Goal: Task Accomplishment & Management: Manage account settings

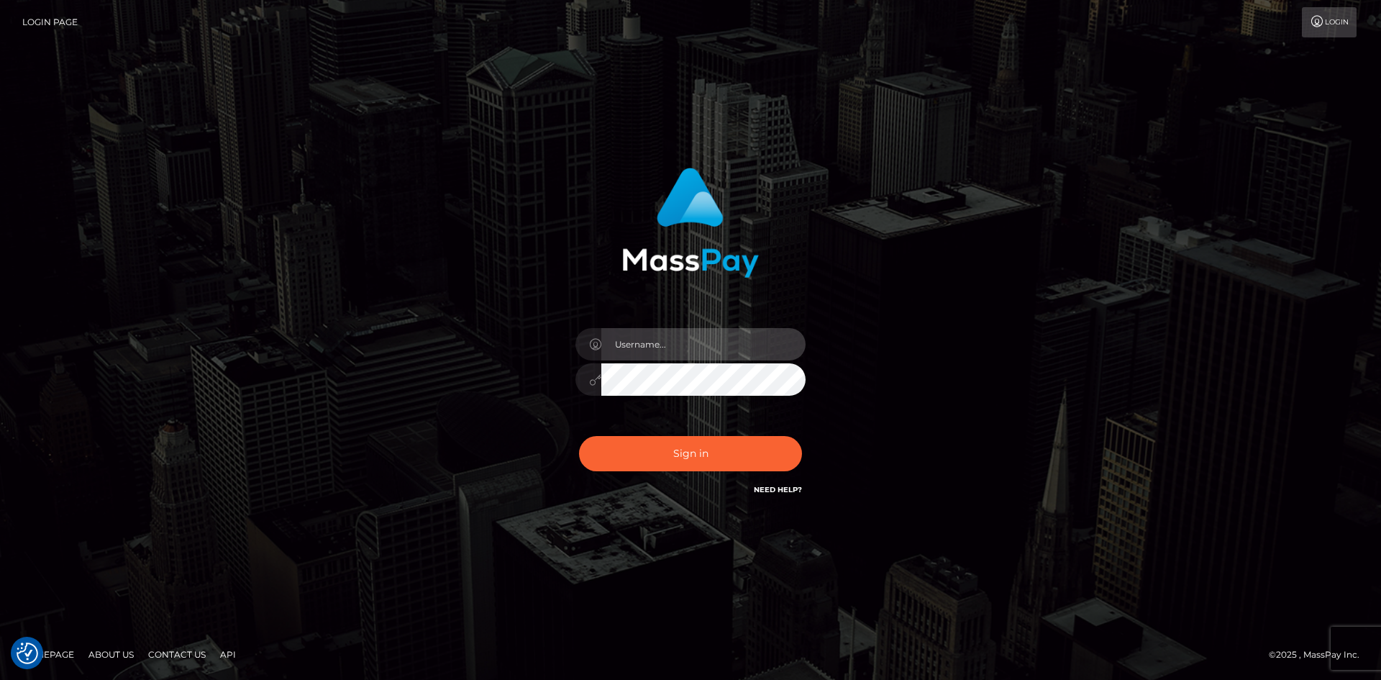
type input "alexstef"
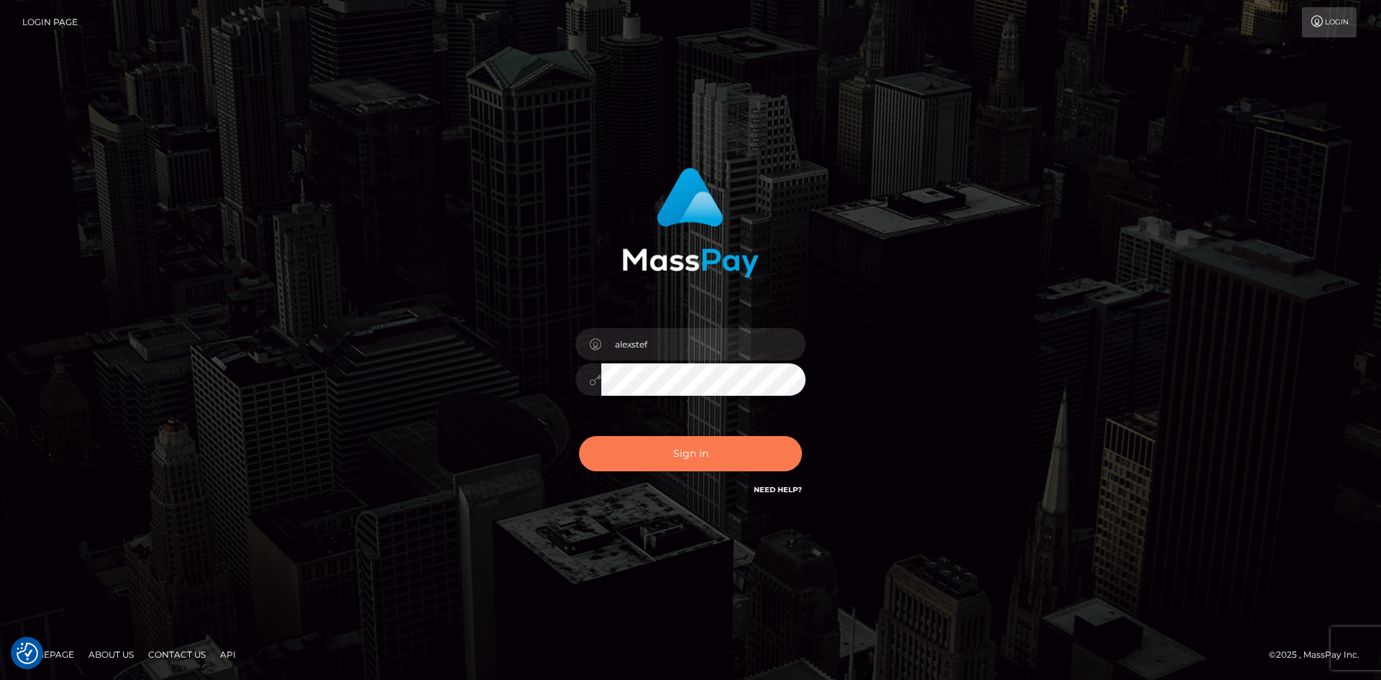
click at [710, 449] on button "Sign in" at bounding box center [690, 453] width 223 height 35
type input "alexstef"
drag, startPoint x: 704, startPoint y: 447, endPoint x: 698, endPoint y: 441, distance: 8.1
click at [703, 445] on button "Sign in" at bounding box center [690, 453] width 223 height 35
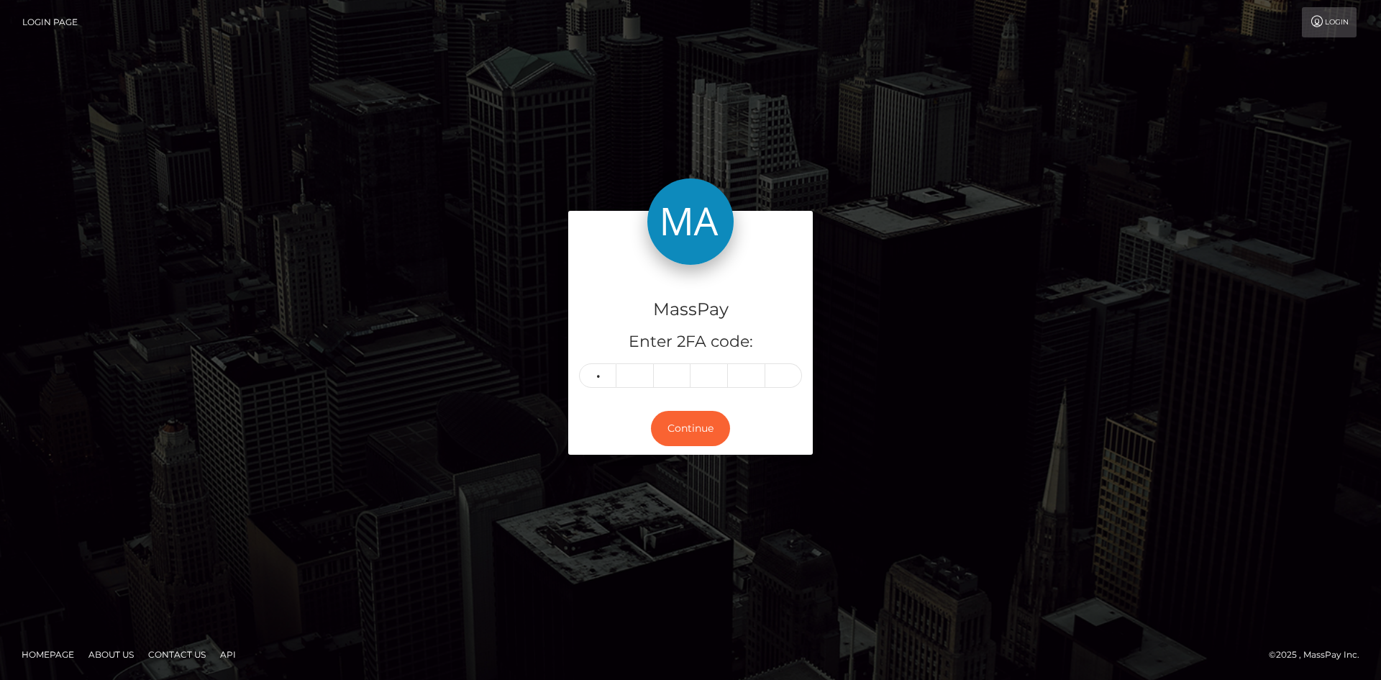
type input "4"
type input "5"
type input "4"
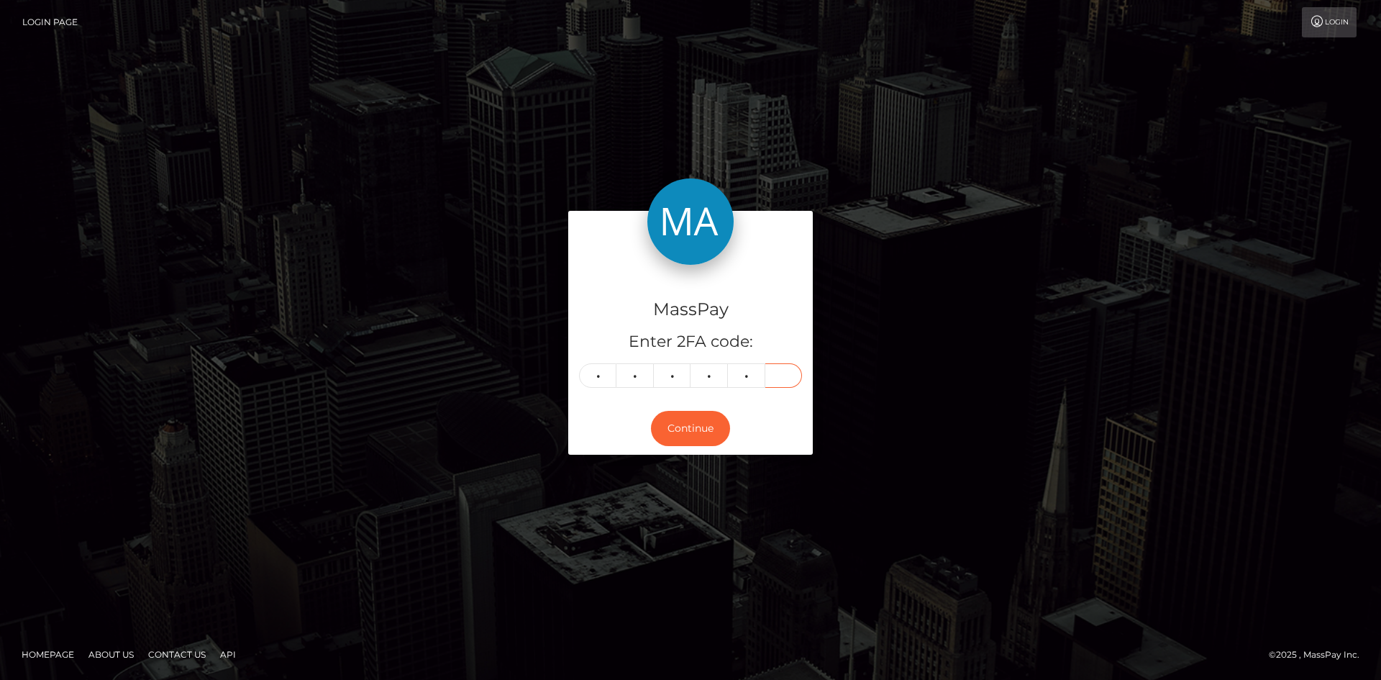
type input "5"
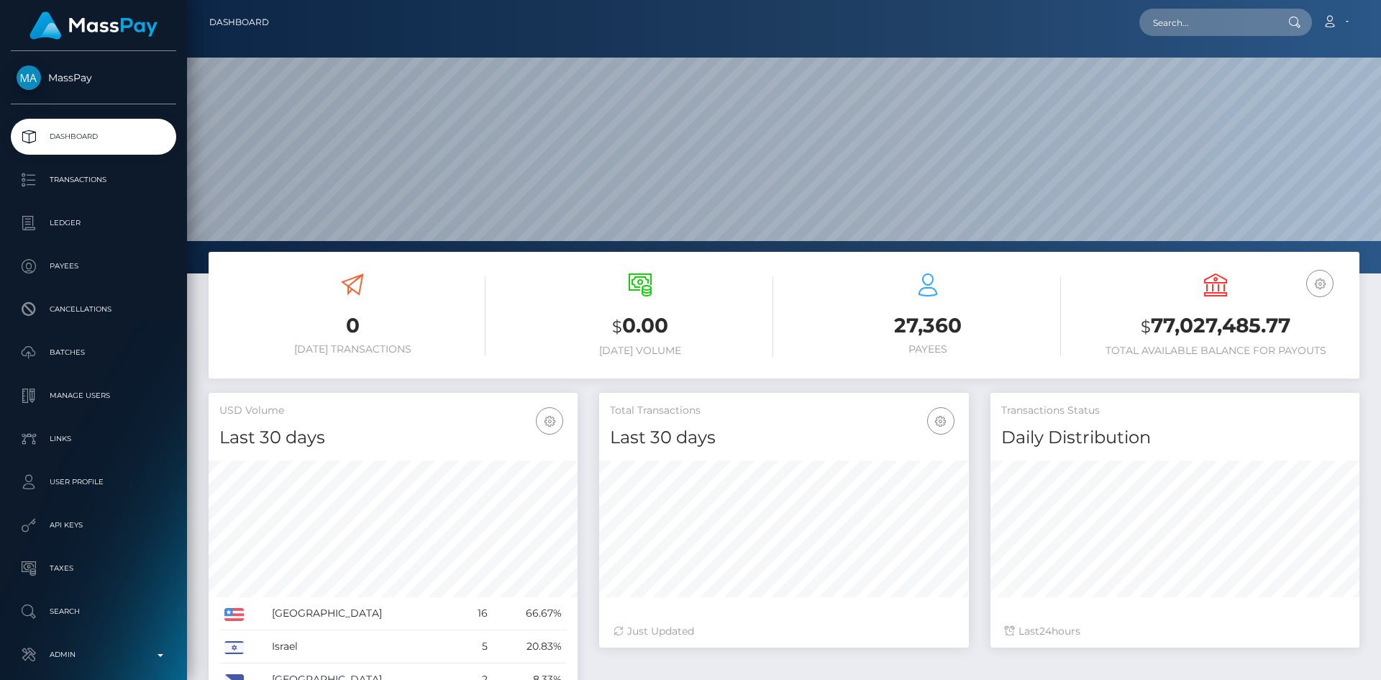
scroll to position [255, 370]
click at [1160, 18] on input "text" at bounding box center [1206, 22] width 135 height 27
paste input "pout_HkXaIv5AIqTH0"
click at [1179, 25] on input "pout_HkXaIv5AIqTH0" at bounding box center [1206, 22] width 135 height 27
paste input "f79fcdfd-8281-11f0-8023-0266f44cc279"
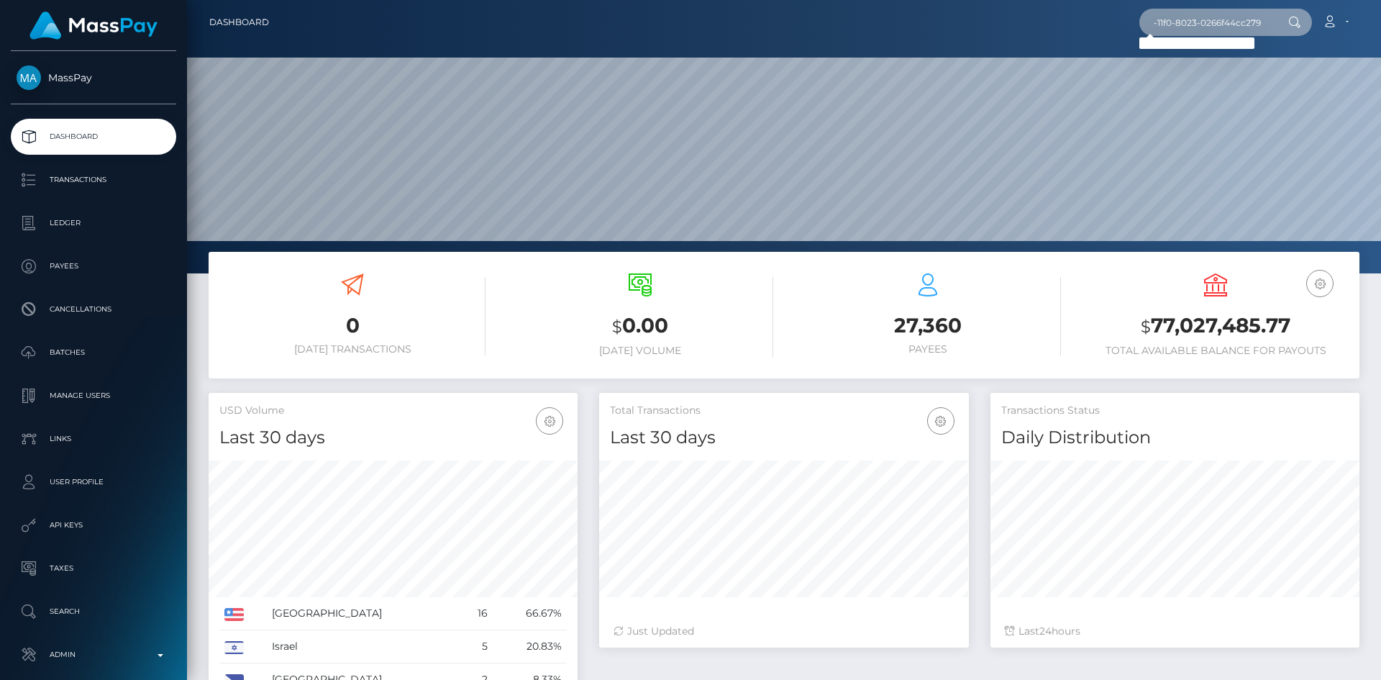
scroll to position [0, 0]
click at [1165, 26] on input "f79fcdfd-8281-11f0-8023-0266f44cc279" at bounding box center [1206, 22] width 135 height 27
paste input "wdrl_XEy37paY06Sf4"
click at [1193, 22] on input "wdrl_XEy37paY06Sf4" at bounding box center [1206, 22] width 135 height 27
paste input "acct_1RFGxo2RbwQ6Phgw"
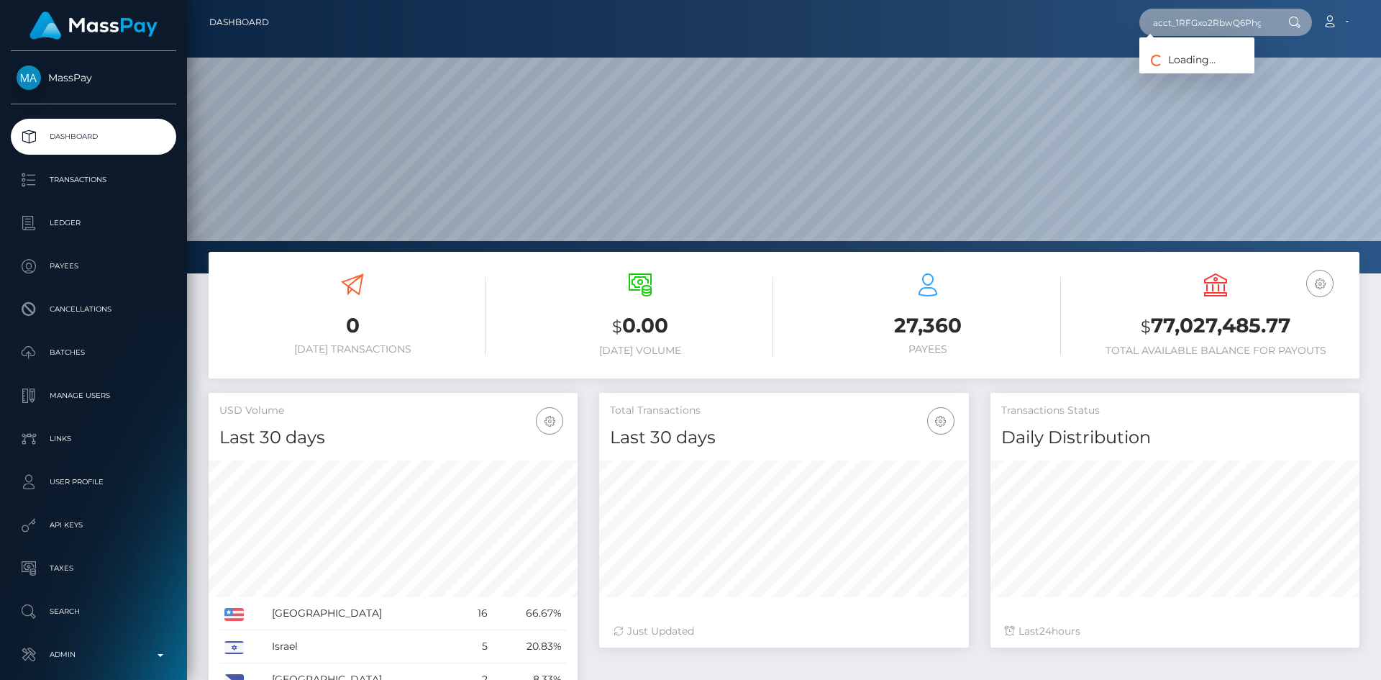
scroll to position [0, 10]
type input "acct_1RFGxo2RbwQ6Phgw"
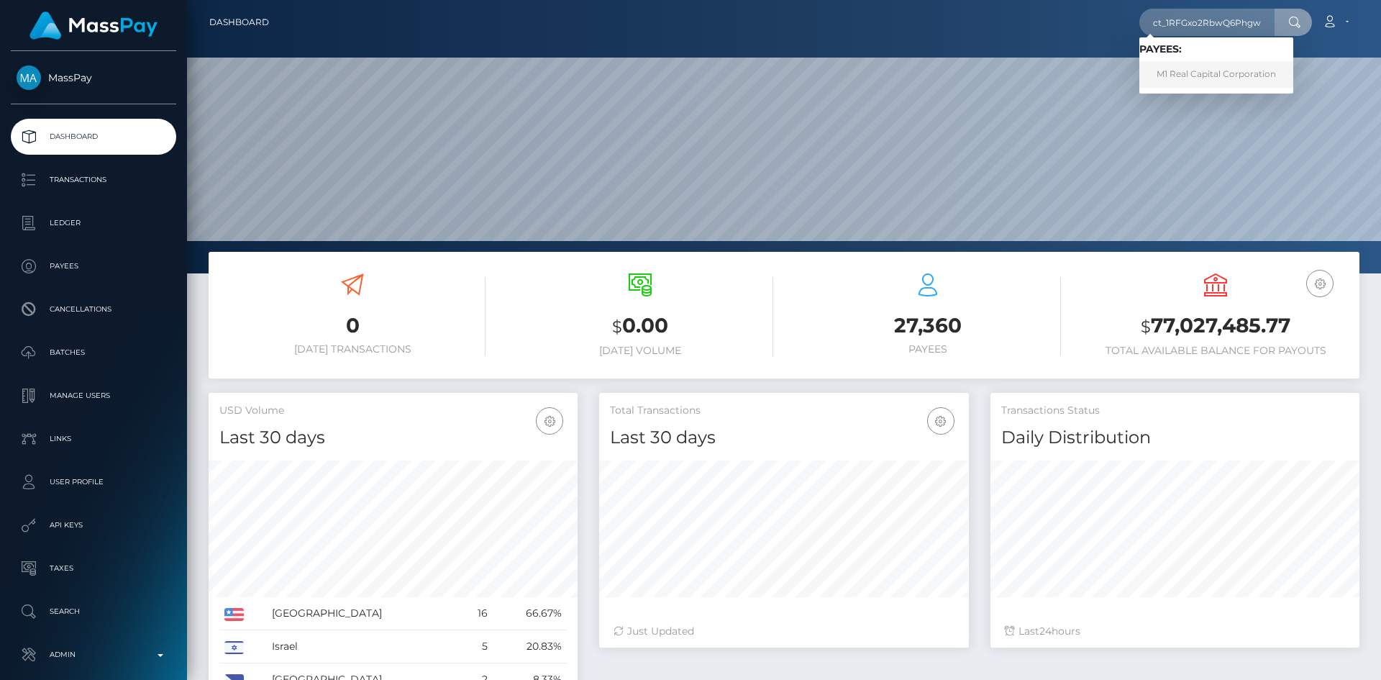
scroll to position [0, 0]
drag, startPoint x: 1193, startPoint y: 73, endPoint x: 1199, endPoint y: 78, distance: 8.1
click at [1199, 78] on link "M1 Real Capital Corporation" at bounding box center [1216, 74] width 154 height 27
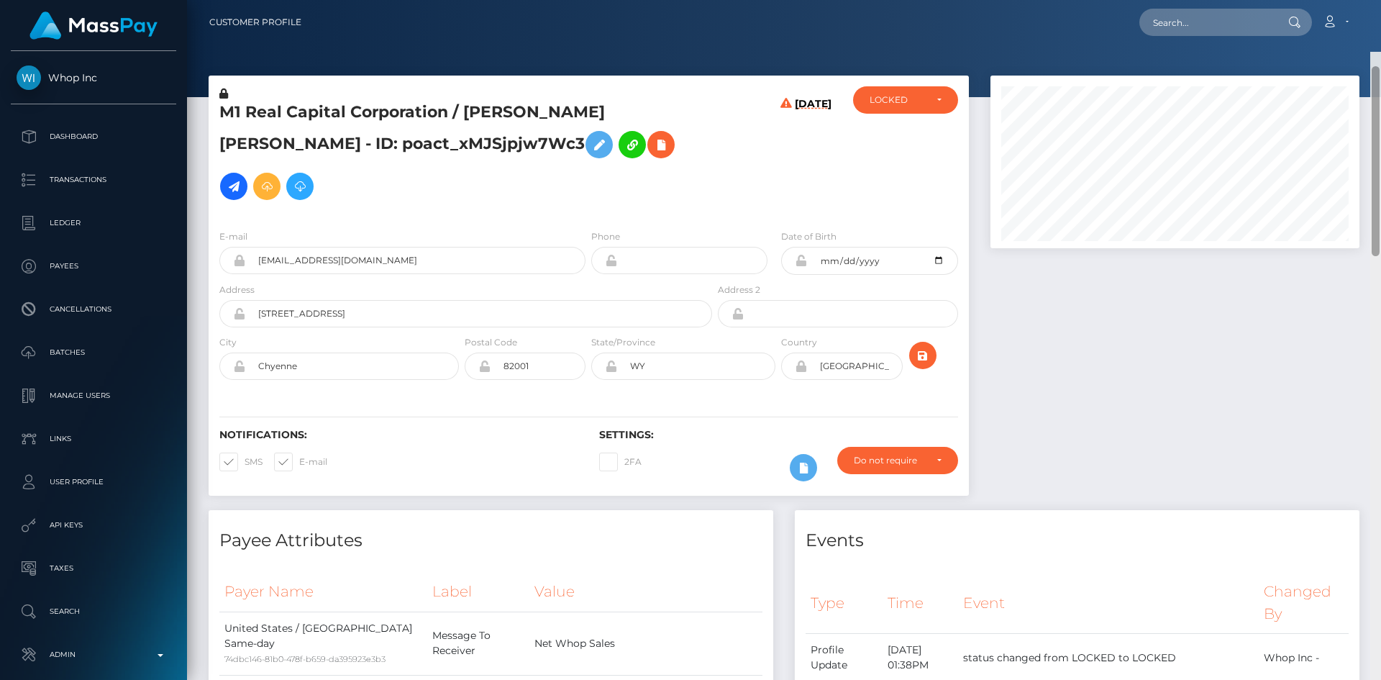
drag, startPoint x: 1374, startPoint y: 118, endPoint x: 1363, endPoint y: 34, distance: 84.9
click at [1363, 35] on div "Customer Profile Loading... Loading..." at bounding box center [784, 340] width 1194 height 680
drag, startPoint x: 1373, startPoint y: 99, endPoint x: 1356, endPoint y: -5, distance: 105.6
click at [1356, 0] on html "Whop Inc Dashboard Transactions Ledger Payees Cancellations Links" at bounding box center [690, 340] width 1381 height 680
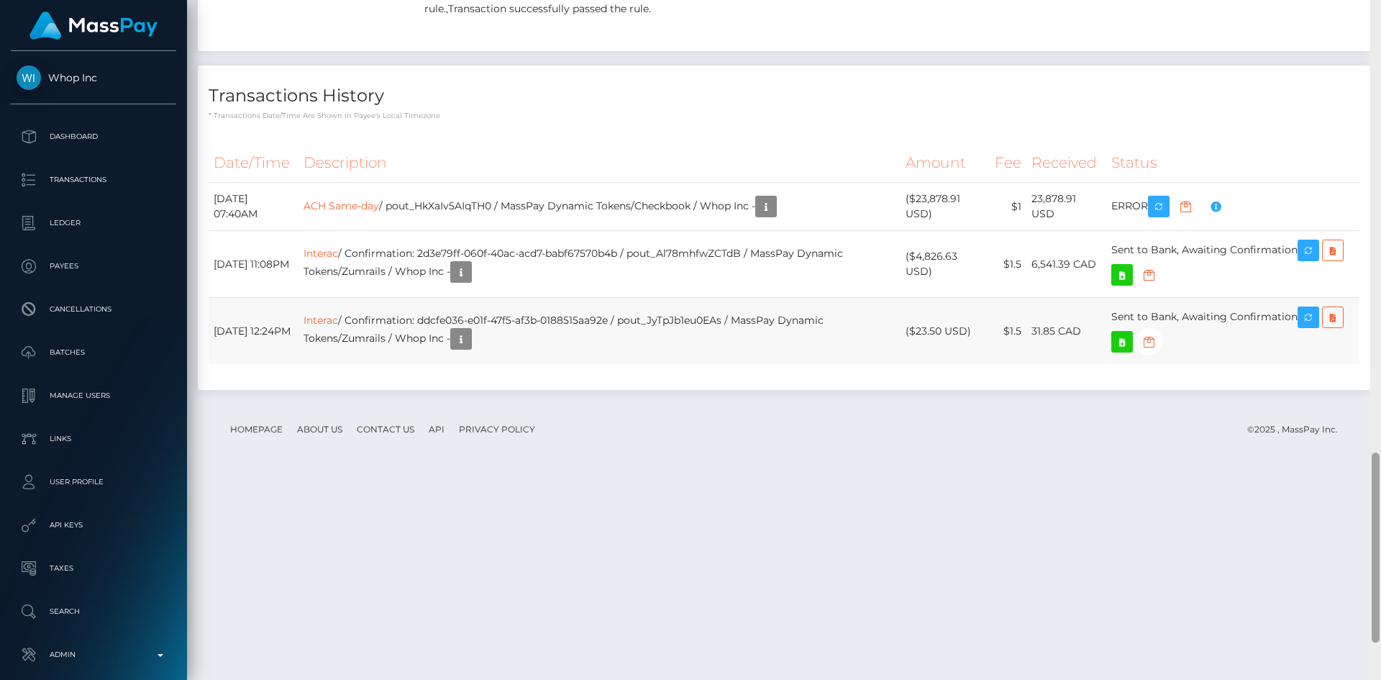
scroll to position [1729, 0]
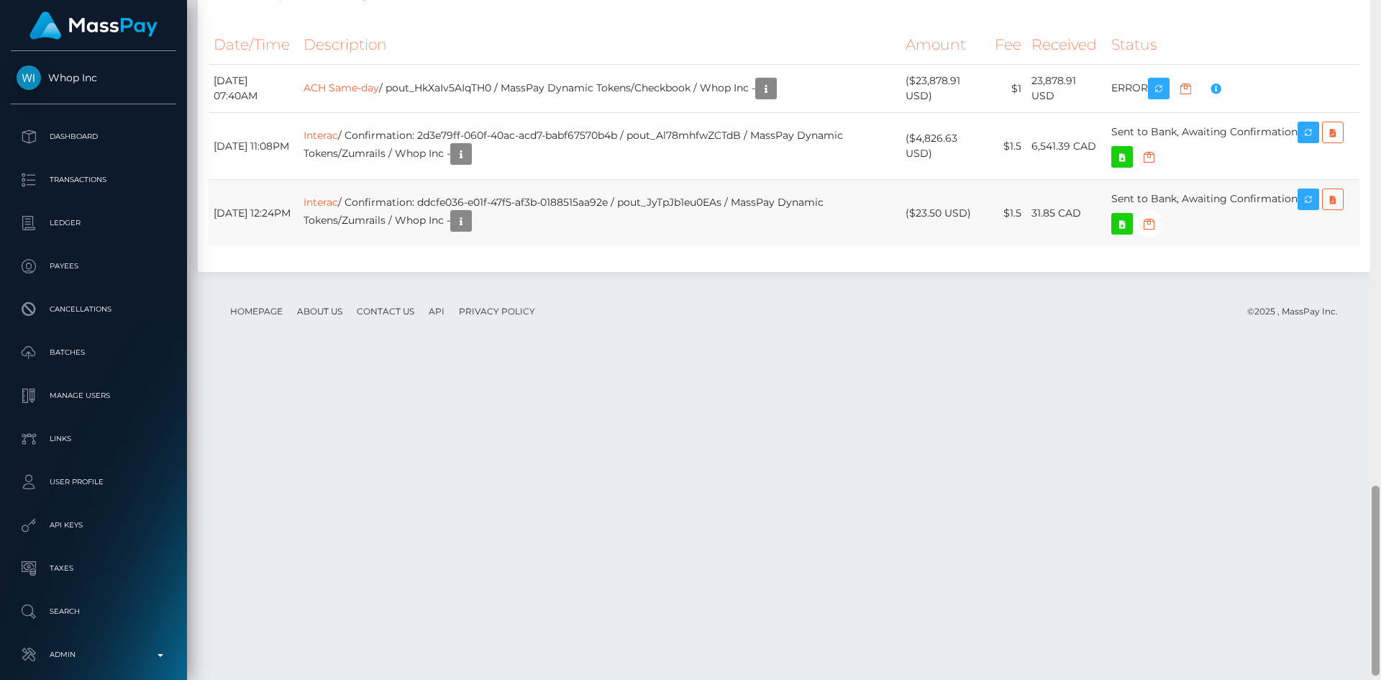
drag, startPoint x: 1376, startPoint y: 82, endPoint x: 1343, endPoint y: 567, distance: 486.5
click at [1343, 567] on div "Customer Profile Loading... Loading..." at bounding box center [784, 340] width 1194 height 680
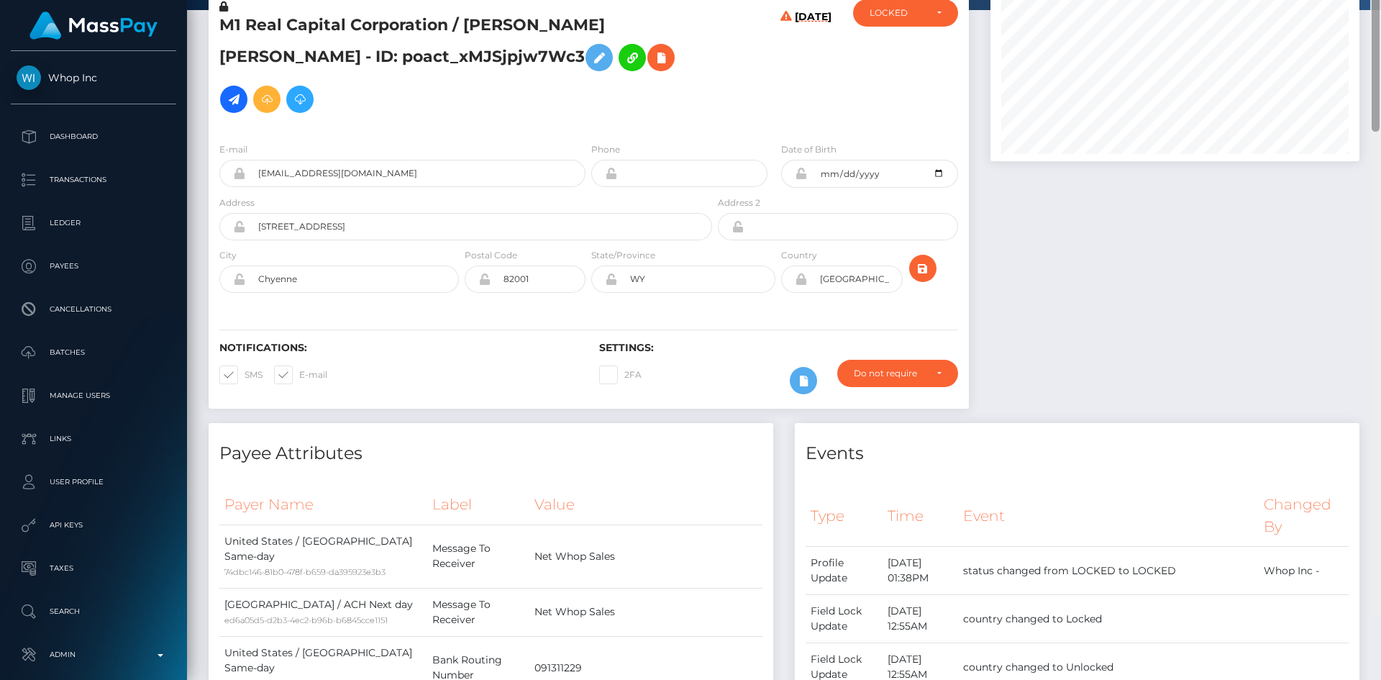
scroll to position [0, 0]
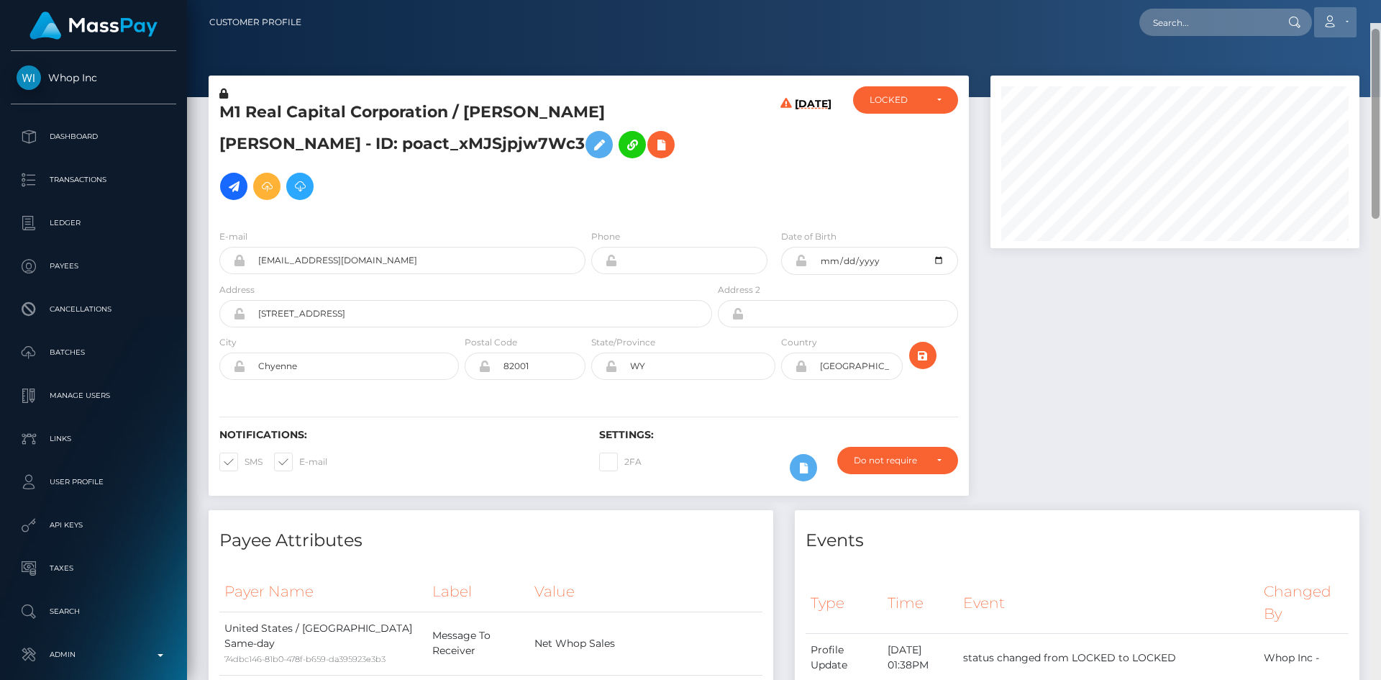
drag, startPoint x: 1376, startPoint y: 511, endPoint x: 1353, endPoint y: 14, distance: 498.1
click at [1379, 1] on div "Customer Profile Loading... Loading..." at bounding box center [784, 340] width 1194 height 680
click at [370, 110] on h5 "M1 Real Capital Corporation / Marcin Michal DROZDZ - ID: poact_xMJSjpjw7Wc3" at bounding box center [461, 154] width 485 height 106
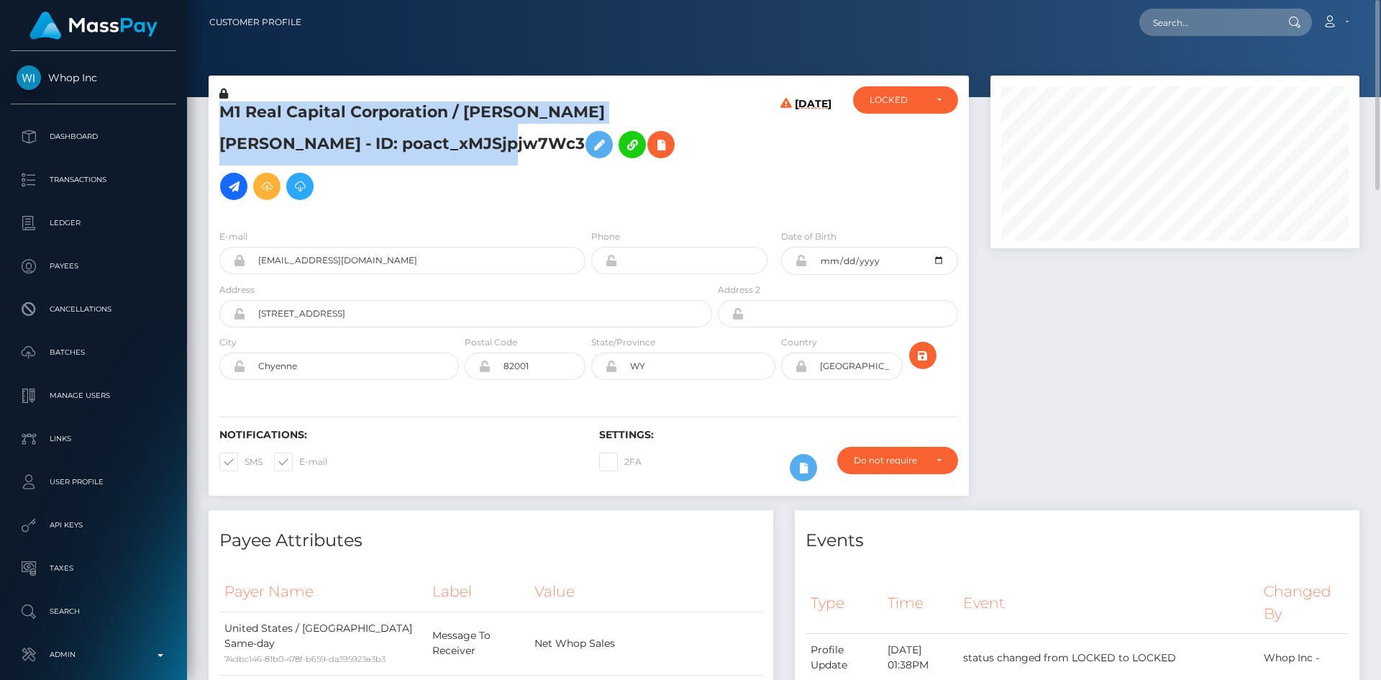
click at [370, 110] on h5 "M1 Real Capital Corporation / Marcin Michal DROZDZ - ID: poact_xMJSjpjw7Wc3" at bounding box center [461, 154] width 485 height 106
copy h5 "M1 Real Capital Corporation / Marcin Michal DROZDZ - ID: poact_xMJSjpjw7Wc3"
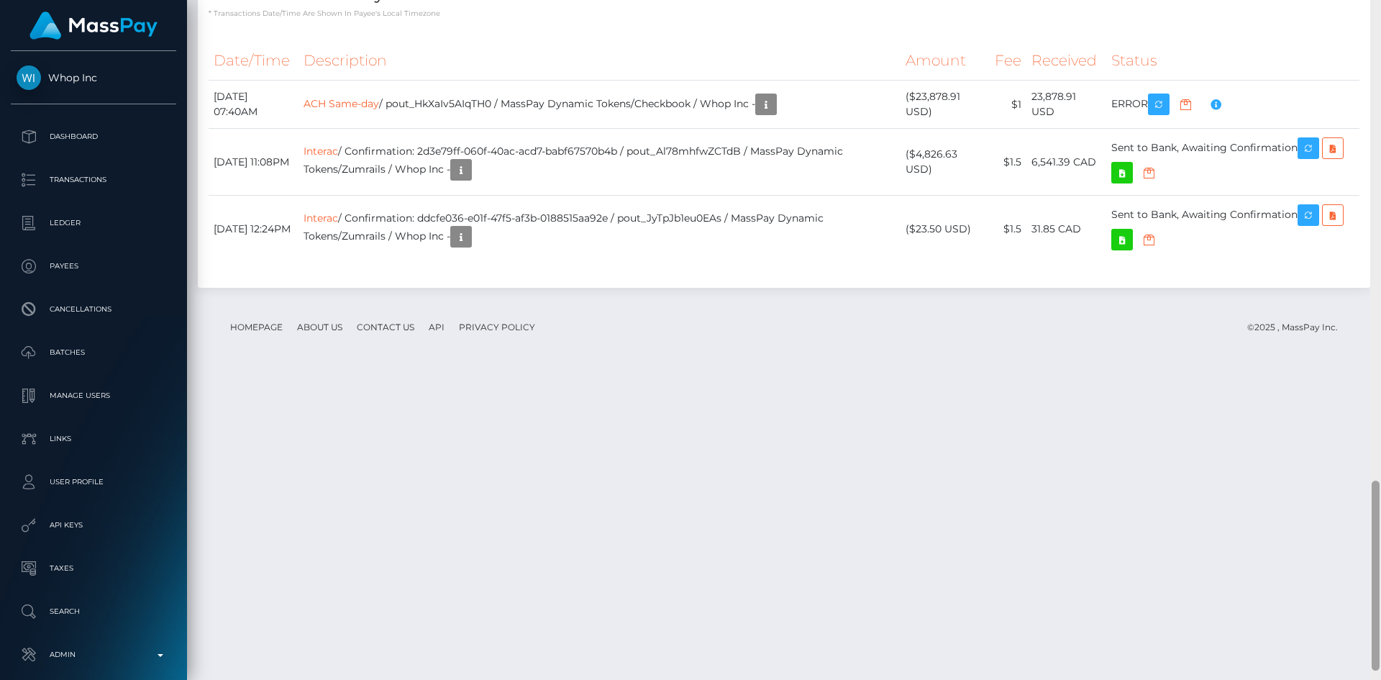
scroll to position [1744, 0]
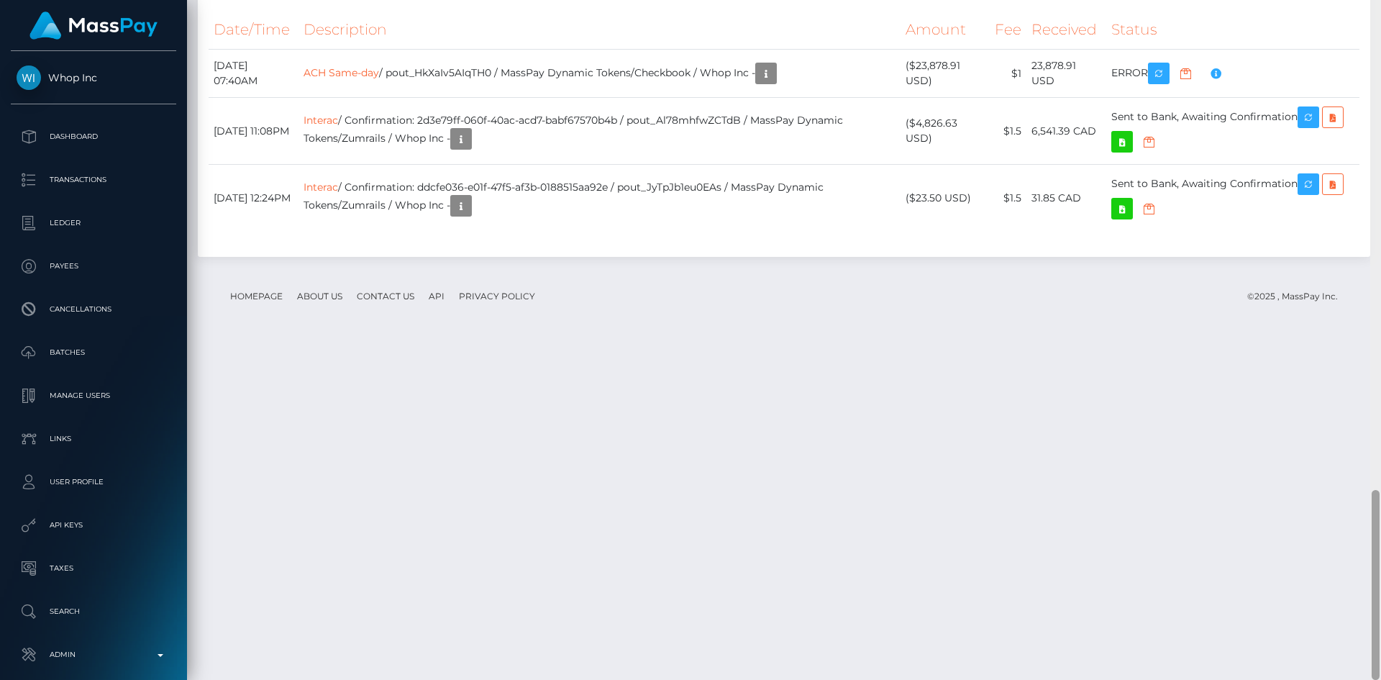
drag, startPoint x: 1380, startPoint y: 200, endPoint x: 1332, endPoint y: 625, distance: 427.6
click at [1332, 625] on div "Customer Profile Loading... Loading..." at bounding box center [784, 340] width 1194 height 680
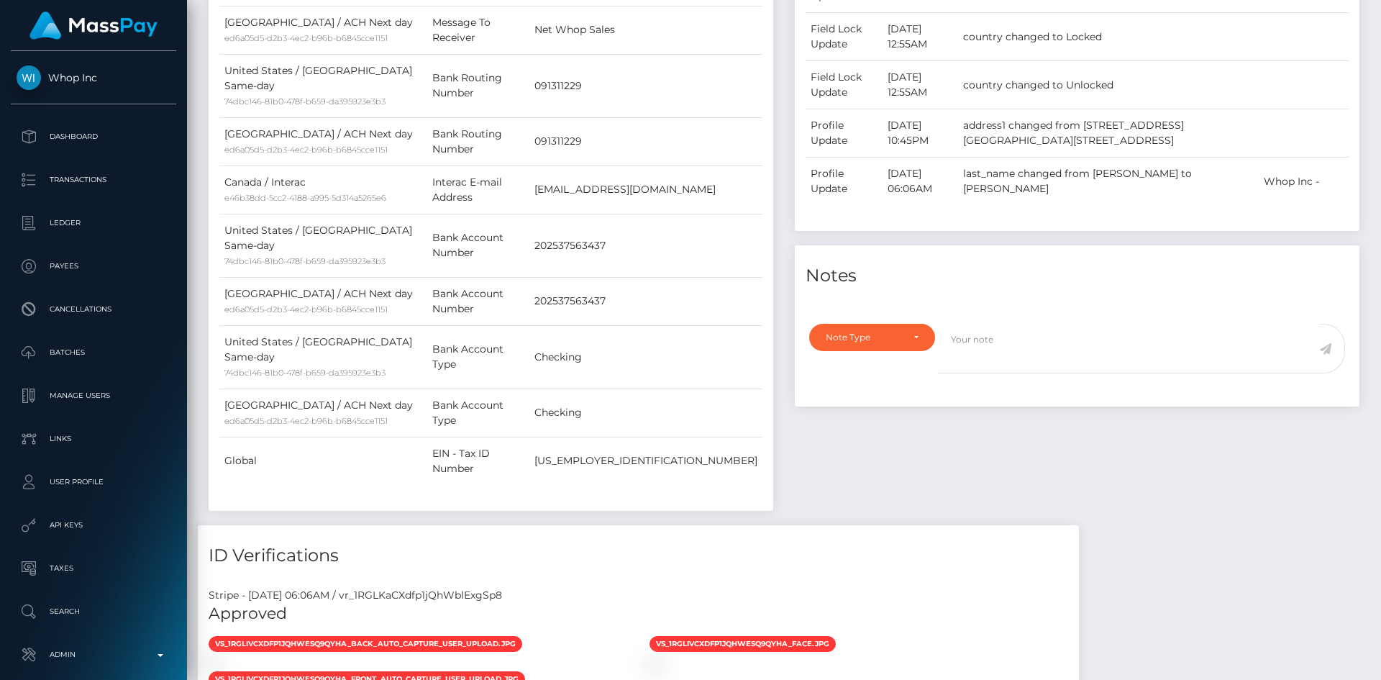
scroll to position [0, 0]
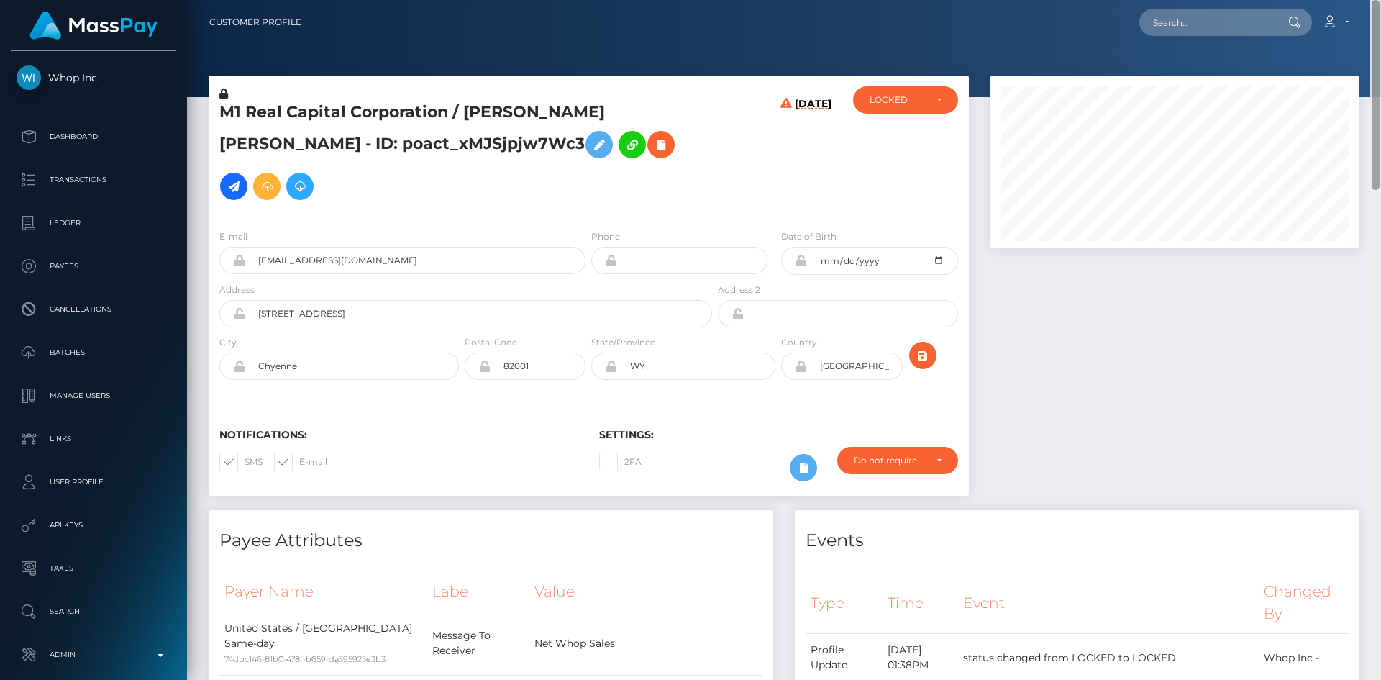
drag, startPoint x: 1374, startPoint y: 528, endPoint x: 1374, endPoint y: -46, distance: 573.8
click at [1374, 0] on html "Whop Inc Dashboard Transactions Ledger Payees Cancellations Links" at bounding box center [690, 340] width 1381 height 680
click at [1215, 20] on input "text" at bounding box center [1206, 22] width 135 height 27
paste input "maiyadaniele@gmail.com"
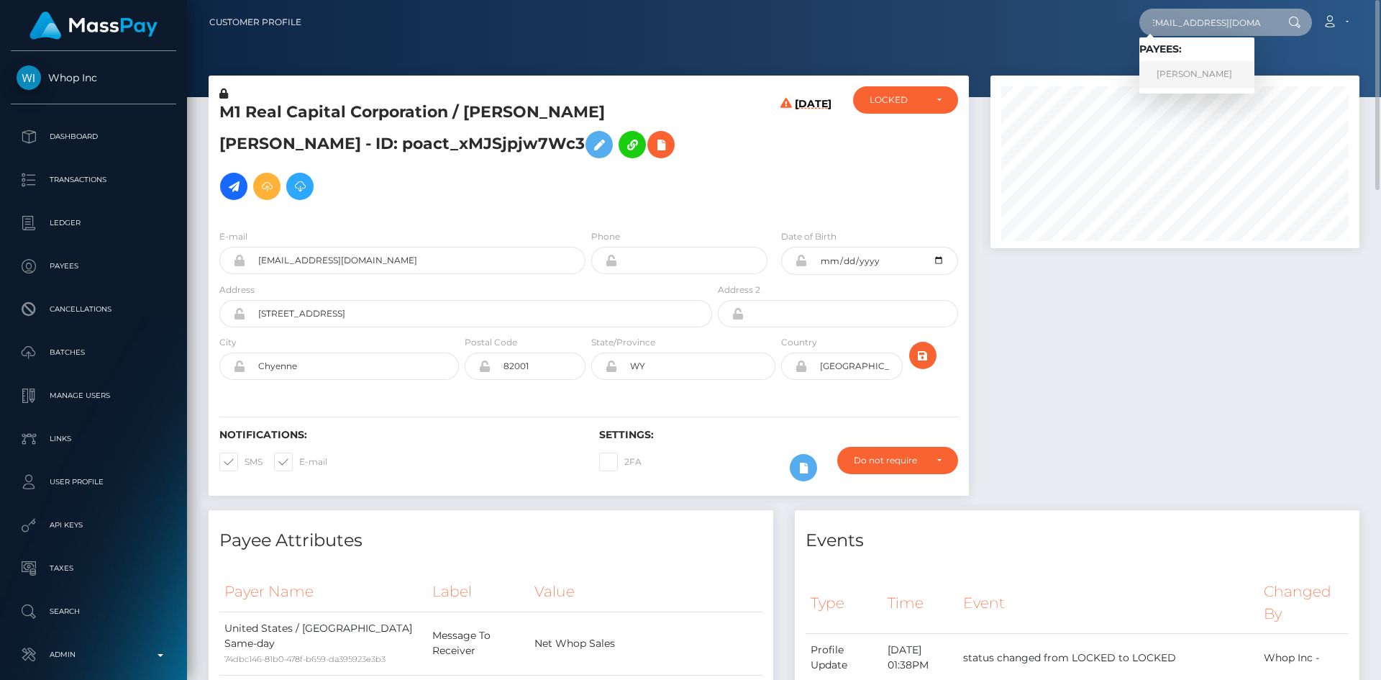
type input "maiyadaniele@gmail.com"
click at [1189, 75] on link "MAIYA LEIGH DANIELE" at bounding box center [1196, 74] width 115 height 27
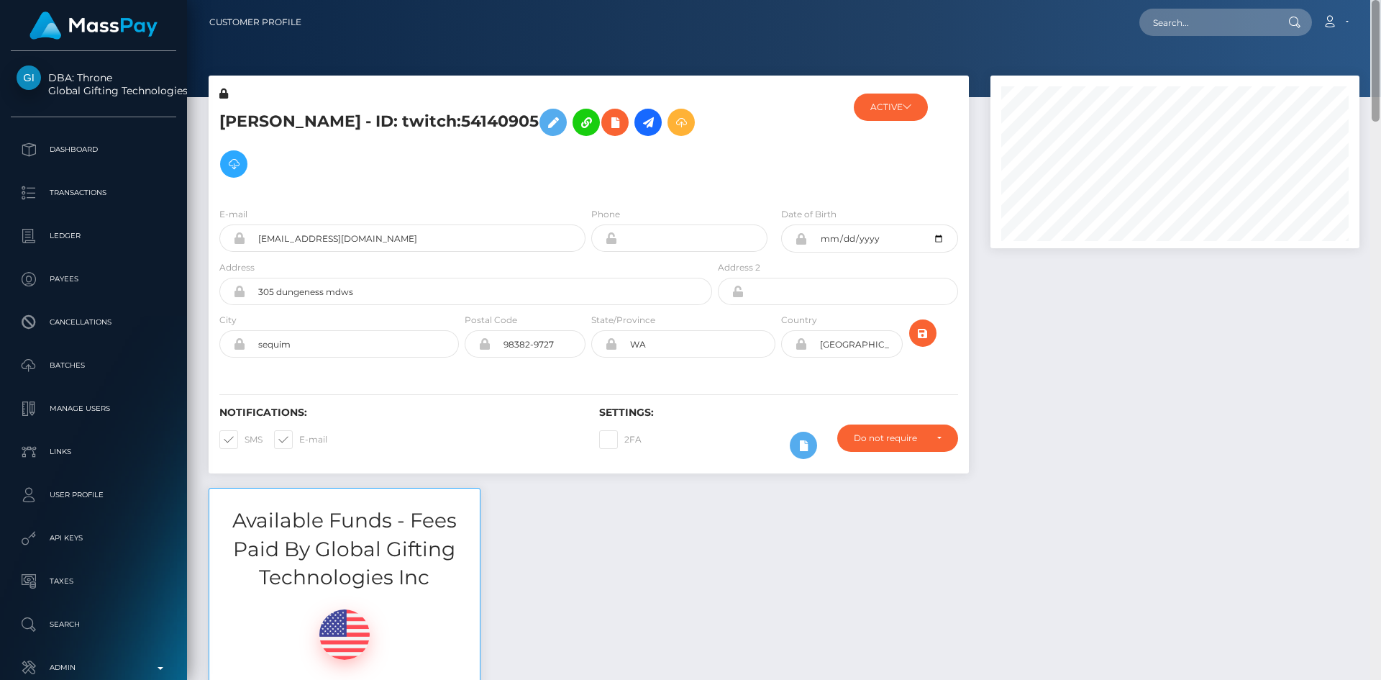
drag, startPoint x: 1377, startPoint y: 81, endPoint x: 1371, endPoint y: 9, distance: 72.1
click at [1372, 10] on div "Customer Profile Loading... Loading..." at bounding box center [784, 340] width 1194 height 680
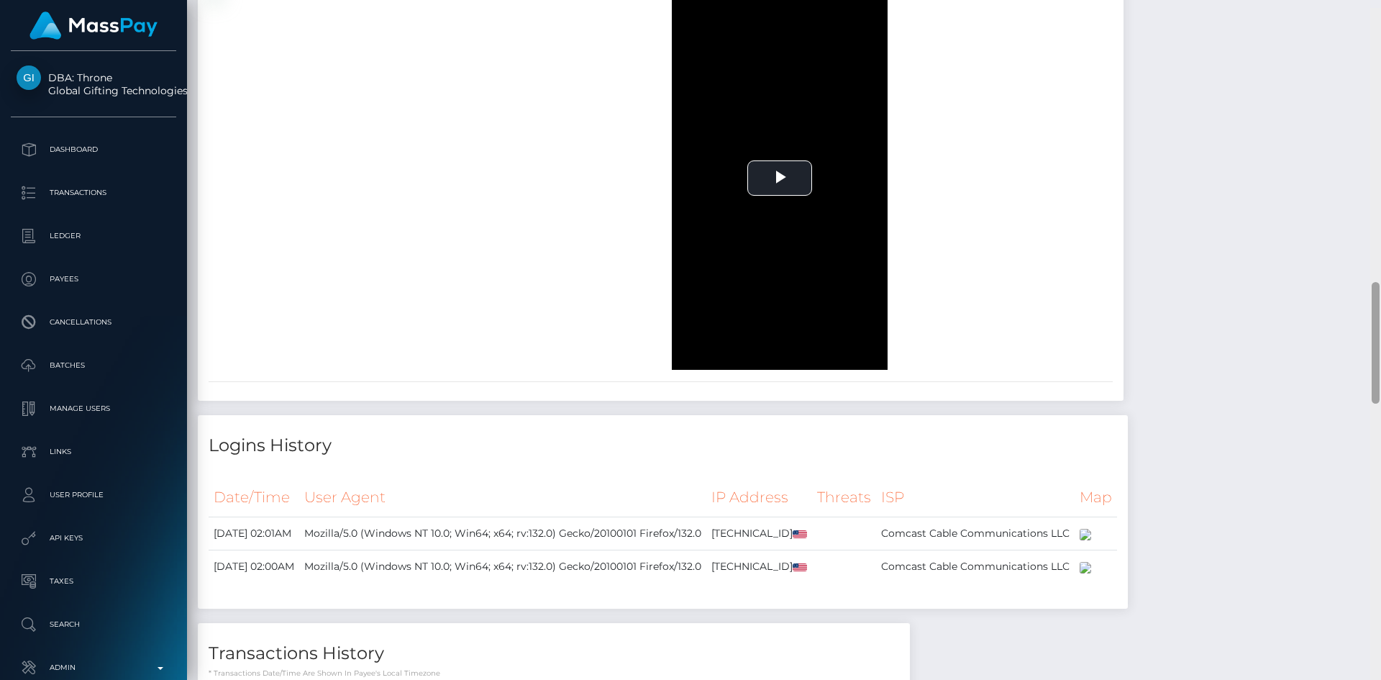
scroll to position [1509, 0]
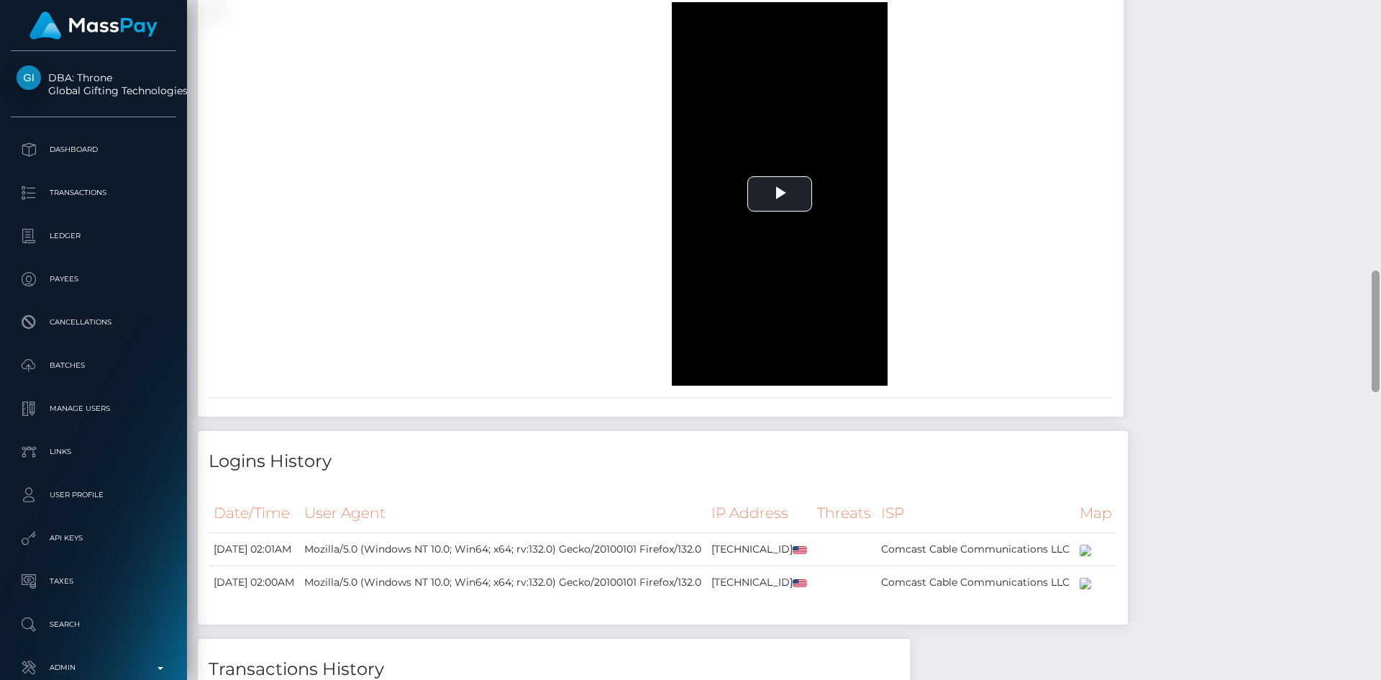
drag, startPoint x: 1378, startPoint y: 86, endPoint x: 1008, endPoint y: 453, distance: 520.7
click at [1365, 357] on div "Customer Profile Loading... Loading..." at bounding box center [784, 340] width 1194 height 680
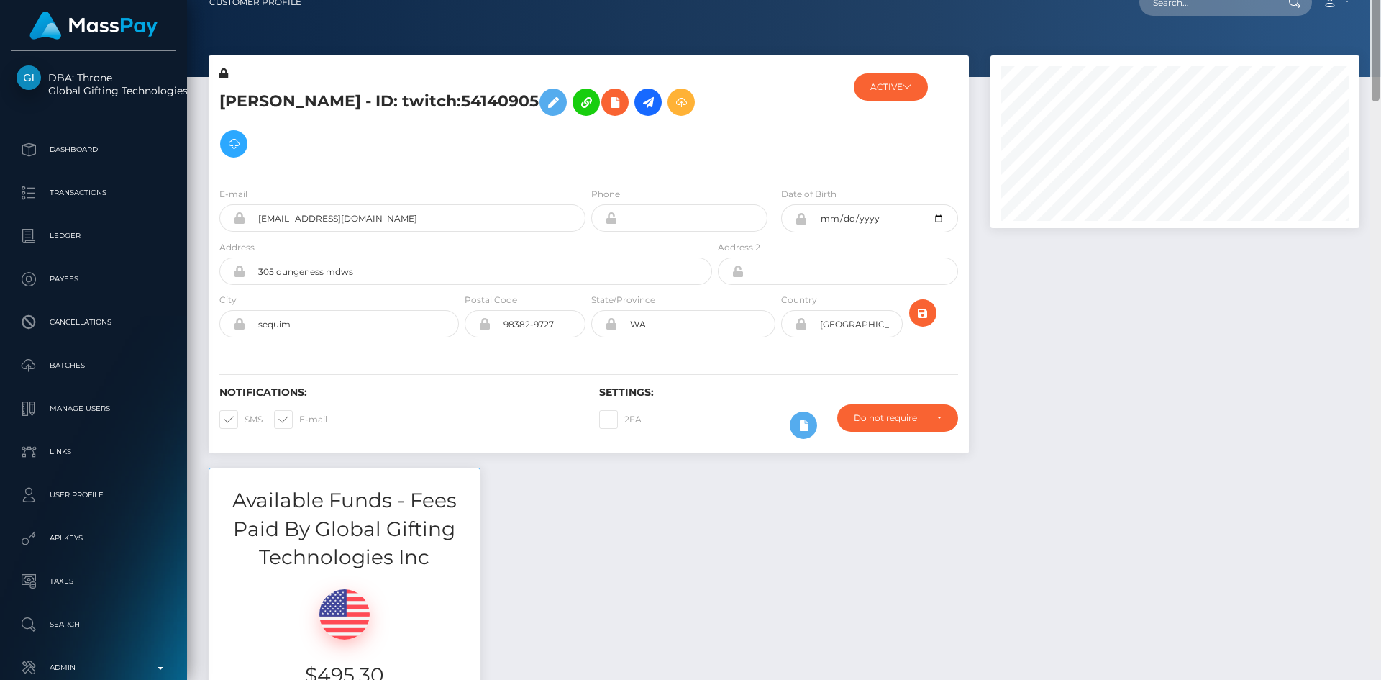
scroll to position [0, 0]
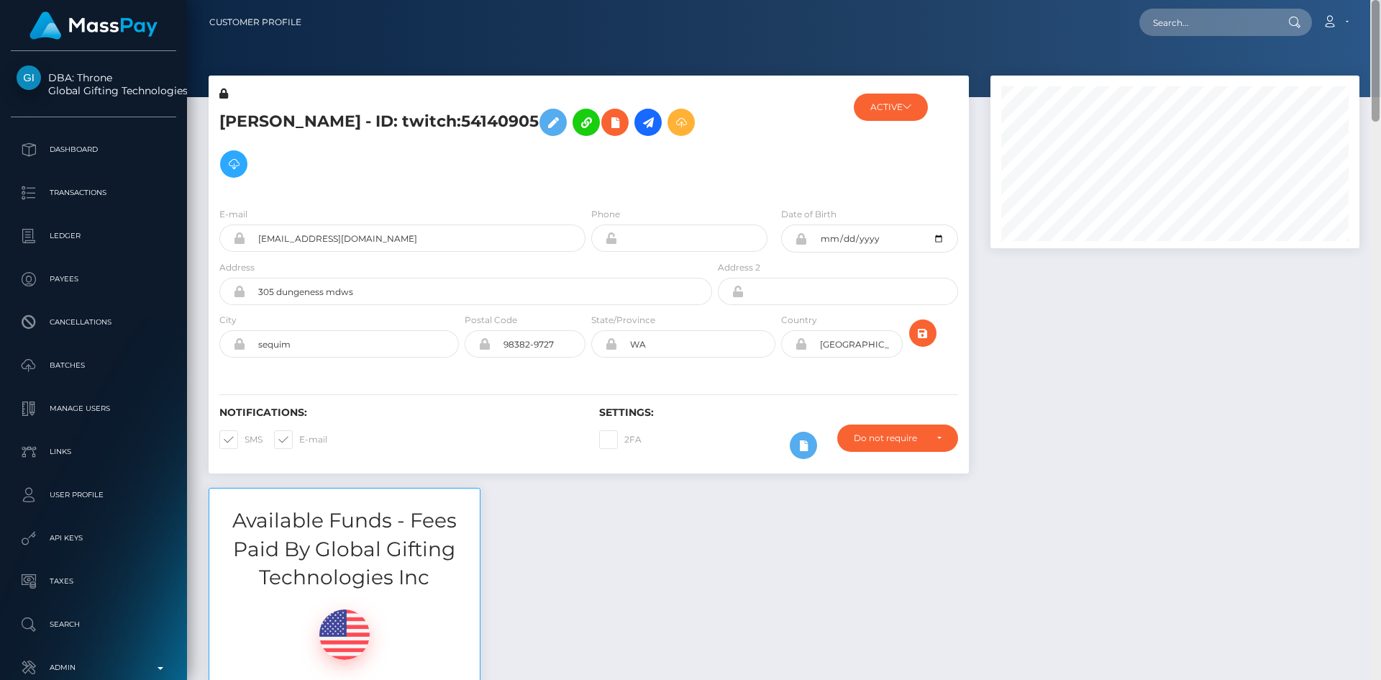
drag, startPoint x: 1375, startPoint y: 298, endPoint x: 1191, endPoint y: 73, distance: 289.7
click at [1378, 9] on div "Customer Profile Loading... Loading..." at bounding box center [784, 340] width 1194 height 680
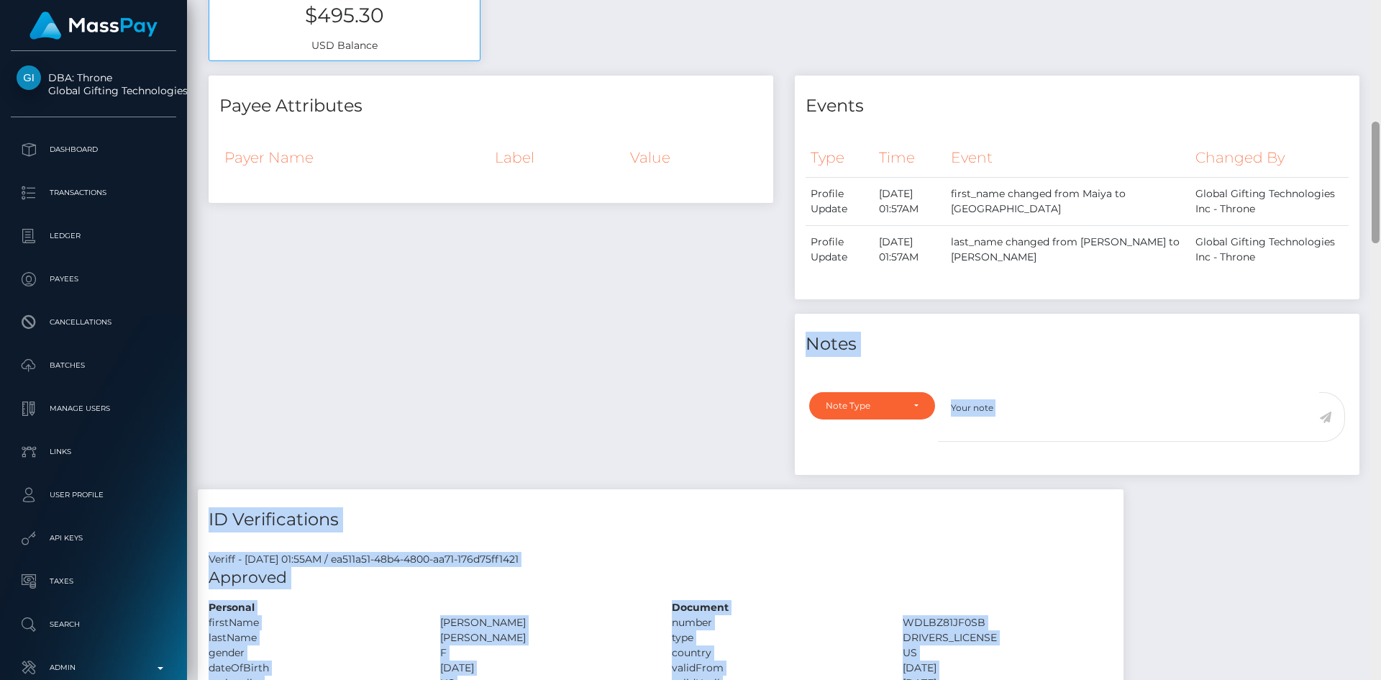
drag, startPoint x: 1379, startPoint y: 62, endPoint x: 1375, endPoint y: 224, distance: 162.6
click at [1366, 264] on div "Customer Profile Loading... Loading..." at bounding box center [784, 340] width 1194 height 680
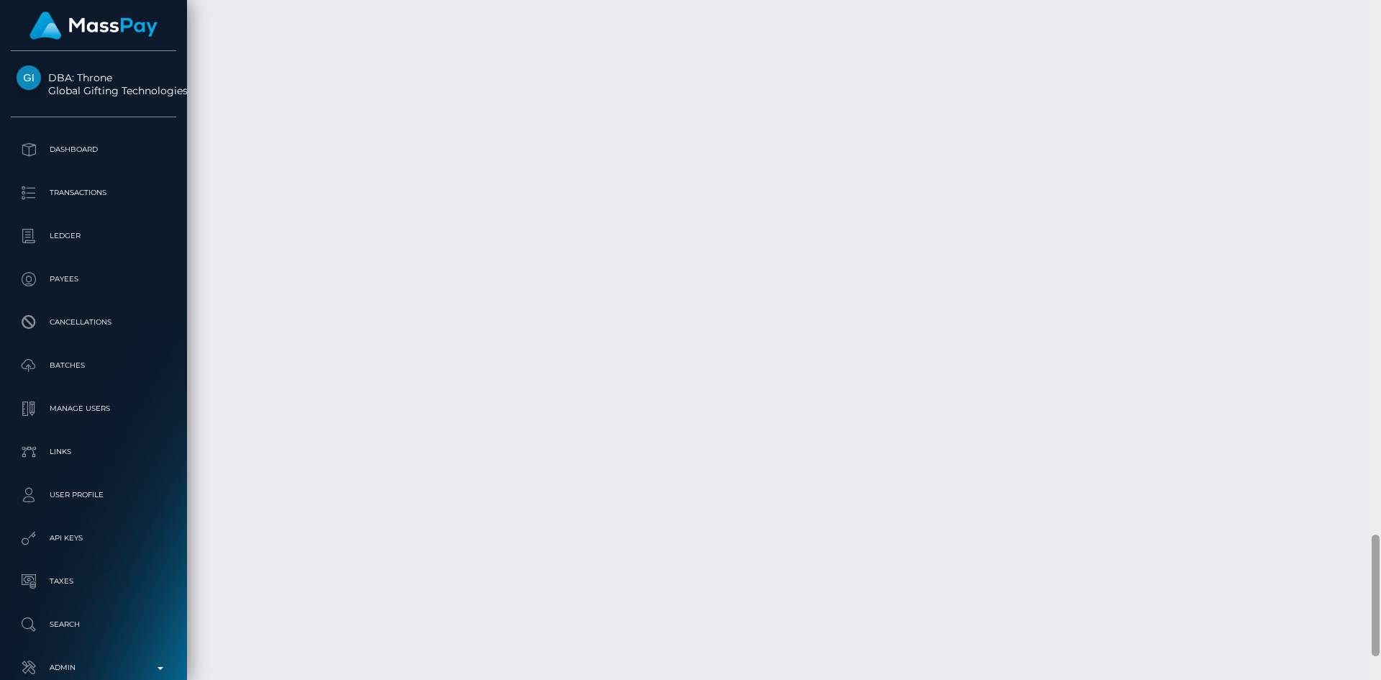
scroll to position [3113, 0]
drag, startPoint x: 1376, startPoint y: 252, endPoint x: 1284, endPoint y: 561, distance: 322.4
click at [1373, 639] on div at bounding box center [1375, 619] width 8 height 122
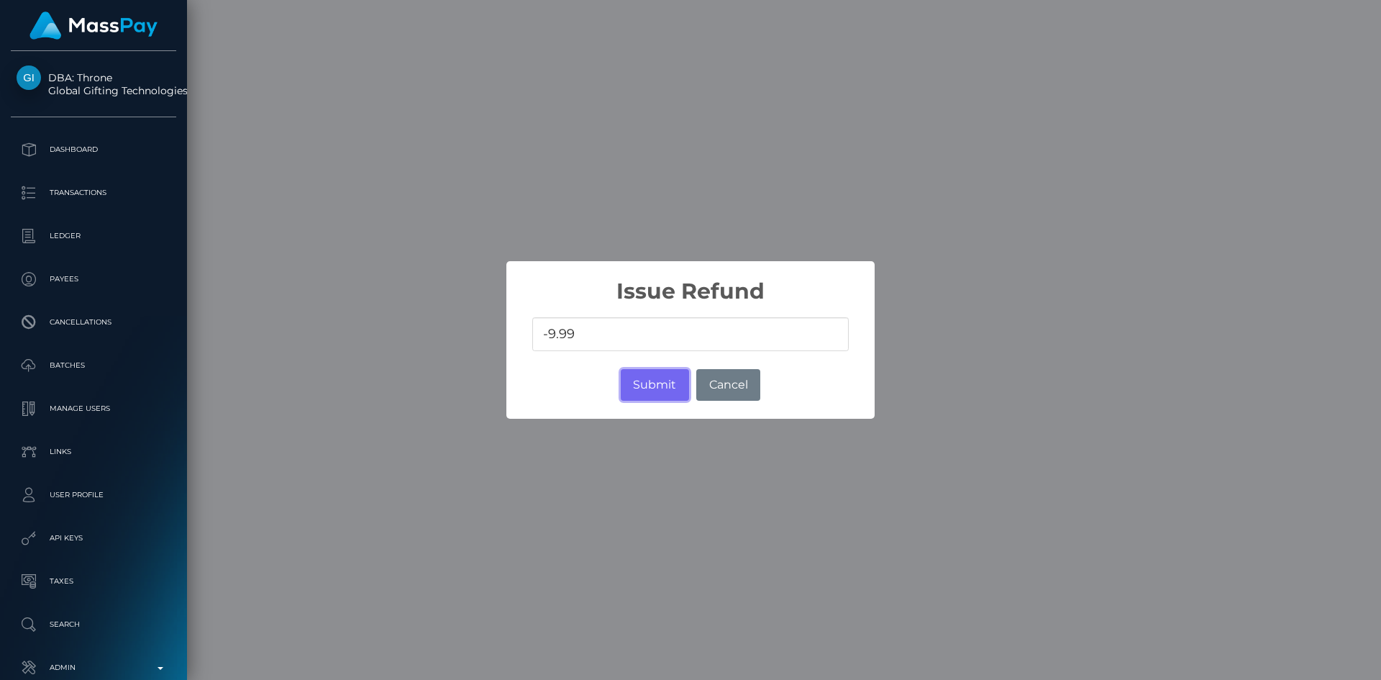
click at [653, 384] on button "Submit" at bounding box center [655, 385] width 68 height 32
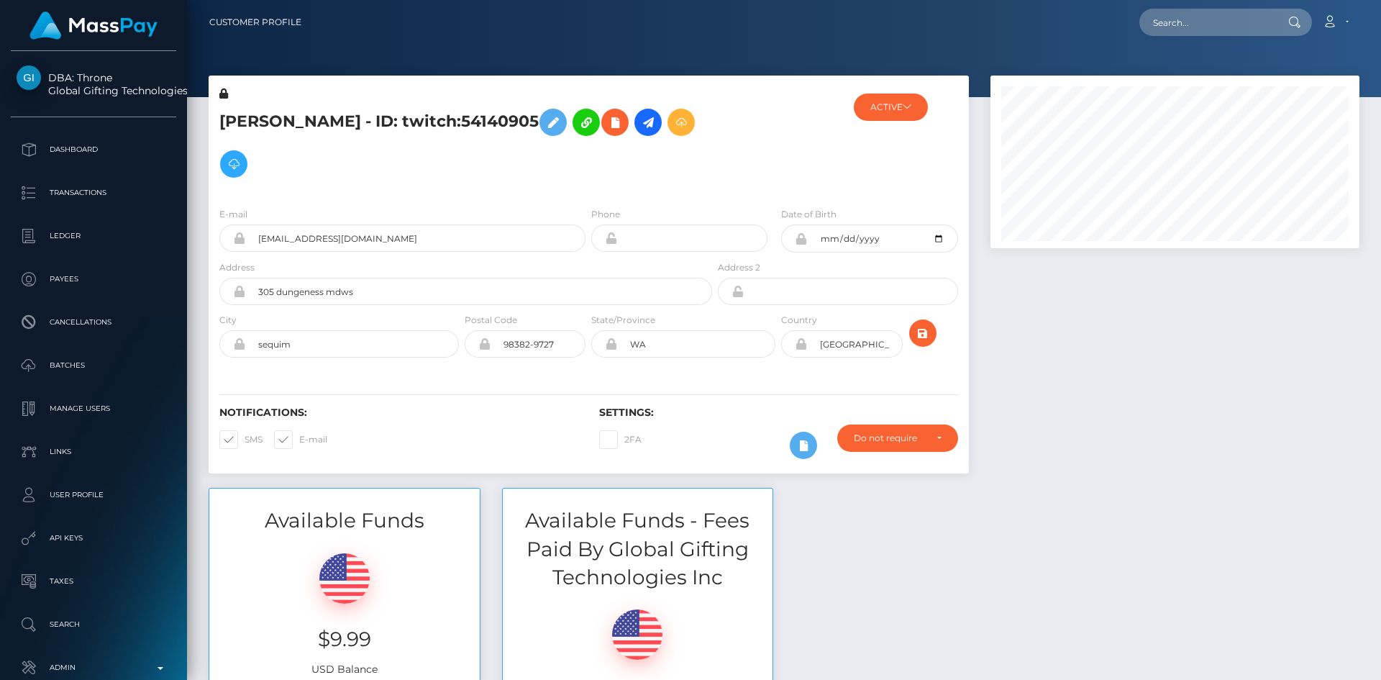
scroll to position [173, 370]
click at [1172, 27] on input "text" at bounding box center [1206, 22] width 135 height 27
paste input "[EMAIL_ADDRESS][DOMAIN_NAME]"
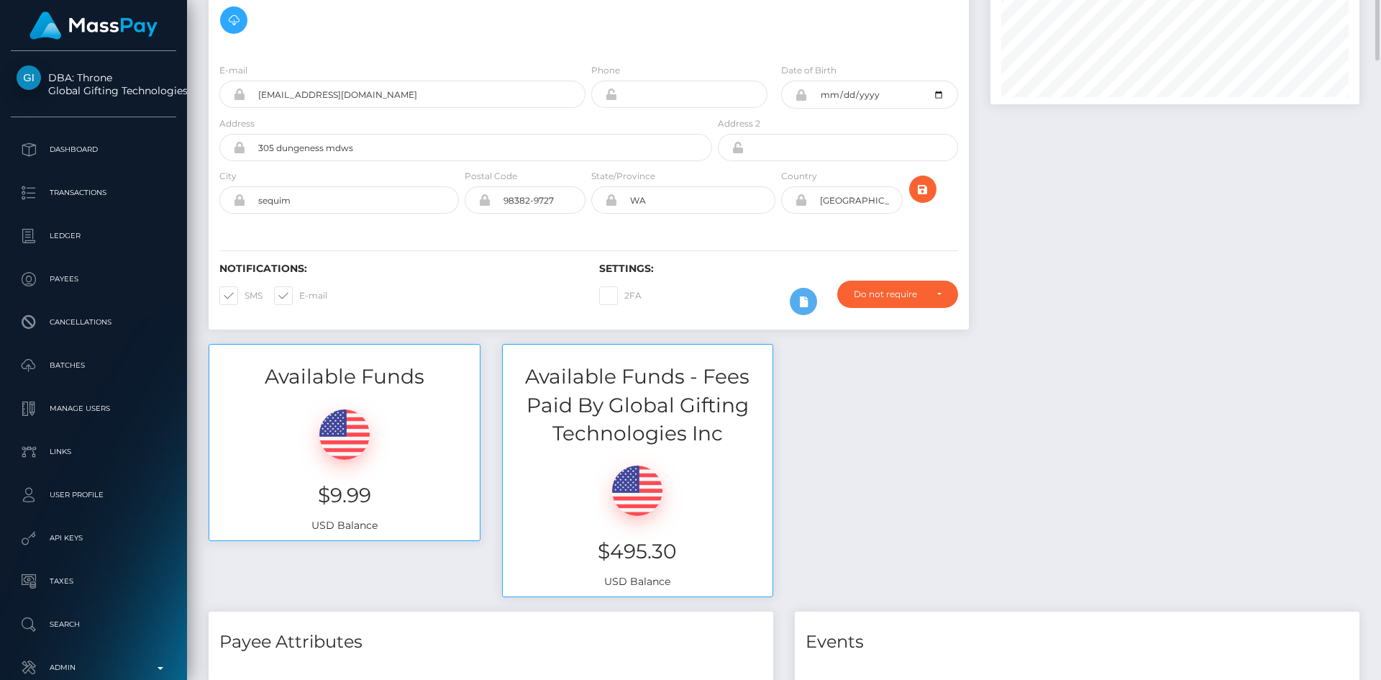
scroll to position [72, 0]
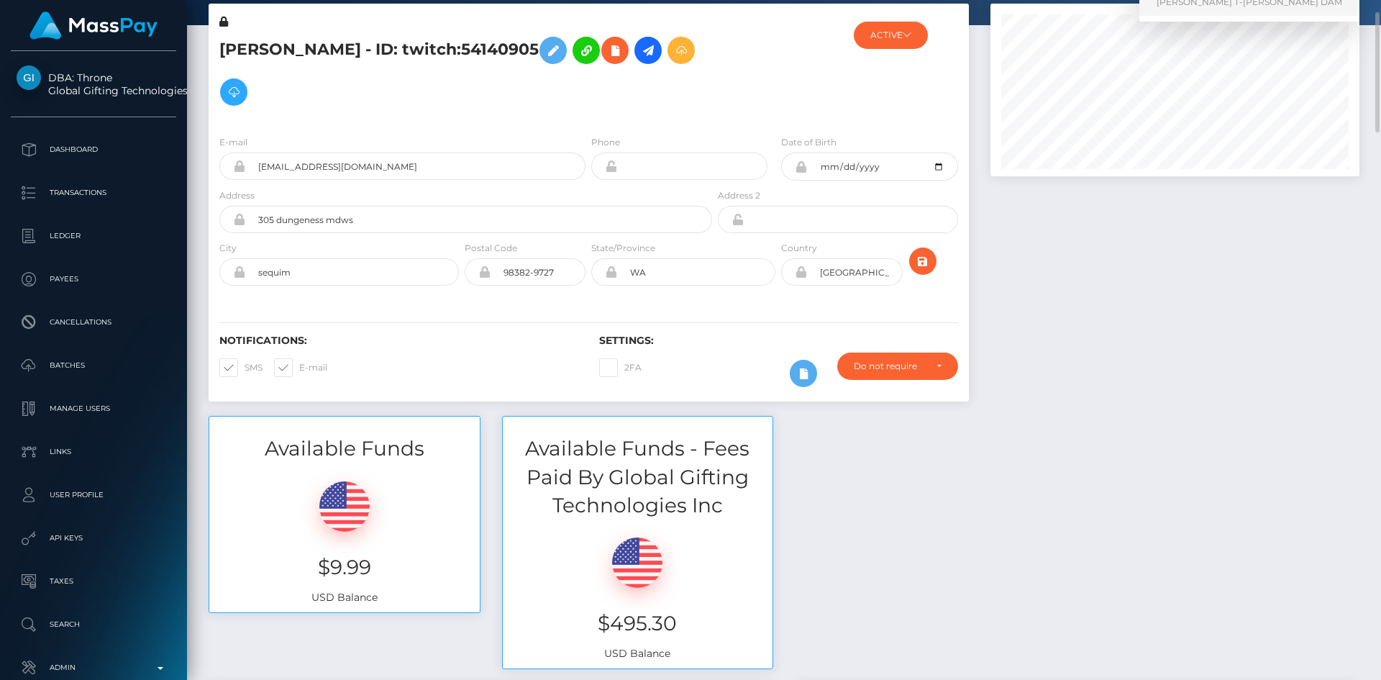
type input "[EMAIL_ADDRESS][DOMAIN_NAME]"
click at [1232, 3] on link "CHRISTINE TRUONG T-PHUONG DAM" at bounding box center [1249, 2] width 220 height 27
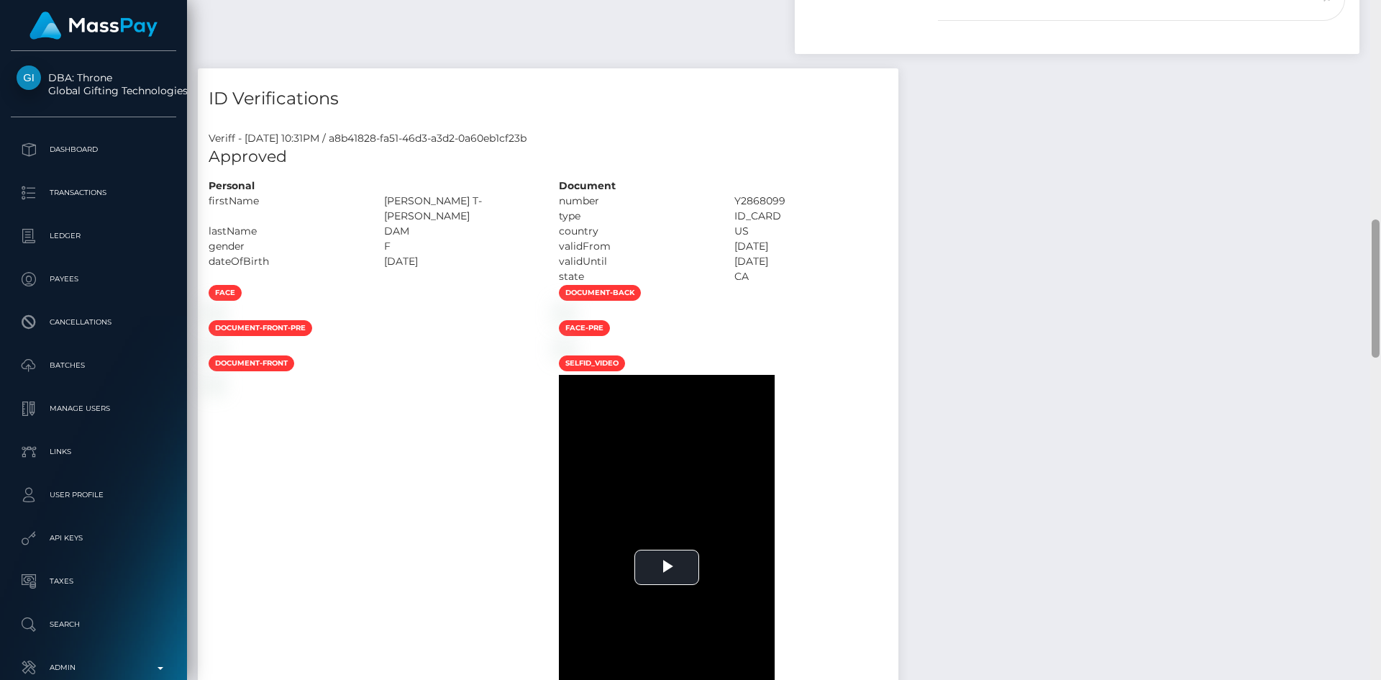
scroll to position [1053, 0]
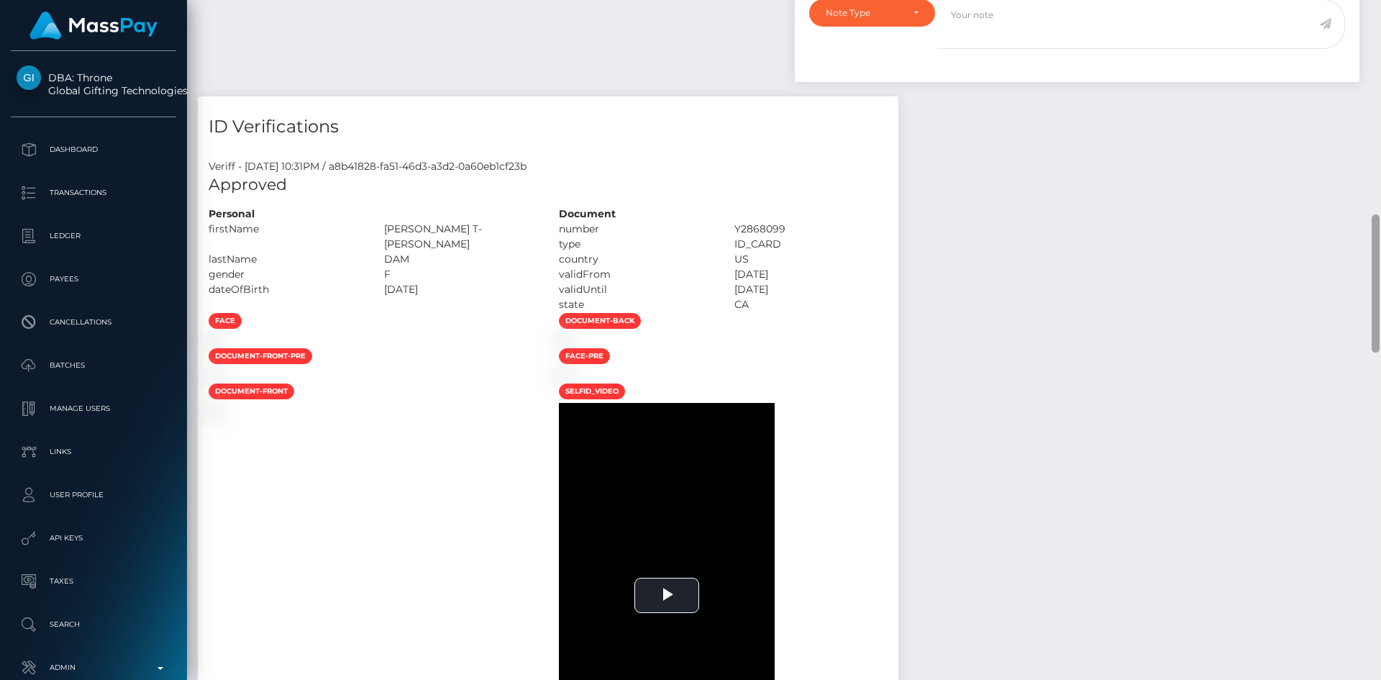
drag, startPoint x: 1375, startPoint y: 85, endPoint x: 1351, endPoint y: 299, distance: 215.6
click at [1351, 299] on div "Customer Profile Loading... Loading..." at bounding box center [784, 340] width 1194 height 680
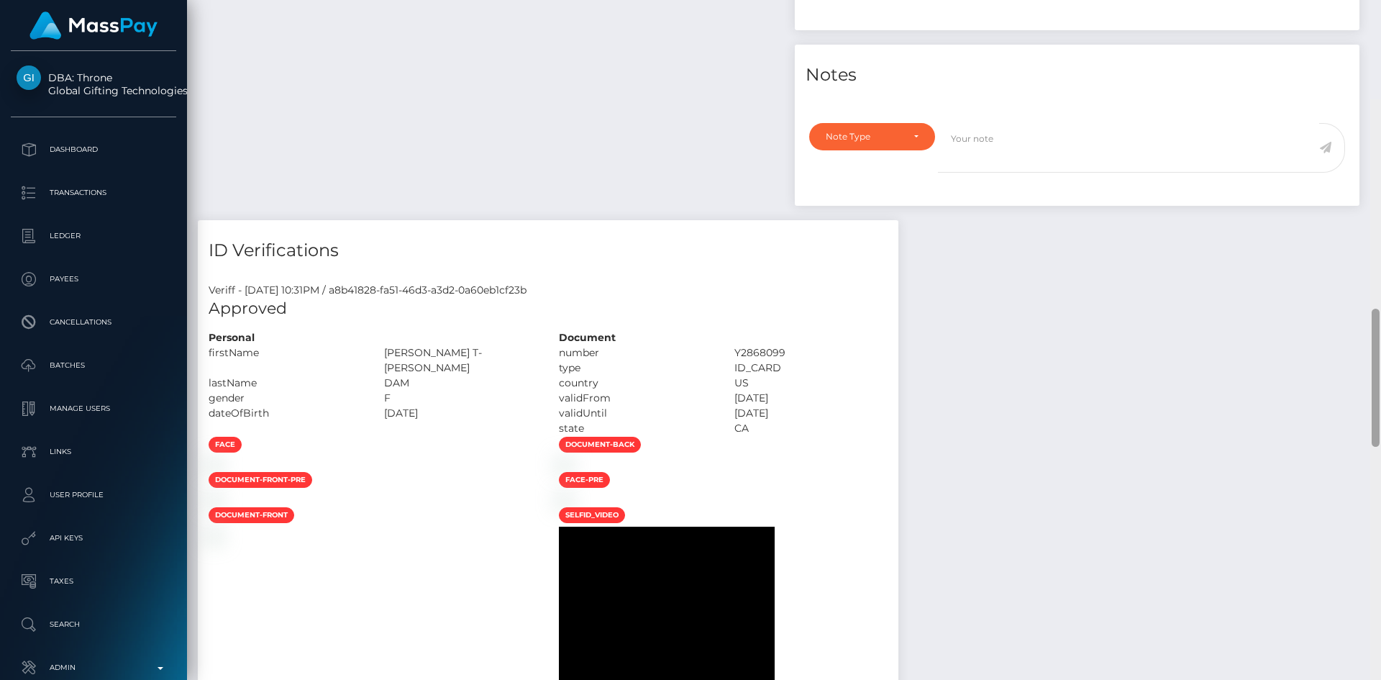
scroll to position [0, 0]
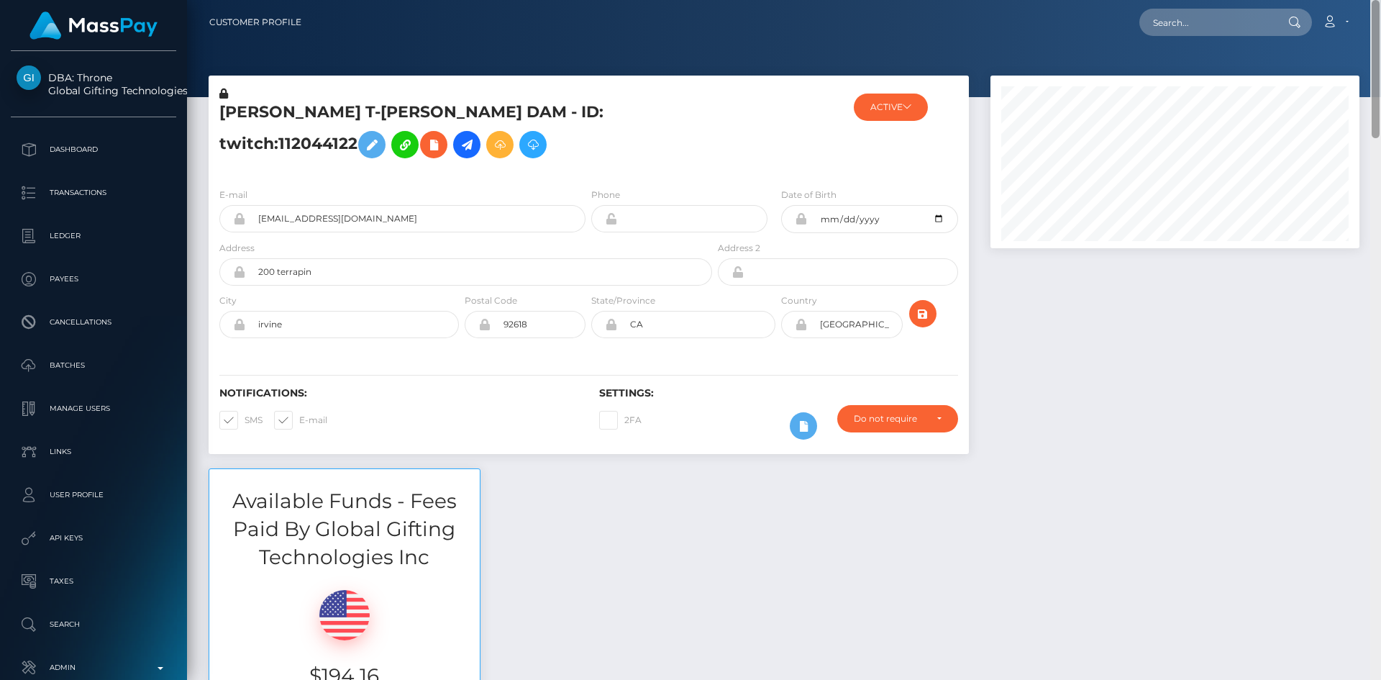
drag, startPoint x: 1375, startPoint y: 317, endPoint x: 1378, endPoint y: 60, distance: 256.7
click at [1378, 60] on div at bounding box center [1375, 69] width 8 height 138
click at [261, 114] on h5 "CHRISTINE TRUONG T-PHUONG DAM - ID: twitch:112044122" at bounding box center [461, 133] width 485 height 64
copy h5 "CHRISTINE"
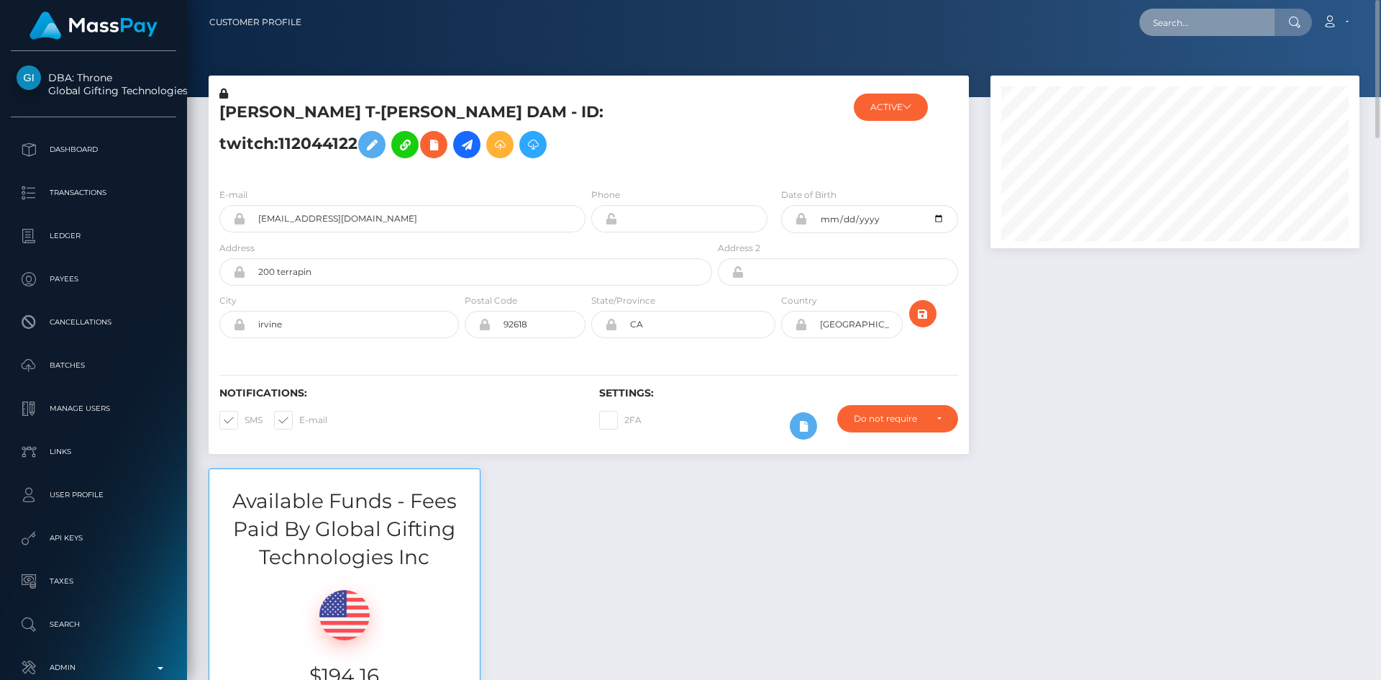
drag, startPoint x: 1161, startPoint y: 17, endPoint x: 1168, endPoint y: 21, distance: 8.4
click at [1166, 18] on input "text" at bounding box center [1206, 22] width 135 height 27
paste input "samshersandhu451@gmail.com"
type input "samshersandhu451@gmail.com"
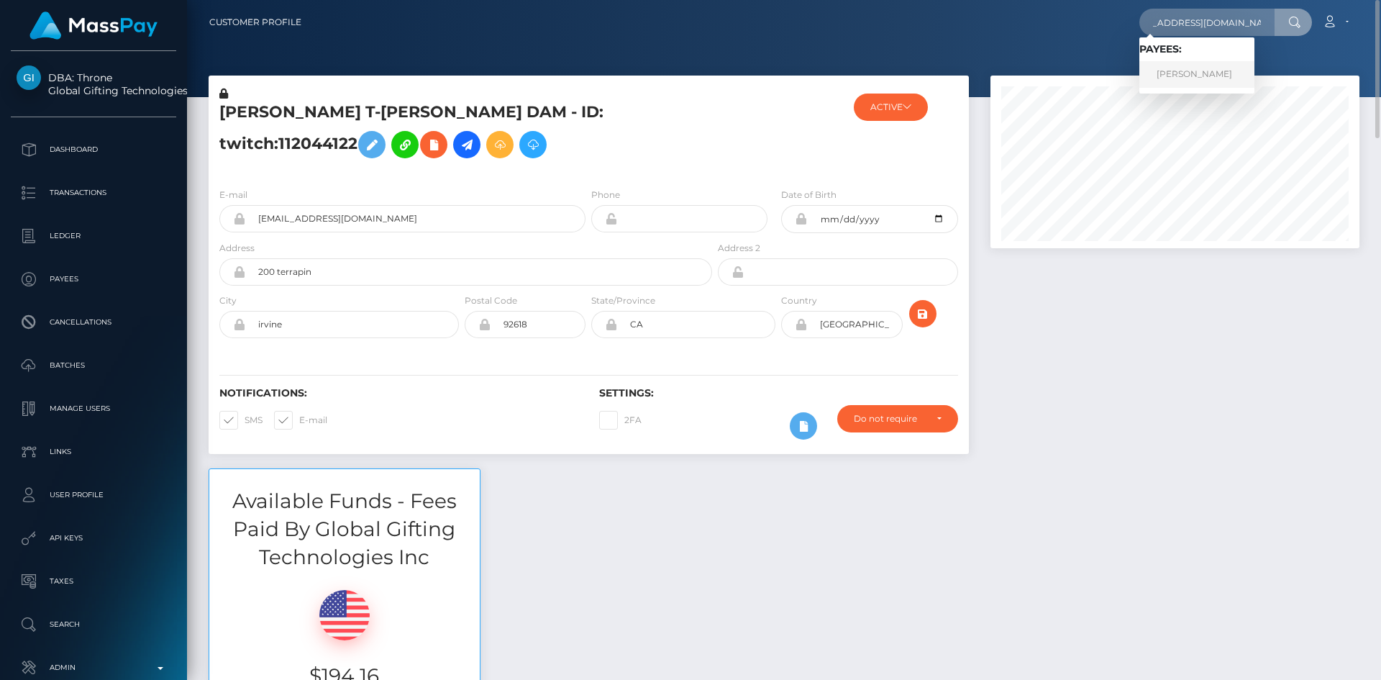
drag, startPoint x: 1201, startPoint y: 68, endPoint x: 1155, endPoint y: 84, distance: 48.7
click at [1203, 68] on link "Samsher Singh" at bounding box center [1196, 74] width 115 height 27
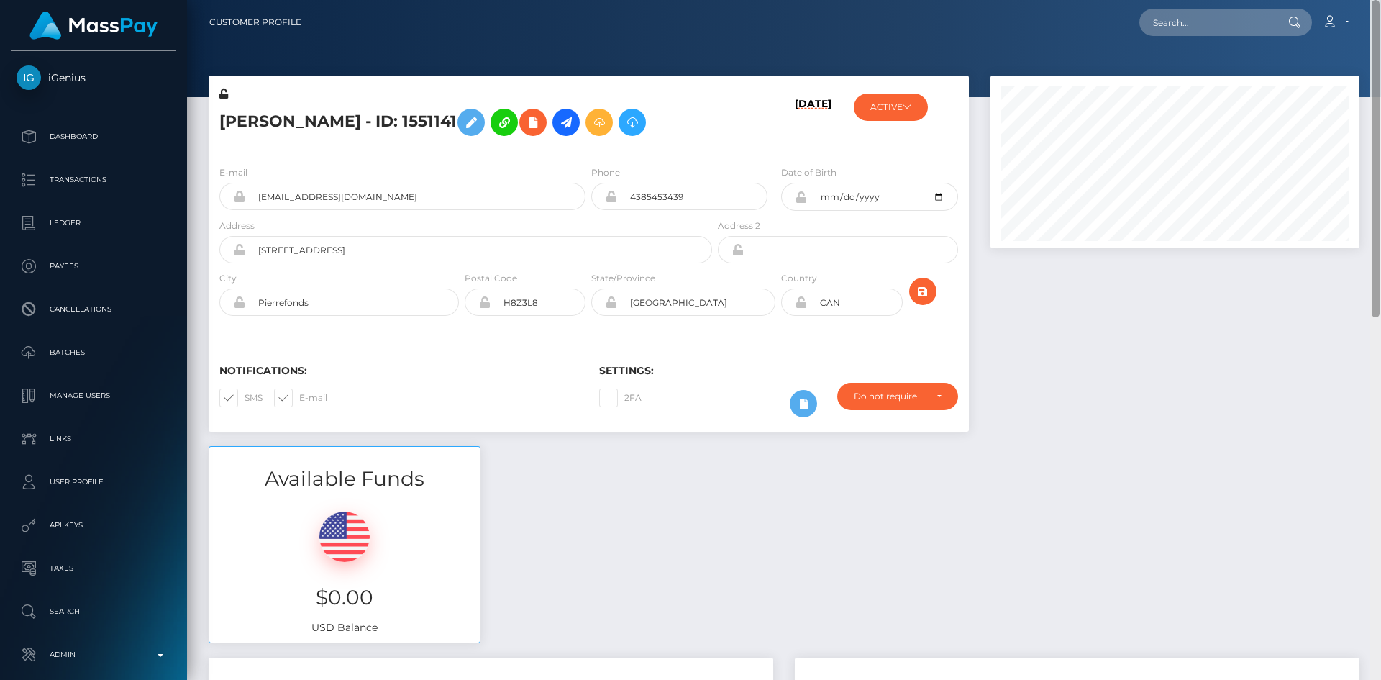
drag, startPoint x: 1371, startPoint y: 101, endPoint x: 1349, endPoint y: -47, distance: 149.7
click at [1349, 0] on html "iGenius Dashboard Transactions Ledger Payees Cancellations Links" at bounding box center [690, 340] width 1381 height 680
click at [244, 126] on h5 "Samsher Singh - ID: 1551141" at bounding box center [461, 122] width 485 height 42
click at [245, 126] on h5 "Samsher Singh - ID: 1551141" at bounding box center [461, 122] width 485 height 42
copy h5 "Samsher"
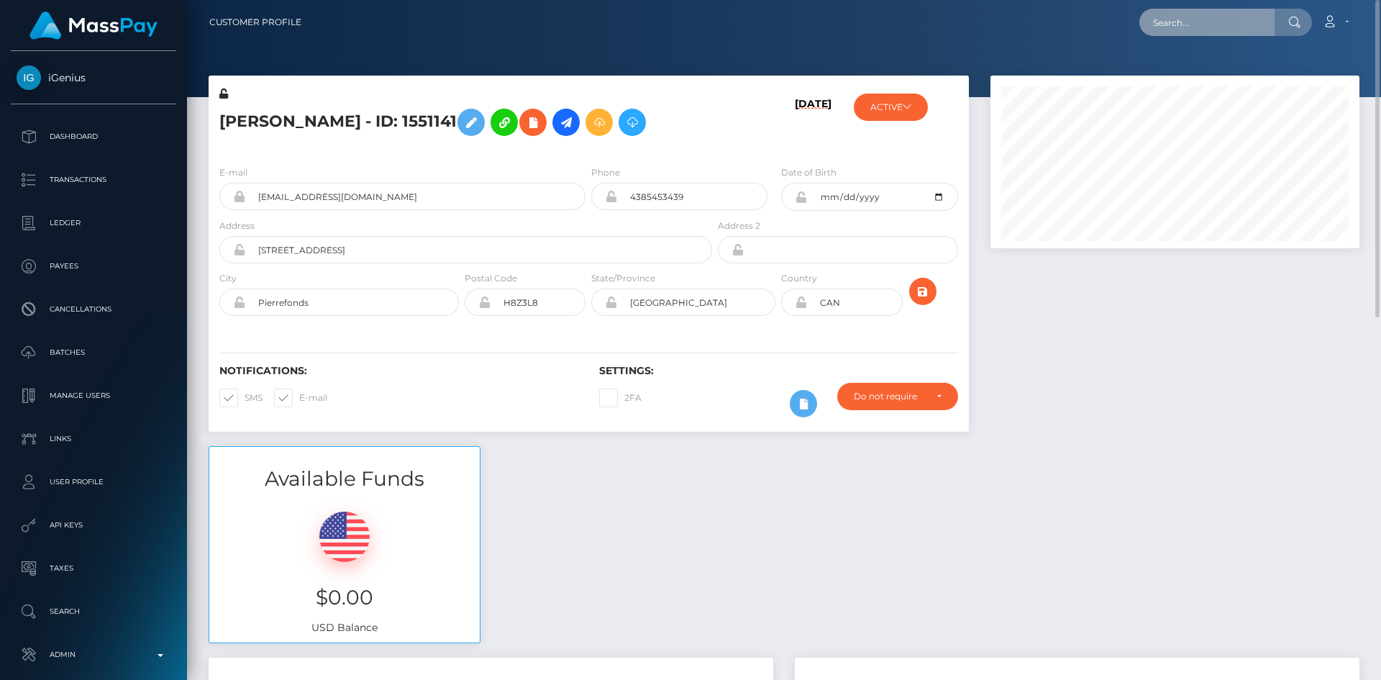
click at [1205, 28] on input "text" at bounding box center [1206, 22] width 135 height 27
paste input "ceo@ancientsoftware.biz"
type input "ceo@ancientsoftware.biz"
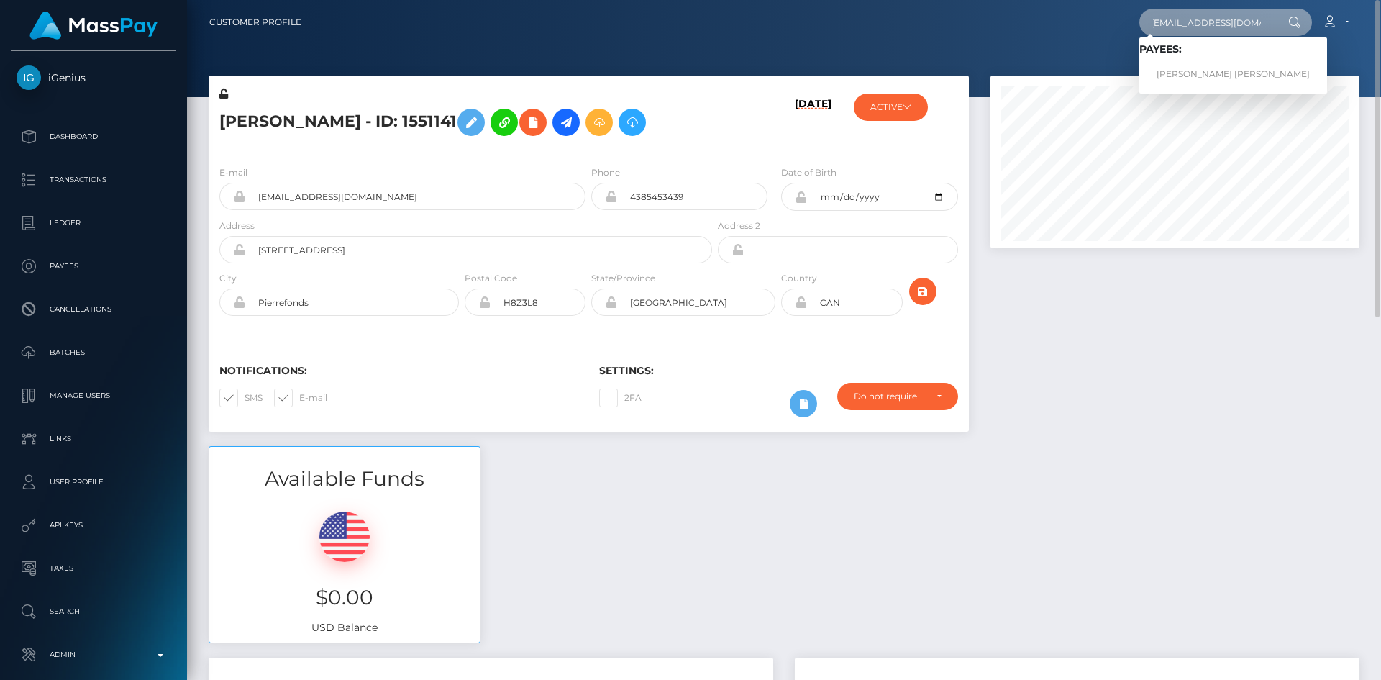
scroll to position [0, 0]
drag, startPoint x: 1173, startPoint y: 74, endPoint x: 1078, endPoint y: 73, distance: 94.9
click at [1173, 74] on link "NGO VAN DOAN" at bounding box center [1233, 74] width 188 height 27
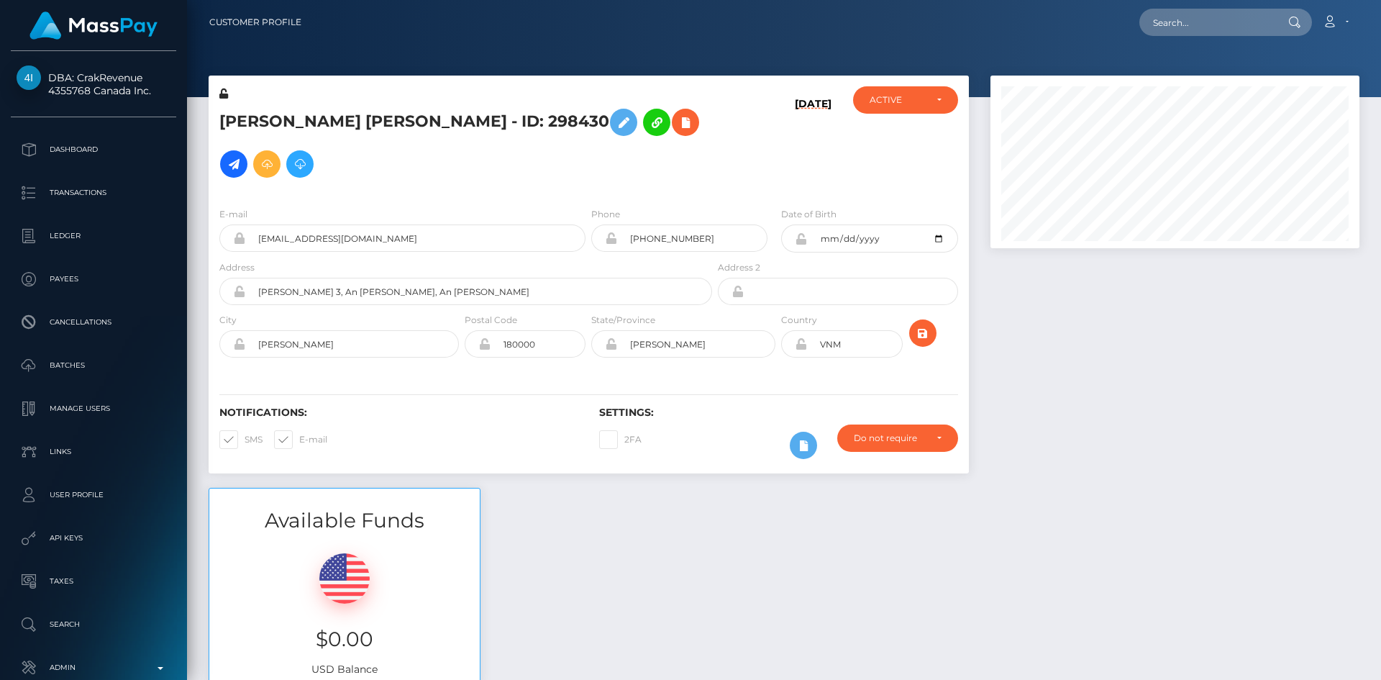
scroll to position [173, 370]
drag, startPoint x: 708, startPoint y: 197, endPoint x: 638, endPoint y: 195, distance: 70.5
click at [638, 224] on input "+84966240395" at bounding box center [692, 237] width 150 height 27
drag, startPoint x: 221, startPoint y: 119, endPoint x: 349, endPoint y: 118, distance: 128.7
click at [349, 118] on h5 "NGO VAN DOAN - ID: 298430" at bounding box center [461, 142] width 485 height 83
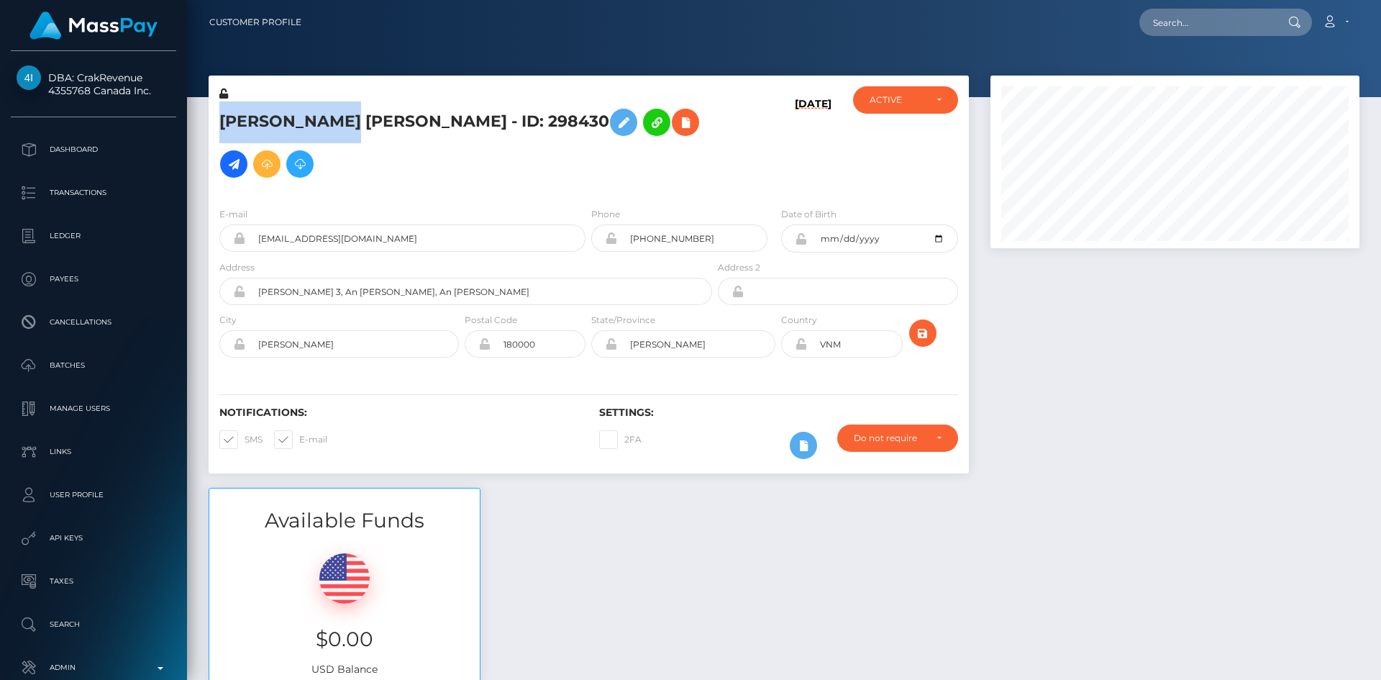
copy h5 "NGO VAN DOAN"
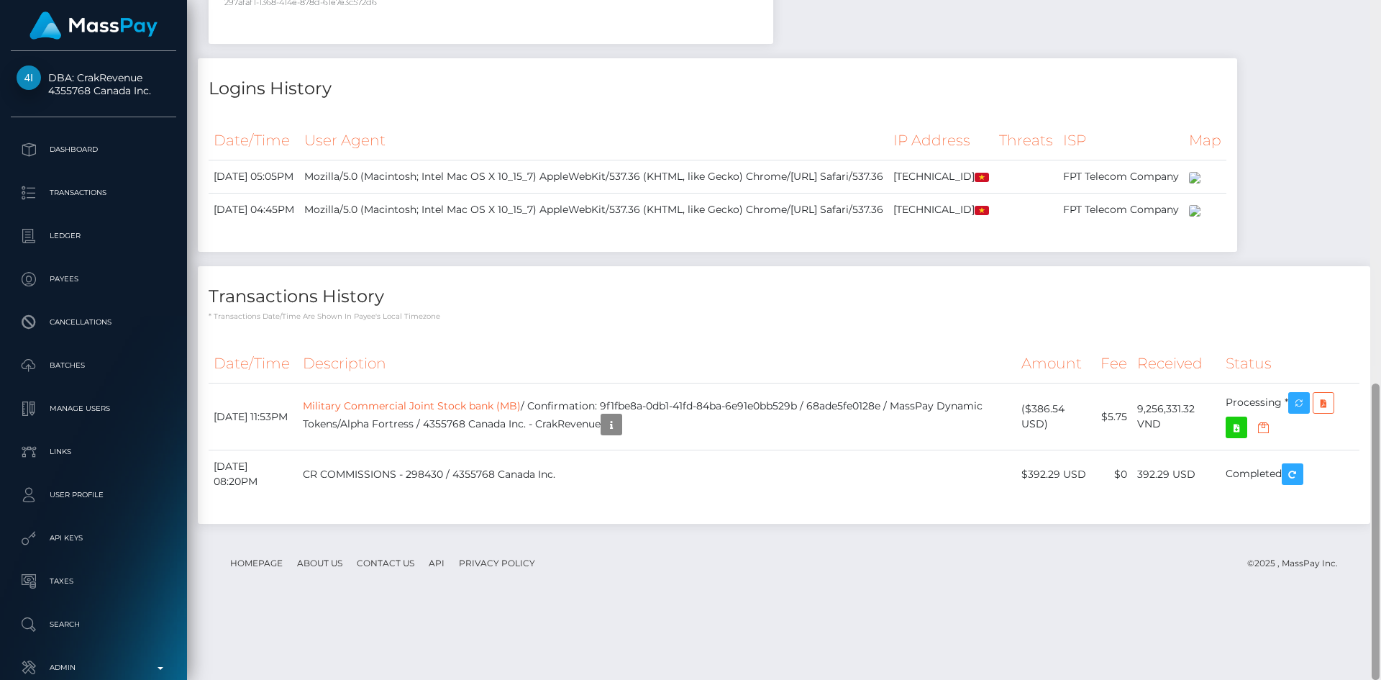
scroll to position [0, 0]
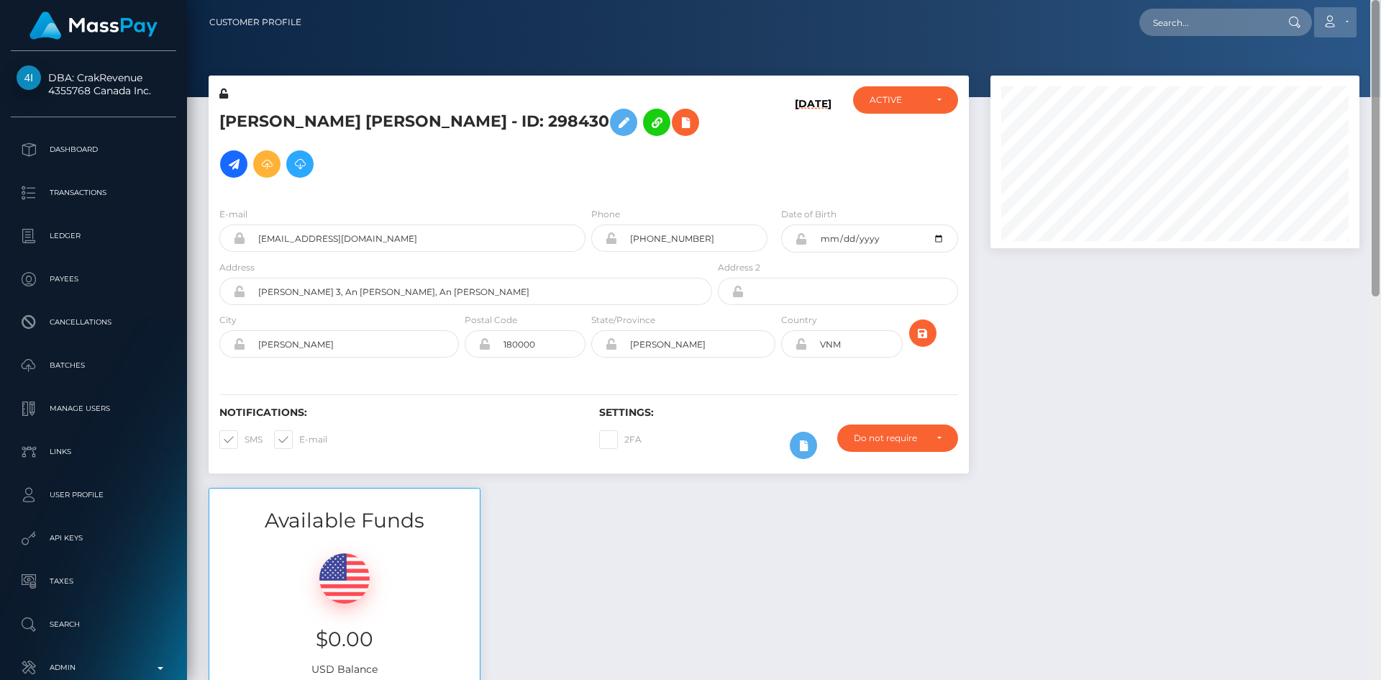
drag, startPoint x: 1378, startPoint y: 96, endPoint x: 1337, endPoint y: 32, distance: 75.6
click at [1380, 19] on div "Customer Profile Loading... Loading..." at bounding box center [784, 340] width 1194 height 680
drag, startPoint x: 1377, startPoint y: 122, endPoint x: 1314, endPoint y: 41, distance: 103.0
click at [1358, 52] on div "Customer Profile Loading... Loading..." at bounding box center [784, 340] width 1194 height 680
click at [1173, 27] on input "text" at bounding box center [1206, 22] width 135 height 27
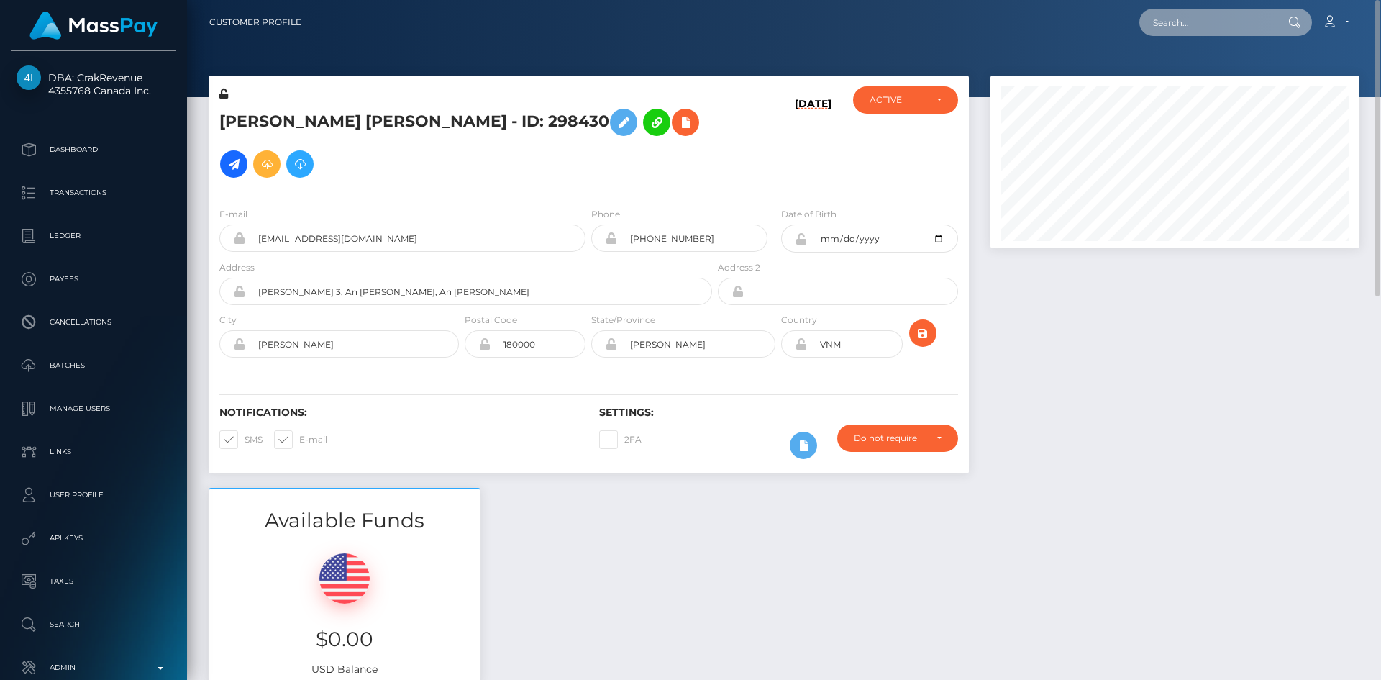
paste input "foxxx.matilda@gmail.com"
type input "foxxx.matilda@gmail.com"
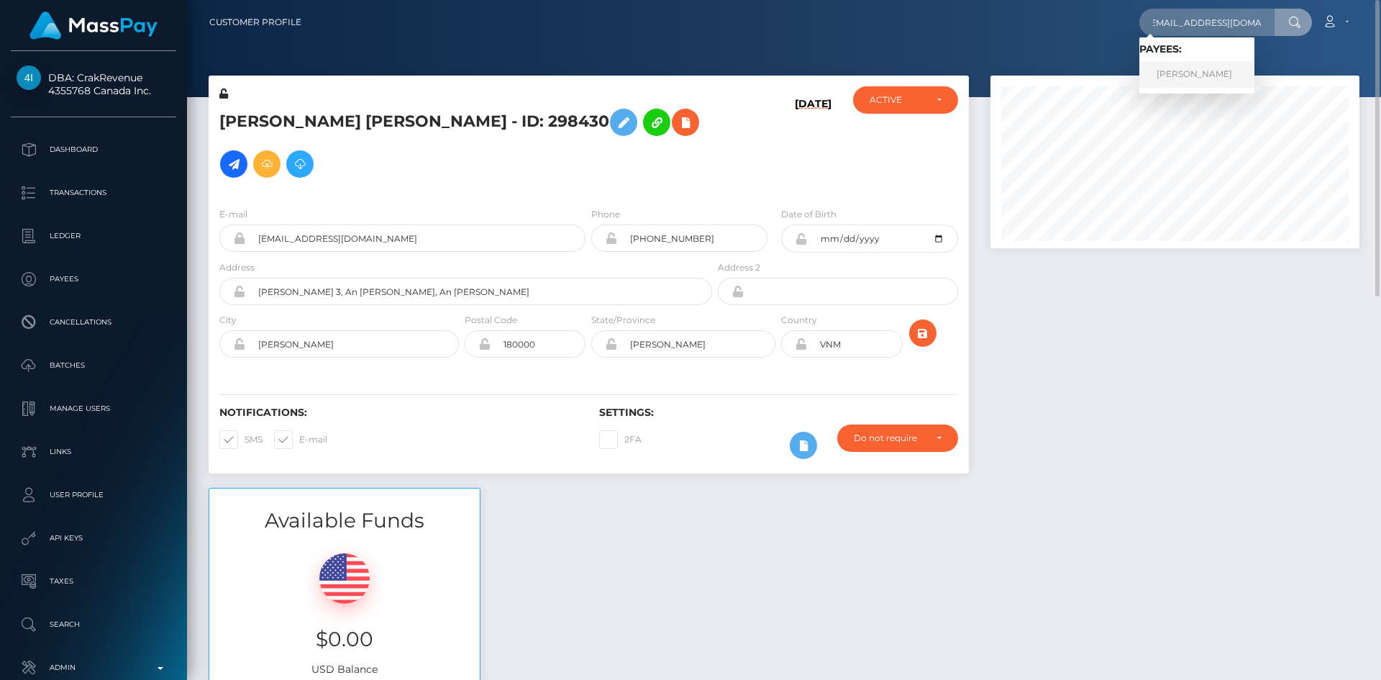
click at [1197, 78] on link "PHILIPPA ANNE MESTRAUD" at bounding box center [1196, 74] width 115 height 27
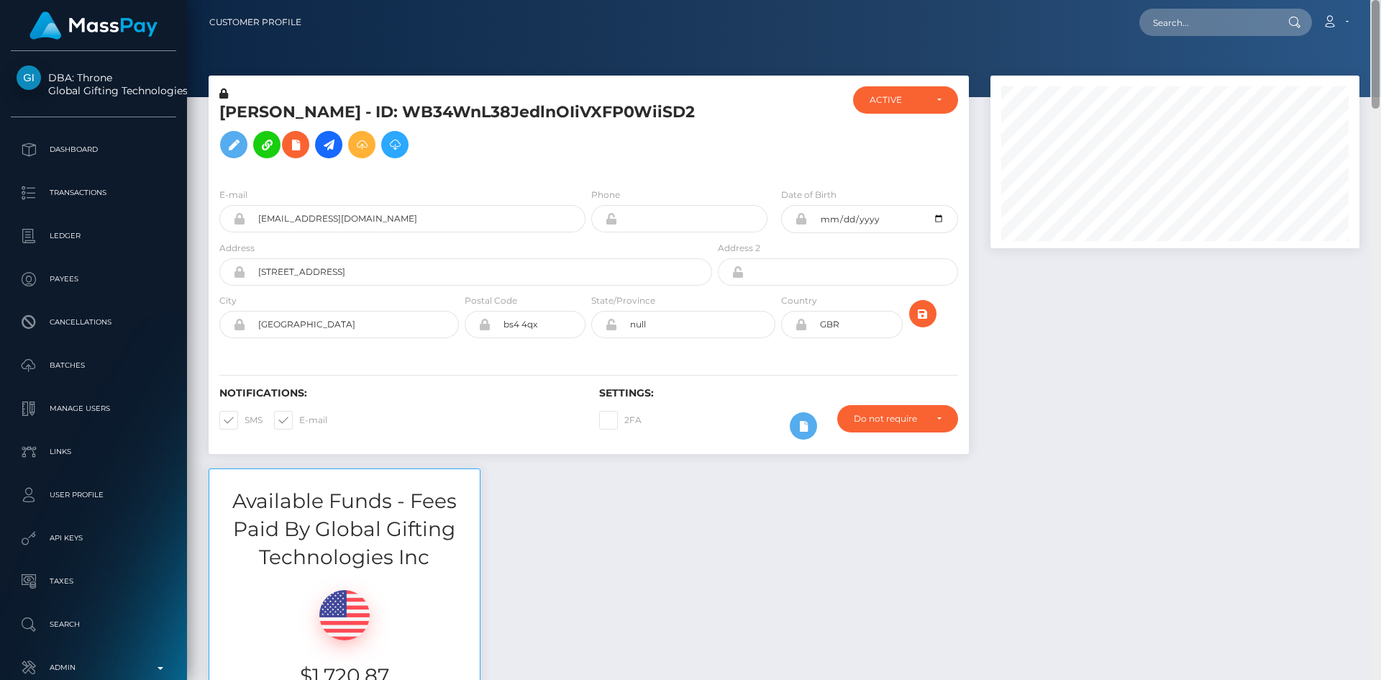
drag, startPoint x: 1375, startPoint y: 54, endPoint x: 1359, endPoint y: 23, distance: 34.7
click at [1359, 23] on div "Customer Profile Loading... Loading..." at bounding box center [784, 340] width 1194 height 680
click at [262, 111] on h5 "PHILIPPA ANNE MESTRAUD - ID: WB34WnL38JedlnOIiVXFP0WiiSD2" at bounding box center [461, 133] width 485 height 64
copy h5 "PHILIPPA"
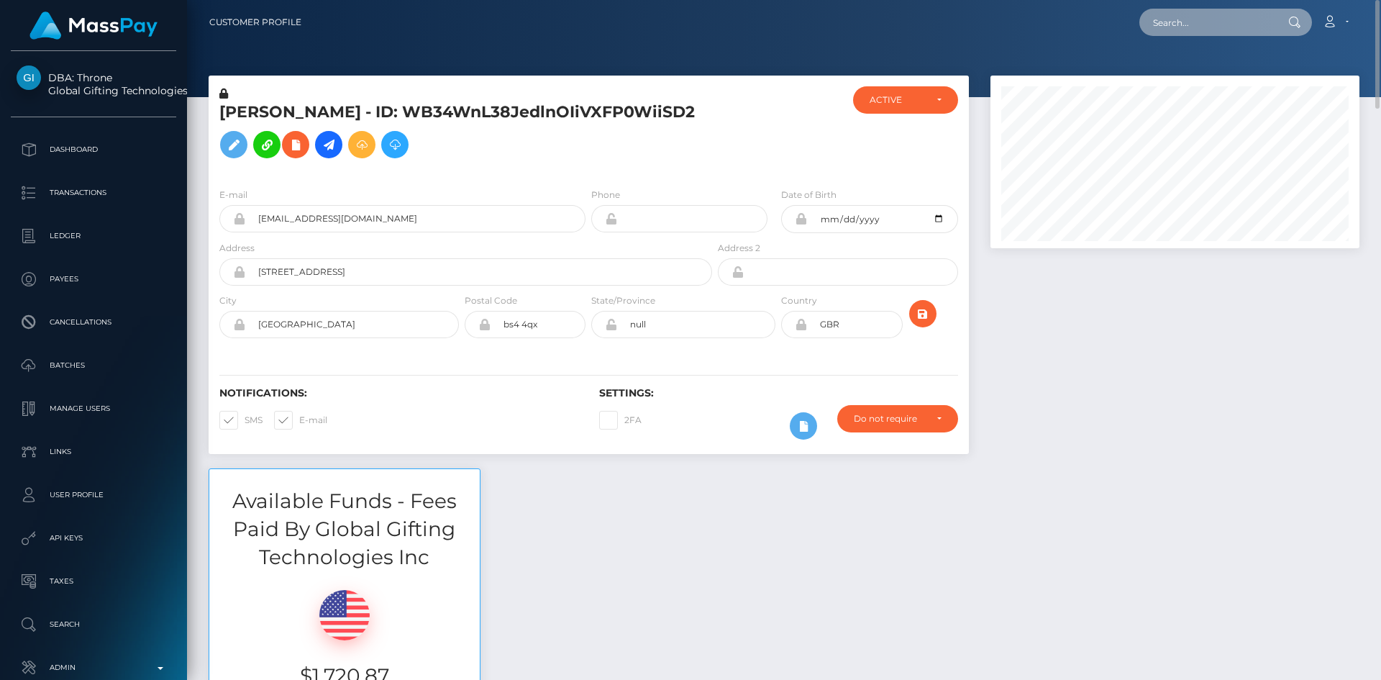
click at [1167, 19] on input "text" at bounding box center [1206, 22] width 135 height 27
paste input "danielpassero@gmail.com"
type input "danielpassero@gmail.com"
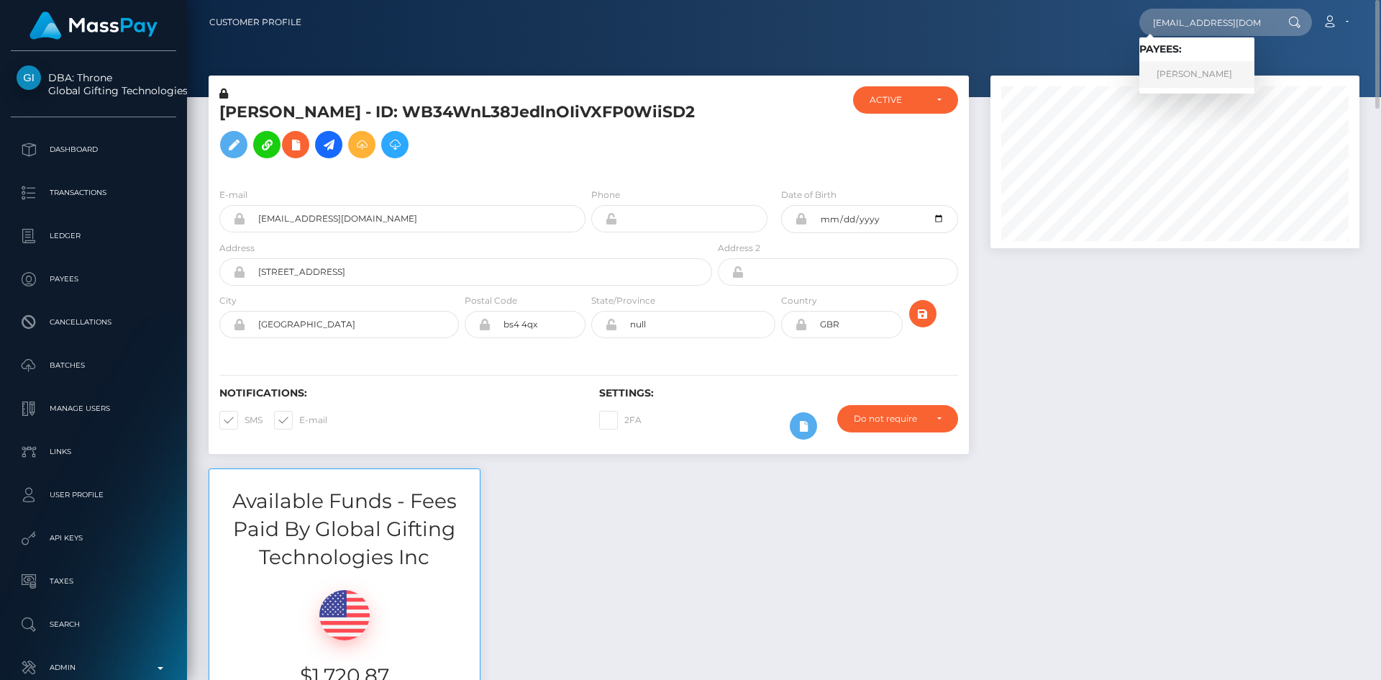
click at [1201, 73] on link "Daniel Passero" at bounding box center [1196, 74] width 115 height 27
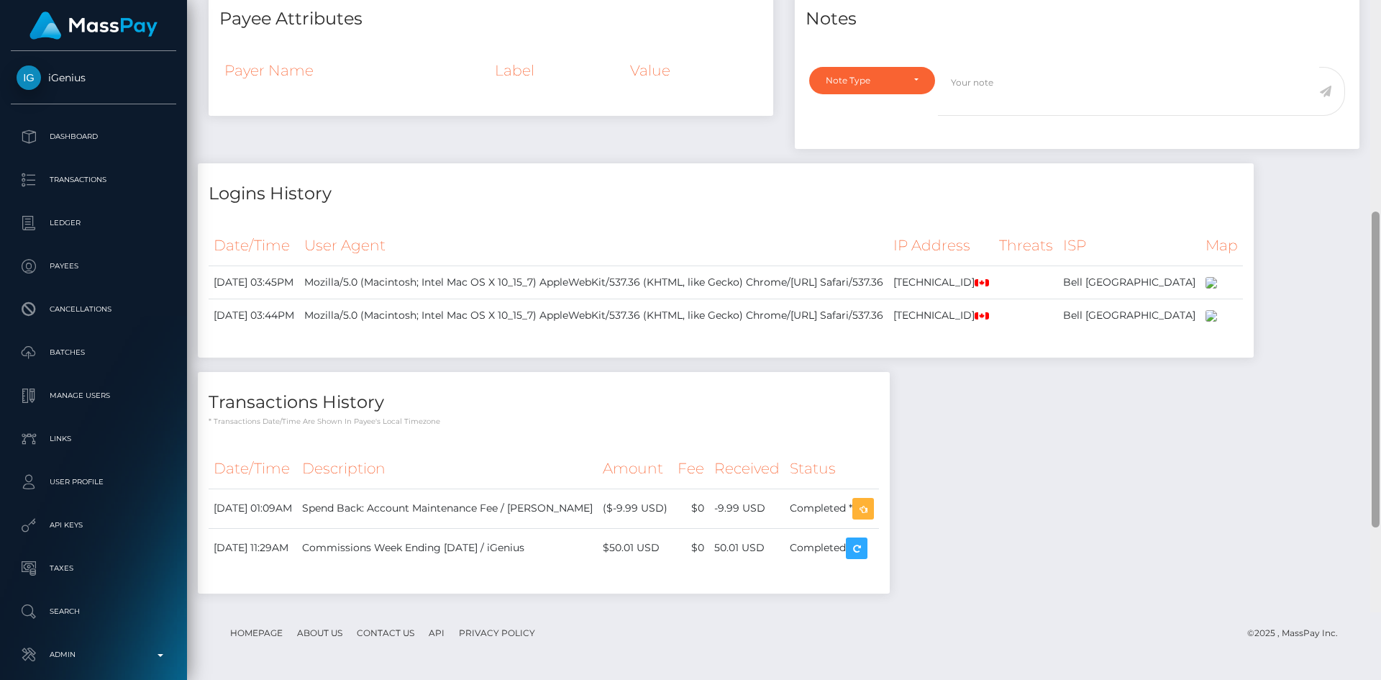
scroll to position [782, 0]
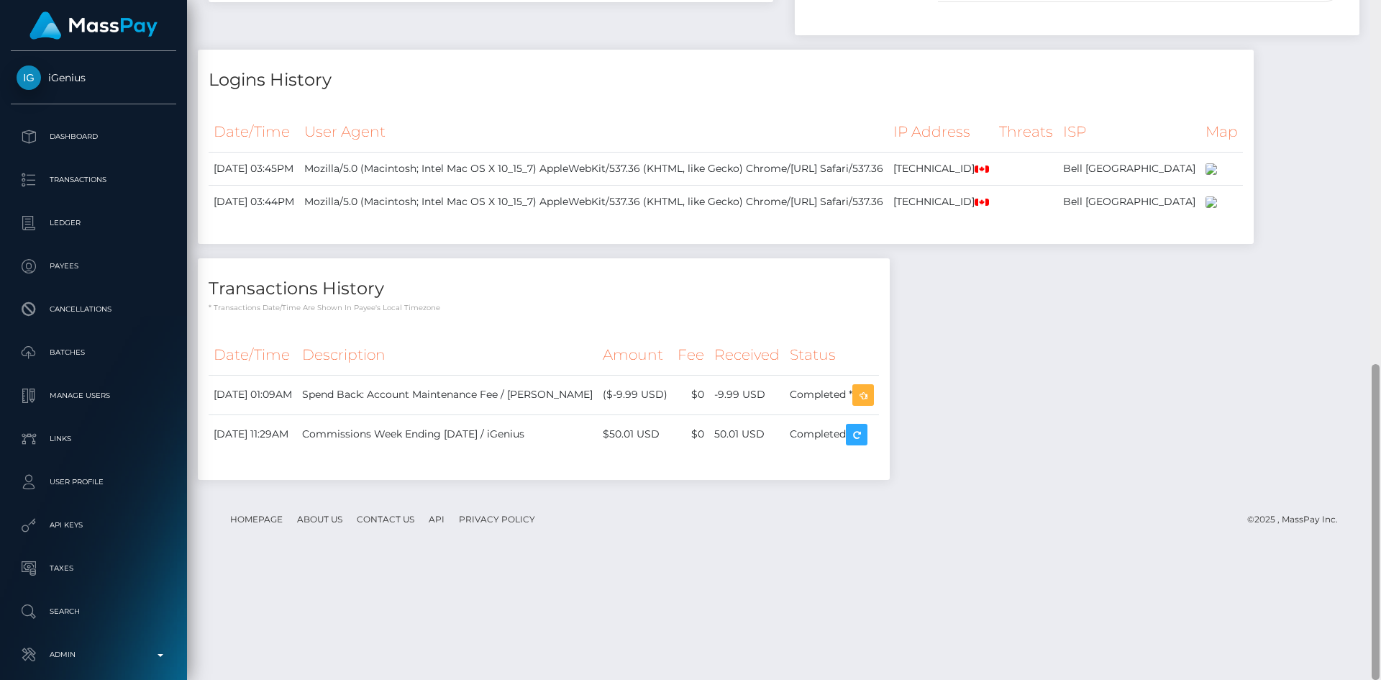
drag, startPoint x: 1373, startPoint y: 76, endPoint x: 1353, endPoint y: 518, distance: 442.7
click at [1353, 519] on div "Customer Profile Loading... Loading..." at bounding box center [784, 340] width 1194 height 680
click at [865, 444] on icon "button" at bounding box center [856, 435] width 17 height 18
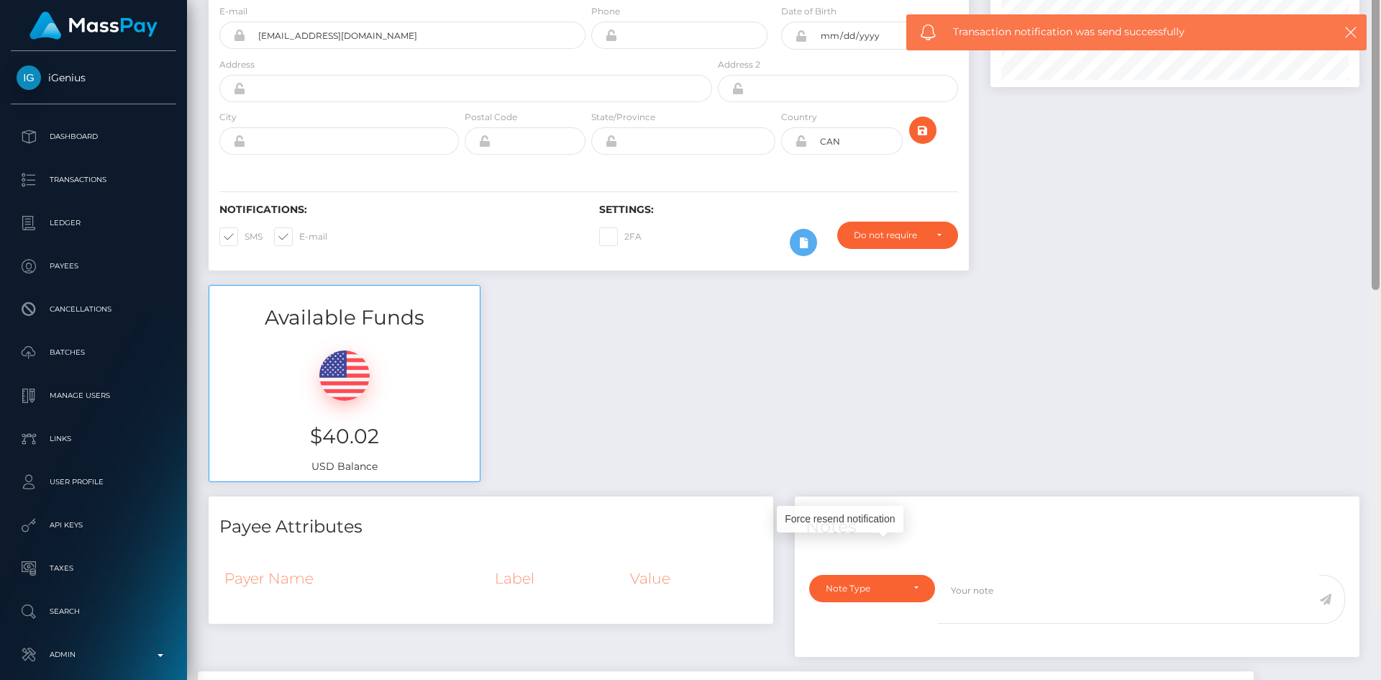
scroll to position [0, 0]
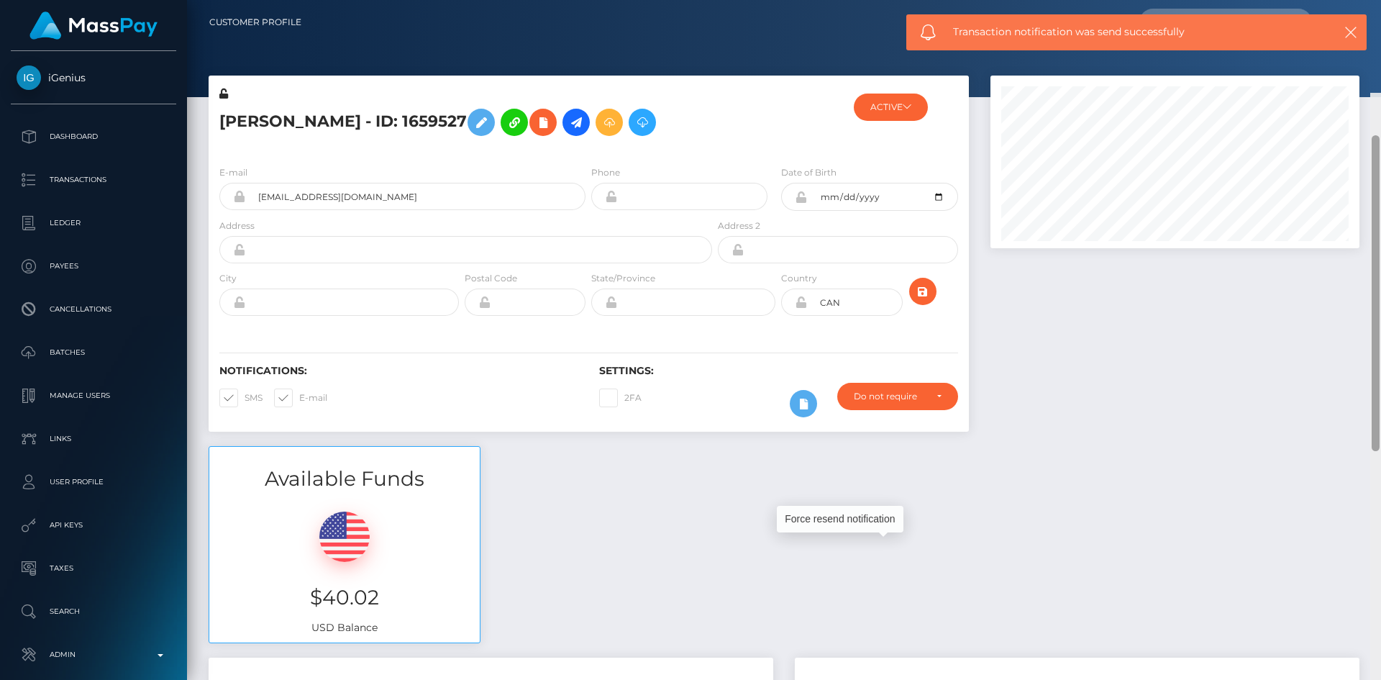
drag, startPoint x: 1373, startPoint y: 489, endPoint x: 1279, endPoint y: 83, distance: 416.3
click at [1380, 93] on div at bounding box center [1375, 433] width 11 height 680
click at [242, 123] on h5 "Daniel Passero - ID: 1659527" at bounding box center [461, 122] width 485 height 42
copy h5 "Daniel"
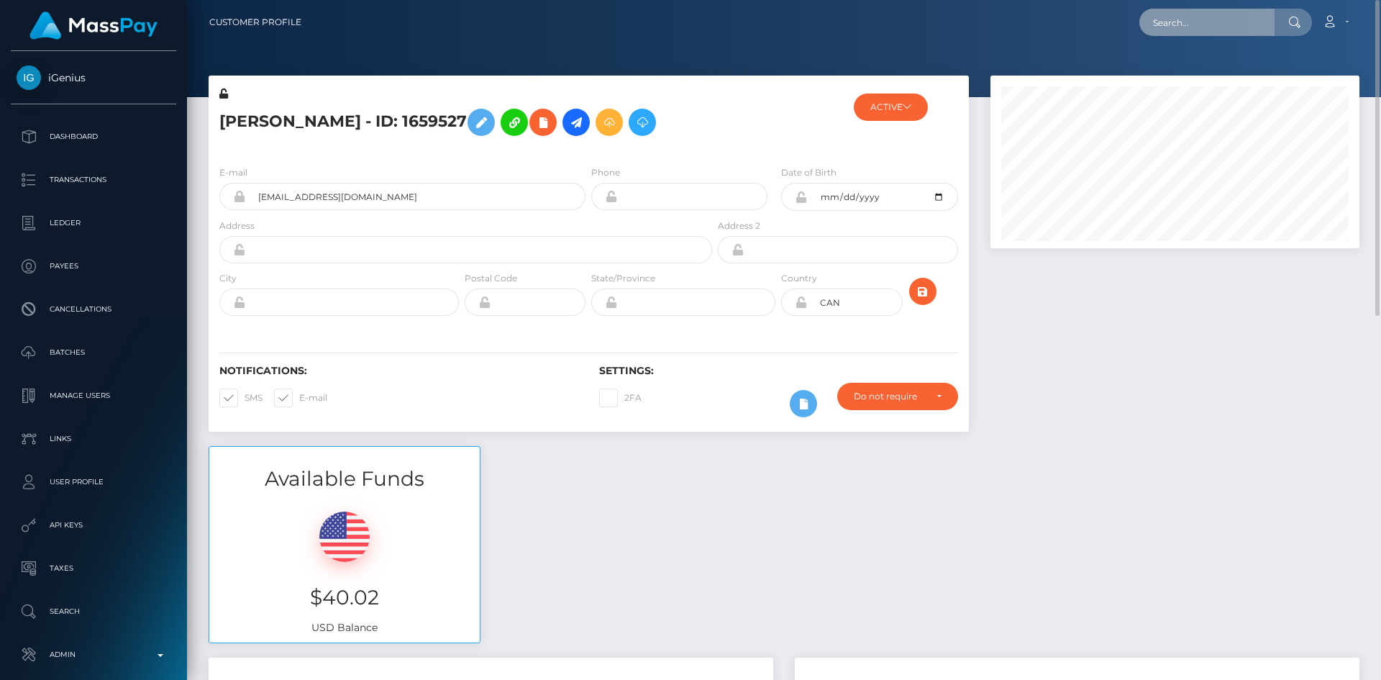
drag, startPoint x: 1201, startPoint y: 20, endPoint x: 1198, endPoint y: 29, distance: 9.1
click at [1201, 20] on input "text" at bounding box center [1206, 22] width 135 height 27
paste input "kishoudie@gmail.com"
type input "kishoudie@gmail.com"
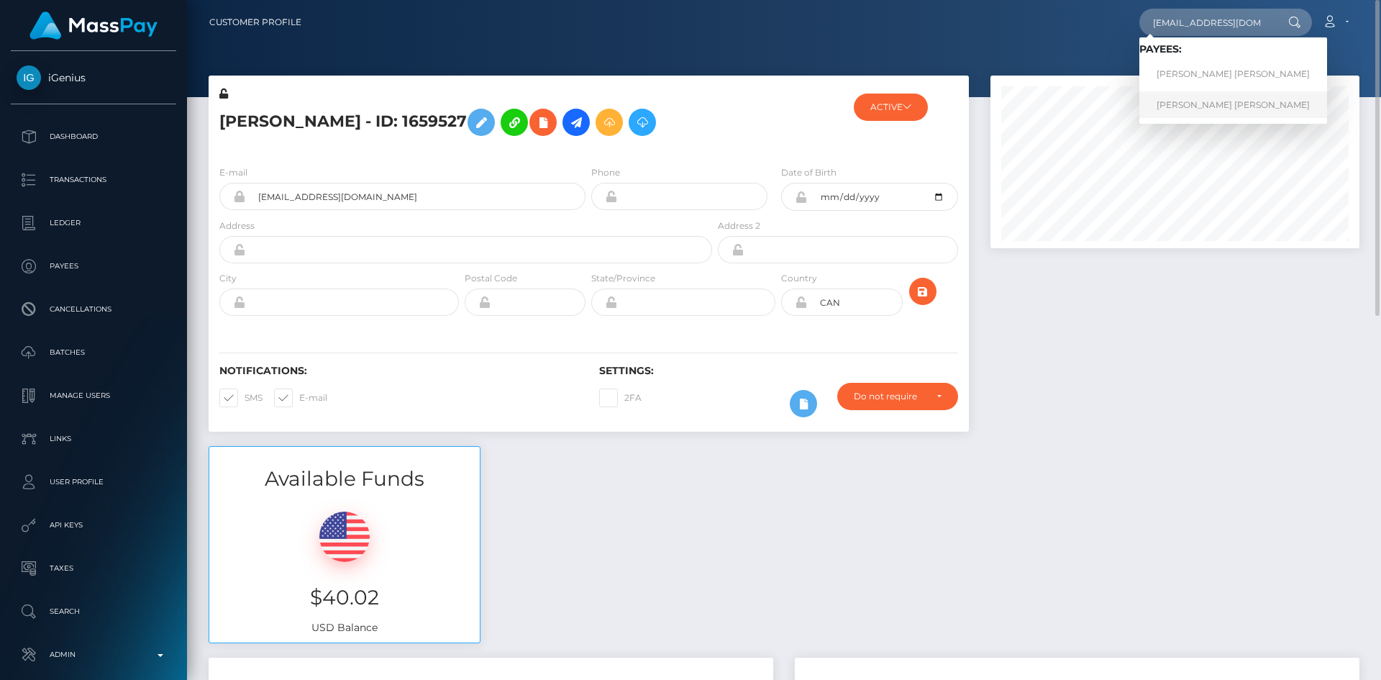
click at [1202, 101] on link "ALLISON XIN LIAN PFEIFER" at bounding box center [1233, 104] width 188 height 27
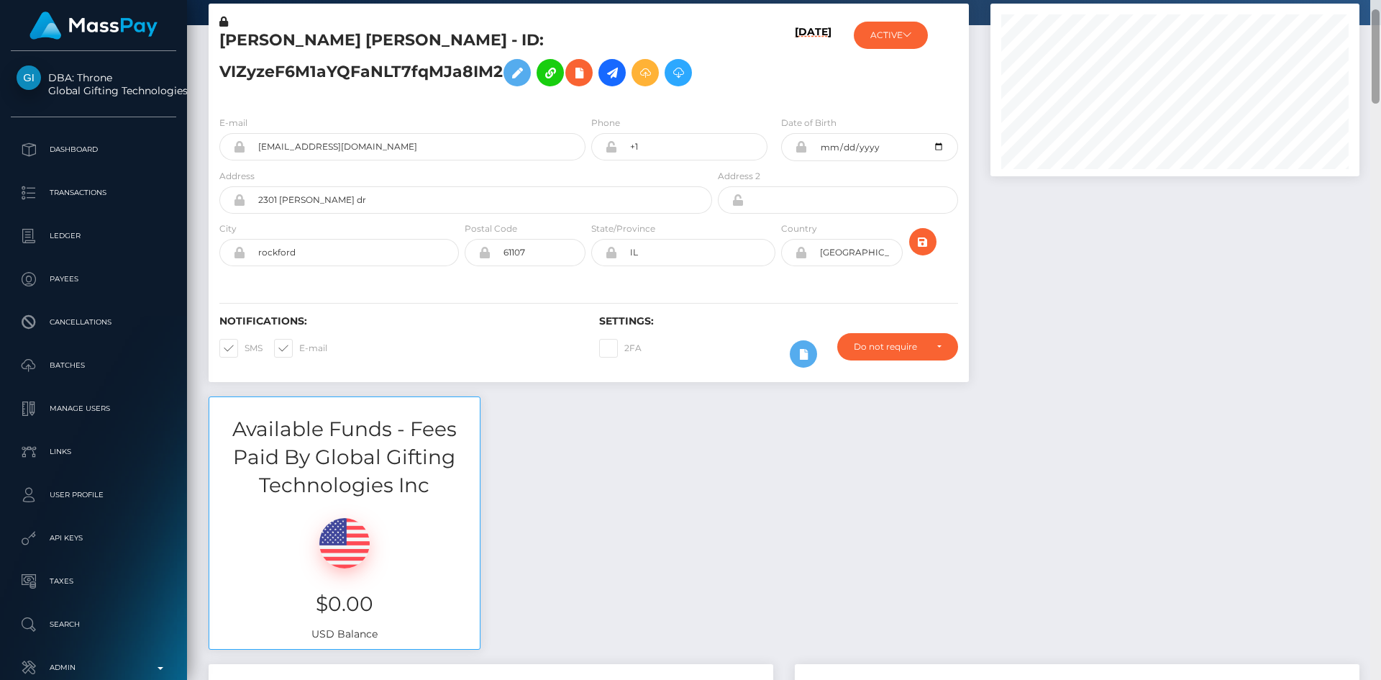
scroll to position [751, 0]
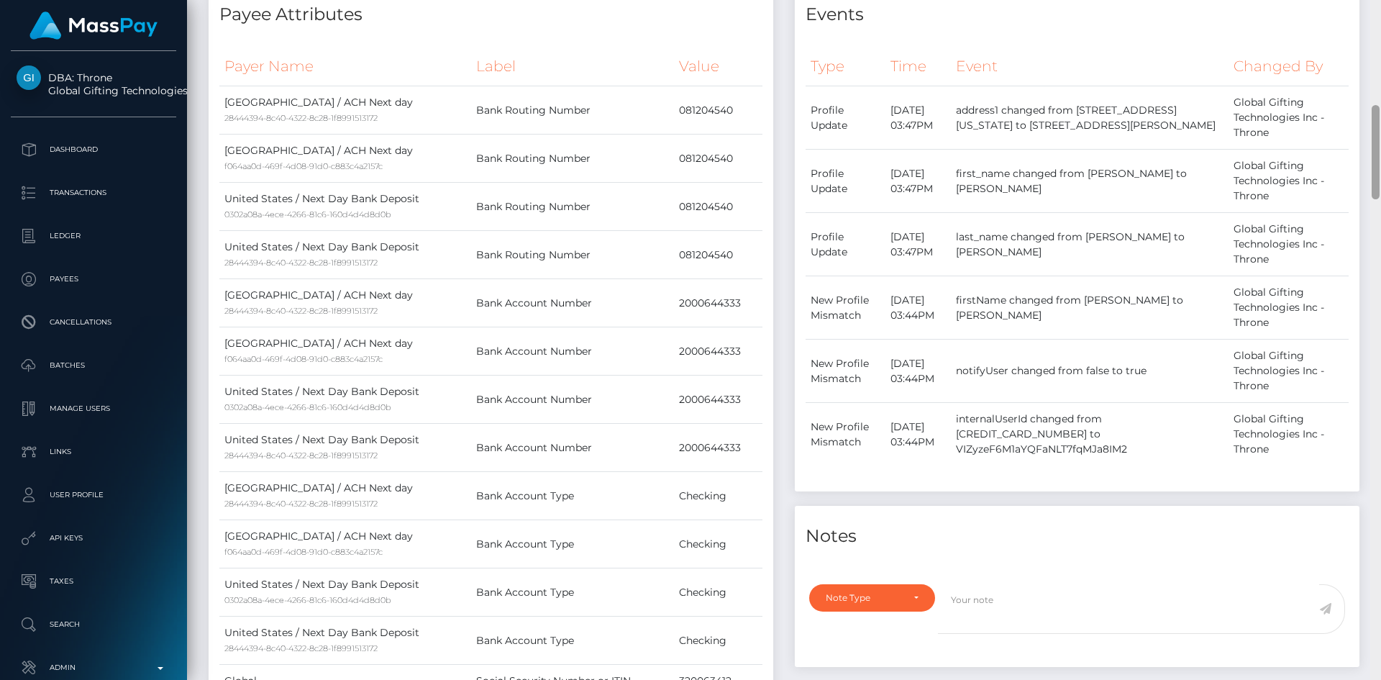
drag, startPoint x: 1379, startPoint y: 44, endPoint x: 1378, endPoint y: 70, distance: 25.9
click at [1378, 70] on div at bounding box center [1375, 340] width 11 height 680
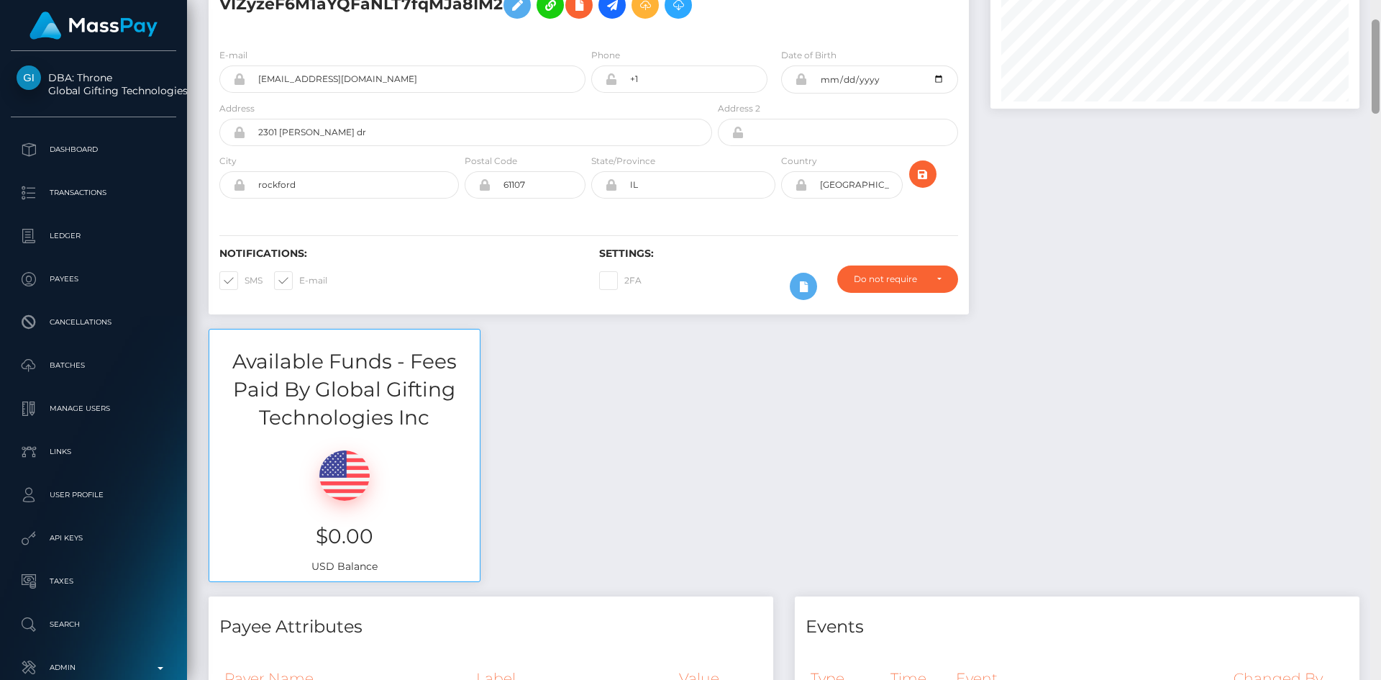
scroll to position [0, 0]
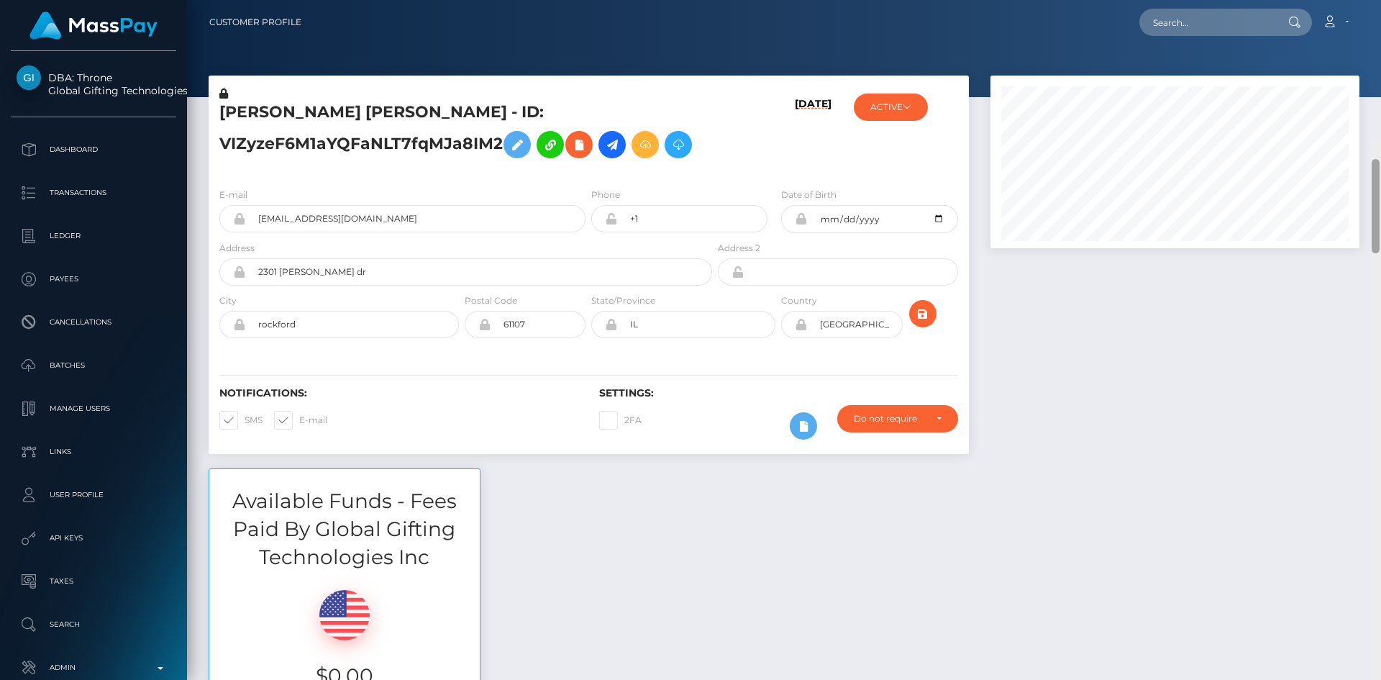
drag, startPoint x: 1375, startPoint y: 124, endPoint x: 1342, endPoint y: 1, distance: 127.3
click at [1345, 5] on div "Customer Profile Loading... Loading..." at bounding box center [784, 340] width 1194 height 680
click at [237, 107] on h5 "ALLISON XIN LIAN PFEIFER - ID: VIZyzeF6M1aYQFaNLT7fqMJa8IM2" at bounding box center [461, 133] width 485 height 64
copy h5 "ALLISON"
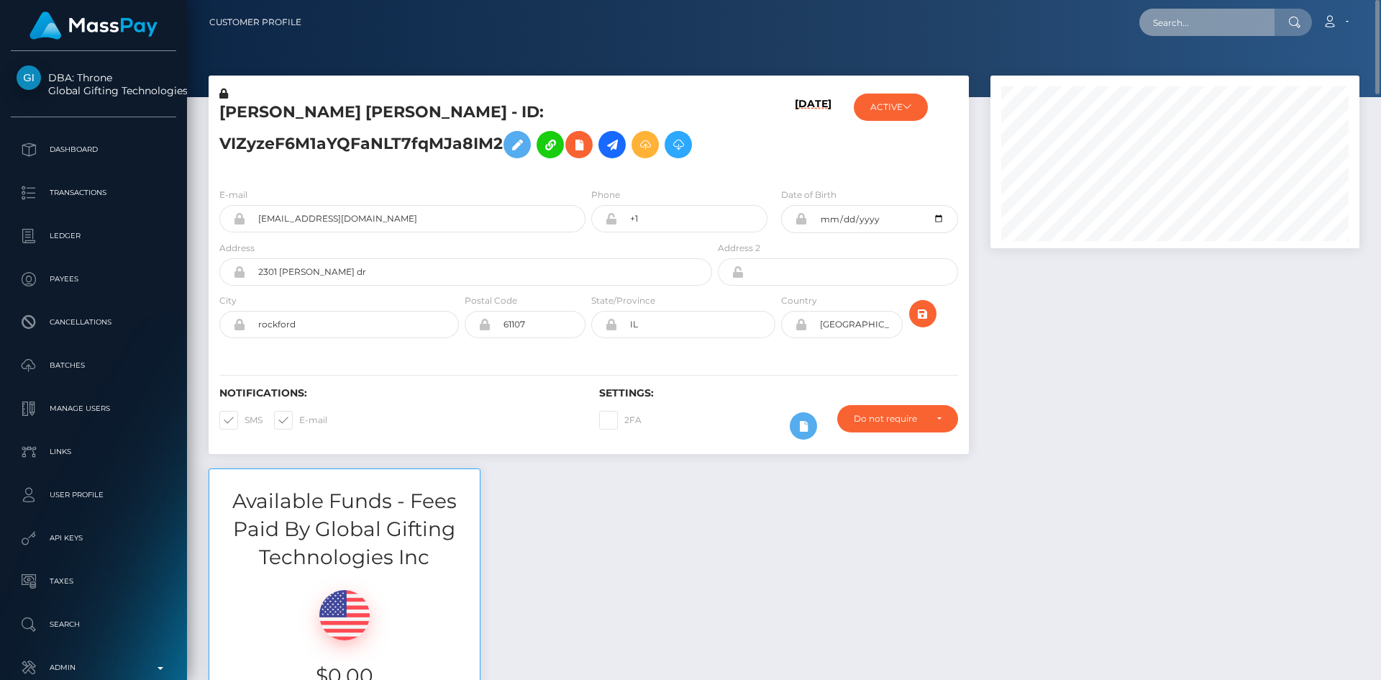
click at [1240, 22] on input "text" at bounding box center [1206, 22] width 135 height 27
paste input "[EMAIL_ADDRESS][DOMAIN_NAME]"
type input "[EMAIL_ADDRESS][DOMAIN_NAME]"
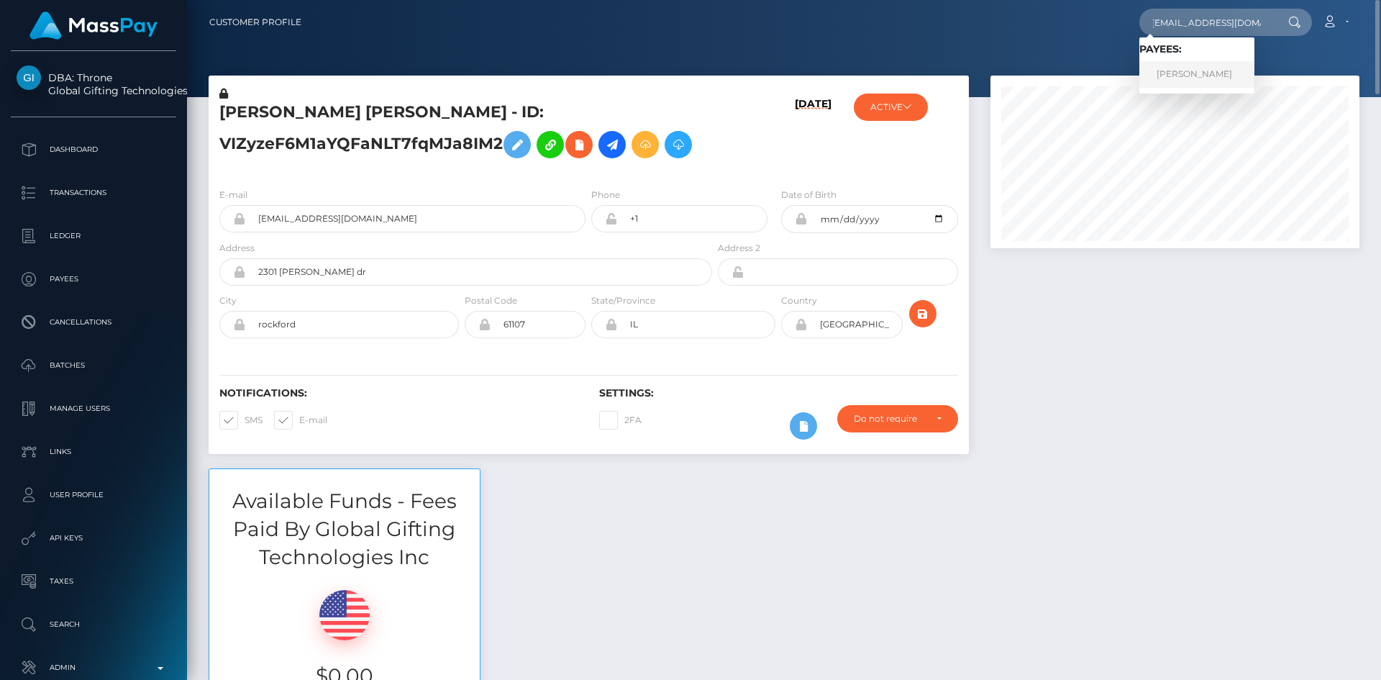
click at [1162, 70] on link "Richard McGeough" at bounding box center [1196, 74] width 115 height 27
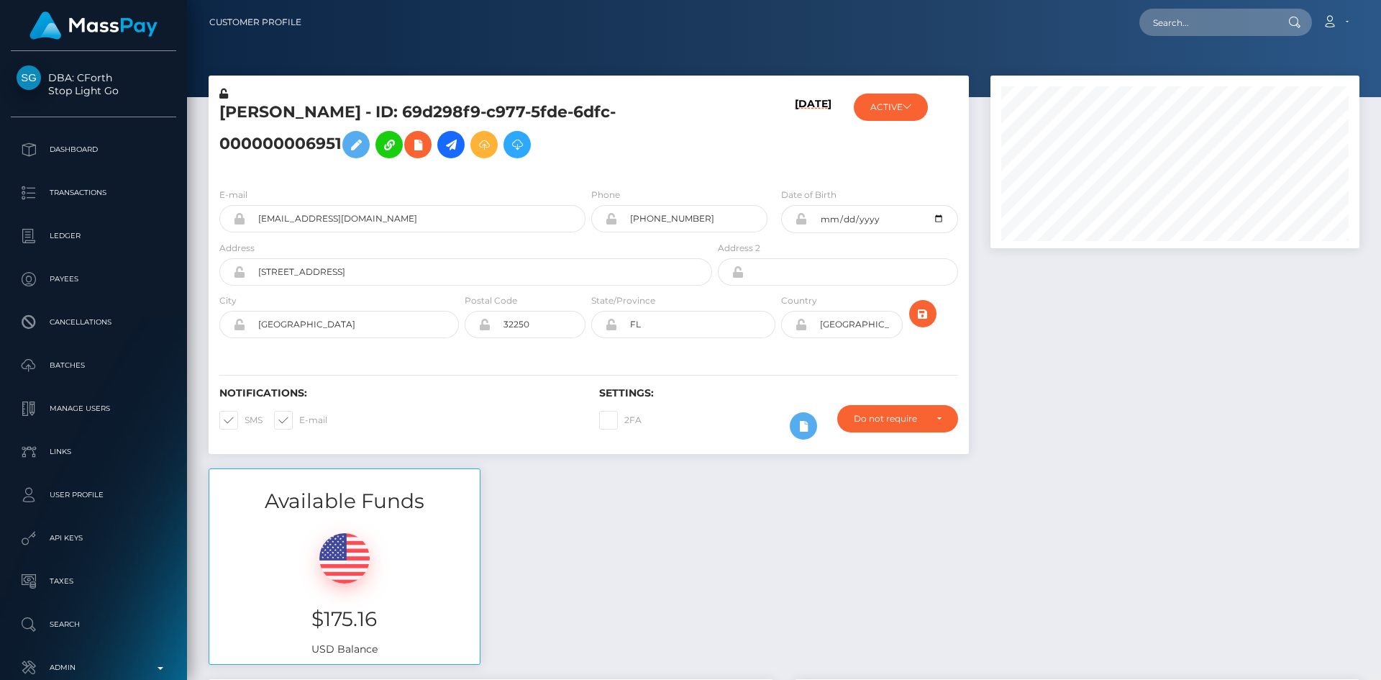
drag, startPoint x: 1374, startPoint y: 78, endPoint x: 1380, endPoint y: -6, distance: 83.6
click at [1380, 0] on html "DBA: CForth Stop Light Go Dashboard Transactions Ledger Payees Links" at bounding box center [690, 340] width 1381 height 680
click at [255, 114] on h5 "[PERSON_NAME] - ID: 69d298f9-c977-5fde-6dfc-000000006951" at bounding box center [461, 133] width 485 height 64
copy h5 "[PERSON_NAME]"
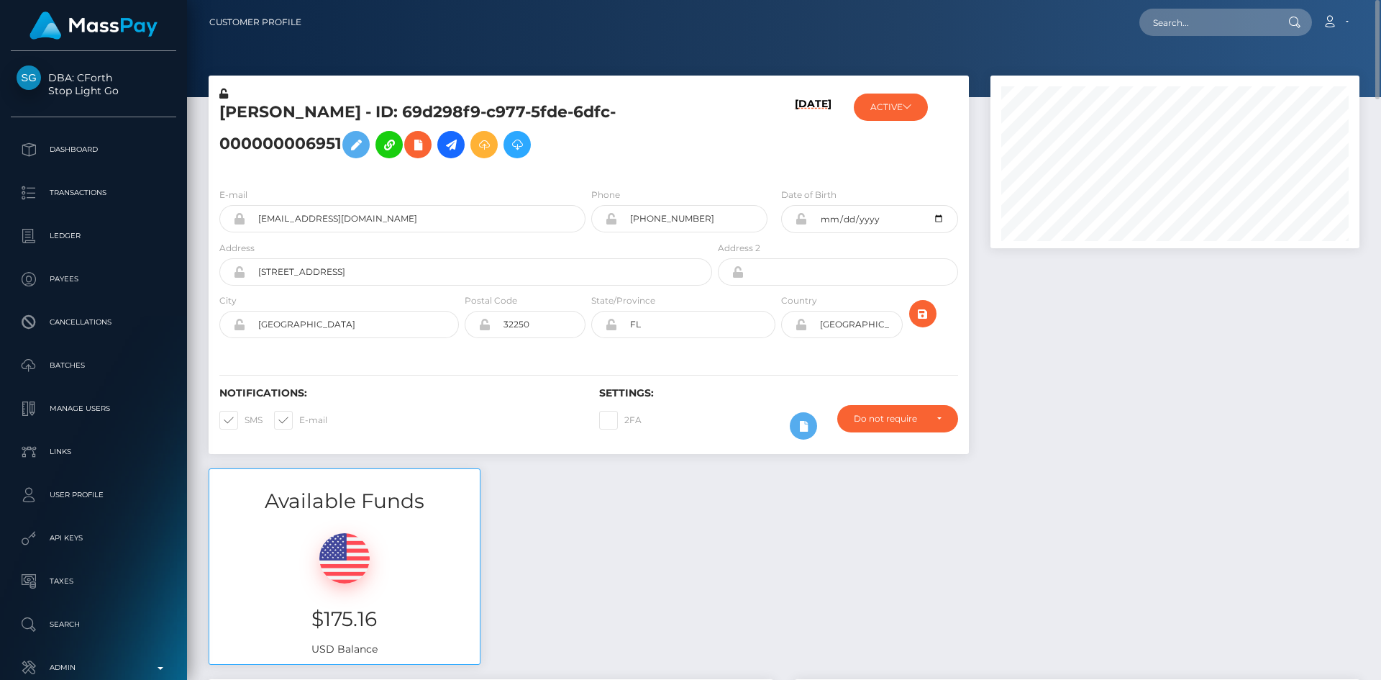
click at [1256, 36] on div "Loading... Loading... Account Edit Profile Logout" at bounding box center [836, 22] width 1046 height 30
click at [1215, 26] on input "text" at bounding box center [1206, 22] width 135 height 27
paste input "[EMAIL_ADDRESS][DOMAIN_NAME]"
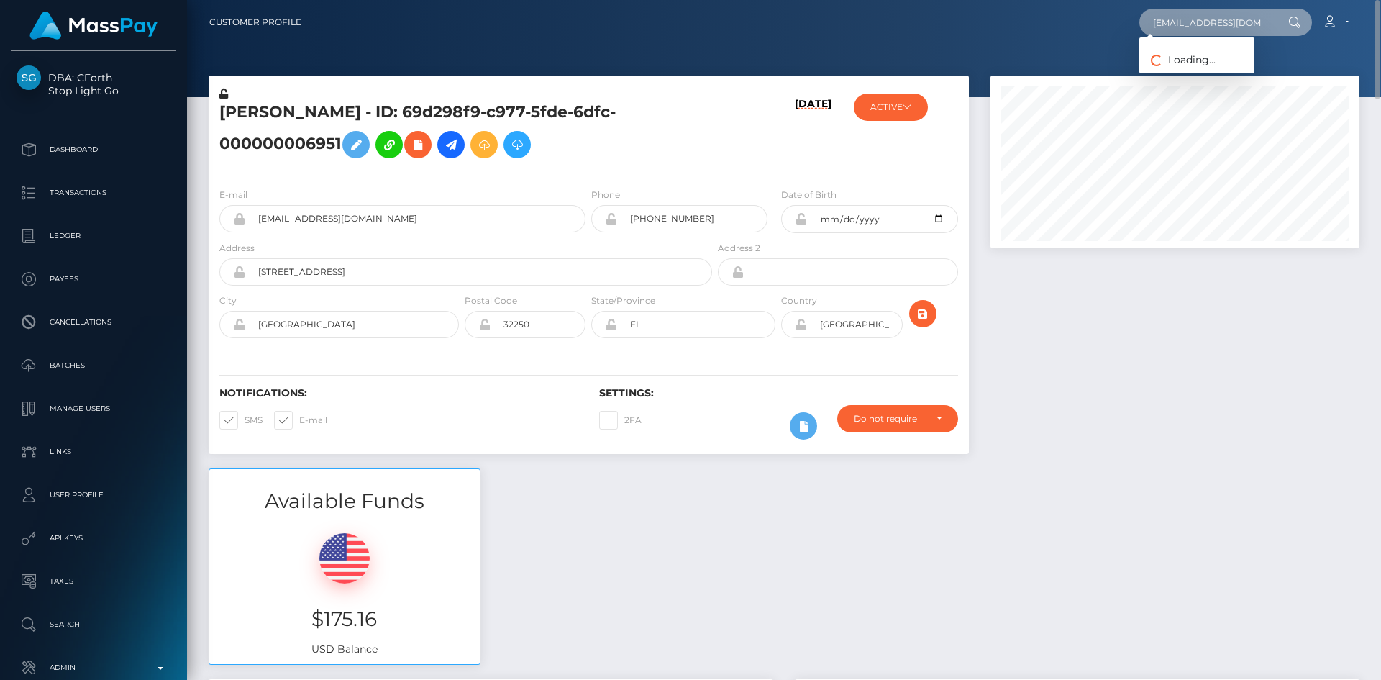
type input "[EMAIL_ADDRESS][DOMAIN_NAME]"
click at [1183, 76] on link "Tyler david" at bounding box center [1196, 74] width 115 height 27
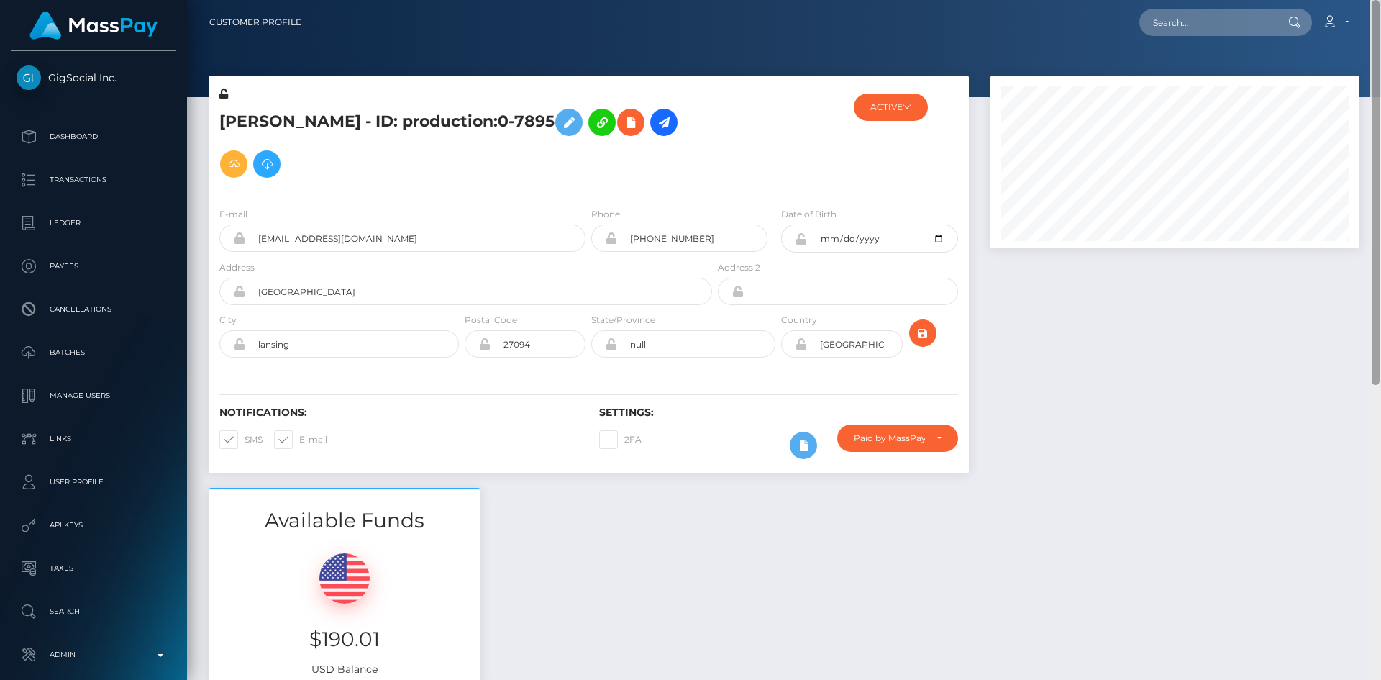
drag, startPoint x: 1376, startPoint y: 98, endPoint x: 1074, endPoint y: 83, distance: 302.3
click at [1375, 0] on html "GigSocial Inc. Dashboard Transactions Ledger Payees Cancellations" at bounding box center [690, 340] width 1381 height 680
click at [622, 127] on icon at bounding box center [630, 123] width 17 height 18
select select
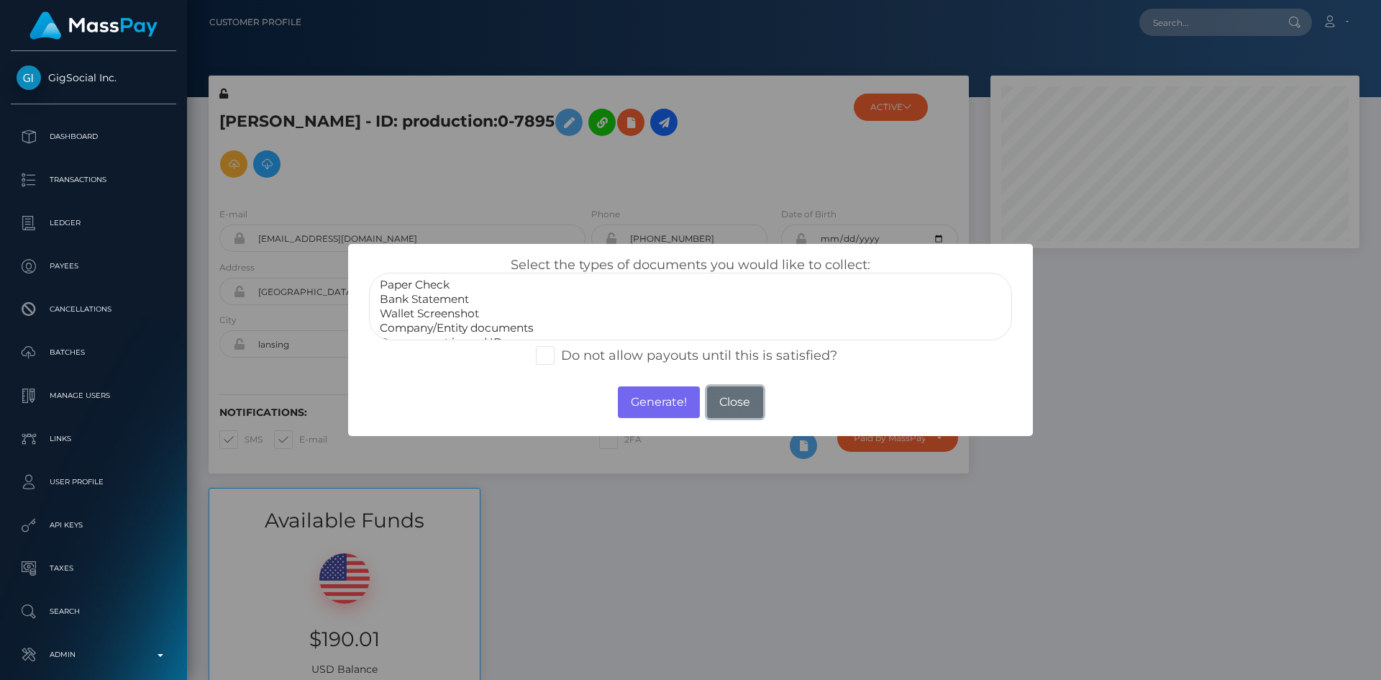
click at [729, 411] on button "Close" at bounding box center [735, 402] width 56 height 32
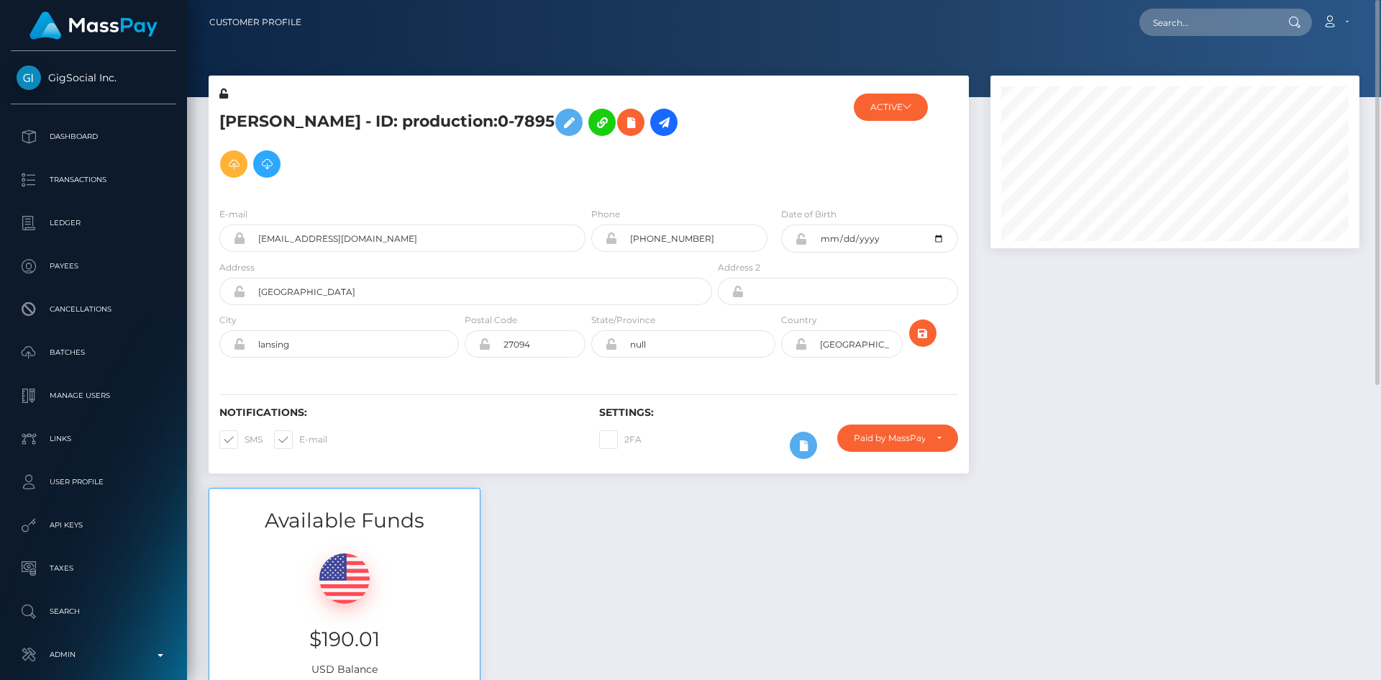
click at [250, 114] on h5 "Tyler david - ID: production:0-7895" at bounding box center [461, 142] width 485 height 83
copy h5 "Tyler"
drag, startPoint x: 1209, startPoint y: 25, endPoint x: 1197, endPoint y: 29, distance: 12.1
click at [1208, 25] on input "text" at bounding box center [1206, 22] width 135 height 27
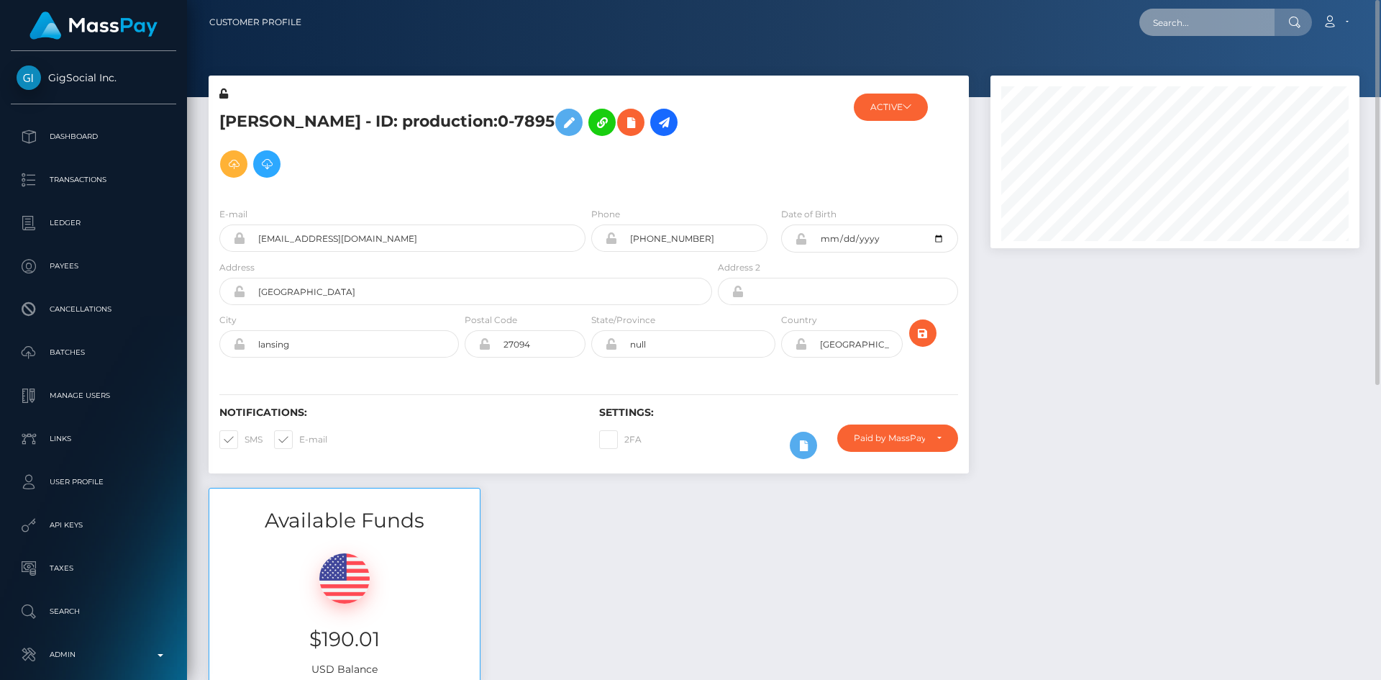
paste input "tammie.witcosky@gmail.com"
click at [1264, 20] on input "tammie.witcosky@gmail.com" at bounding box center [1206, 22] width 135 height 27
click at [1227, 24] on input "tammie.witcosky@gmail.com" at bounding box center [1206, 22] width 135 height 27
paste input "witcosky"
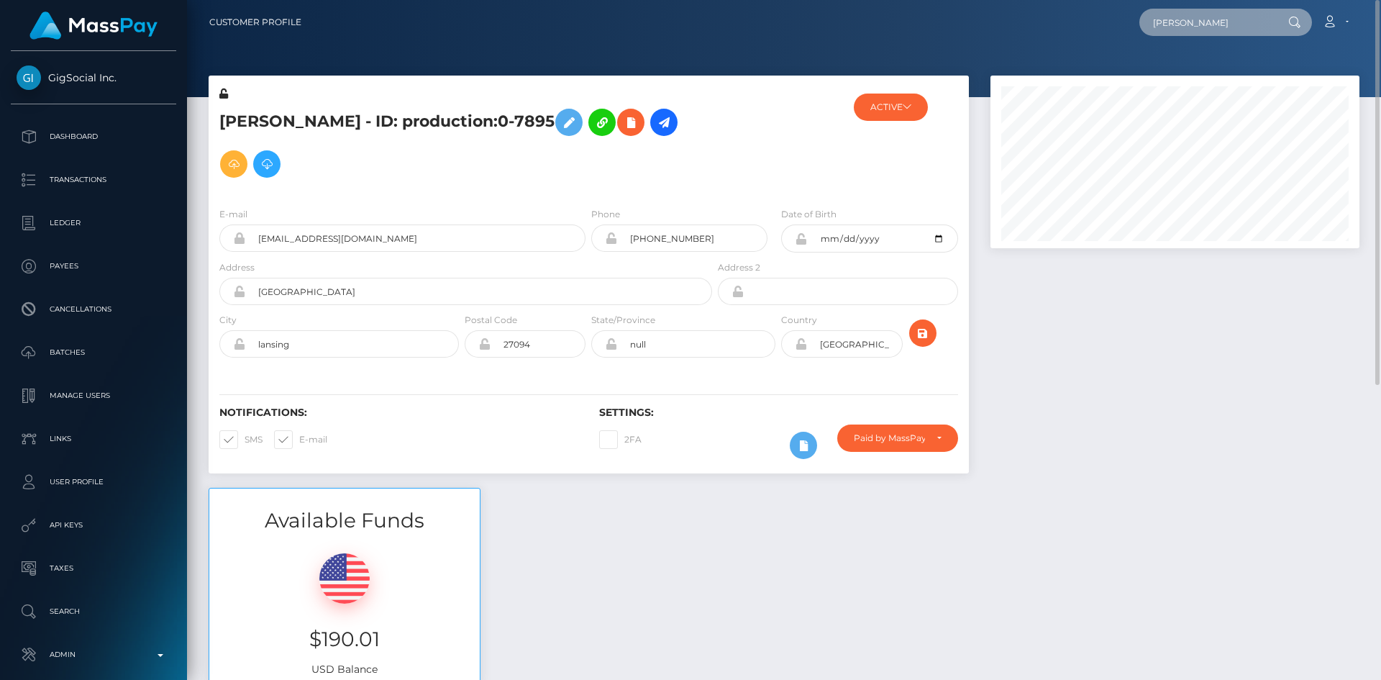
scroll to position [0, 0]
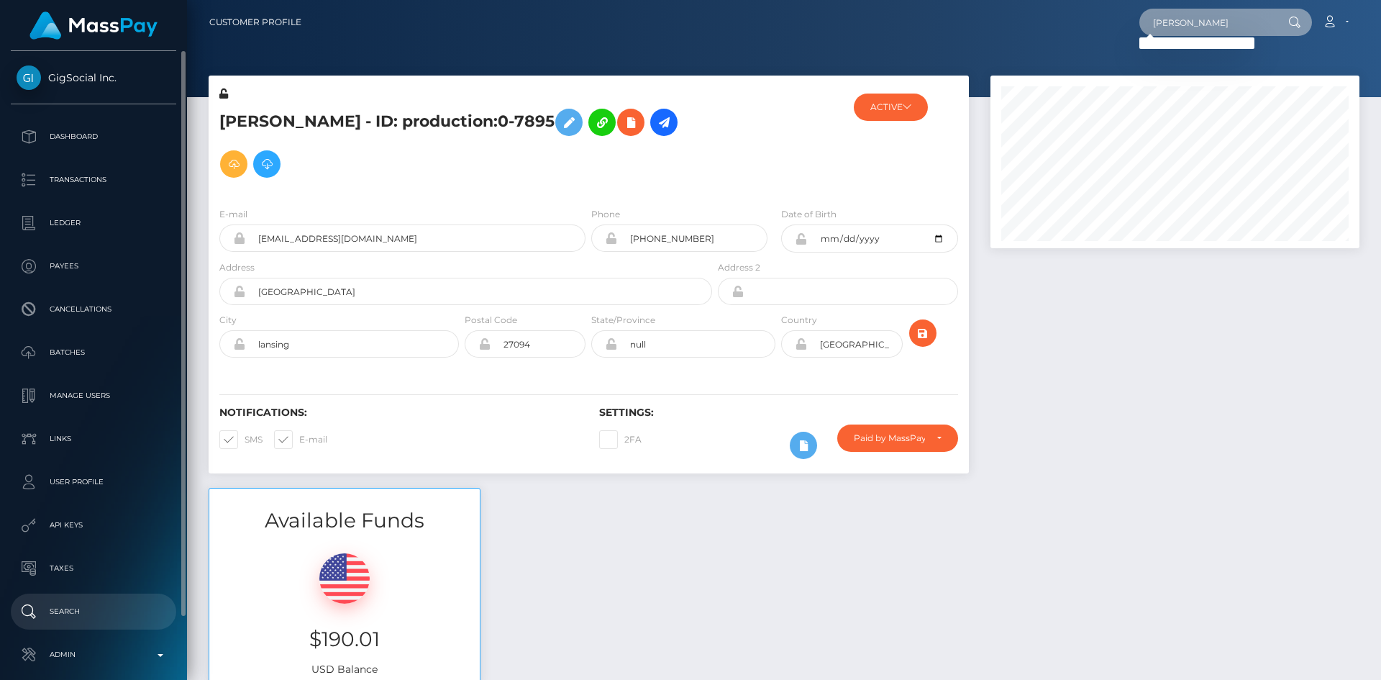
type input "tammie witcosky"
click at [114, 610] on p "Search" at bounding box center [94, 611] width 154 height 22
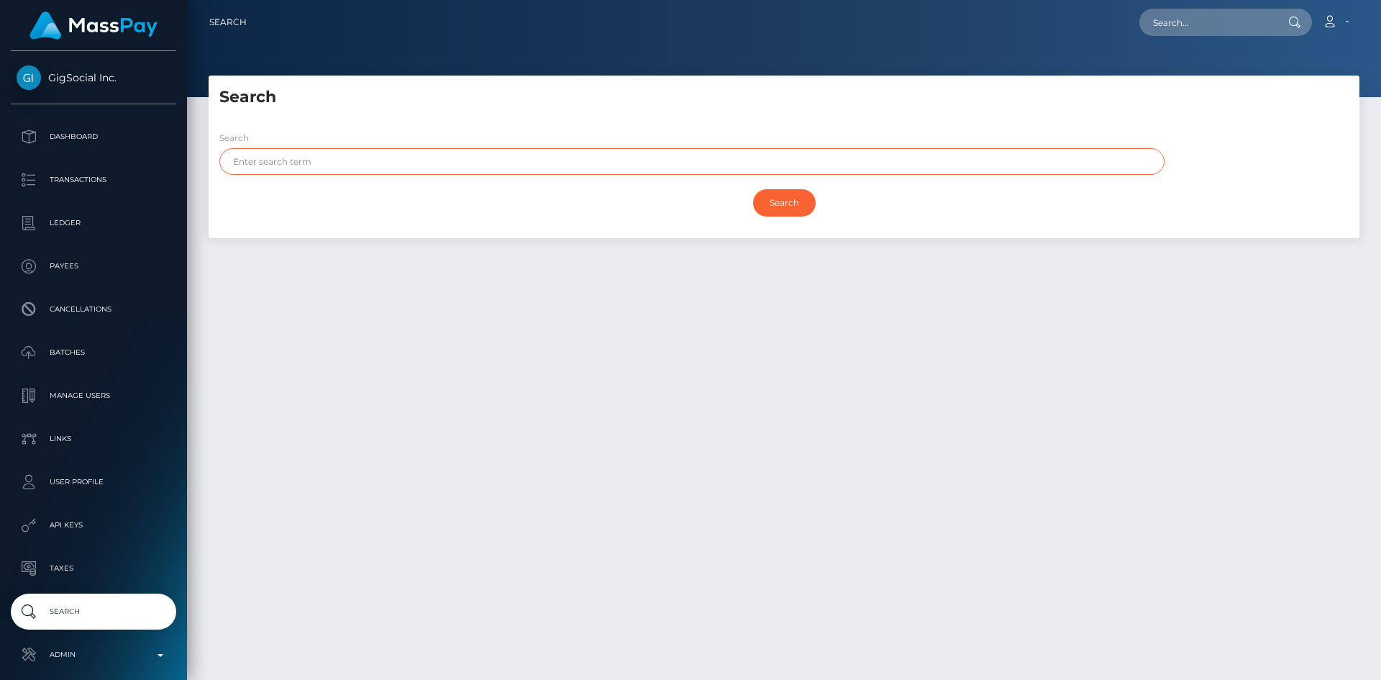
click at [385, 154] on input "text" at bounding box center [691, 161] width 945 height 27
paste input "[PERSON_NAME]"
click at [297, 164] on input "[PERSON_NAME]" at bounding box center [691, 161] width 945 height 27
type input "tammie"
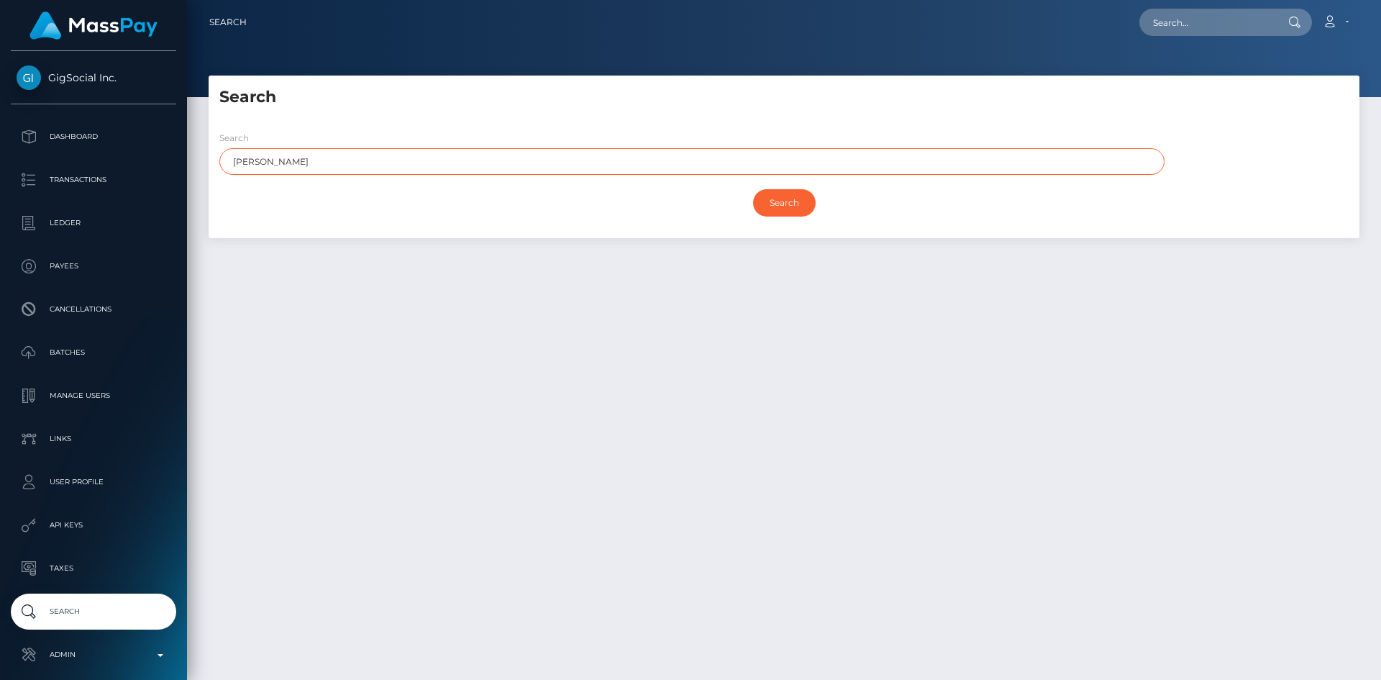
click at [753, 189] on input "Search" at bounding box center [784, 202] width 63 height 27
click at [777, 195] on input "Search" at bounding box center [784, 202] width 63 height 27
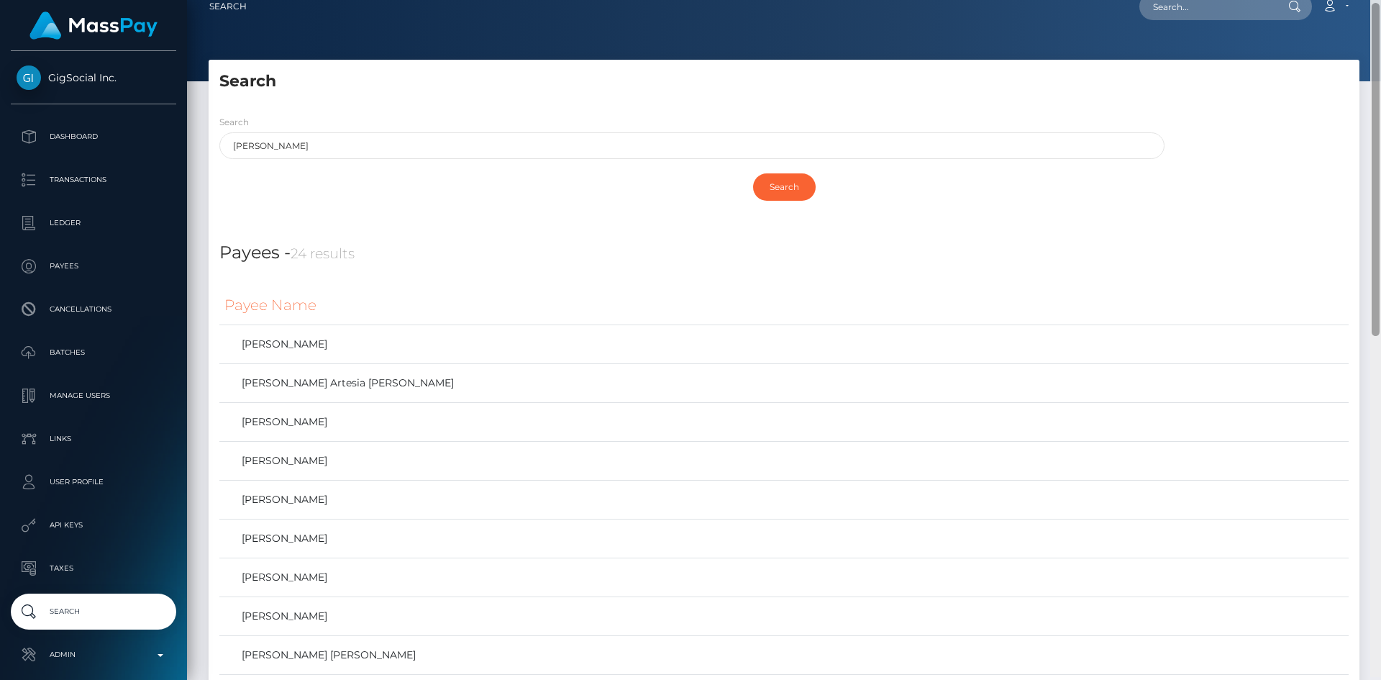
scroll to position [22, 0]
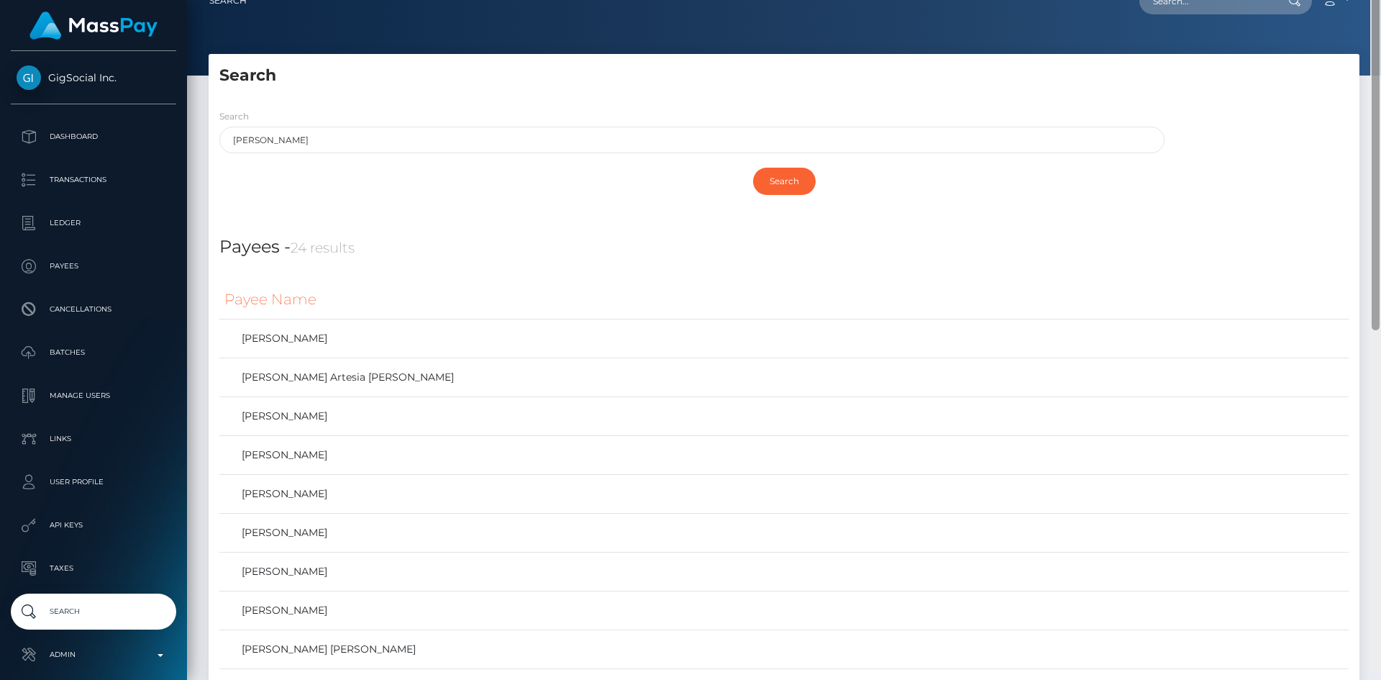
drag, startPoint x: 1376, startPoint y: 127, endPoint x: 1353, endPoint y: 125, distance: 23.1
click at [1360, 138] on div "Search Loading... Loading..." at bounding box center [784, 340] width 1194 height 680
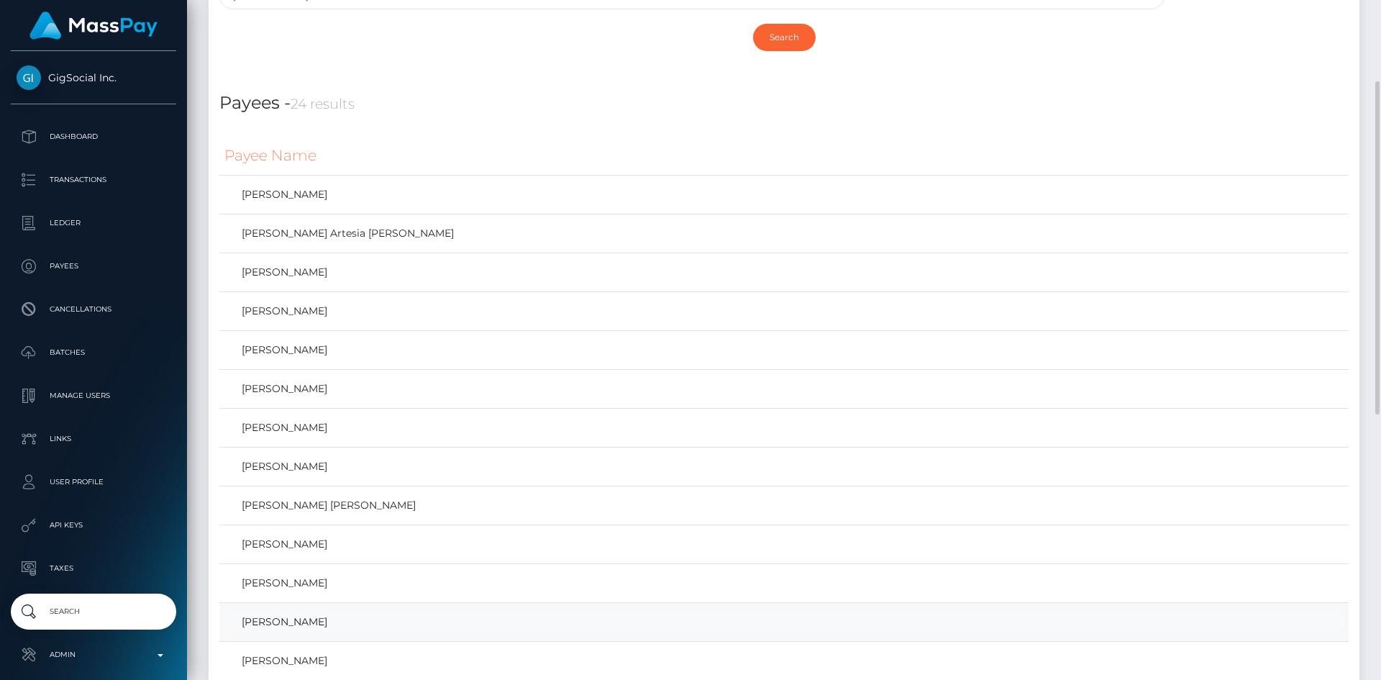
click at [293, 623] on link "Tammie Witcosky" at bounding box center [783, 621] width 1119 height 21
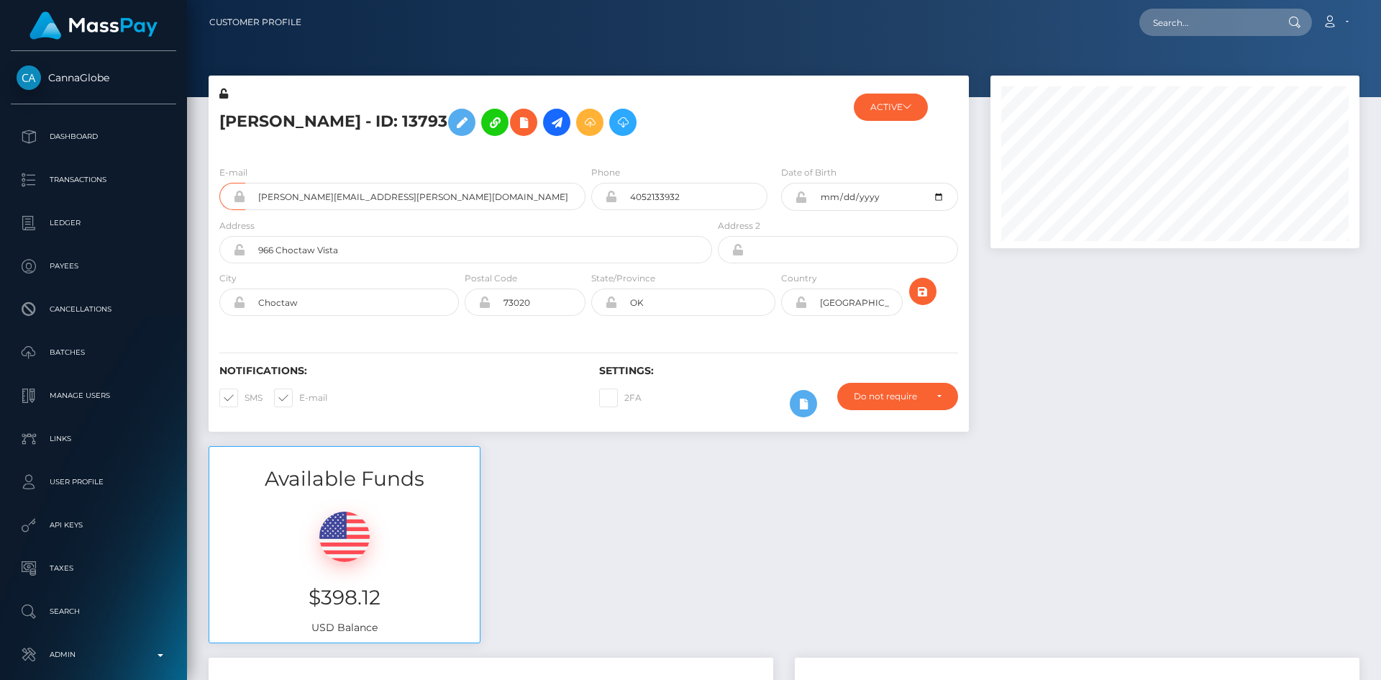
click at [440, 193] on input "[PERSON_NAME][EMAIL_ADDRESS][PERSON_NAME][DOMAIN_NAME]" at bounding box center [415, 196] width 340 height 27
click at [1139, 442] on div at bounding box center [1174, 261] width 390 height 370
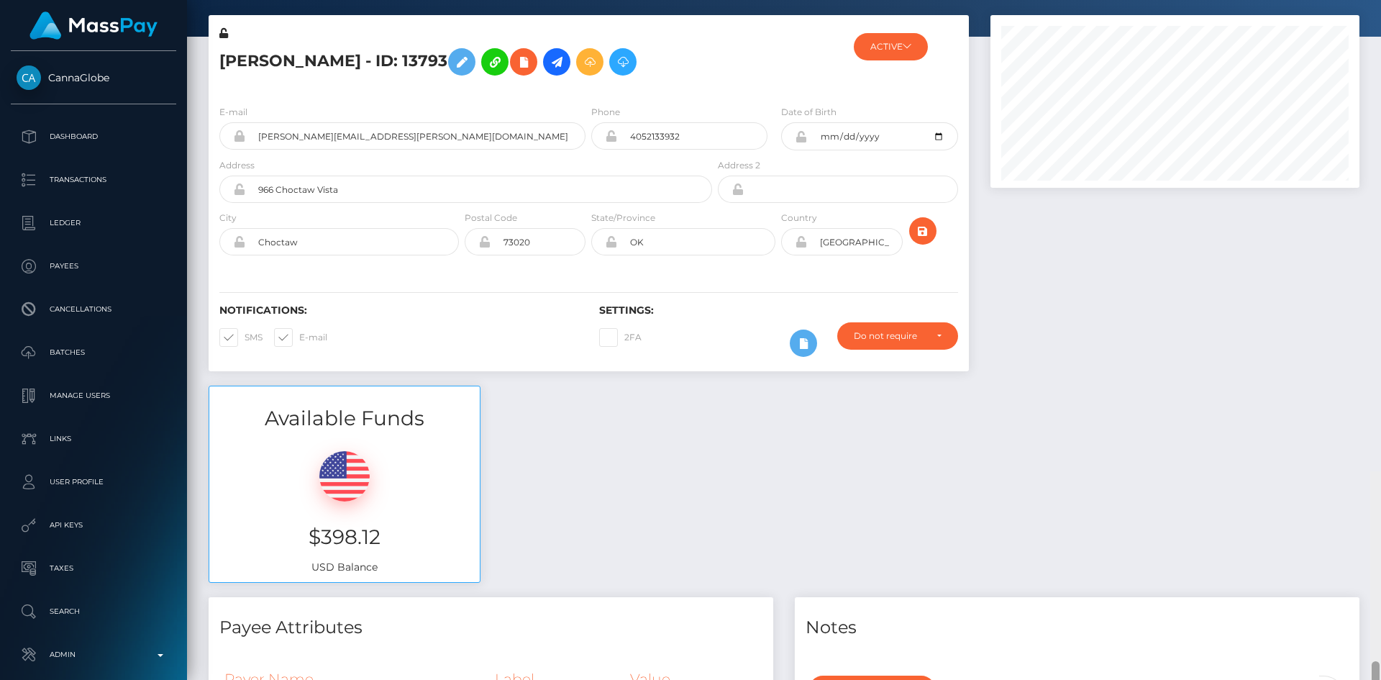
scroll to position [0, 0]
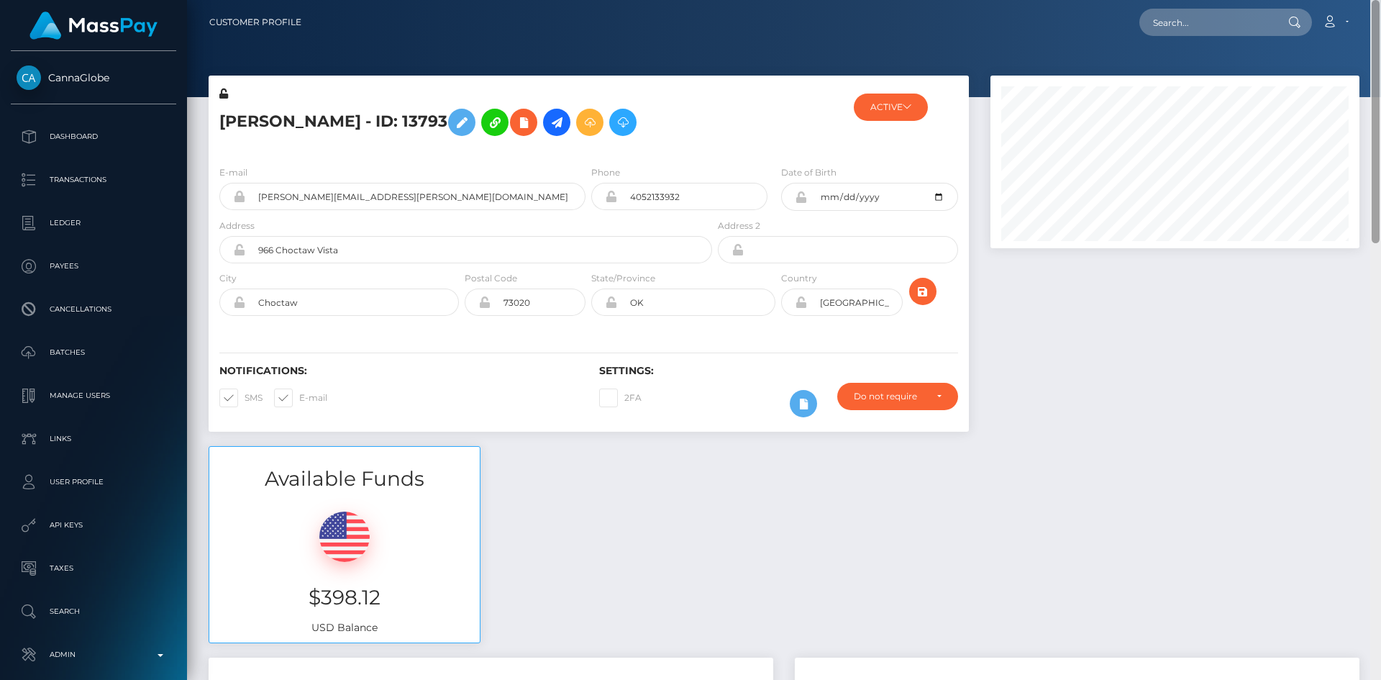
drag, startPoint x: 1365, startPoint y: 182, endPoint x: 946, endPoint y: 134, distance: 422.7
click at [1373, 89] on div at bounding box center [1375, 121] width 8 height 243
click at [259, 124] on h5 "[PERSON_NAME] - ID: 13793" at bounding box center [461, 122] width 485 height 42
copy h5 "[PERSON_NAME]"
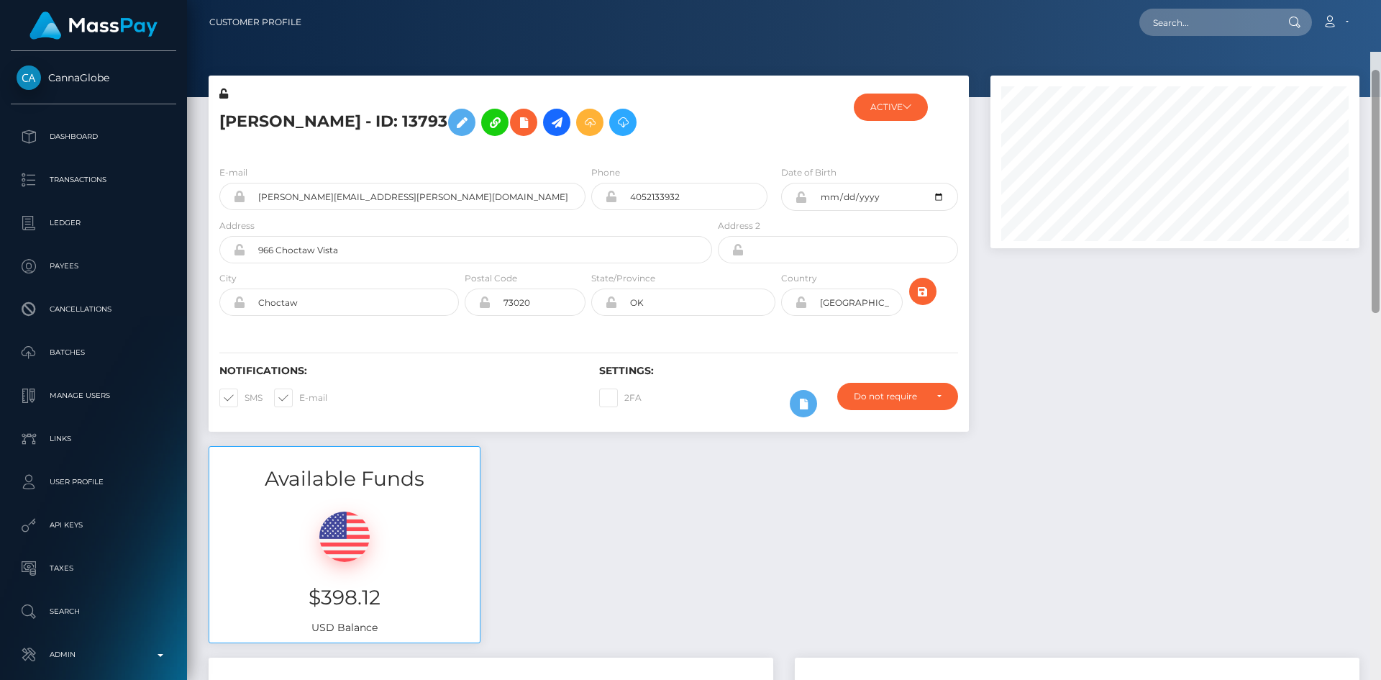
drag, startPoint x: 1375, startPoint y: 198, endPoint x: 1373, endPoint y: -5, distance: 203.5
click at [1373, 0] on html "CannaGlobe Dashboard Transactions Ledger Payees Cancellations" at bounding box center [690, 340] width 1381 height 680
click at [418, 191] on input "tammie.witcosky@aol.com" at bounding box center [415, 196] width 340 height 27
click at [1226, 28] on input "text" at bounding box center [1206, 22] width 135 height 27
paste input "maxinegray70@gmail.com"
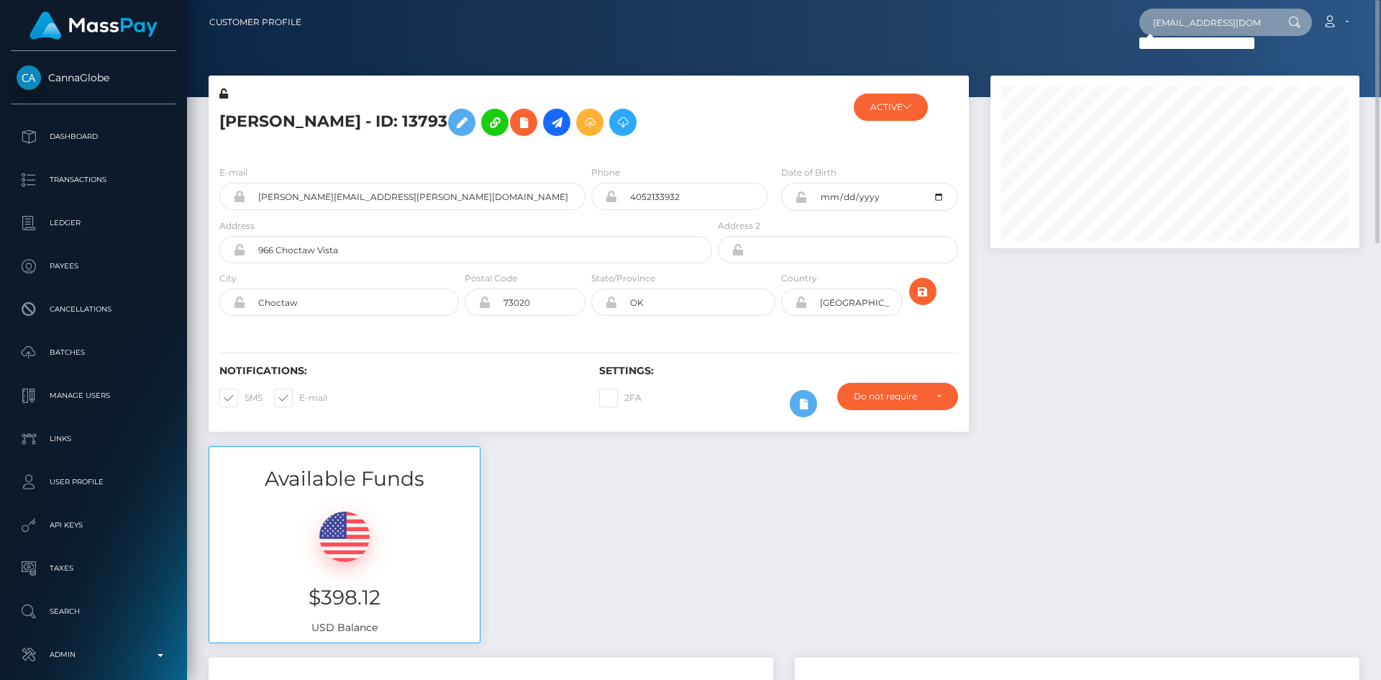
click at [1174, 16] on input "maxinegray70@gmail.com" at bounding box center [1206, 22] width 135 height 27
paste input "shields98"
type input "mashields98@gmail.com"
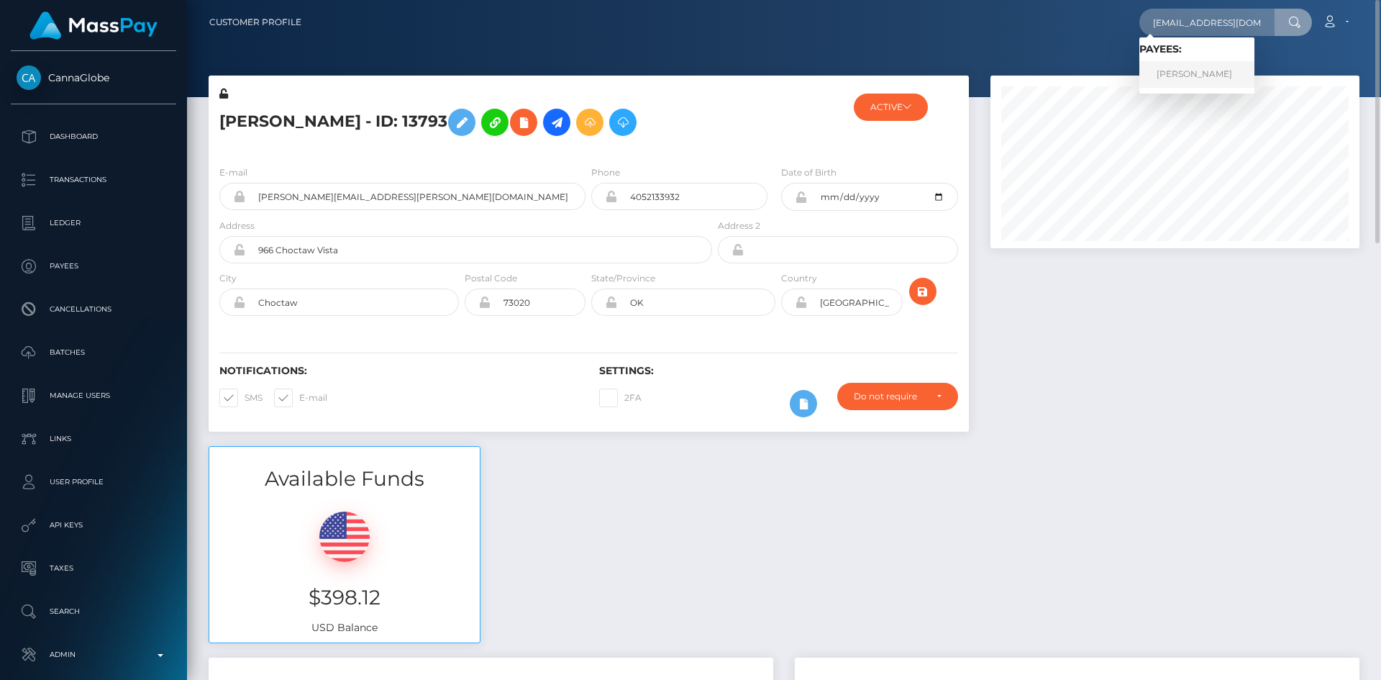
drag, startPoint x: 1200, startPoint y: 63, endPoint x: 1202, endPoint y: 73, distance: 9.6
click at [1200, 63] on link "MARISSA ANNE SHIELDS" at bounding box center [1196, 74] width 115 height 27
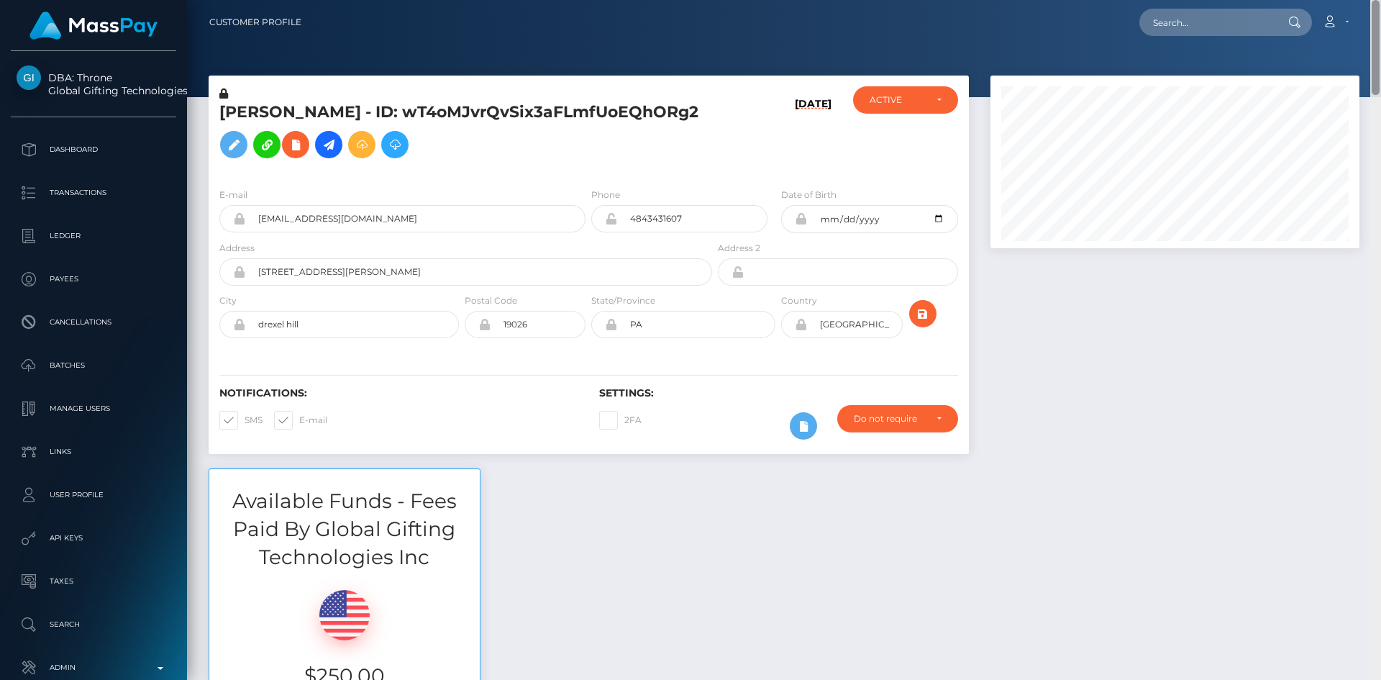
drag, startPoint x: 1375, startPoint y: 57, endPoint x: 1200, endPoint y: 38, distance: 175.7
click at [1359, 12] on div "Customer Profile Loading... Loading..." at bounding box center [784, 340] width 1194 height 680
click at [257, 119] on h5 "MARISSA ANNE SHIELDS - ID: wT4oMJvrQvSix3aFLmfUoEQhORg2" at bounding box center [461, 133] width 485 height 64
copy h5 "MARISSA"
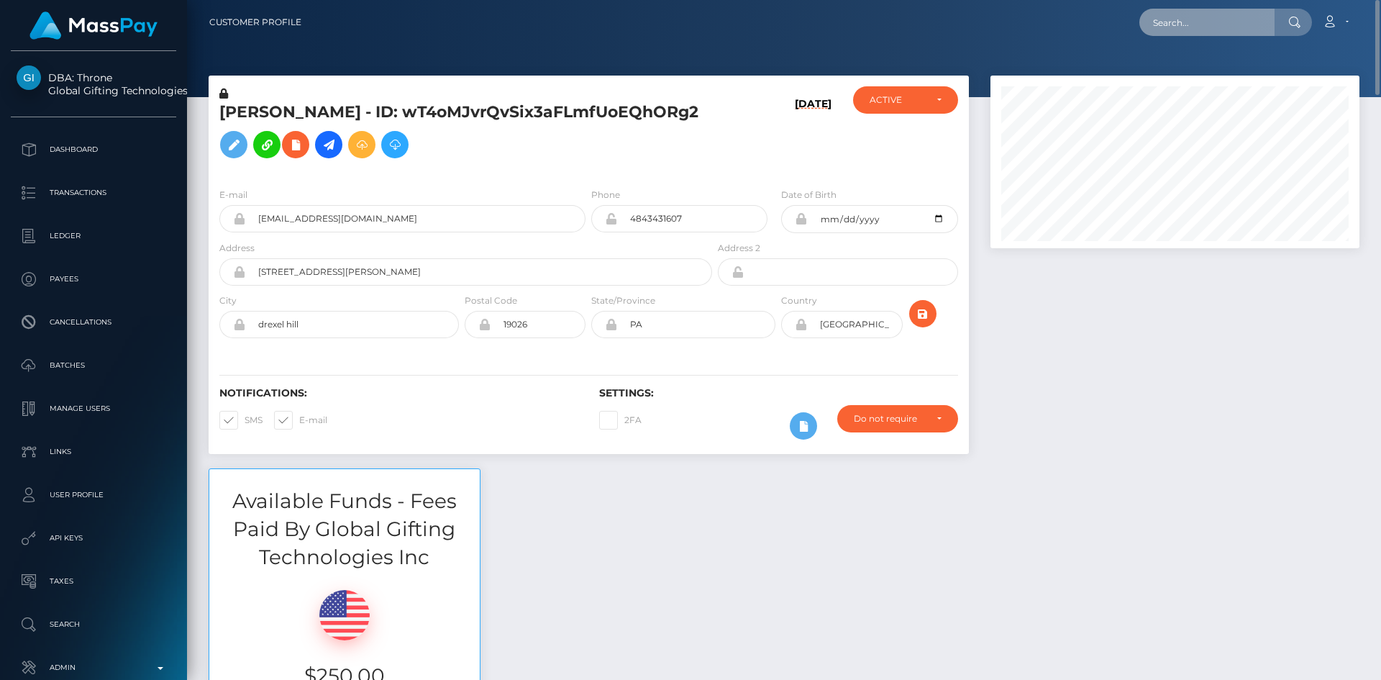
click at [1197, 32] on input "text" at bounding box center [1206, 22] width 135 height 27
paste input "lhliam06@gmail.com"
click at [1177, 17] on input "lhliam06@gmail.com" at bounding box center [1206, 22] width 135 height 27
paste input "sminx.summer"
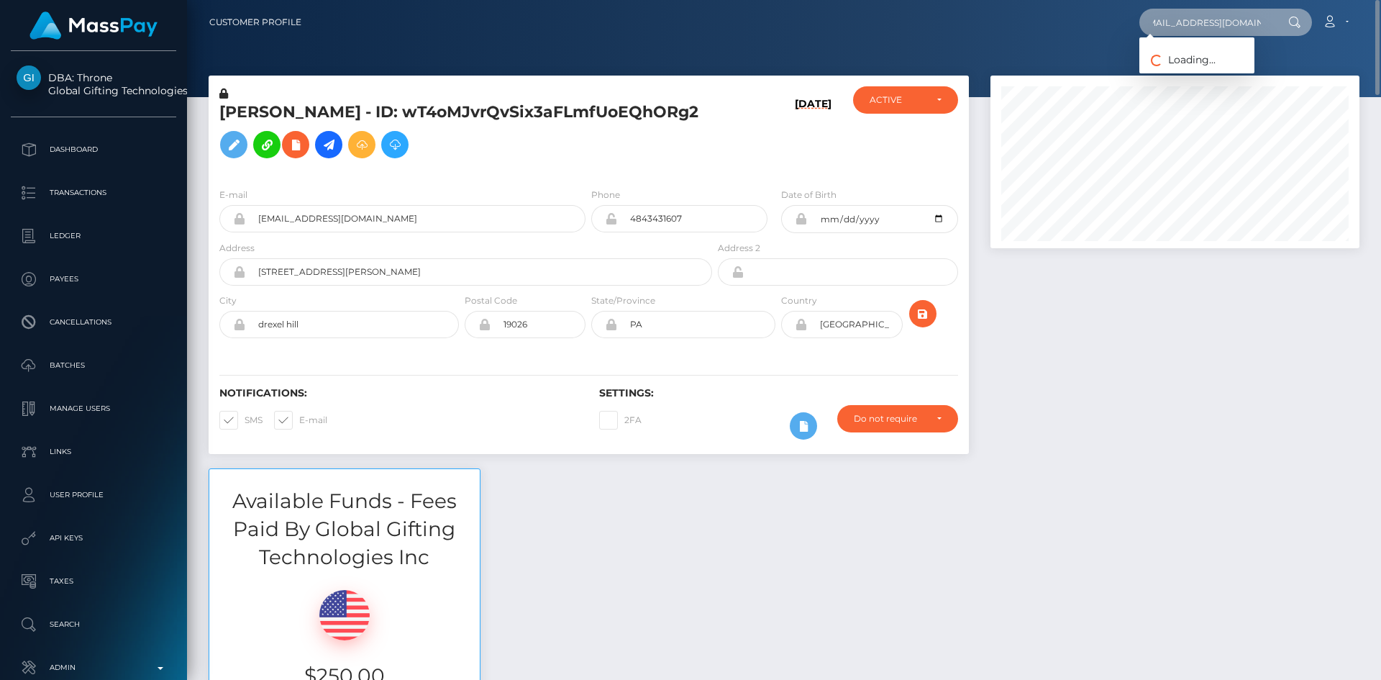
type input "sminx.summer@gmail.com"
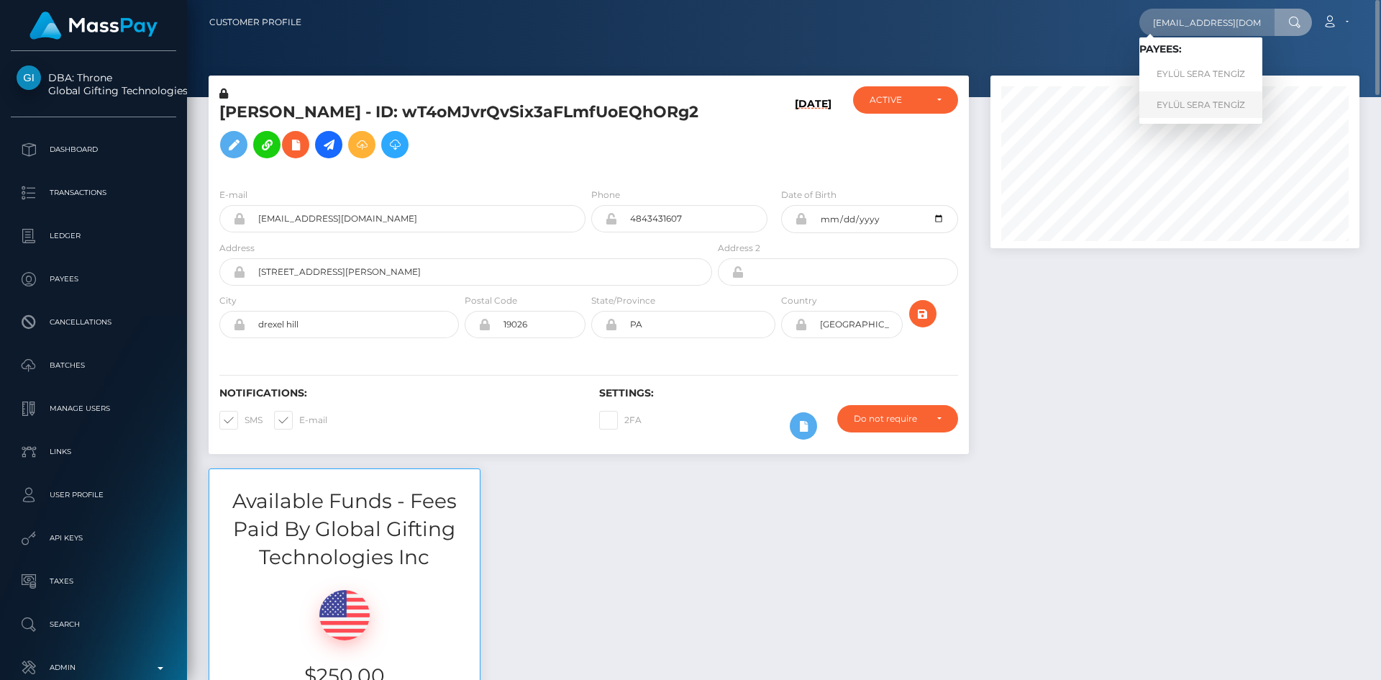
click at [1202, 111] on link "EYLÜL SERA TENGİZ" at bounding box center [1200, 104] width 123 height 27
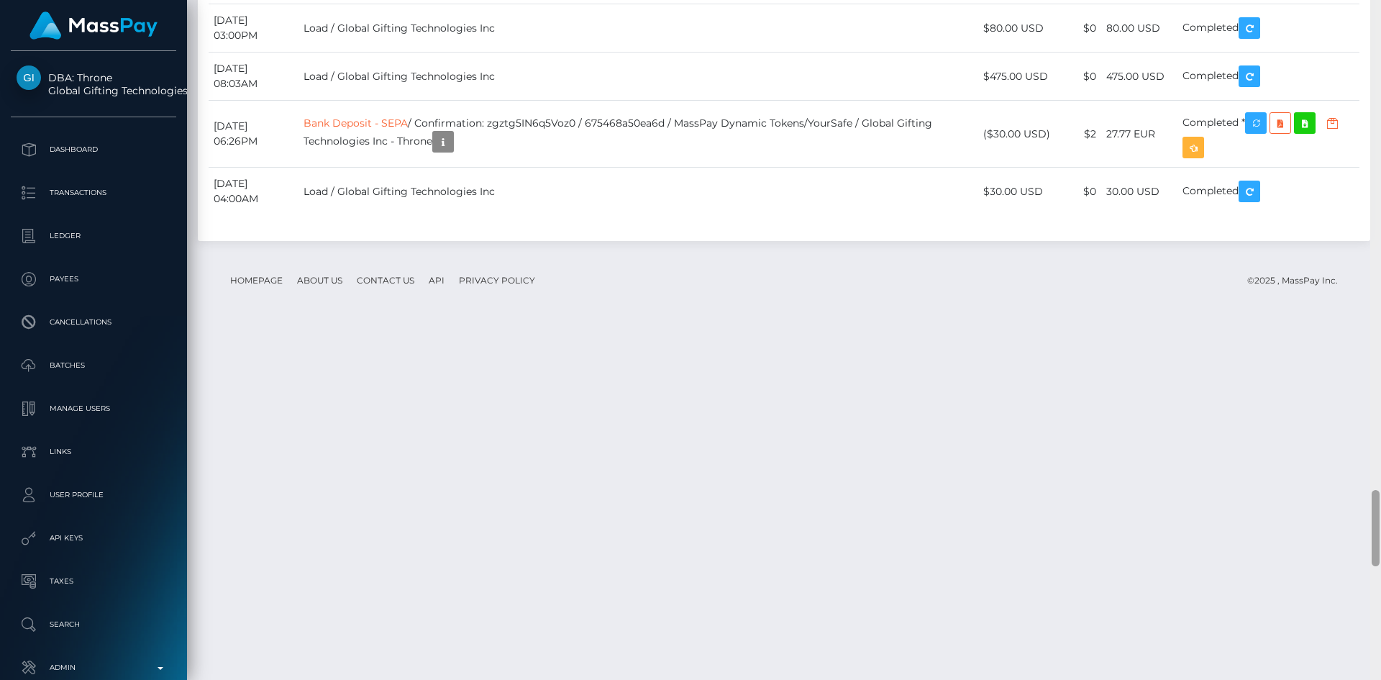
scroll to position [4570, 0]
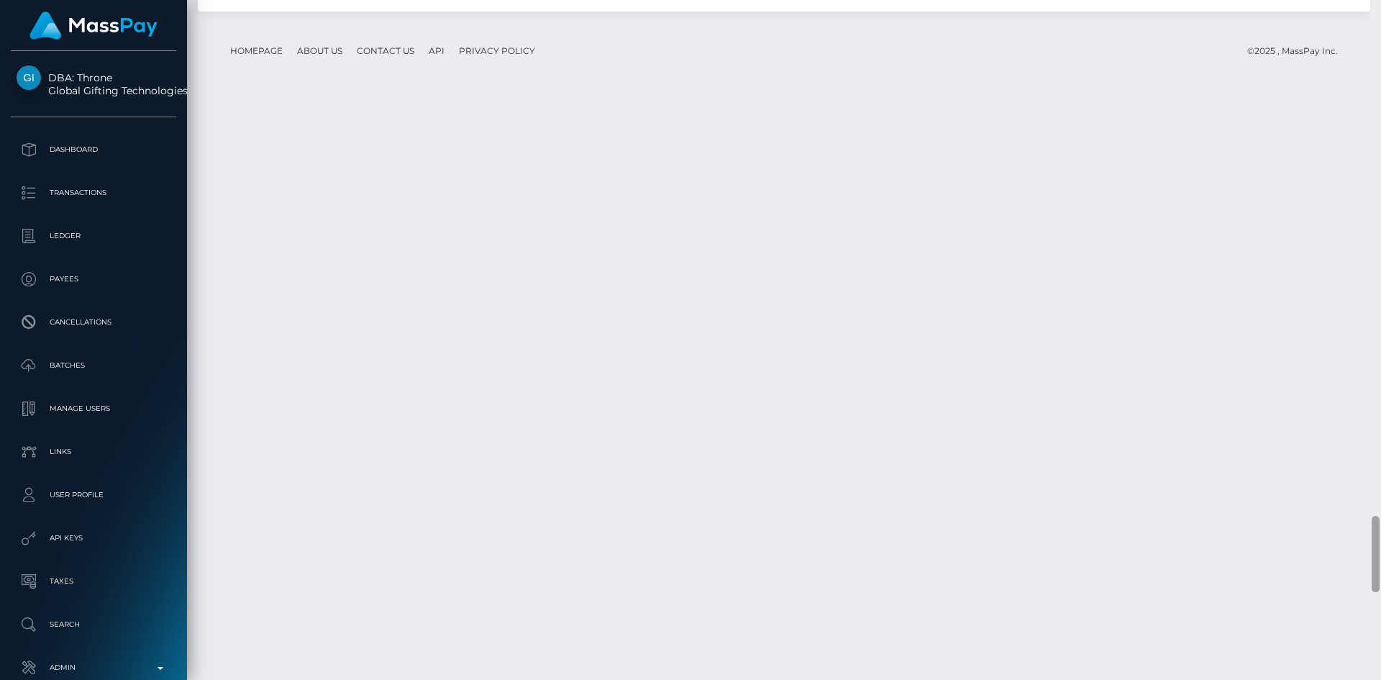
drag, startPoint x: 1376, startPoint y: 49, endPoint x: 1353, endPoint y: 564, distance: 516.1
click at [1353, 564] on div "Customer Profile Loading... Loading..." at bounding box center [784, 340] width 1194 height 680
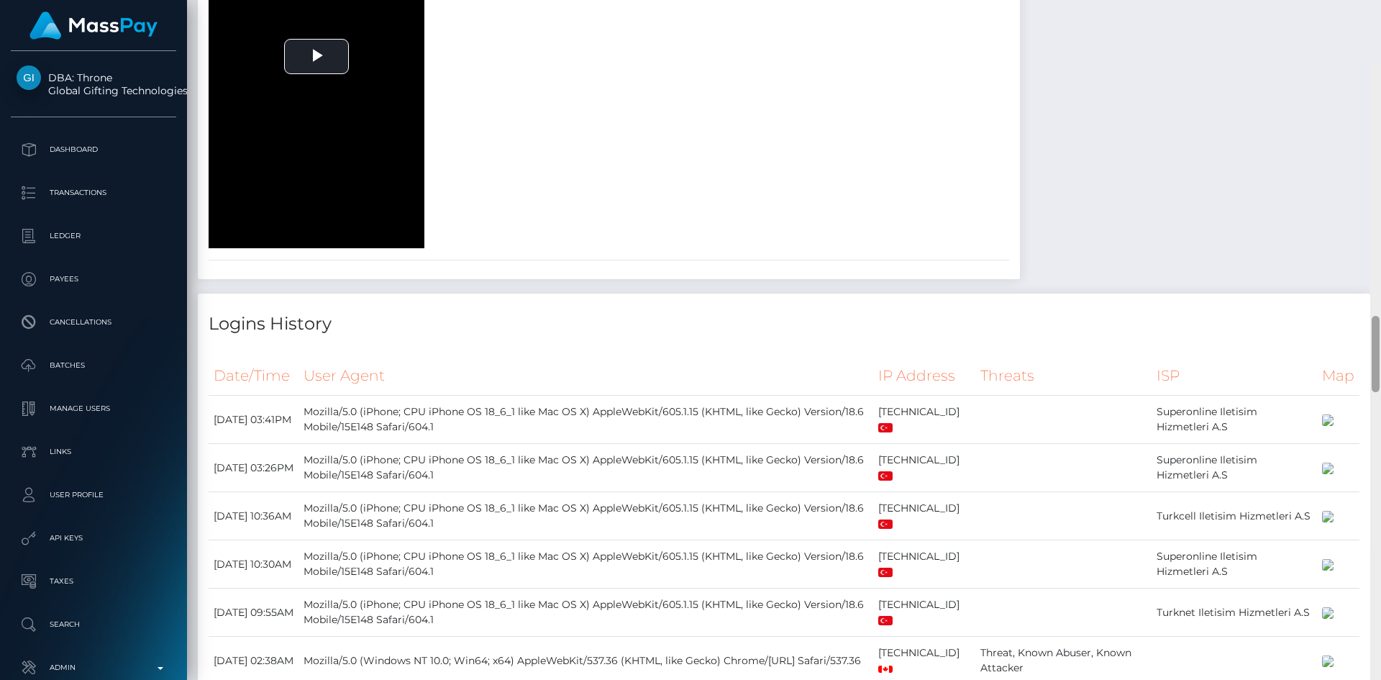
scroll to position [0, 0]
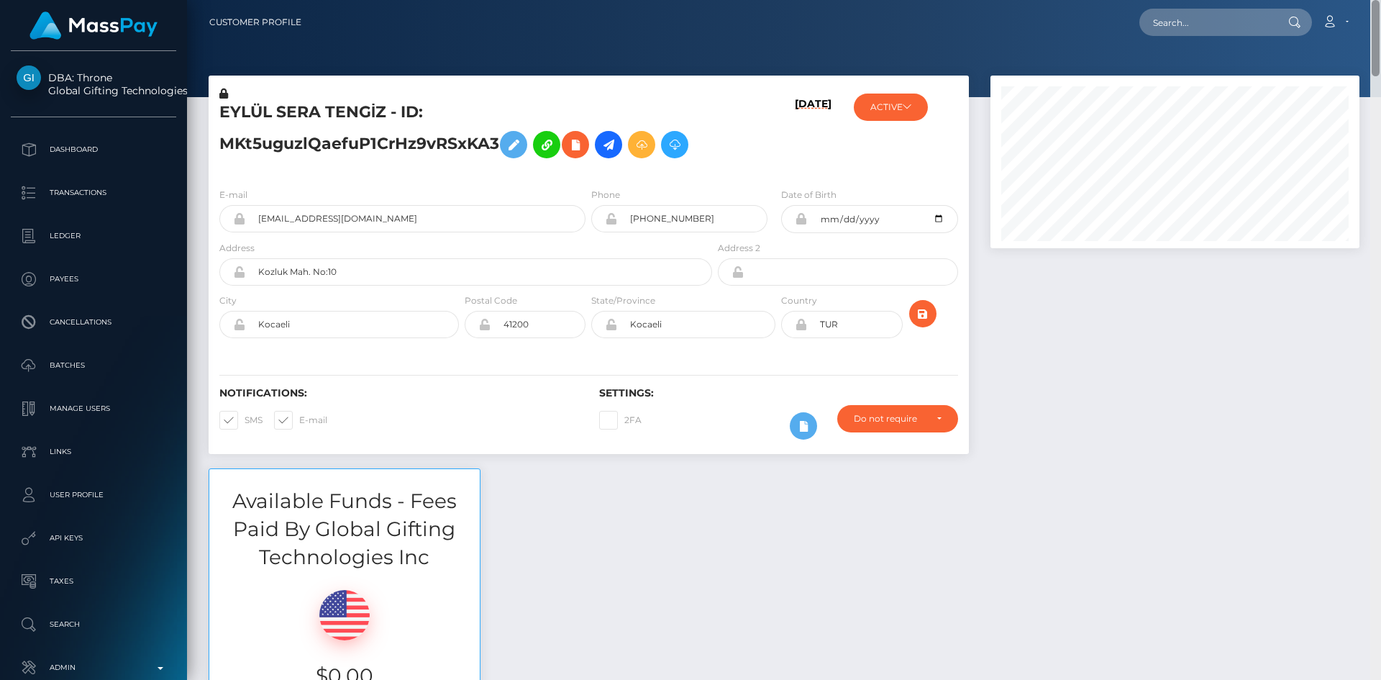
drag, startPoint x: 1376, startPoint y: 532, endPoint x: 1380, endPoint y: -50, distance: 582.5
click at [1380, 0] on html "DBA: Throne Global Gifting Technologies Inc Dashboard Transactions Ledger Payee…" at bounding box center [690, 340] width 1381 height 680
click at [237, 114] on h5 "EYLÜL SERA TENGİZ - ID: MKt5uguzlQaefuP1CrHz9vRSxKA3" at bounding box center [461, 133] width 485 height 64
copy h5 "EYLÜL"
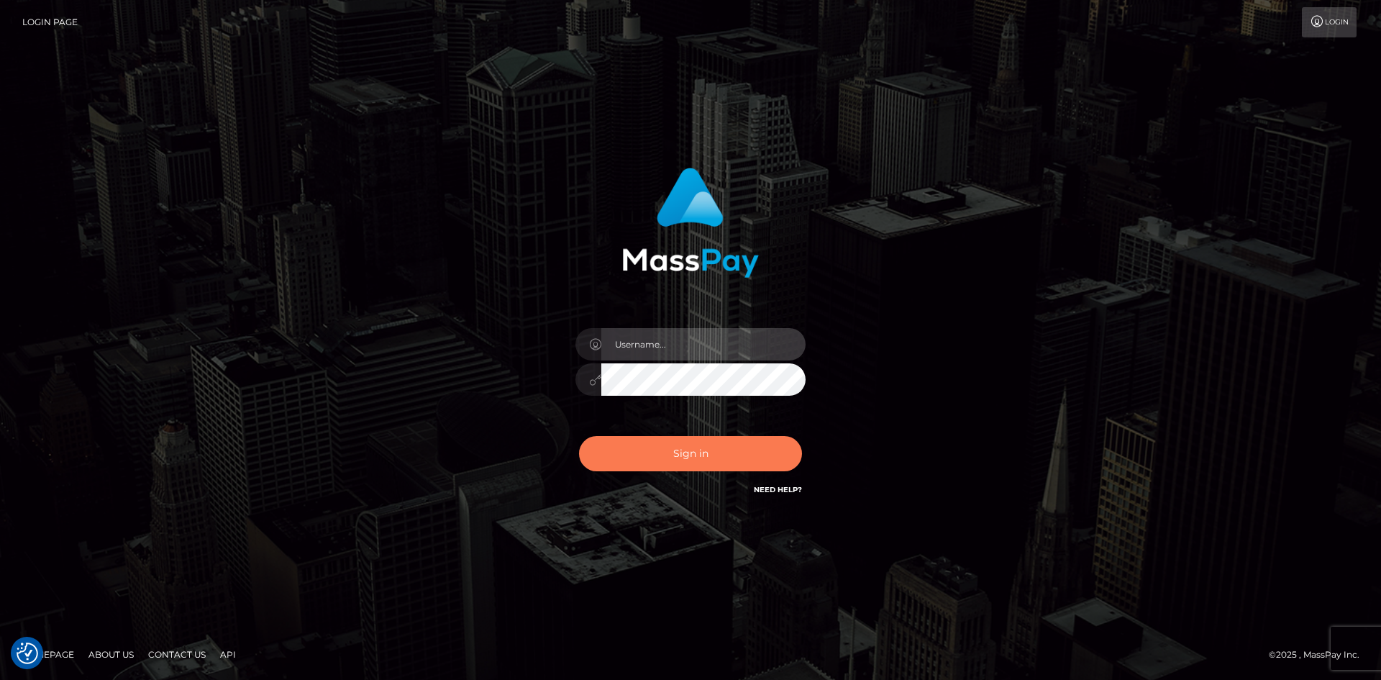
type input "alexstef"
click at [715, 452] on button "Sign in" at bounding box center [690, 453] width 223 height 35
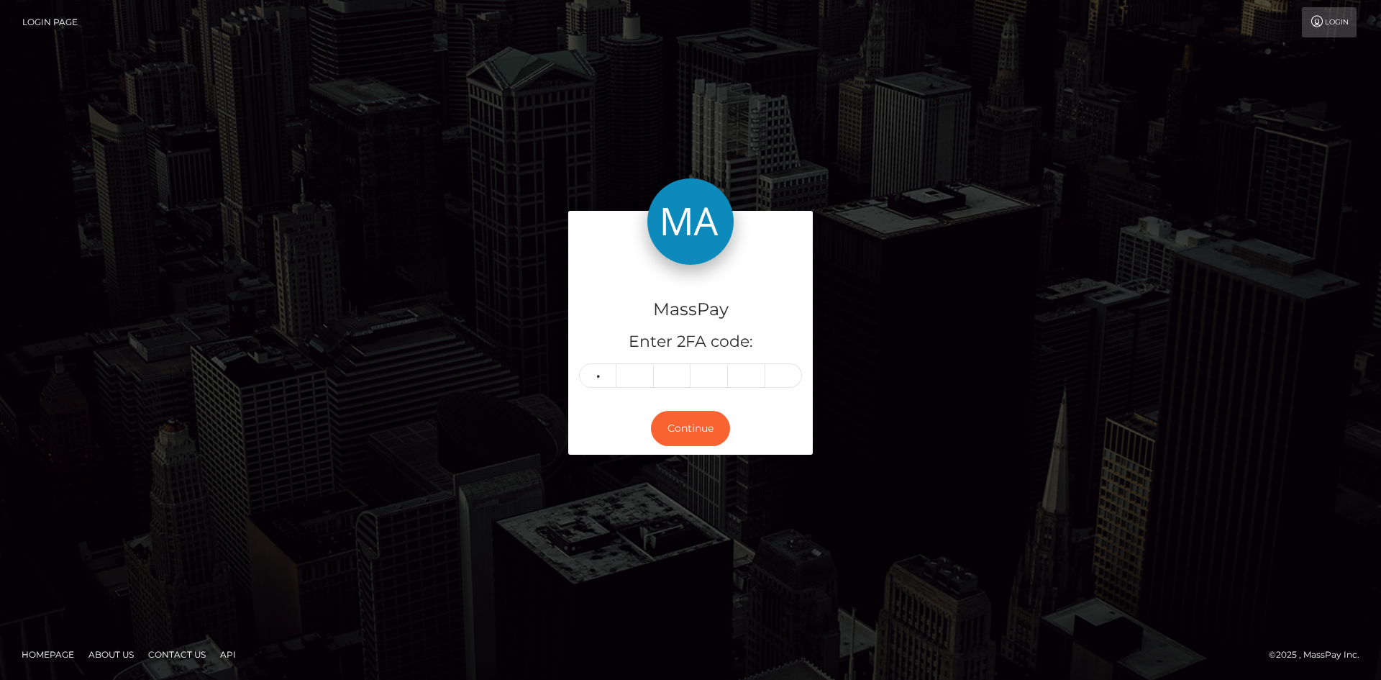
type input "4"
type input "6"
type input "4"
type input "3"
type input "7"
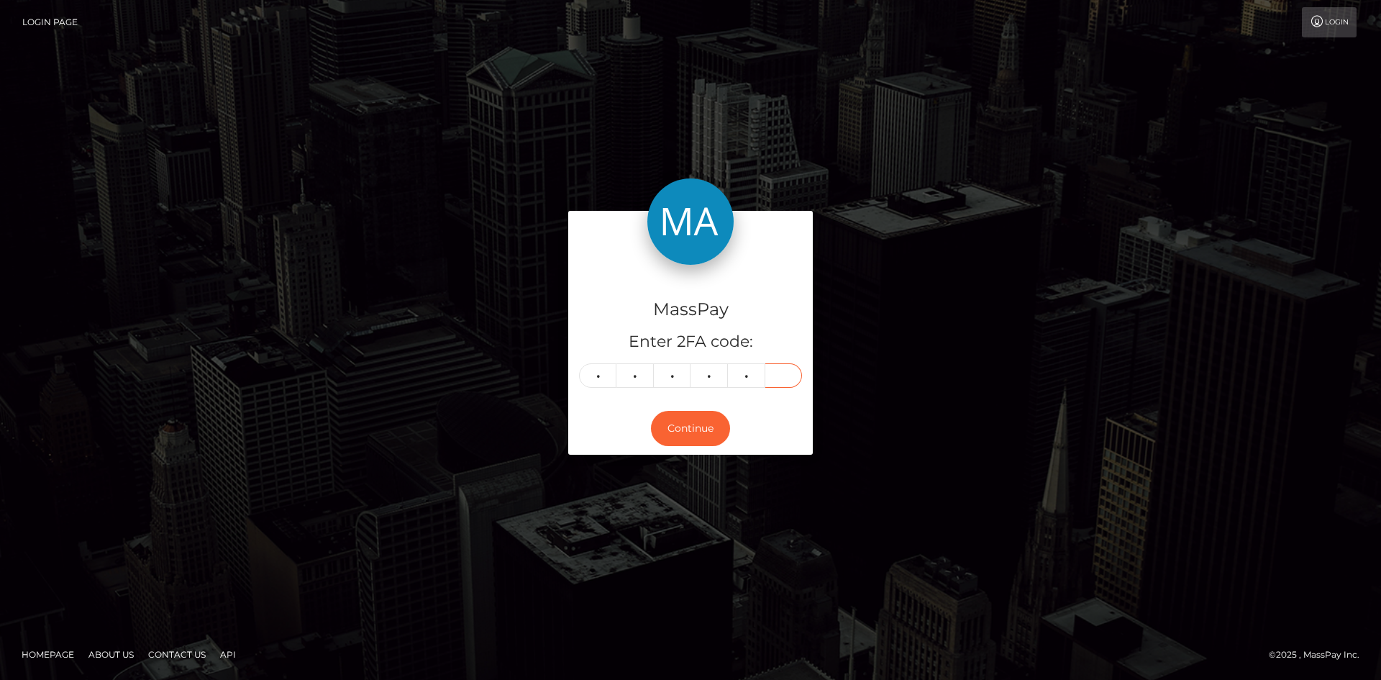
type input "3"
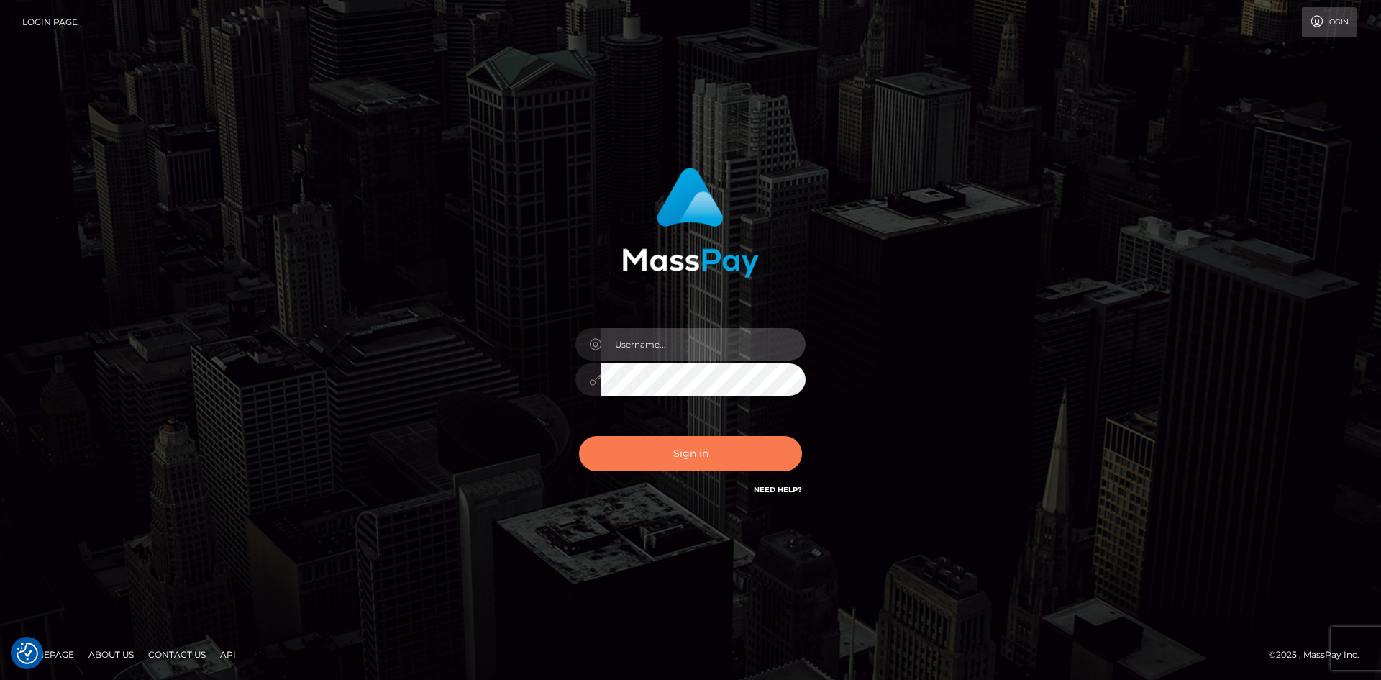
type input "alexstef"
click at [728, 443] on button "Sign in" at bounding box center [690, 453] width 223 height 35
type input "alexstef"
click at [720, 454] on button "Sign in" at bounding box center [690, 453] width 223 height 35
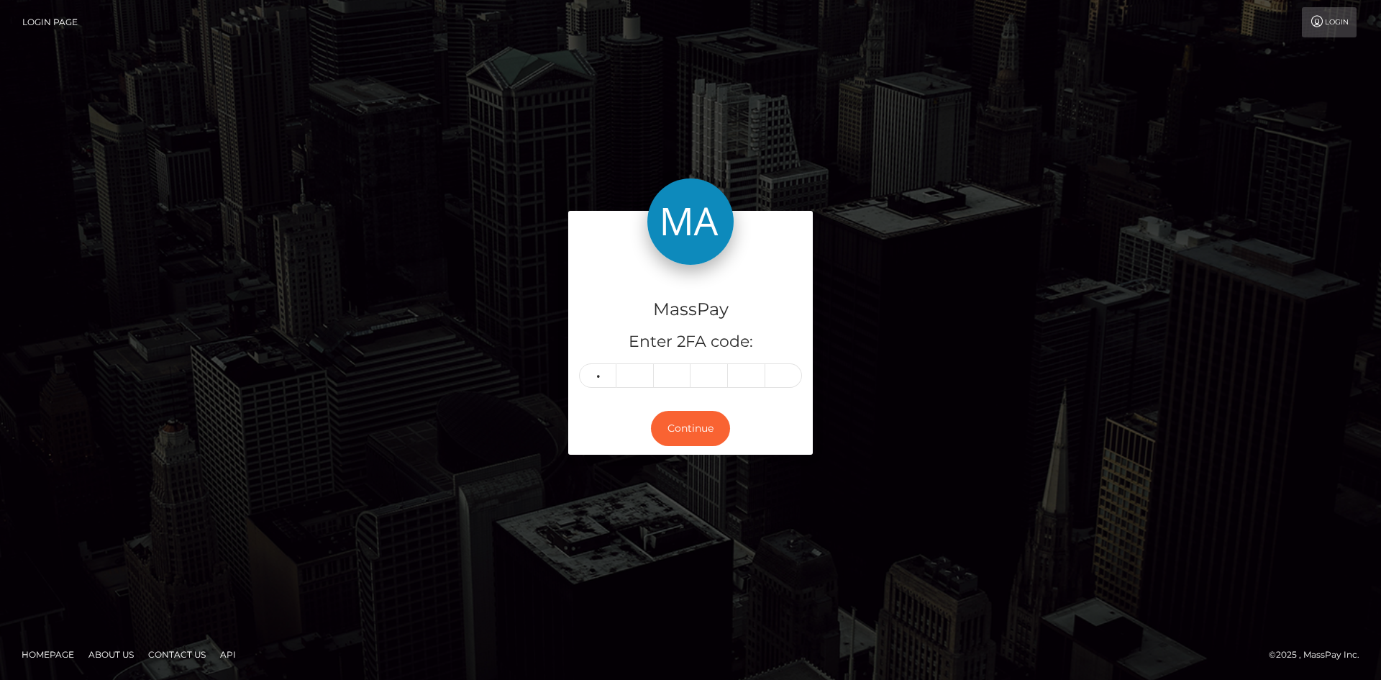
type input "5"
type input "0"
type input "6"
type input "9"
type input "6"
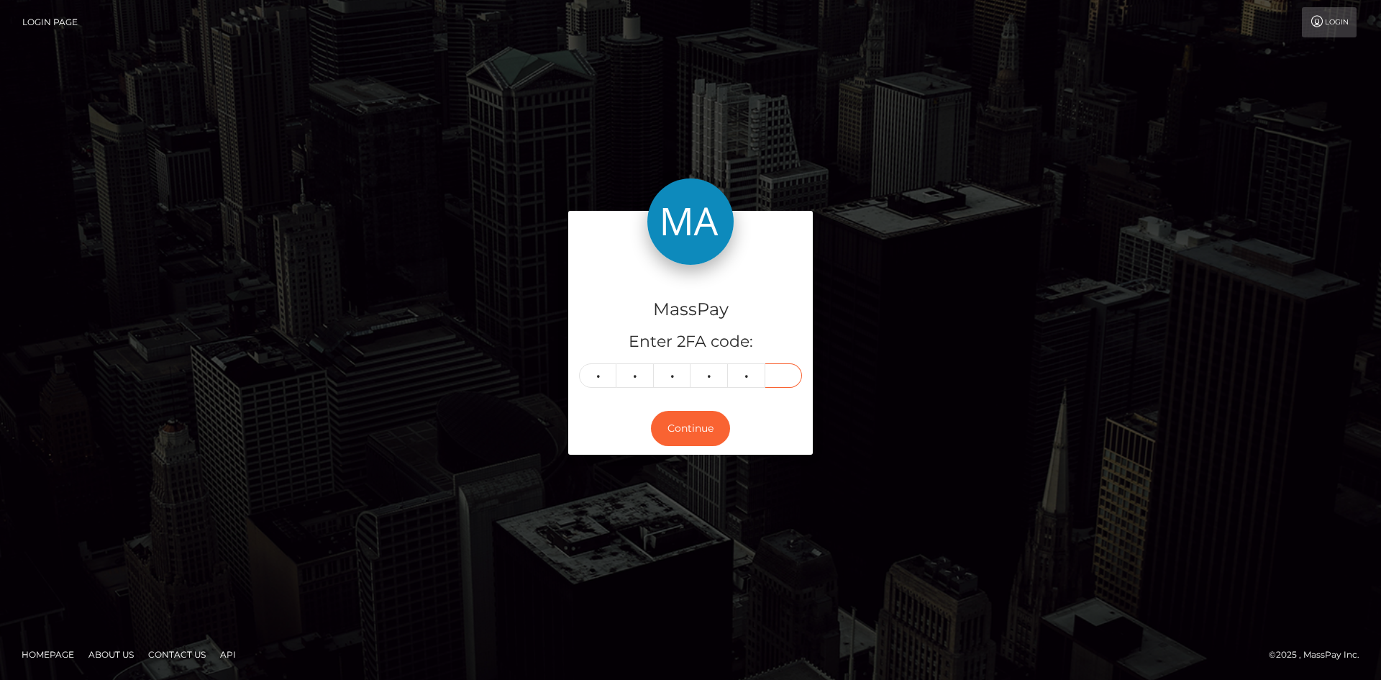
type input "1"
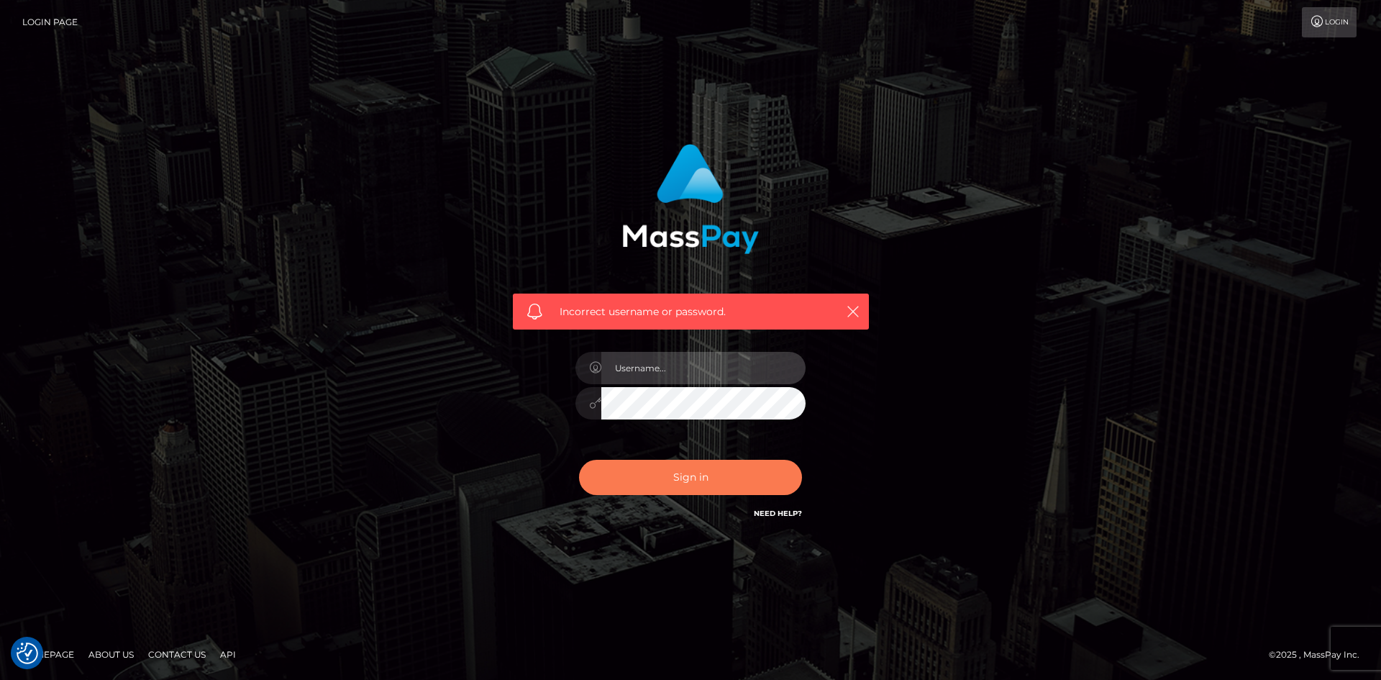
type input "alexstef"
click at [735, 476] on button "Sign in" at bounding box center [690, 476] width 223 height 35
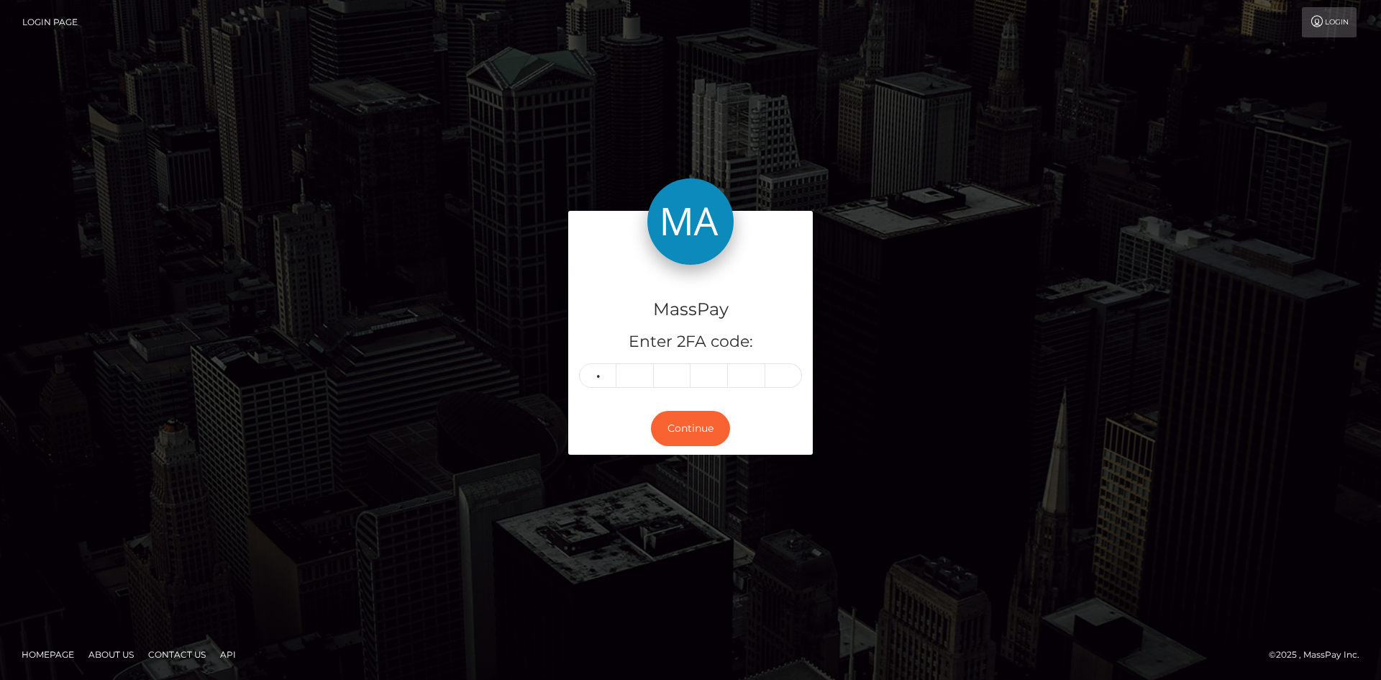
type input "1"
type input "2"
type input "1"
type input "2"
type input "5"
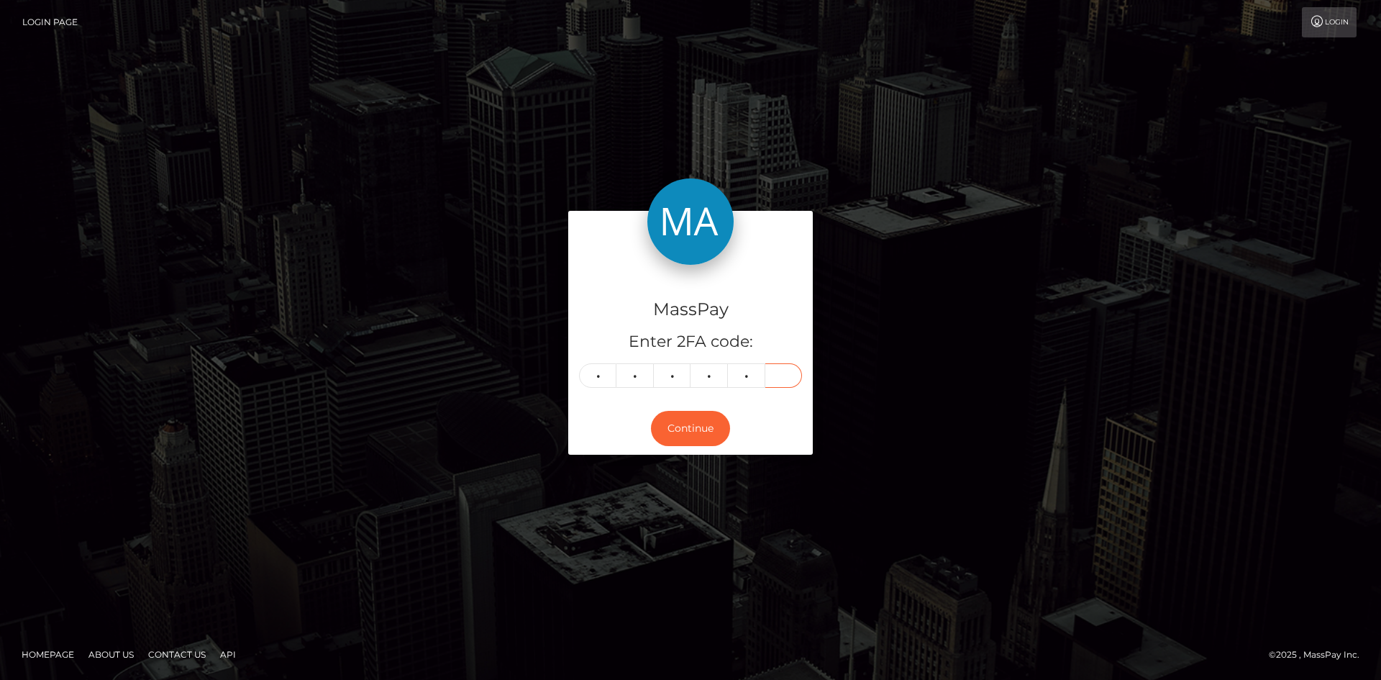
type input "2"
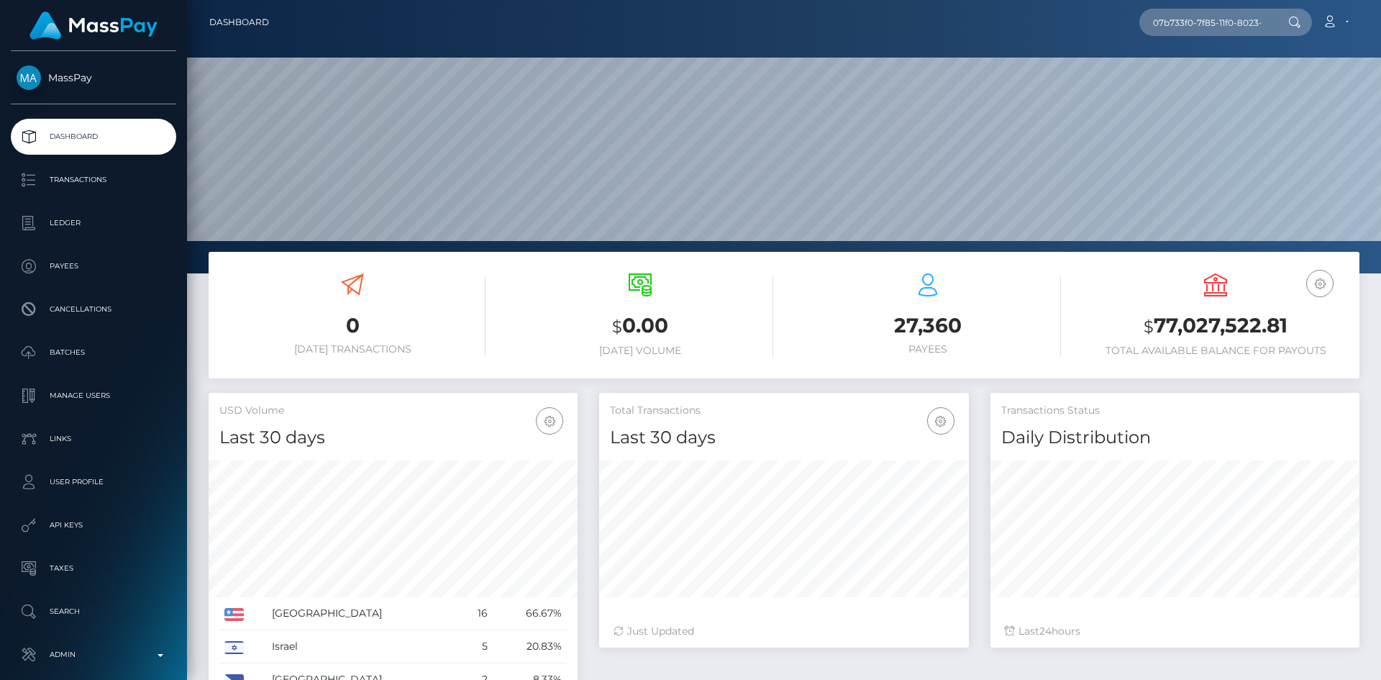
scroll to position [0, 61]
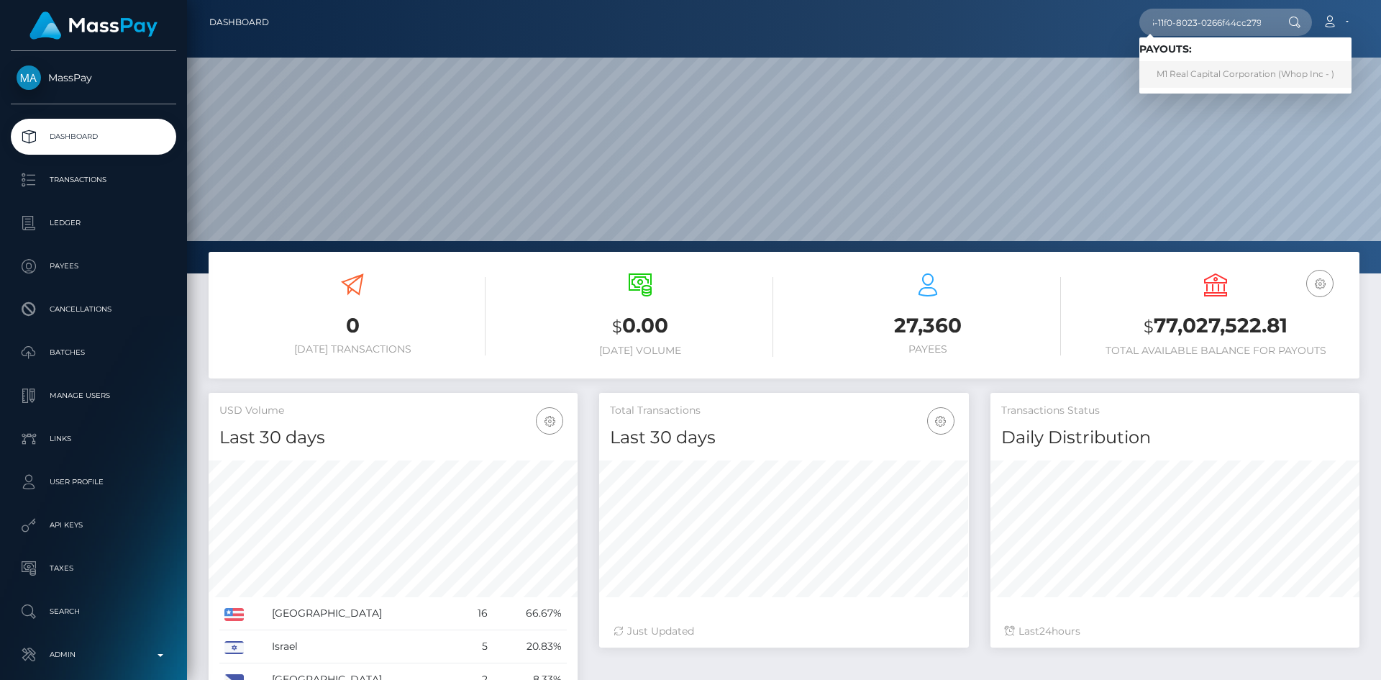
type input "07b733f0-7f85-11f0-8023-0266f44cc279"
click at [1179, 70] on link "M1 Real Capital Corporation (Whop Inc - )" at bounding box center [1245, 74] width 212 height 27
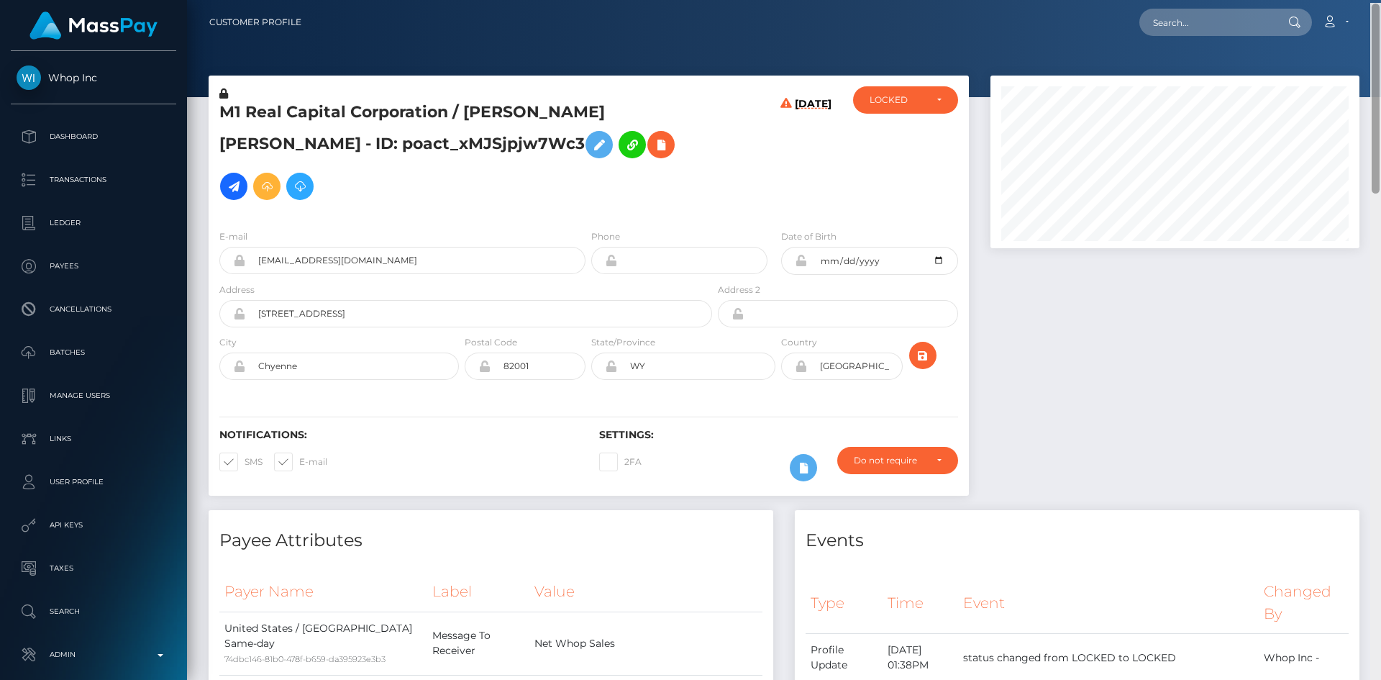
drag, startPoint x: 1377, startPoint y: 76, endPoint x: 1089, endPoint y: 76, distance: 288.3
click at [1378, 23] on div "Customer Profile Loading... Loading..." at bounding box center [784, 340] width 1194 height 680
click at [247, 173] on link at bounding box center [233, 186] width 27 height 27
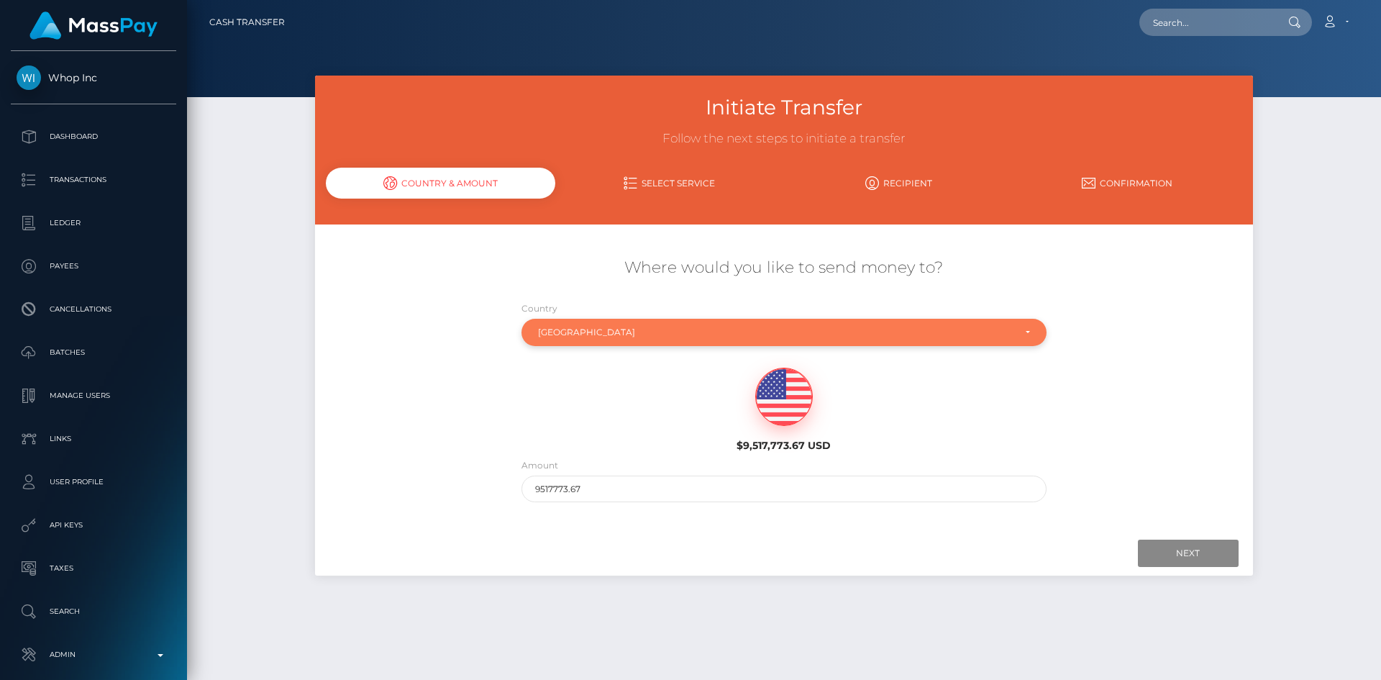
click at [660, 330] on div "[GEOGRAPHIC_DATA]" at bounding box center [775, 332] width 475 height 12
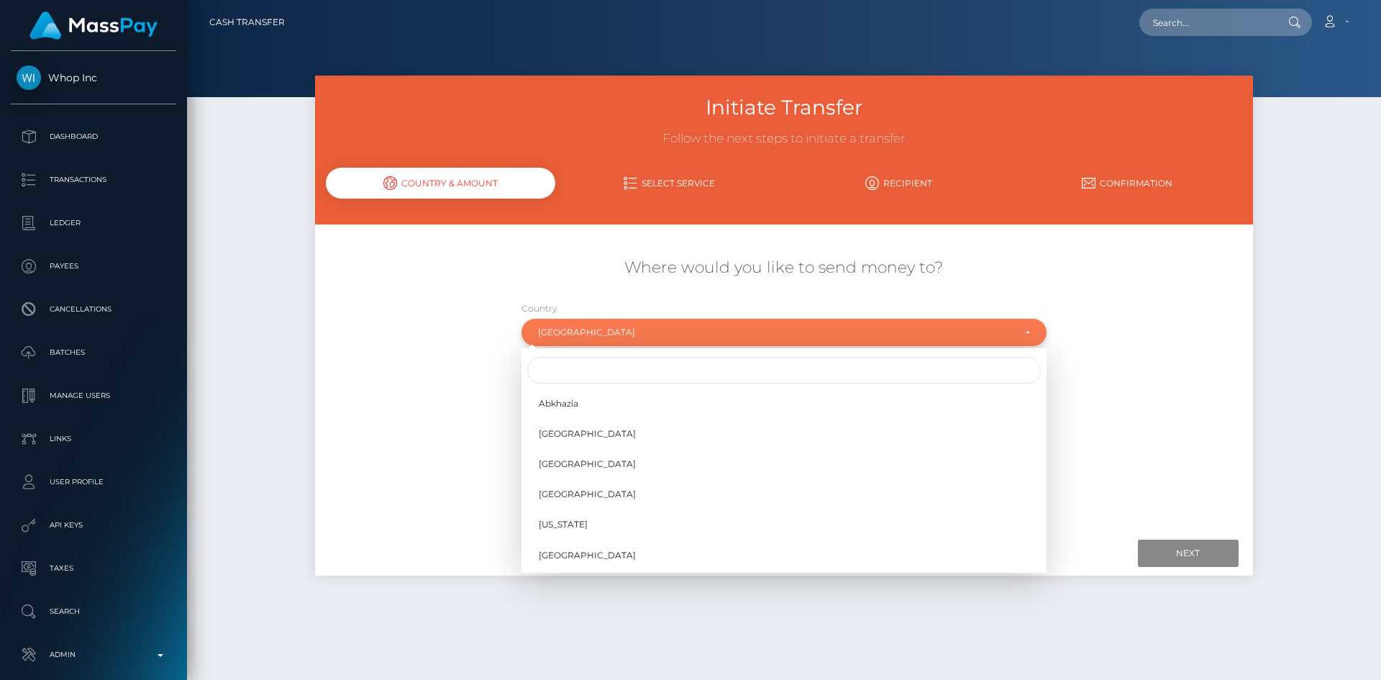
scroll to position [5986, 0]
click at [590, 365] on input "Search" at bounding box center [783, 370] width 513 height 27
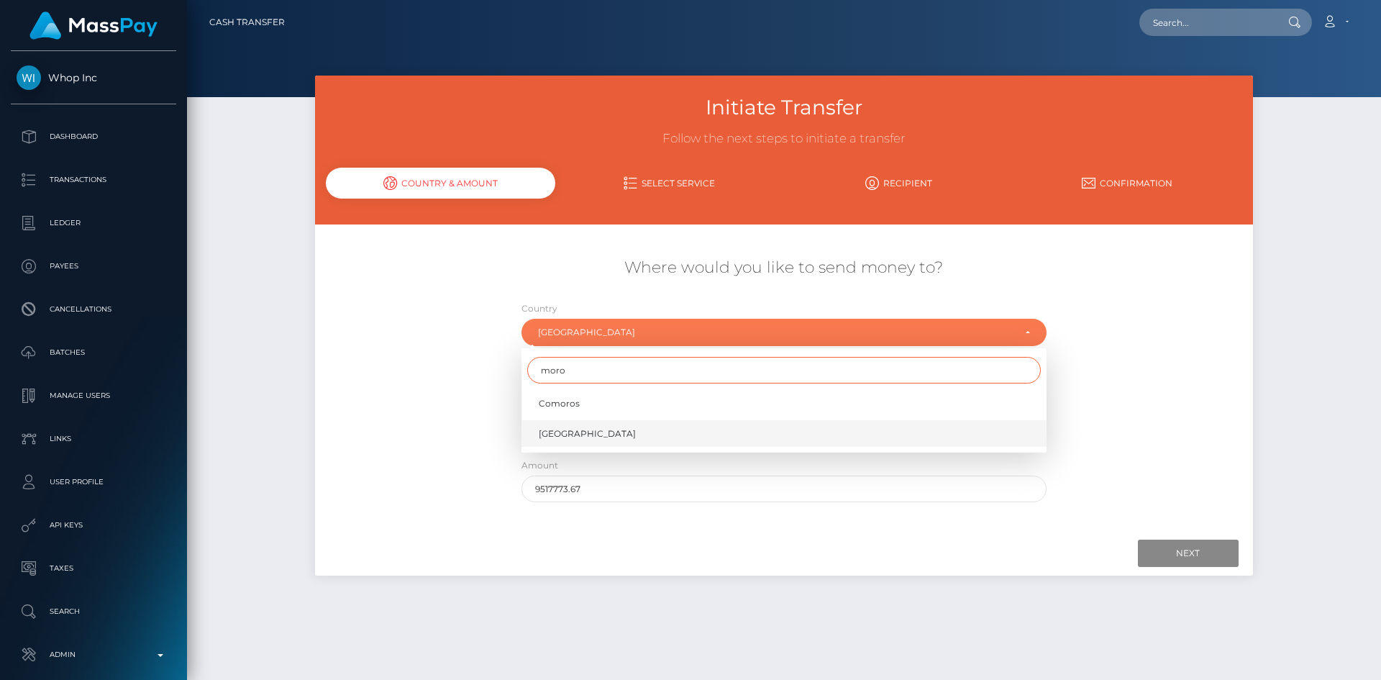
type input "moro"
drag, startPoint x: 606, startPoint y: 429, endPoint x: 610, endPoint y: 442, distance: 14.3
click at [607, 429] on link "[GEOGRAPHIC_DATA]" at bounding box center [783, 433] width 525 height 27
select select "MAR"
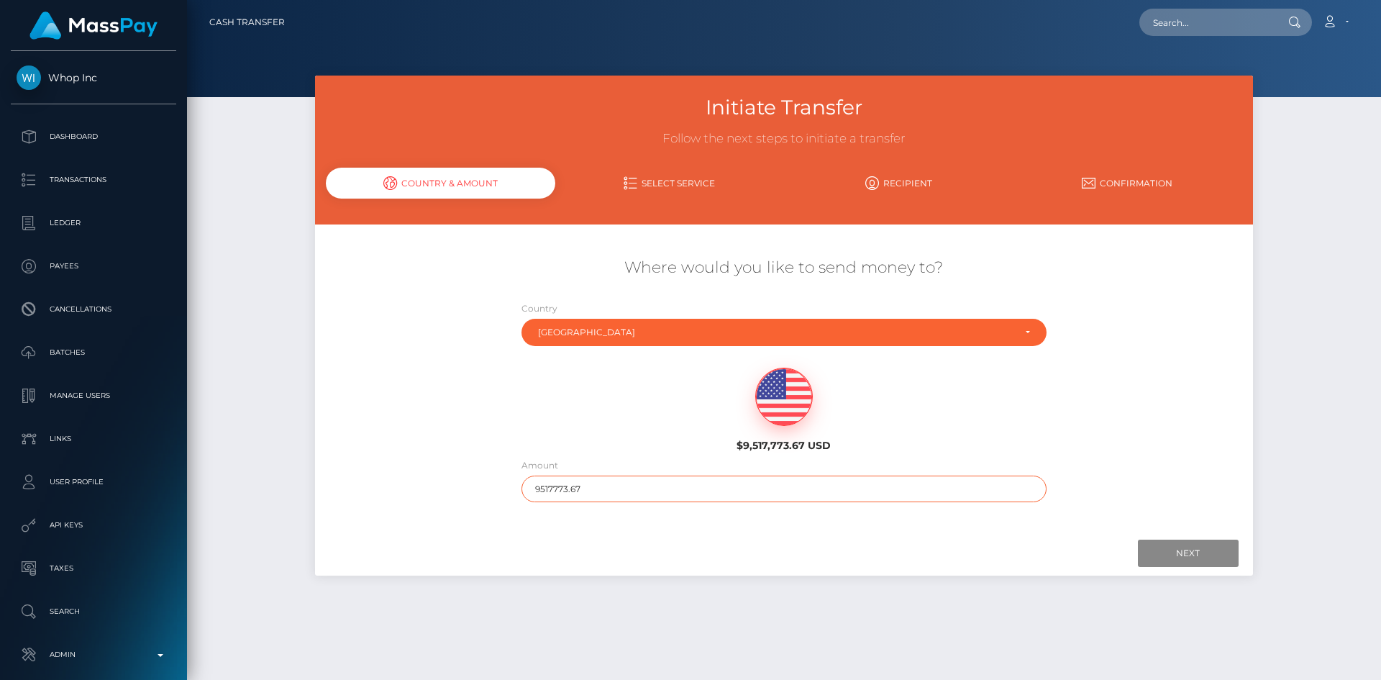
click at [625, 496] on input "9517773.67" at bounding box center [783, 488] width 525 height 27
type input "200"
click at [1191, 559] on input "Next" at bounding box center [1188, 552] width 101 height 27
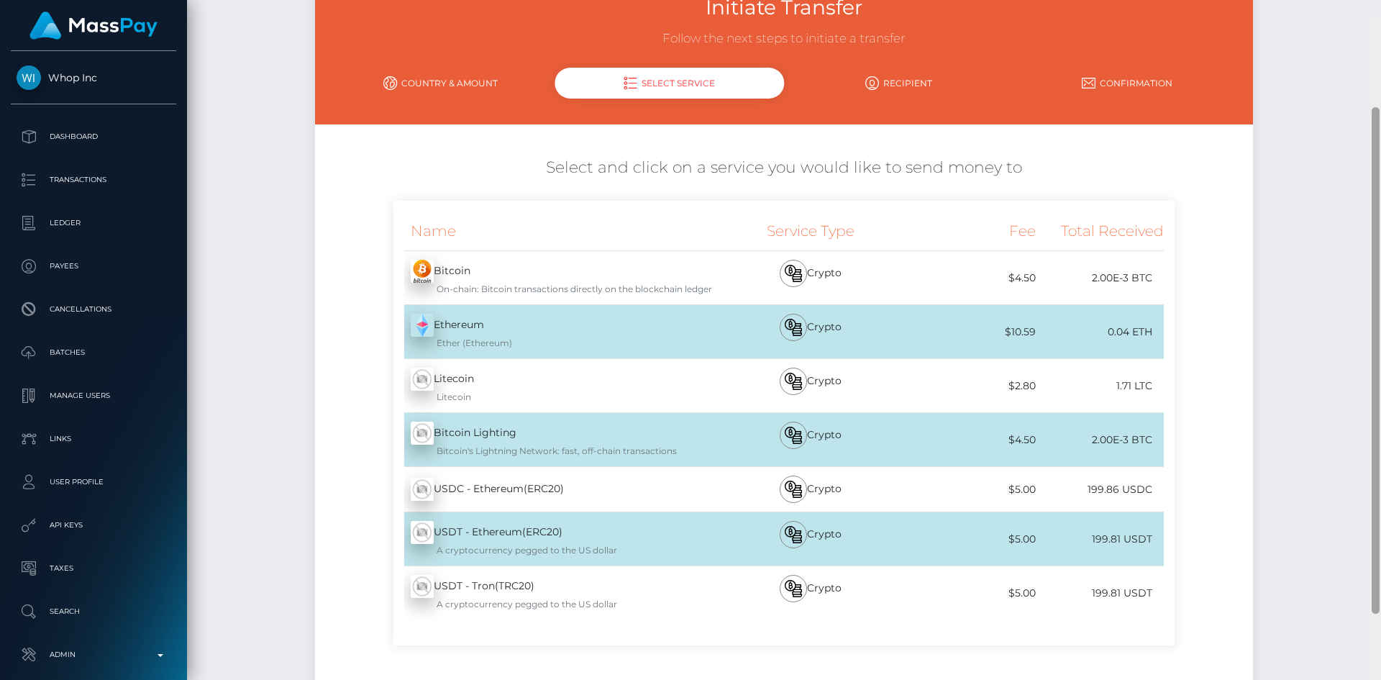
scroll to position [232, 0]
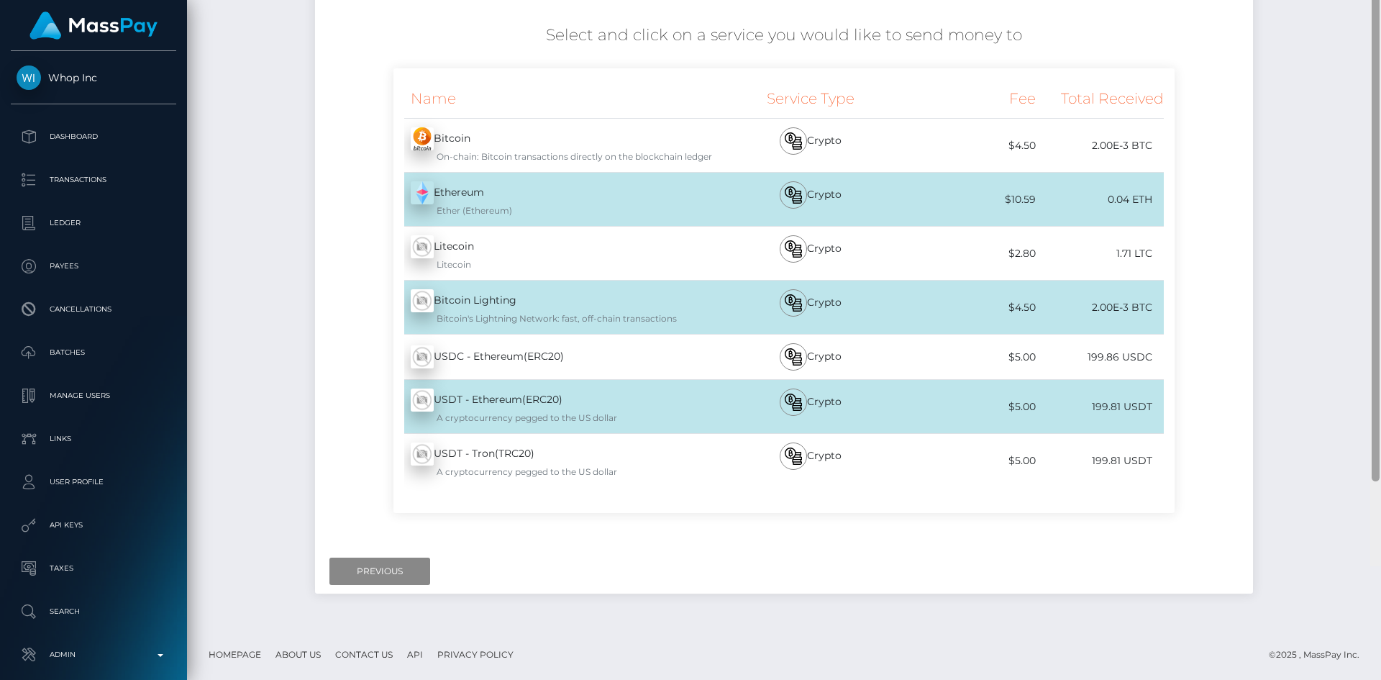
drag, startPoint x: 1376, startPoint y: 198, endPoint x: 1365, endPoint y: 418, distance: 220.3
click at [1370, 418] on div at bounding box center [1375, 226] width 11 height 680
click at [383, 573] on input "Previous" at bounding box center [379, 570] width 101 height 27
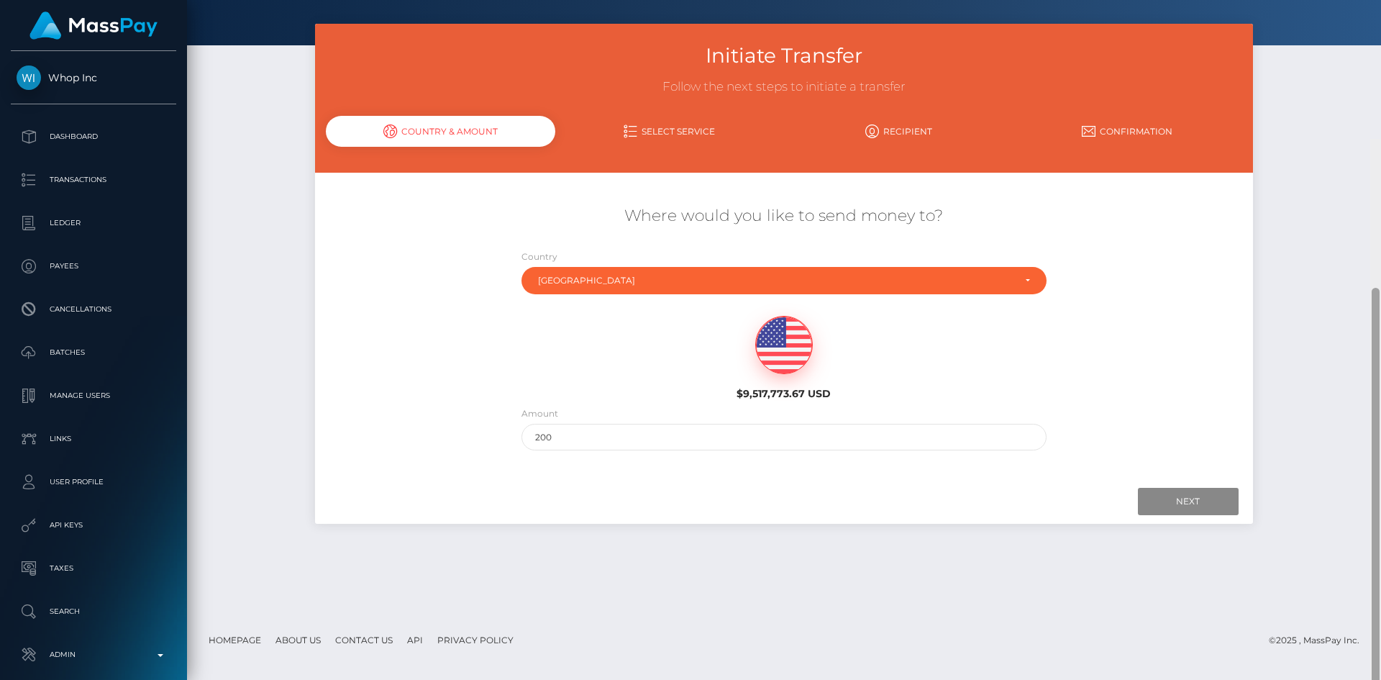
scroll to position [0, 0]
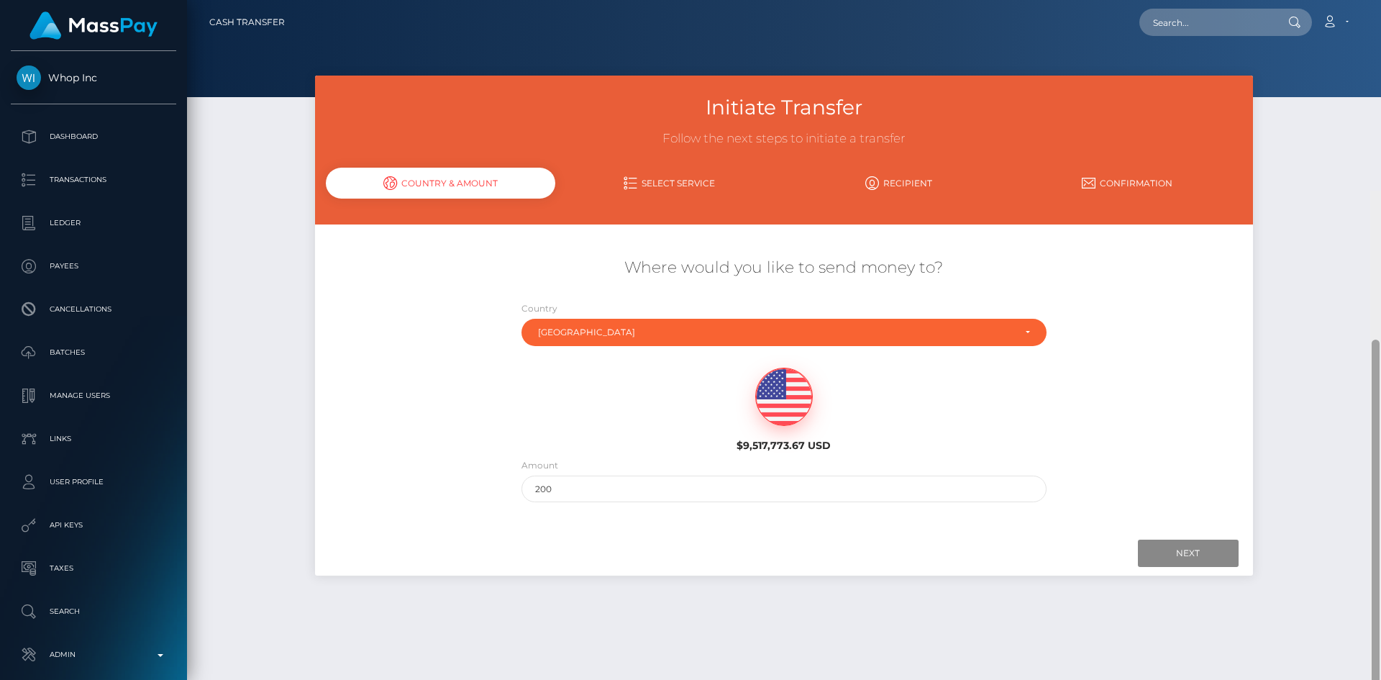
drag, startPoint x: 1373, startPoint y: 425, endPoint x: 1380, endPoint y: 139, distance: 286.3
click at [1380, 191] on div at bounding box center [1375, 531] width 11 height 680
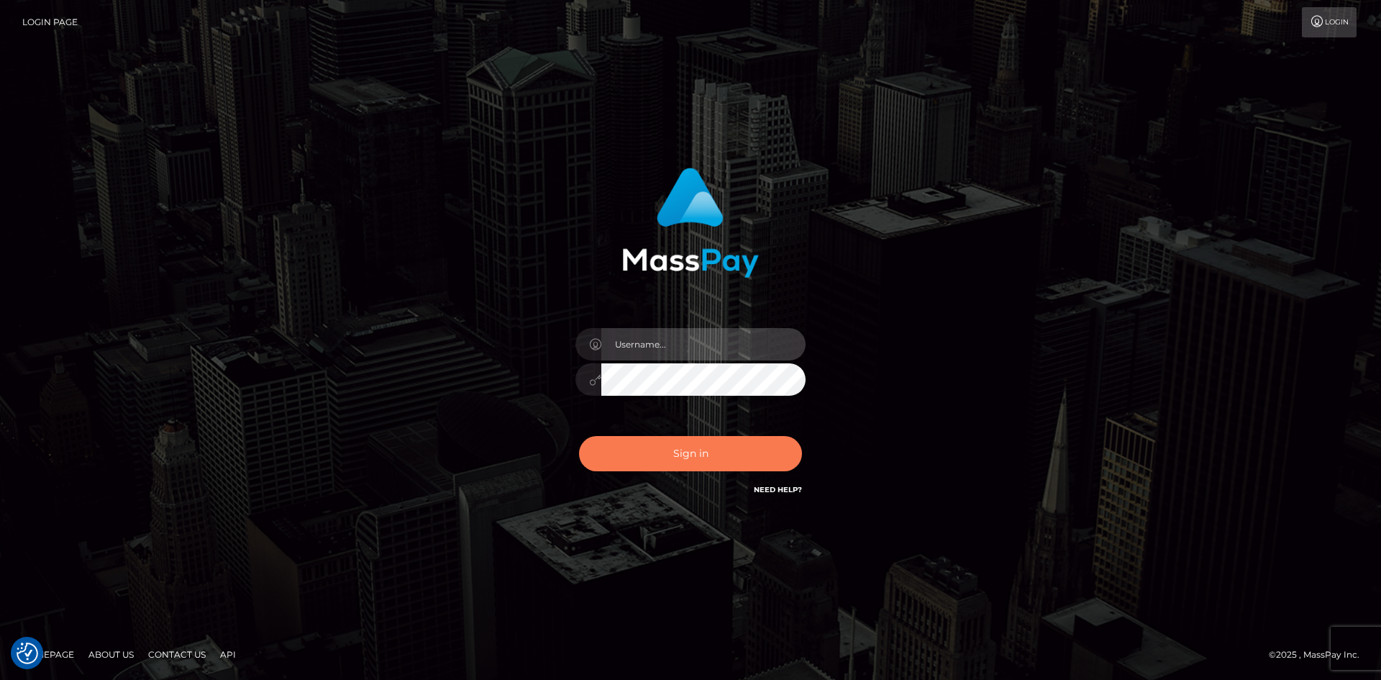
type input "alexstef"
click at [741, 449] on button "Sign in" at bounding box center [690, 453] width 223 height 35
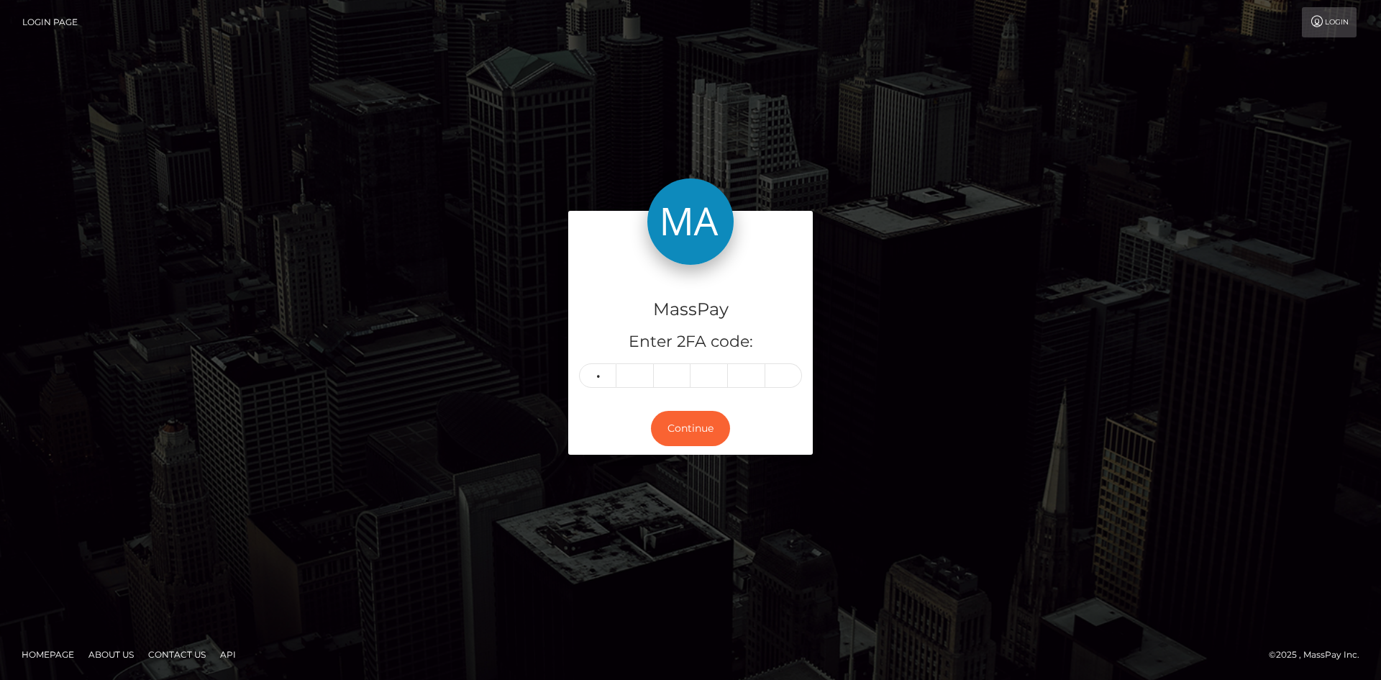
type input "0"
type input "2"
type input "9"
type input "8"
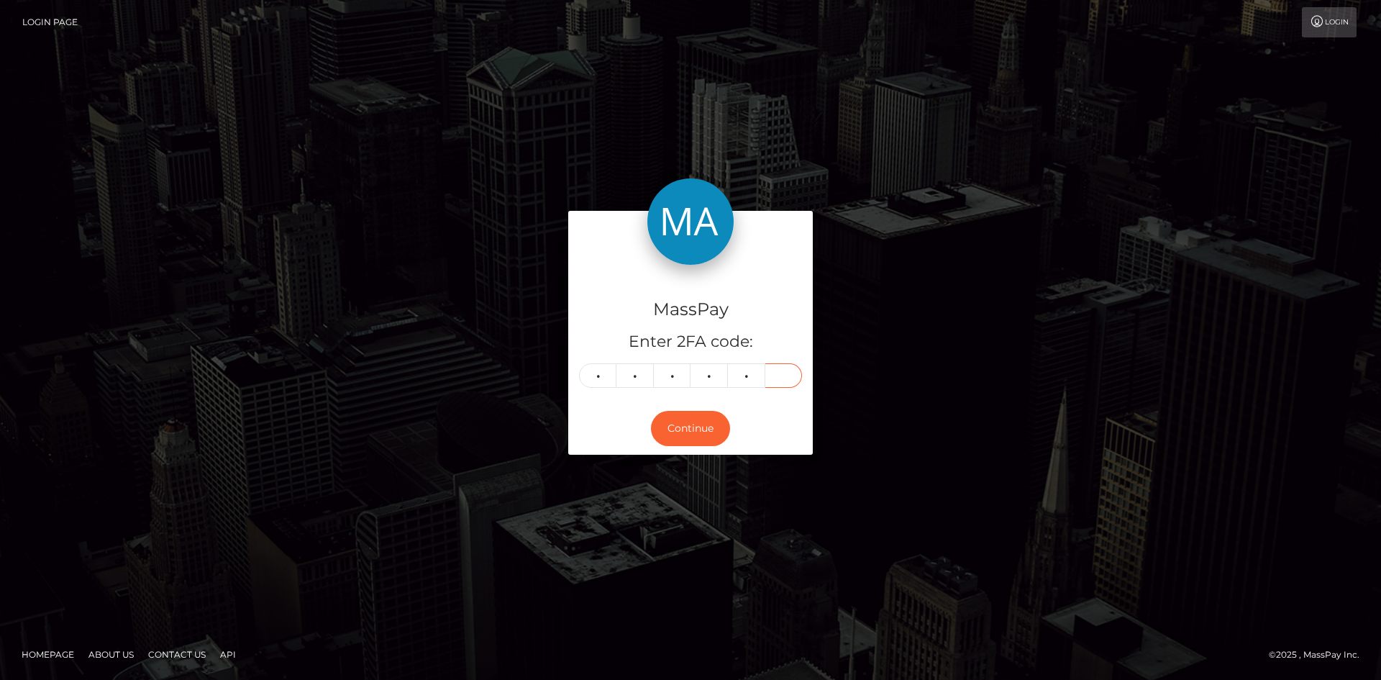
type input "5"
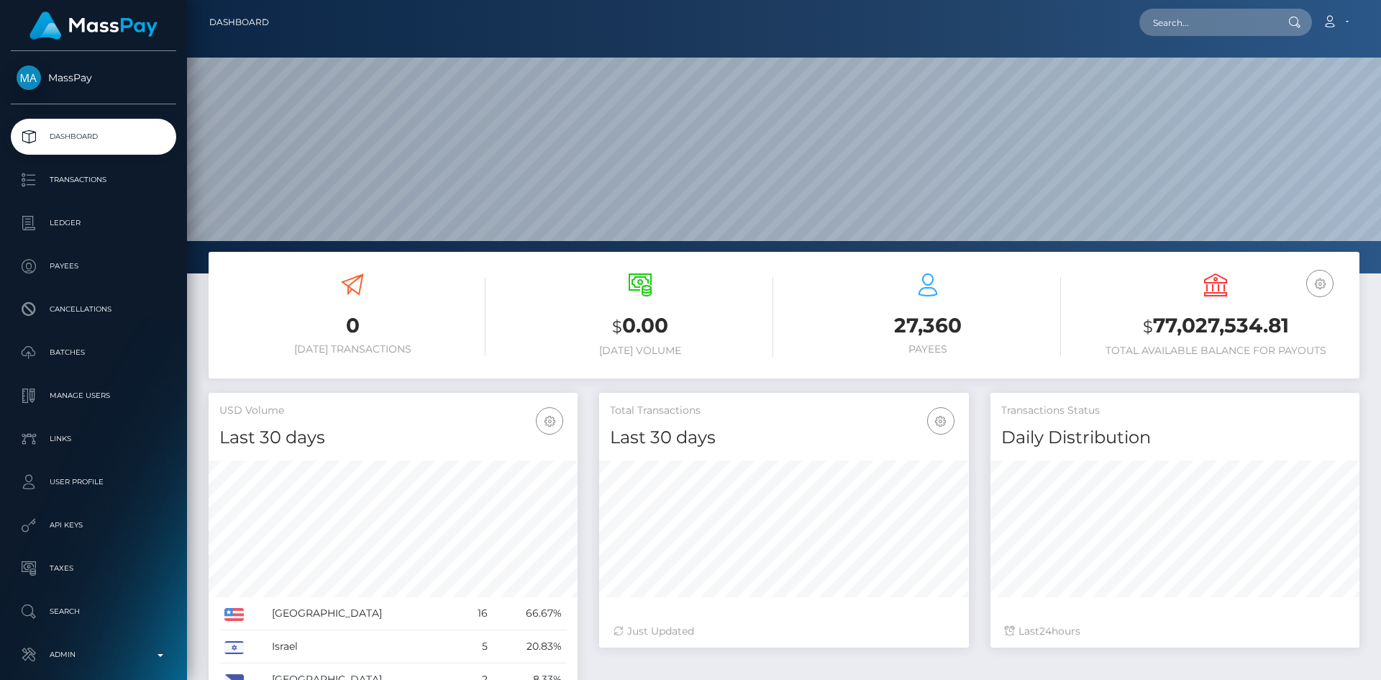
scroll to position [255, 370]
click at [1236, 25] on input "text" at bounding box center [1206, 22] width 135 height 27
paste input "PY62313860"
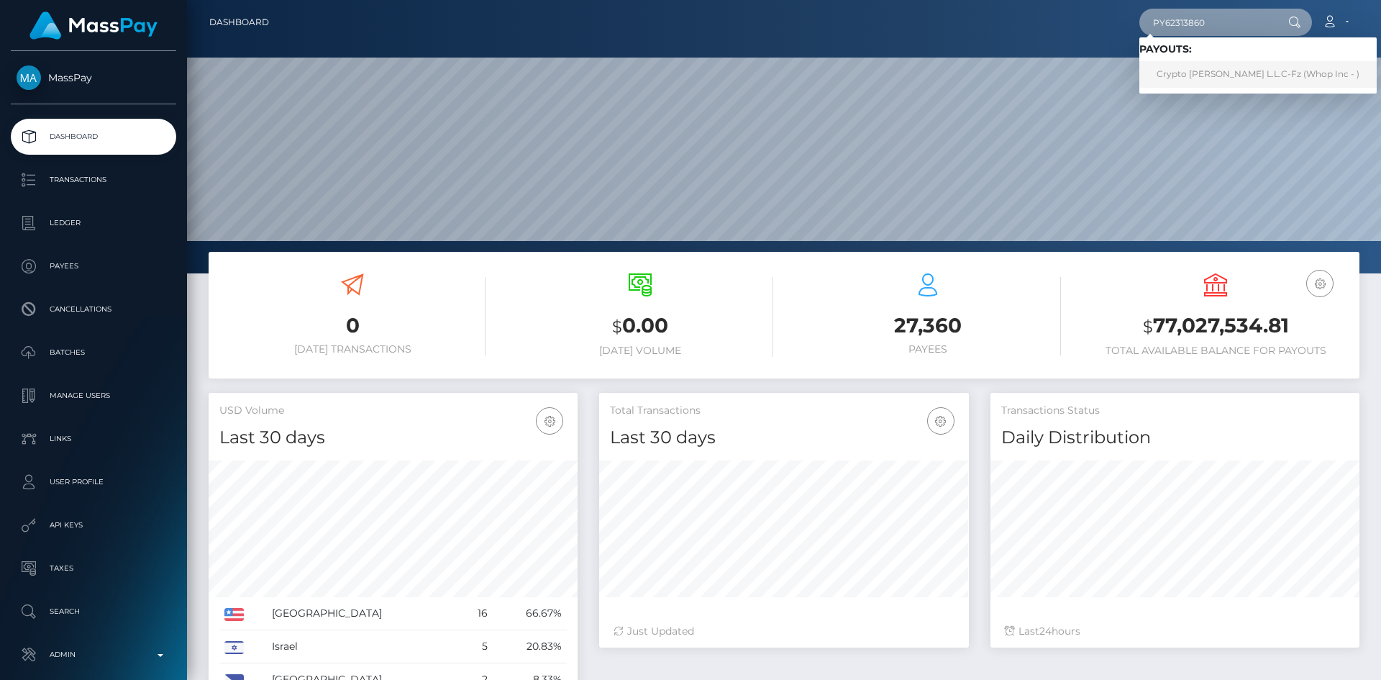
type input "PY62313860"
click at [1199, 73] on link "Crypto Archie L.L.C-Fz (Whop Inc - )" at bounding box center [1257, 74] width 237 height 27
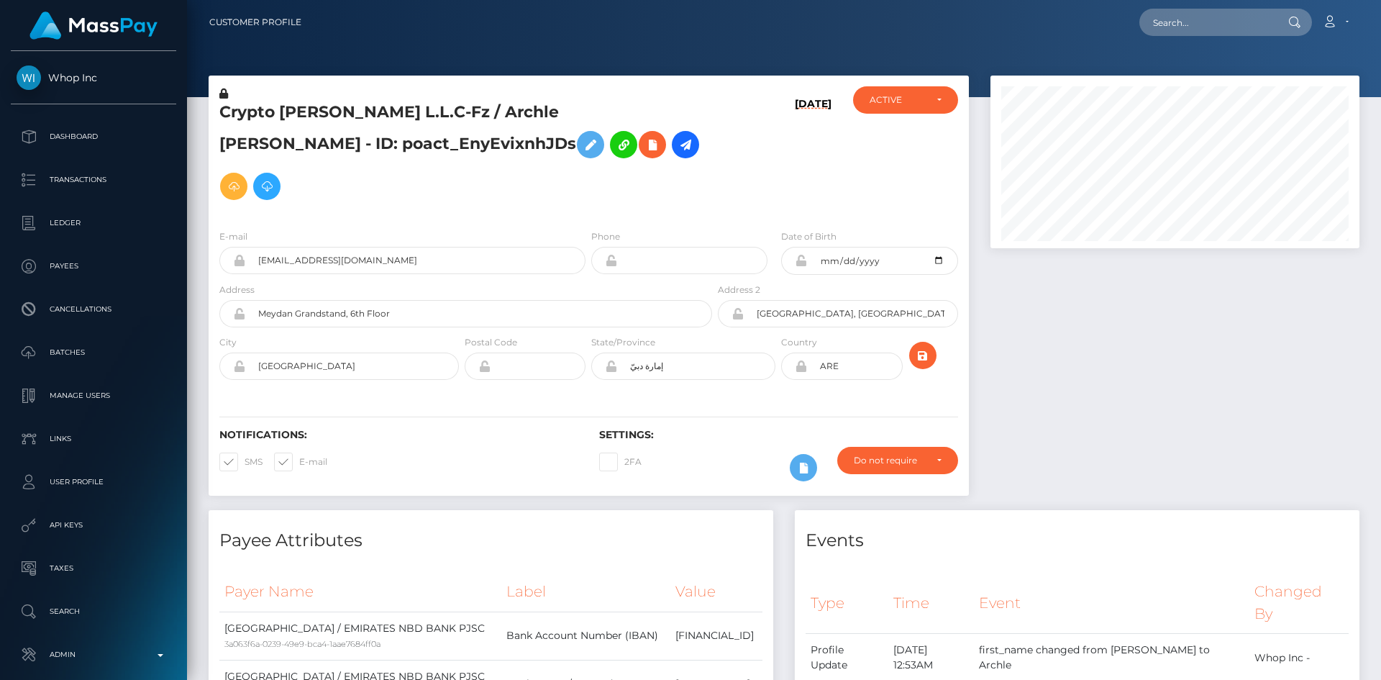
scroll to position [173, 370]
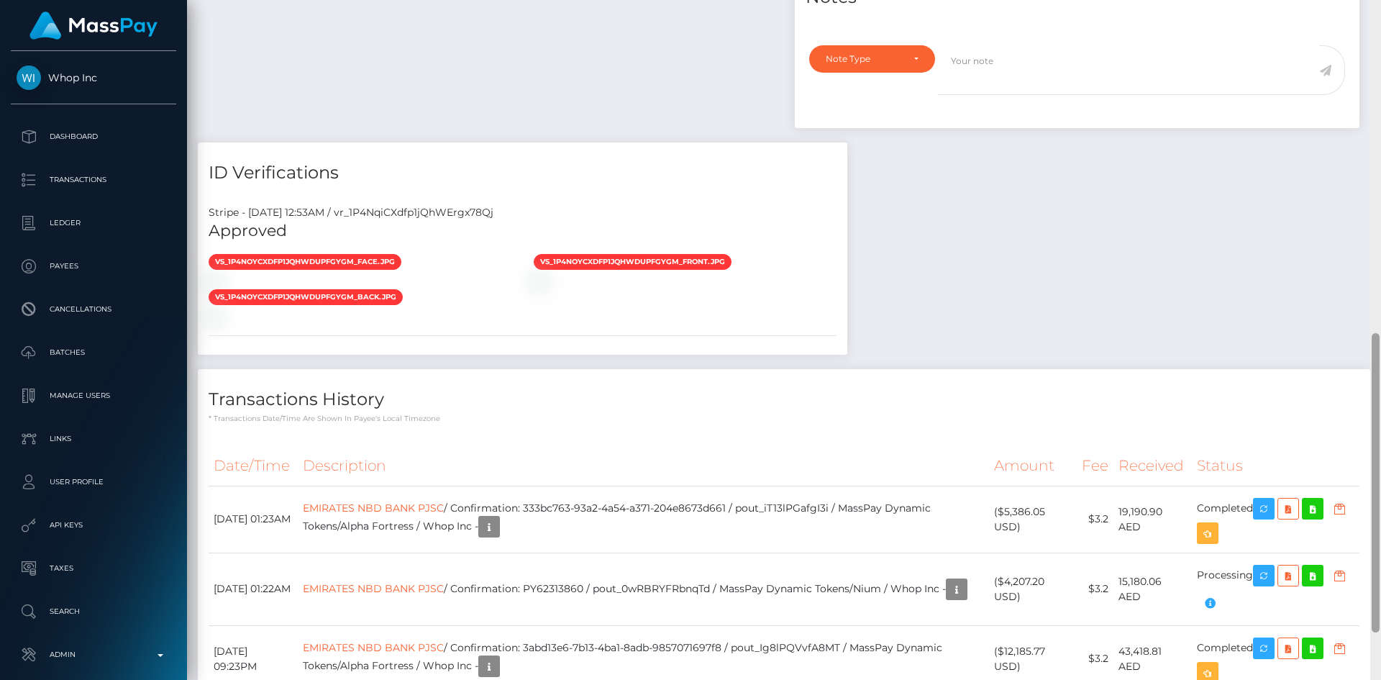
click at [1372, 383] on div at bounding box center [1375, 482] width 8 height 299
drag, startPoint x: 1271, startPoint y: 490, endPoint x: 898, endPoint y: 497, distance: 373.2
click at [1271, 567] on icon "button" at bounding box center [1263, 576] width 17 height 18
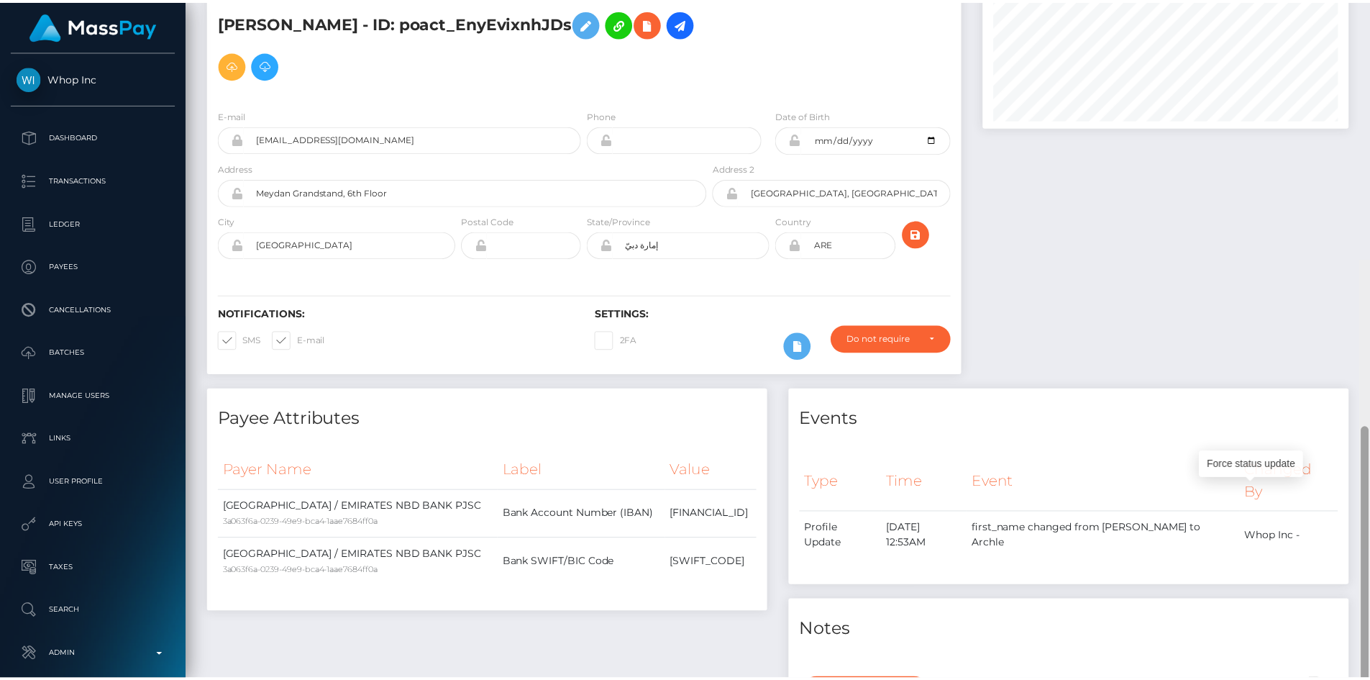
scroll to position [0, 0]
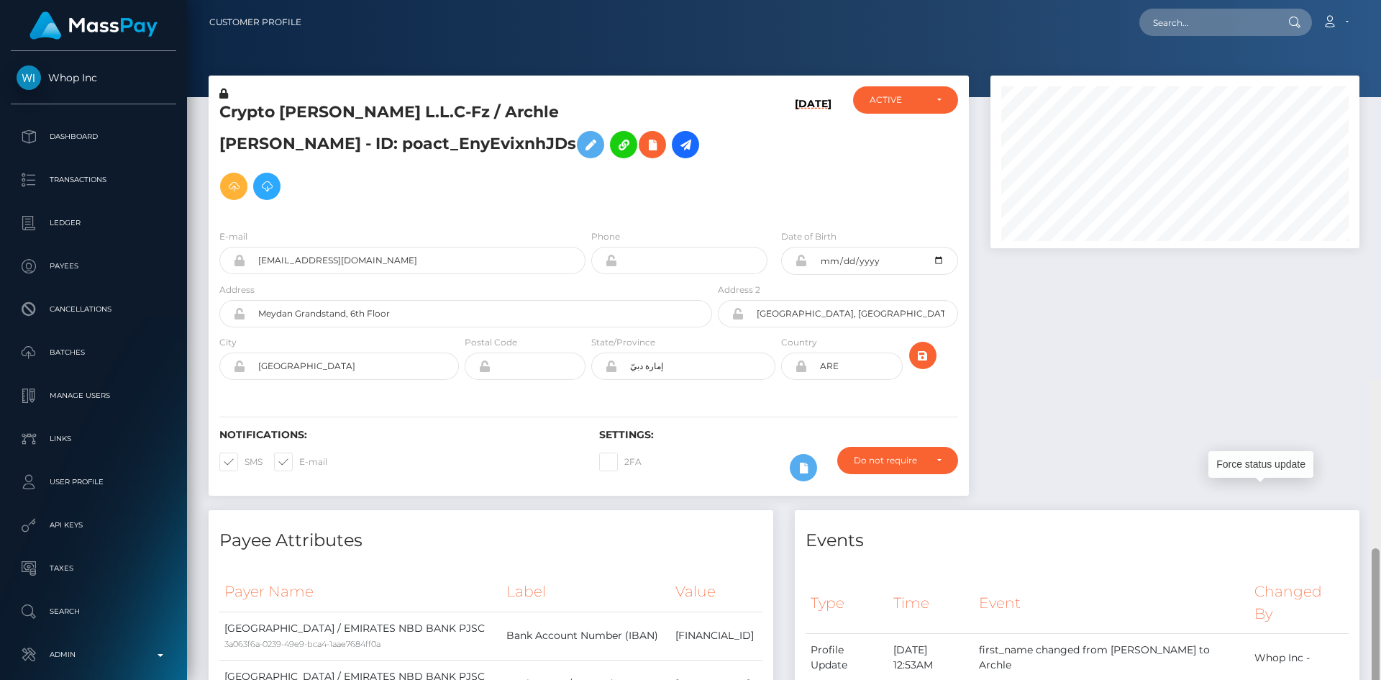
drag, startPoint x: 1377, startPoint y: 413, endPoint x: 1380, endPoint y: 50, distance: 362.4
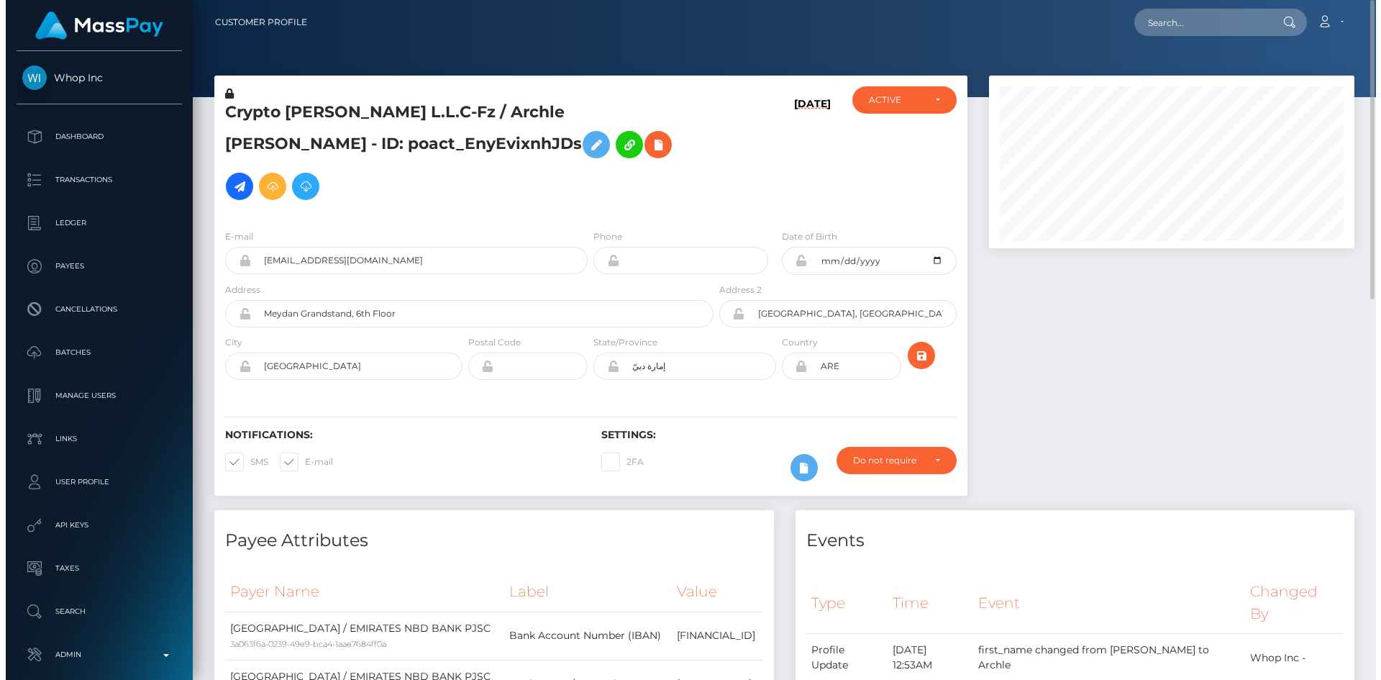
scroll to position [173, 366]
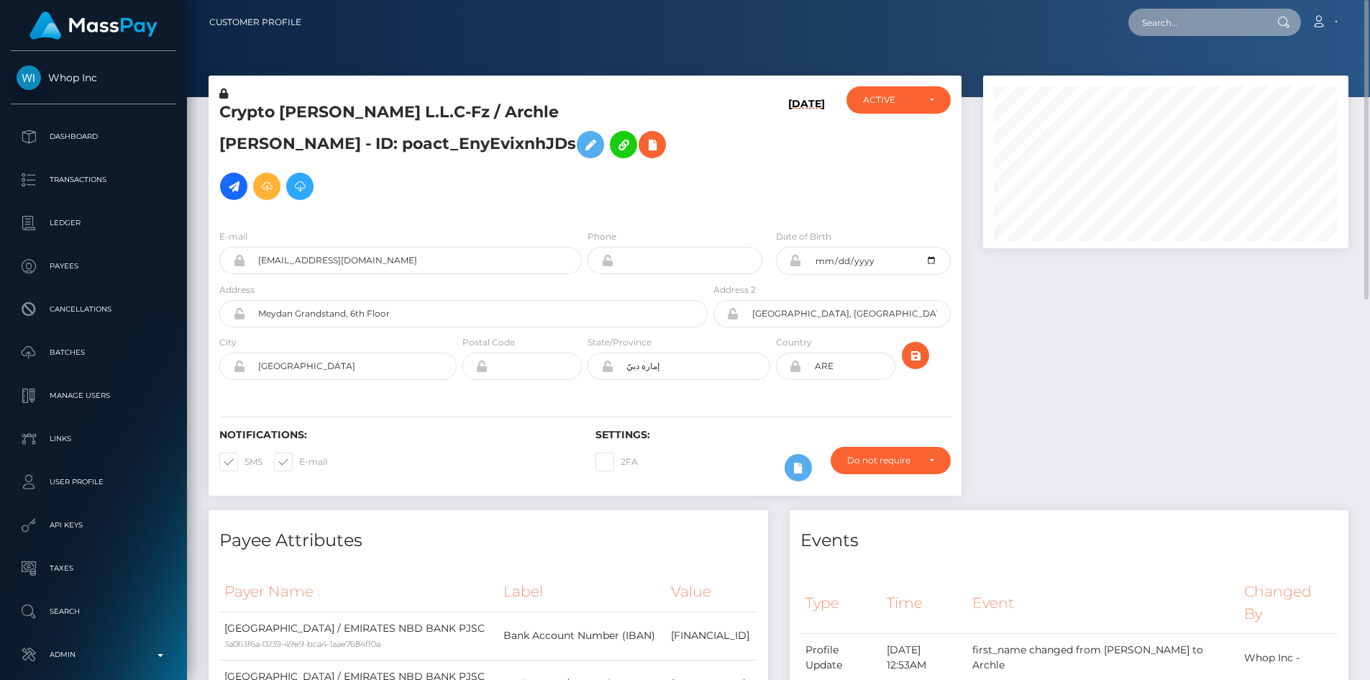
click at [1209, 17] on input "text" at bounding box center [1195, 22] width 135 height 27
paste input "125404"
type input "125404"
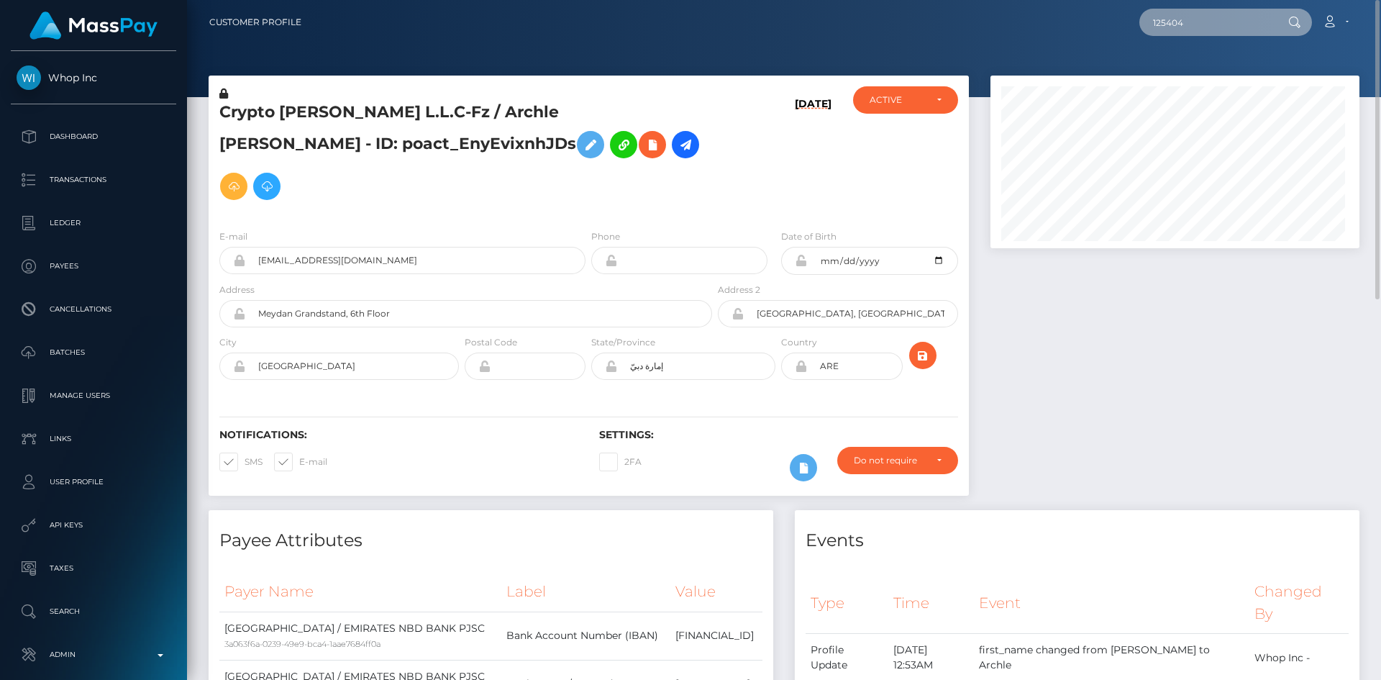
scroll to position [173, 370]
click at [1220, 21] on input "text" at bounding box center [1206, 22] width 135 height 27
paste input "1328471583"
type input "1328471583"
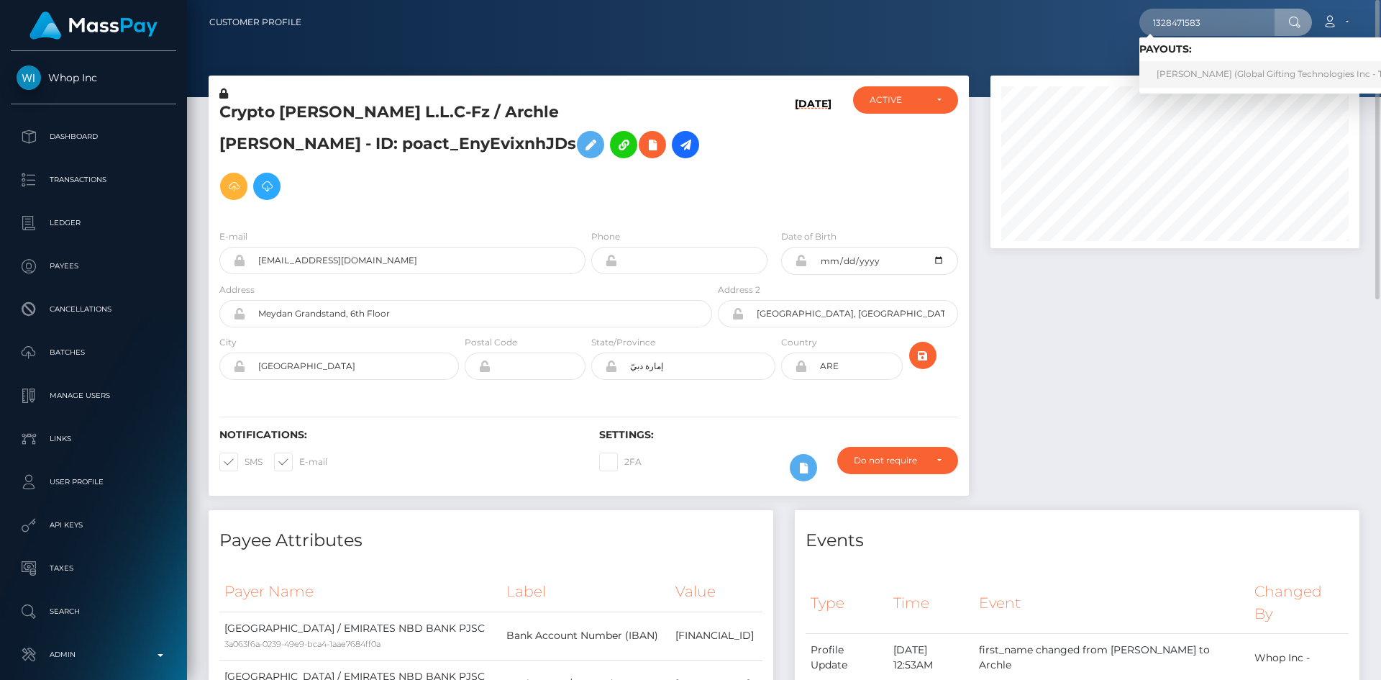
click at [1209, 81] on link "AISHA MOHAMMED (Global Gifting Technologies Inc - Throne)" at bounding box center [1284, 74] width 290 height 27
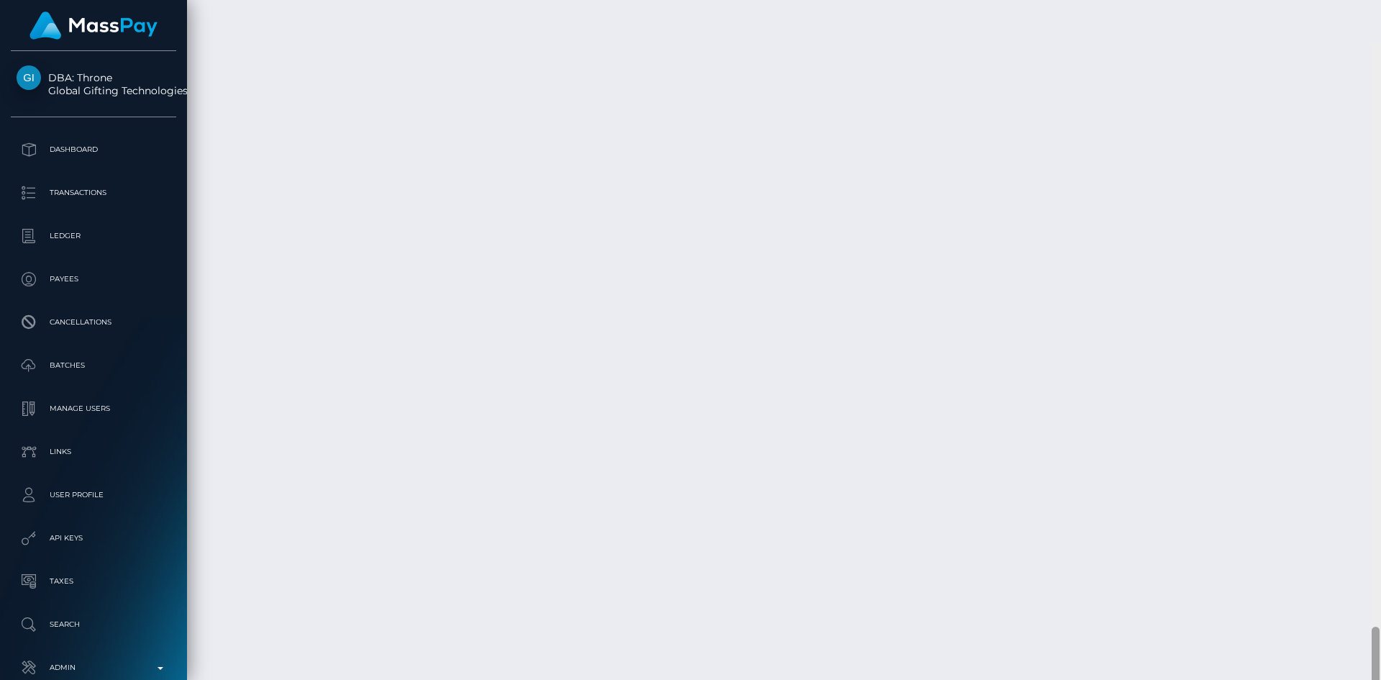
scroll to position [4303, 0]
drag, startPoint x: 1375, startPoint y: 92, endPoint x: 1337, endPoint y: 640, distance: 549.2
click at [1337, 640] on div "Customer Profile Loading... Loading..." at bounding box center [784, 340] width 1194 height 680
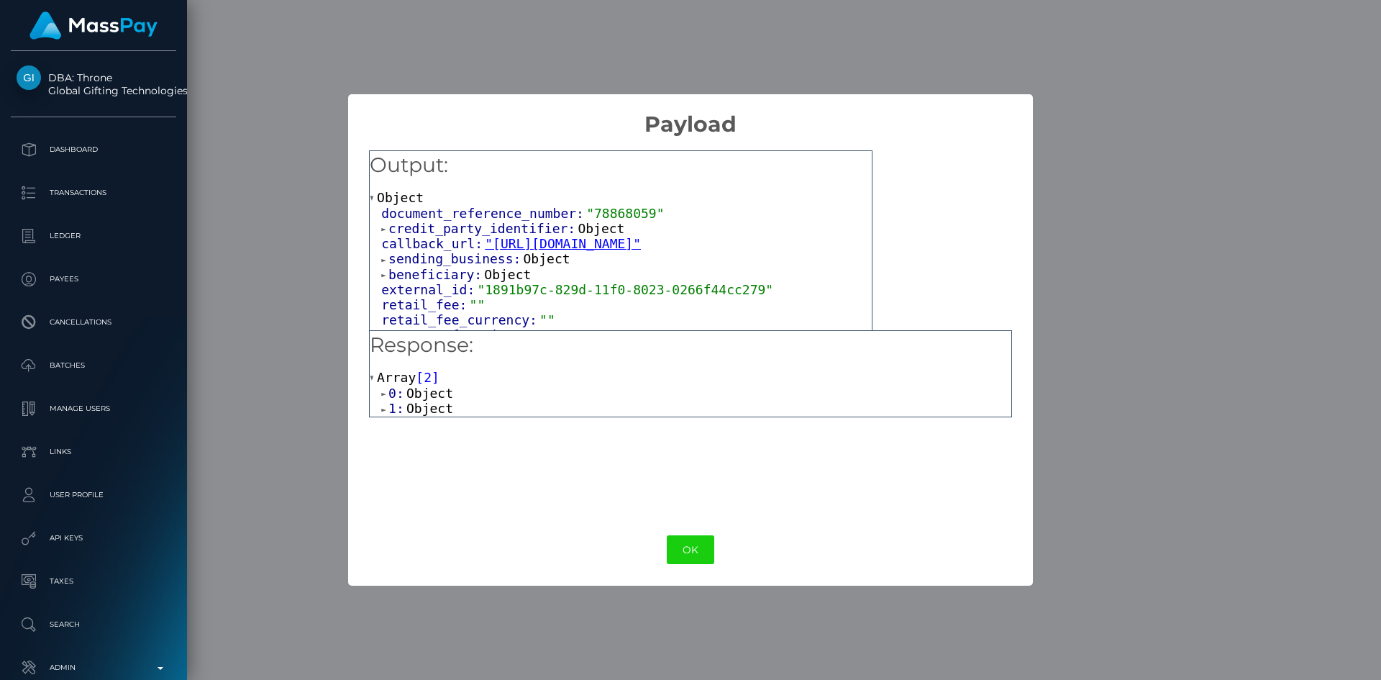
click at [427, 402] on span "Object" at bounding box center [429, 408] width 47 height 15
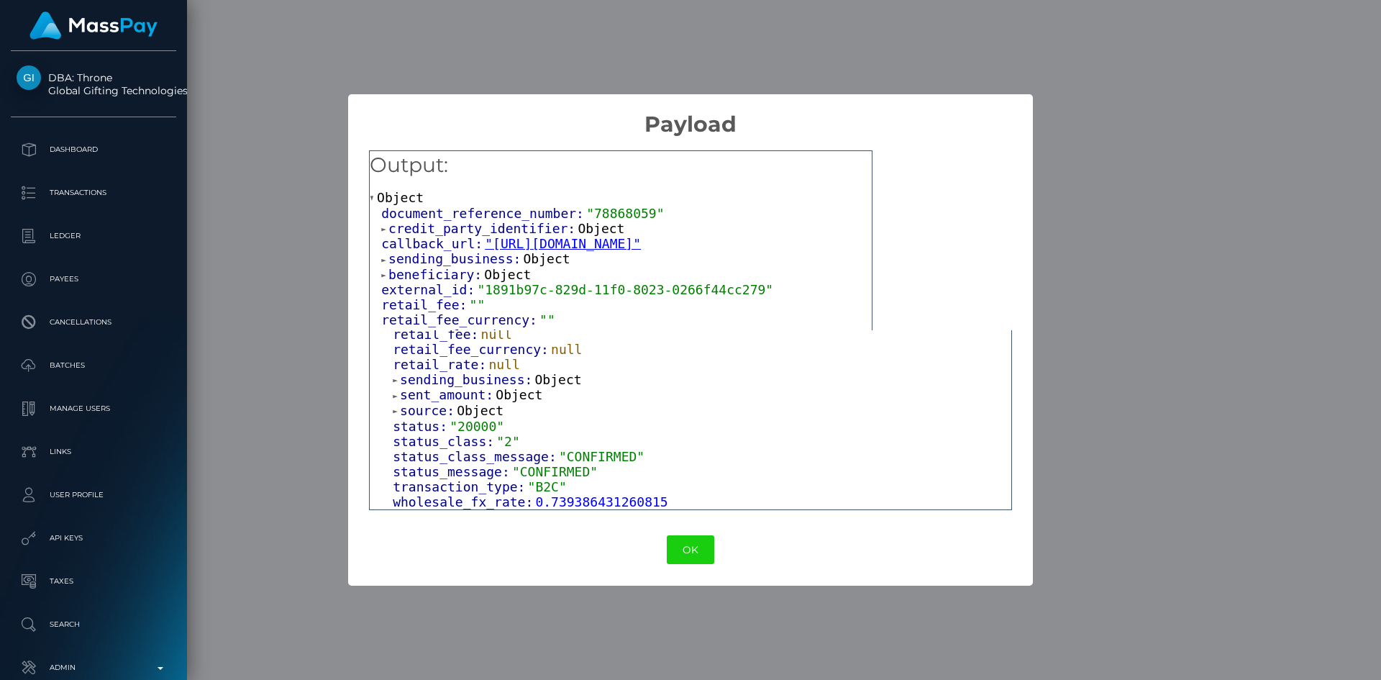
scroll to position [400, 0]
click at [690, 546] on button "OK" at bounding box center [690, 549] width 47 height 29
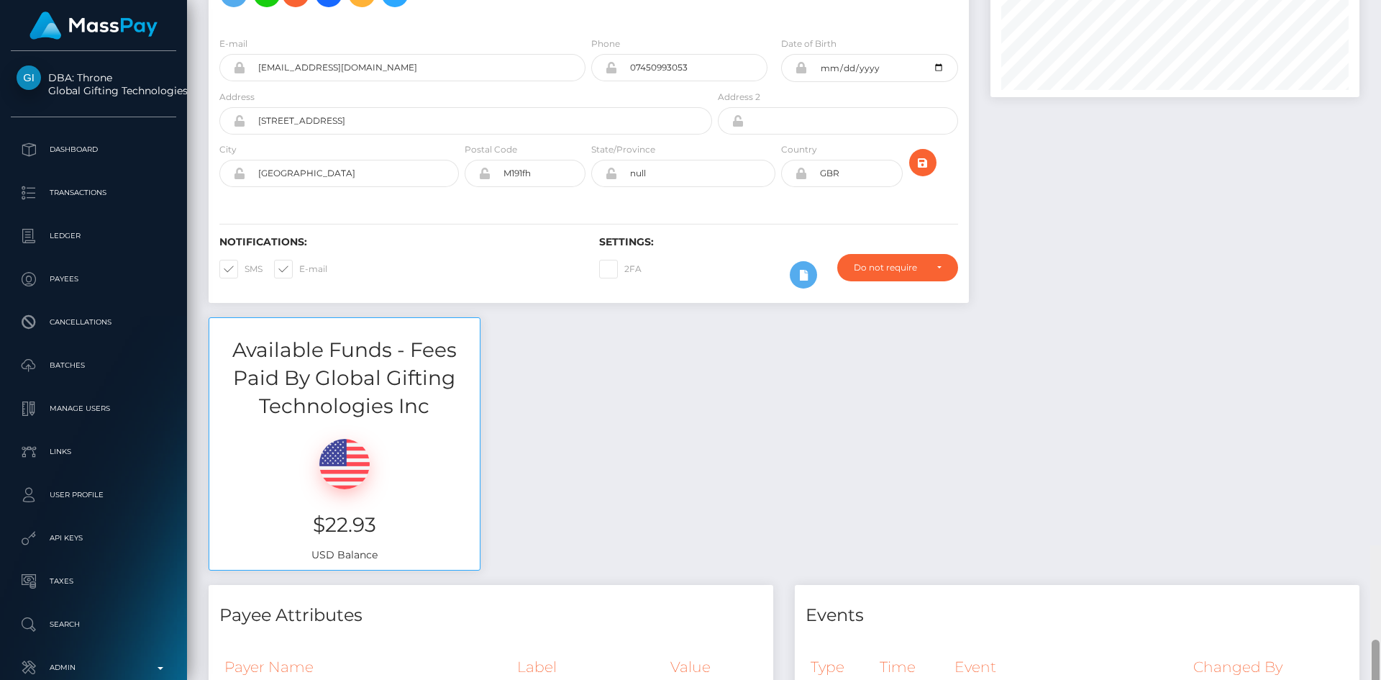
scroll to position [0, 0]
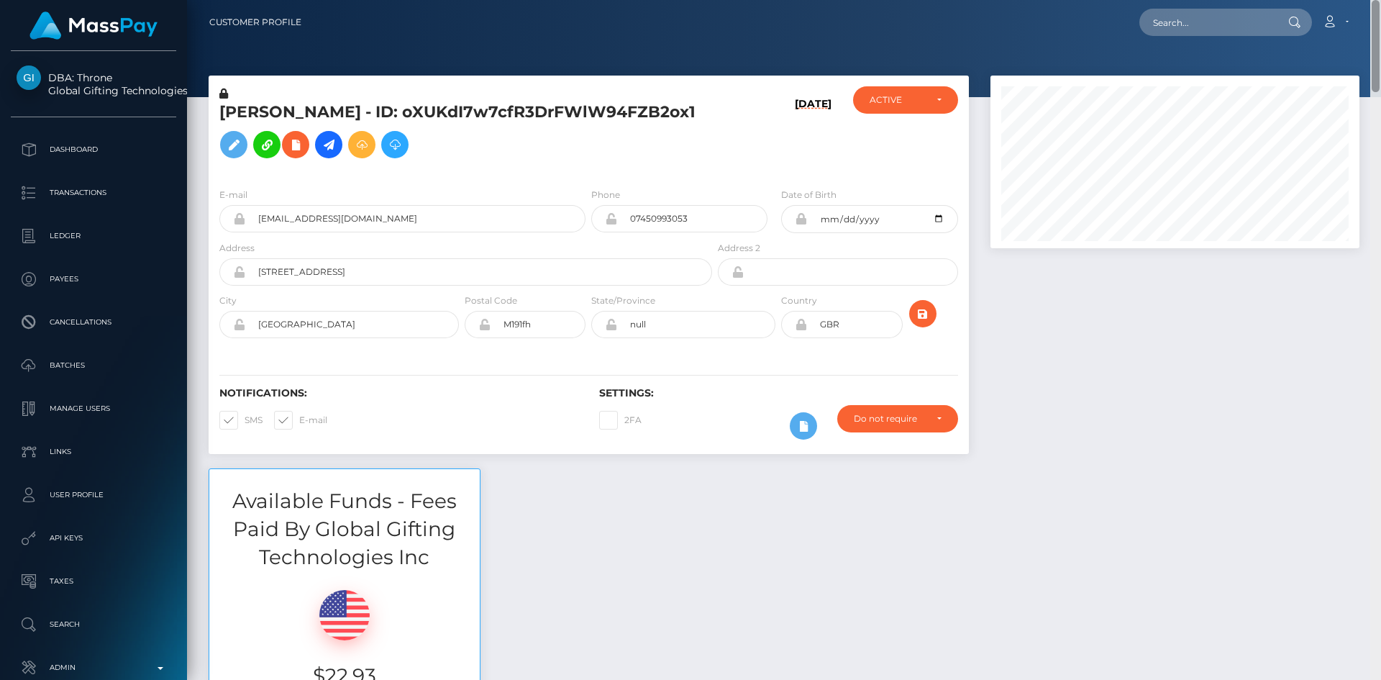
drag, startPoint x: 1375, startPoint y: 595, endPoint x: 1380, endPoint y: -45, distance: 640.7
click at [1380, 0] on html "DBA: Throne Global Gifting Technologies Inc Dashboard Transactions Ledger Payee…" at bounding box center [690, 340] width 1381 height 680
click at [1216, 22] on input "text" at bounding box center [1206, 22] width 135 height 27
paste input "PY62160452"
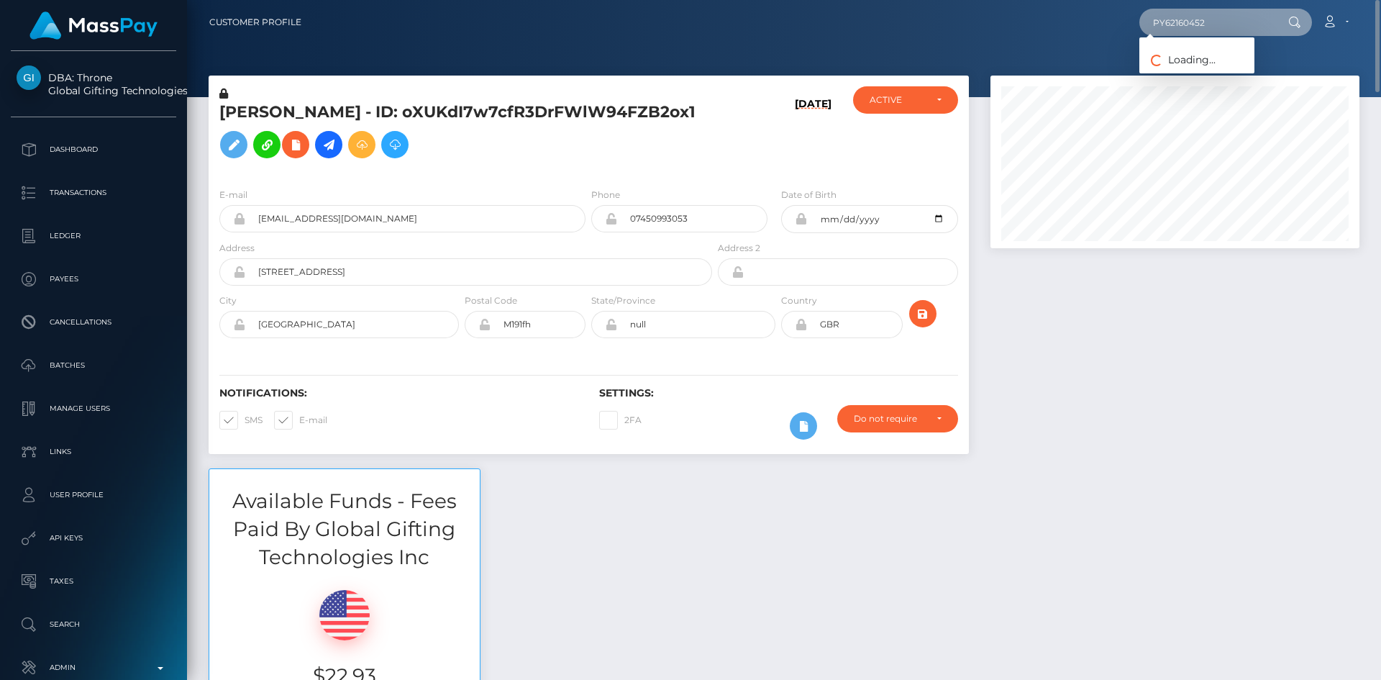
type input "PY62160452"
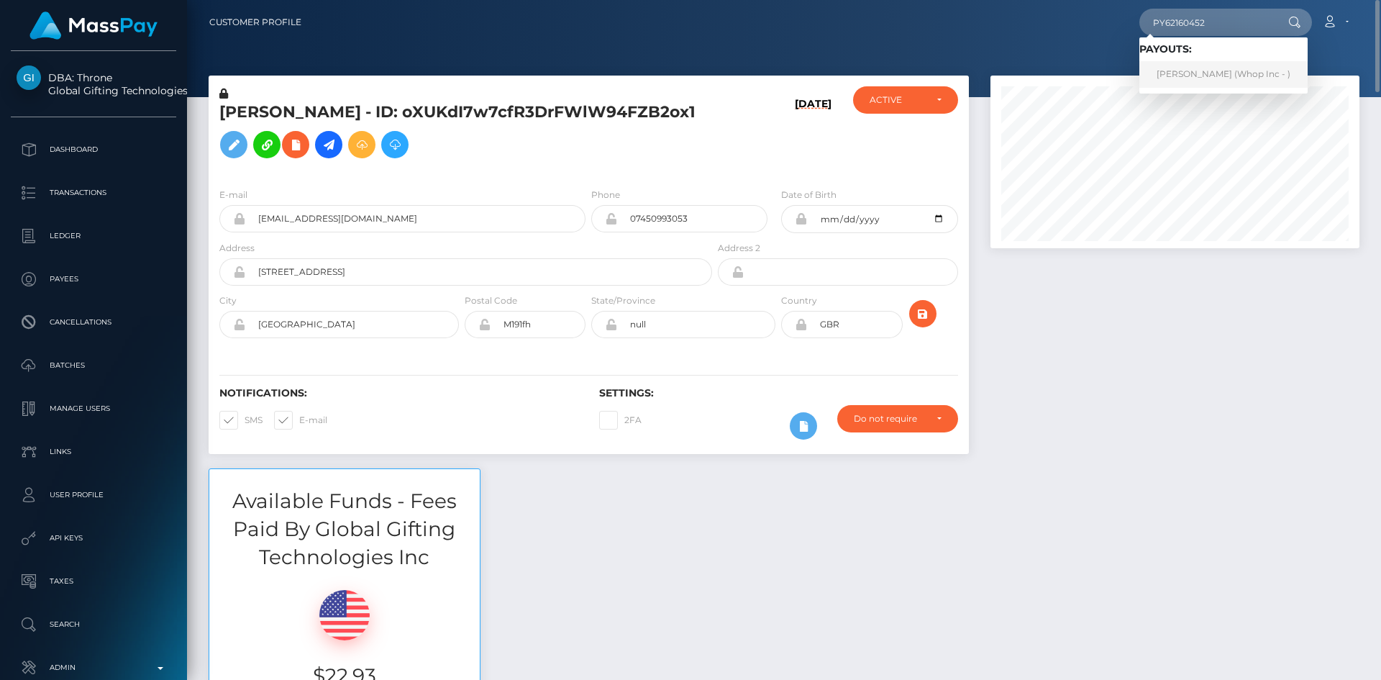
drag, startPoint x: 1208, startPoint y: 77, endPoint x: 1195, endPoint y: 79, distance: 13.1
click at [1208, 77] on link "Hamza Muhammad Sheikh (Whop Inc - )" at bounding box center [1223, 74] width 168 height 27
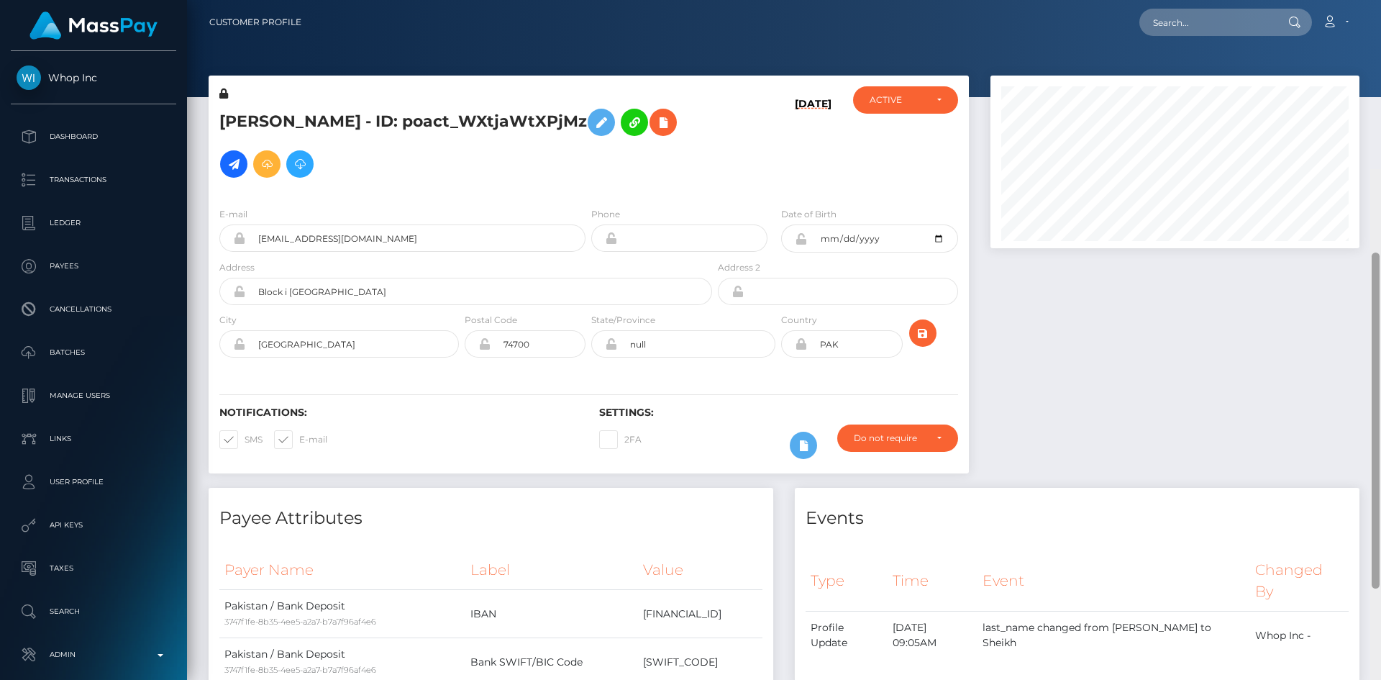
drag, startPoint x: 1377, startPoint y: 145, endPoint x: 1288, endPoint y: 24, distance: 149.6
click at [1366, 28] on div "Customer Profile Loading... Loading..." at bounding box center [784, 340] width 1194 height 680
click at [257, 125] on h5 "[PERSON_NAME] - ID: poact_WXtjaWtXPjMz" at bounding box center [461, 142] width 485 height 83
copy h5 "Hamza"
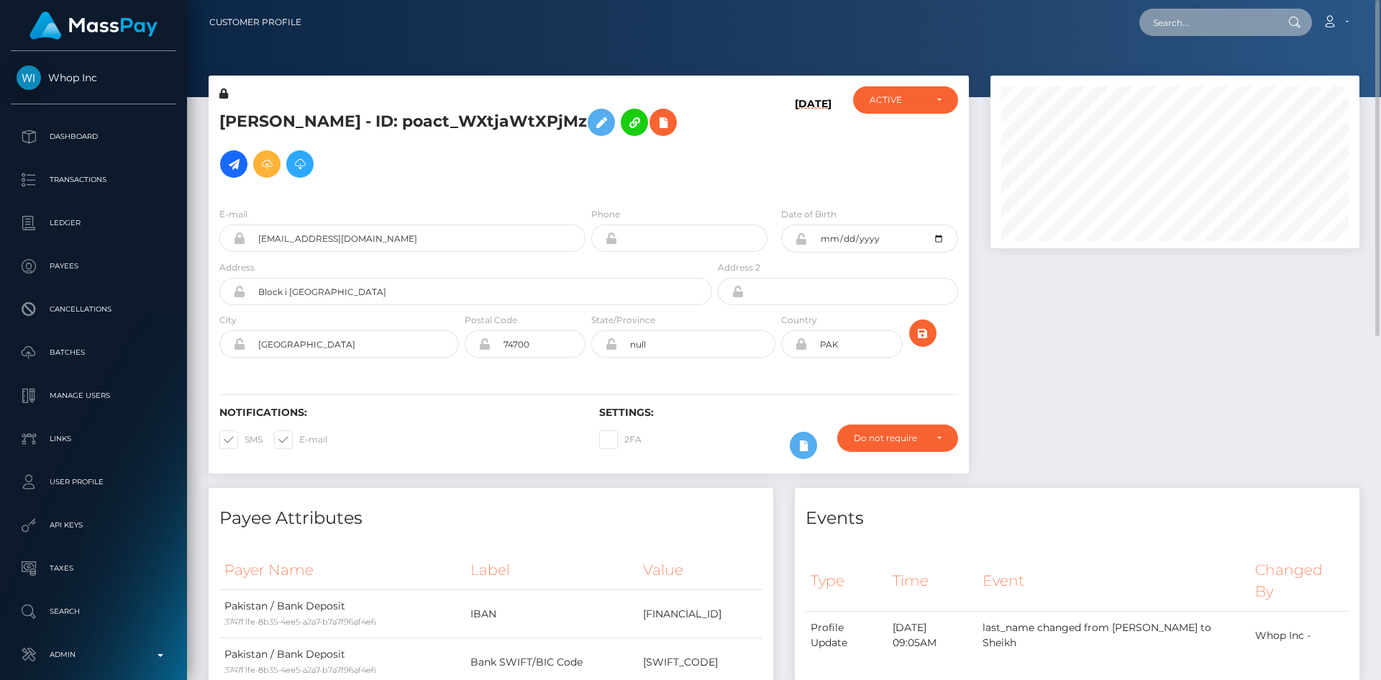
click at [1215, 26] on input "text" at bounding box center [1206, 22] width 135 height 27
paste input "PY62084072"
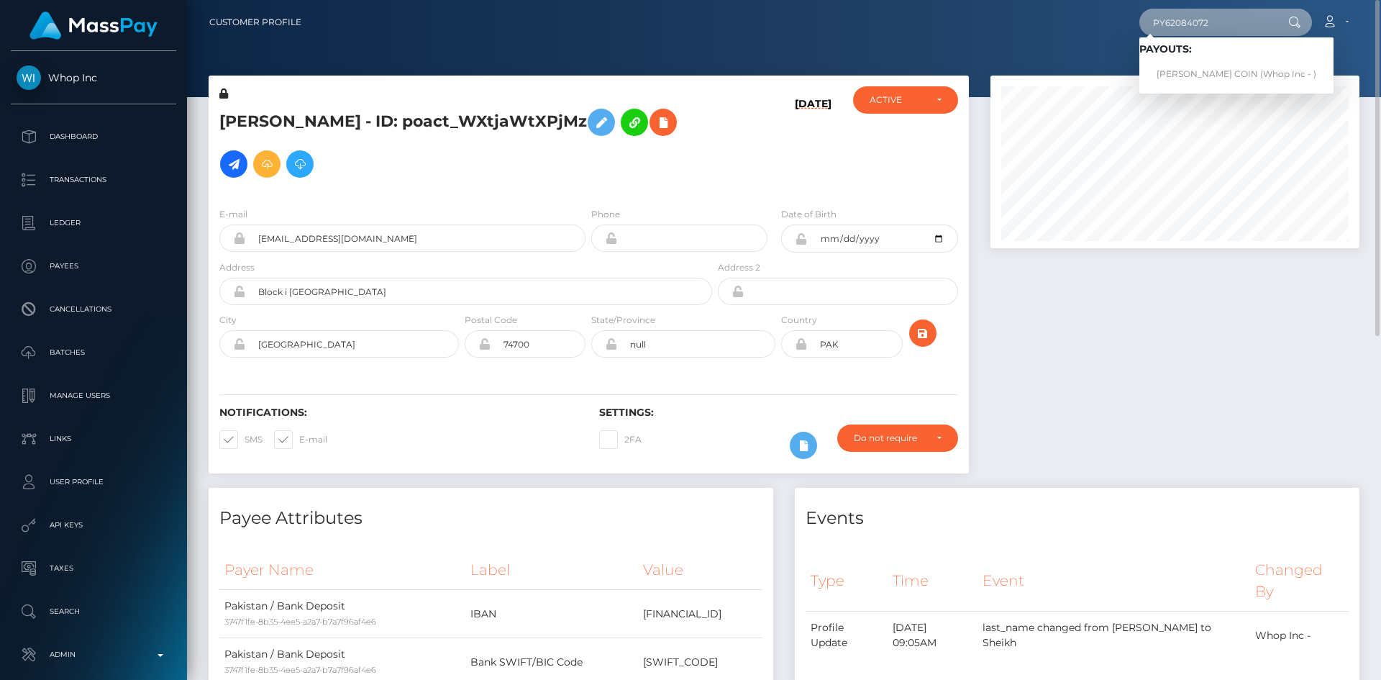
type input "PY62084072"
click at [1186, 70] on link "OSCAR ONTAÑON COIN (Whop Inc - )" at bounding box center [1236, 74] width 194 height 27
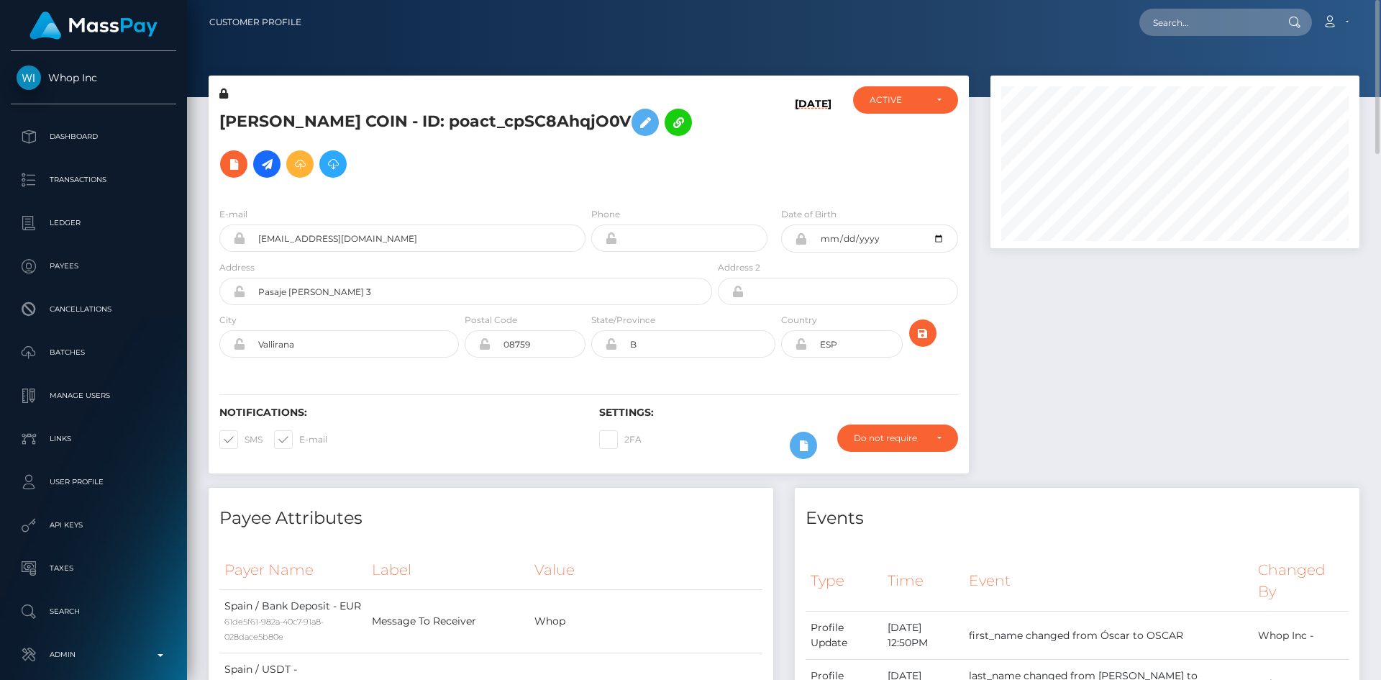
scroll to position [173, 370]
click at [247, 117] on h5 "[PERSON_NAME] COIN - ID: poact_cpSC8AhqjO0V" at bounding box center [461, 142] width 485 height 83
click at [237, 124] on h5 "OSCAR ONTAÑON COIN - ID: poact_cpSC8AhqjO0V" at bounding box center [461, 142] width 485 height 83
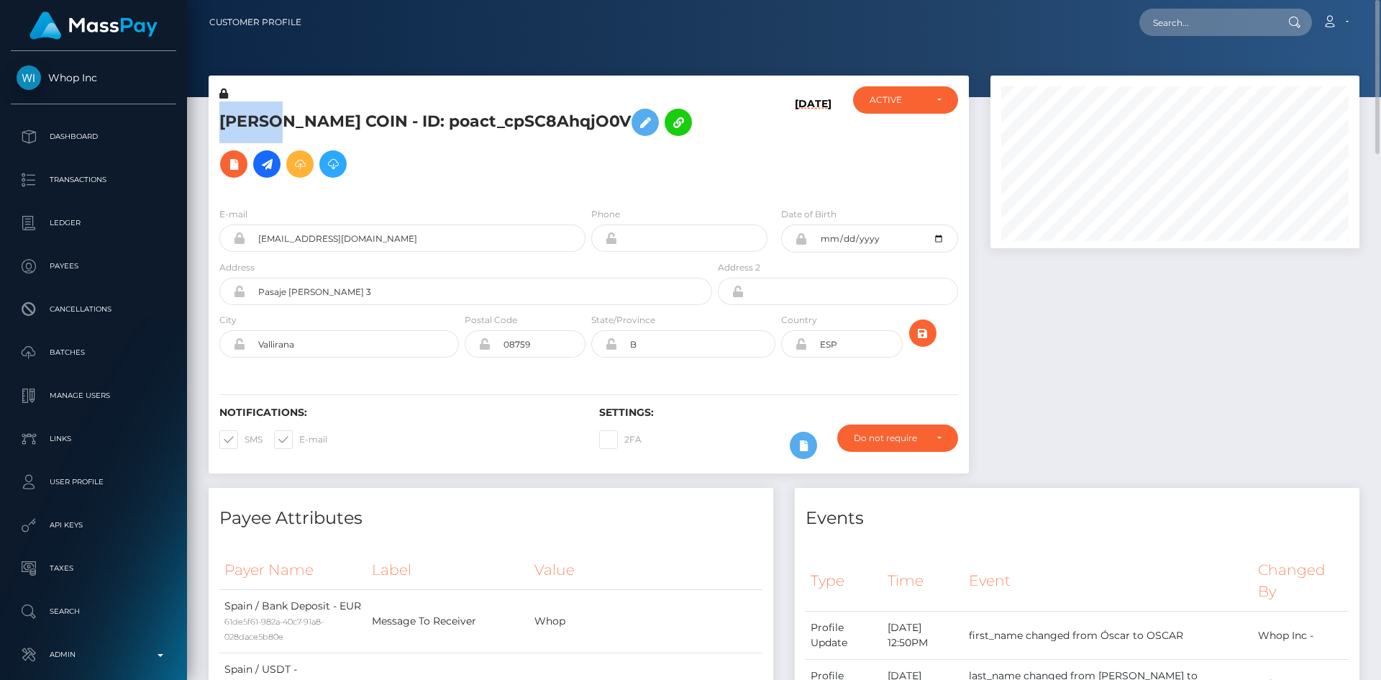
copy h5 "OSCAR"
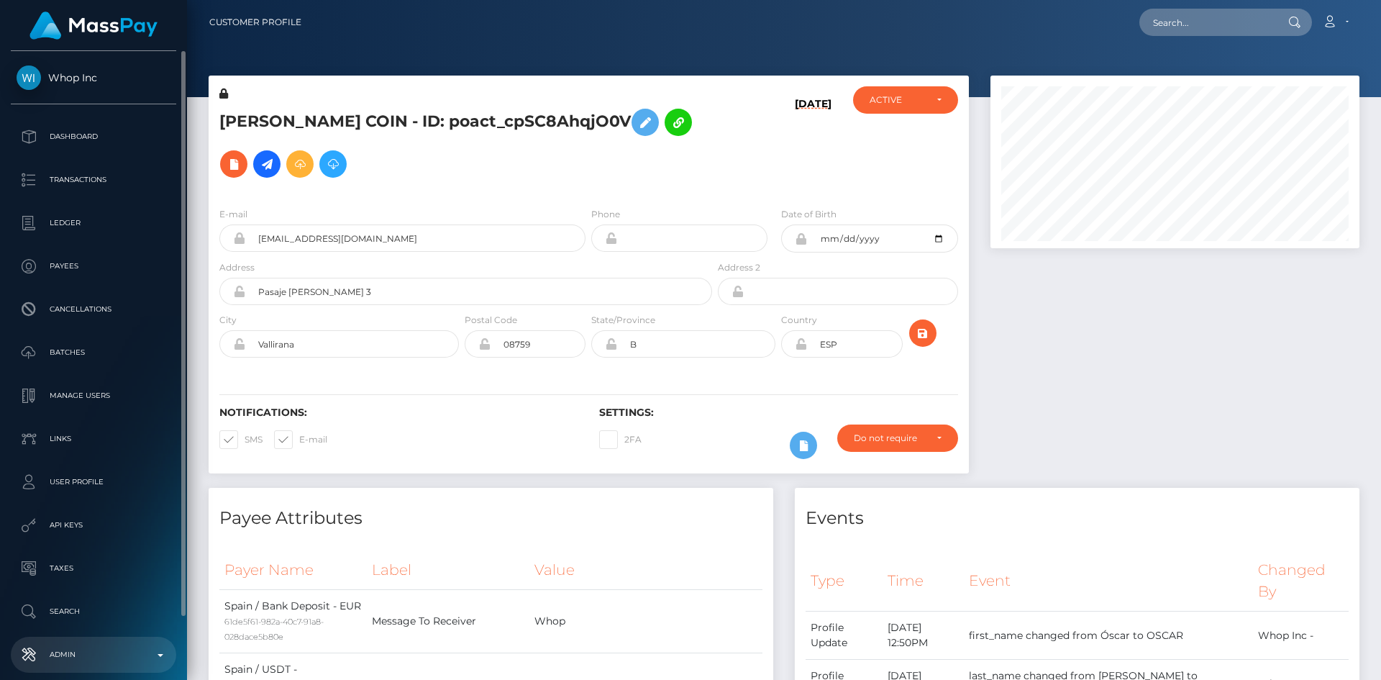
click at [115, 654] on p "Admin" at bounding box center [94, 655] width 154 height 22
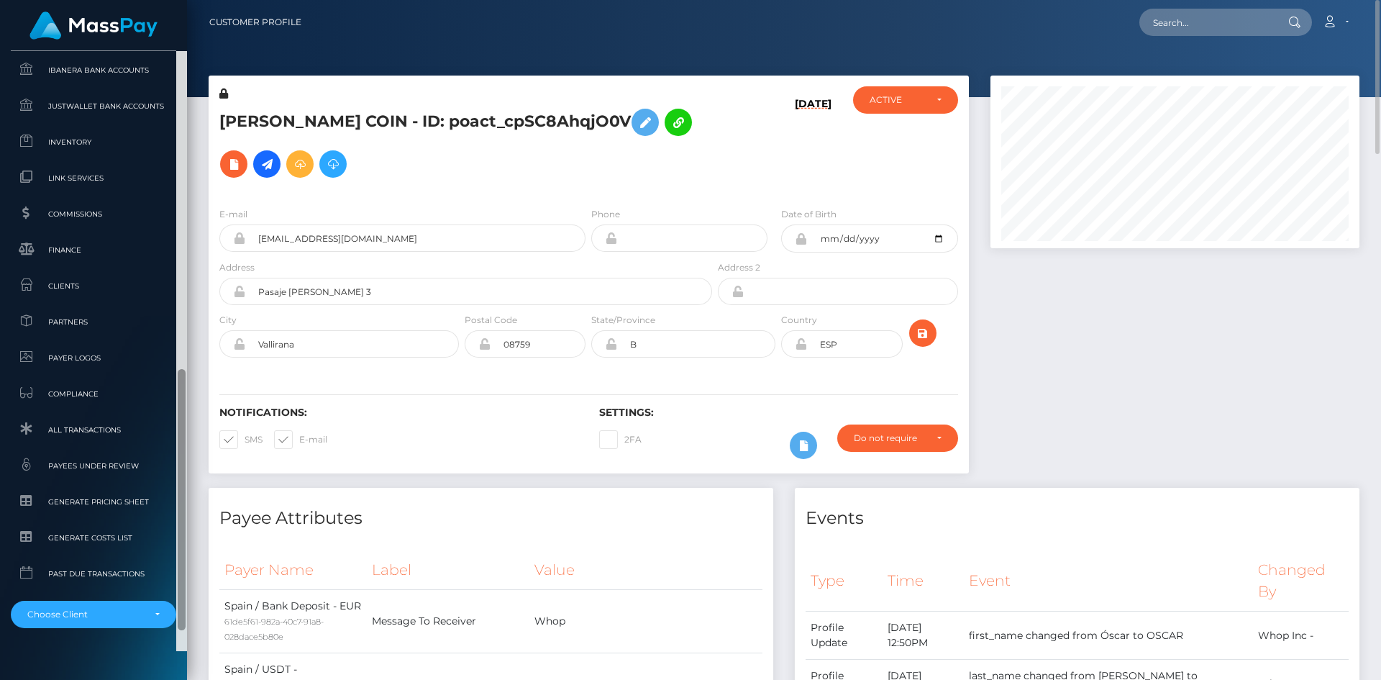
scroll to position [871, 0]
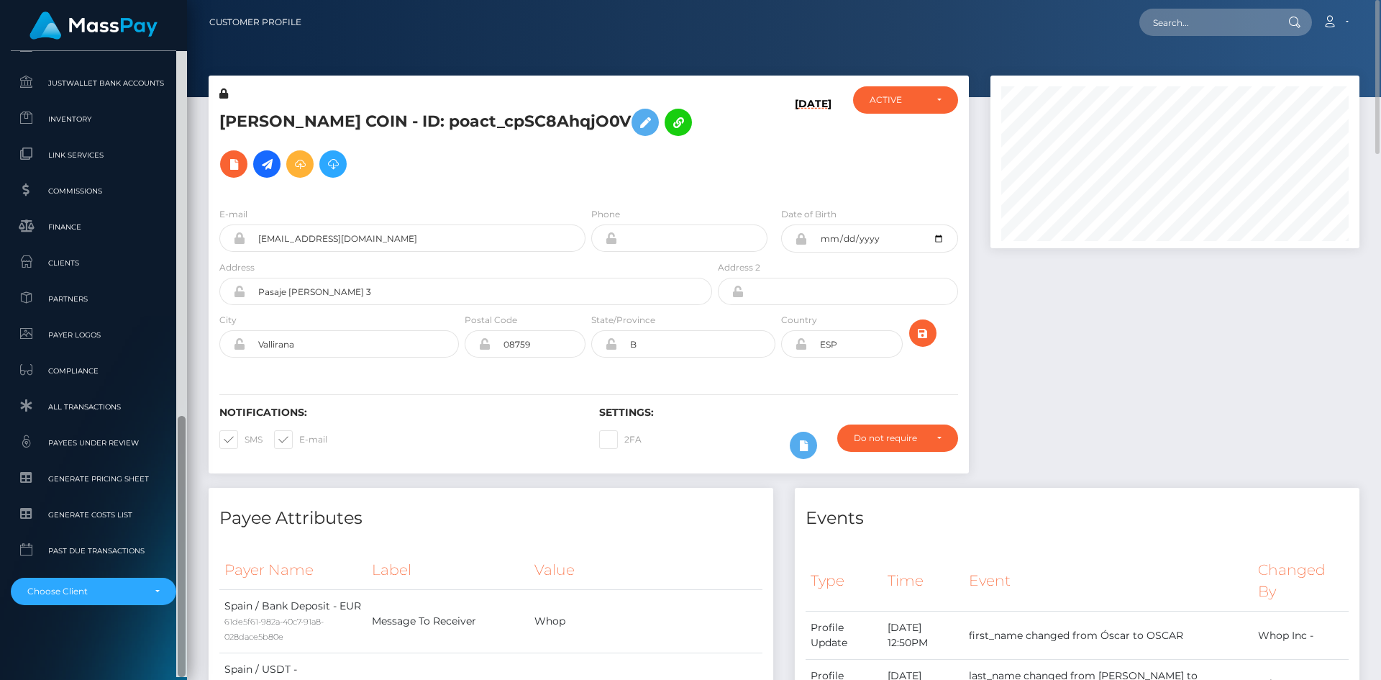
drag, startPoint x: 183, startPoint y: 322, endPoint x: 194, endPoint y: 624, distance: 302.2
click at [194, 624] on div "Whop Inc Dashboard Transactions Ledger Payees" at bounding box center [690, 340] width 1381 height 680
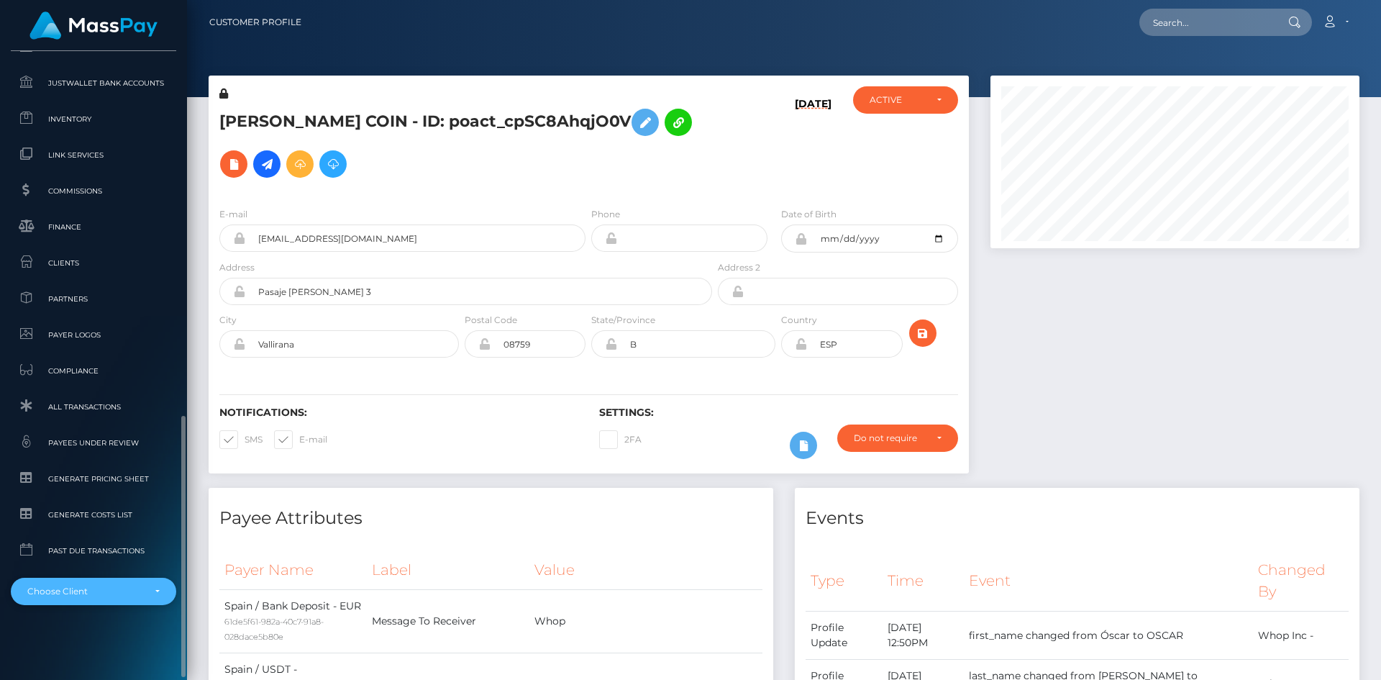
click at [111, 580] on div "Choose Client" at bounding box center [93, 590] width 165 height 27
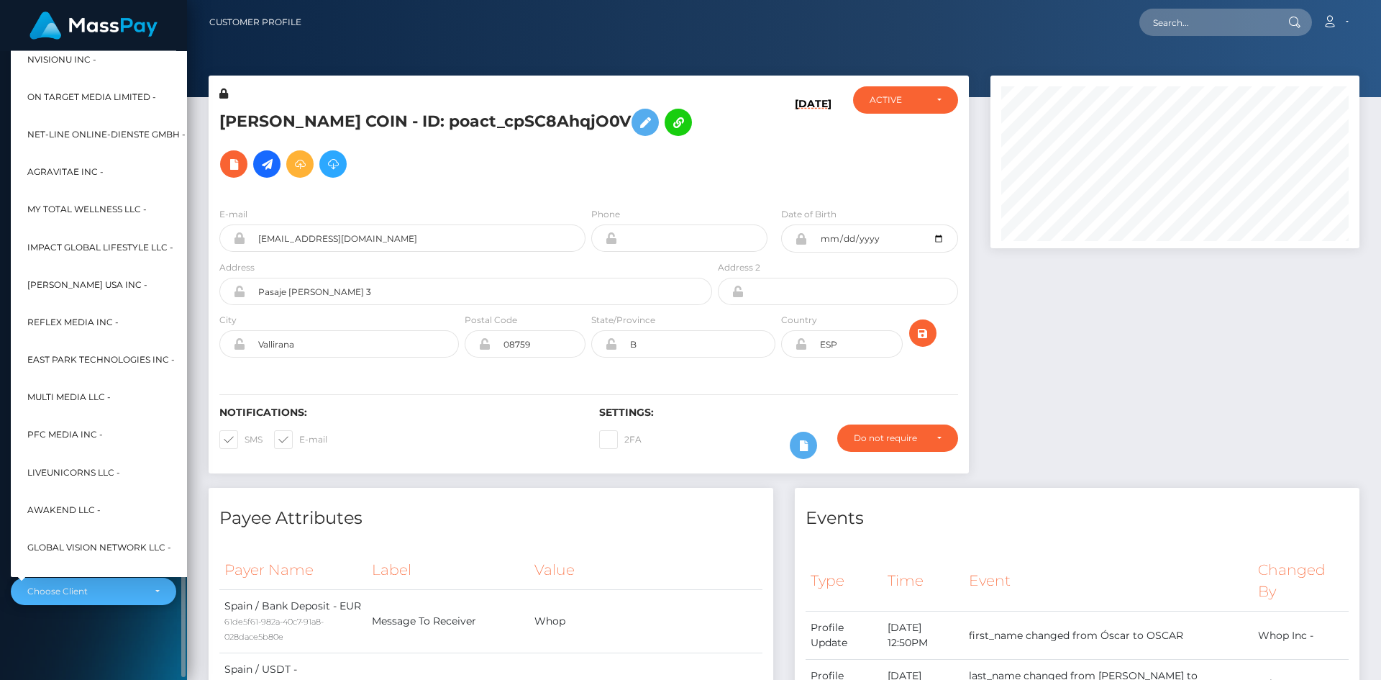
scroll to position [6406, 0]
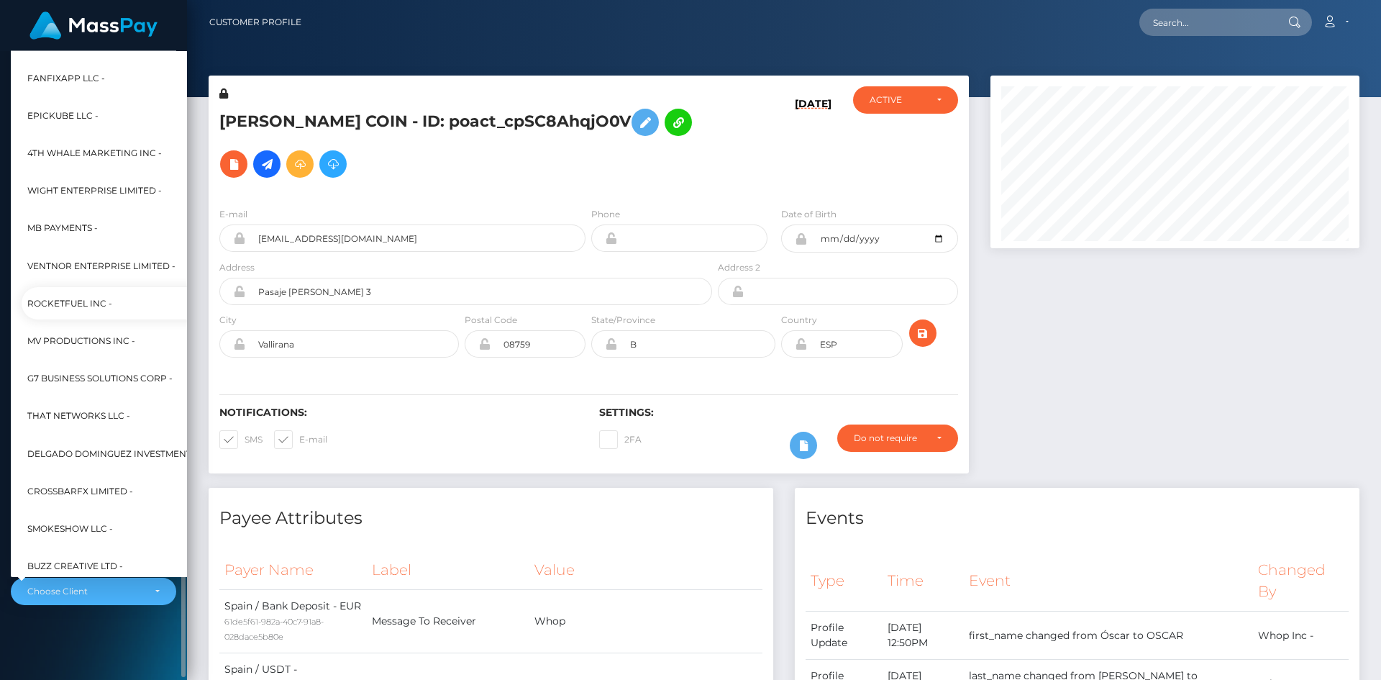
click at [100, 303] on span "RocketFuel Inc -" at bounding box center [69, 303] width 85 height 19
select select "191"
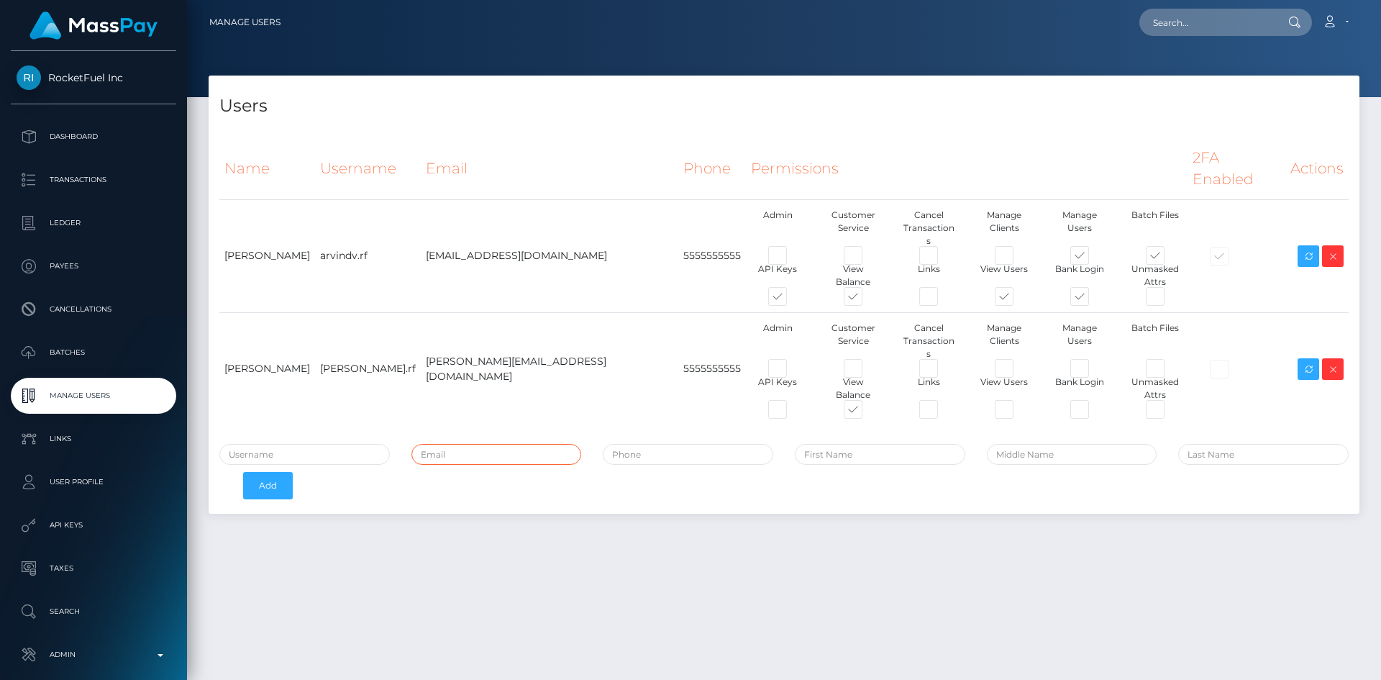
drag, startPoint x: 482, startPoint y: 378, endPoint x: 480, endPoint y: 390, distance: 13.1
click at [482, 444] on input "email" at bounding box center [496, 454] width 170 height 21
paste input "[EMAIL_ADDRESS][DOMAIN_NAME]"
drag, startPoint x: 444, startPoint y: 378, endPoint x: 413, endPoint y: 380, distance: 31.7
click at [413, 444] on input "[EMAIL_ADDRESS][DOMAIN_NAME]" at bounding box center [496, 454] width 170 height 21
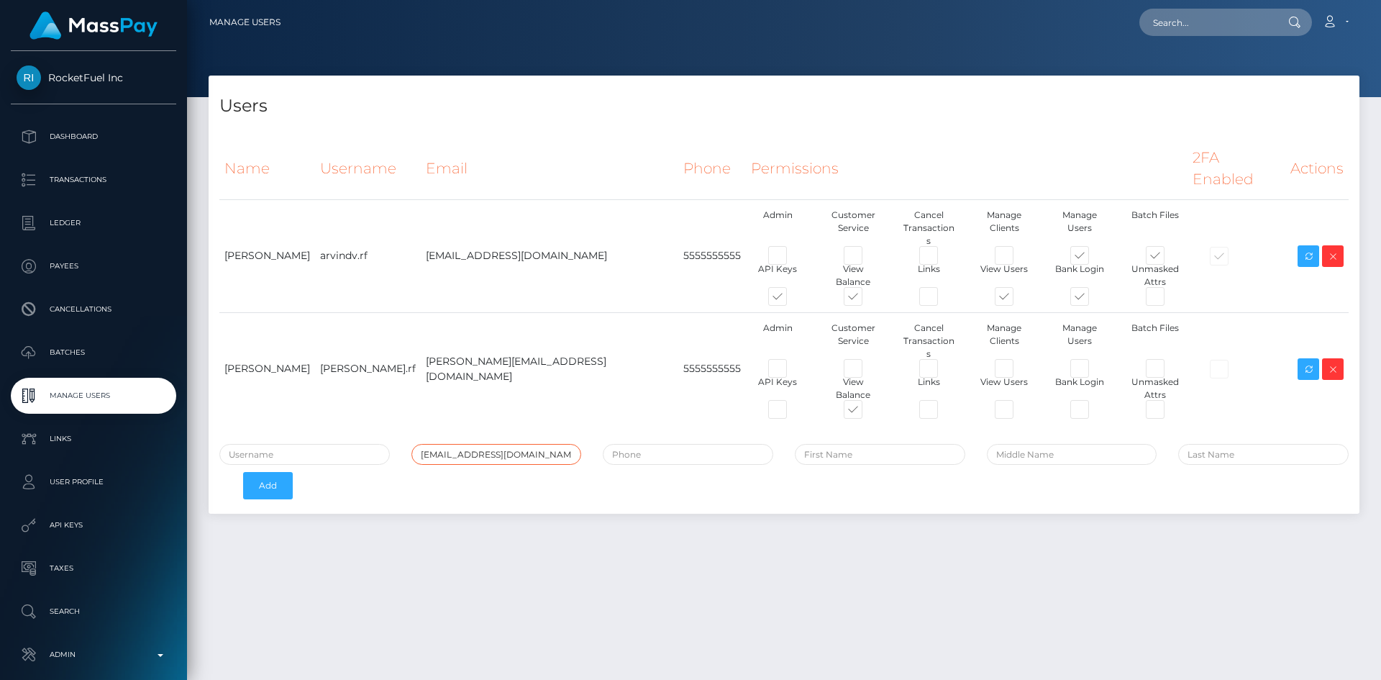
type input "[EMAIL_ADDRESS][DOMAIN_NAME]"
click at [313, 444] on input "text" at bounding box center [304, 454] width 170 height 21
paste input "hari.s"
type input "hari.s"
click at [678, 312] on td "5555555555" at bounding box center [712, 368] width 68 height 113
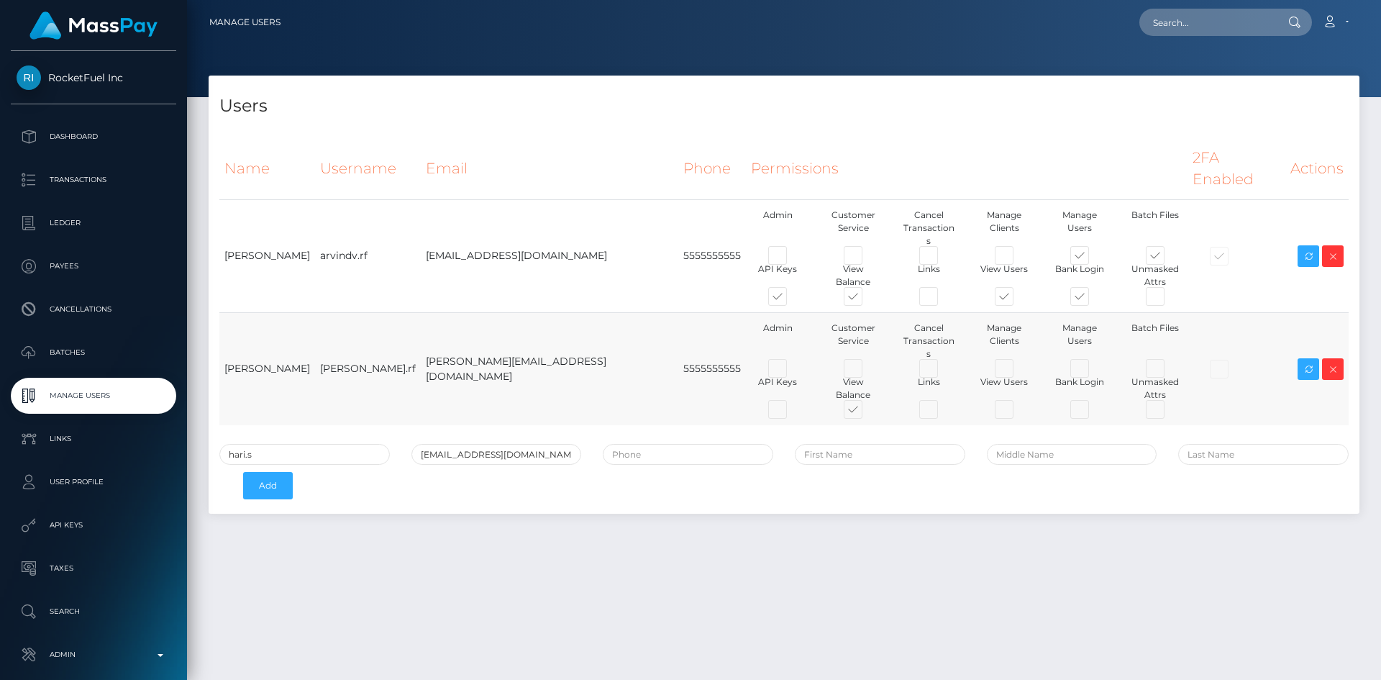
click at [678, 312] on td "5555555555" at bounding box center [712, 368] width 68 height 113
copy td "5555555555"
click at [702, 444] on input "tel" at bounding box center [688, 454] width 170 height 21
paste input "5555555555"
type input "5555555555"
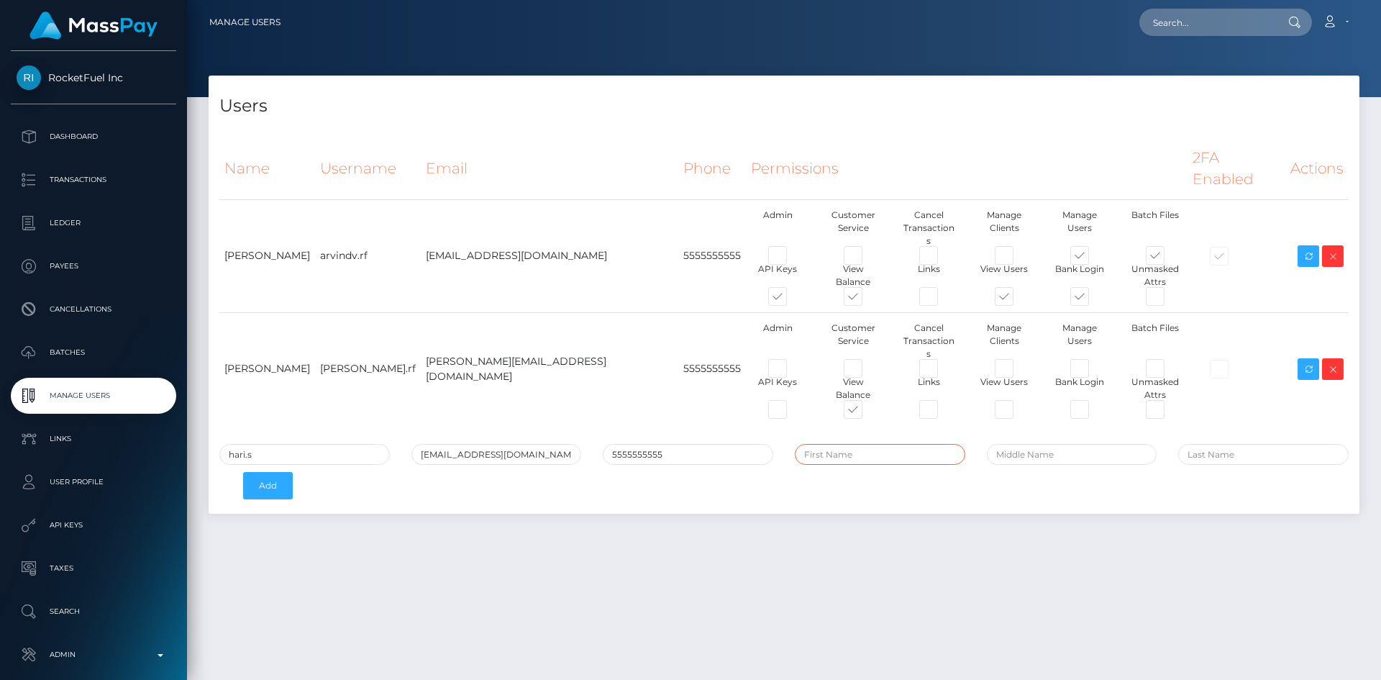
click at [859, 444] on input "text" at bounding box center [880, 454] width 170 height 21
paste input "Hari Sharma"
click at [847, 444] on input "Hari Sharma" at bounding box center [880, 454] width 170 height 21
type input "Hari"
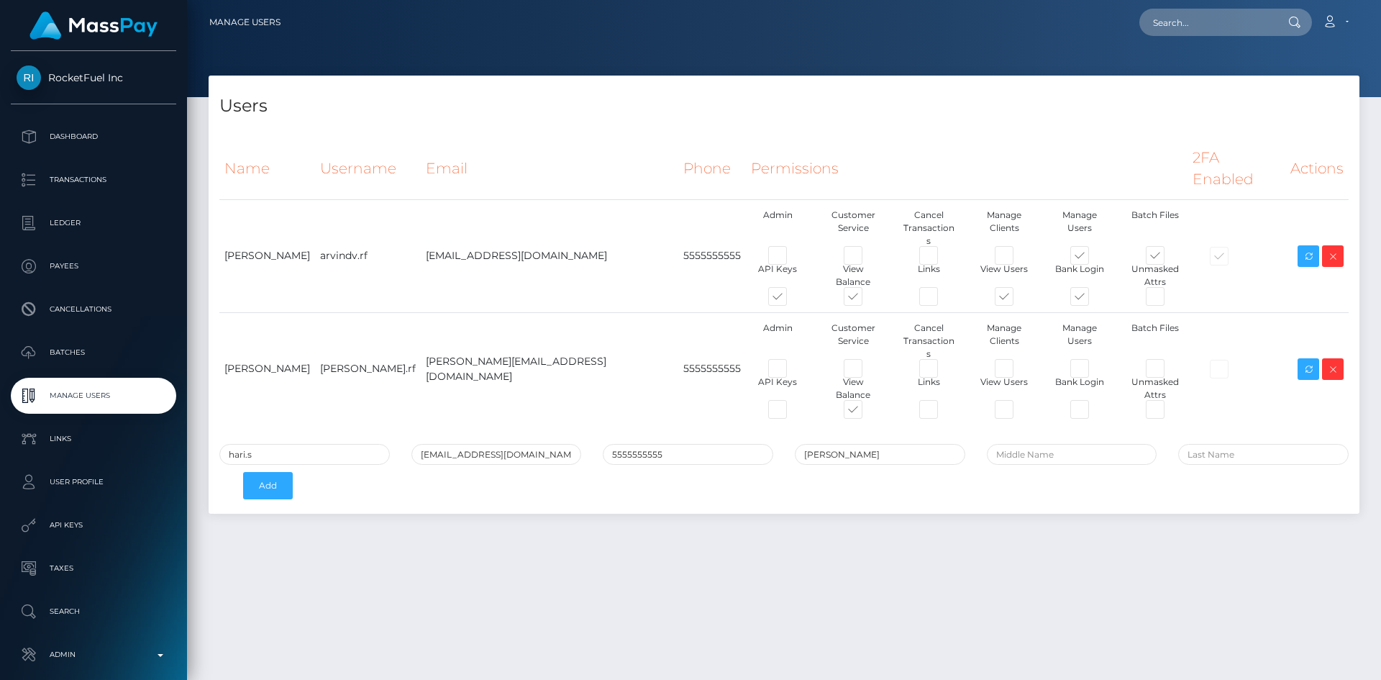
click at [1230, 444] on div "hari.s hari.s@rocketfuel.inc 5555555555 Hari Add" at bounding box center [784, 475] width 1150 height 63
drag, startPoint x: 1185, startPoint y: 380, endPoint x: 1185, endPoint y: 390, distance: 10.1
click at [1186, 444] on input "text" at bounding box center [1263, 454] width 170 height 21
paste input "Sharma"
type input "Sharma"
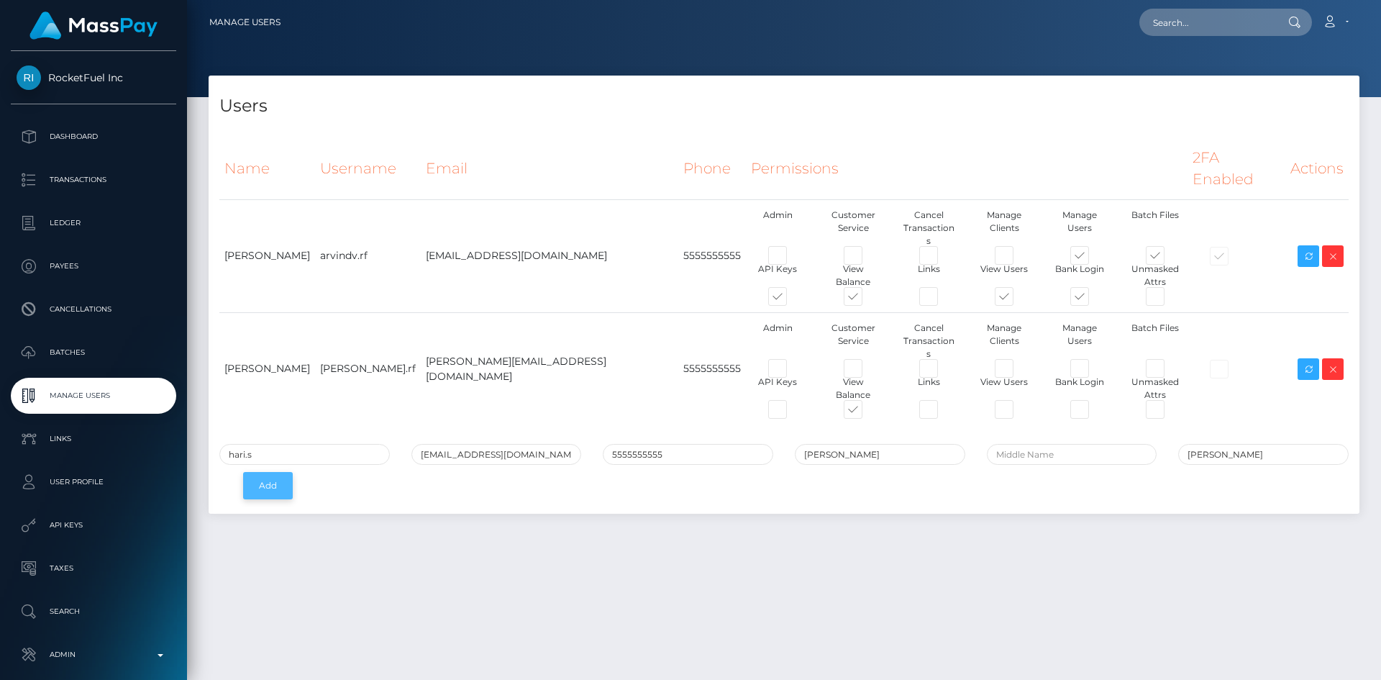
click at [268, 472] on button "Add" at bounding box center [268, 485] width 50 height 27
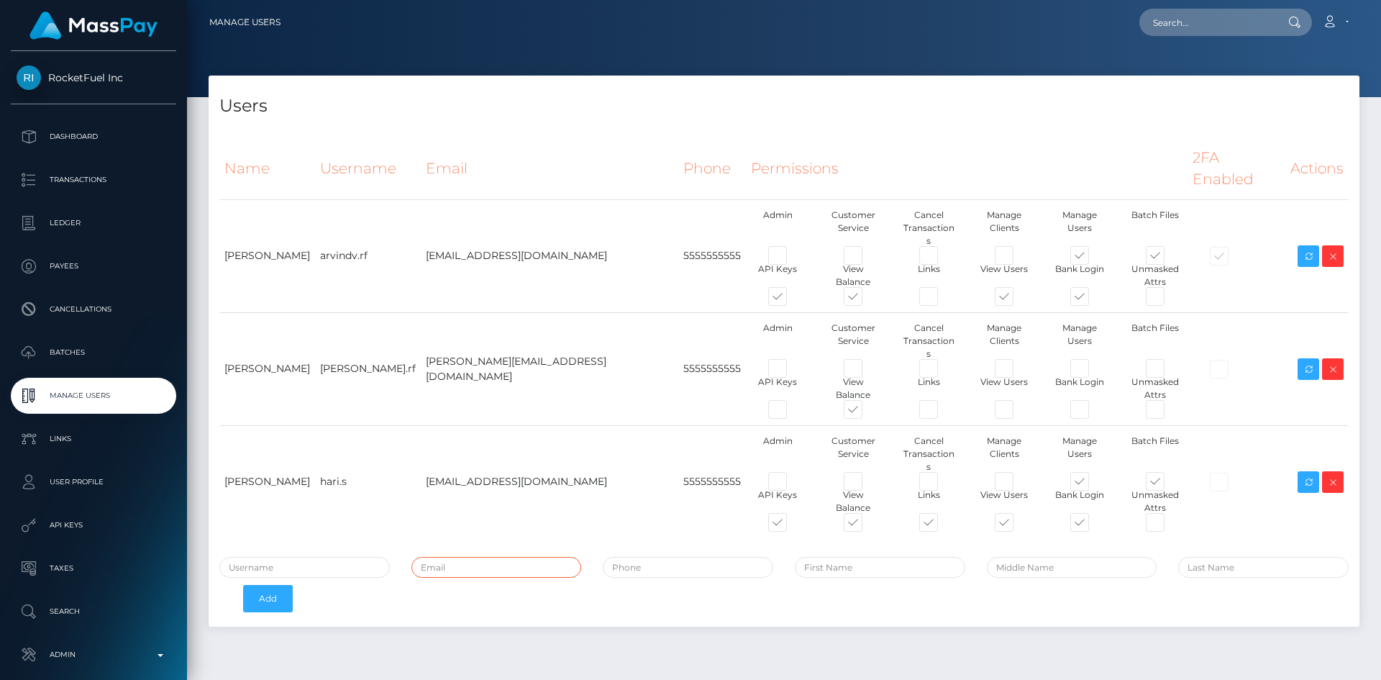
click at [451, 557] on input "email" at bounding box center [496, 567] width 170 height 21
paste input "gunjan.k@rocketfuel.inc"
drag, startPoint x: 457, startPoint y: 465, endPoint x: 416, endPoint y: 471, distance: 40.8
click at [416, 557] on input "gunjan.k@rocketfuel.inc" at bounding box center [496, 567] width 170 height 21
type input "gunjan.k@rocketfuel.inc"
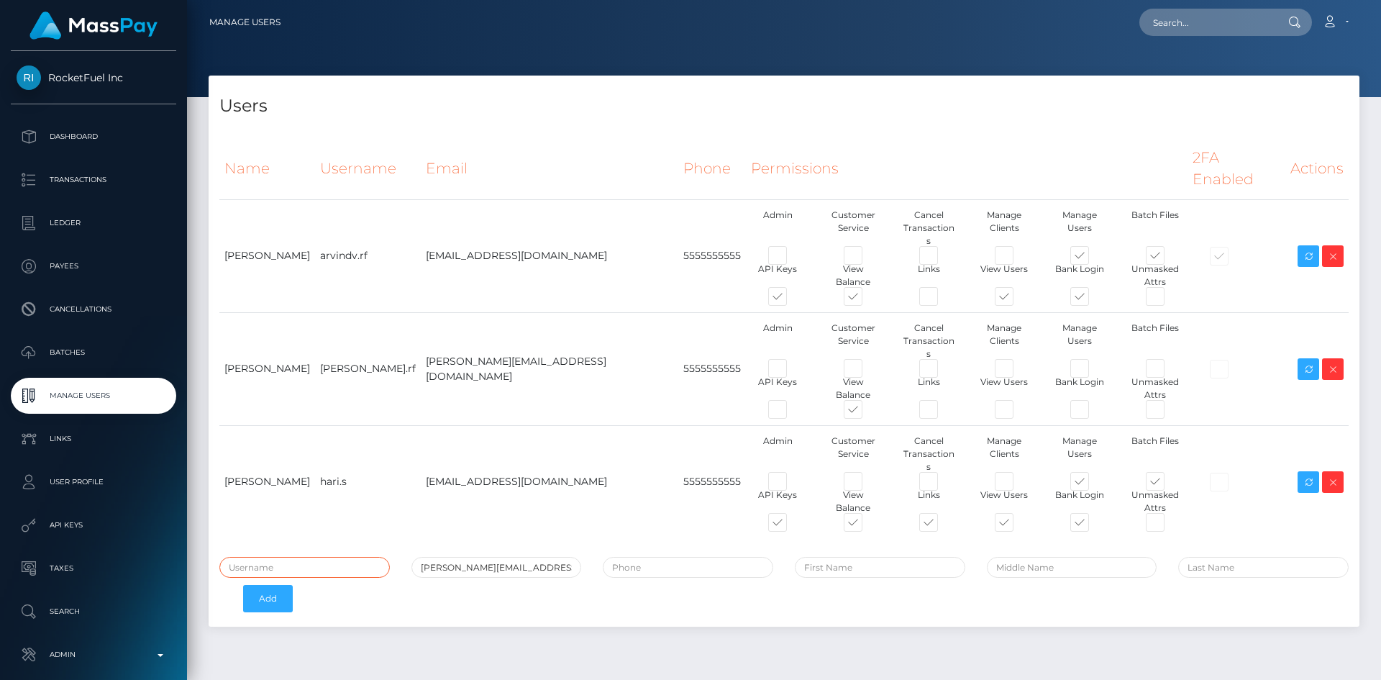
click at [311, 557] on input "text" at bounding box center [304, 567] width 170 height 21
paste input "gunjan.k"
type input "gunjan.k"
click at [678, 425] on td "5555555555" at bounding box center [712, 481] width 68 height 113
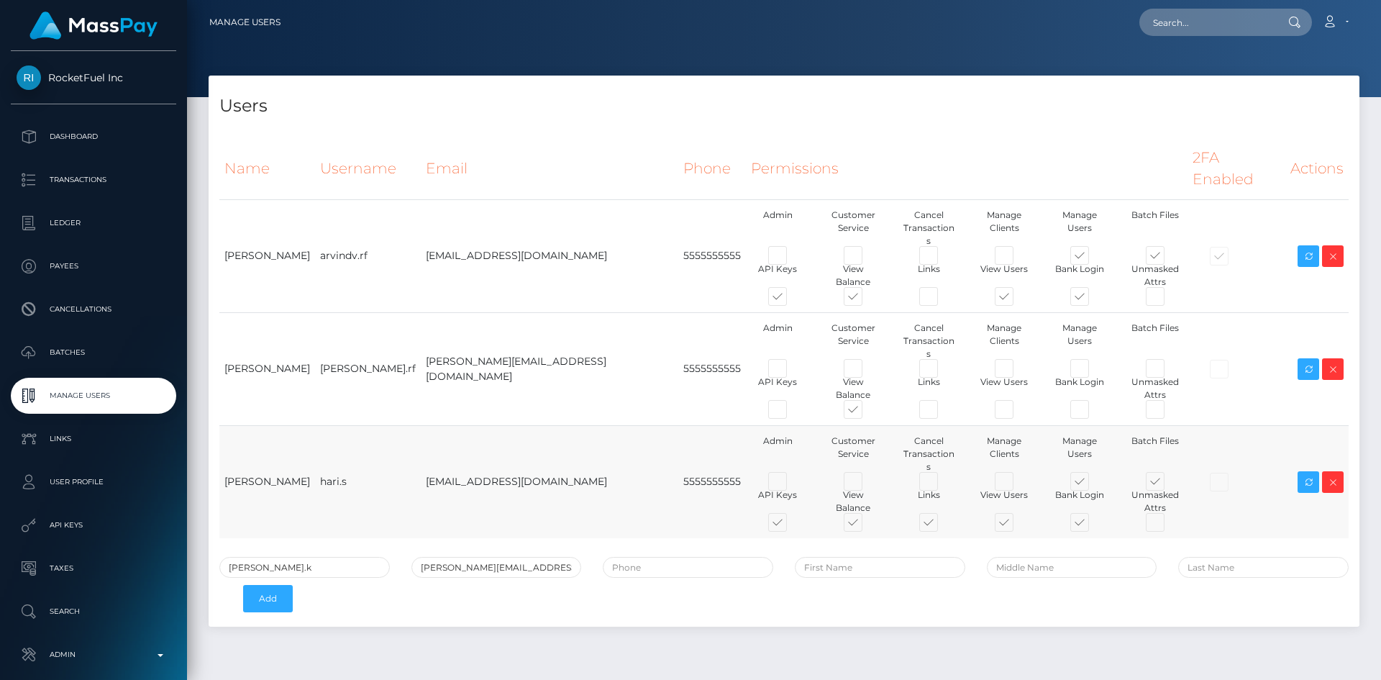
copy td "5555555555"
click at [702, 557] on input "tel" at bounding box center [688, 567] width 170 height 21
paste input "5555555555"
type input "5555555555"
click at [864, 557] on input "text" at bounding box center [880, 567] width 170 height 21
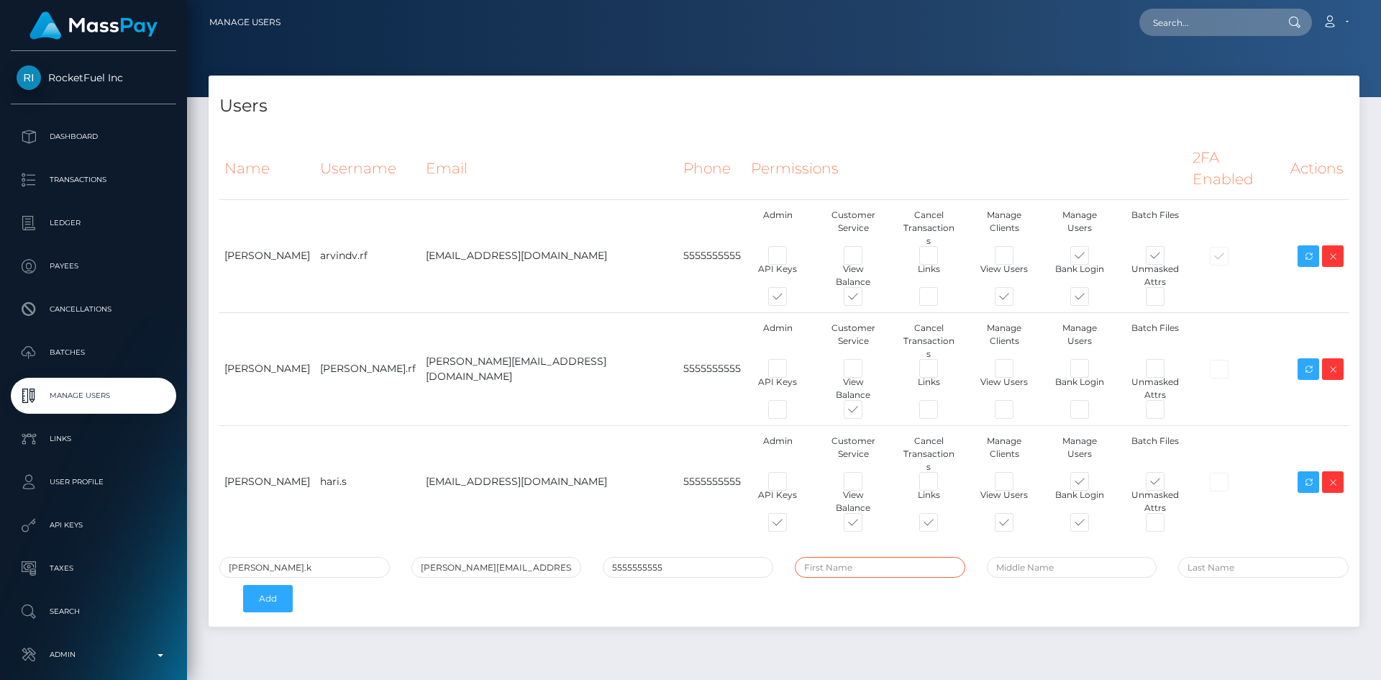
paste input "Gunjan Kumar"
click at [854, 557] on input "Gunjan Kumar" at bounding box center [880, 567] width 170 height 21
type input "Gunjan"
click at [1249, 557] on input "text" at bounding box center [1263, 567] width 170 height 21
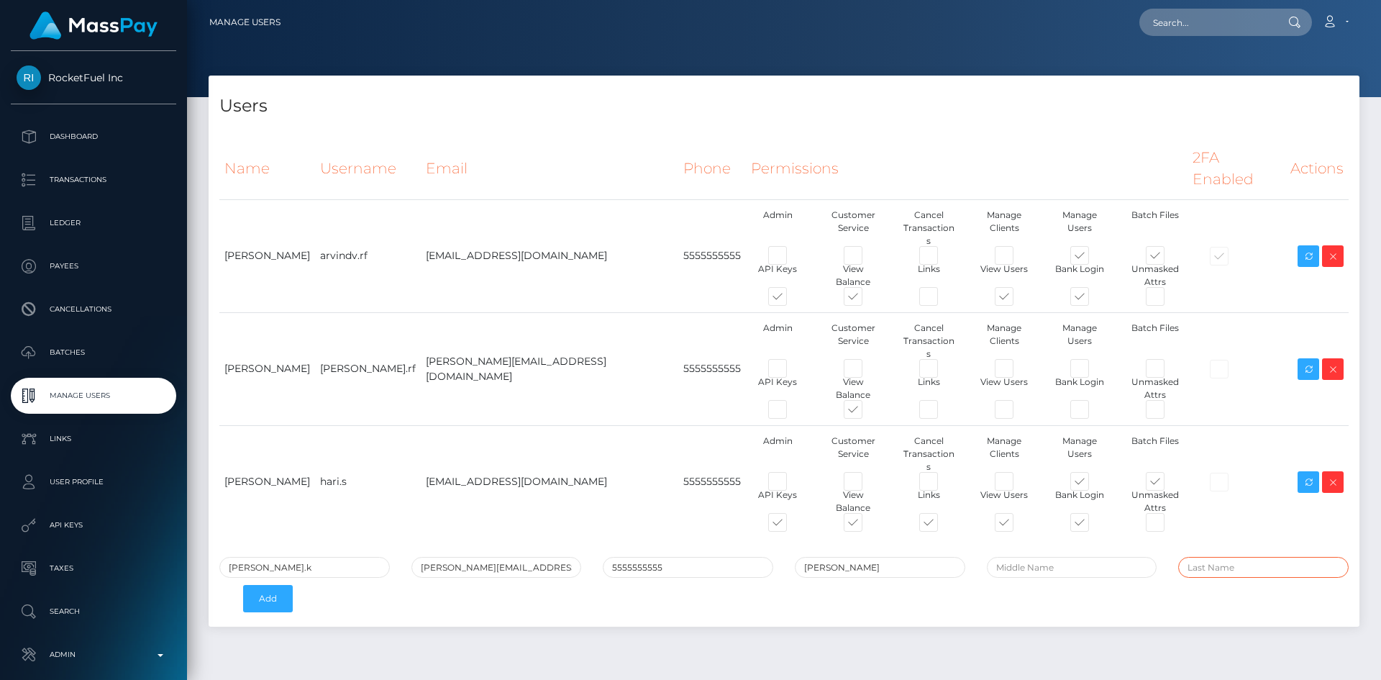
paste input "Kumar"
type input "Kumar"
click at [273, 585] on button "Add" at bounding box center [268, 598] width 50 height 27
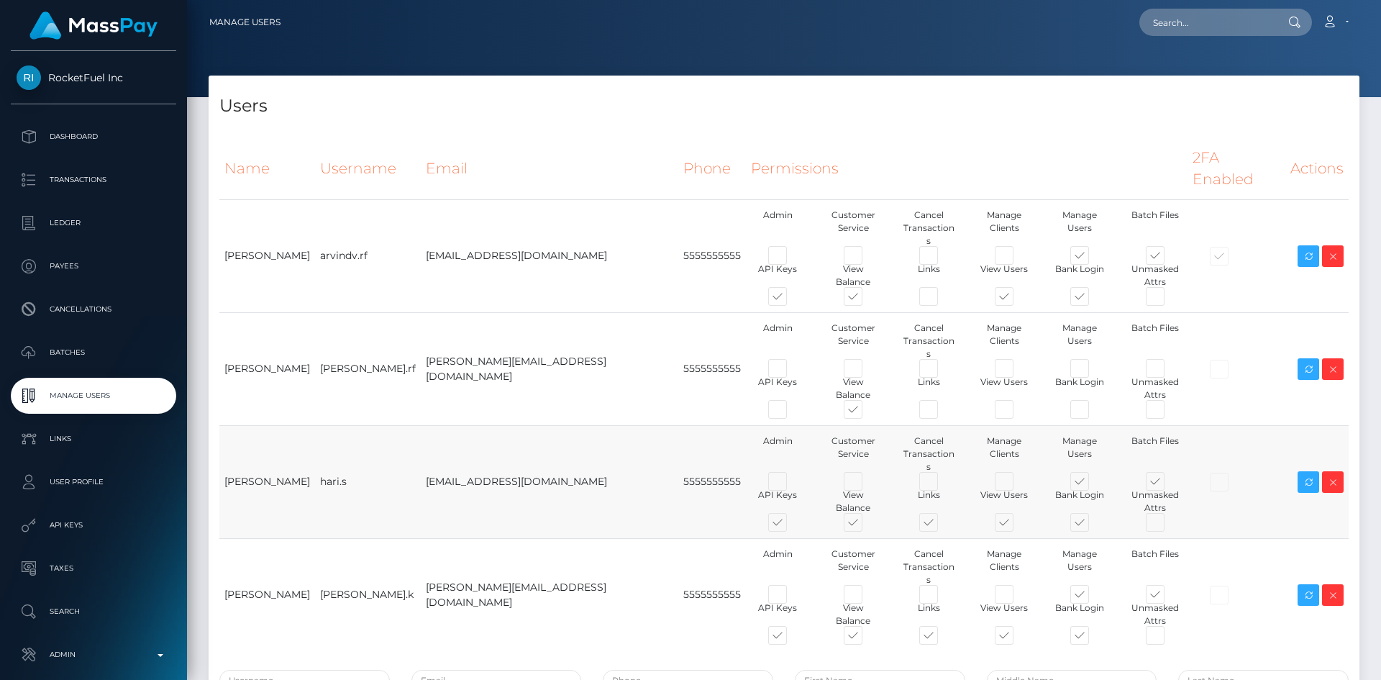
click at [467, 433] on td "[EMAIL_ADDRESS][DOMAIN_NAME]" at bounding box center [549, 481] width 257 height 113
copy tr "[EMAIL_ADDRESS][DOMAIN_NAME]"
click at [485, 538] on td "[PERSON_NAME][EMAIL_ADDRESS][DOMAIN_NAME]" at bounding box center [549, 594] width 257 height 113
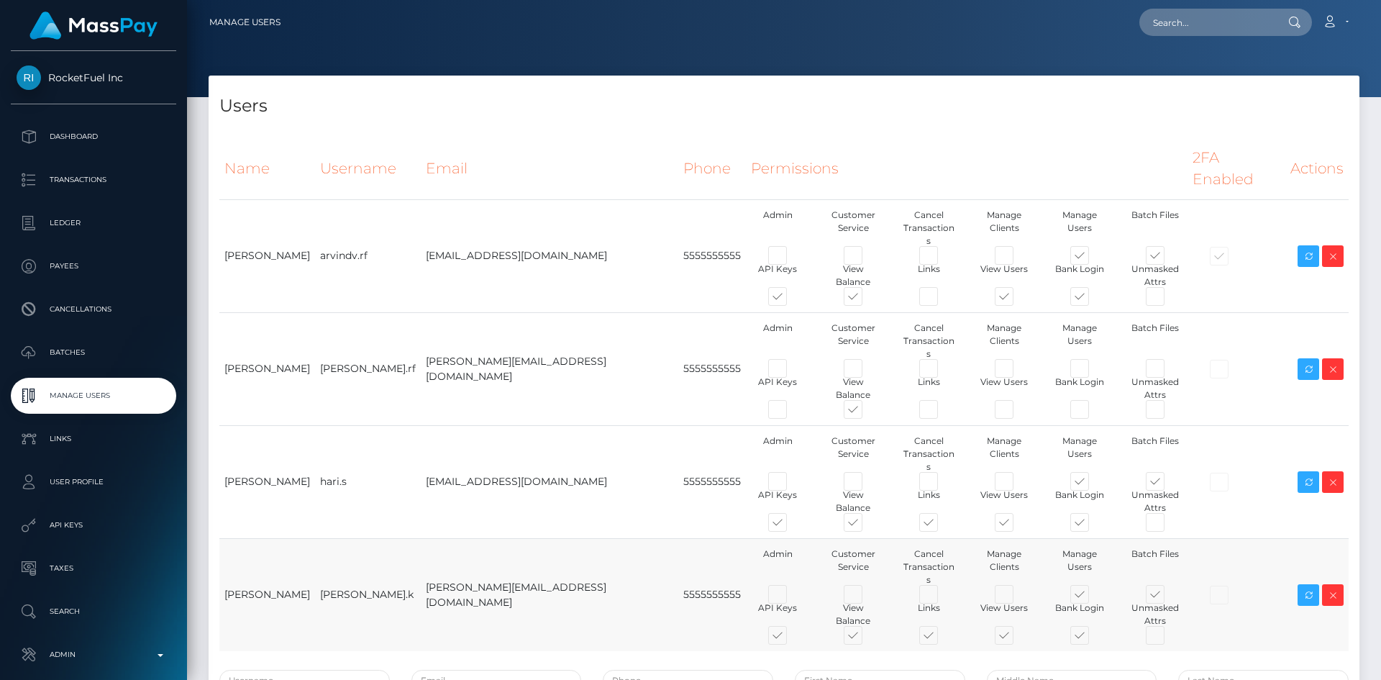
click at [484, 538] on td "[PERSON_NAME][EMAIL_ADDRESS][DOMAIN_NAME]" at bounding box center [549, 594] width 257 height 113
click at [488, 425] on td "[EMAIL_ADDRESS][DOMAIN_NAME]" at bounding box center [549, 481] width 257 height 113
copy tr "[EMAIL_ADDRESS][DOMAIN_NAME]"
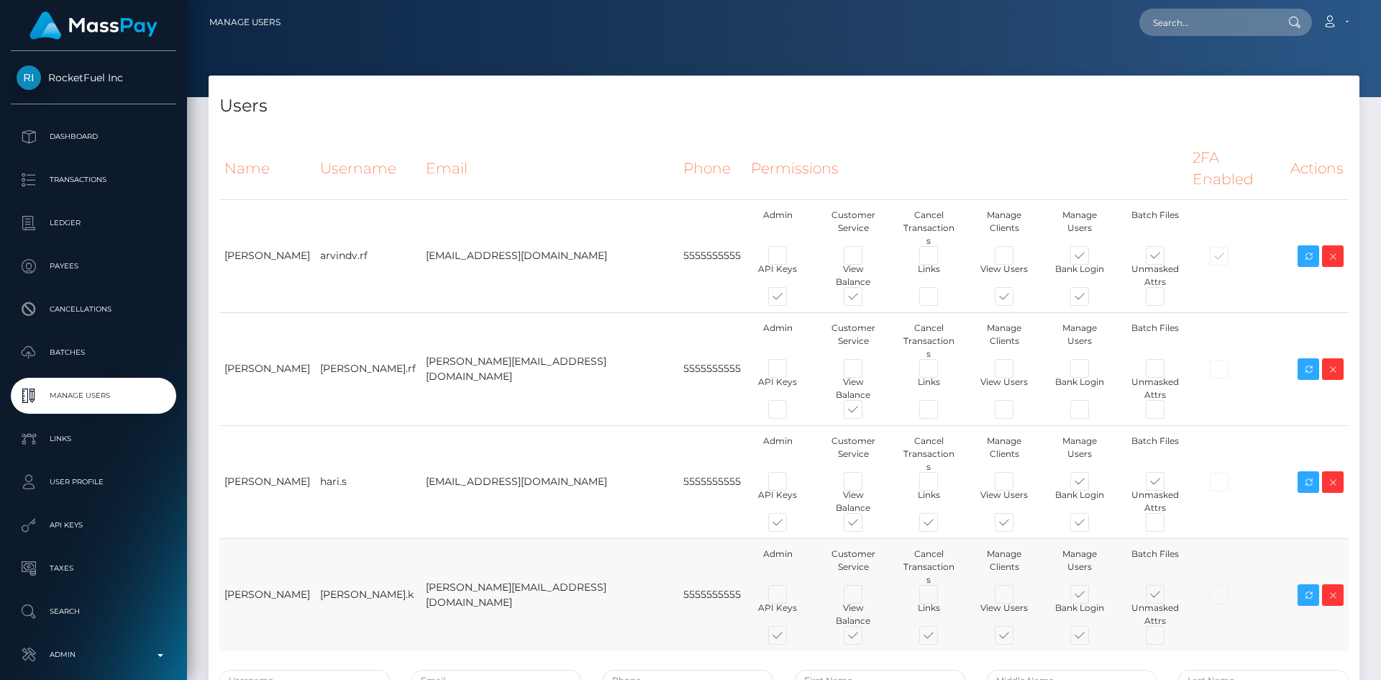
click at [477, 538] on td "[PERSON_NAME][EMAIL_ADDRESS][DOMAIN_NAME]" at bounding box center [549, 594] width 257 height 113
click at [480, 538] on td "gunjan.k@rocketfuel.inc" at bounding box center [549, 594] width 257 height 113
copy tr "gunjan.k@rocketfuel.inc"
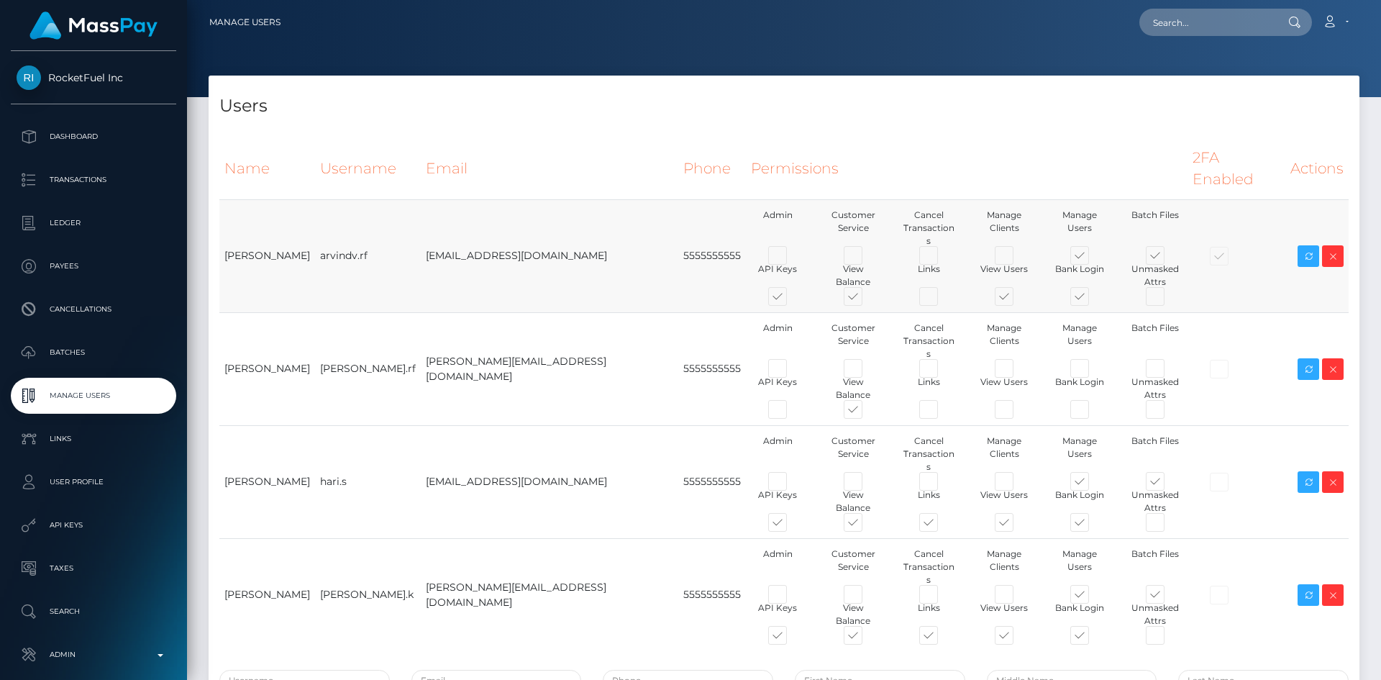
click at [467, 226] on td "arvind.v@rocketfuel.inc" at bounding box center [549, 255] width 257 height 113
copy tr "arvind.v@rocketfuel.inc"
click at [1335, 247] on icon at bounding box center [1332, 256] width 17 height 18
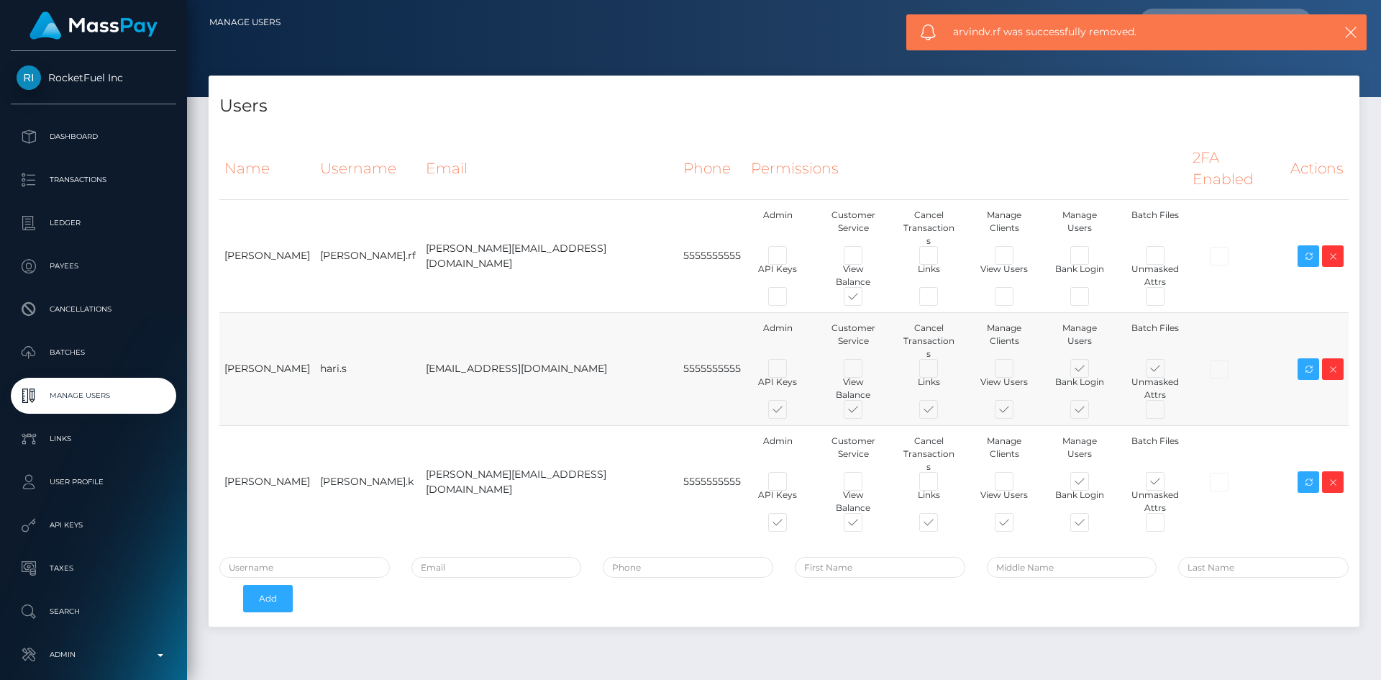
click at [331, 329] on td "hari.s" at bounding box center [368, 368] width 106 height 113
copy tr "hari.s"
click at [339, 427] on td "[PERSON_NAME].k" at bounding box center [368, 481] width 106 height 113
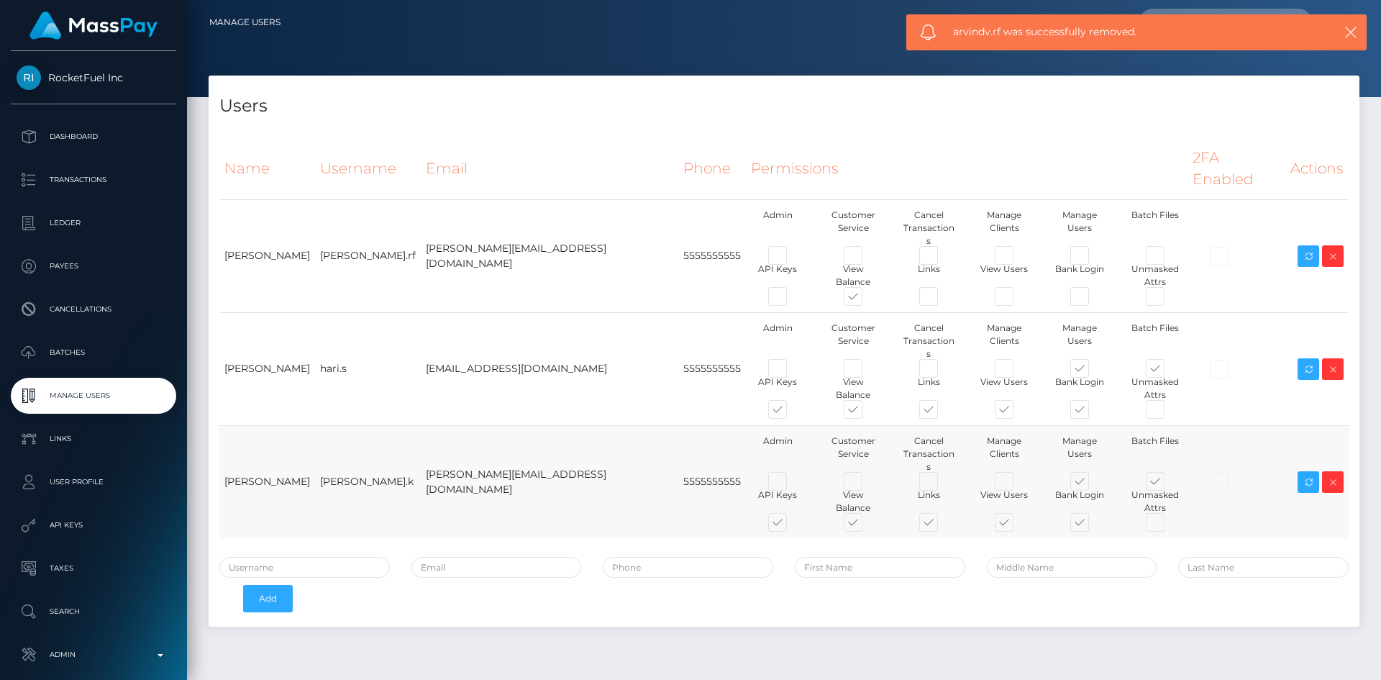
click at [339, 427] on td "[PERSON_NAME].k" at bounding box center [368, 481] width 106 height 113
click at [339, 428] on td "[PERSON_NAME].k" at bounding box center [368, 481] width 106 height 113
copy tr "[PERSON_NAME].k"
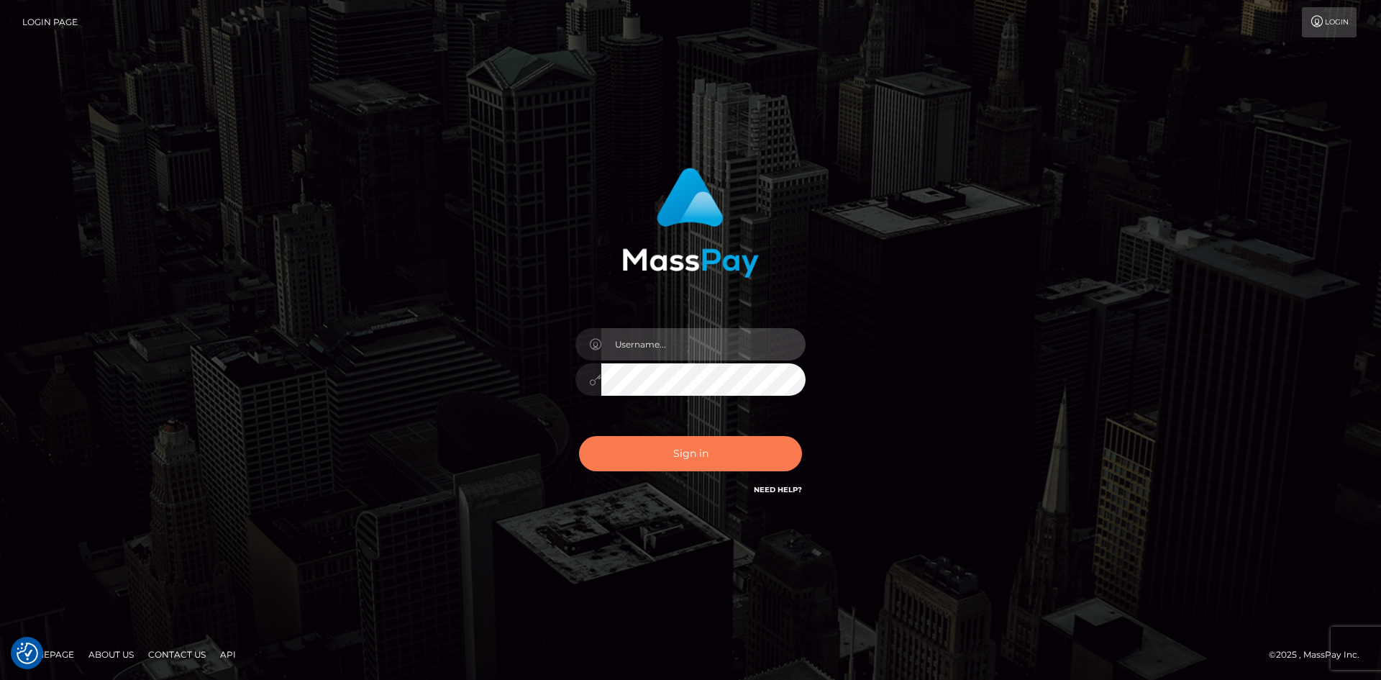
type input "alexstef"
click at [700, 453] on button "Sign in" at bounding box center [690, 453] width 223 height 35
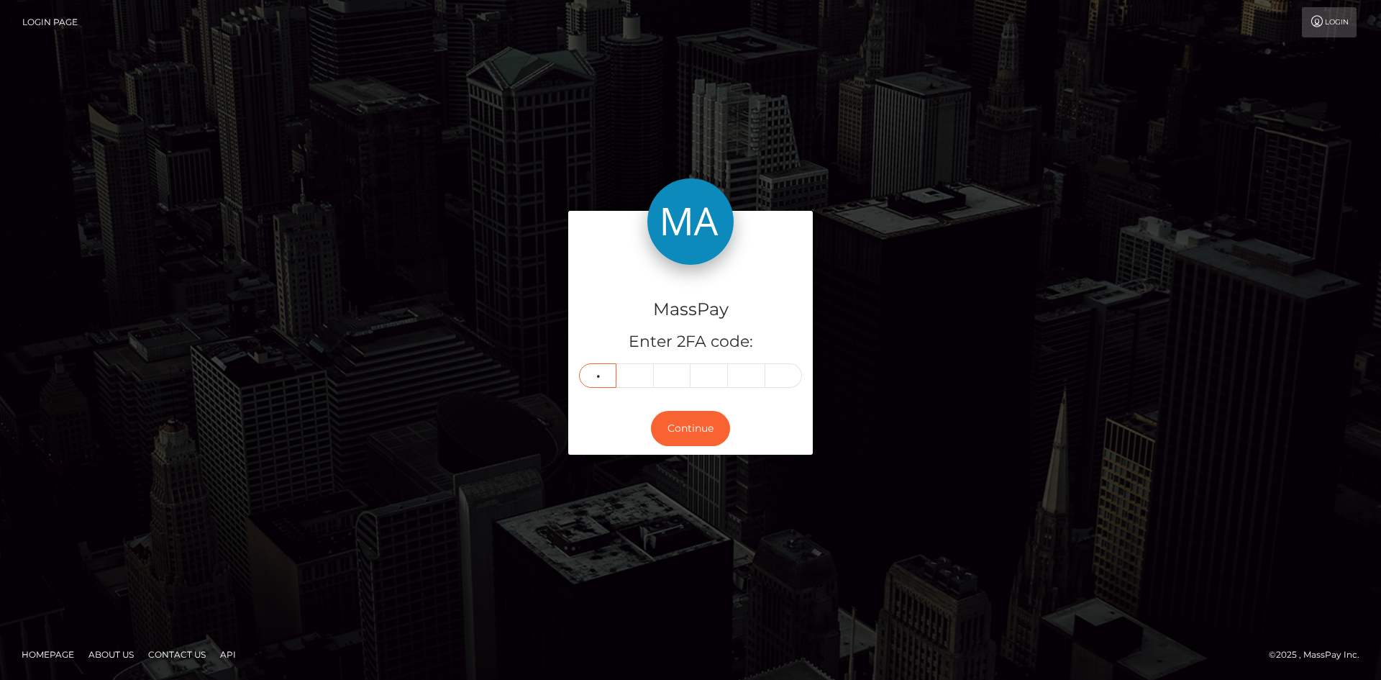
type input "2"
type input "0"
type input "2"
type input "9"
type input "4"
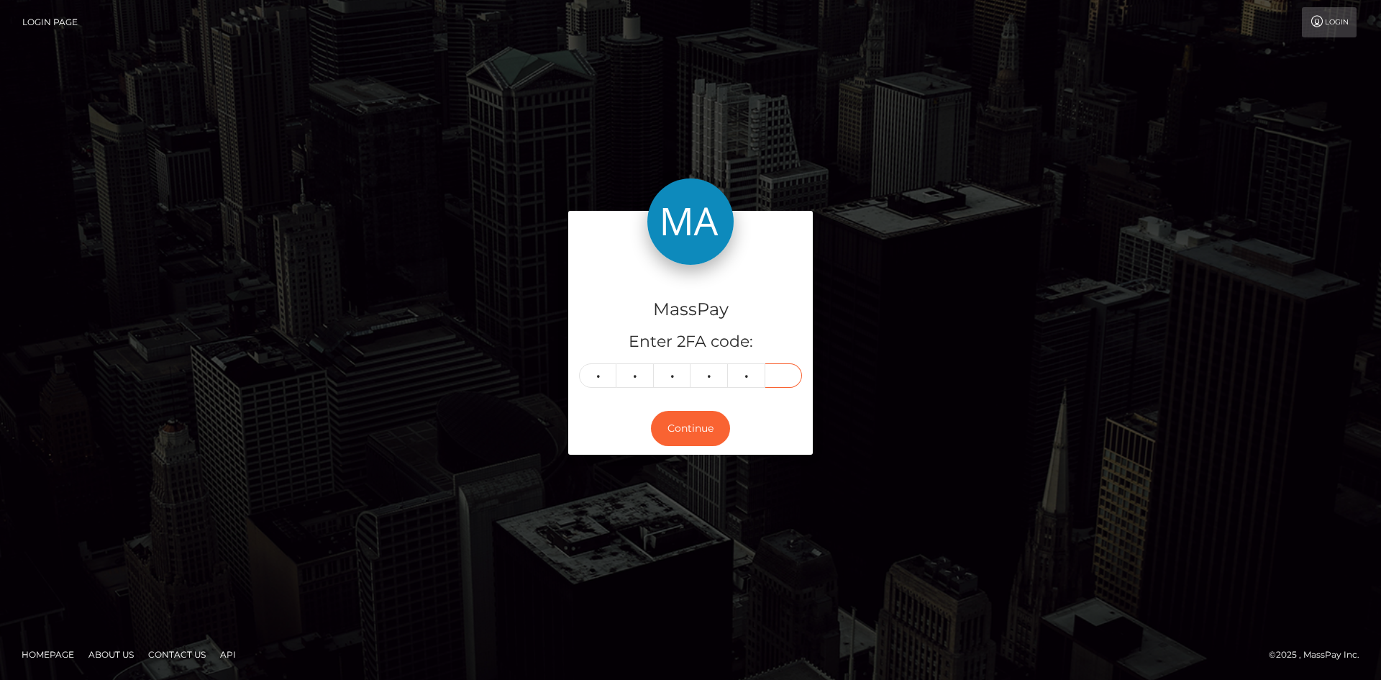
type input "3"
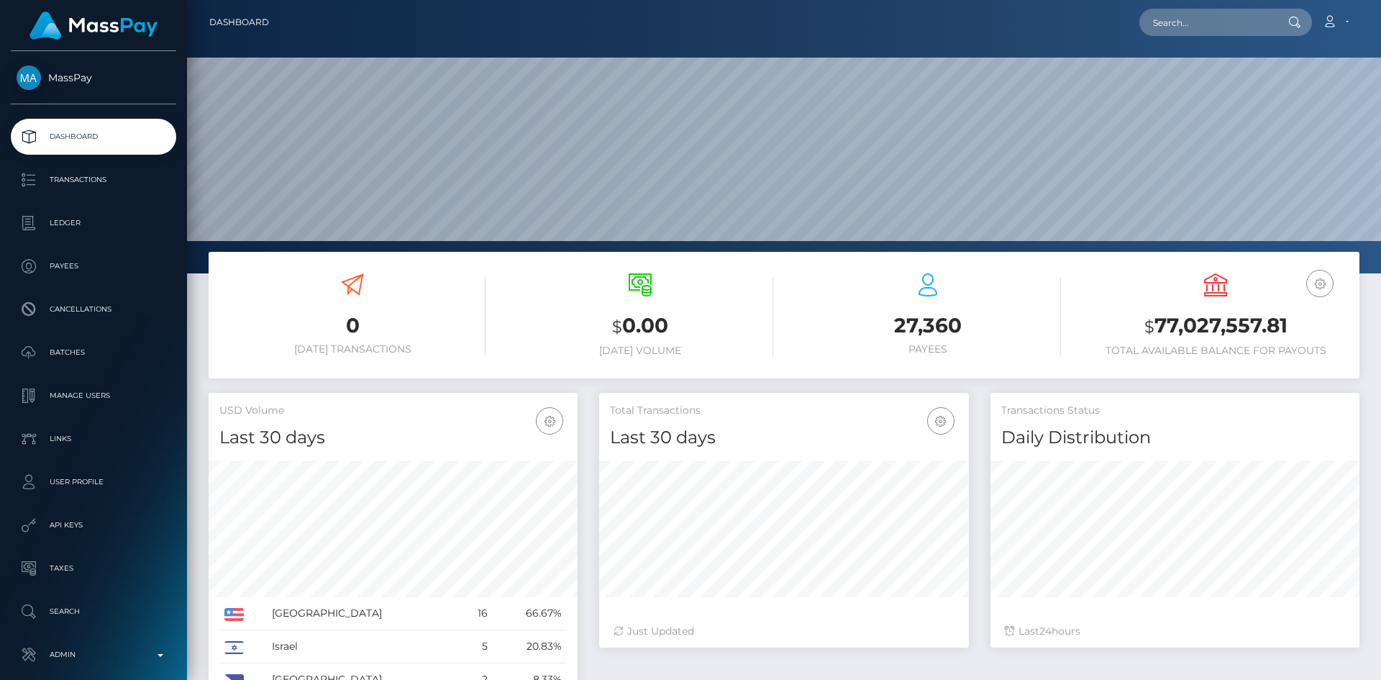
scroll to position [255, 370]
click at [1197, 24] on input "text" at bounding box center [1206, 22] width 135 height 27
paste input "hayliewalker63@gmail.com"
type input "hayliewalker63@gmail.com"
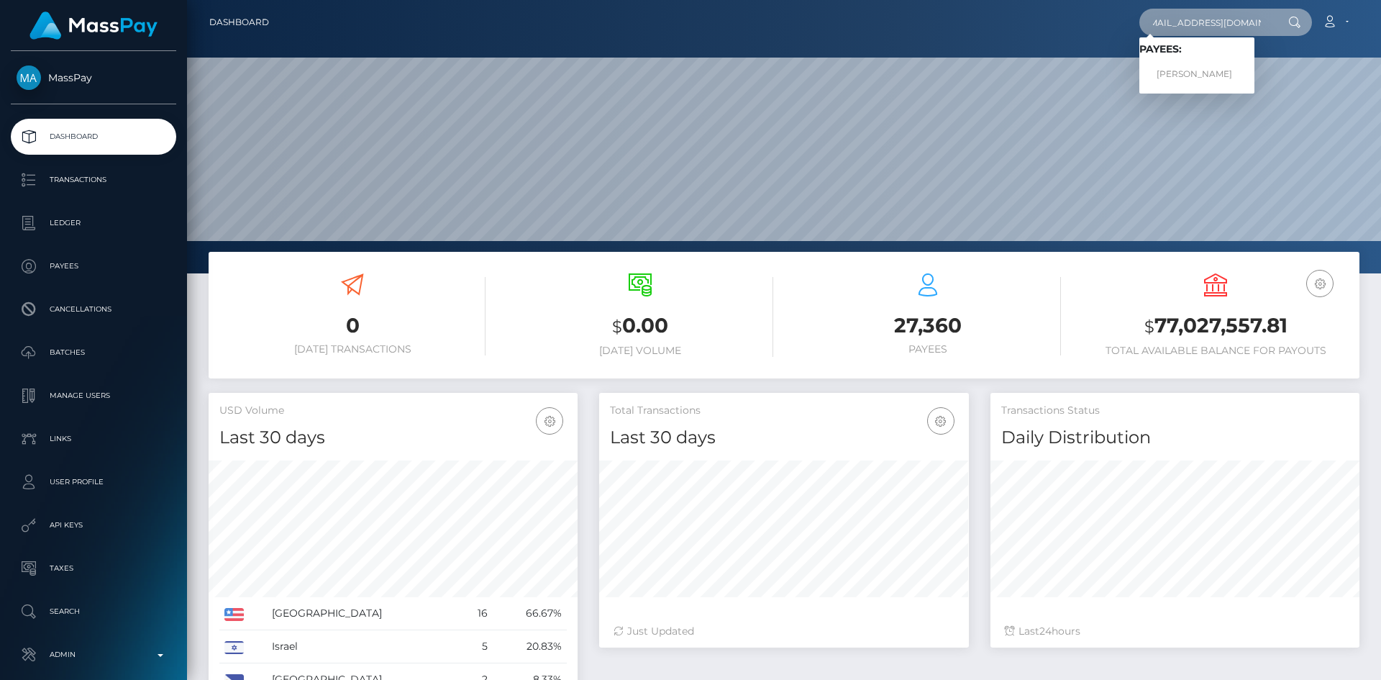
scroll to position [0, 0]
click at [1214, 78] on link "HAYLIE MAREE WALKER" at bounding box center [1196, 74] width 115 height 27
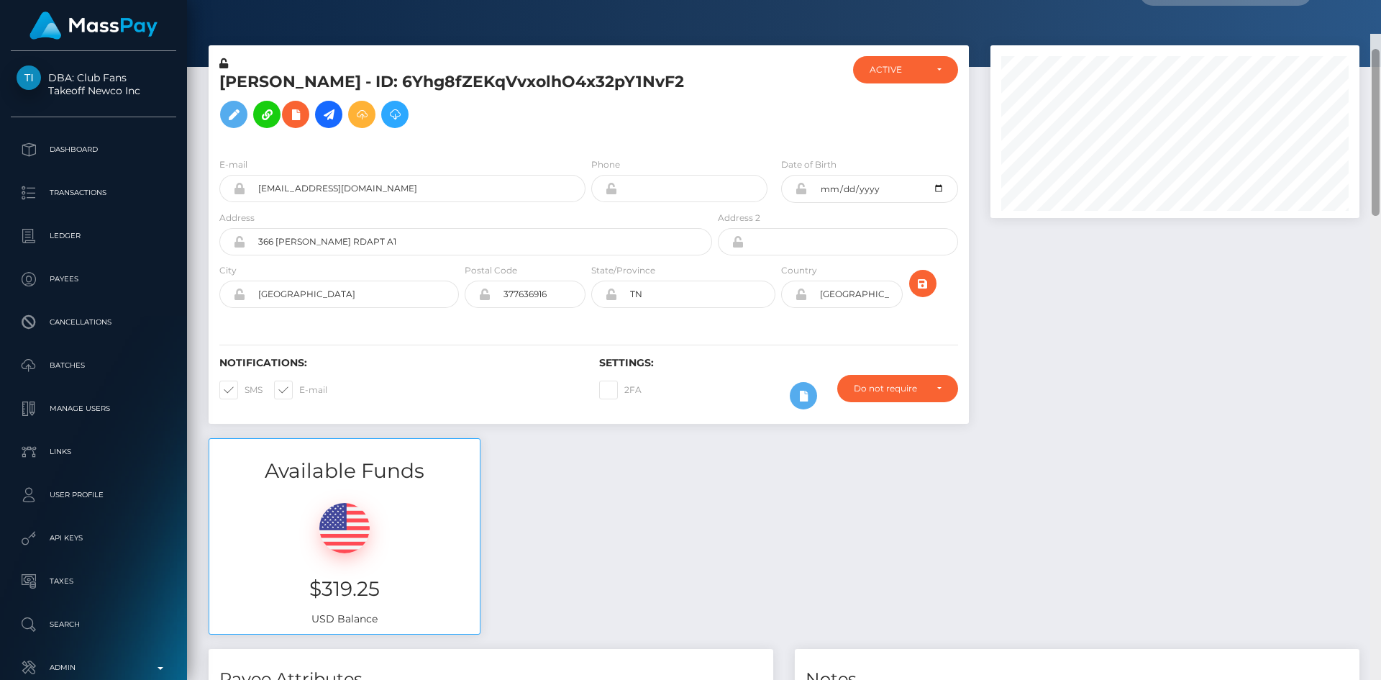
scroll to position [173, 370]
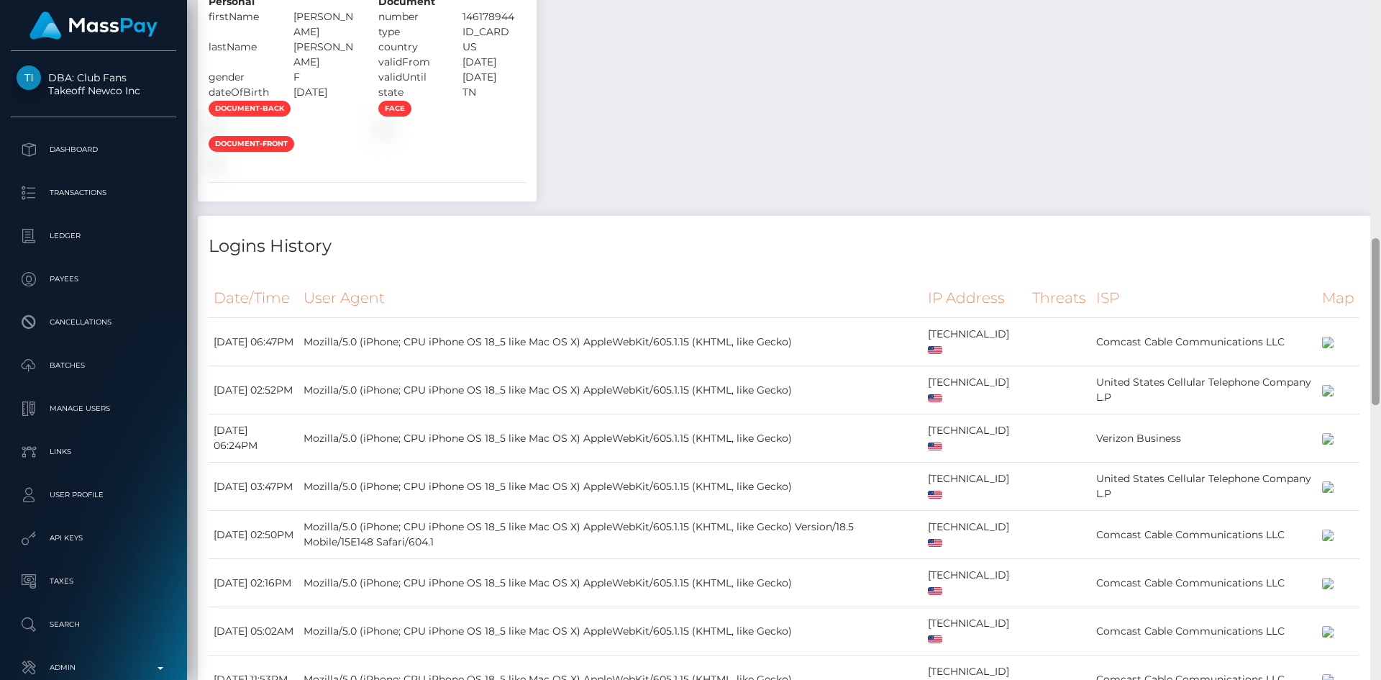
click at [1334, 347] on div "Customer Profile Loading... Loading..." at bounding box center [784, 340] width 1194 height 680
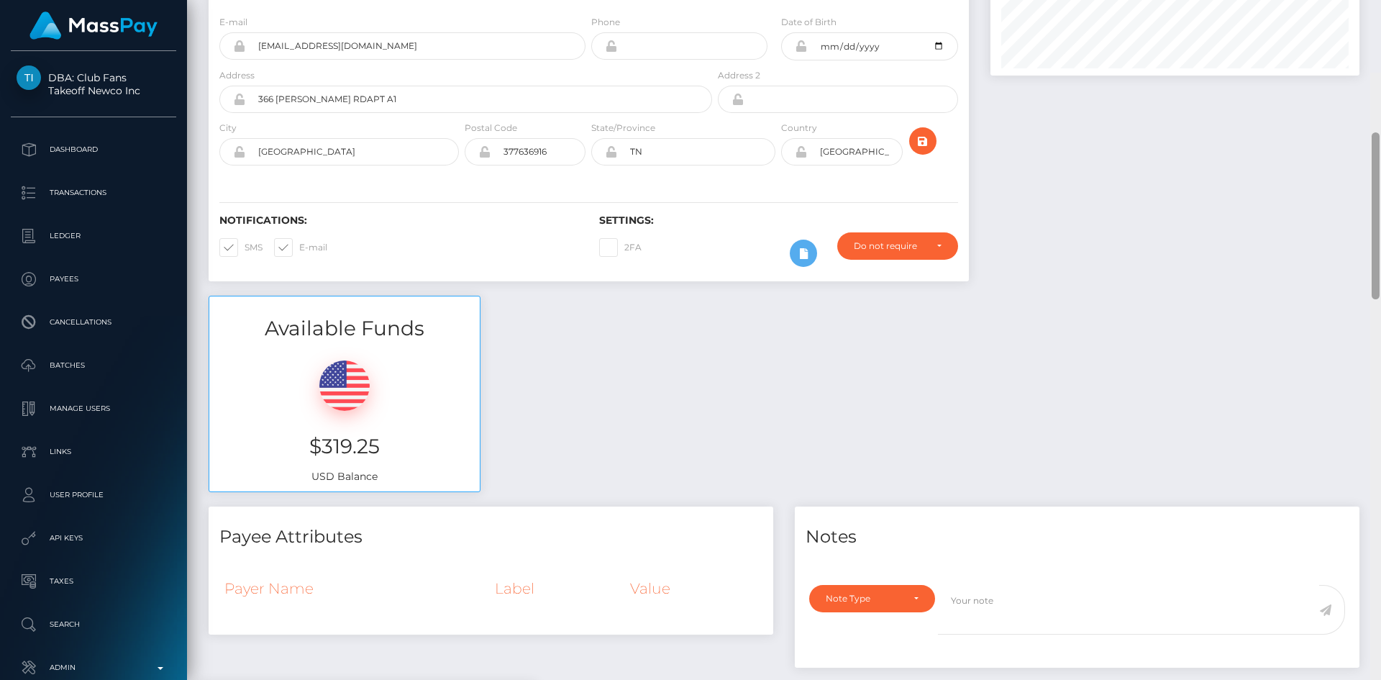
scroll to position [0, 0]
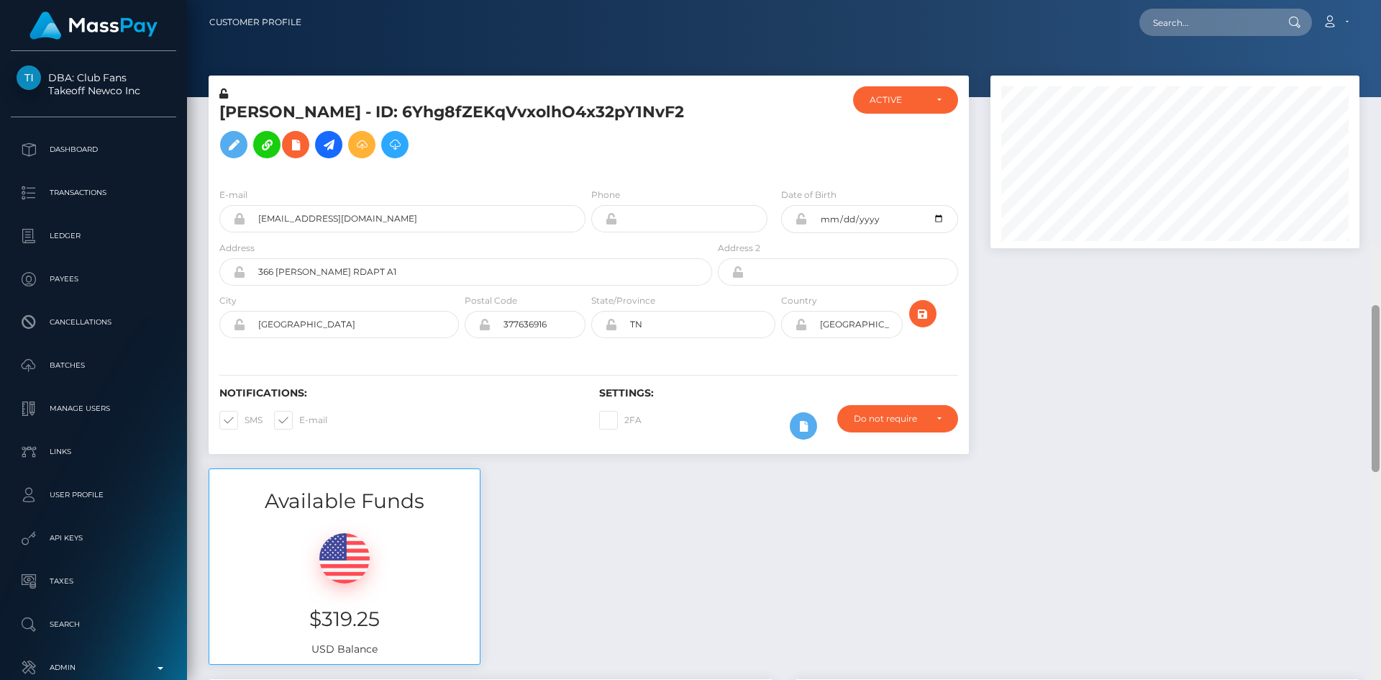
drag, startPoint x: 1376, startPoint y: 281, endPoint x: 1371, endPoint y: 12, distance: 269.7
click at [1373, 14] on div "Customer Profile Loading... Loading..." at bounding box center [784, 340] width 1194 height 680
click at [265, 114] on h5 "HAYLIE MAREE WALKER - ID: 6Yhg8fZEKqVvxolhO4x32pY1NvF2" at bounding box center [461, 133] width 485 height 64
copy h5 "HAYLIE"
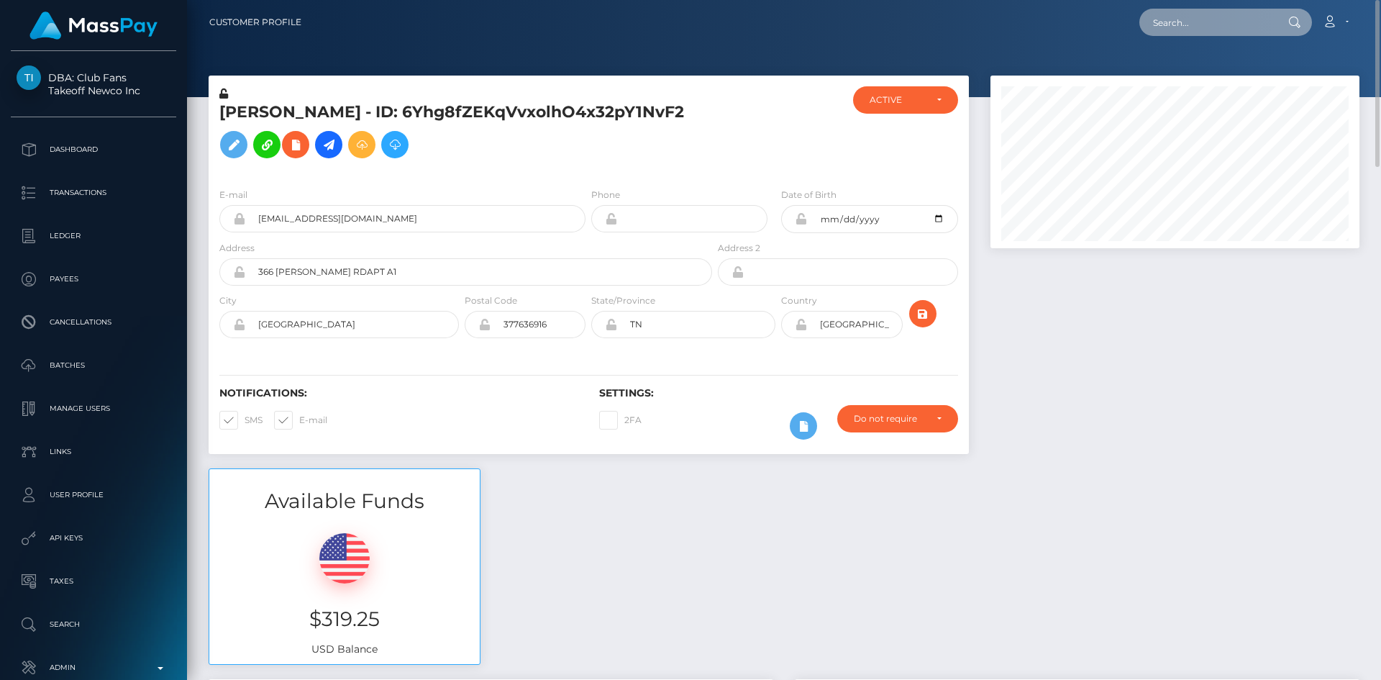
click at [1220, 23] on input "text" at bounding box center [1206, 22] width 135 height 27
paste input "119dafc7-8229-11f0-8023-0266f44cc279"
type input "119dafc7-8229-11f0-8023-0266f44cc279"
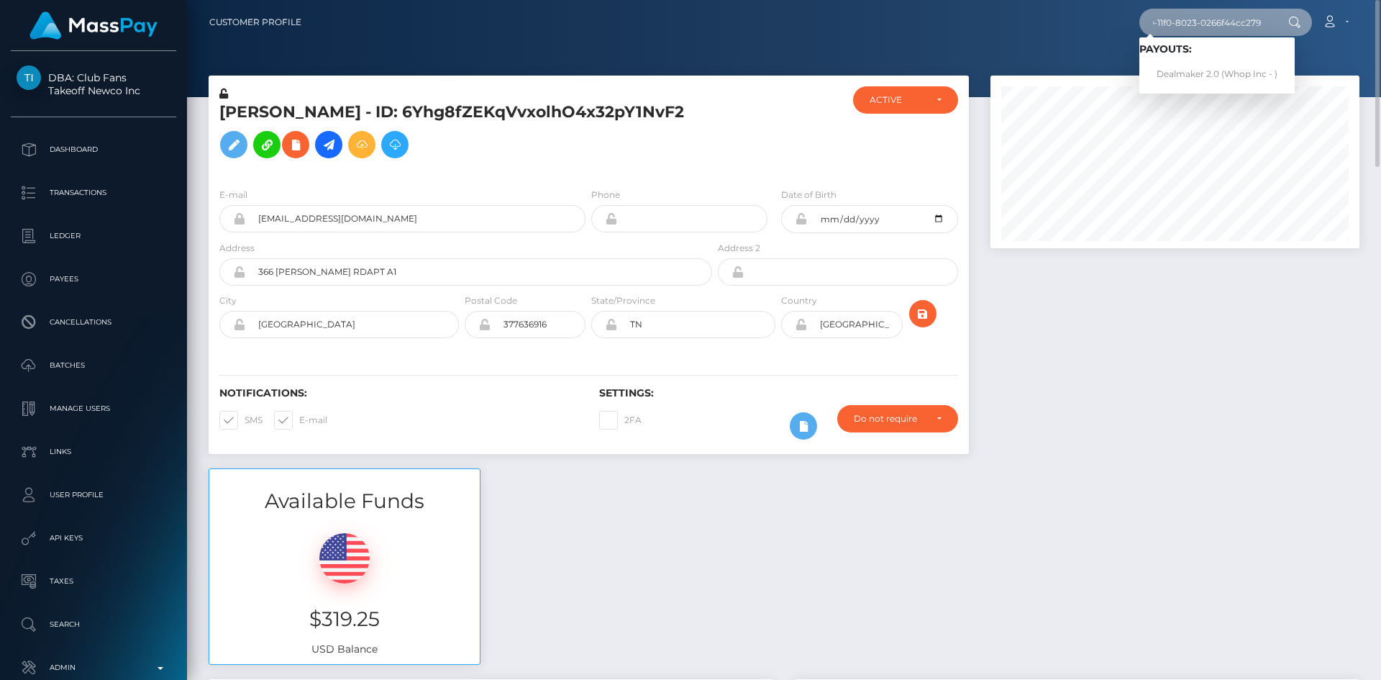
scroll to position [0, 0]
click at [1237, 75] on link "Dealmaker 2.0 (Whop Inc - )" at bounding box center [1216, 74] width 155 height 27
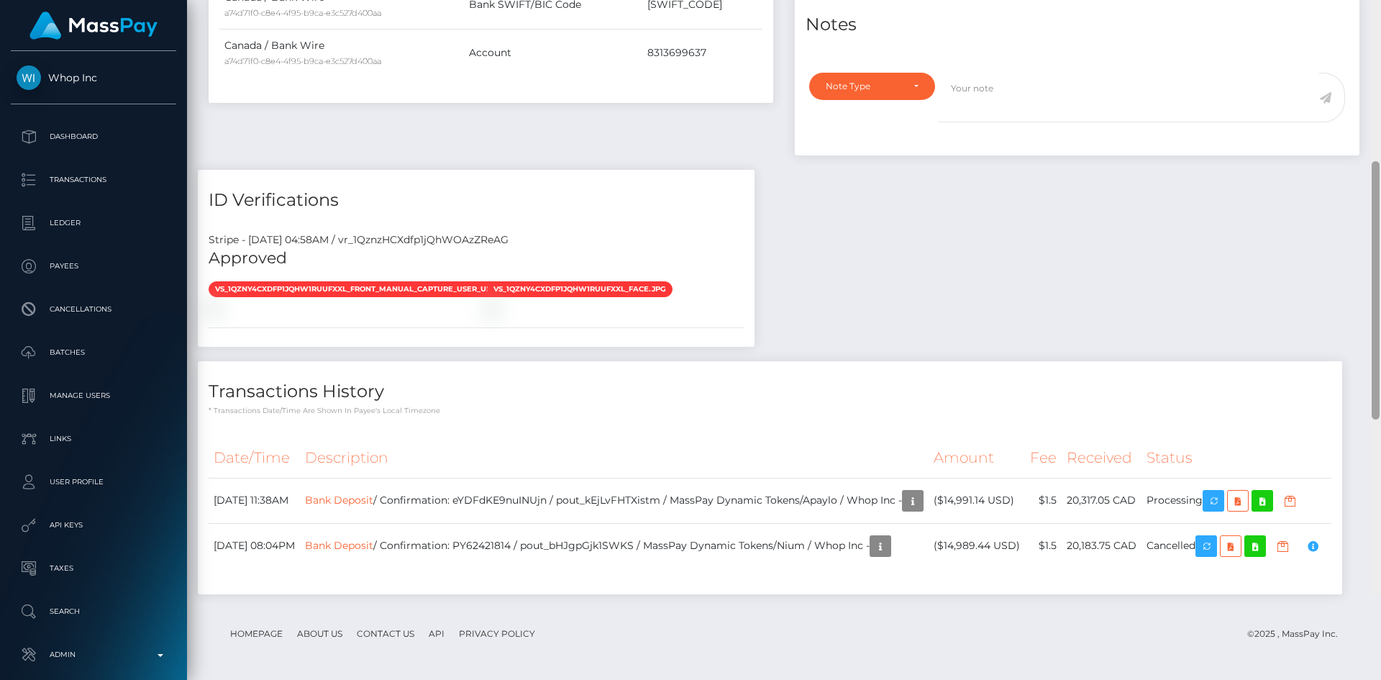
scroll to position [1106, 0]
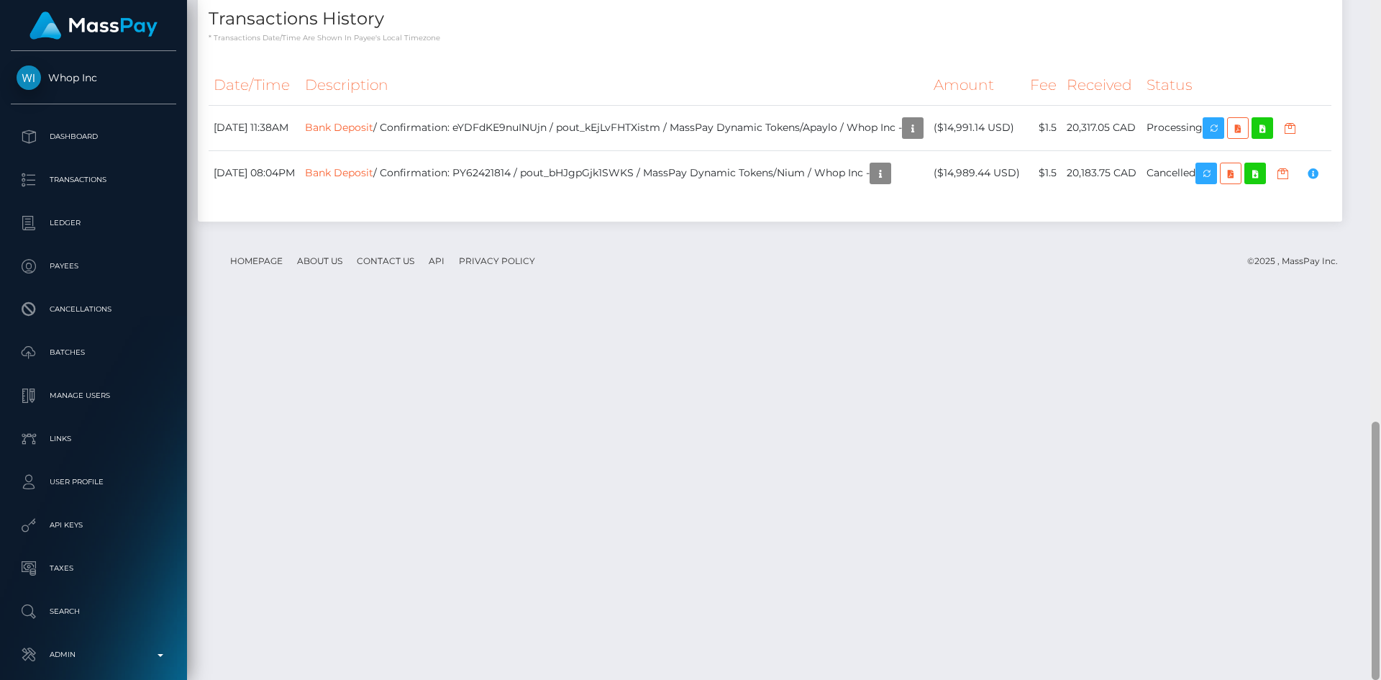
drag, startPoint x: 1376, startPoint y: 116, endPoint x: 1377, endPoint y: 509, distance: 392.6
click at [1377, 509] on div at bounding box center [1375, 550] width 8 height 258
click at [1222, 137] on icon "button" at bounding box center [1212, 128] width 17 height 18
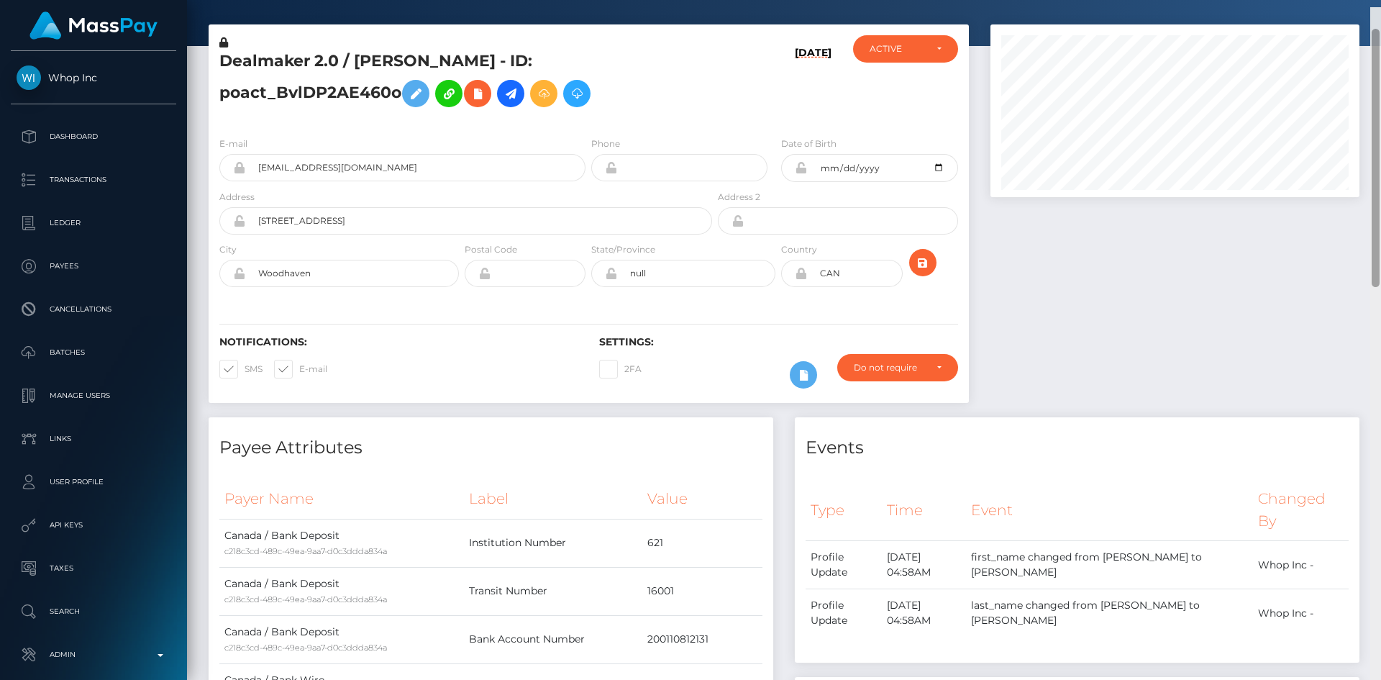
scroll to position [0, 0]
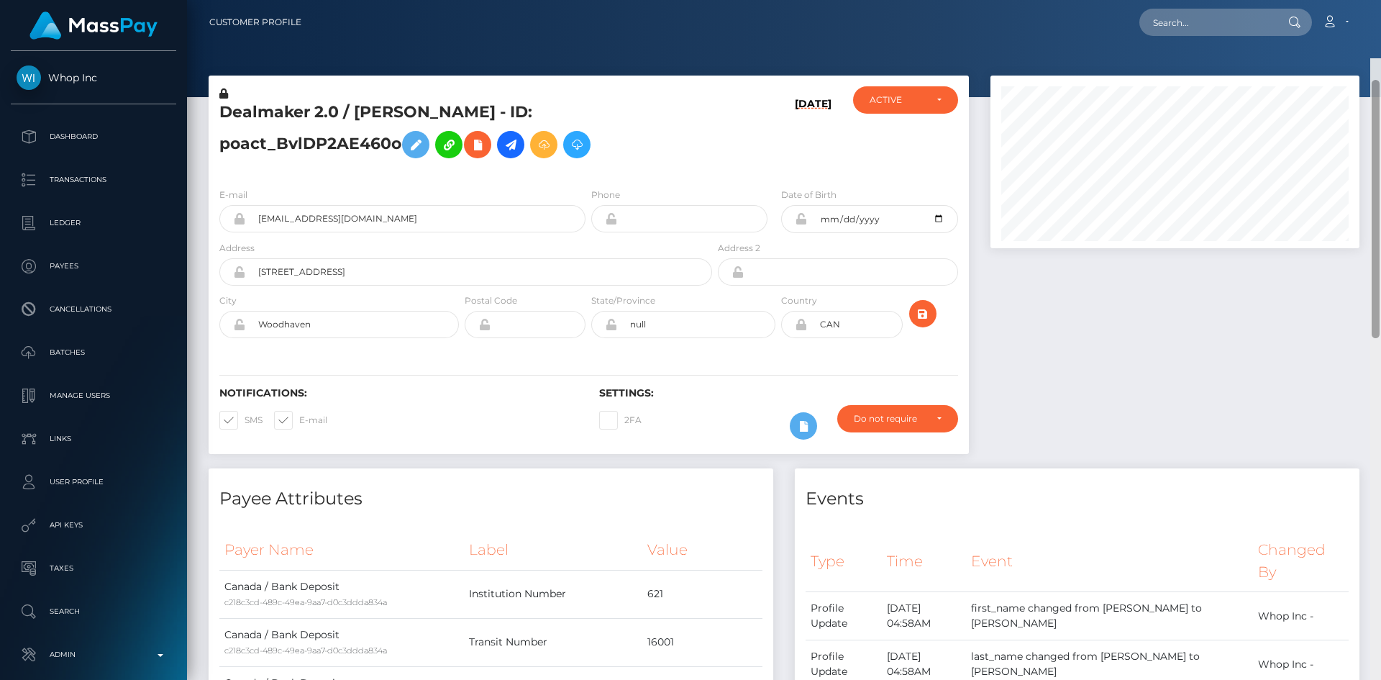
drag, startPoint x: 1376, startPoint y: 468, endPoint x: 1368, endPoint y: 21, distance: 447.3
click at [1376, 24] on div "Customer Profile Loading... Loading..." at bounding box center [784, 340] width 1194 height 680
click at [1216, 27] on input "text" at bounding box center [1206, 22] width 135 height 27
paste input "07b733f0-7f85-11f0-8023-0266f44cc279"
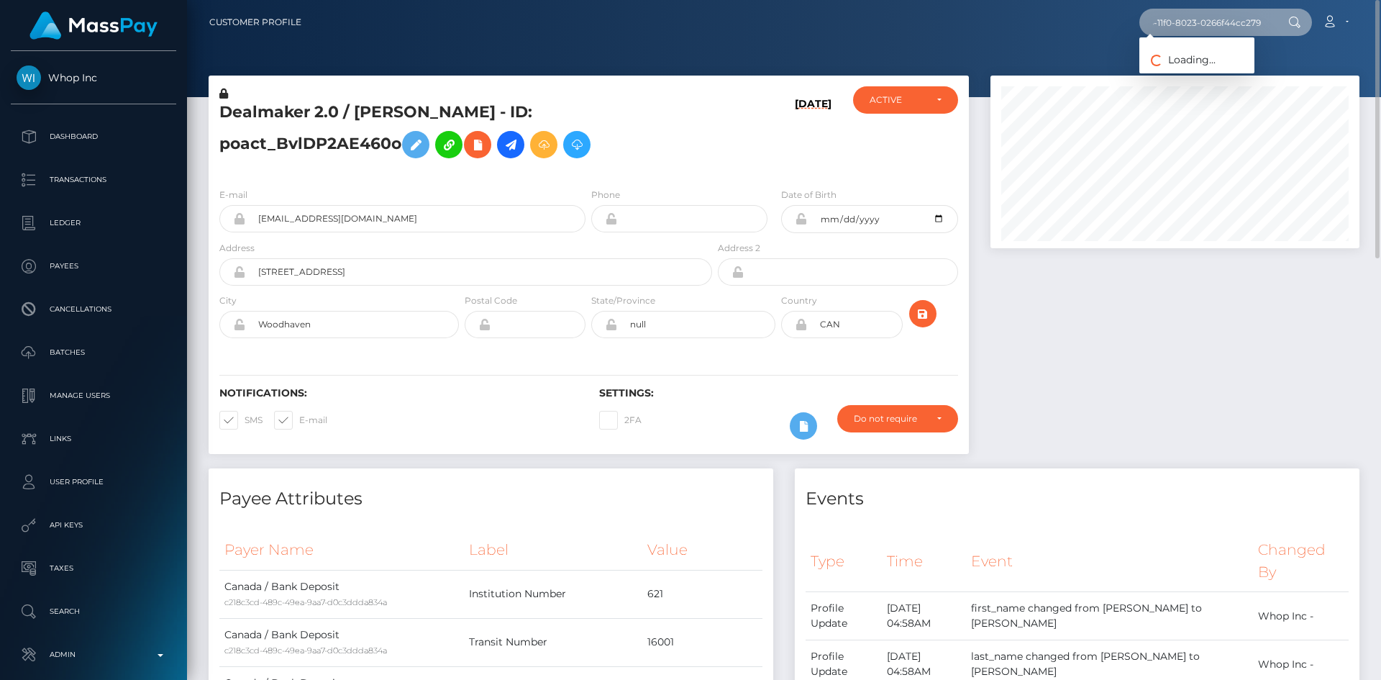
type input "07b733f0-7f85-11f0-8023-0266f44cc279"
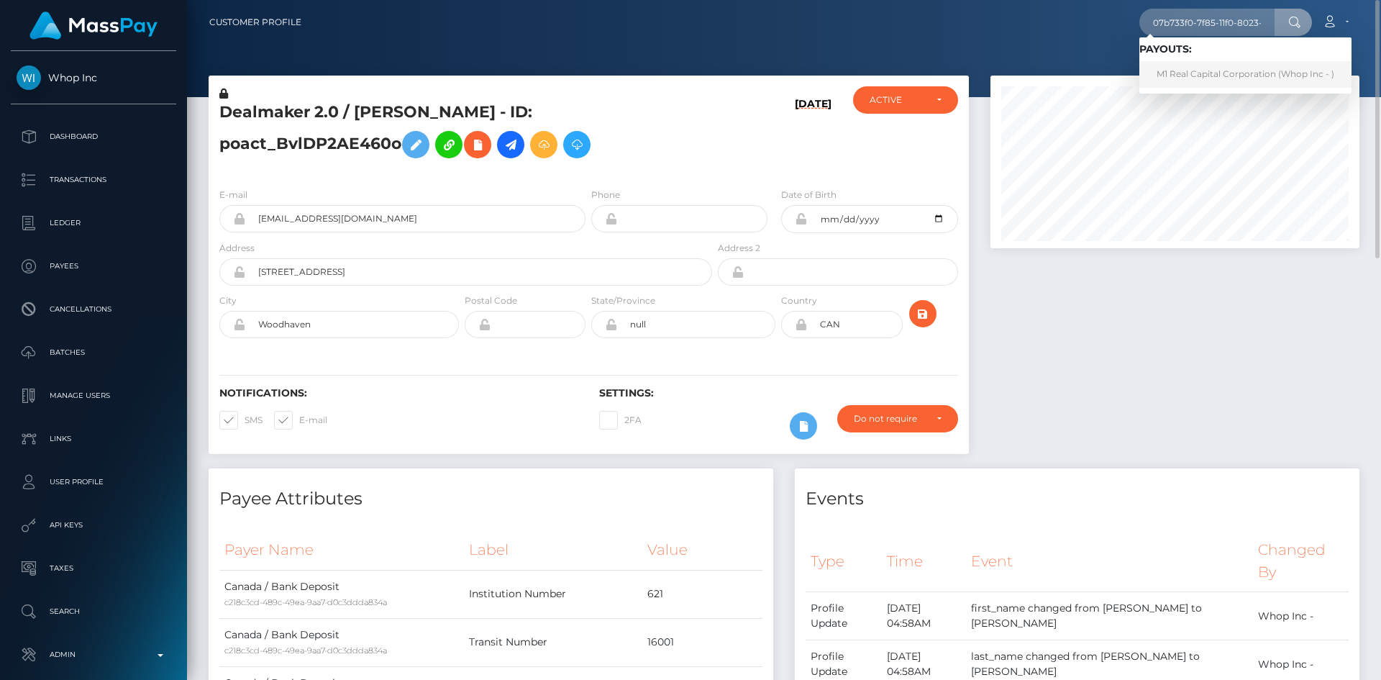
click at [1199, 75] on link "M1 Real Capital Corporation (Whop Inc - )" at bounding box center [1245, 74] width 212 height 27
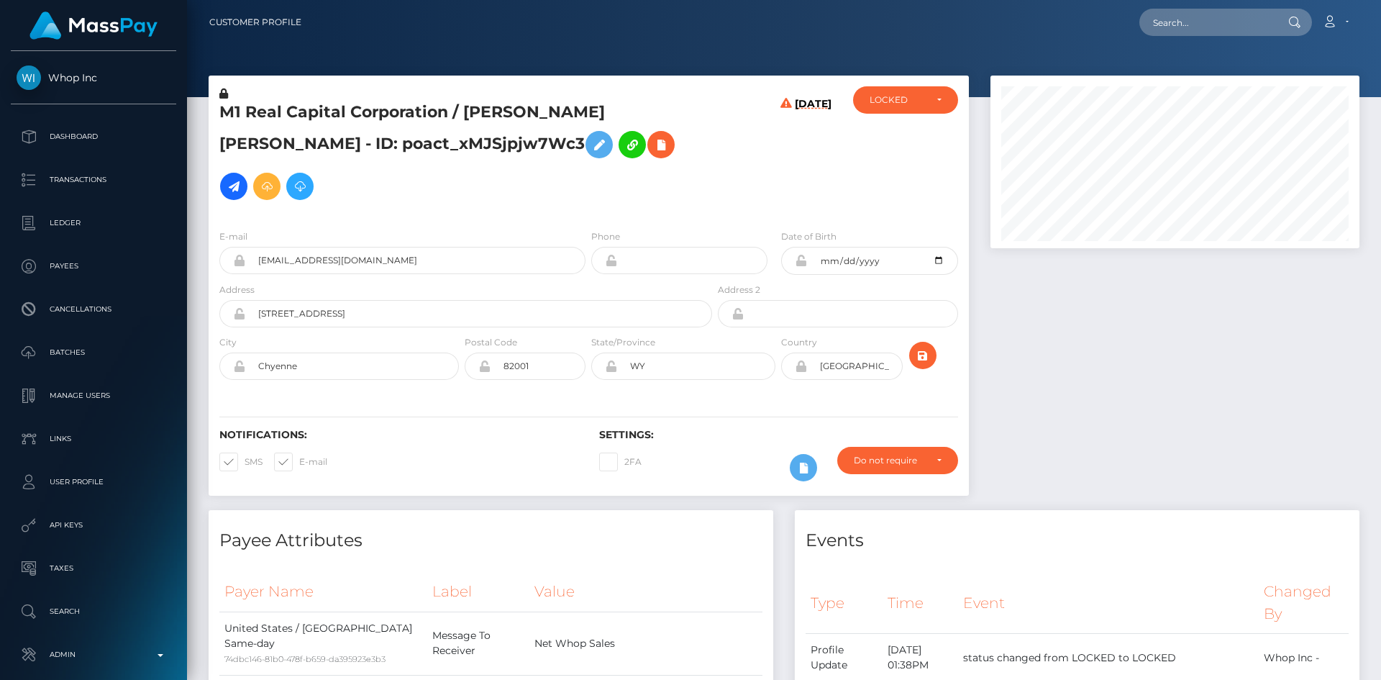
scroll to position [173, 370]
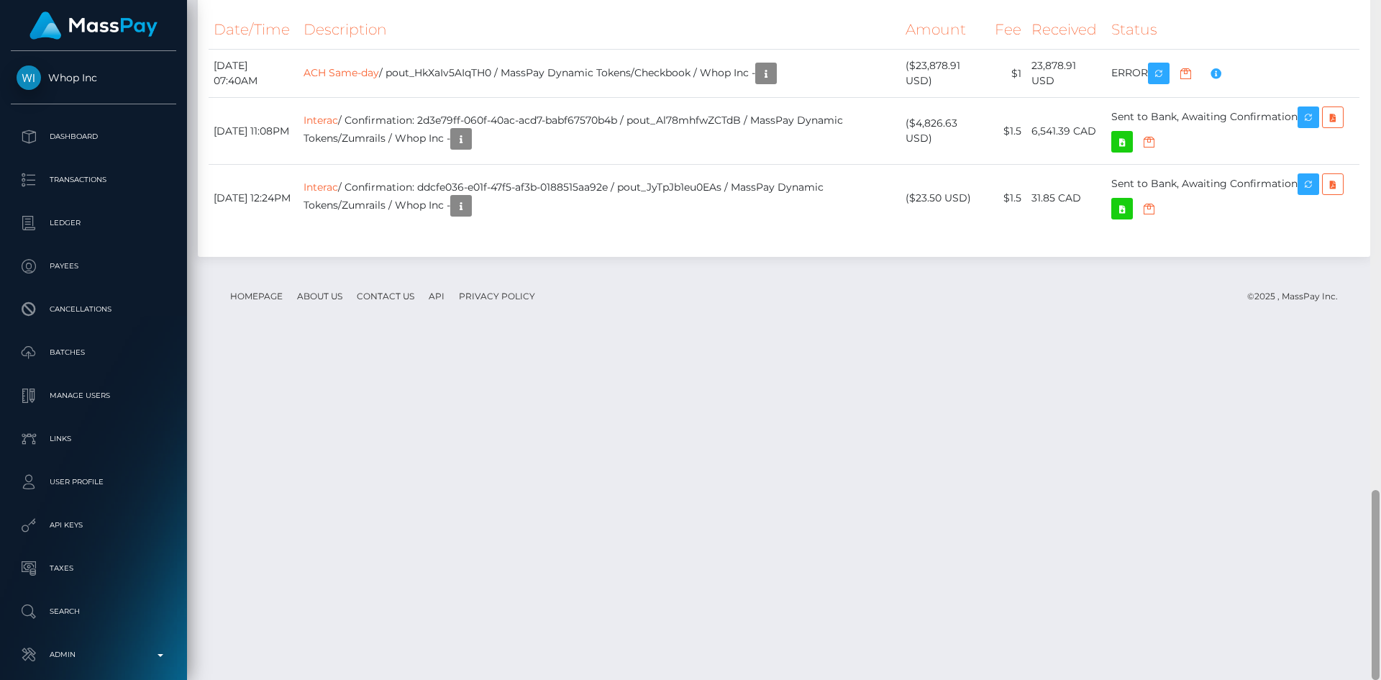
click at [1380, 498] on div at bounding box center [1375, 340] width 11 height 680
click at [338, 127] on link "Interac" at bounding box center [320, 120] width 35 height 13
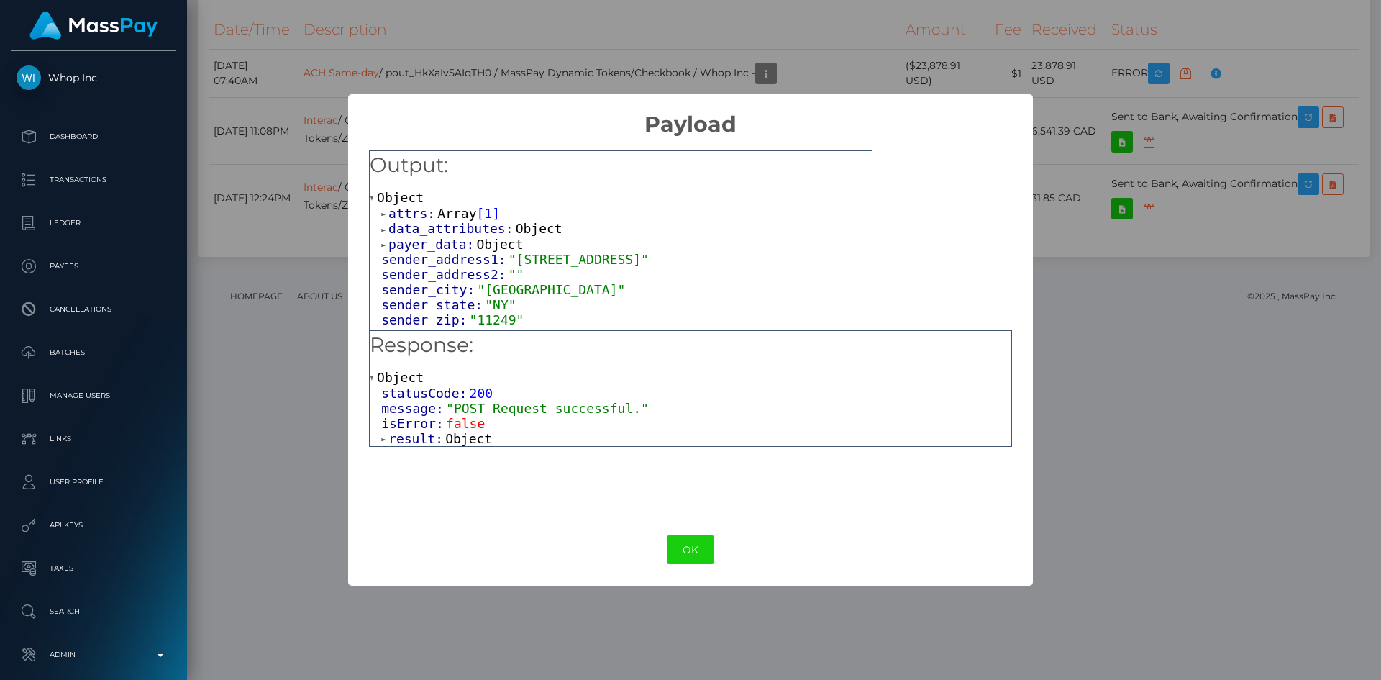
click at [455, 438] on span "Object" at bounding box center [468, 438] width 47 height 15
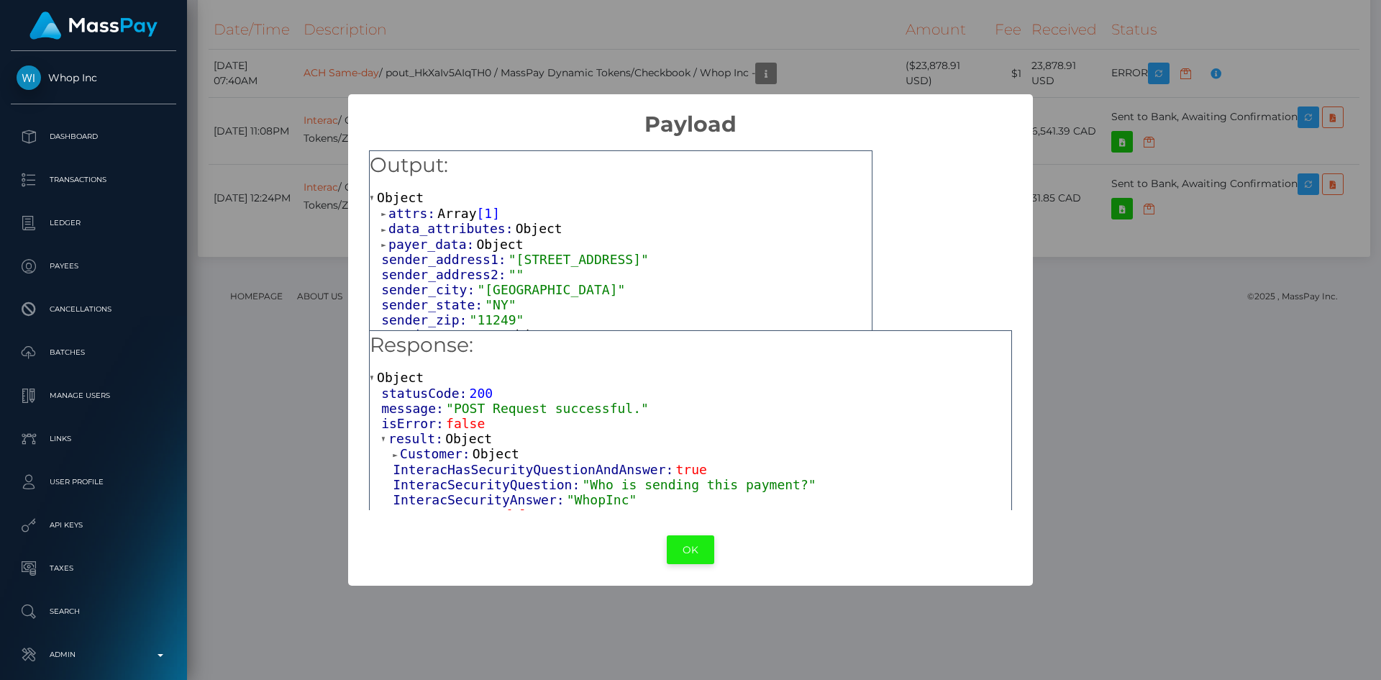
click at [698, 552] on button "OK" at bounding box center [690, 549] width 47 height 29
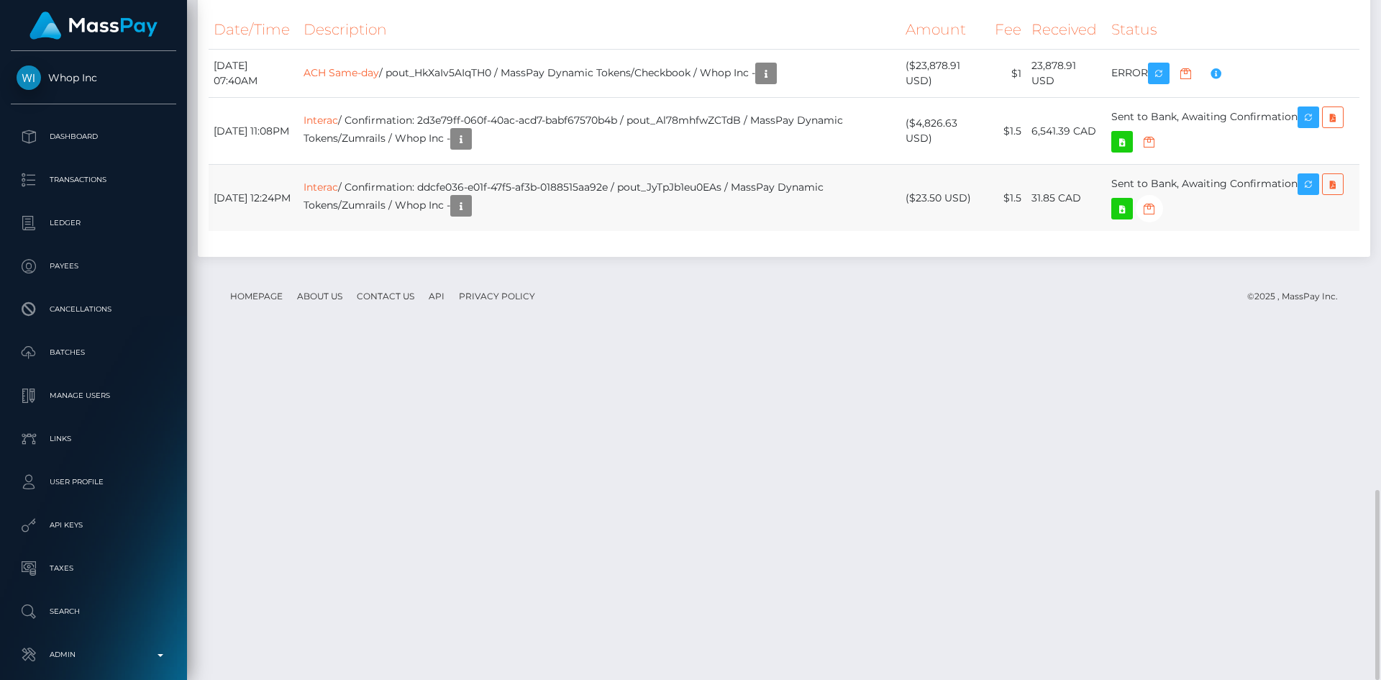
click at [608, 232] on td "Interac / Confirmation: ddcfe036-e01f-47f5-af3b-0188515aa92e / pout_JyTpJb1eu0E…" at bounding box center [599, 198] width 602 height 67
click at [669, 232] on td "Interac / Confirmation: ddcfe036-e01f-47f5-af3b-0188515aa92e / pout_JyTpJb1eu0E…" at bounding box center [599, 198] width 602 height 67
drag, startPoint x: 658, startPoint y: 527, endPoint x: 761, endPoint y: 522, distance: 102.9
click at [761, 232] on td "Interac / Confirmation: ddcfe036-e01f-47f5-af3b-0188515aa92e / pout_JyTpJb1eu0E…" at bounding box center [599, 198] width 602 height 67
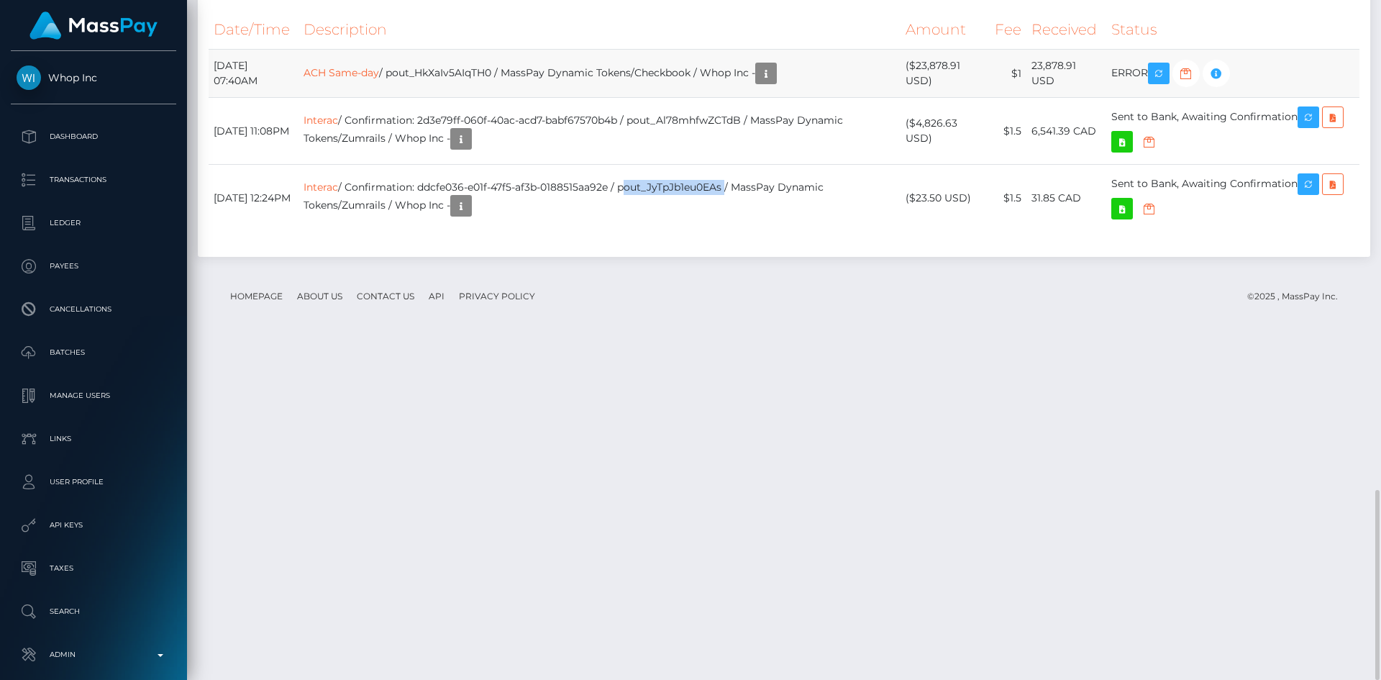
copy td "pout_JyTpJb1eu0EAs"
click at [666, 165] on td "Interac / Confirmation: 2d3e79ff-060f-40ac-acd7-babf67570b4b / pout_Al78mhfwZCT…" at bounding box center [599, 131] width 602 height 67
drag, startPoint x: 664, startPoint y: 458, endPoint x: 777, endPoint y: 460, distance: 112.9
click at [777, 165] on td "Interac / Confirmation: 2d3e79ff-060f-40ac-acd7-babf67570b4b / pout_Al78mhfwZCT…" at bounding box center [599, 131] width 602 height 67
copy td "pout_Al78mhfwZCTdB"
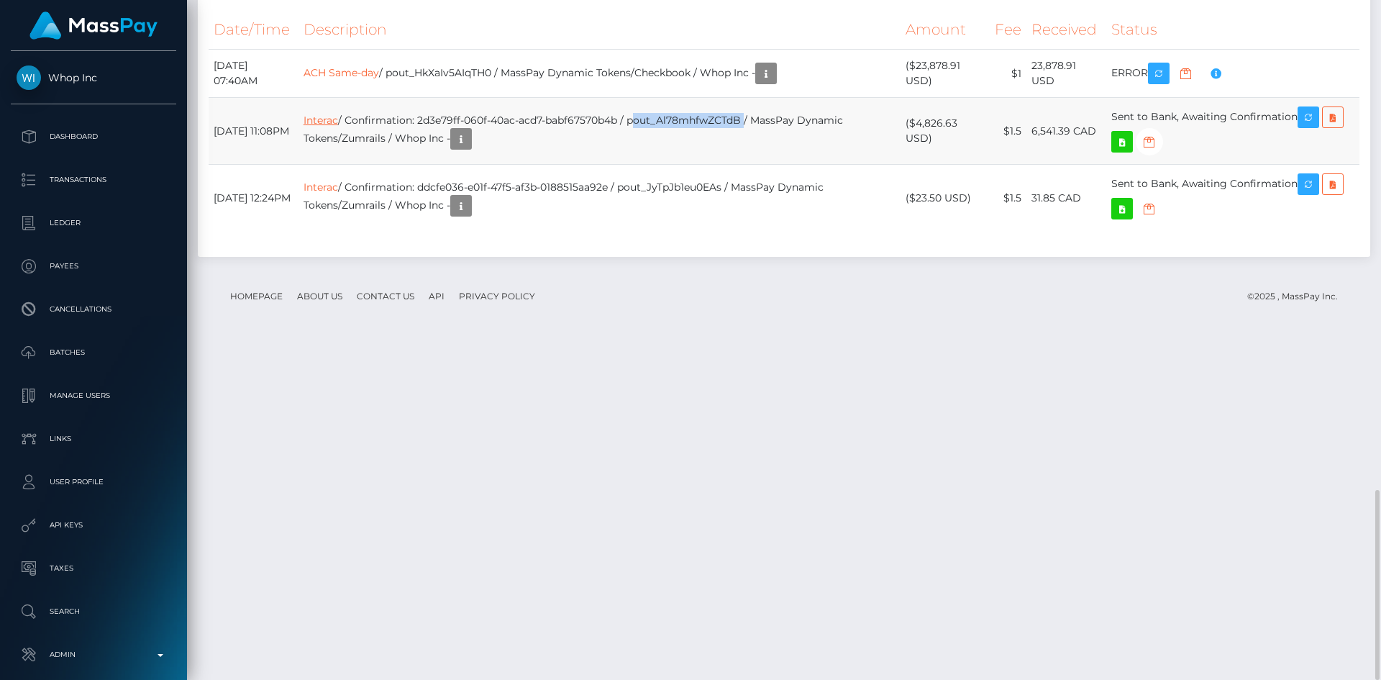
click at [338, 127] on link "Interac" at bounding box center [320, 120] width 35 height 13
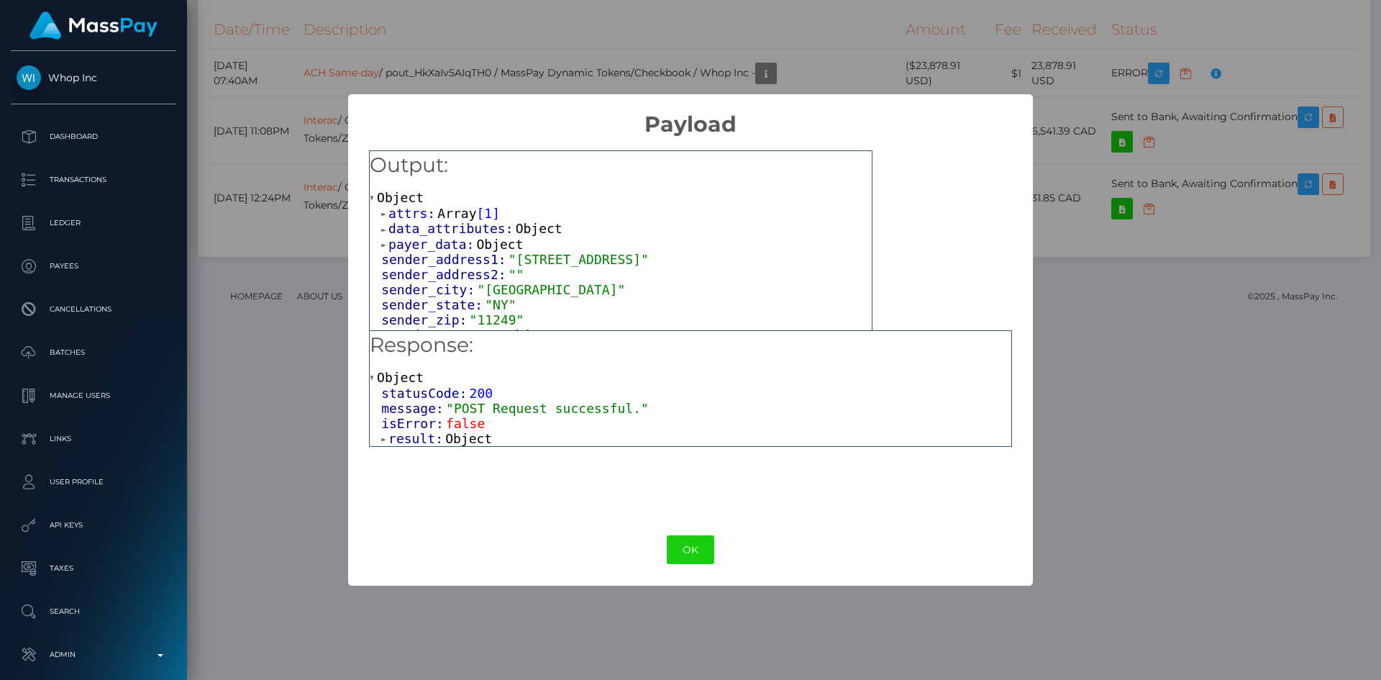
click at [468, 444] on span "Object" at bounding box center [468, 438] width 47 height 15
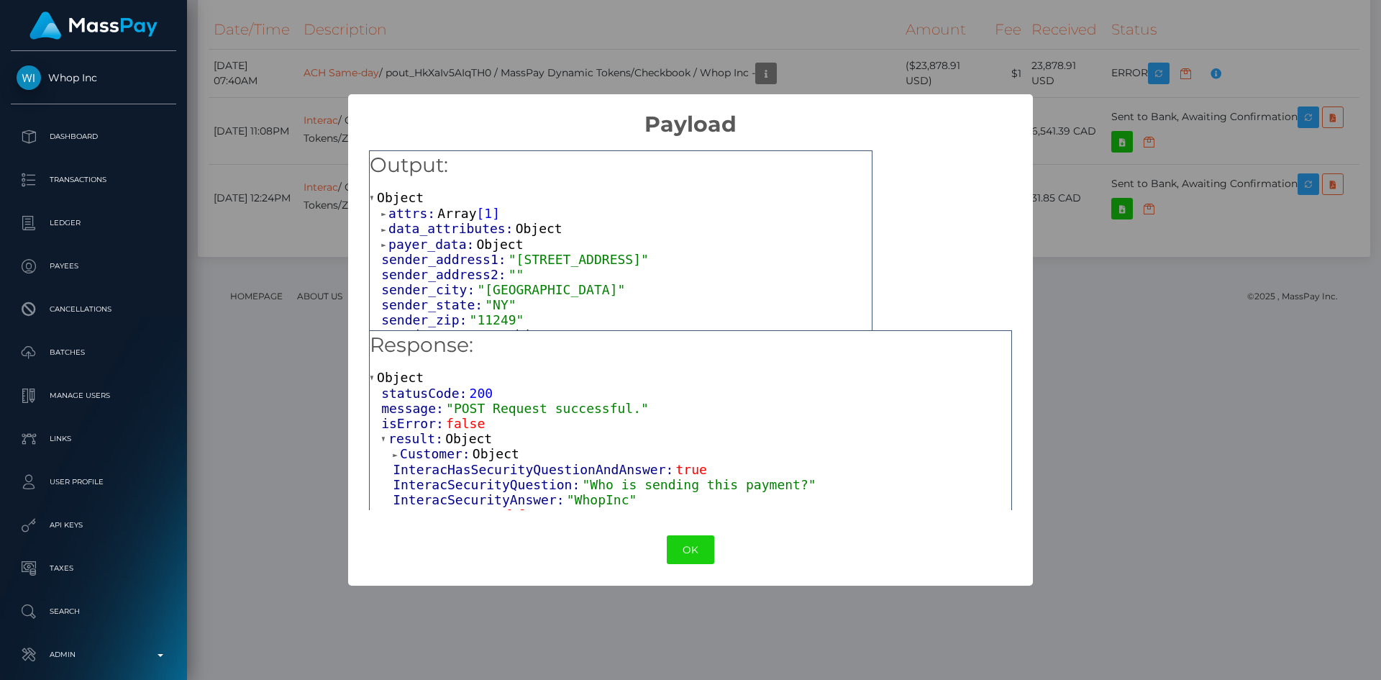
click at [582, 503] on span ""WhopInc"" at bounding box center [602, 499] width 70 height 15
copy span "WhopInc"
click at [1173, 283] on div "× Payload Output: Object attrs: Array [ 1 ] data_attributes: Object payer_data:…" at bounding box center [690, 340] width 1381 height 680
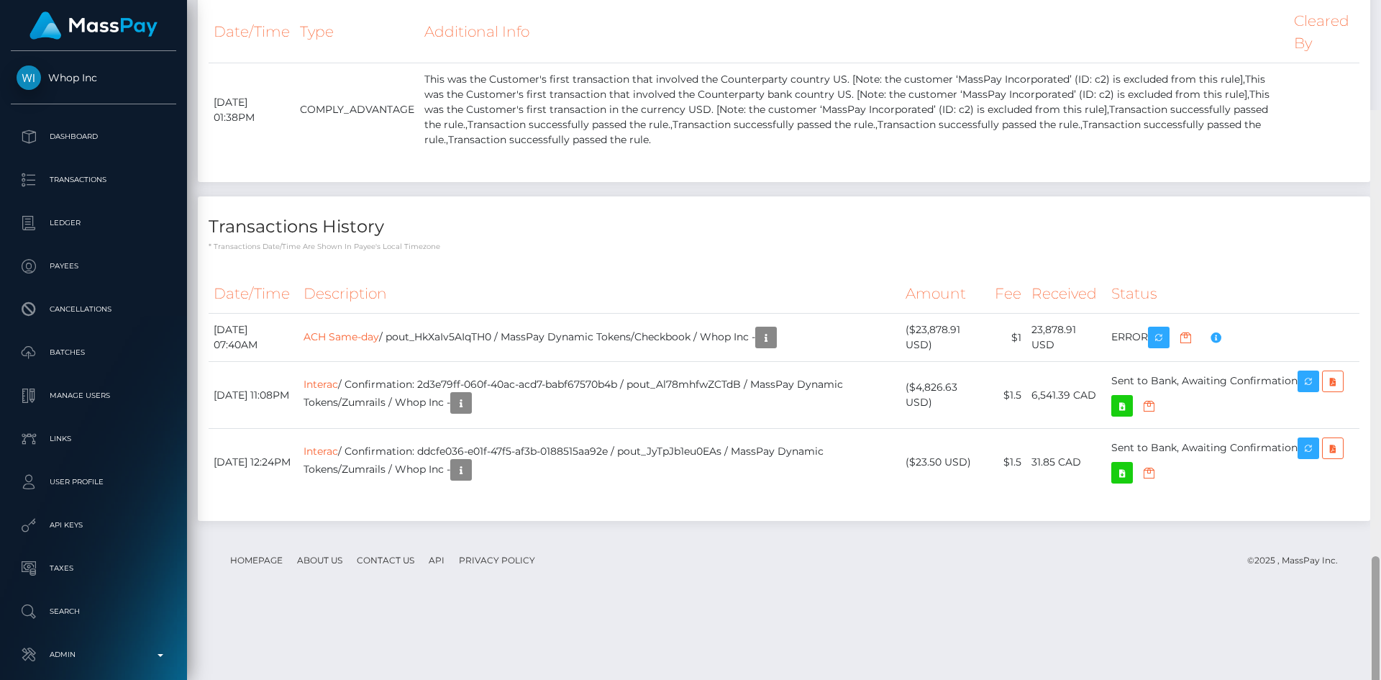
scroll to position [1744, 0]
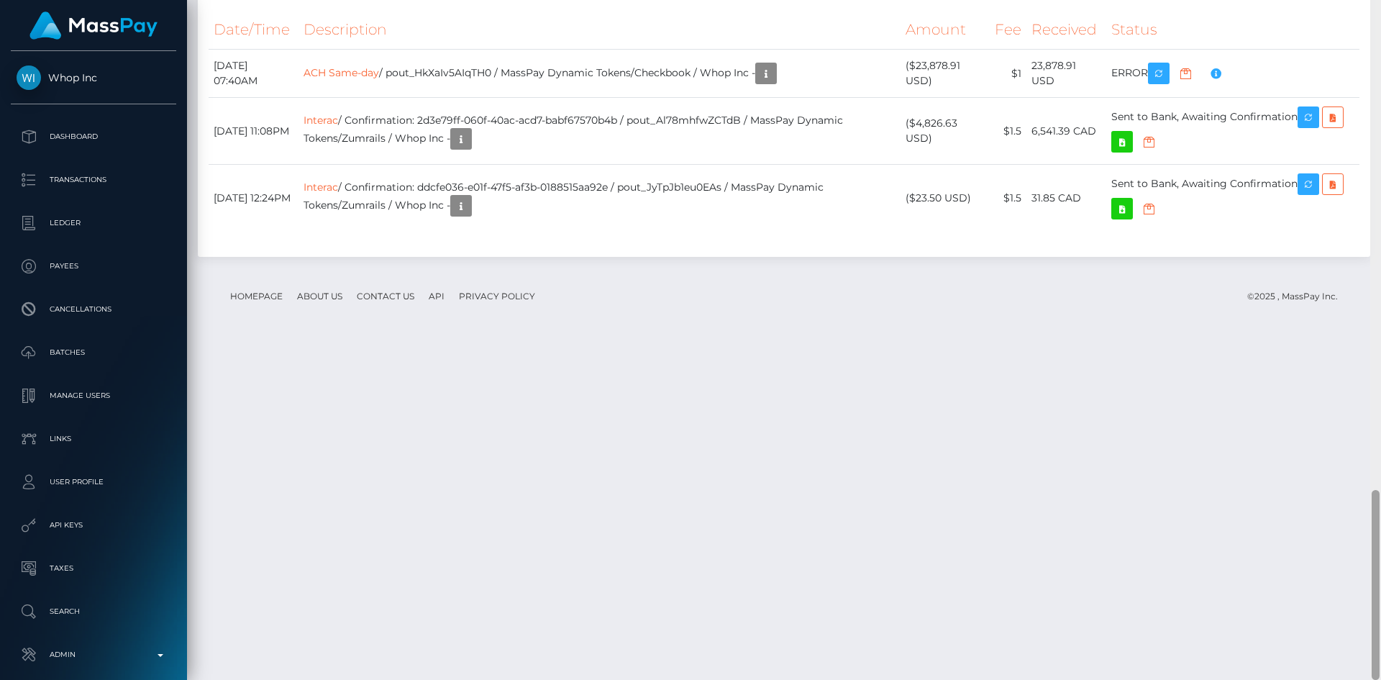
drag, startPoint x: 1378, startPoint y: 513, endPoint x: 1380, endPoint y: 593, distance: 80.6
click at [1380, 593] on div at bounding box center [1375, 340] width 11 height 680
click at [351, 165] on td "Interac / Confirmation: 2d3e79ff-060f-40ac-acd7-babf67570b4b / pout_Al78mhfwZCT…" at bounding box center [599, 131] width 602 height 67
click at [338, 127] on link "Interac" at bounding box center [320, 120] width 35 height 13
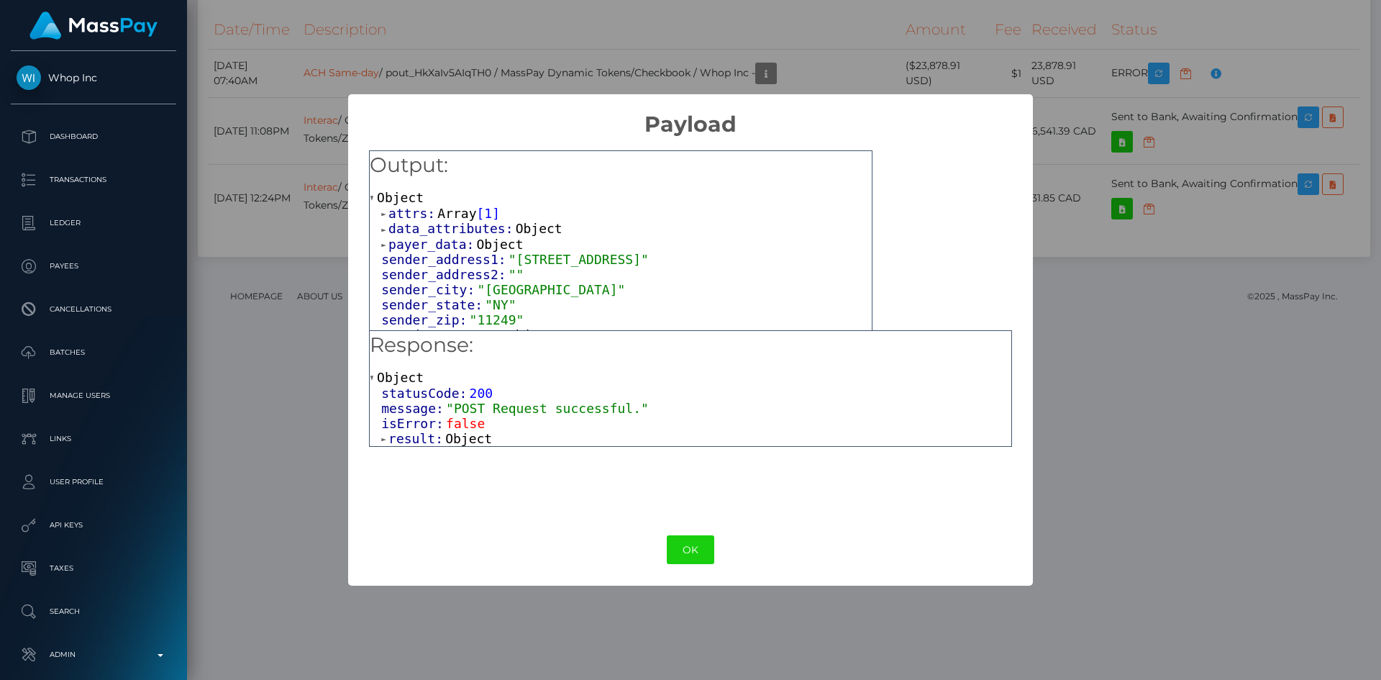
click at [452, 216] on span "Array" at bounding box center [456, 213] width 39 height 15
click at [449, 230] on span "Object" at bounding box center [441, 228] width 47 height 15
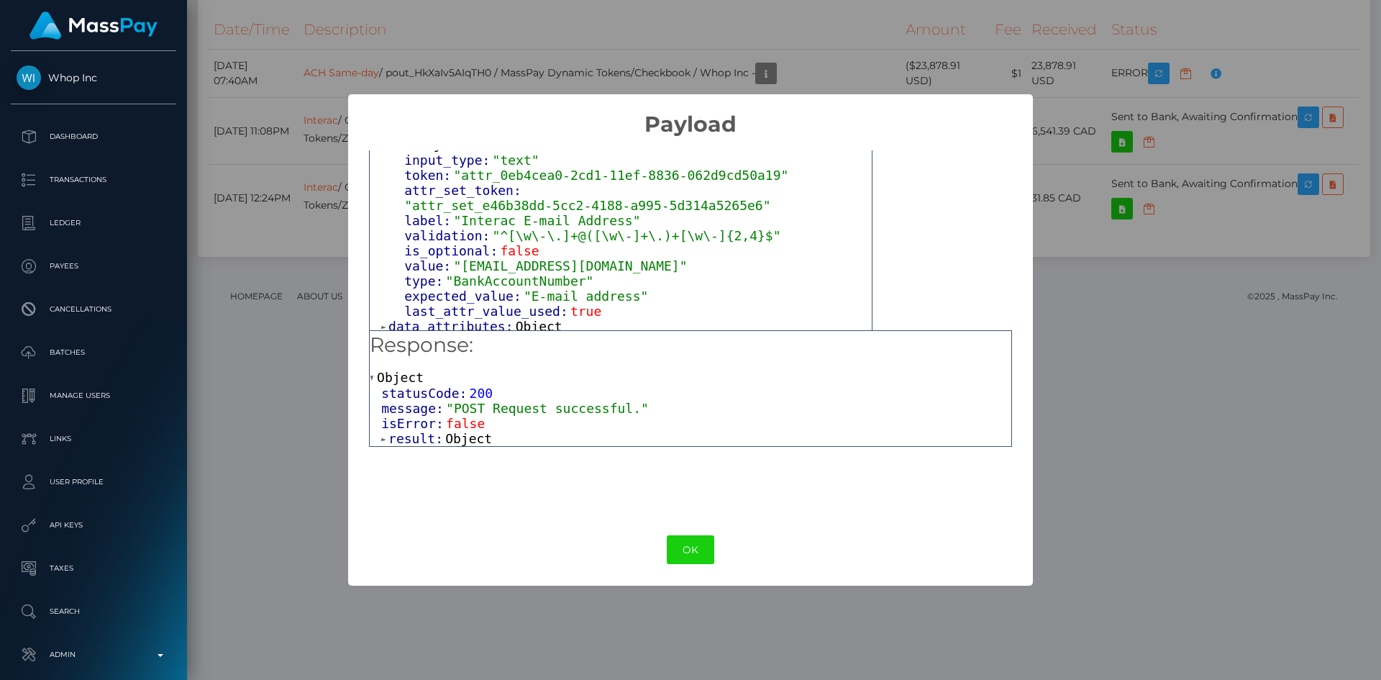
scroll to position [97, 0]
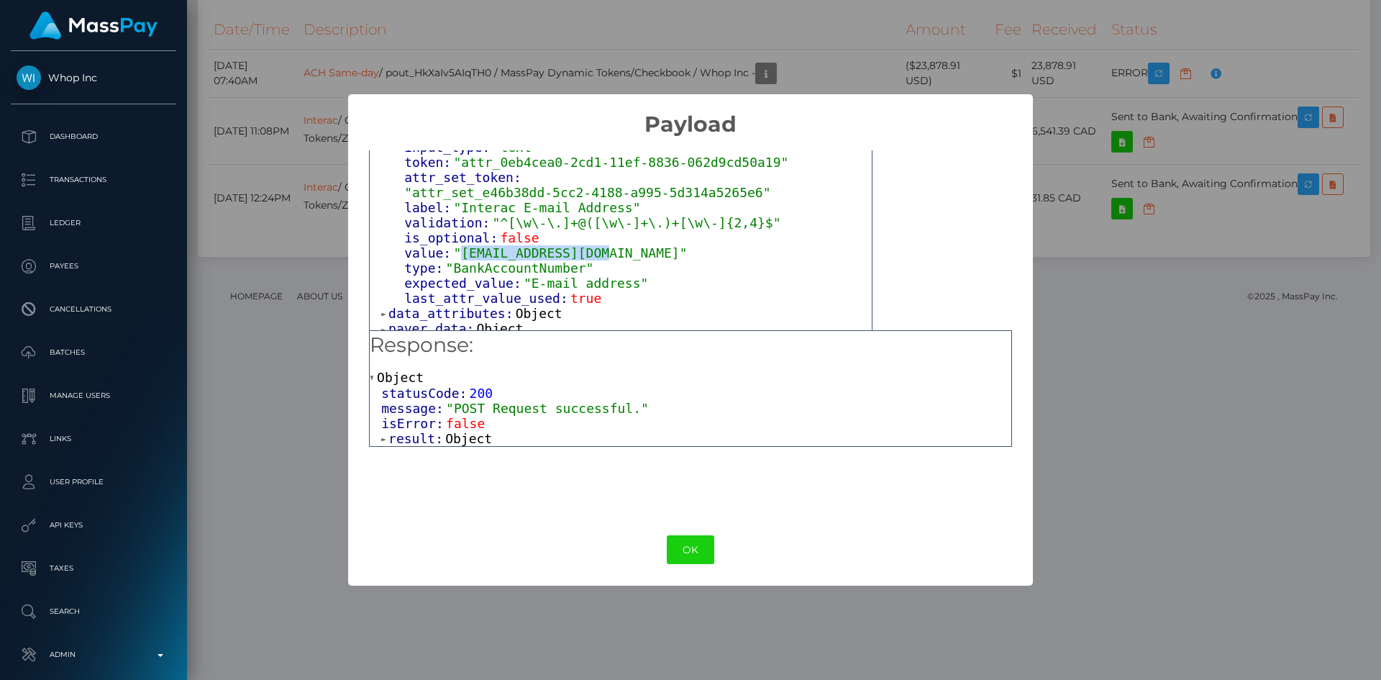
drag, startPoint x: 595, startPoint y: 243, endPoint x: 457, endPoint y: 247, distance: 138.1
click at [457, 247] on span ""md@marcindrozdz.com"" at bounding box center [570, 252] width 234 height 15
copy span "md@marcindrozdz.com"
drag, startPoint x: 692, startPoint y: 552, endPoint x: 713, endPoint y: 536, distance: 26.2
click at [694, 552] on button "OK" at bounding box center [690, 549] width 47 height 29
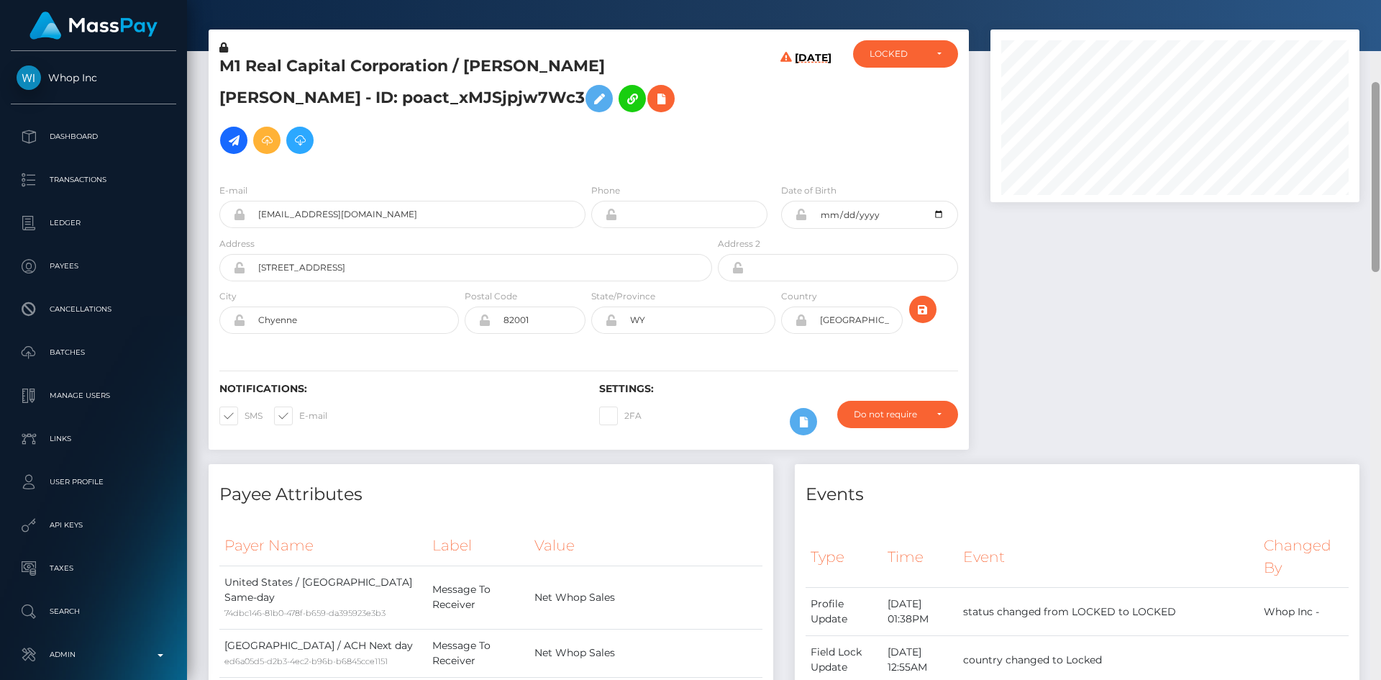
scroll to position [26, 0]
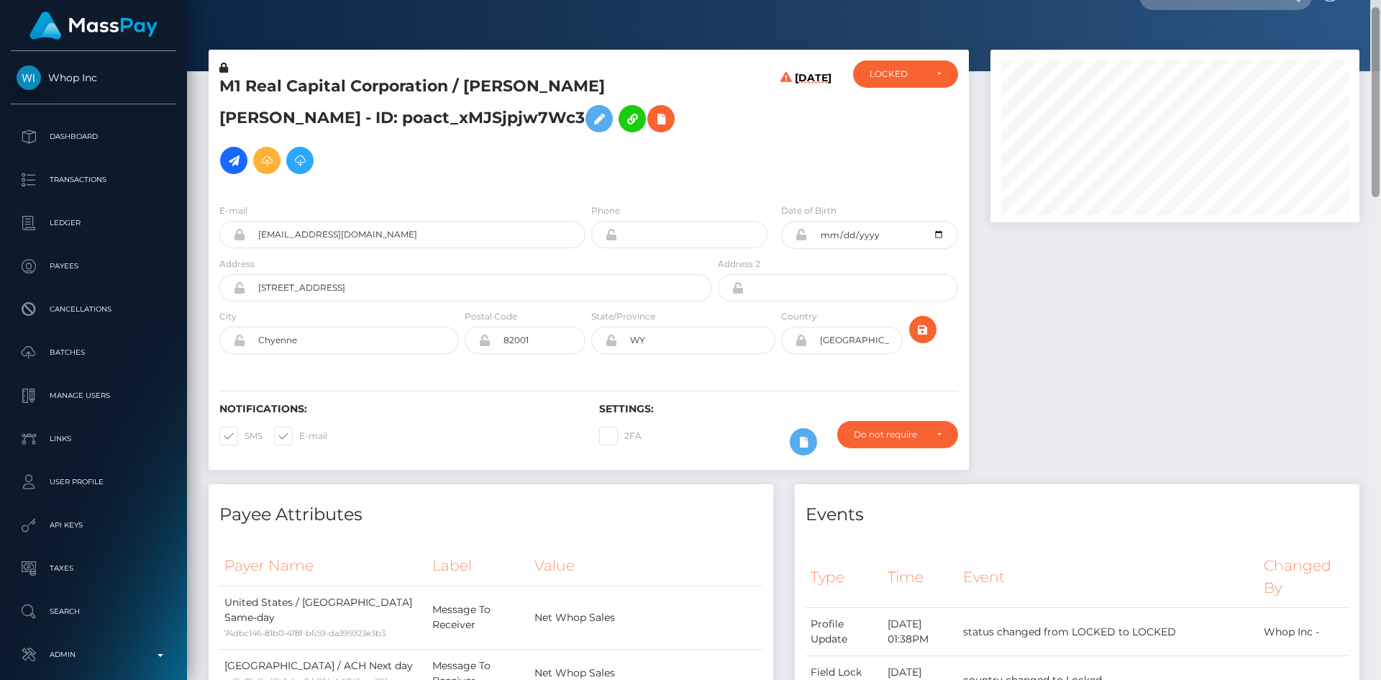
drag, startPoint x: 1375, startPoint y: 506, endPoint x: 1368, endPoint y: 24, distance: 482.5
click at [1368, 24] on div "Customer Profile Loading... Loading..." at bounding box center [784, 340] width 1194 height 680
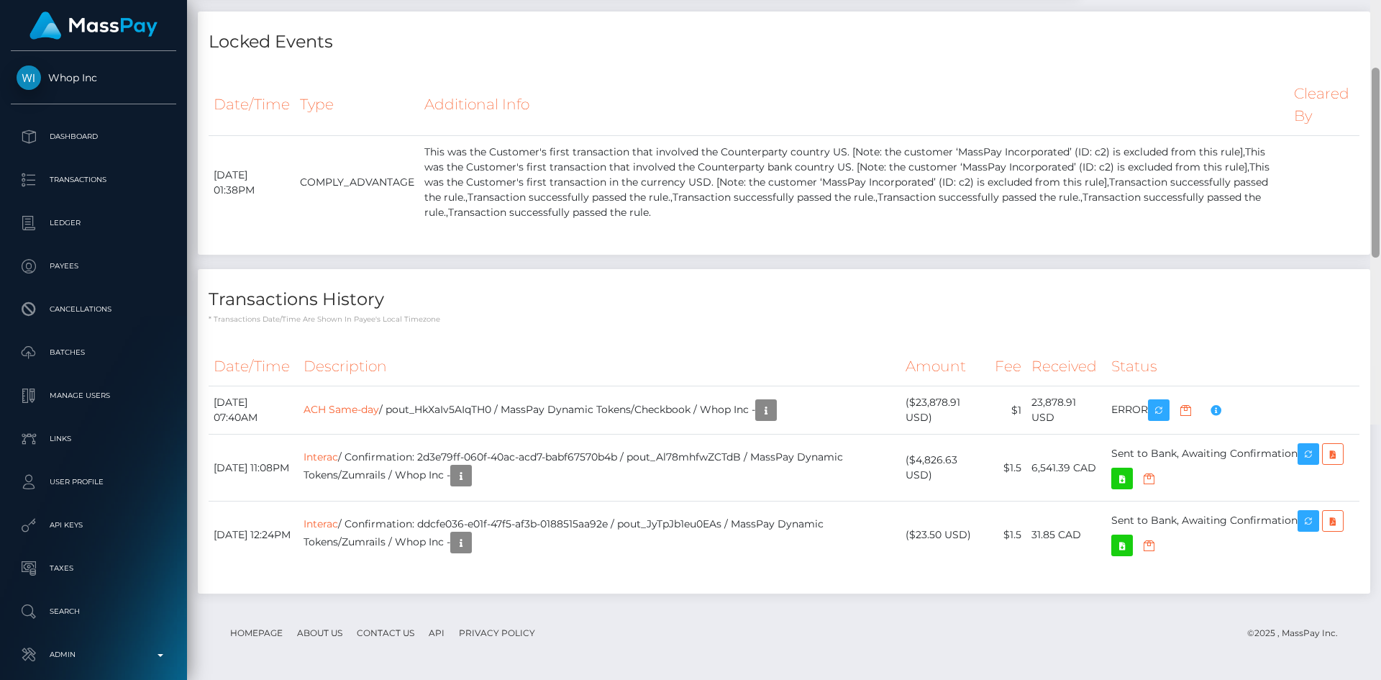
scroll to position [1744, 0]
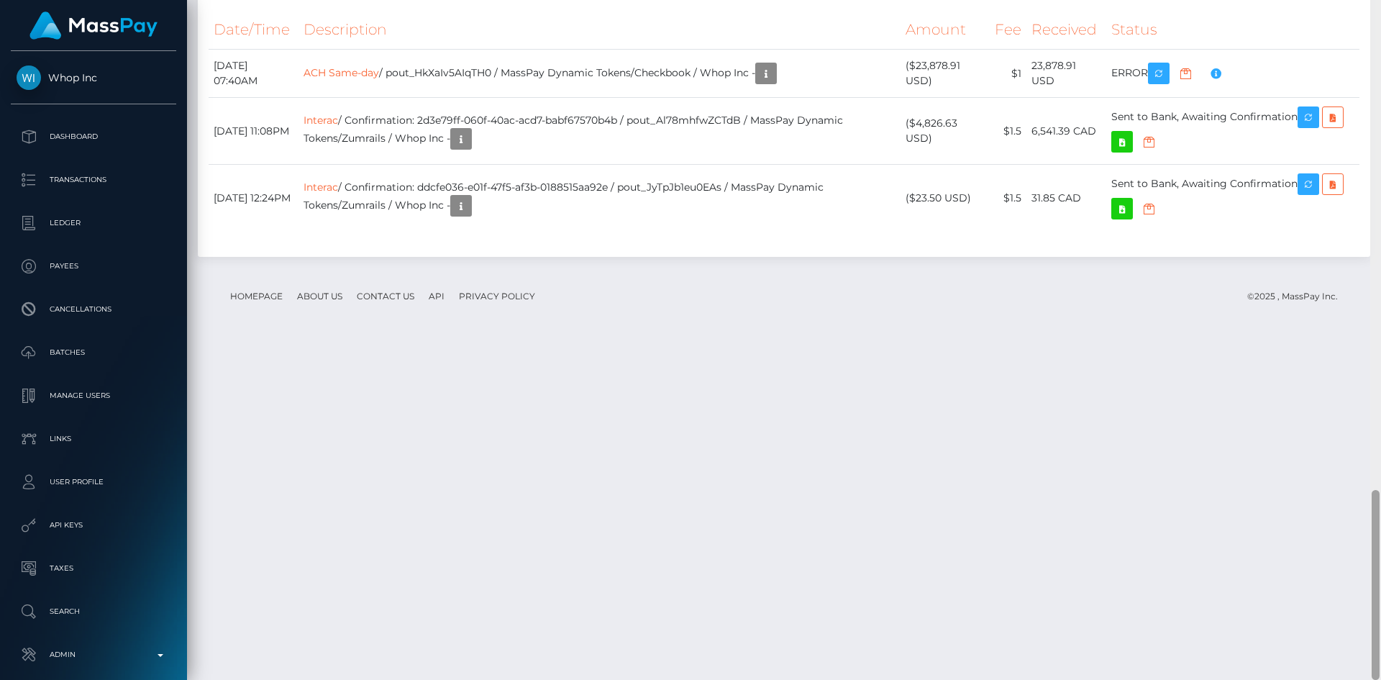
drag, startPoint x: 1376, startPoint y: 138, endPoint x: 999, endPoint y: 646, distance: 632.8
click at [1378, 679] on html "Whop Inc Dashboard Transactions Ledger Payees Cancellations Links" at bounding box center [690, 340] width 1381 height 680
click at [338, 127] on link "Interac" at bounding box center [320, 120] width 35 height 13
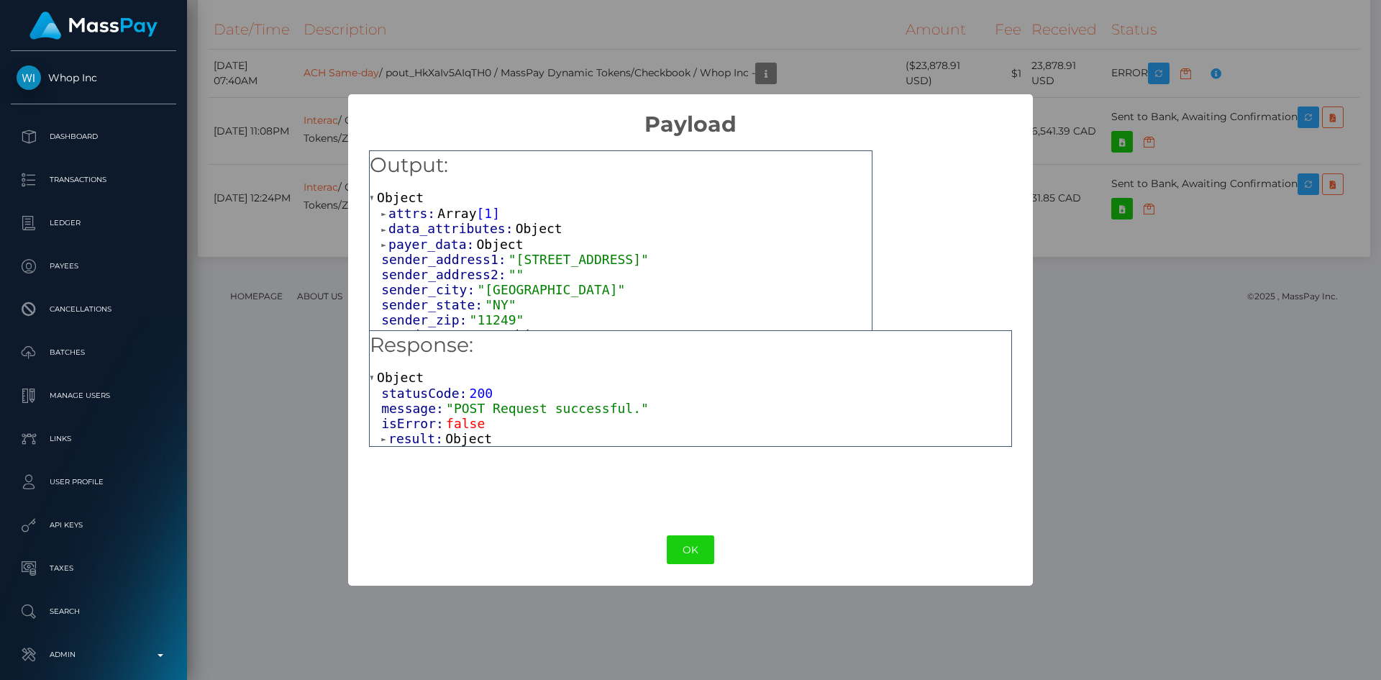
click at [446, 213] on span "Array" at bounding box center [456, 213] width 39 height 15
click at [440, 227] on span "Object" at bounding box center [441, 228] width 47 height 15
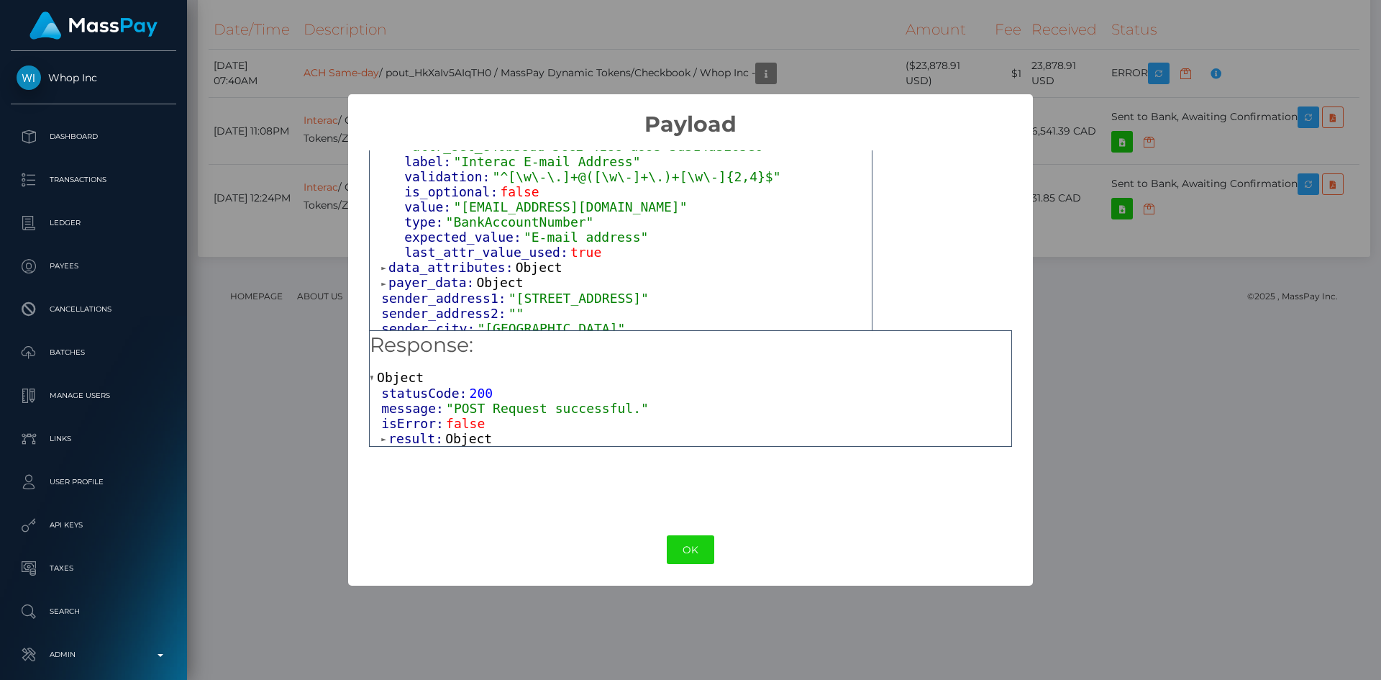
scroll to position [163, 0]
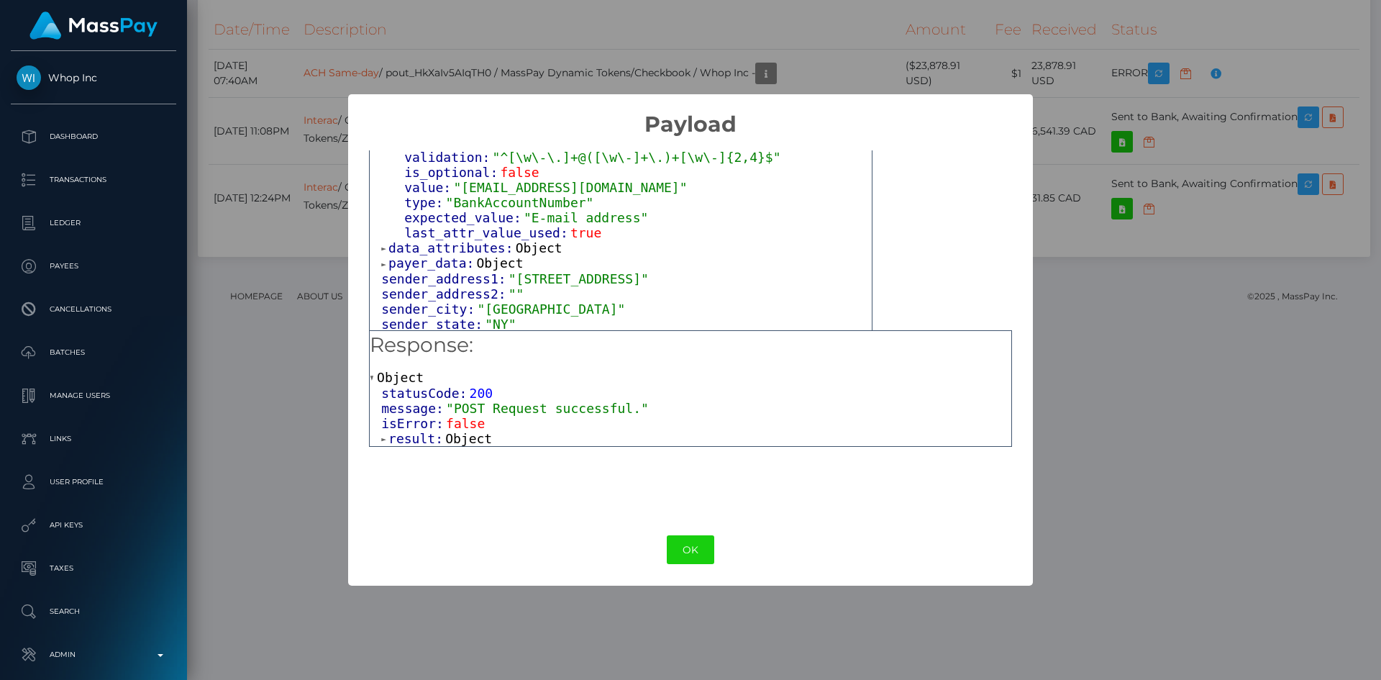
click at [529, 240] on span "Object" at bounding box center [539, 247] width 47 height 15
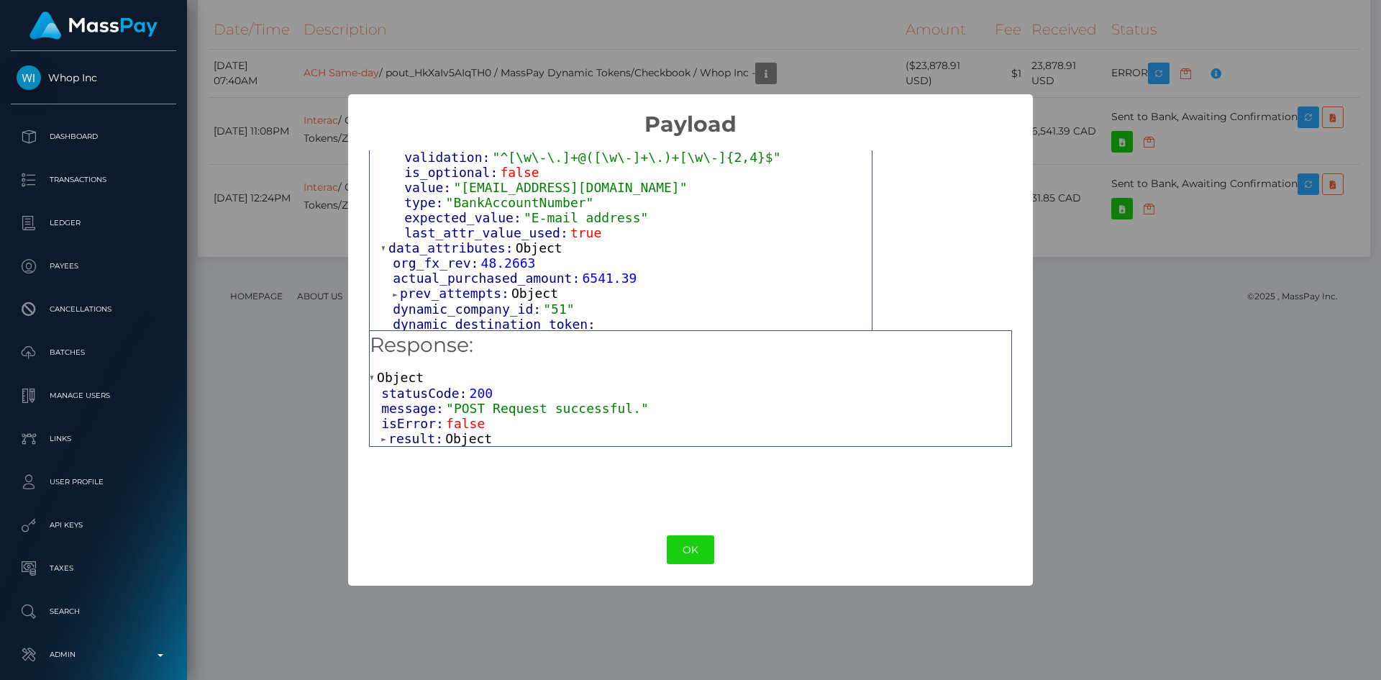
click at [512, 290] on span "Object" at bounding box center [534, 292] width 47 height 15
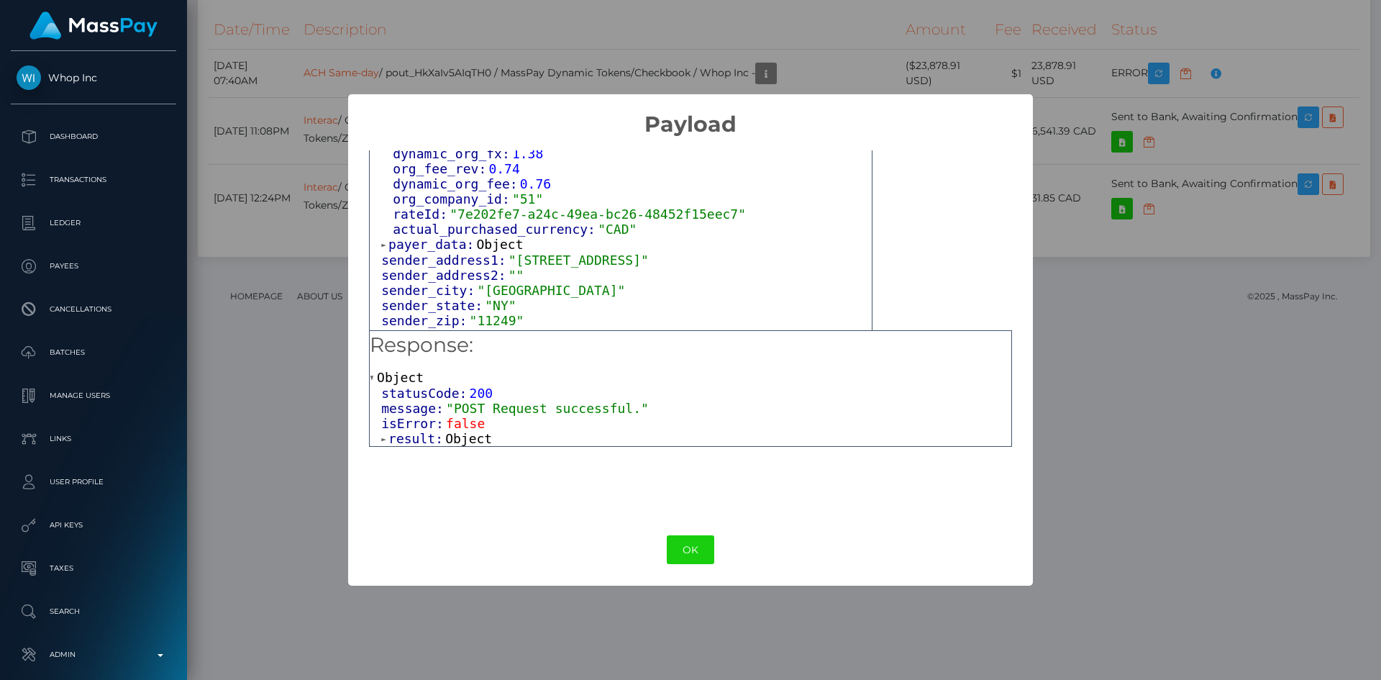
scroll to position [386, 0]
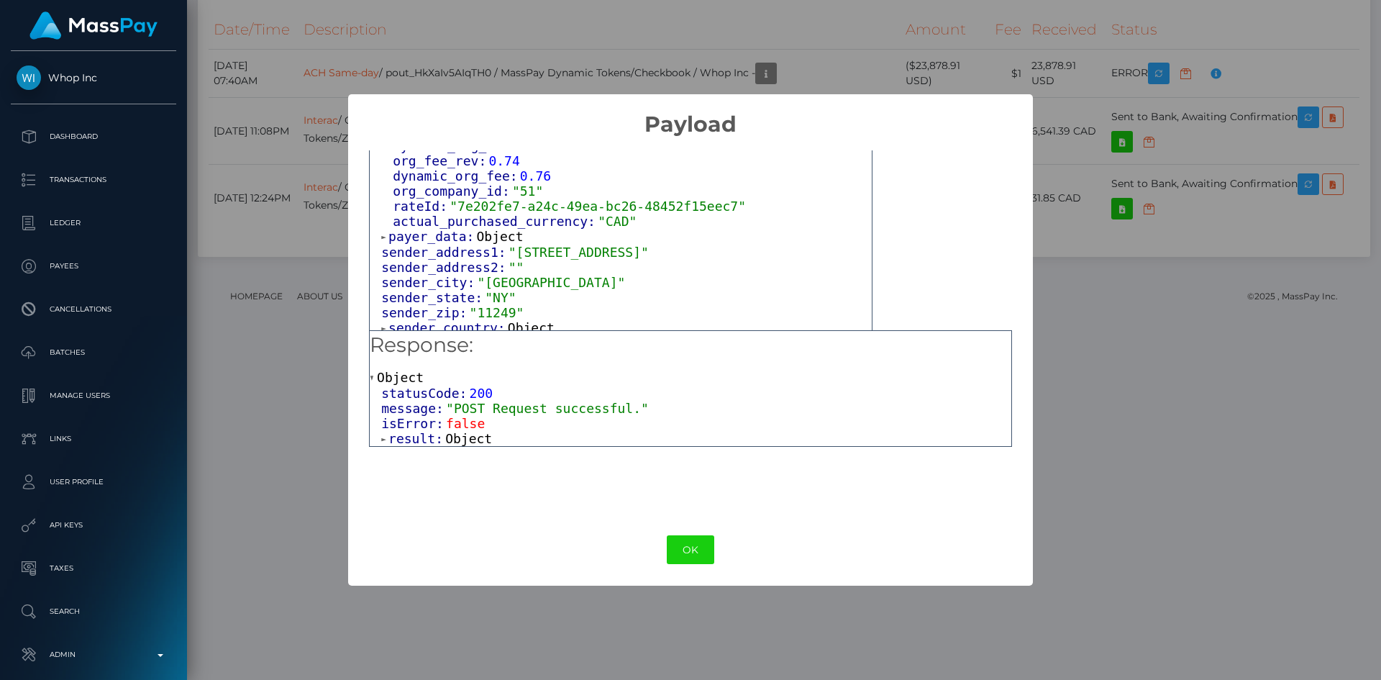
click at [488, 229] on span "Object" at bounding box center [500, 236] width 47 height 15
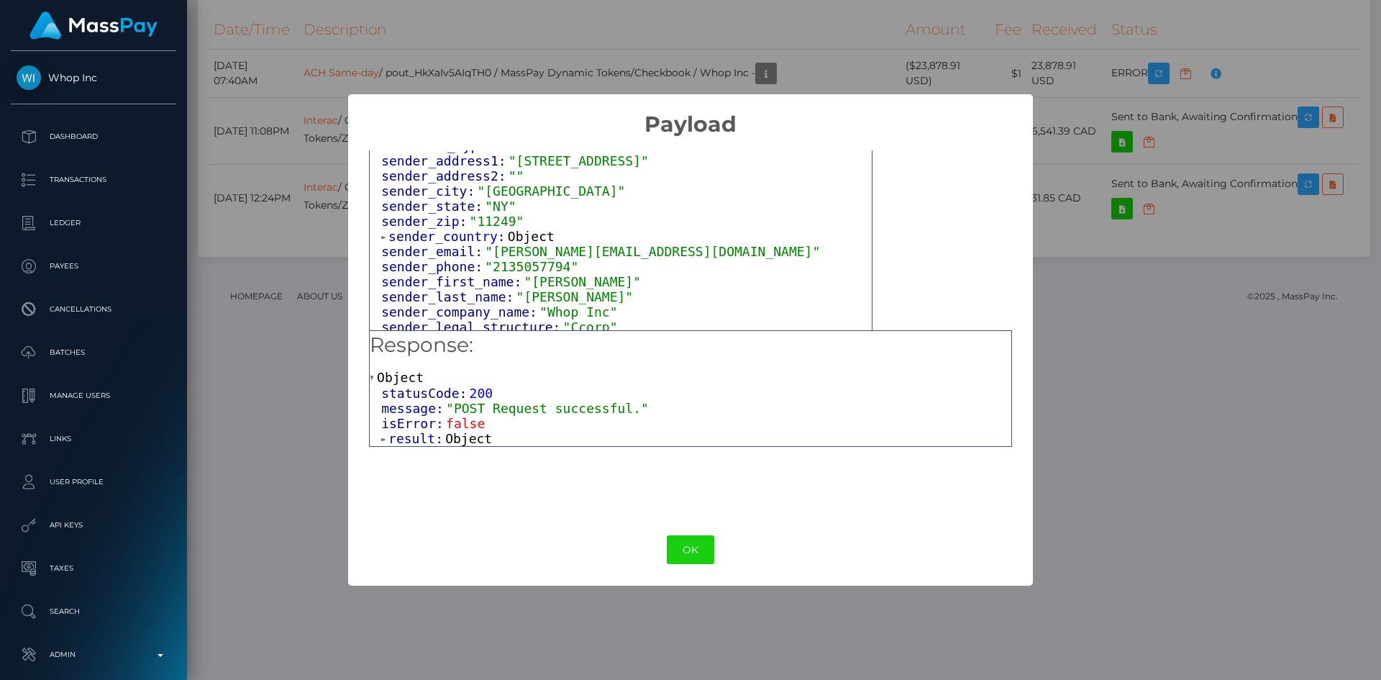
scroll to position [523, 0]
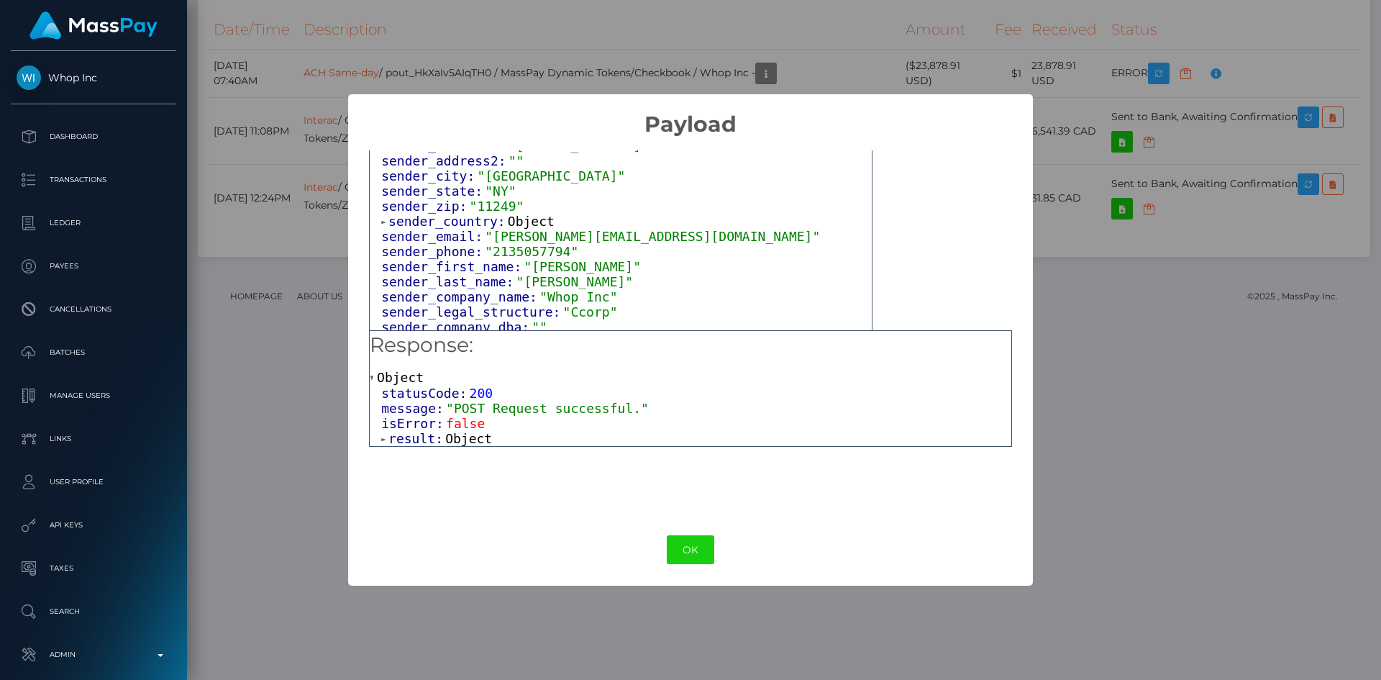
drag, startPoint x: 512, startPoint y: 216, endPoint x: 544, endPoint y: 218, distance: 32.4
click at [516, 216] on span "Object" at bounding box center [531, 221] width 47 height 15
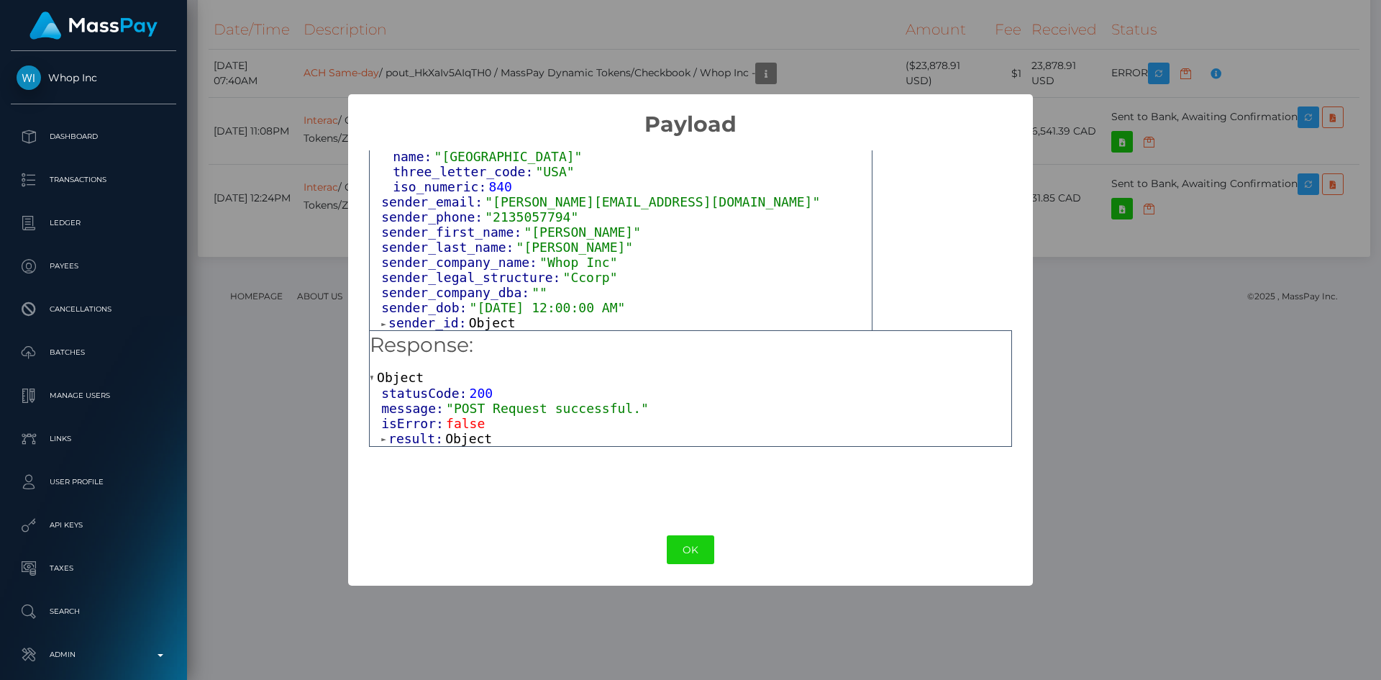
scroll to position [626, 0]
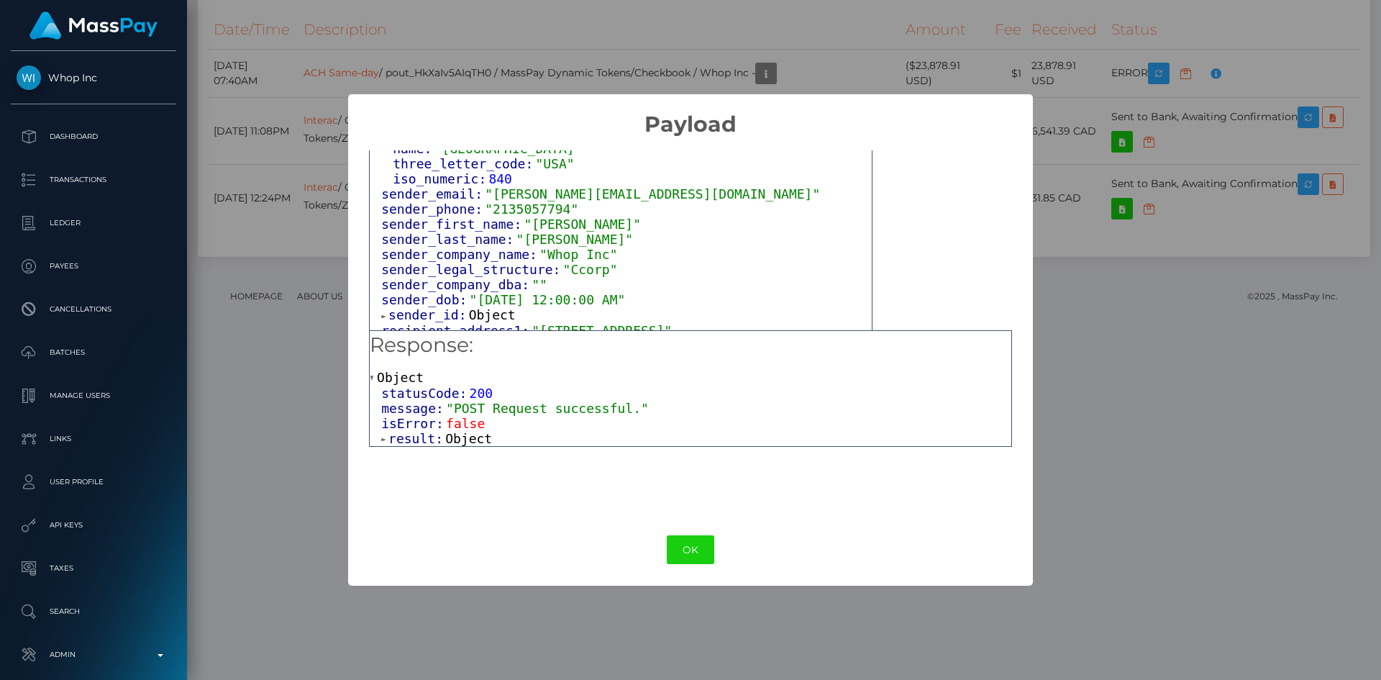
click at [538, 210] on span ""2135057794"" at bounding box center [531, 208] width 93 height 15
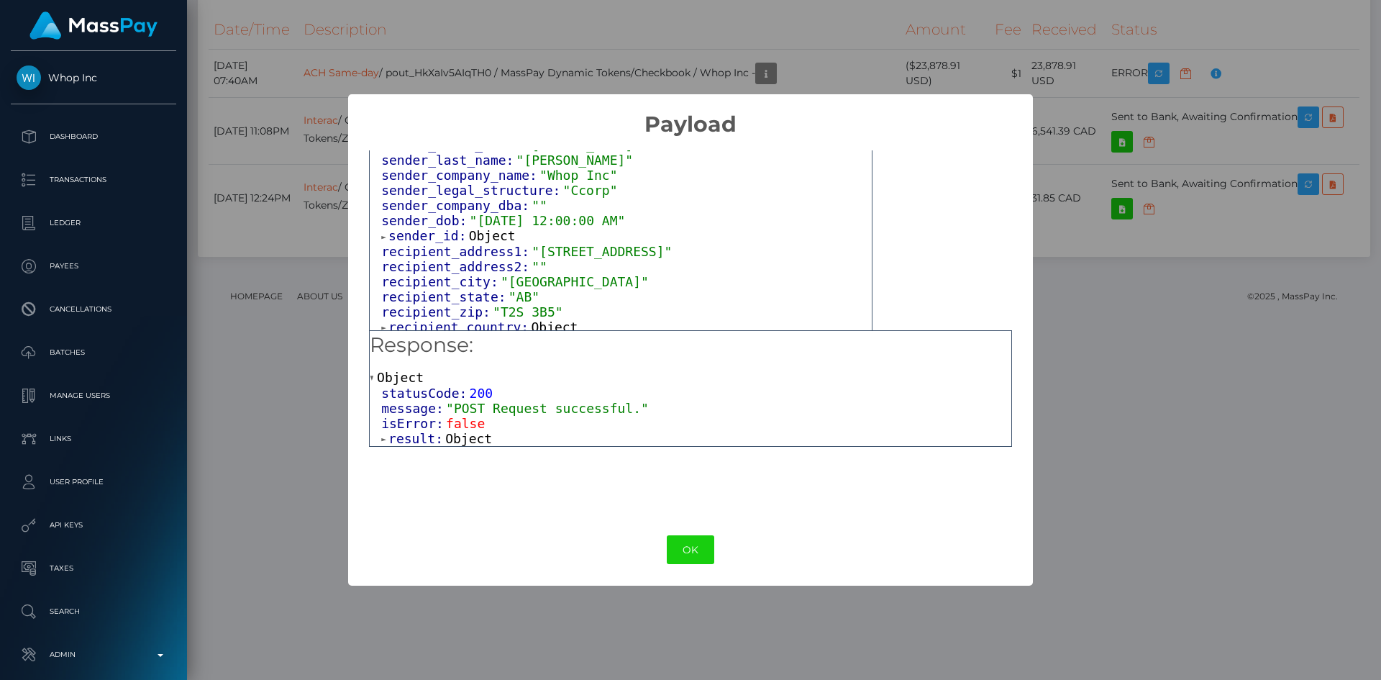
scroll to position [713, 0]
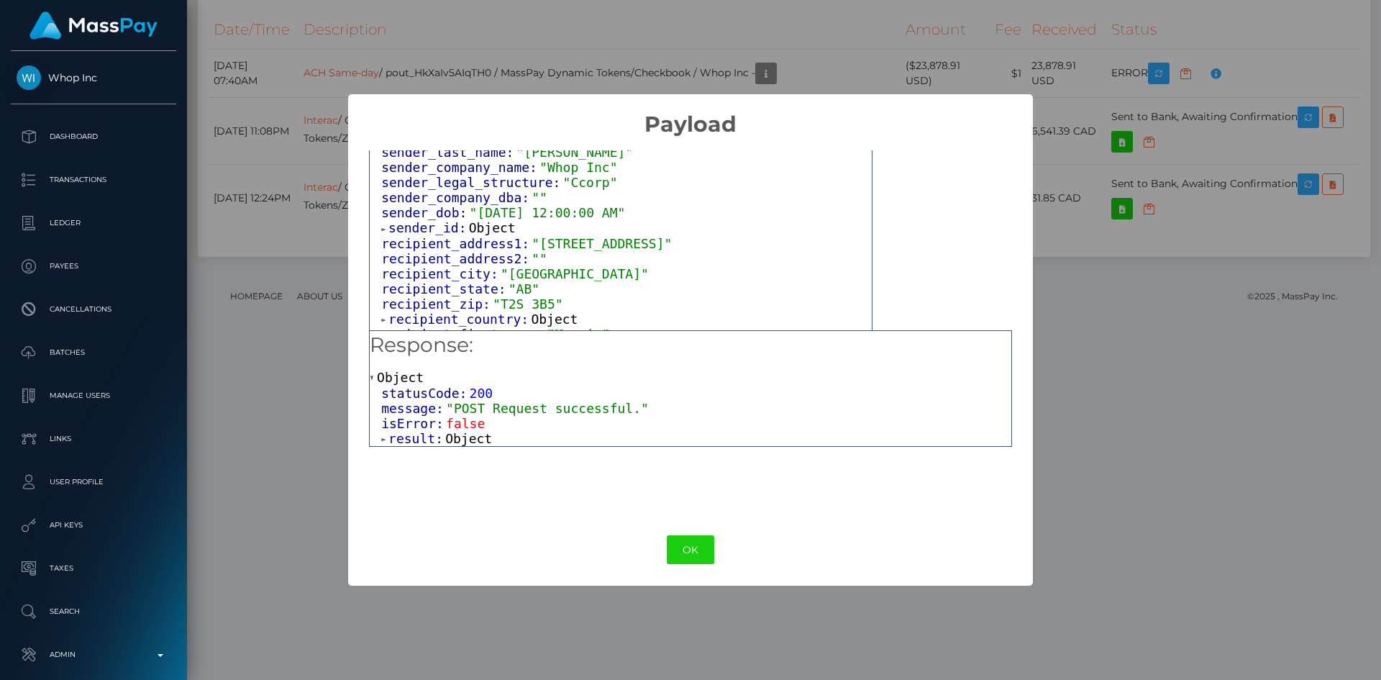
click at [473, 238] on span "recipient_address1:" at bounding box center [456, 243] width 150 height 15
click at [485, 233] on span "Object" at bounding box center [492, 227] width 47 height 15
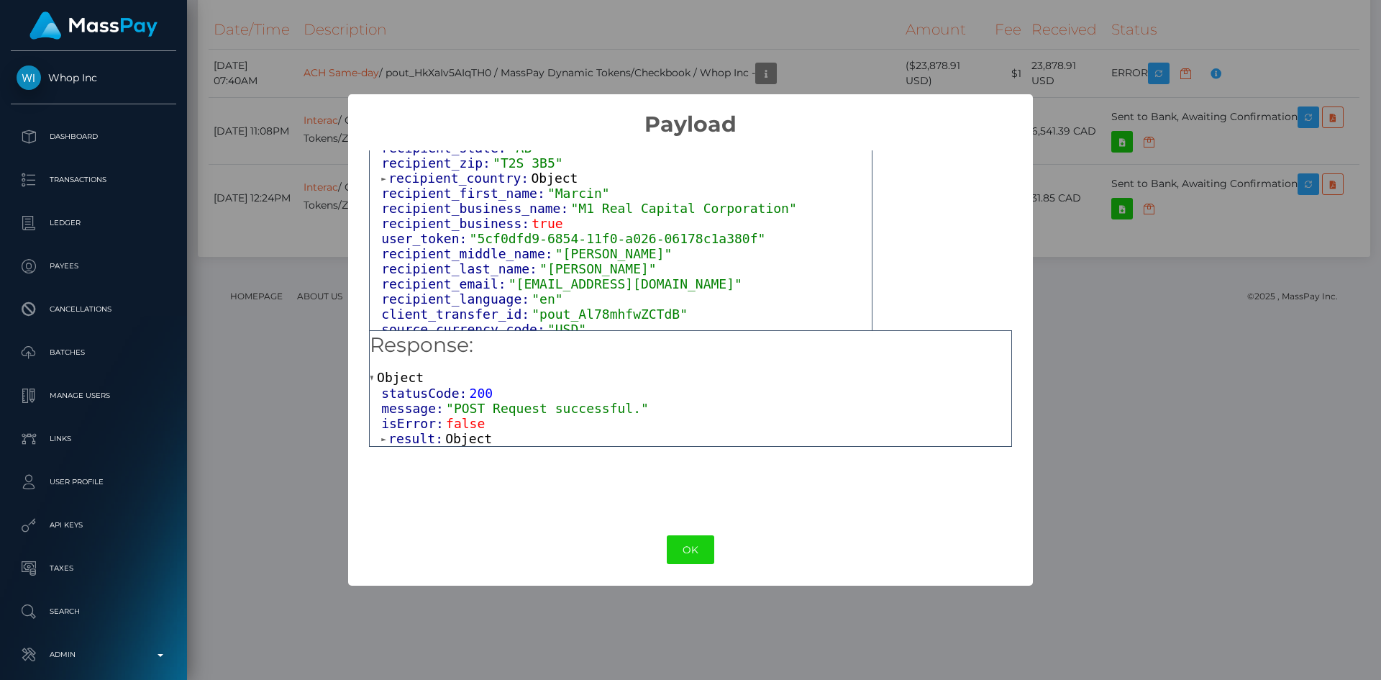
scroll to position [998, 0]
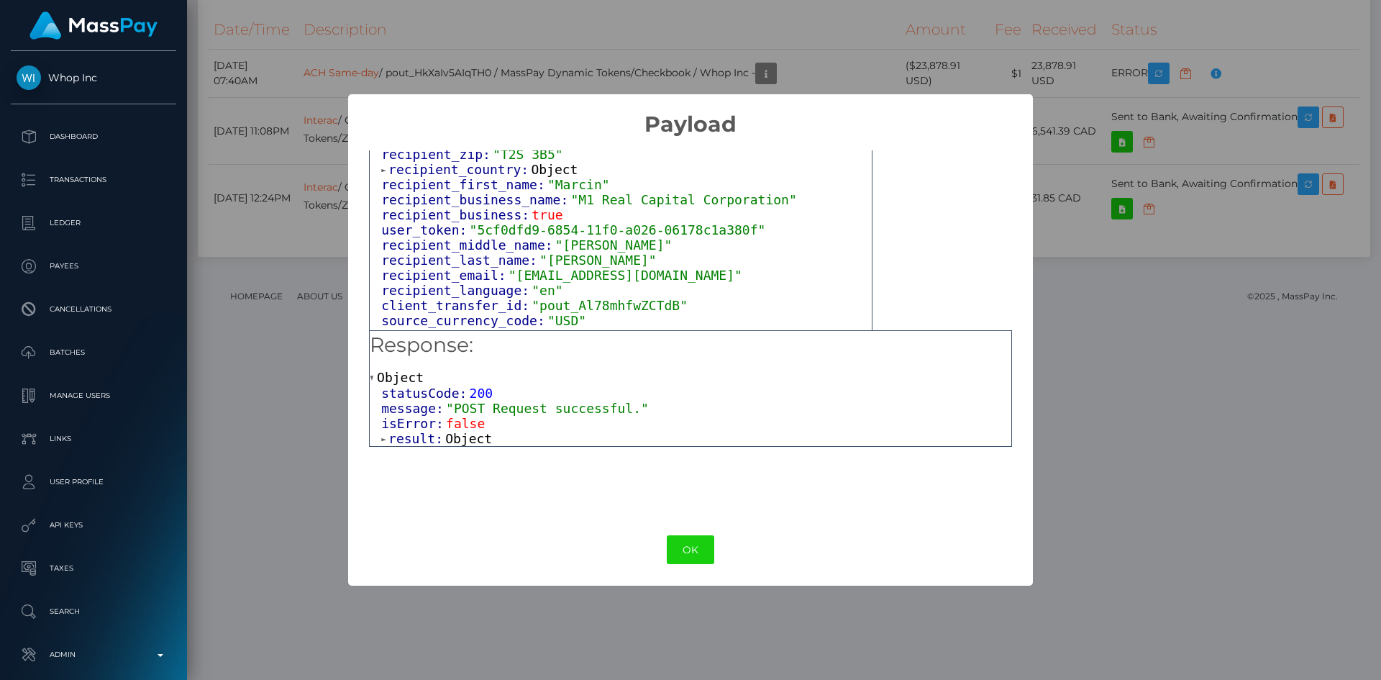
click at [548, 177] on span "Object" at bounding box center [554, 169] width 47 height 15
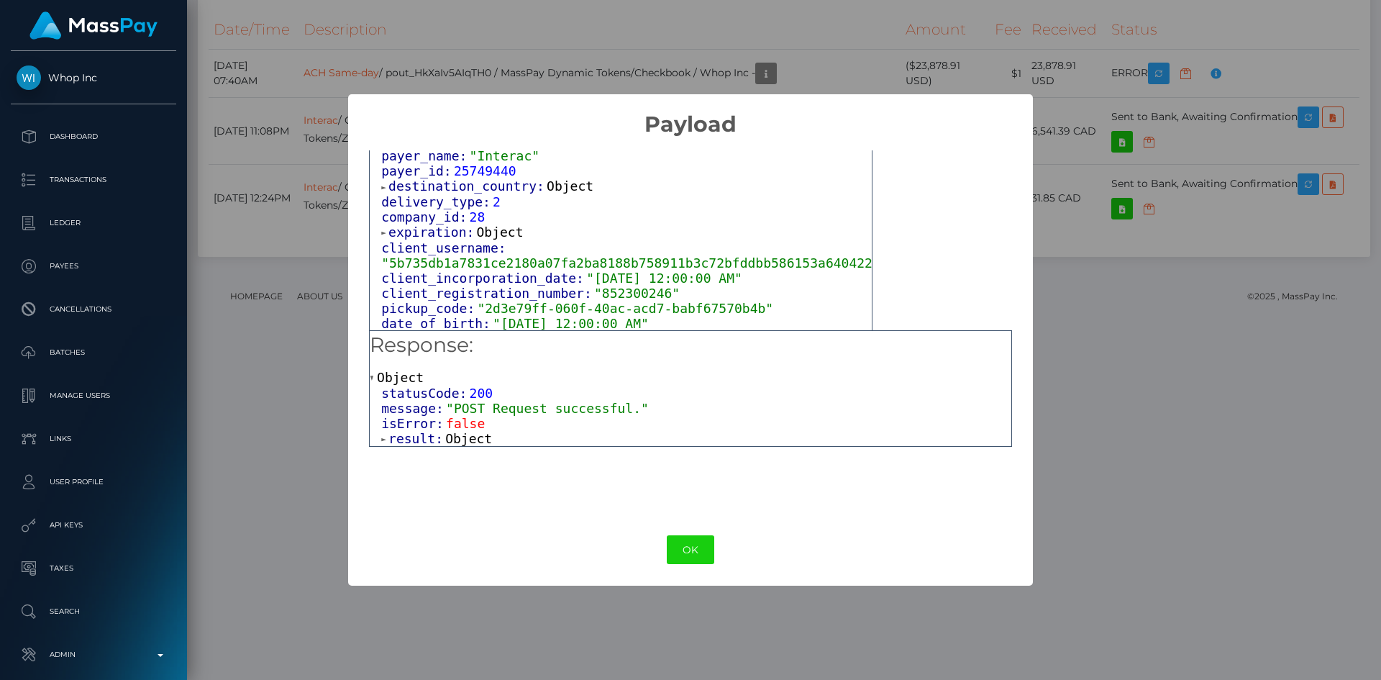
scroll to position [1392, 0]
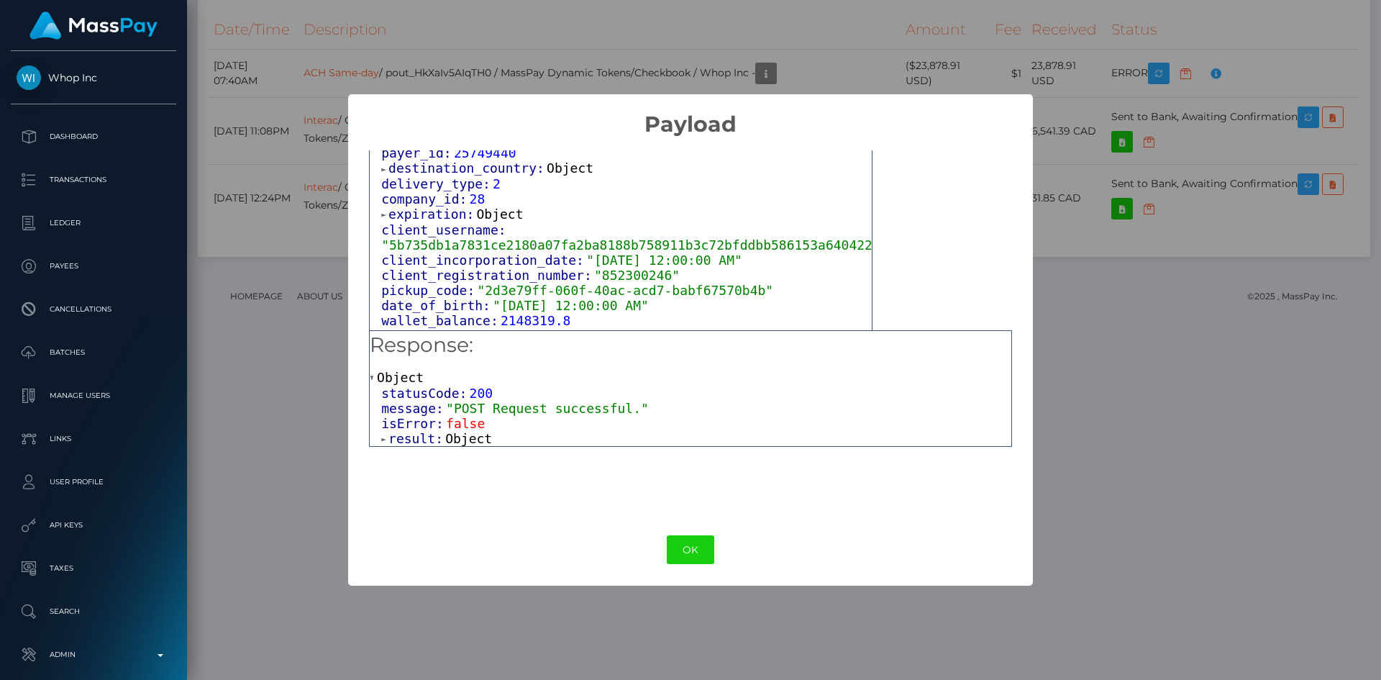
click at [546, 175] on span "Object" at bounding box center [569, 167] width 47 height 15
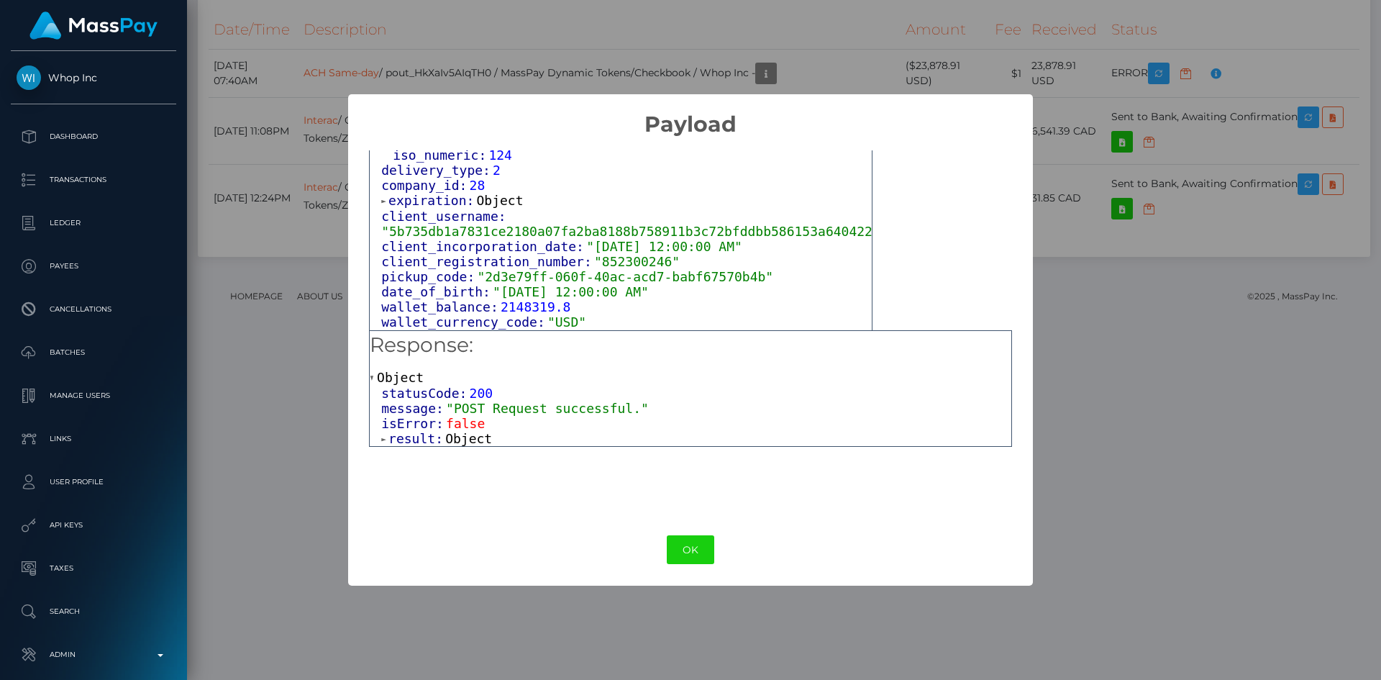
scroll to position [1476, 0]
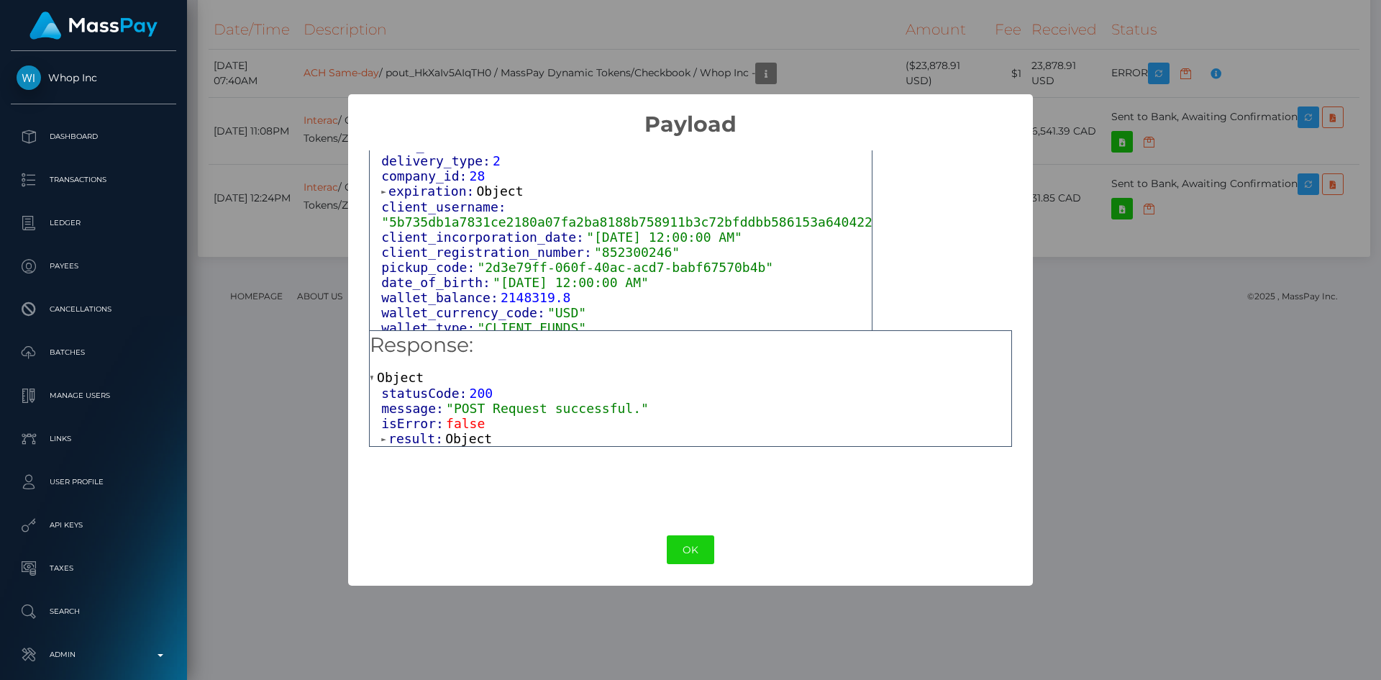
drag, startPoint x: 482, startPoint y: 242, endPoint x: 522, endPoint y: 250, distance: 40.2
click at [483, 198] on span "Object" at bounding box center [500, 190] width 47 height 15
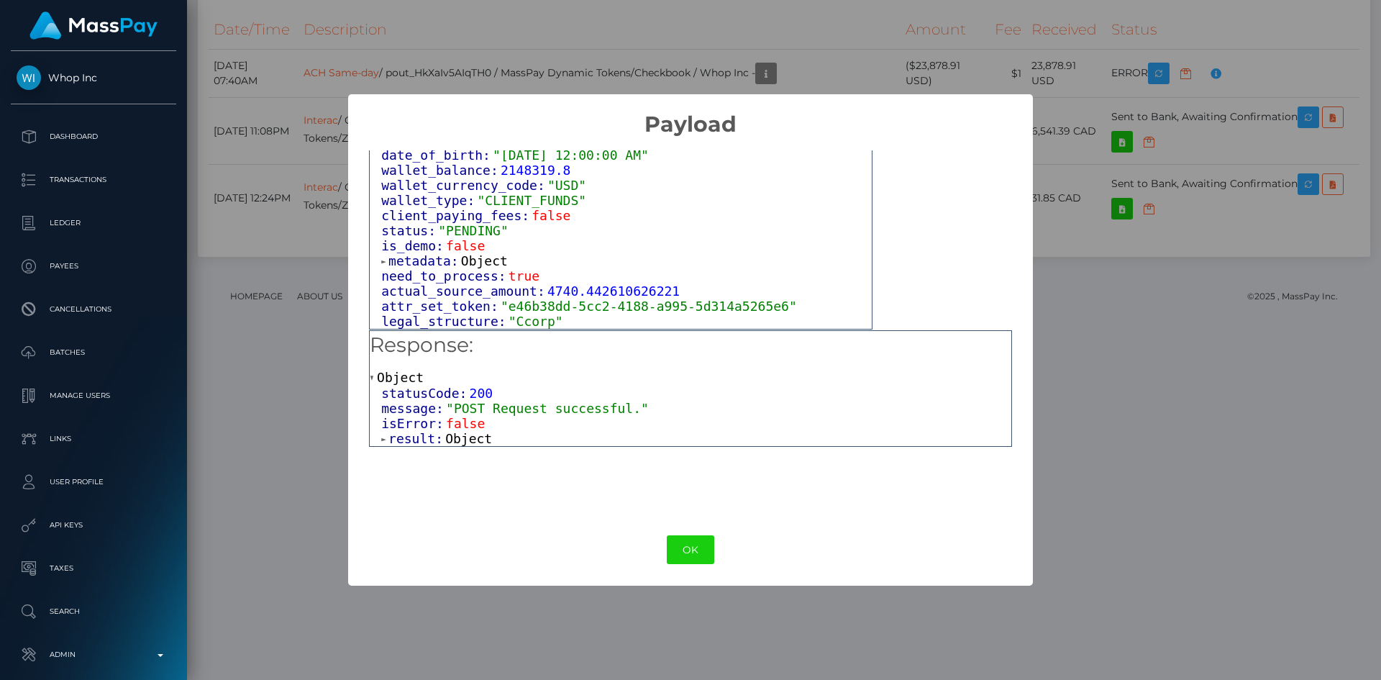
scroll to position [1681, 0]
click at [481, 256] on span "Object" at bounding box center [484, 260] width 47 height 15
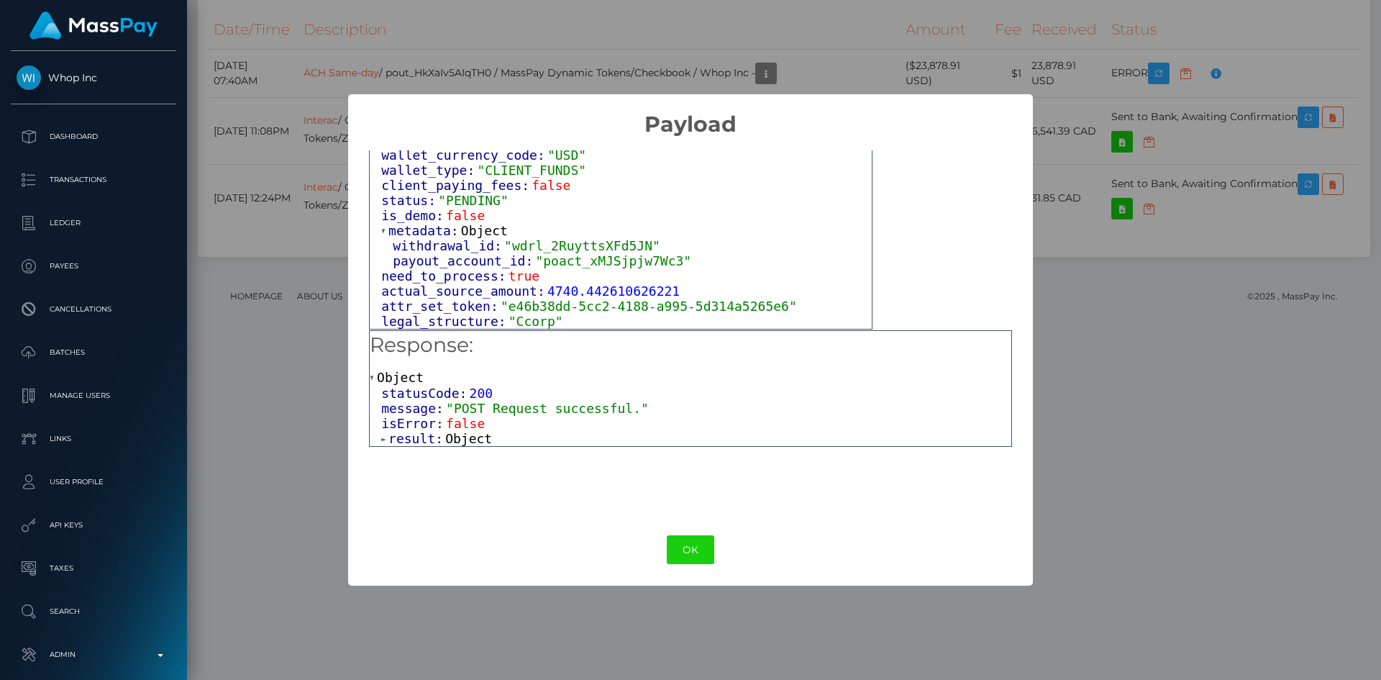
scroll to position [1724, 0]
drag, startPoint x: 687, startPoint y: 537, endPoint x: 690, endPoint y: 503, distance: 33.9
click at [688, 538] on button "OK" at bounding box center [690, 549] width 47 height 29
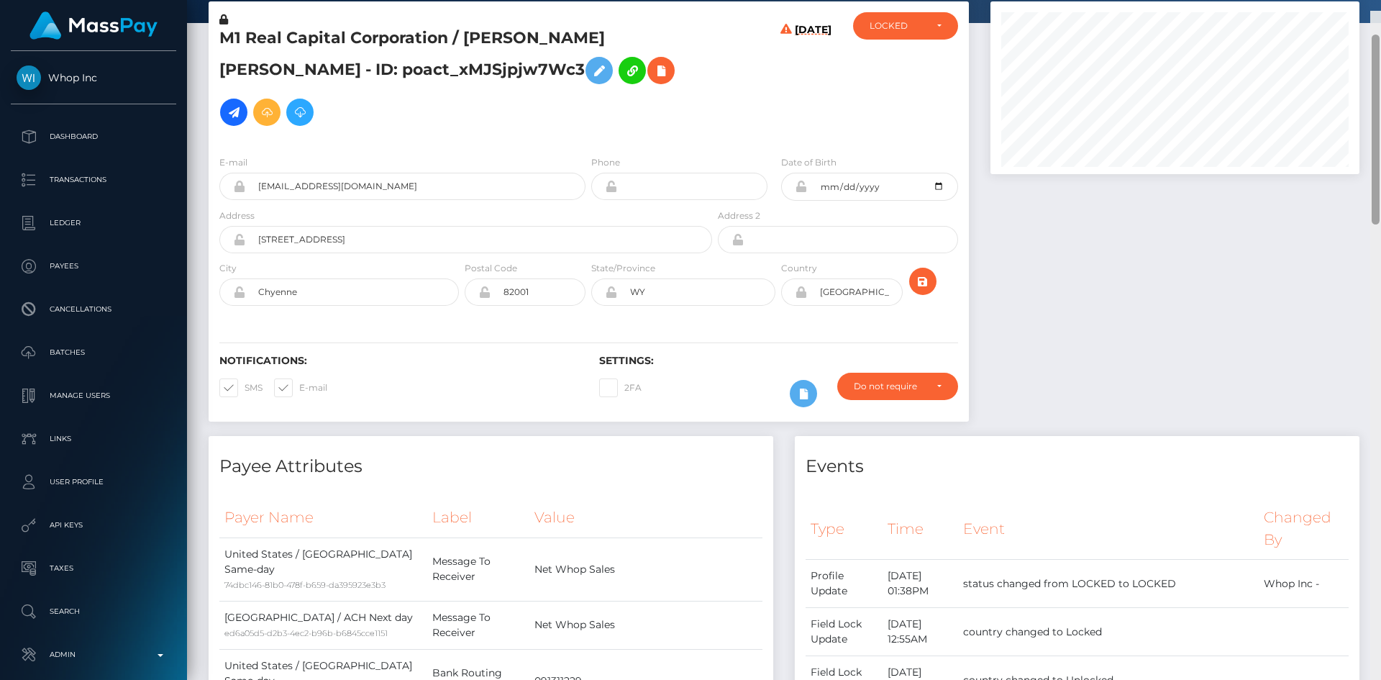
scroll to position [0, 0]
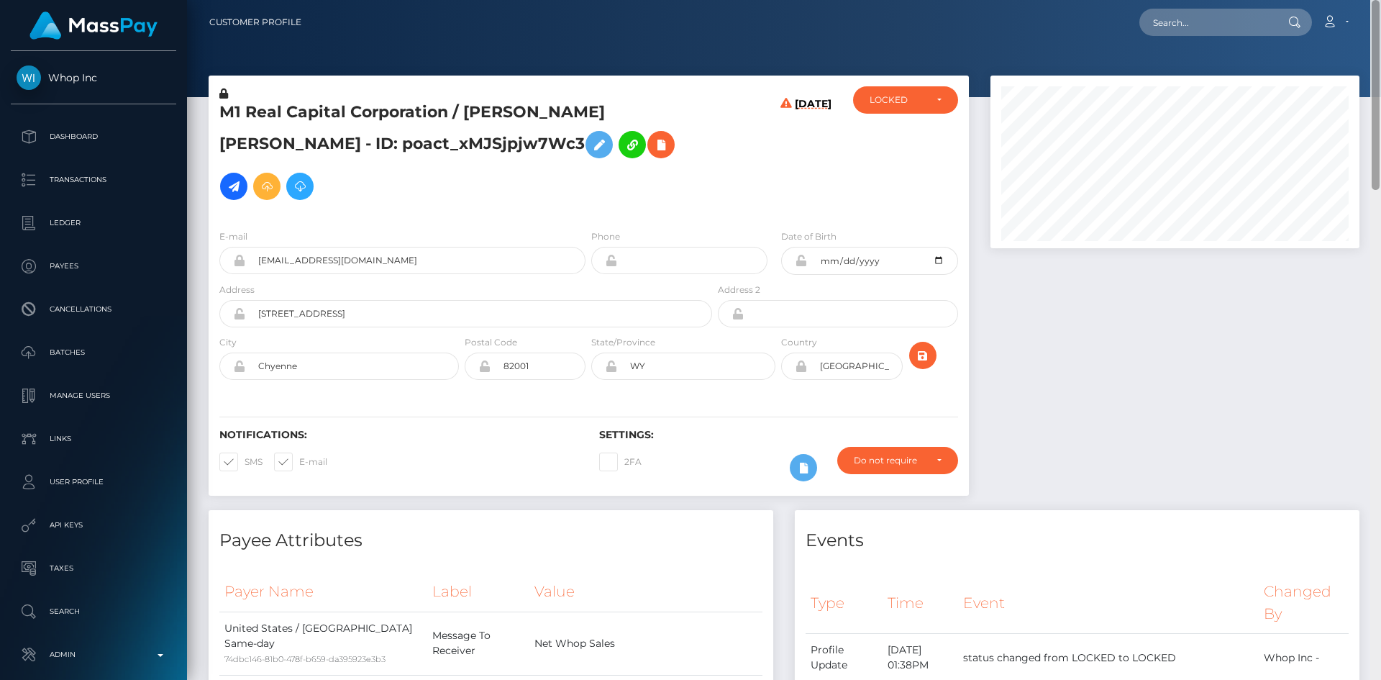
drag, startPoint x: 1373, startPoint y: 526, endPoint x: 1380, endPoint y: 12, distance: 514.2
click at [1380, 12] on div "Customer Profile Loading... Loading..." at bounding box center [784, 340] width 1194 height 680
click at [1200, 23] on input "text" at bounding box center [1206, 22] width 135 height 27
paste input "pout_SUa5GvxauxK1M"
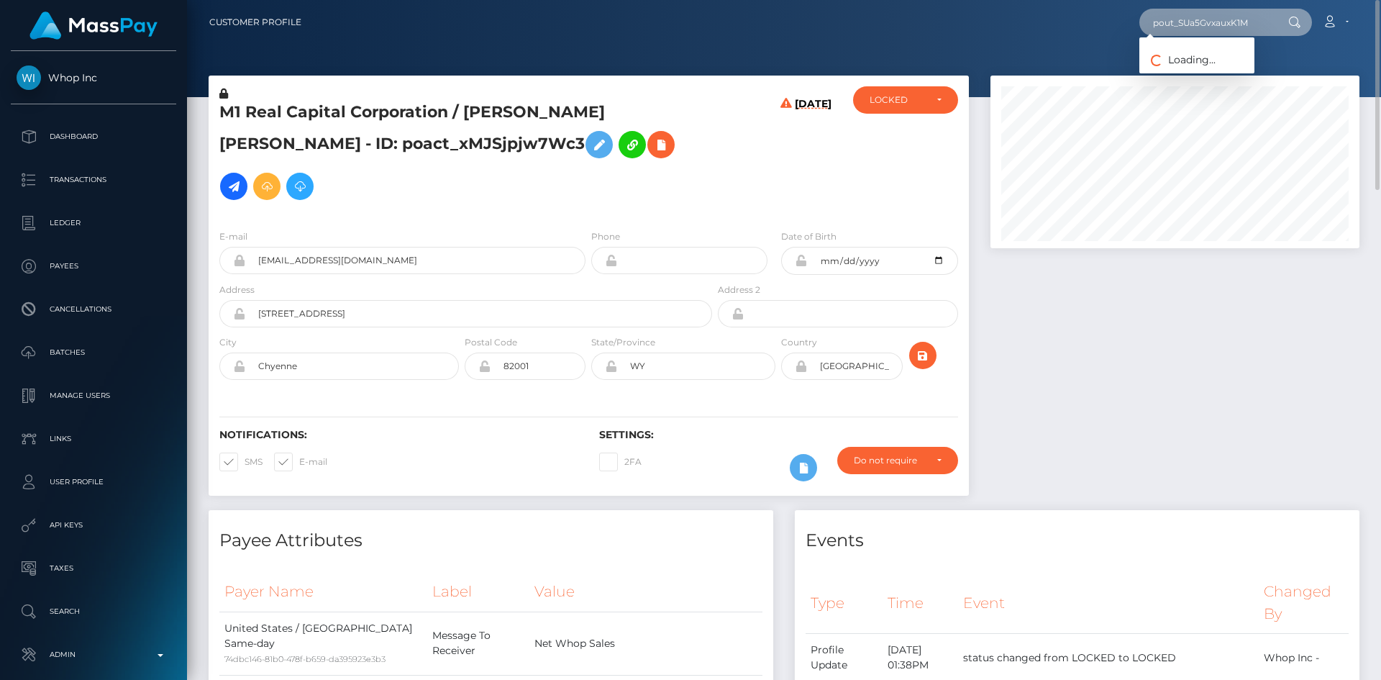
type input "pout_SUa5GvxauxK1M"
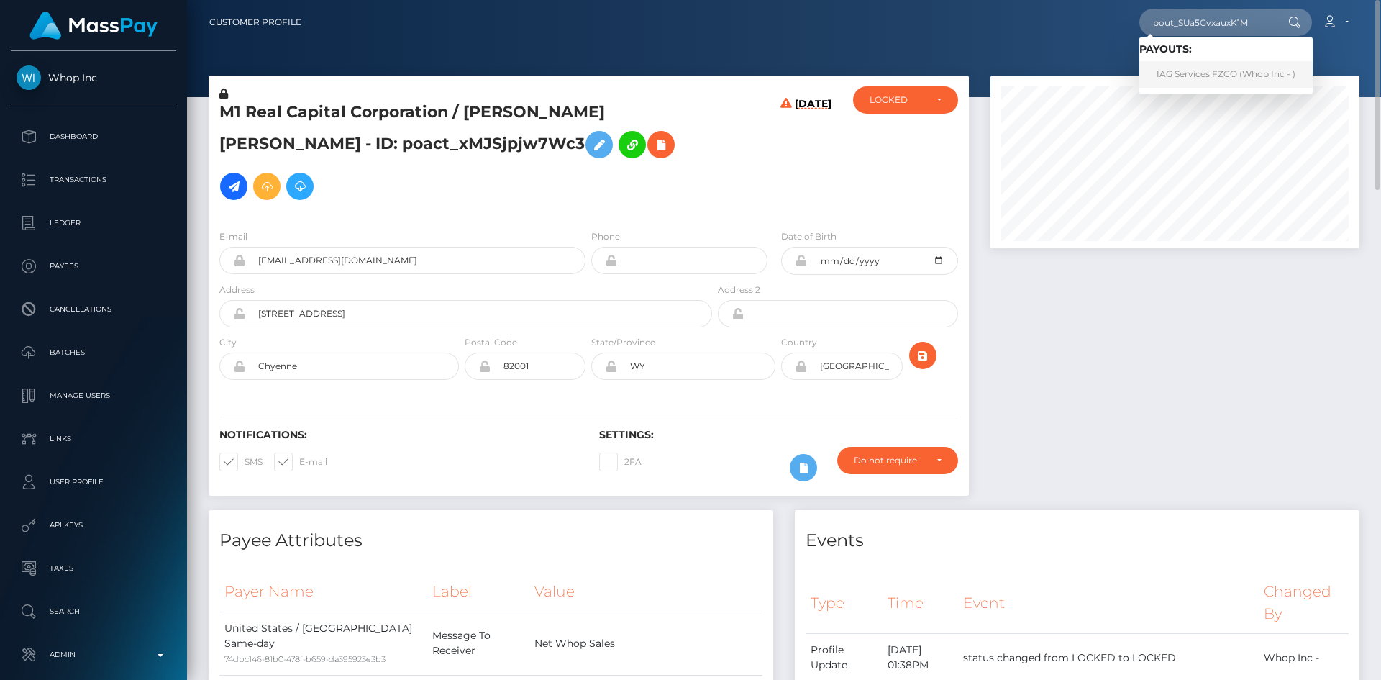
click at [1225, 73] on link "IAG Services FZCO (Whop Inc - )" at bounding box center [1225, 74] width 173 height 27
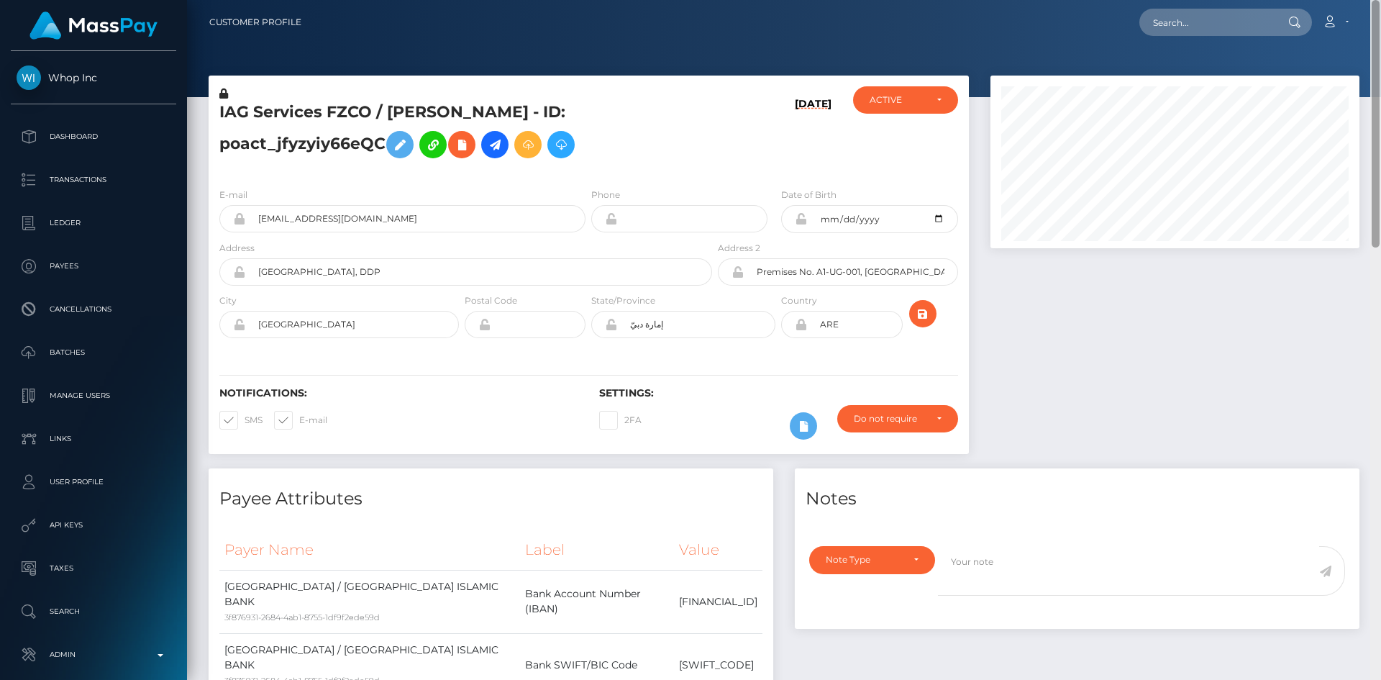
click at [1380, 0] on html "Whop Inc Dashboard Transactions Ledger Payees Cancellations Links" at bounding box center [690, 340] width 1381 height 680
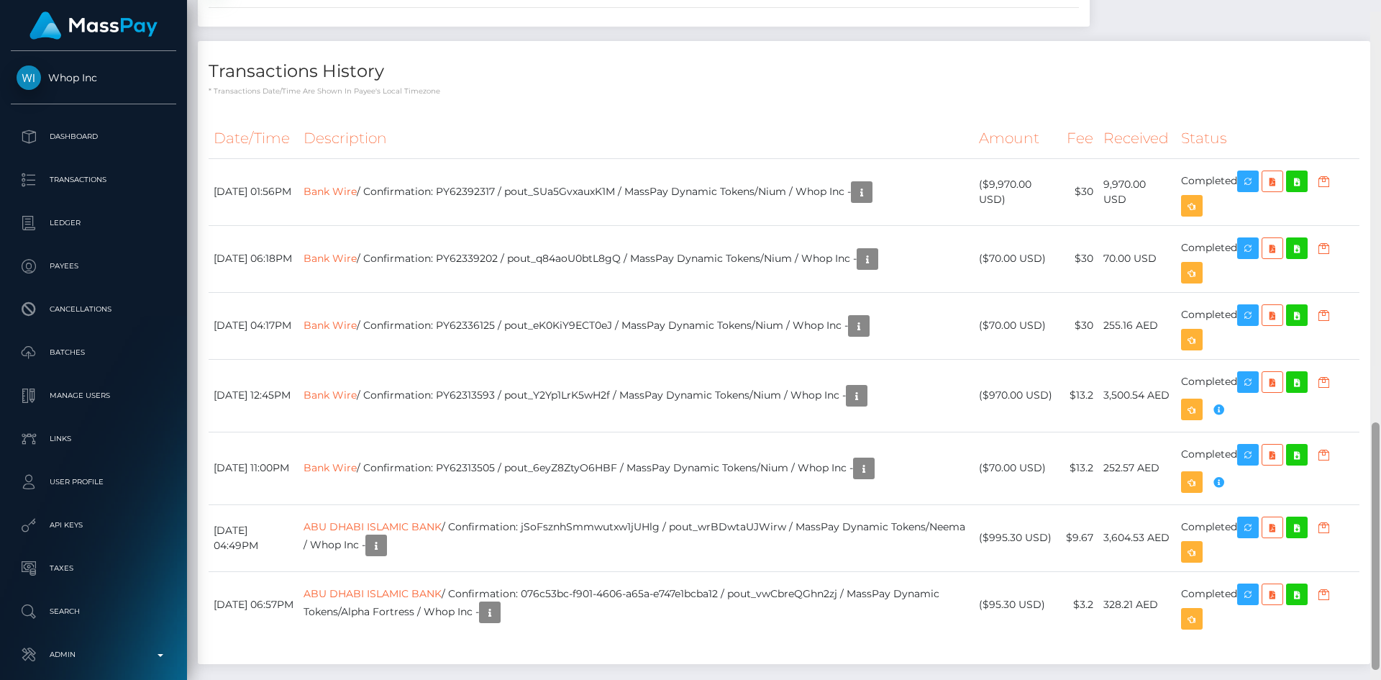
scroll to position [1125, 0]
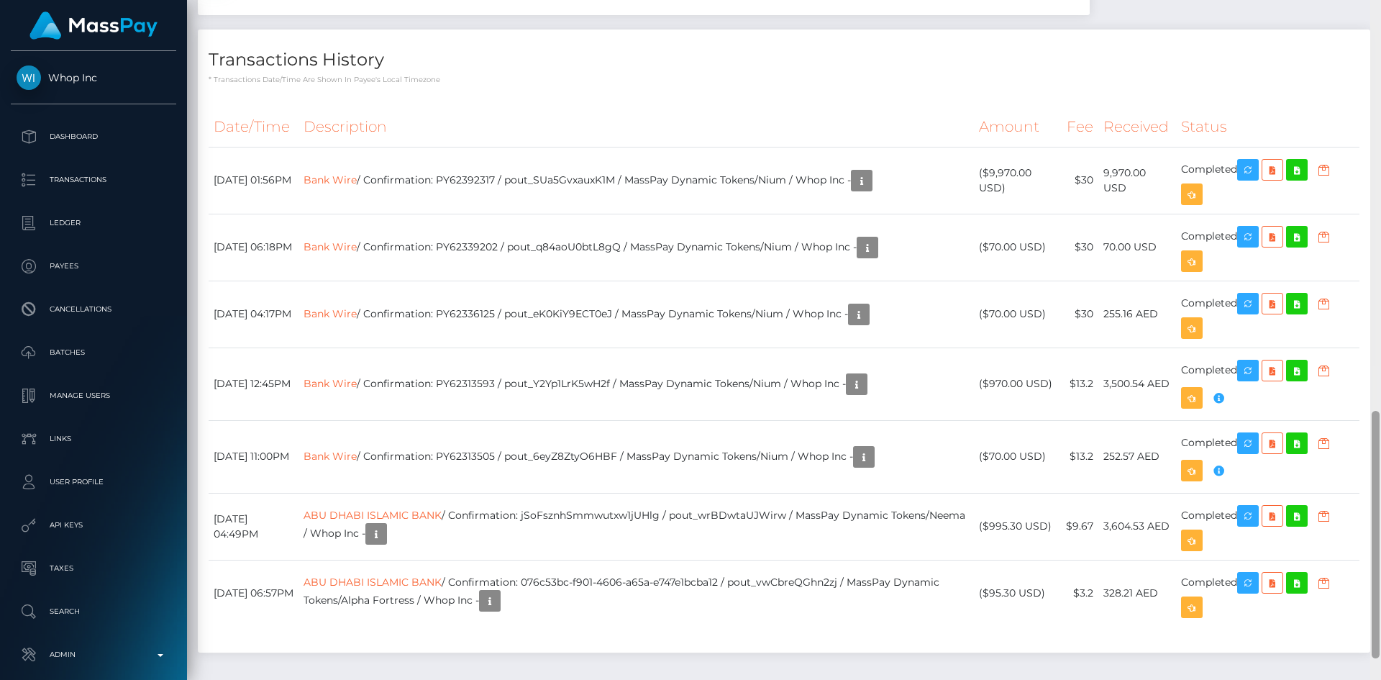
drag, startPoint x: 1375, startPoint y: 168, endPoint x: 1376, endPoint y: 552, distance: 384.7
click at [1376, 552] on div at bounding box center [1375, 534] width 8 height 247
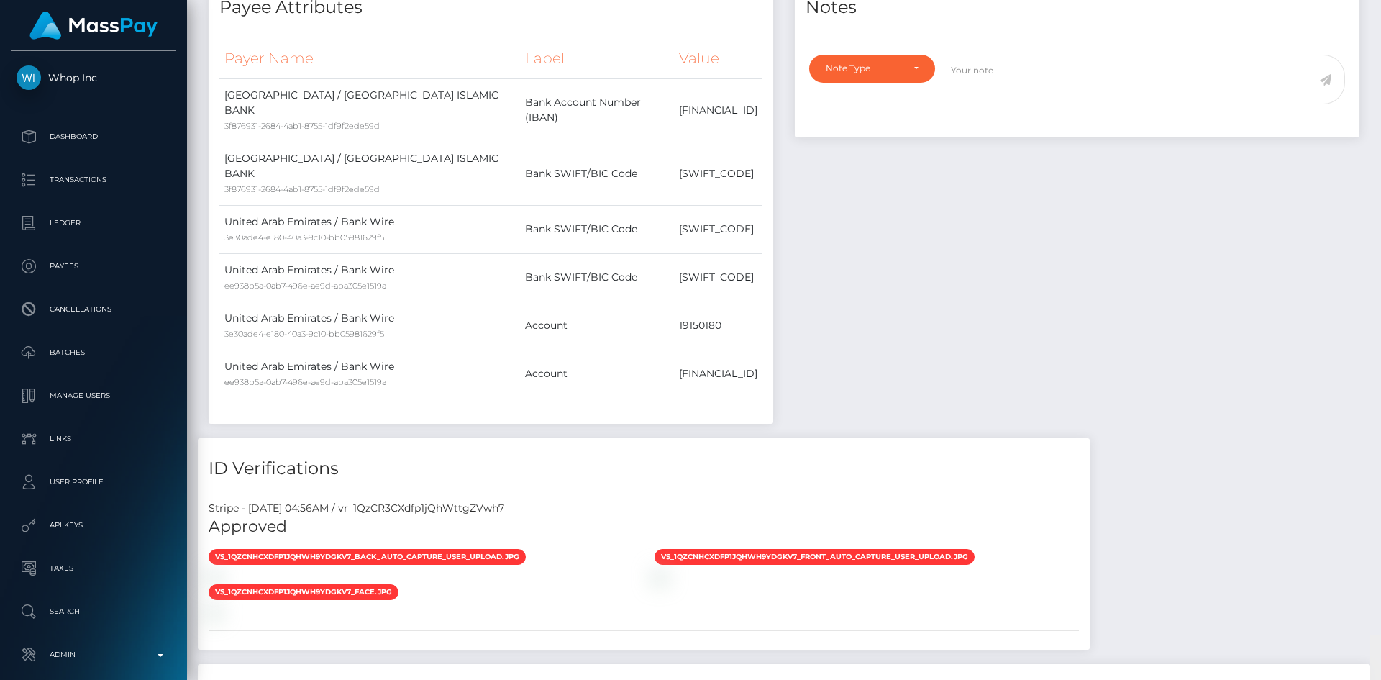
scroll to position [0, 0]
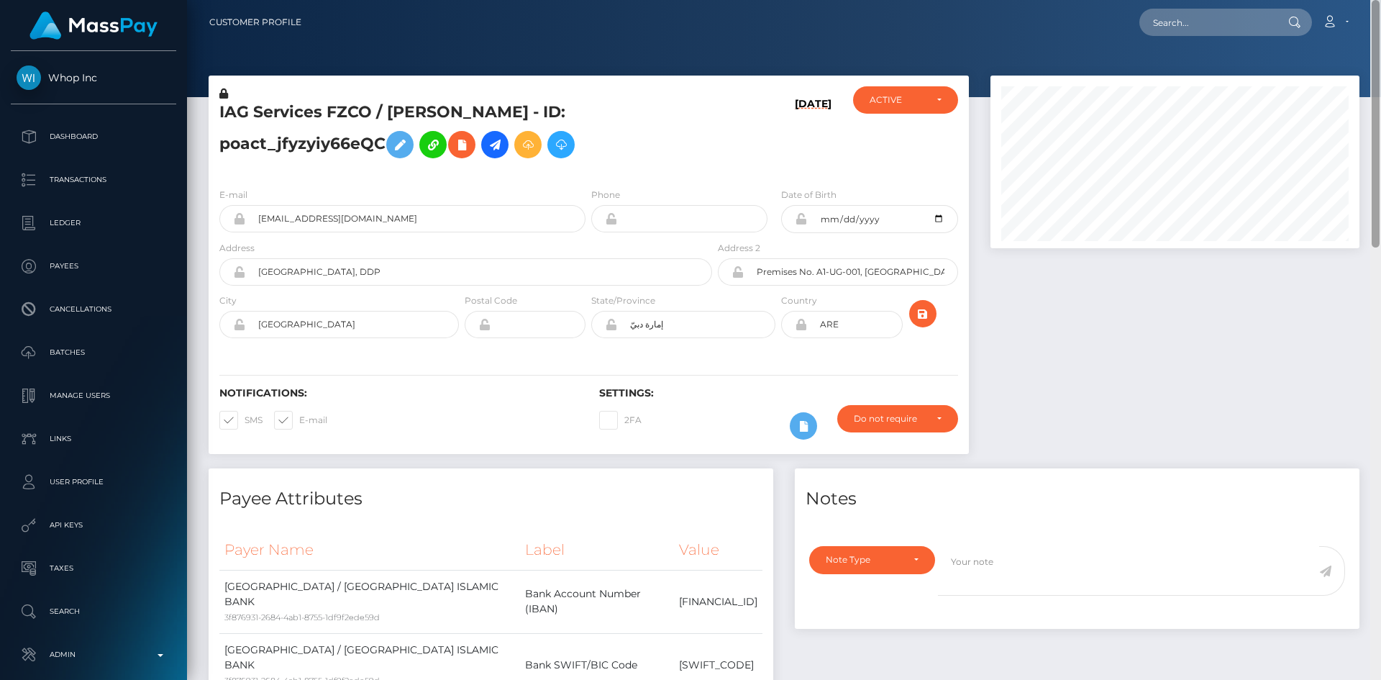
drag, startPoint x: 1376, startPoint y: 424, endPoint x: 1377, endPoint y: -9, distance: 432.9
click at [1377, 0] on html "Whop Inc Dashboard Transactions Ledger Payees Cancellations Links" at bounding box center [690, 340] width 1381 height 680
click at [1190, 36] on div "Loading... Loading... Account Edit Profile Logout" at bounding box center [836, 22] width 1046 height 30
click at [1235, 25] on input "text" at bounding box center [1206, 22] width 135 height 27
paste input "[PERSON_NAME][EMAIL_ADDRESS][DOMAIN_NAME]"
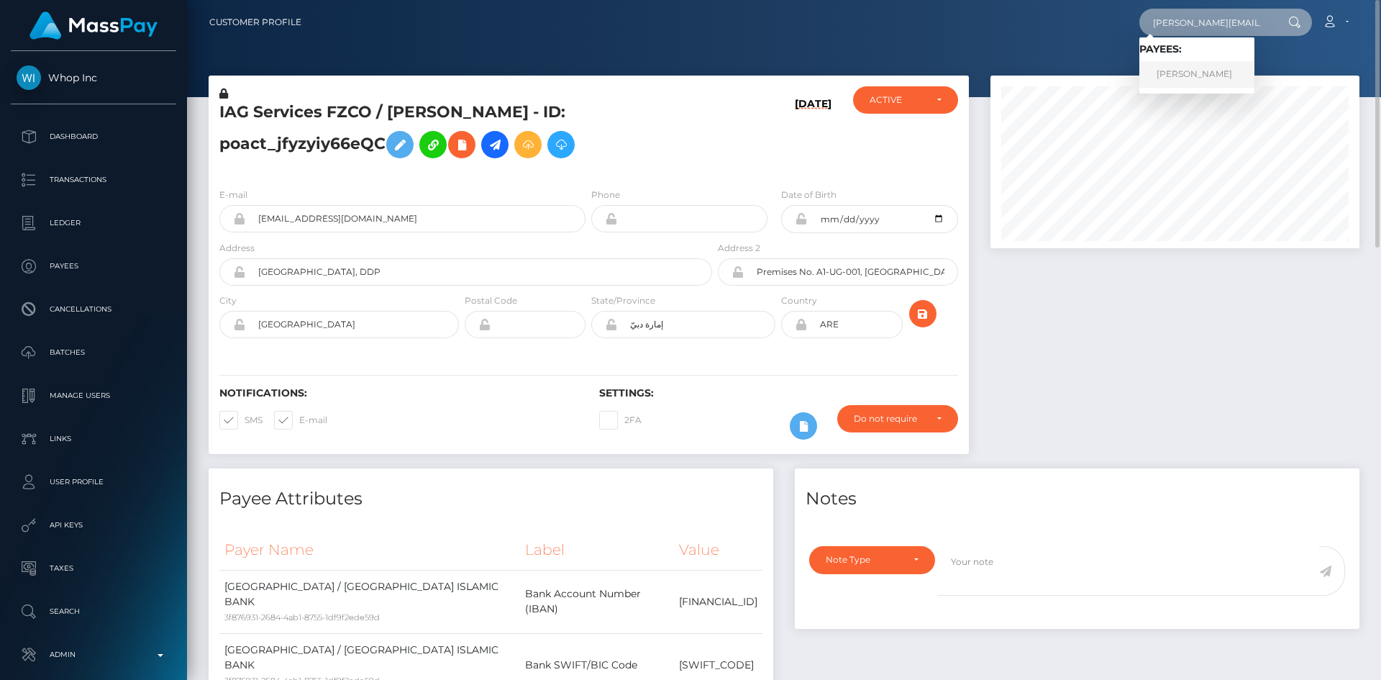
type input "[PERSON_NAME][EMAIL_ADDRESS][DOMAIN_NAME]"
click at [1169, 75] on link "sara smiri" at bounding box center [1196, 74] width 115 height 27
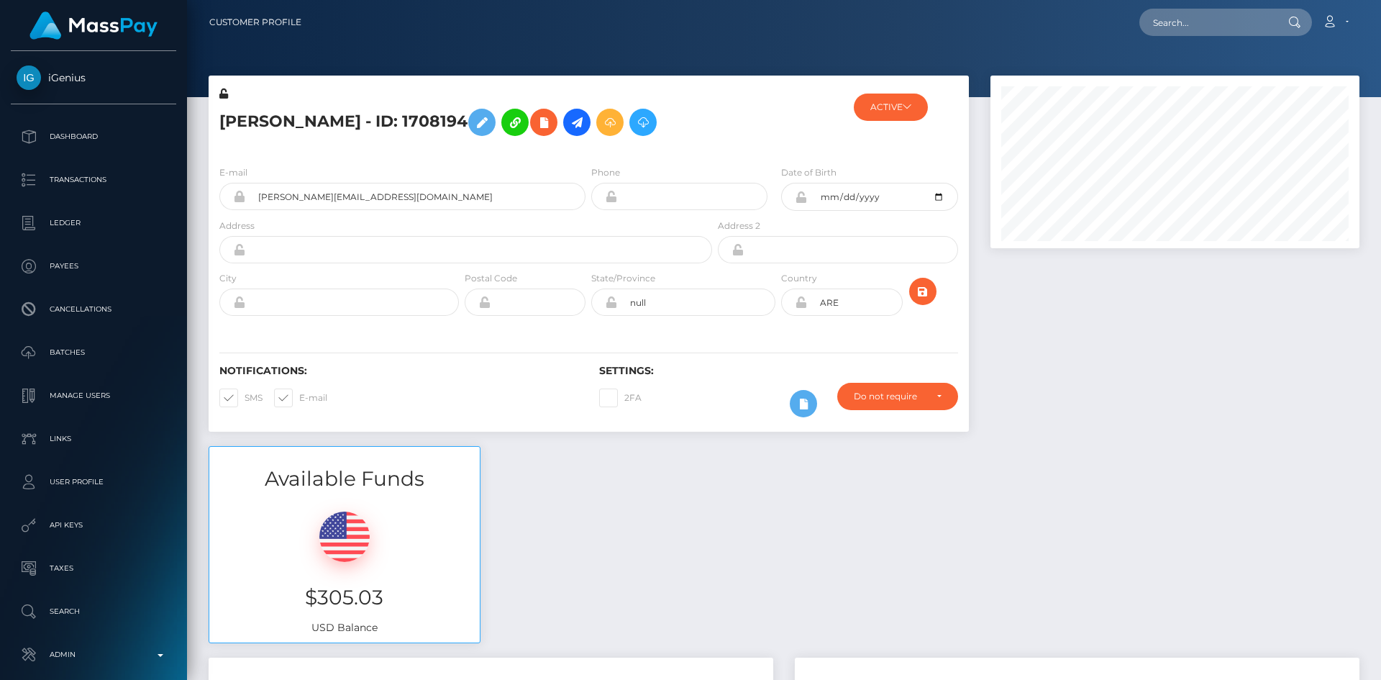
scroll to position [173, 370]
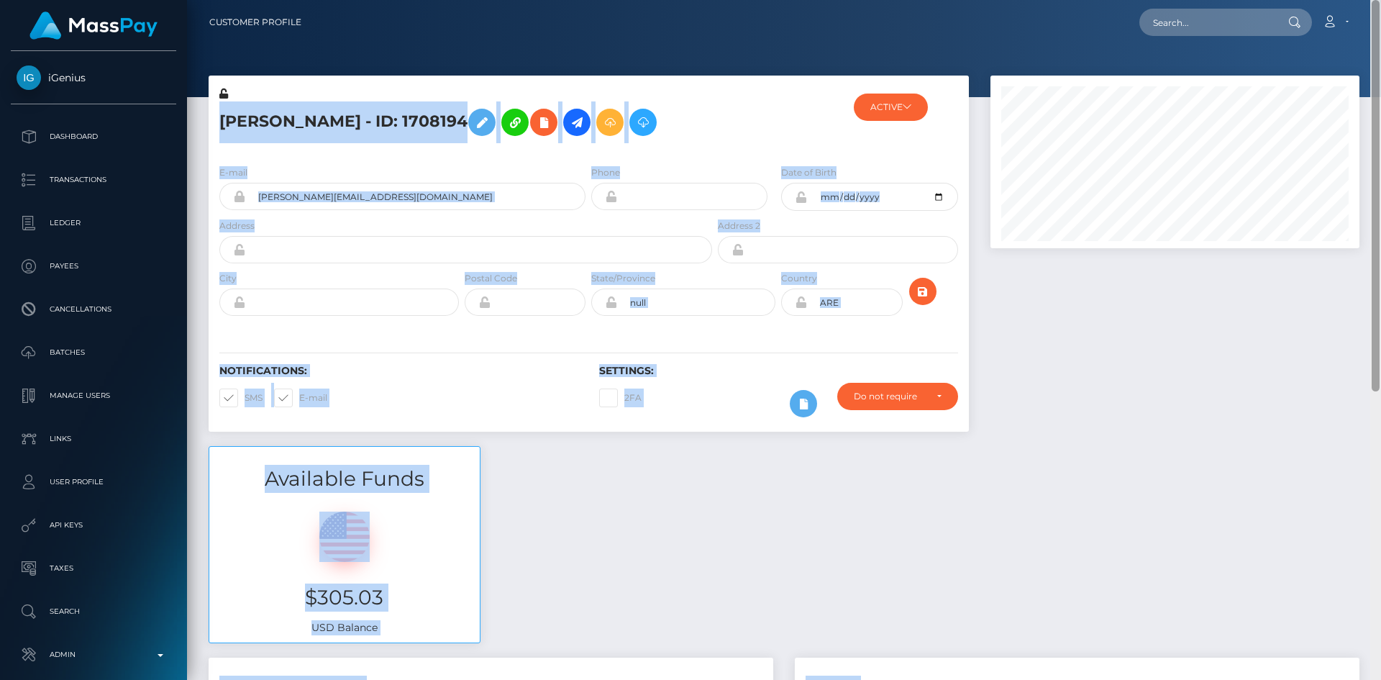
drag, startPoint x: 1378, startPoint y: 47, endPoint x: 1378, endPoint y: 111, distance: 64.0
click at [1378, 111] on div "Customer Profile Loading... Loading..." at bounding box center [784, 340] width 1194 height 680
click at [1167, 376] on div at bounding box center [1174, 261] width 390 height 370
click at [733, 220] on label "Address 2" at bounding box center [739, 225] width 42 height 13
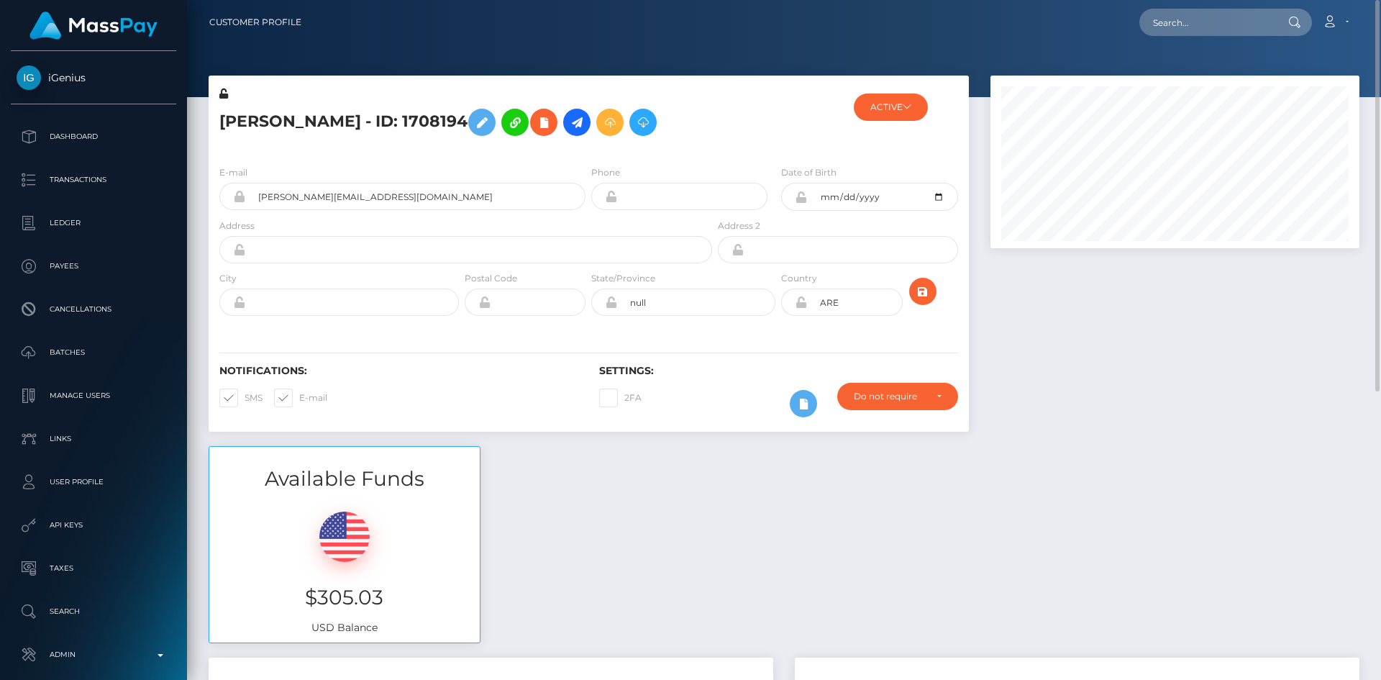
click at [256, 126] on h5 "[PERSON_NAME] - ID: 1708194" at bounding box center [461, 122] width 485 height 42
click at [241, 123] on h5 "[PERSON_NAME] - ID: 1708194" at bounding box center [461, 122] width 485 height 42
click at [241, 123] on h5 "sara smiri - ID: 1708194" at bounding box center [461, 122] width 485 height 42
copy h5 "sara"
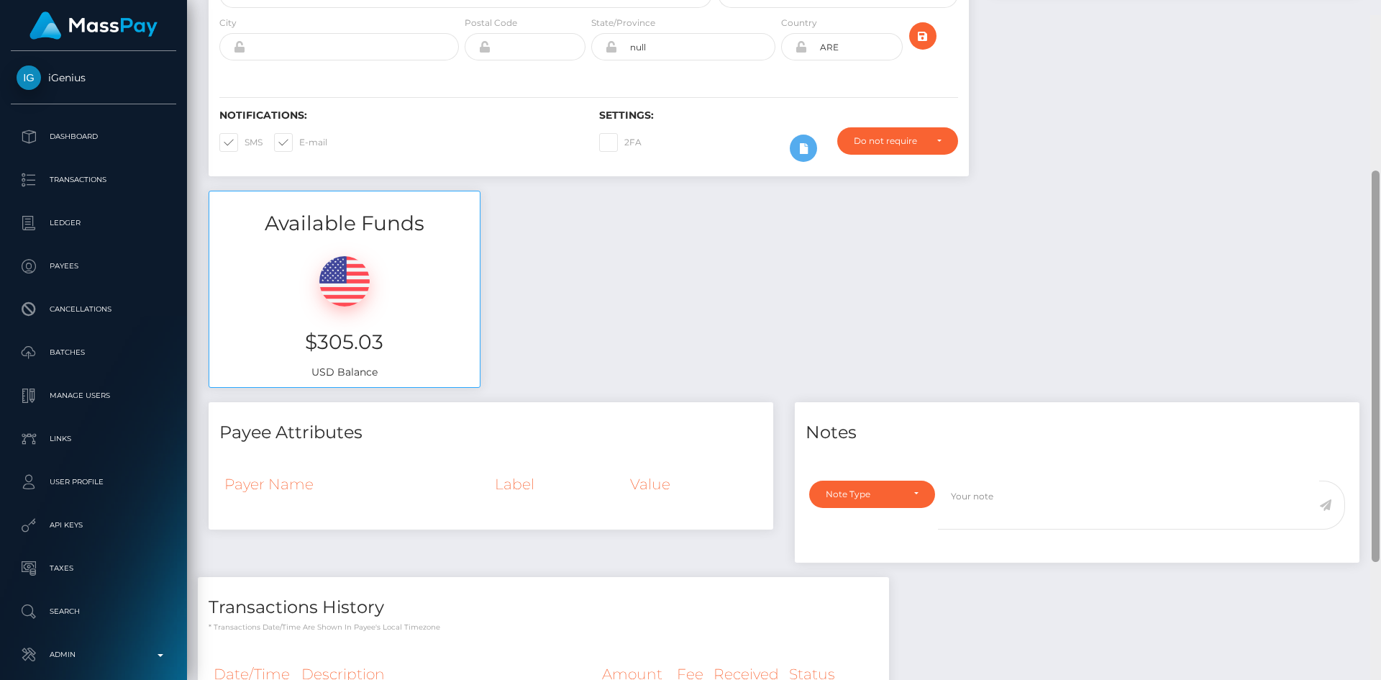
scroll to position [500, 0]
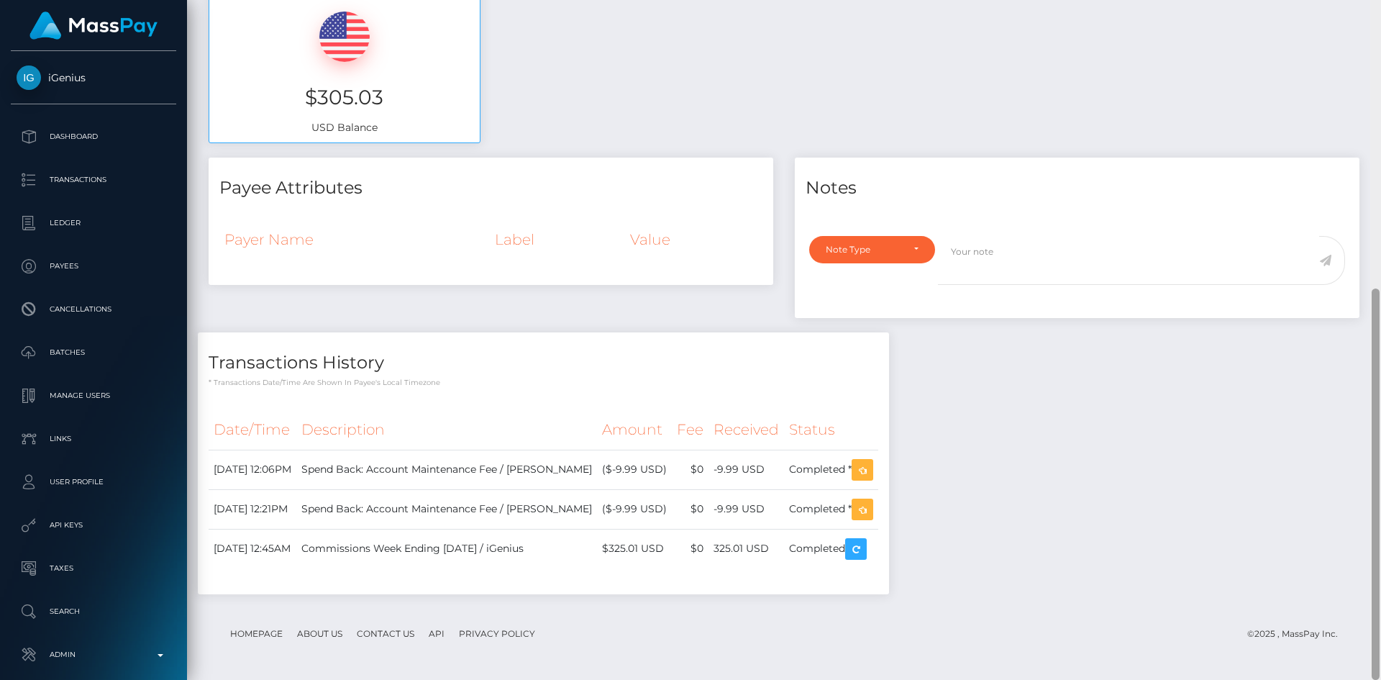
drag, startPoint x: 1374, startPoint y: 141, endPoint x: 925, endPoint y: 364, distance: 501.0
click at [1379, 566] on div at bounding box center [1375, 340] width 11 height 680
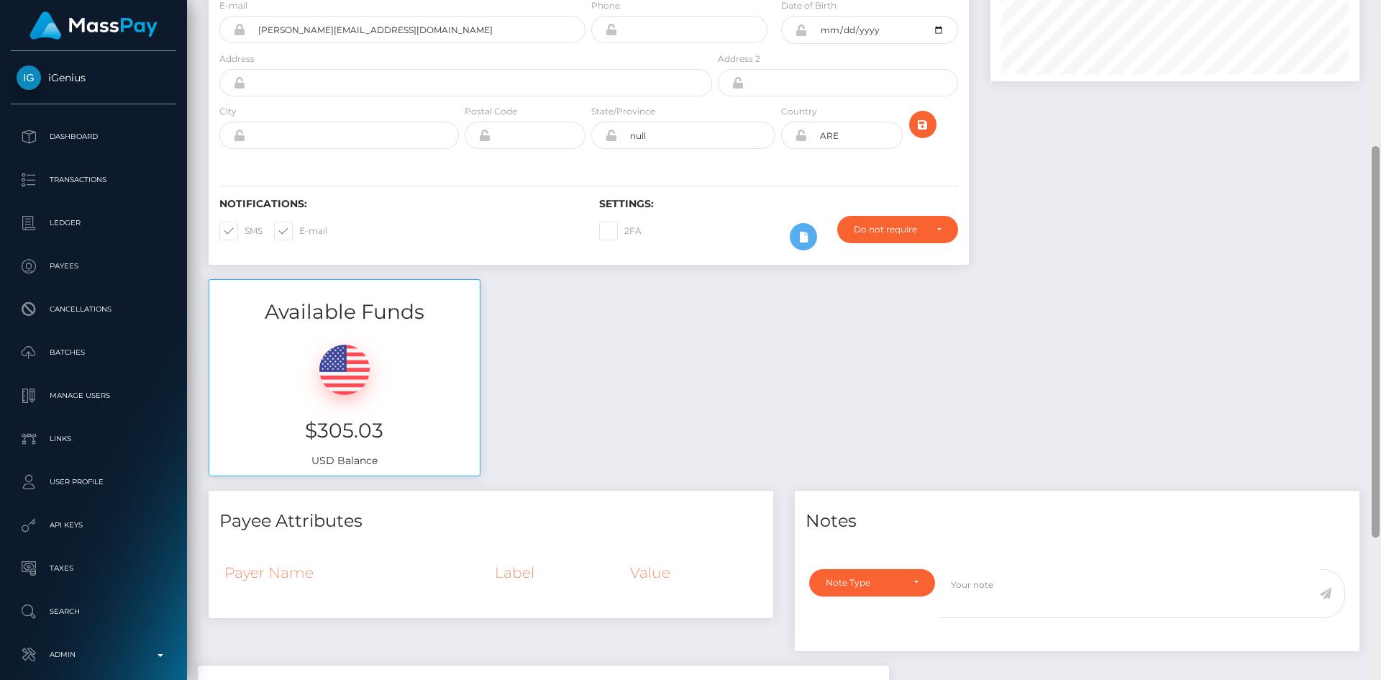
scroll to position [0, 0]
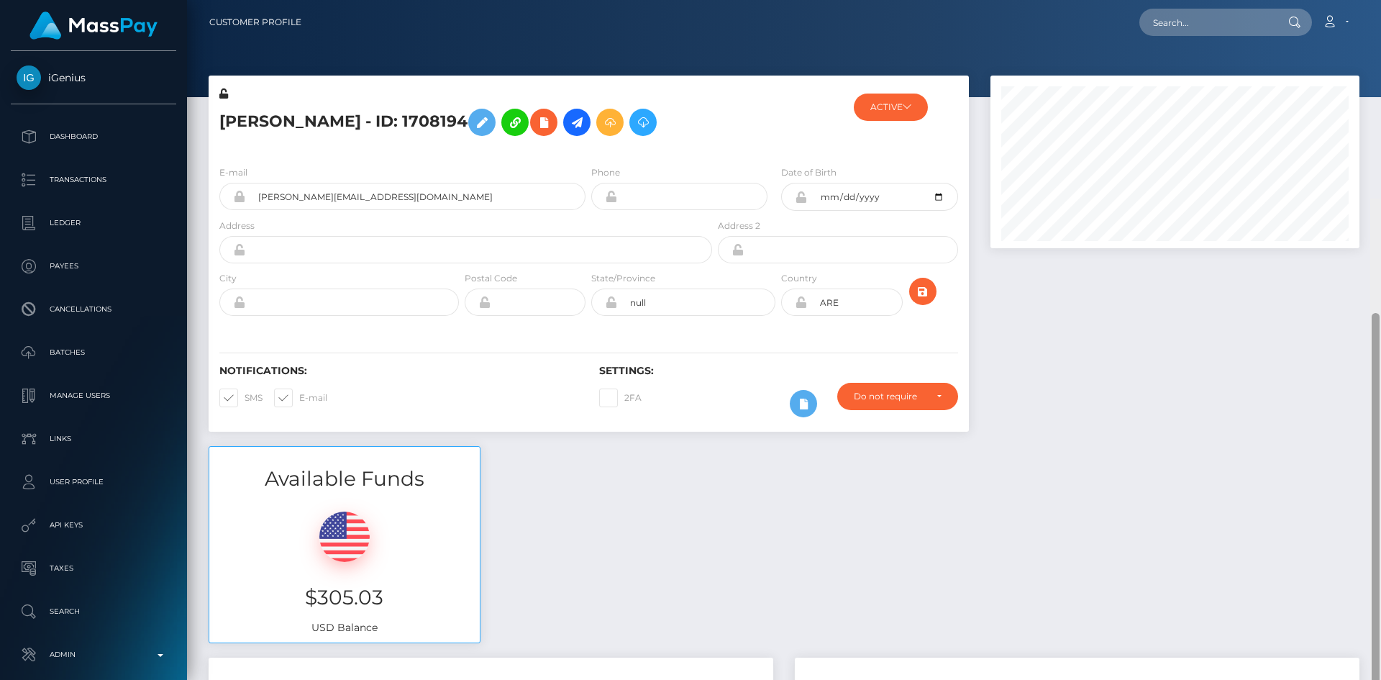
drag, startPoint x: 1376, startPoint y: 343, endPoint x: 1380, endPoint y: -1, distance: 344.4
click at [1380, 0] on html "iGenius Dashboard Transactions Ledger Payees Cancellations Links" at bounding box center [690, 340] width 1381 height 680
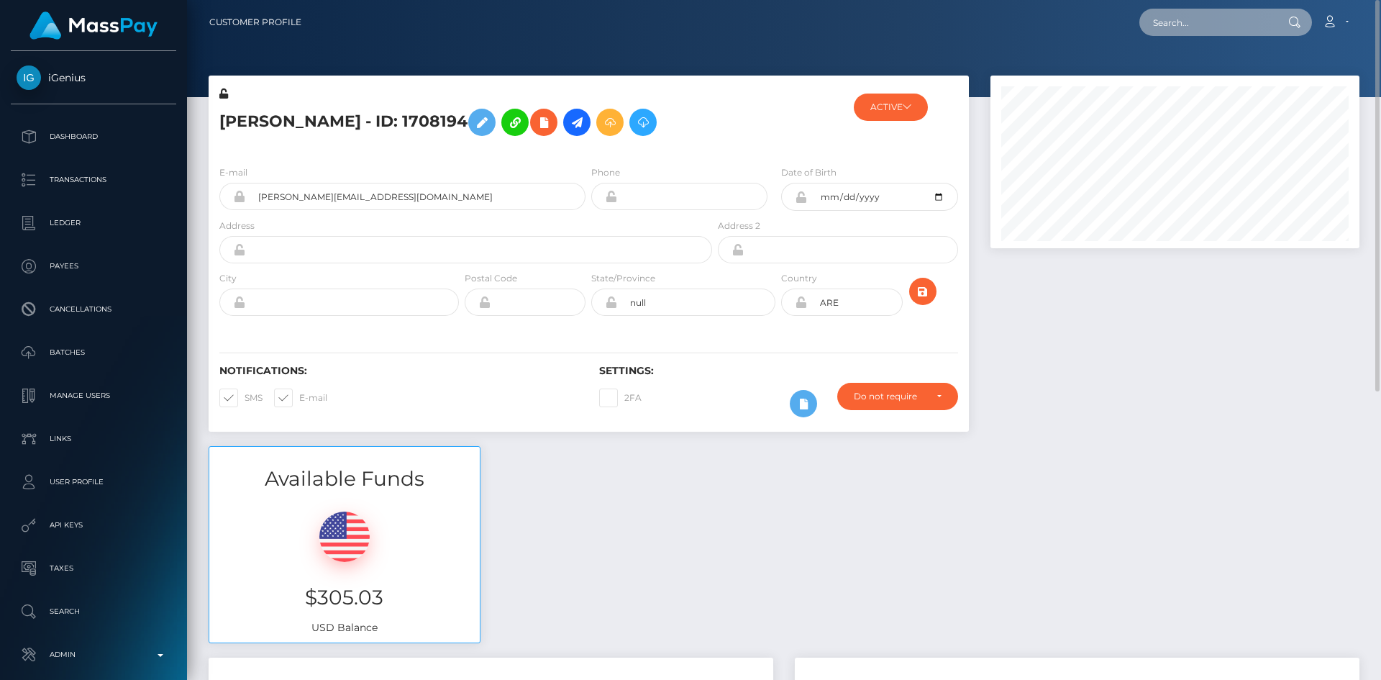
click at [1243, 17] on input "text" at bounding box center [1206, 22] width 135 height 27
paste input "[EMAIL_ADDRESS][DOMAIN_NAME]"
type input "[EMAIL_ADDRESS][DOMAIN_NAME]"
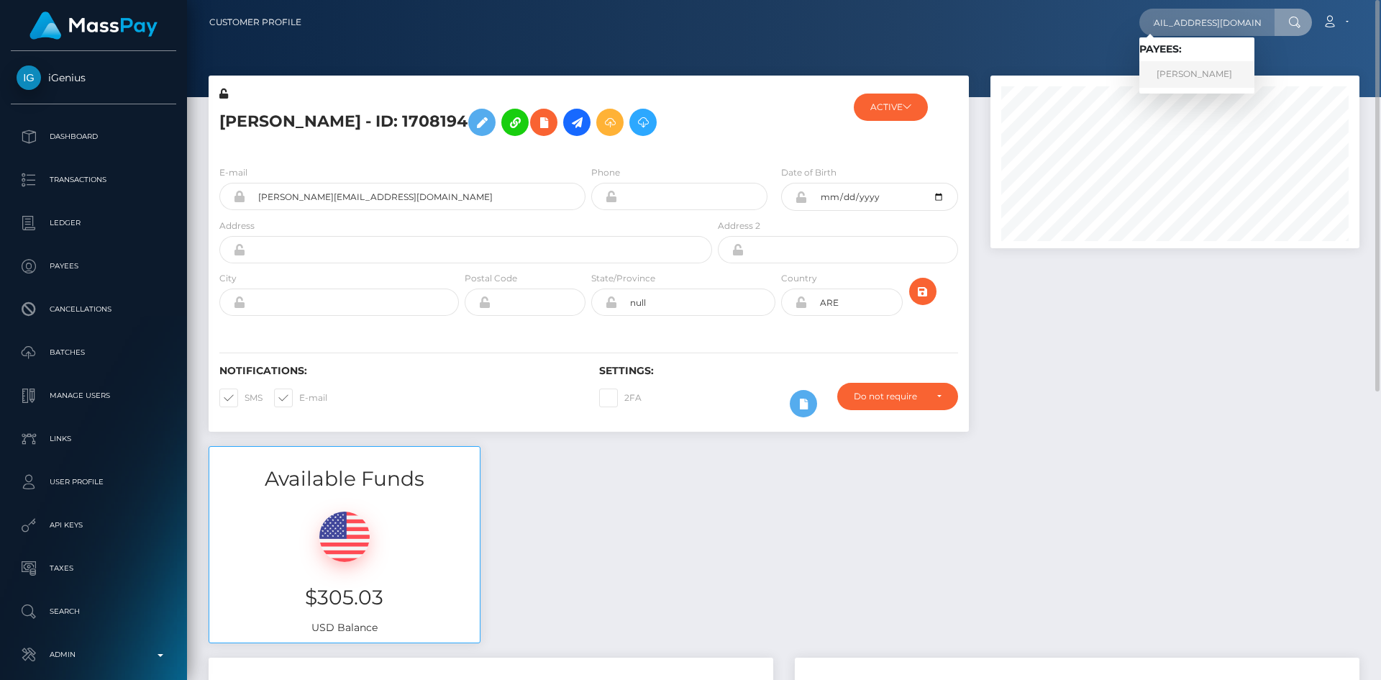
scroll to position [0, 0]
click at [1213, 81] on link "OLIVIA FRADIN" at bounding box center [1196, 74] width 115 height 27
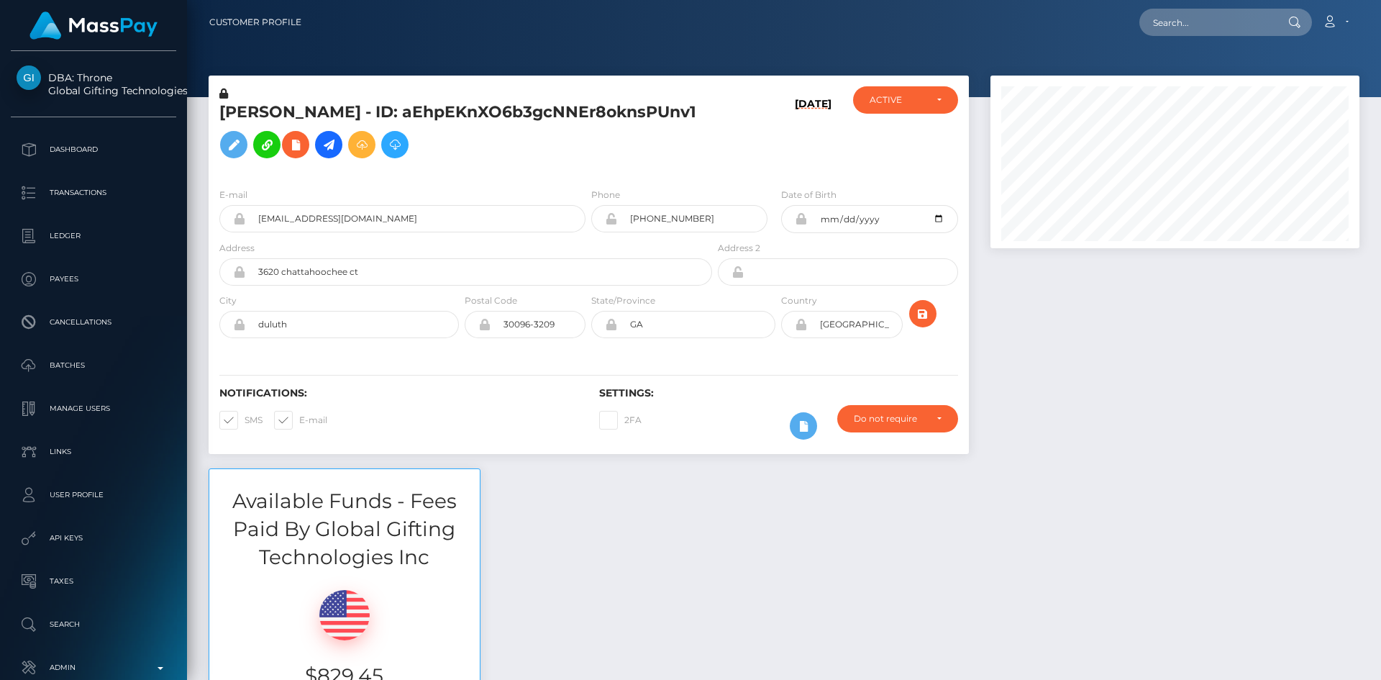
scroll to position [173, 370]
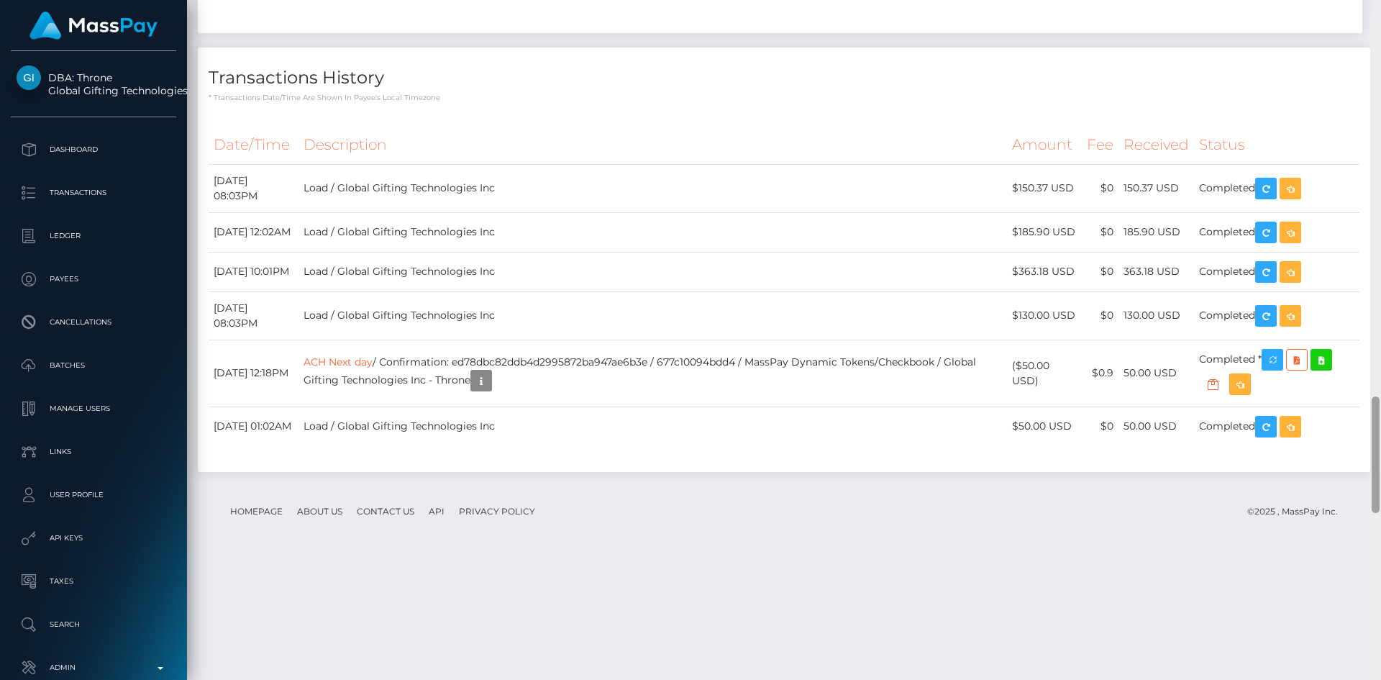
click at [1358, 443] on div "Customer Profile Loading... Loading..." at bounding box center [784, 340] width 1194 height 680
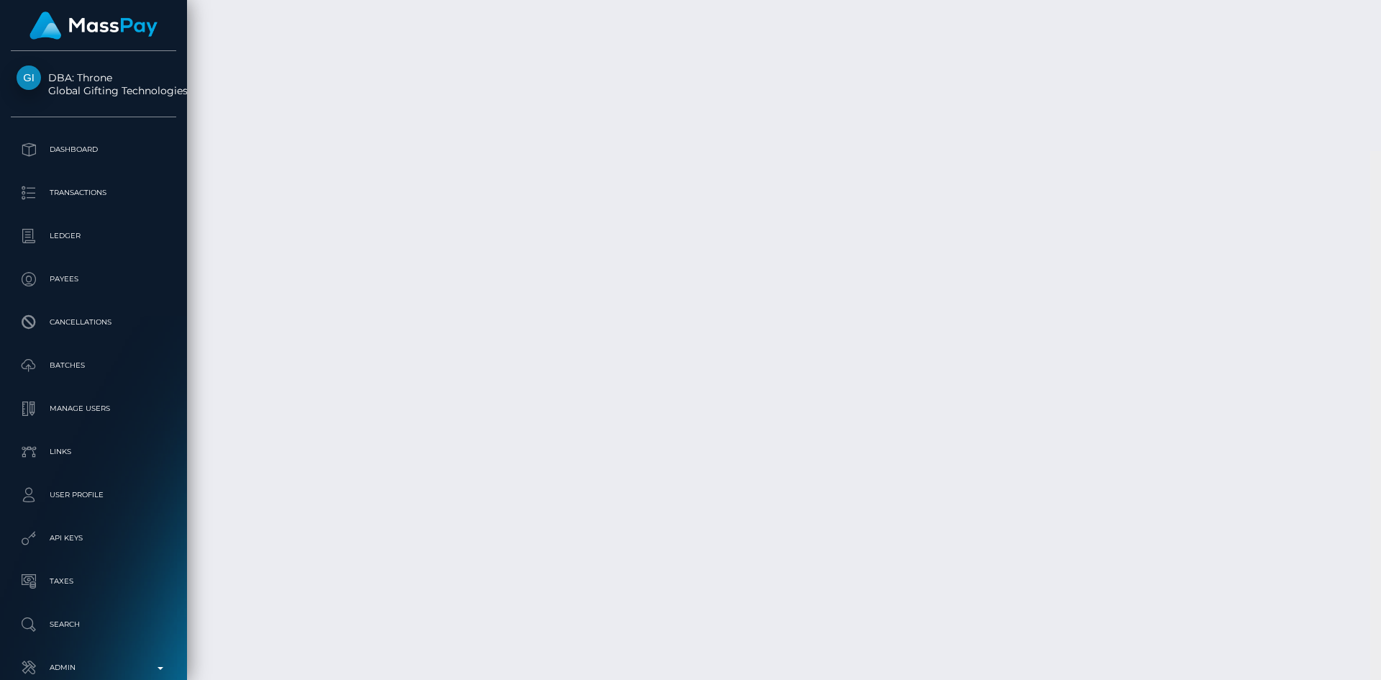
scroll to position [3283, 0]
drag, startPoint x: 1376, startPoint y: 390, endPoint x: 1372, endPoint y: 587, distance: 197.1
click at [1372, 587] on div at bounding box center [1375, 621] width 8 height 116
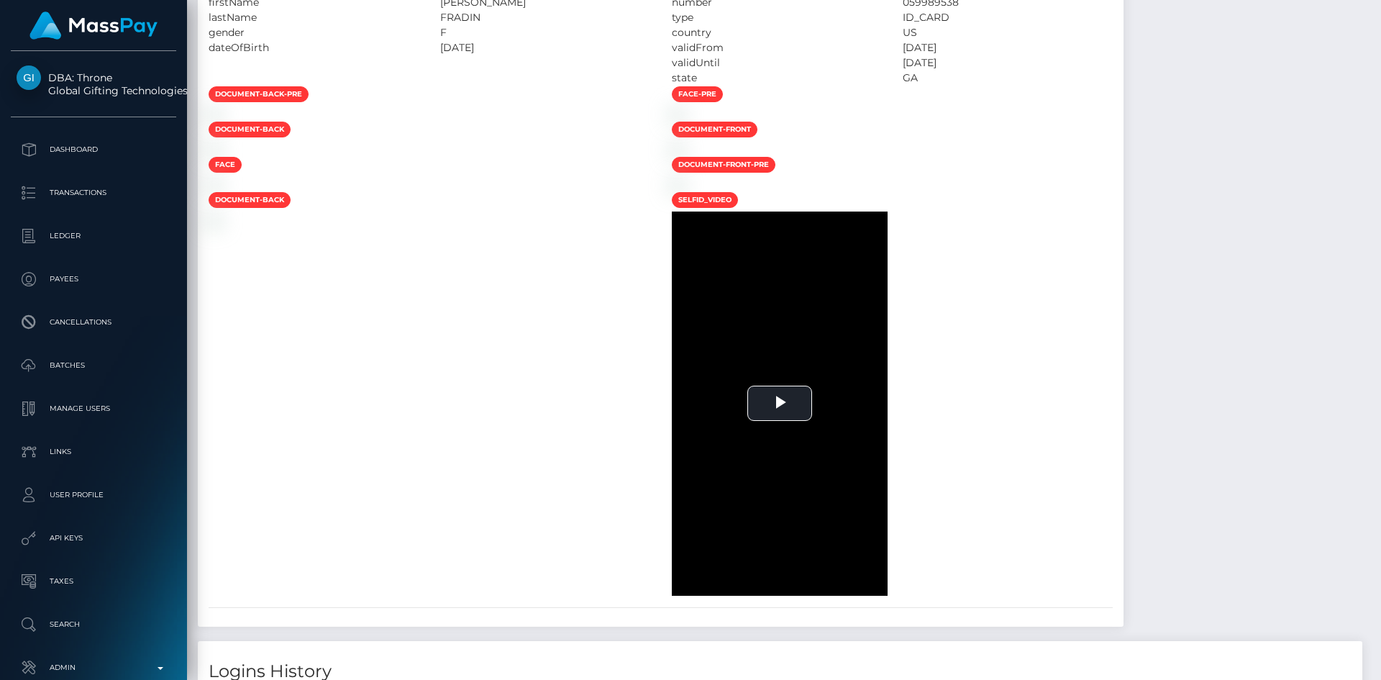
scroll to position [0, 0]
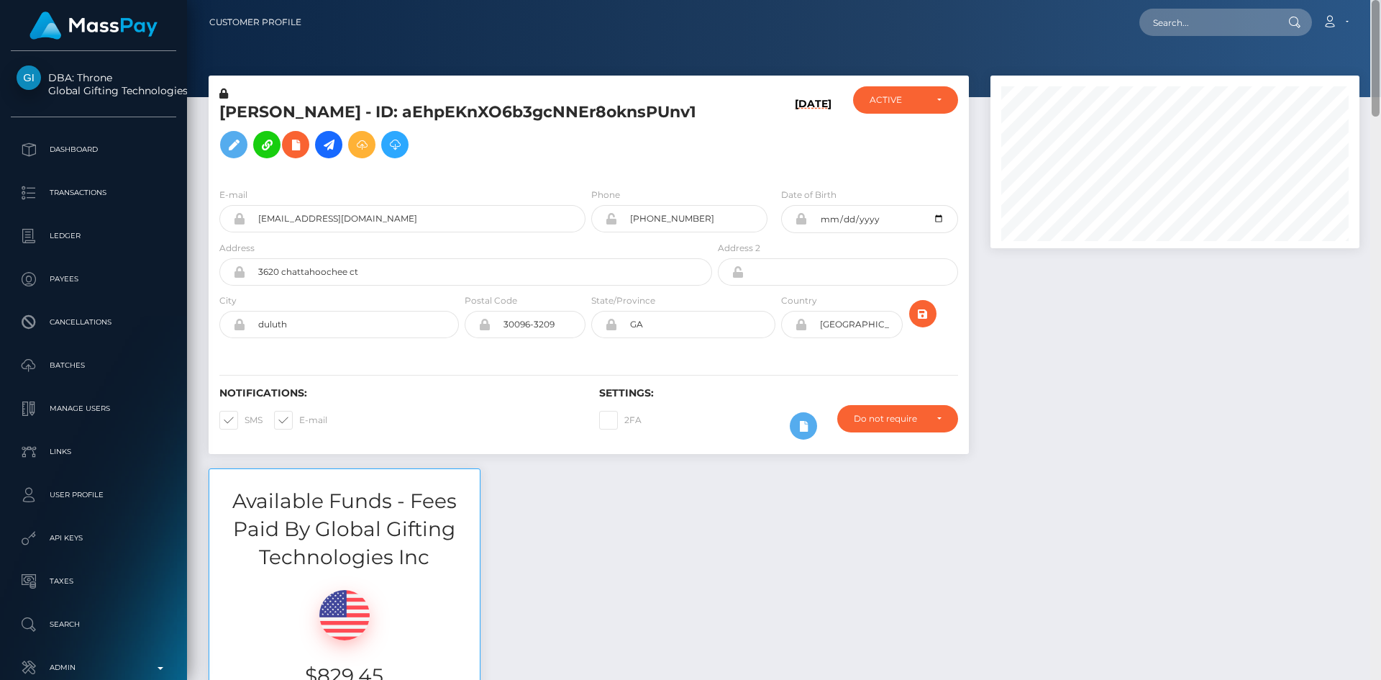
drag, startPoint x: 1377, startPoint y: 559, endPoint x: 1380, endPoint y: -27, distance: 586.0
click at [1380, 0] on html "DBA: Throne Global Gifting Technologies Inc Dashboard Transactions Ledger Payee…" at bounding box center [690, 340] width 1381 height 680
click at [1237, 22] on input "text" at bounding box center [1206, 22] width 135 height 27
paste input "poact_1MW4aP5lorEz"
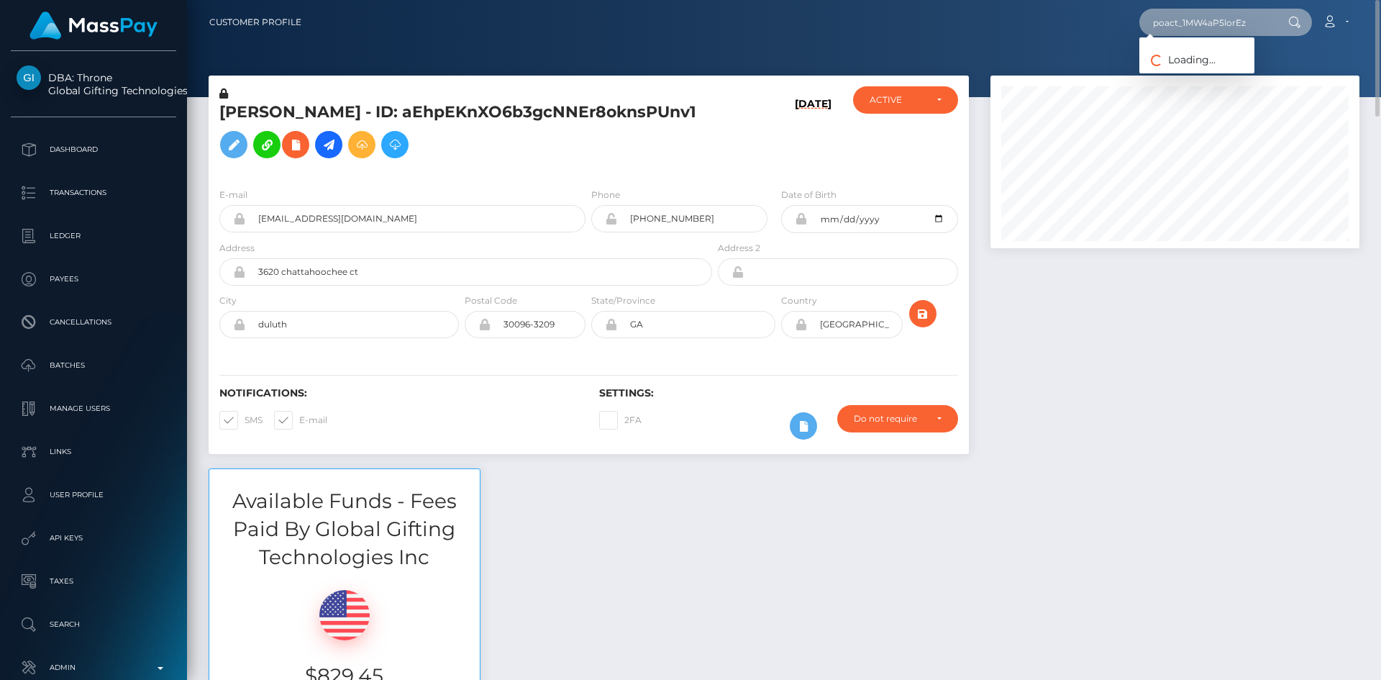
type input "poact_1MW4aP5lorEz"
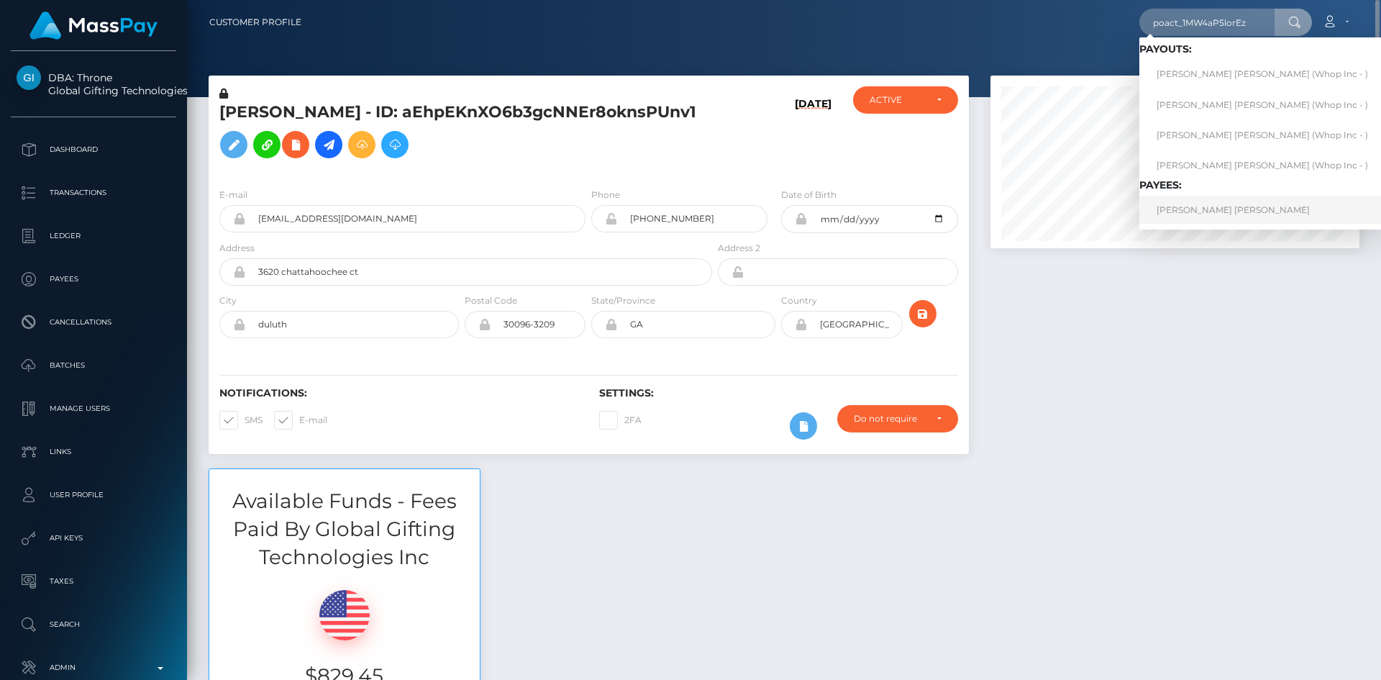
click at [1225, 209] on link "[PERSON_NAME] [PERSON_NAME]" at bounding box center [1262, 209] width 246 height 27
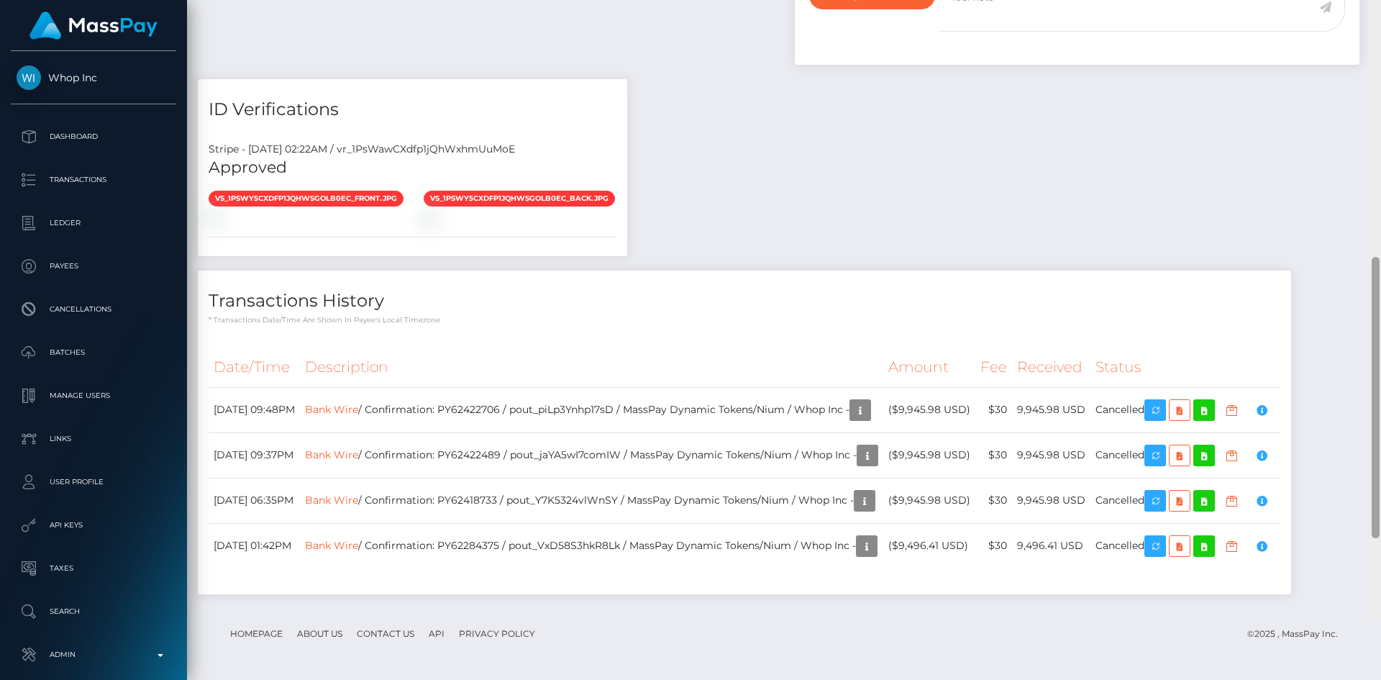
scroll to position [962, 0]
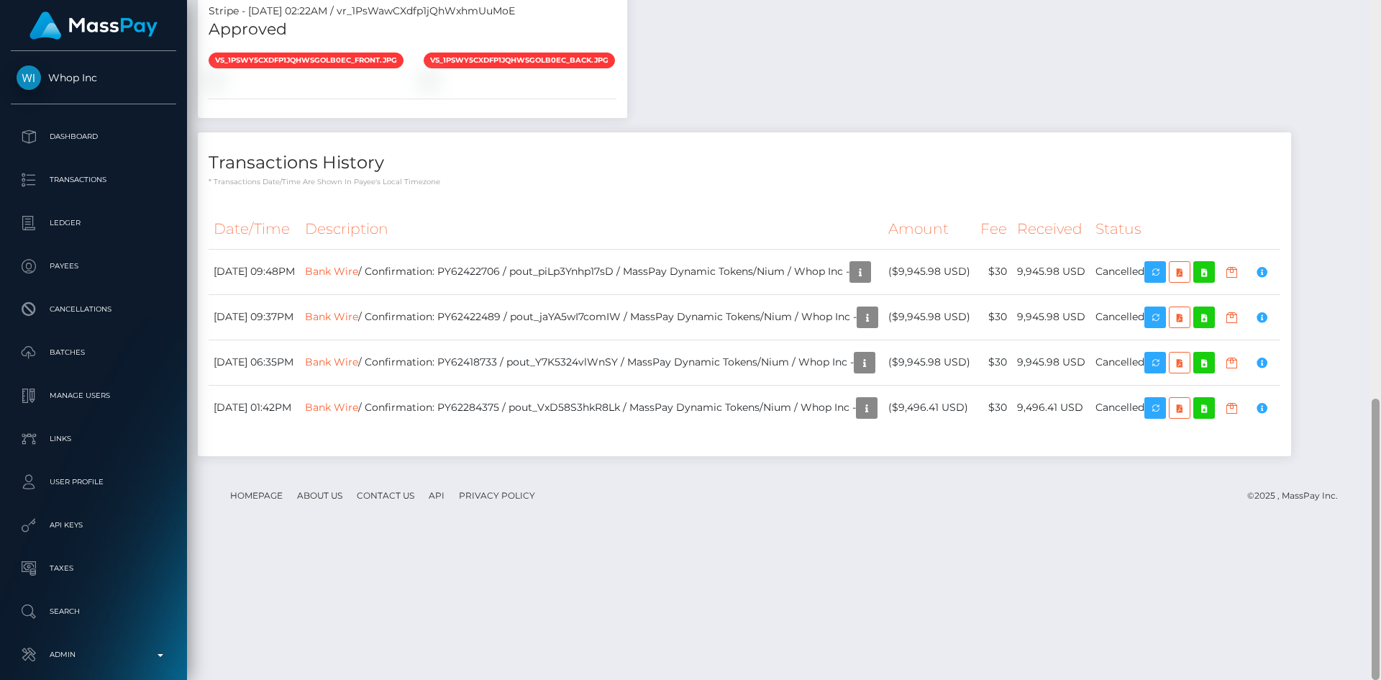
drag, startPoint x: 1376, startPoint y: 110, endPoint x: 1368, endPoint y: 426, distance: 316.5
click at [1368, 426] on div "Customer Profile Loading... Loading..." at bounding box center [784, 340] width 1194 height 680
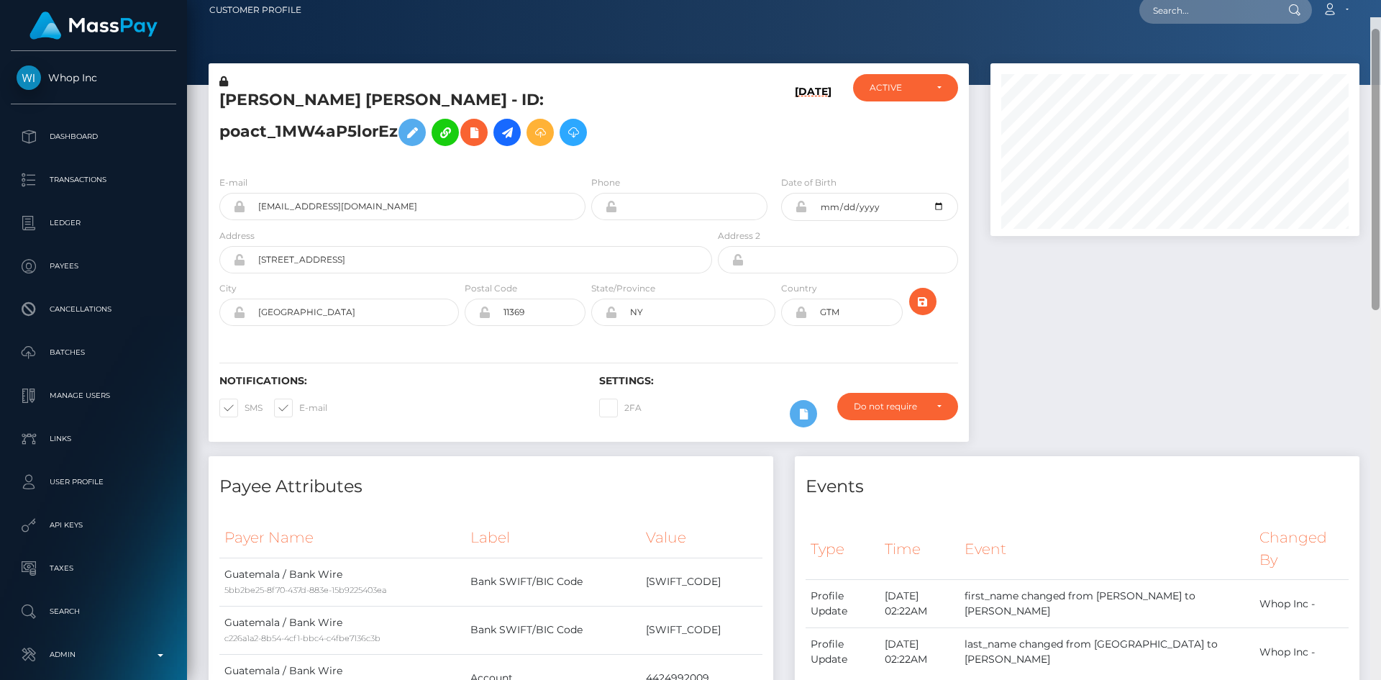
scroll to position [0, 0]
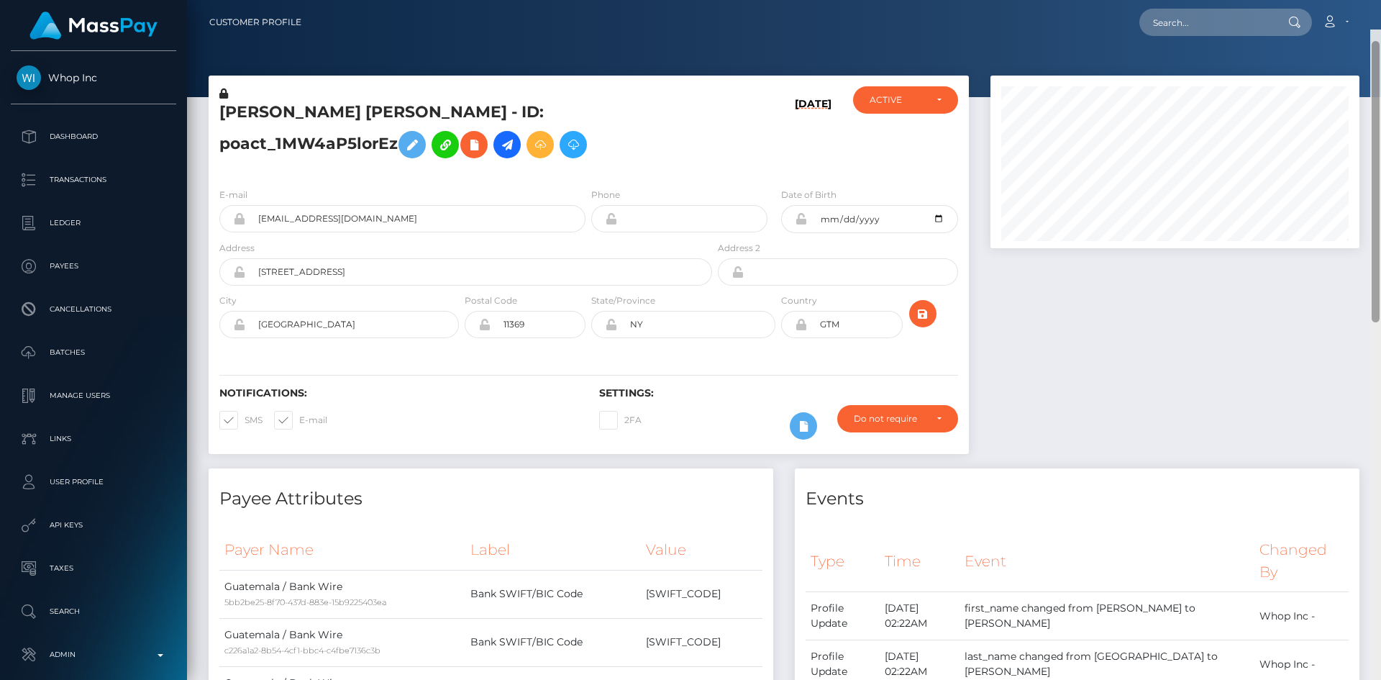
drag, startPoint x: 1377, startPoint y: 434, endPoint x: 1368, endPoint y: 31, distance: 402.8
click at [1368, 31] on div "Customer Profile Loading... Loading..." at bounding box center [784, 340] width 1194 height 680
click at [512, 145] on icon at bounding box center [506, 145] width 17 height 18
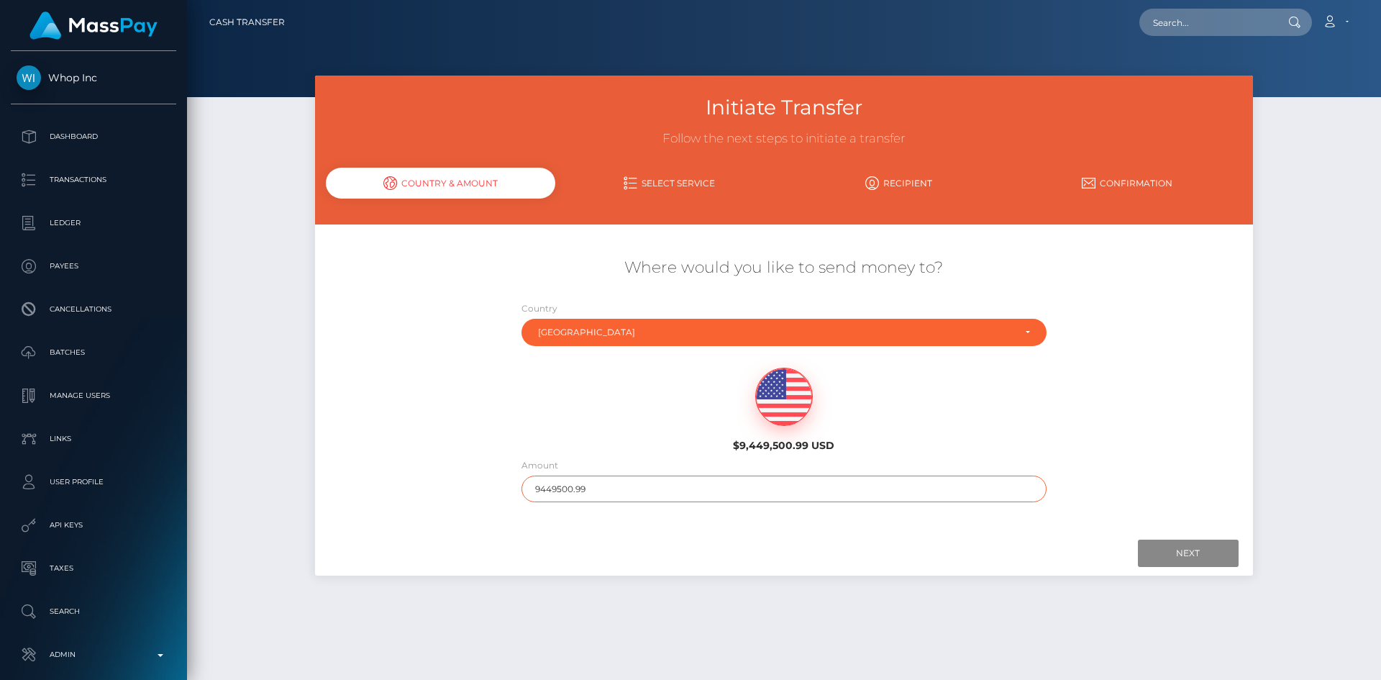
drag, startPoint x: 614, startPoint y: 492, endPoint x: 475, endPoint y: 480, distance: 139.3
click at [475, 482] on div "Where would you like to send money to? Country Abkhazia [GEOGRAPHIC_DATA] [GEOG…" at bounding box center [783, 380] width 937 height 260
type input "200"
click at [1213, 558] on input "Next" at bounding box center [1188, 552] width 101 height 27
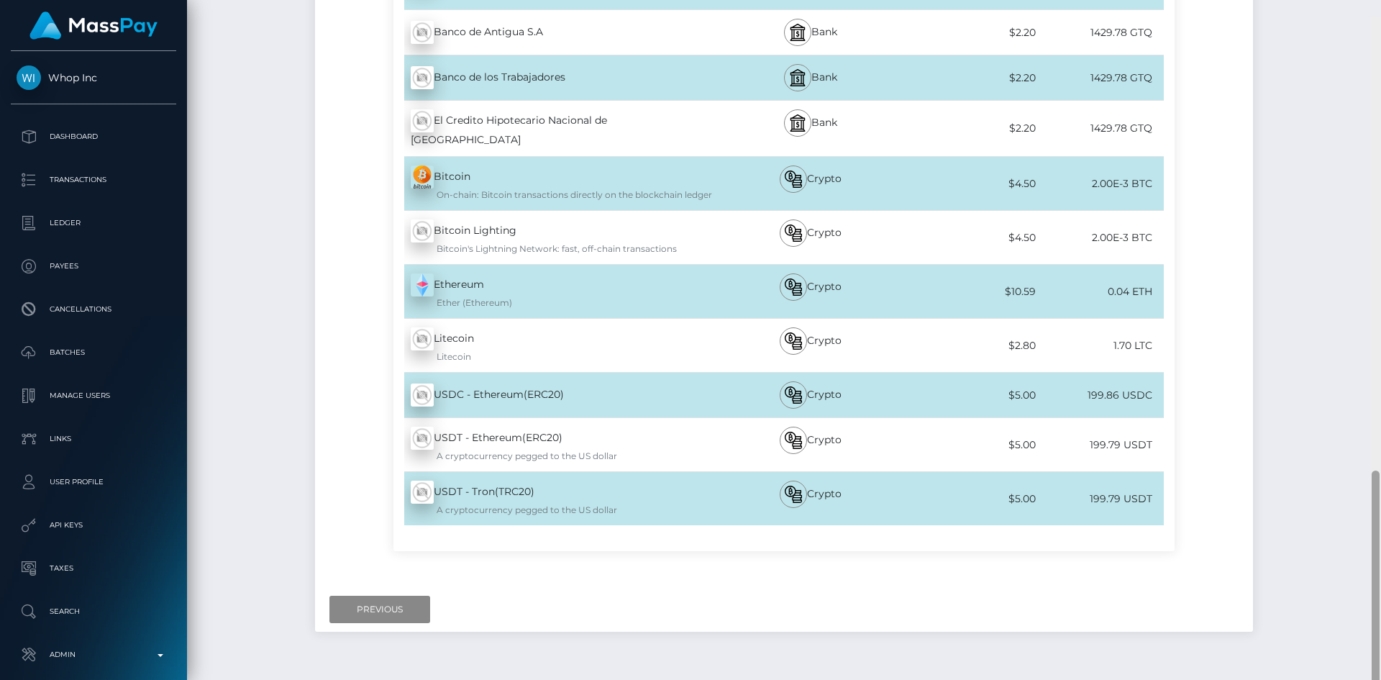
scroll to position [1365, 0]
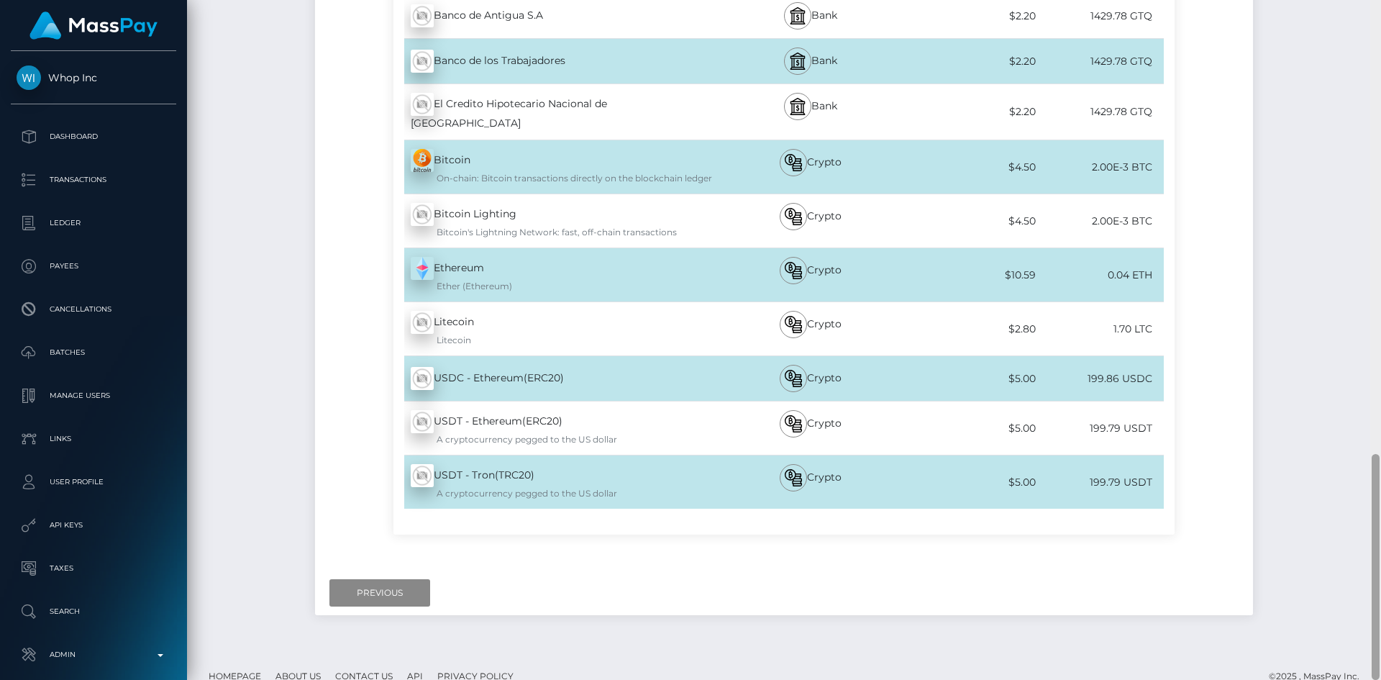
drag, startPoint x: 1377, startPoint y: 206, endPoint x: 1345, endPoint y: 682, distance: 477.8
click at [1345, 679] on html "Whop Inc Dashboard Transactions Ledger Payees Cancellations Links" at bounding box center [690, 340] width 1381 height 680
click at [384, 579] on input "Previous" at bounding box center [379, 592] width 101 height 27
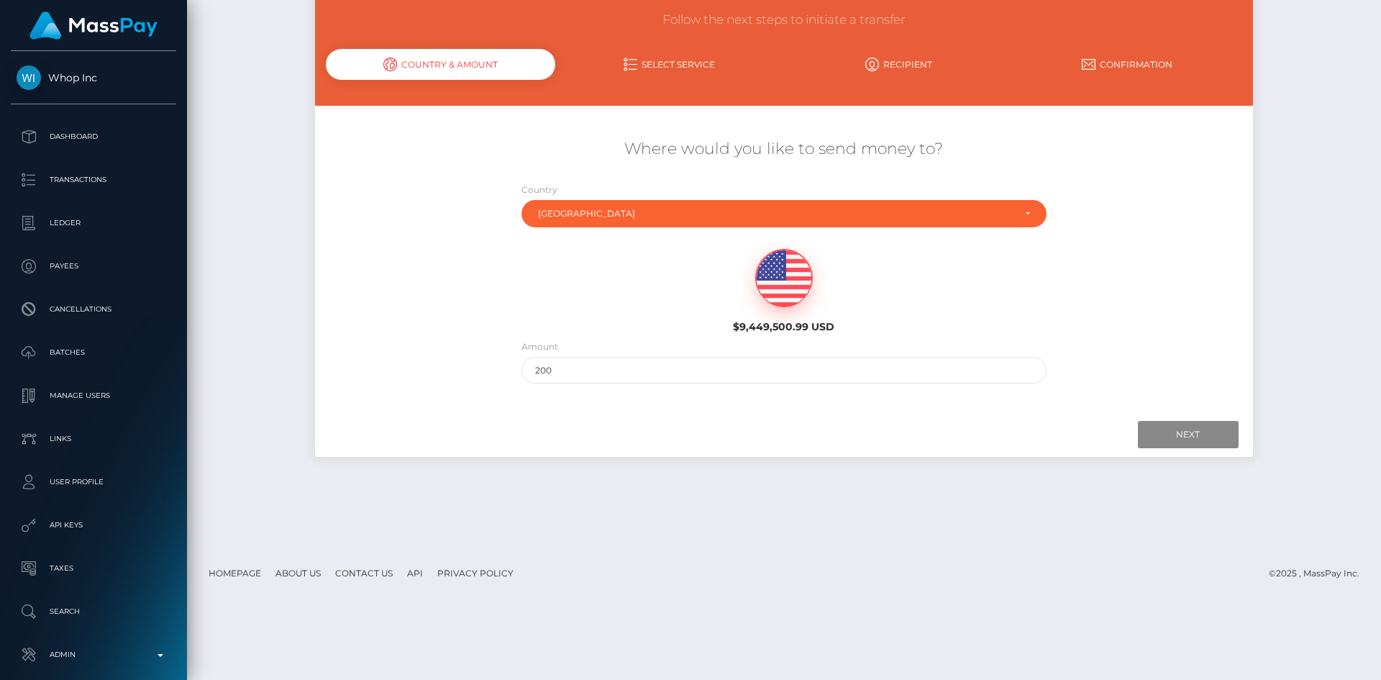
scroll to position [0, 0]
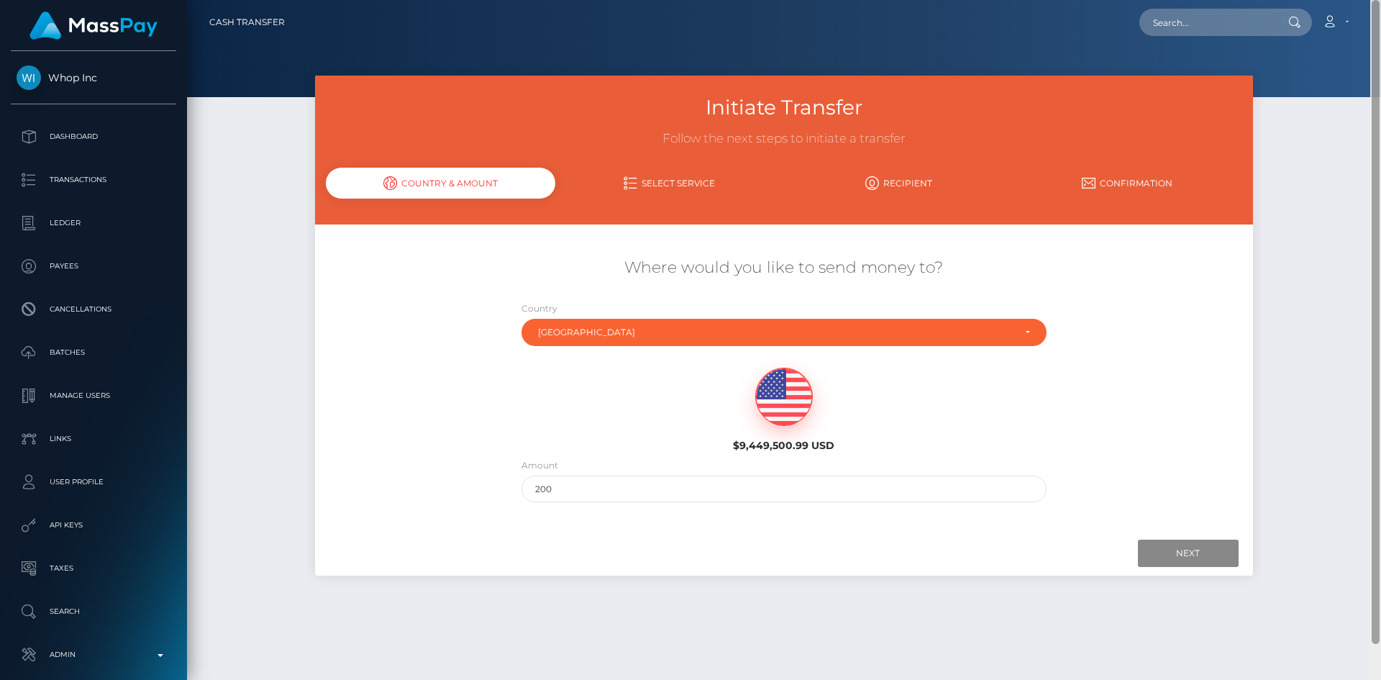
drag, startPoint x: 1371, startPoint y: 614, endPoint x: 1380, endPoint y: 63, distance: 551.6
click at [1380, 63] on div at bounding box center [1375, 340] width 11 height 680
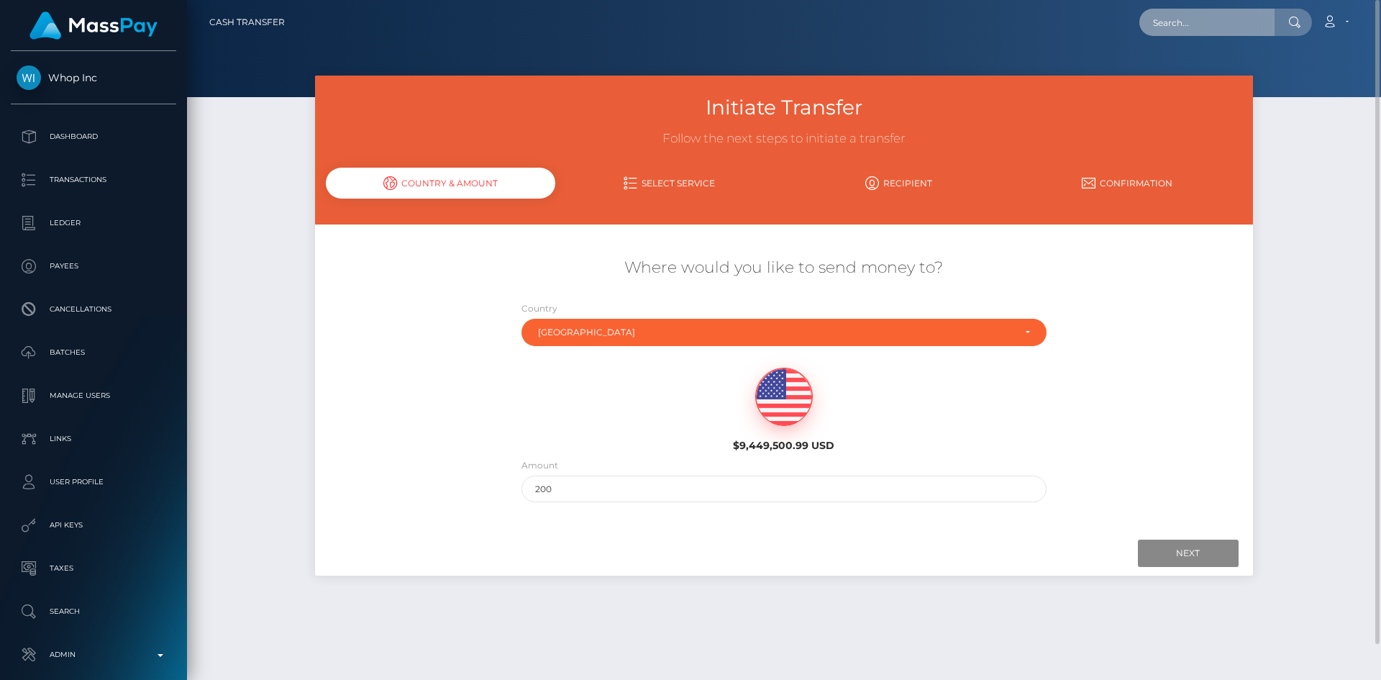
drag, startPoint x: 1201, startPoint y: 20, endPoint x: 1192, endPoint y: 24, distance: 9.6
click at [1201, 20] on input "text" at bounding box center [1206, 22] width 135 height 27
paste input "pout_pN00v22dJuQ6L"
type input "pout_pN00v22dJuQ6L"
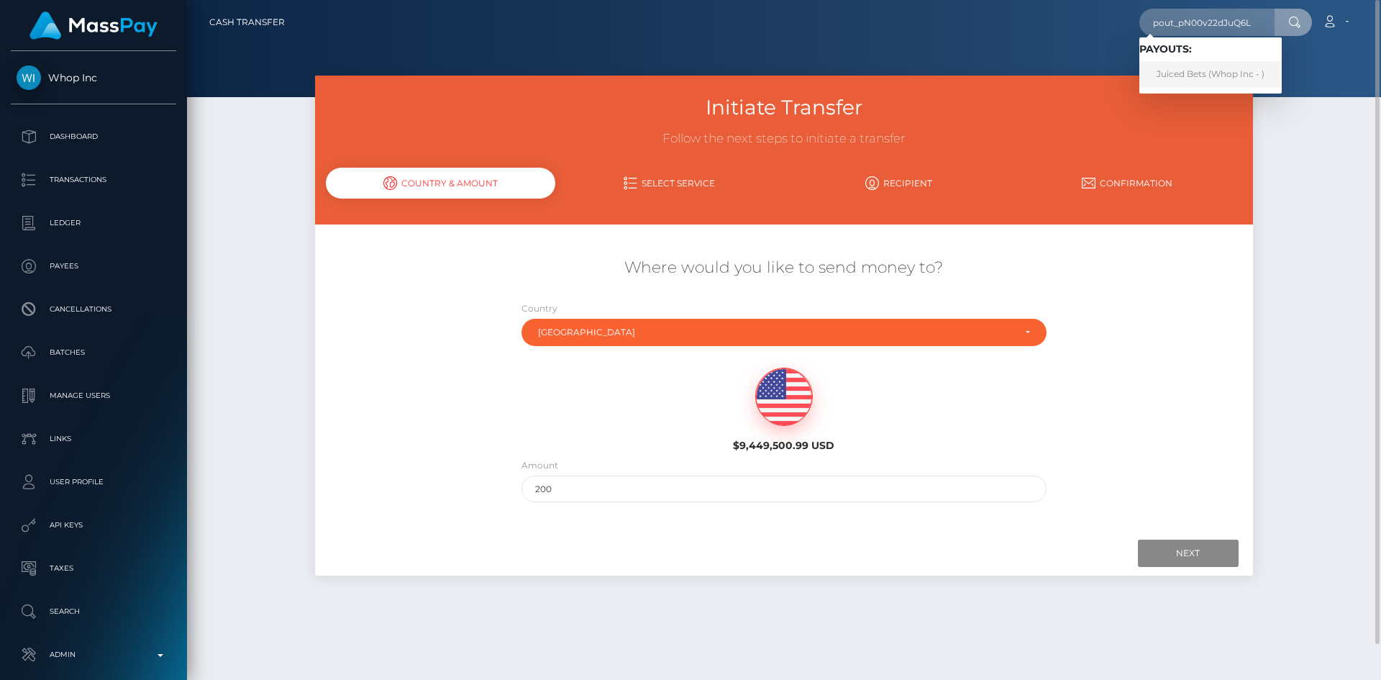
click at [1209, 76] on link "Juiced Bets (Whop Inc - )" at bounding box center [1210, 74] width 142 height 27
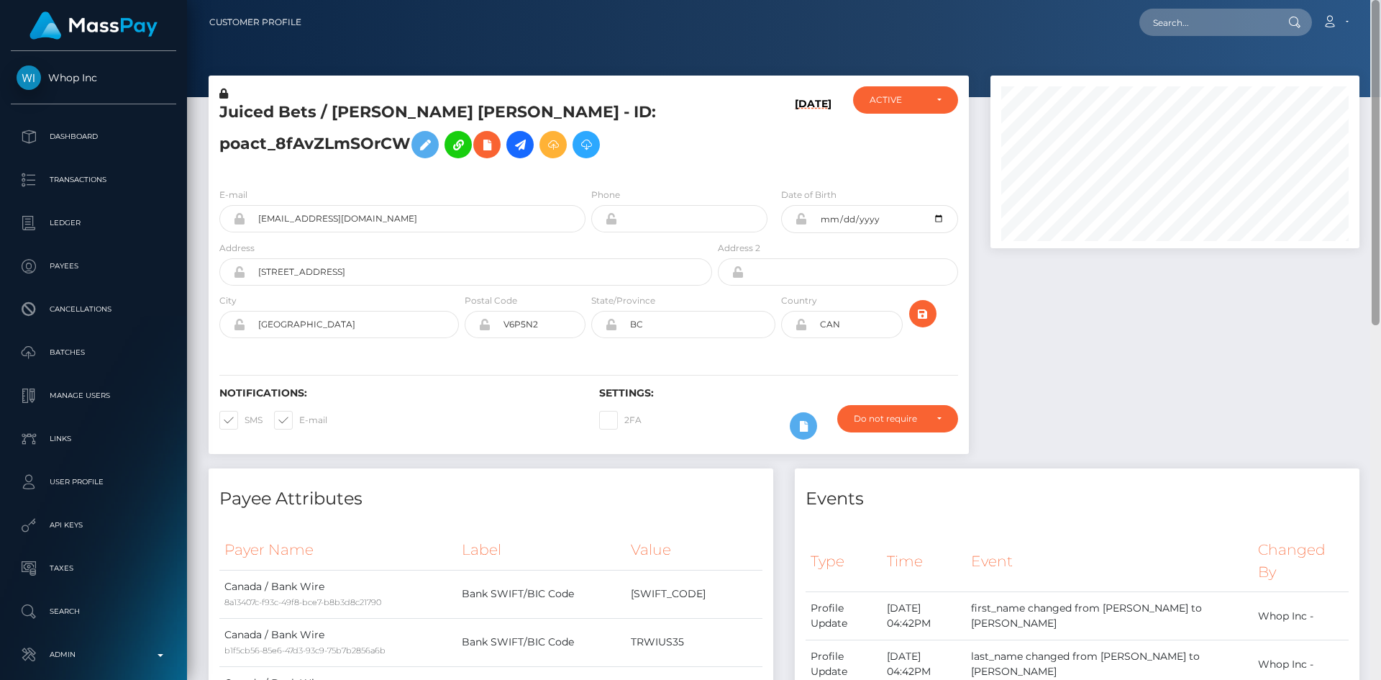
drag, startPoint x: 1376, startPoint y: 189, endPoint x: 1374, endPoint y: 70, distance: 118.7
click at [1369, 73] on div at bounding box center [1375, 162] width 8 height 325
click at [1176, 17] on input "text" at bounding box center [1206, 22] width 135 height 27
paste input "[EMAIL_ADDRESS][DOMAIN_NAME]"
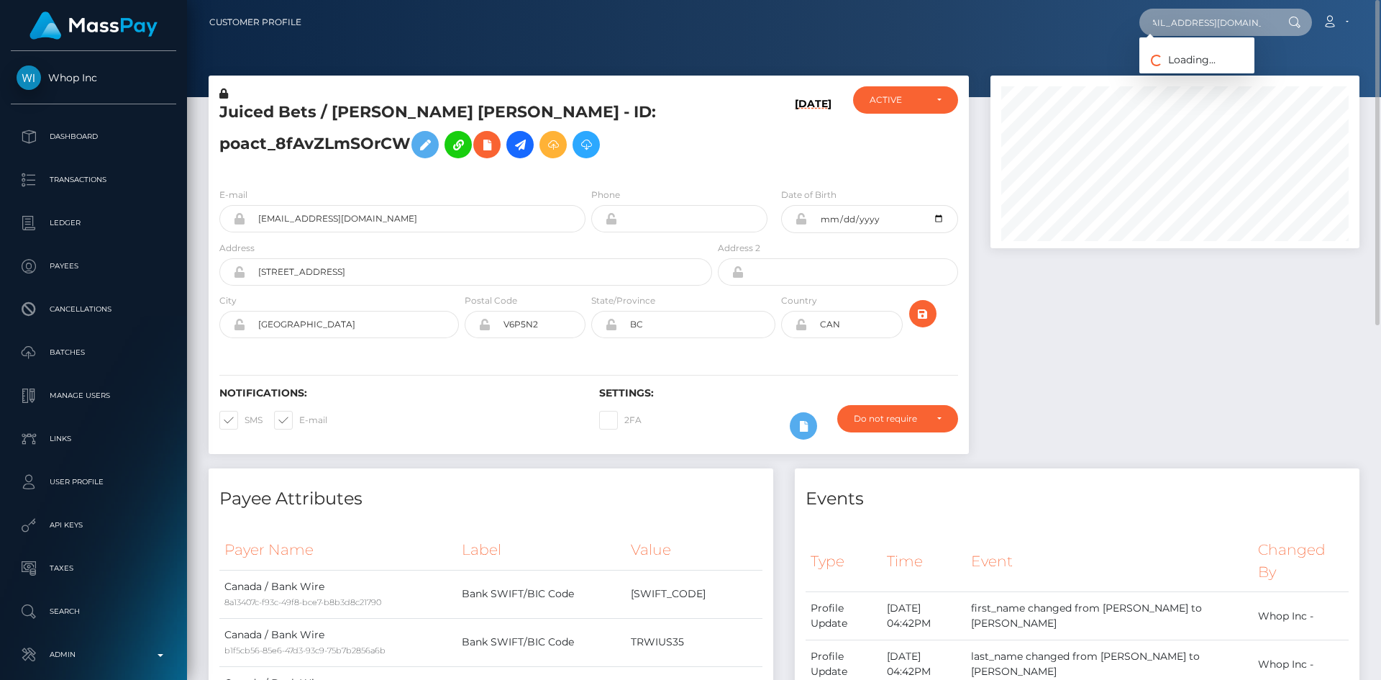
type input "[EMAIL_ADDRESS][DOMAIN_NAME]"
drag, startPoint x: 1227, startPoint y: 78, endPoint x: 1214, endPoint y: 85, distance: 14.8
click at [1227, 78] on link "verity evelyn hutchings" at bounding box center [1207, 74] width 137 height 27
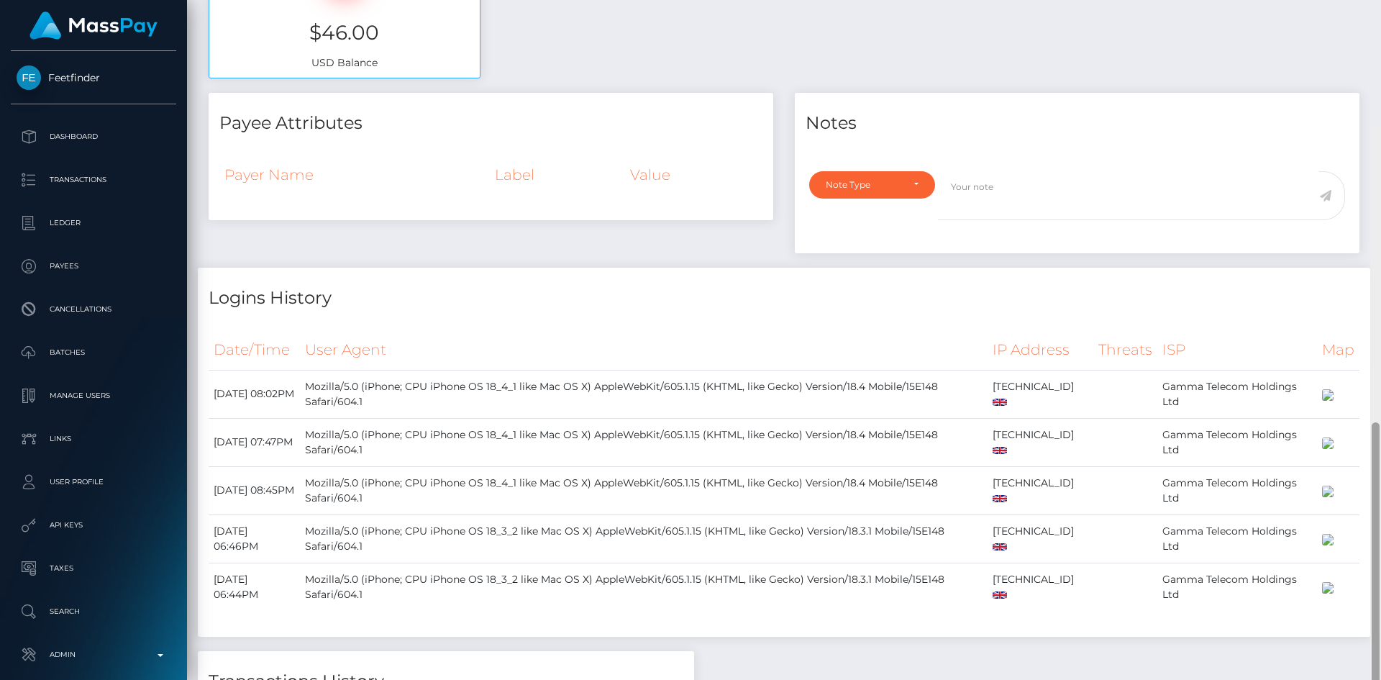
scroll to position [1005, 0]
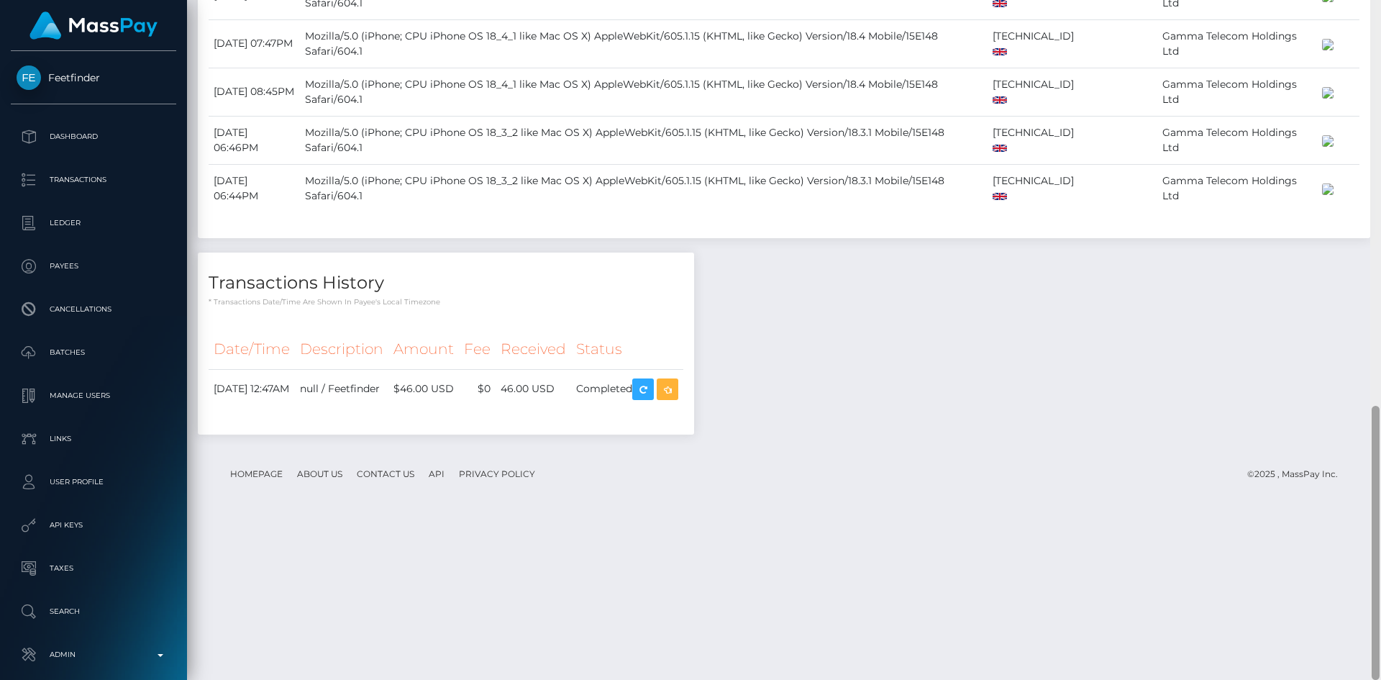
drag, startPoint x: 1374, startPoint y: 160, endPoint x: 880, endPoint y: 510, distance: 605.5
click at [1378, 559] on div at bounding box center [1375, 543] width 8 height 274
click at [676, 398] on icon "button" at bounding box center [667, 389] width 17 height 18
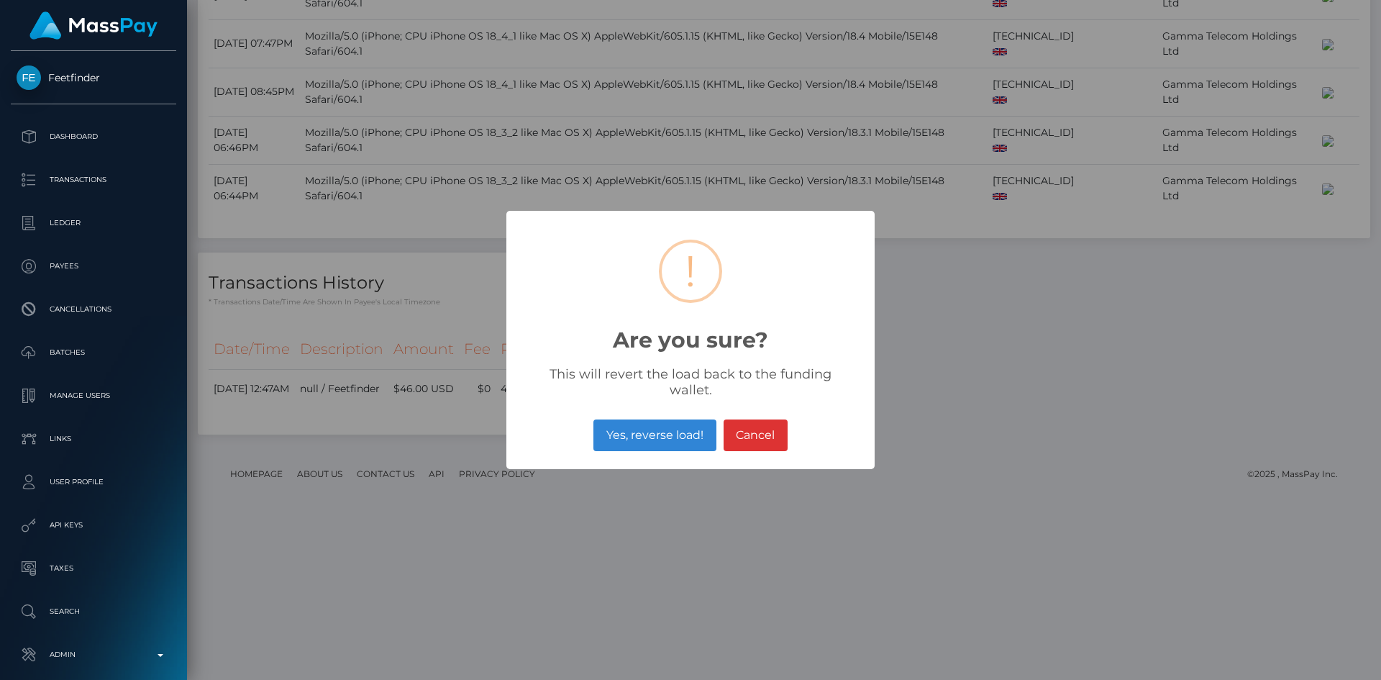
click at [668, 425] on button "Yes, reverse load!" at bounding box center [654, 435] width 122 height 32
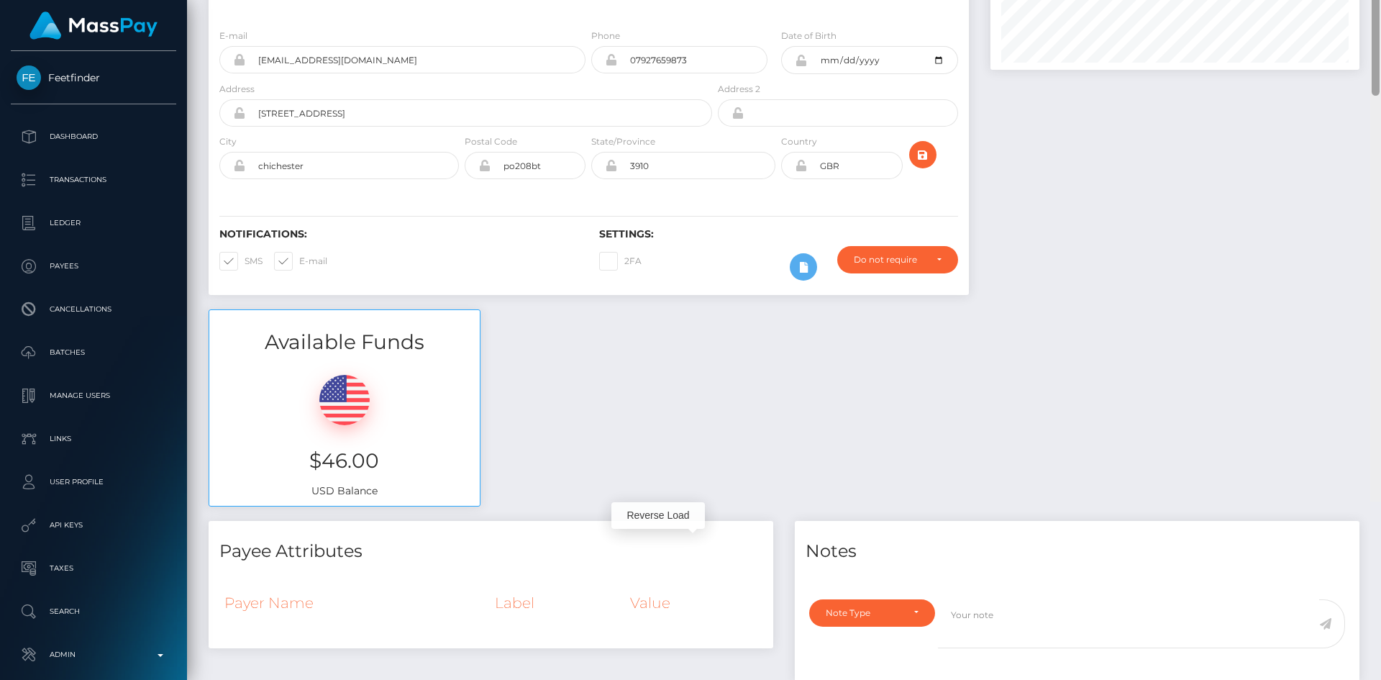
scroll to position [0, 0]
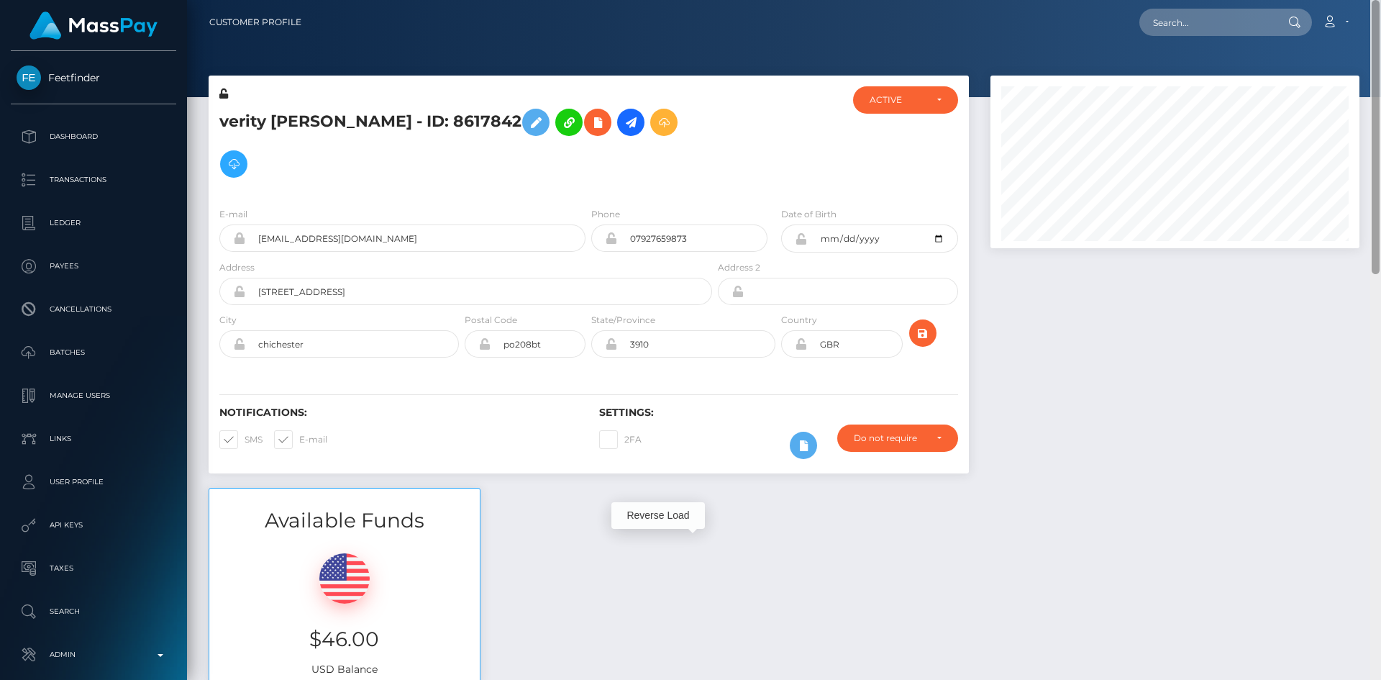
drag, startPoint x: 1376, startPoint y: 574, endPoint x: 1301, endPoint y: 27, distance: 551.6
click at [1372, 17] on div "Customer Profile Loading... Loading..." at bounding box center [784, 340] width 1194 height 680
drag, startPoint x: 850, startPoint y: 82, endPoint x: 892, endPoint y: 93, distance: 44.0
click at [851, 82] on div "verity evelyn hutchings - ID: 8617842 DEACTIVE" at bounding box center [589, 136] width 760 height 120
click at [892, 93] on div "ACTIVE" at bounding box center [905, 99] width 105 height 27
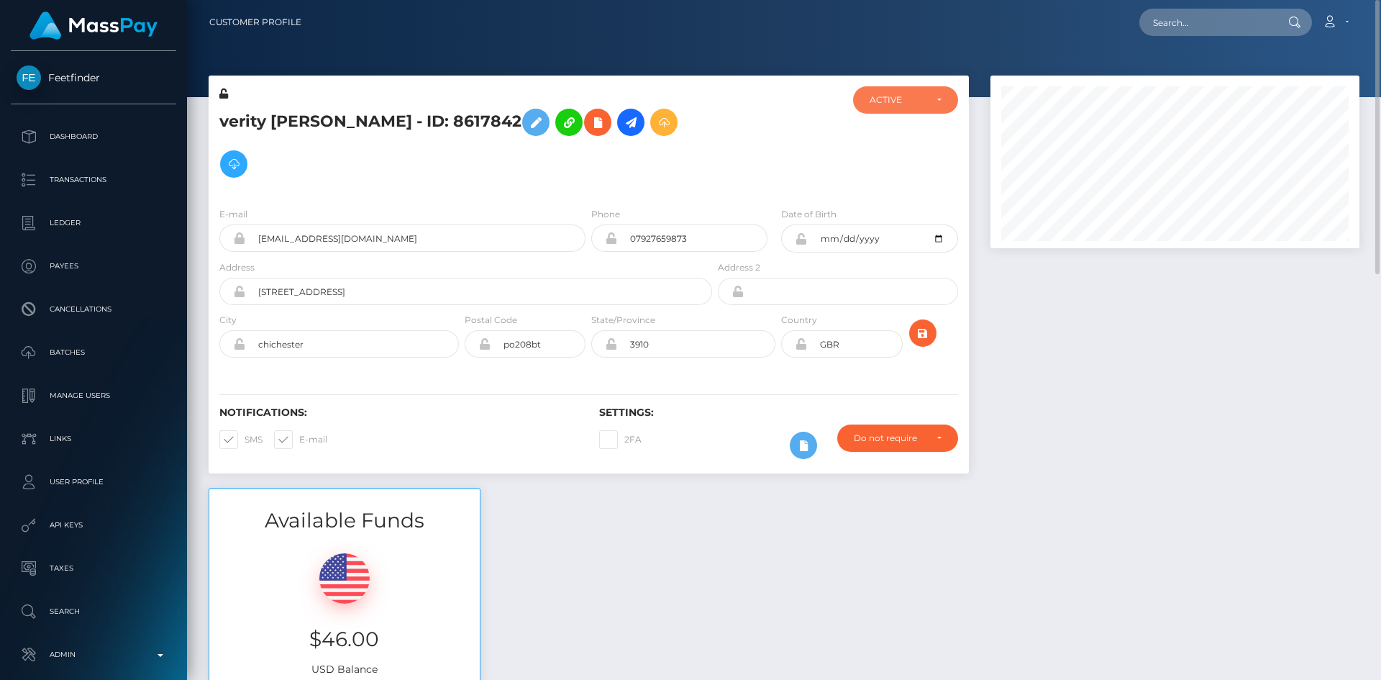
scroll to position [173, 370]
drag, startPoint x: 897, startPoint y: 201, endPoint x: 285, endPoint y: 366, distance: 633.7
click at [896, 202] on span "CLOSED" at bounding box center [888, 199] width 37 height 13
select select "CLOSED"
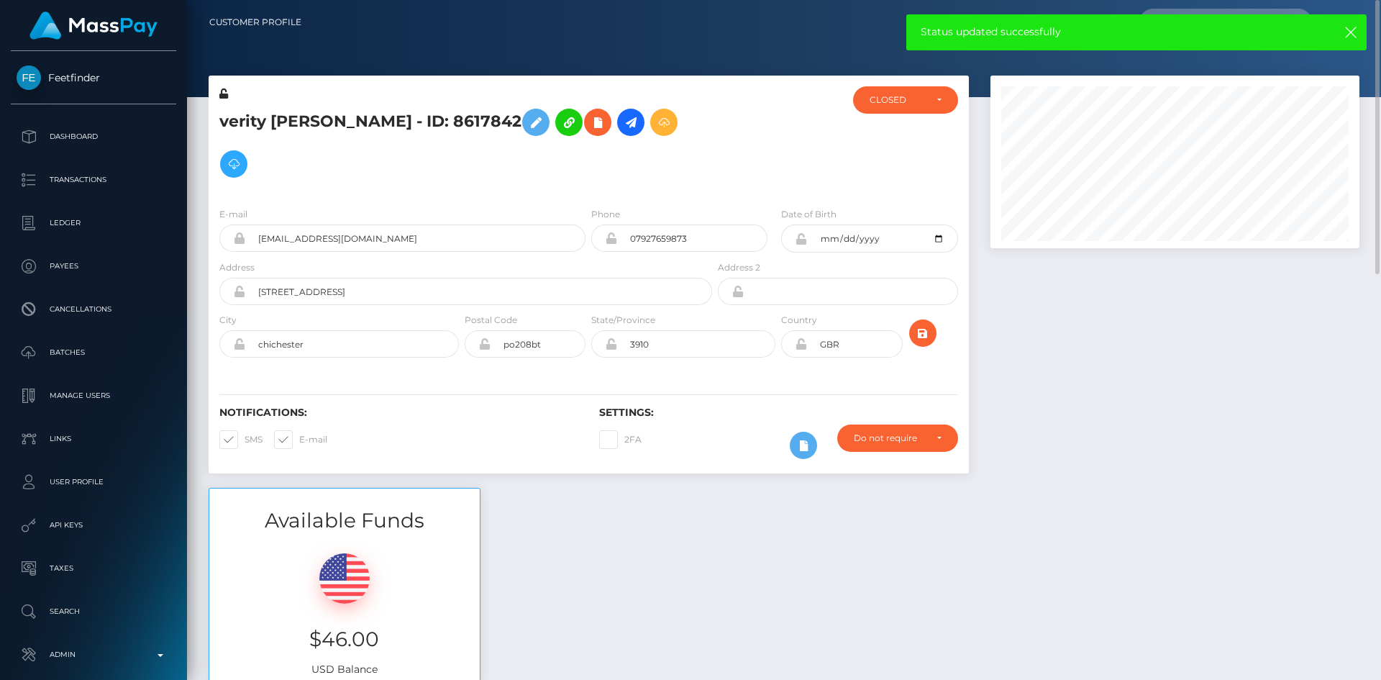
click at [299, 437] on span at bounding box center [299, 439] width 0 height 11
click at [299, 437] on input "E-mail" at bounding box center [303, 434] width 9 height 9
checkbox input "false"
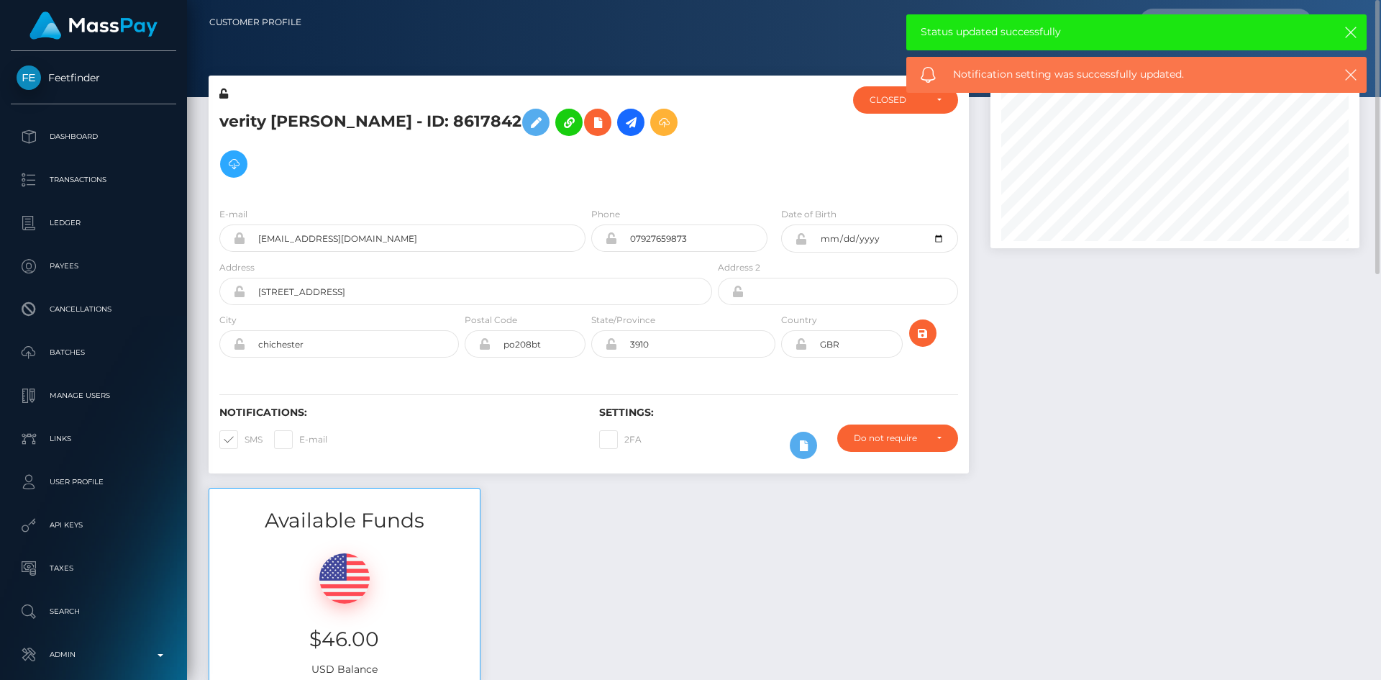
click at [244, 442] on span at bounding box center [244, 439] width 0 height 11
click at [244, 439] on input "SMS" at bounding box center [248, 434] width 9 height 9
checkbox input "false"
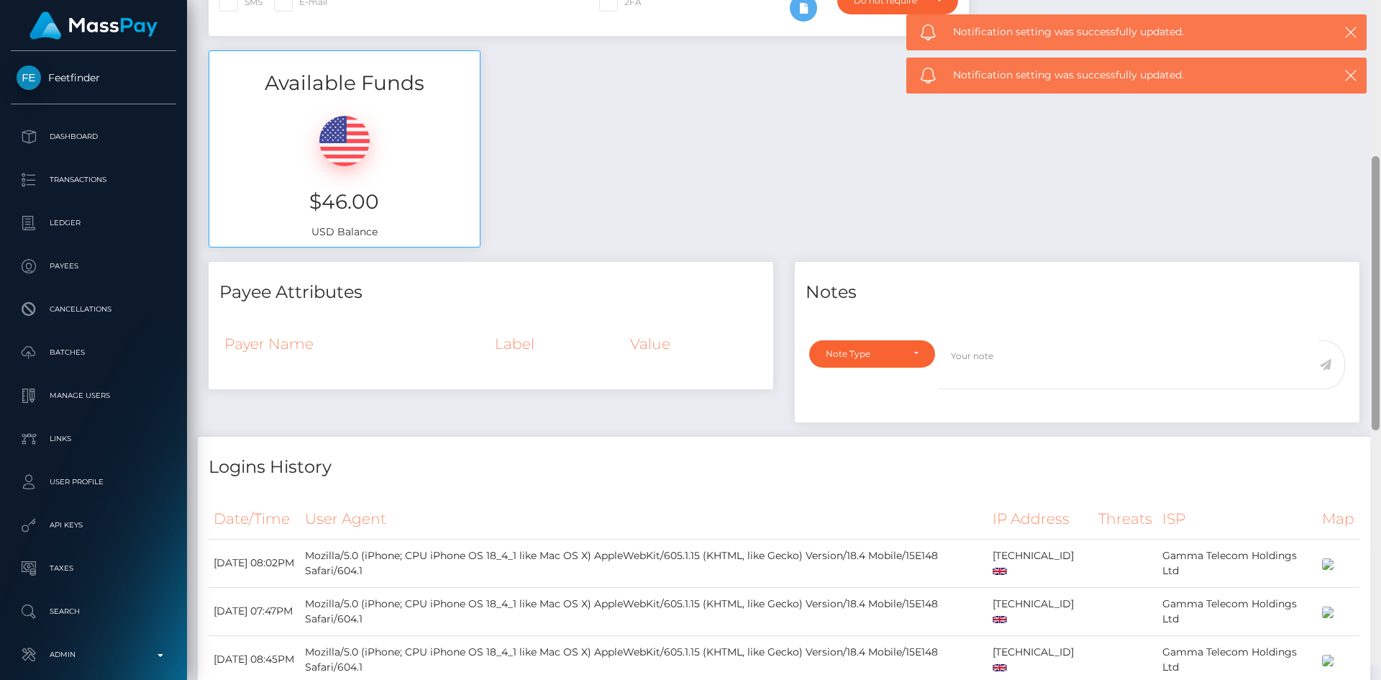
scroll to position [305, 0]
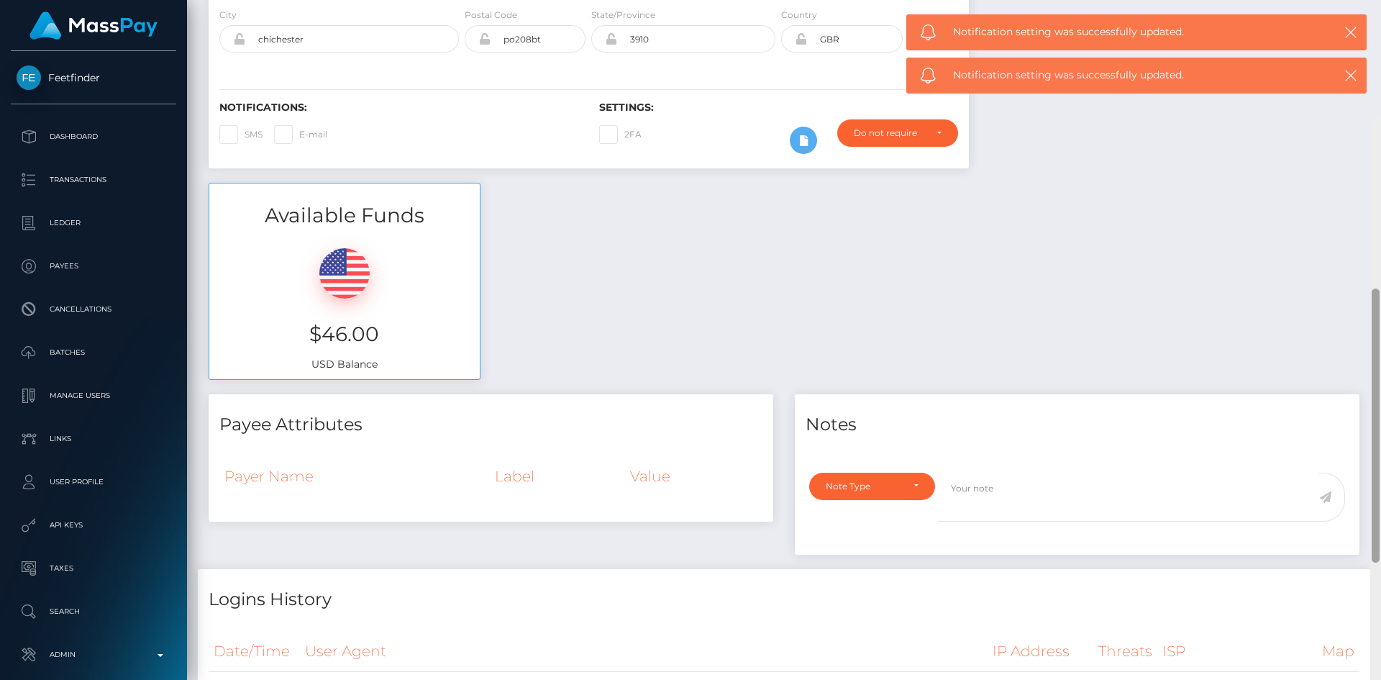
drag, startPoint x: 1376, startPoint y: 234, endPoint x: 1380, endPoint y: 328, distance: 94.3
click at [1380, 328] on div at bounding box center [1375, 458] width 11 height 680
click at [923, 488] on div "Note Type" at bounding box center [872, 485] width 126 height 27
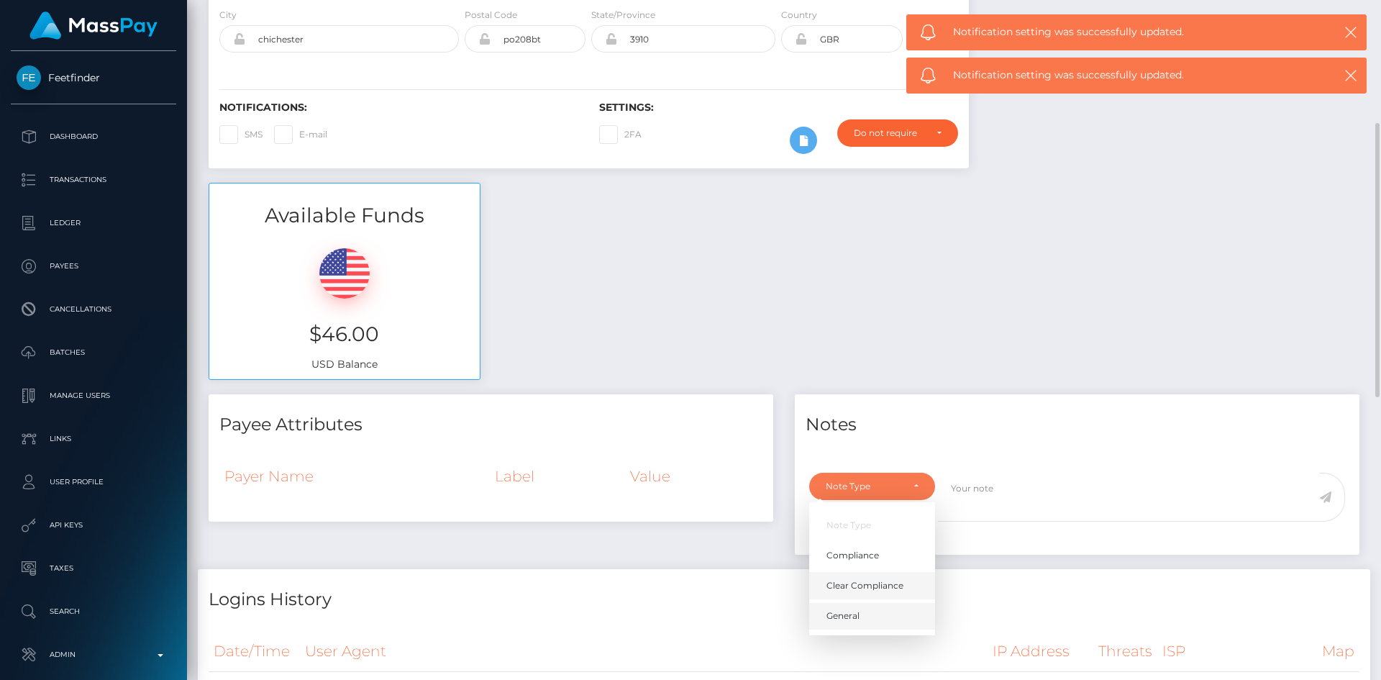
drag, startPoint x: 854, startPoint y: 616, endPoint x: 908, endPoint y: 577, distance: 66.9
click at [855, 618] on span "General" at bounding box center [842, 615] width 33 height 13
select select "GENERAL"
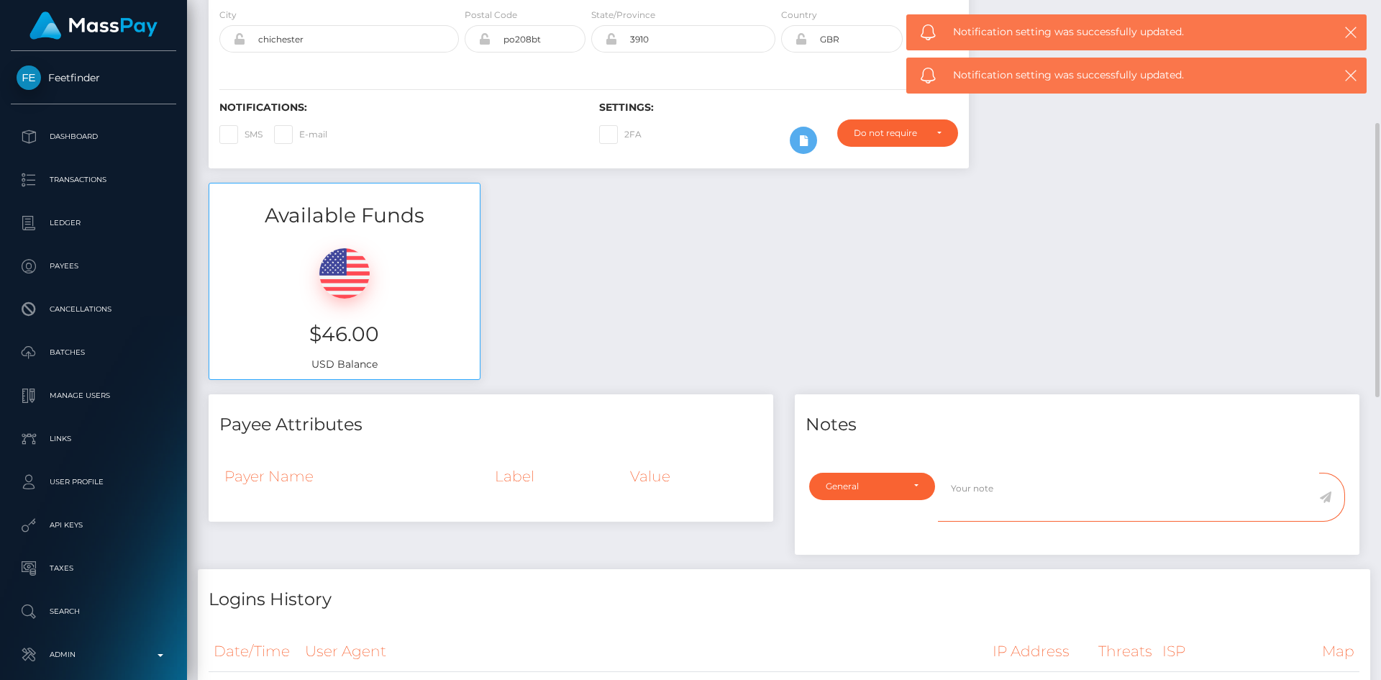
click at [1045, 487] on textarea at bounding box center [1128, 497] width 381 height 50
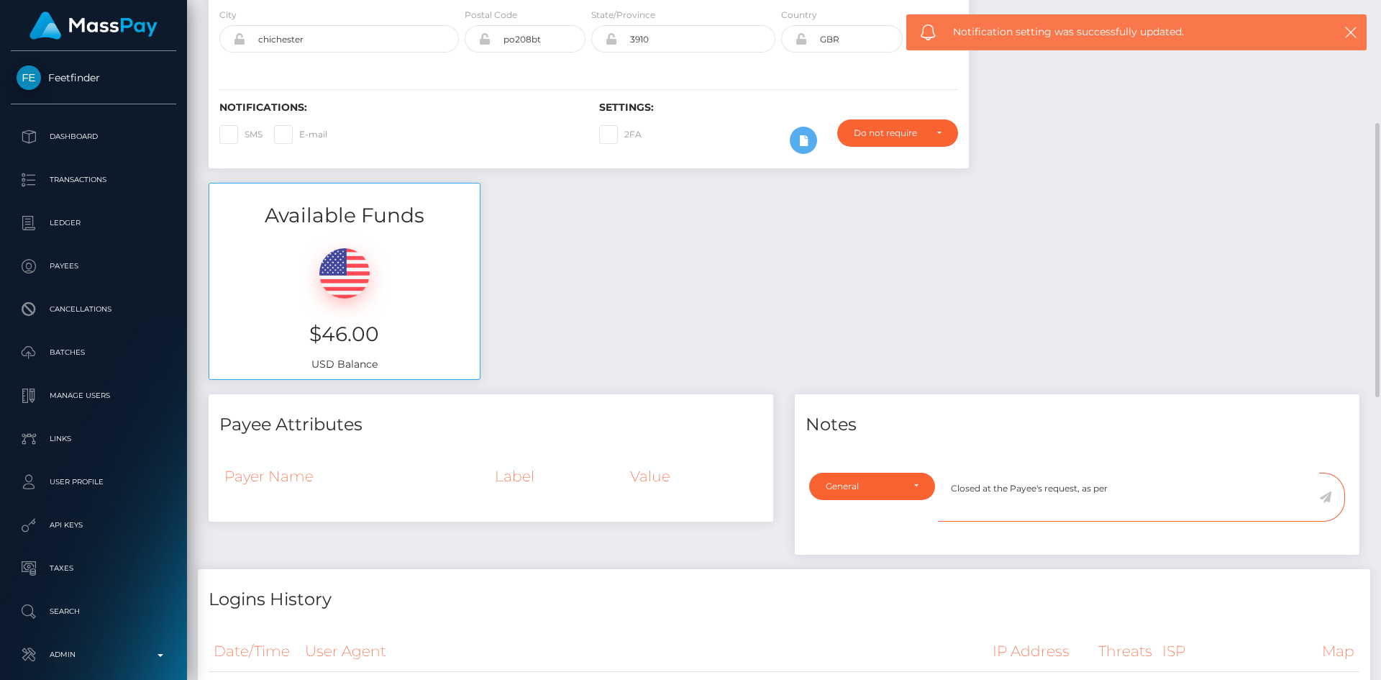
paste textarea "Ticket #125376"
type textarea "Closed at the Payee's request, as per Ticket #125376"
drag, startPoint x: 1325, startPoint y: 496, endPoint x: 1299, endPoint y: 489, distance: 26.9
click at [1325, 496] on icon at bounding box center [1325, 497] width 12 height 12
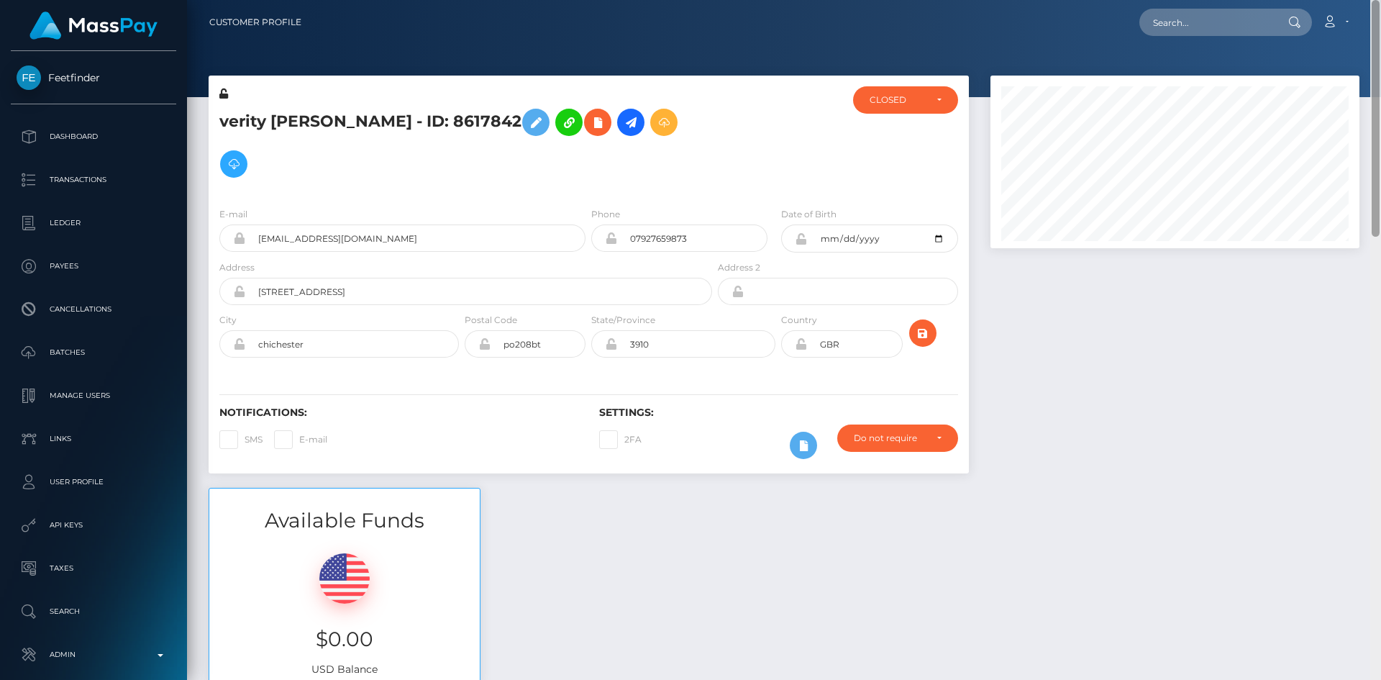
drag, startPoint x: 1376, startPoint y: 227, endPoint x: 1348, endPoint y: -24, distance: 252.5
click at [1348, 0] on html "Feetfinder Dashboard Transactions Ledger Payees Cancellations" at bounding box center [690, 340] width 1381 height 680
click at [1191, 17] on input "text" at bounding box center [1206, 22] width 135 height 27
paste input "poact_g7j4VPwMRaHI"
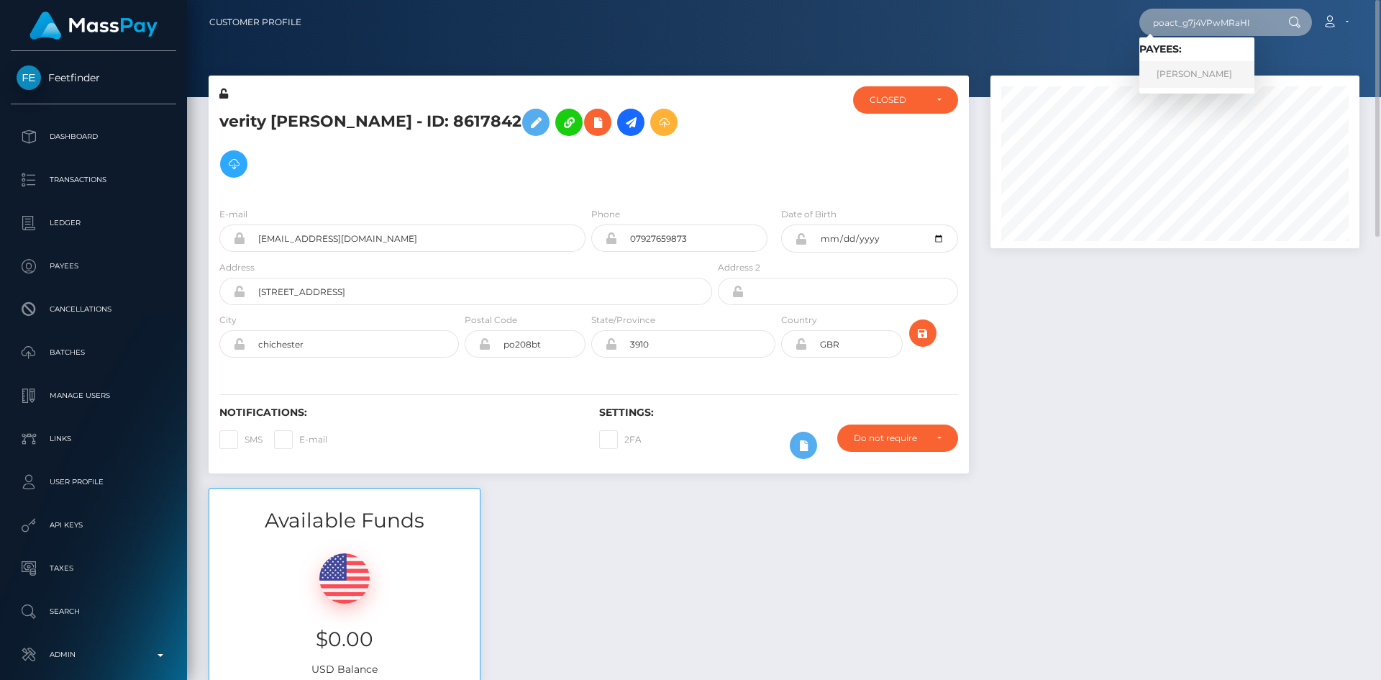
type input "poact_g7j4VPwMRaHI"
click at [1200, 73] on link "MUHAMMAD AHMAD" at bounding box center [1196, 74] width 115 height 27
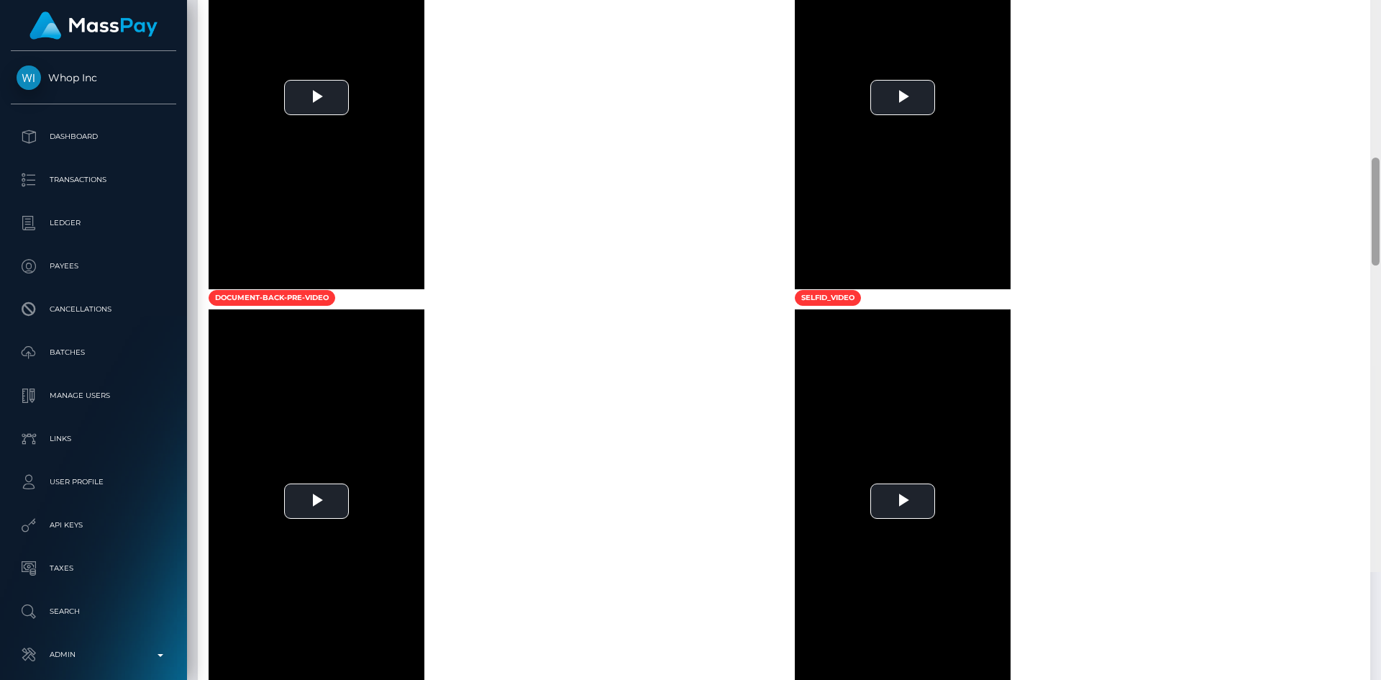
scroll to position [1480, 0]
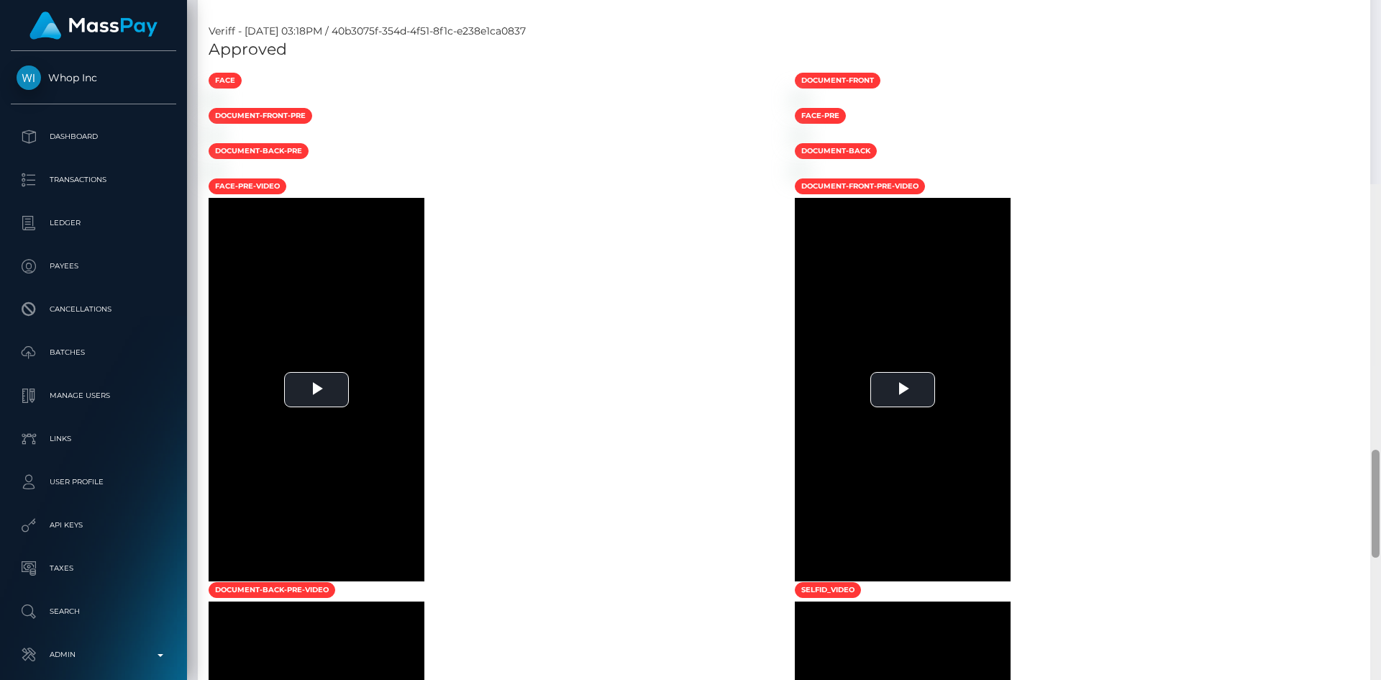
drag, startPoint x: 1374, startPoint y: 87, endPoint x: 1350, endPoint y: 312, distance: 226.3
click at [1350, 312] on div "Customer Profile Loading... Loading..." at bounding box center [784, 340] width 1194 height 680
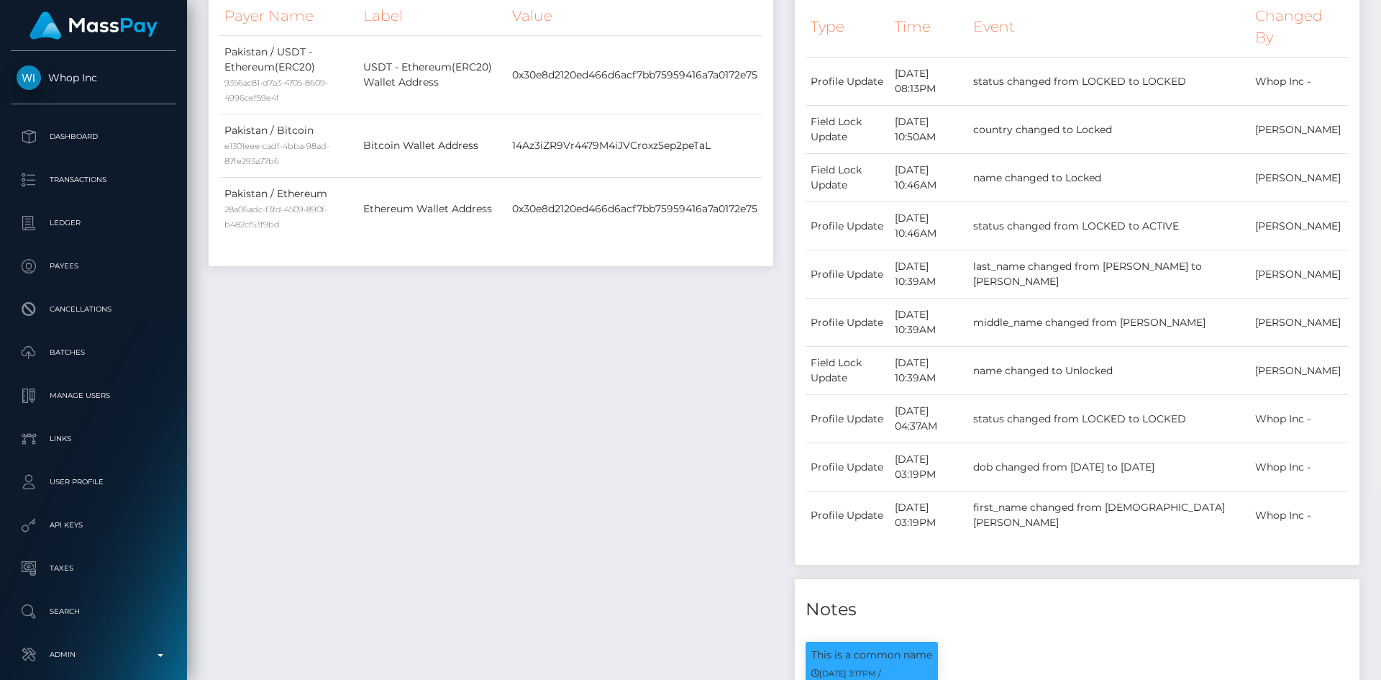
scroll to position [0, 0]
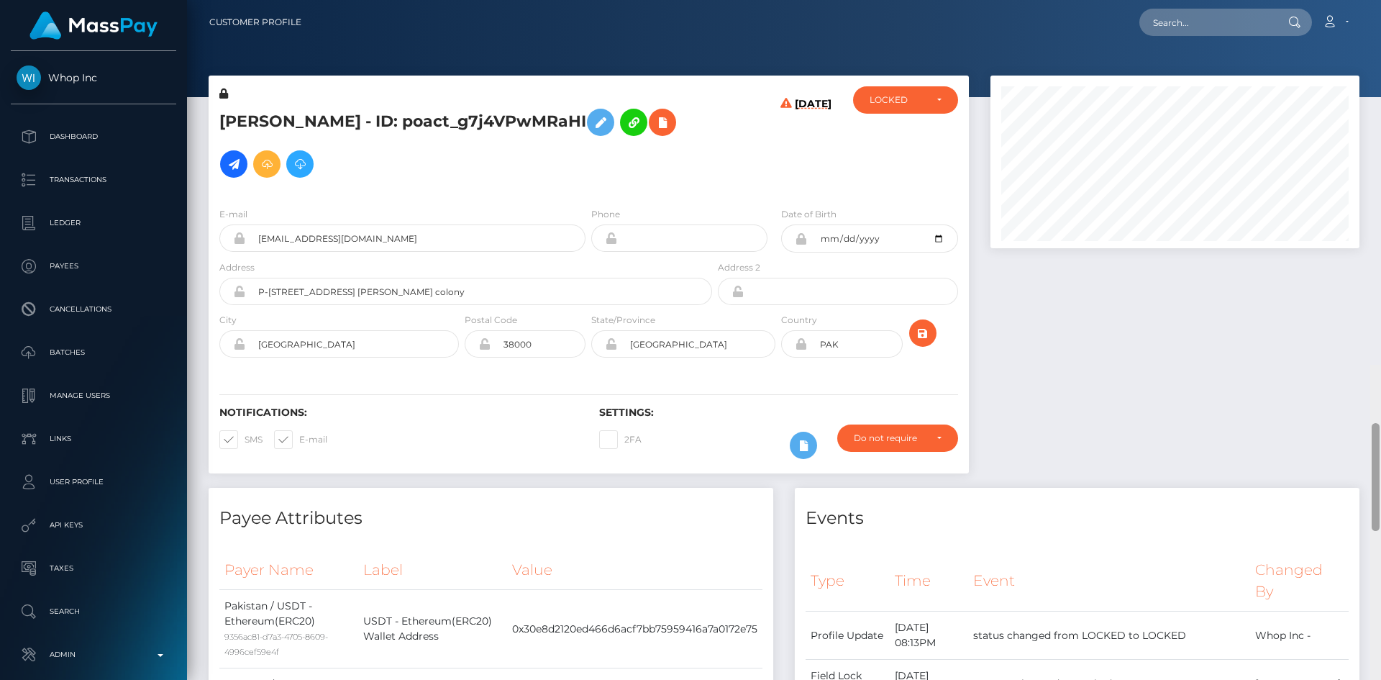
drag, startPoint x: 1373, startPoint y: 246, endPoint x: 1378, endPoint y: -52, distance: 298.5
click at [1378, 0] on html "Whop Inc Dashboard Transactions Ledger Payees Cancellations Links" at bounding box center [690, 340] width 1381 height 680
click at [1201, 12] on input "text" at bounding box center [1206, 22] width 135 height 27
paste input "[EMAIL_ADDRESS][DOMAIN_NAME]"
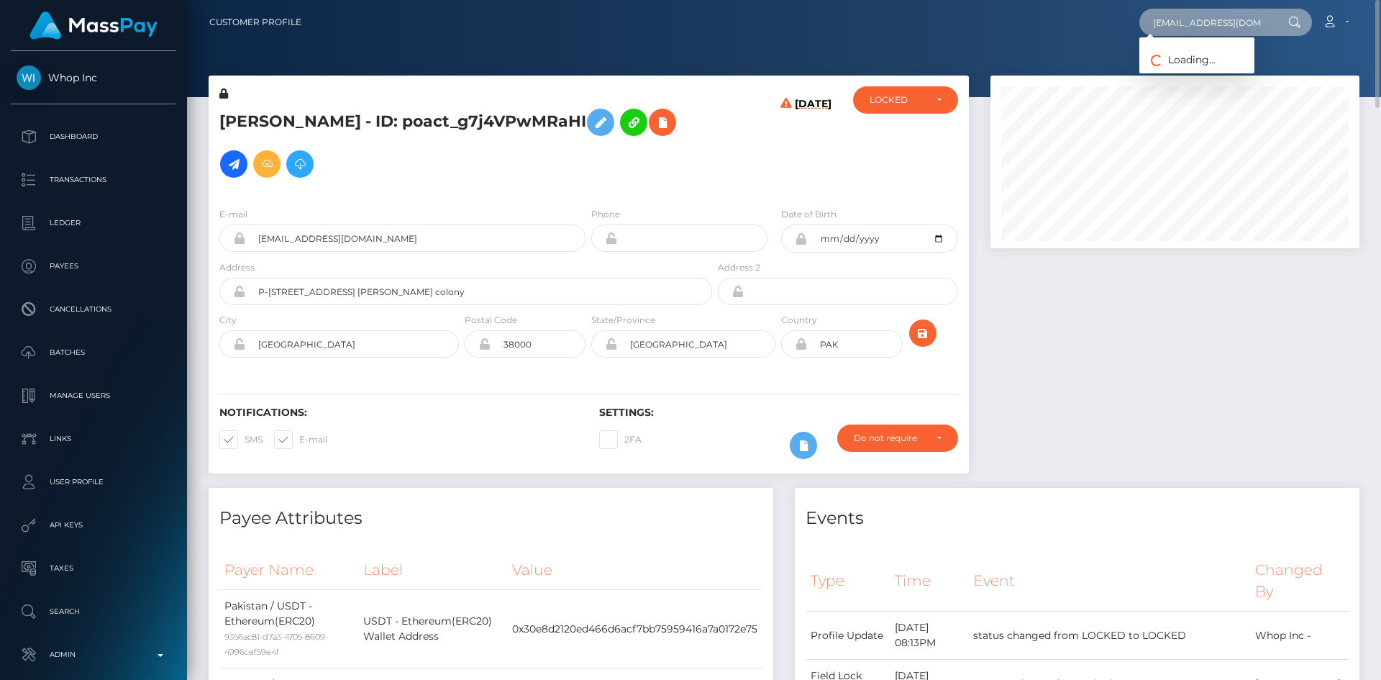
type input "[EMAIL_ADDRESS][DOMAIN_NAME]"
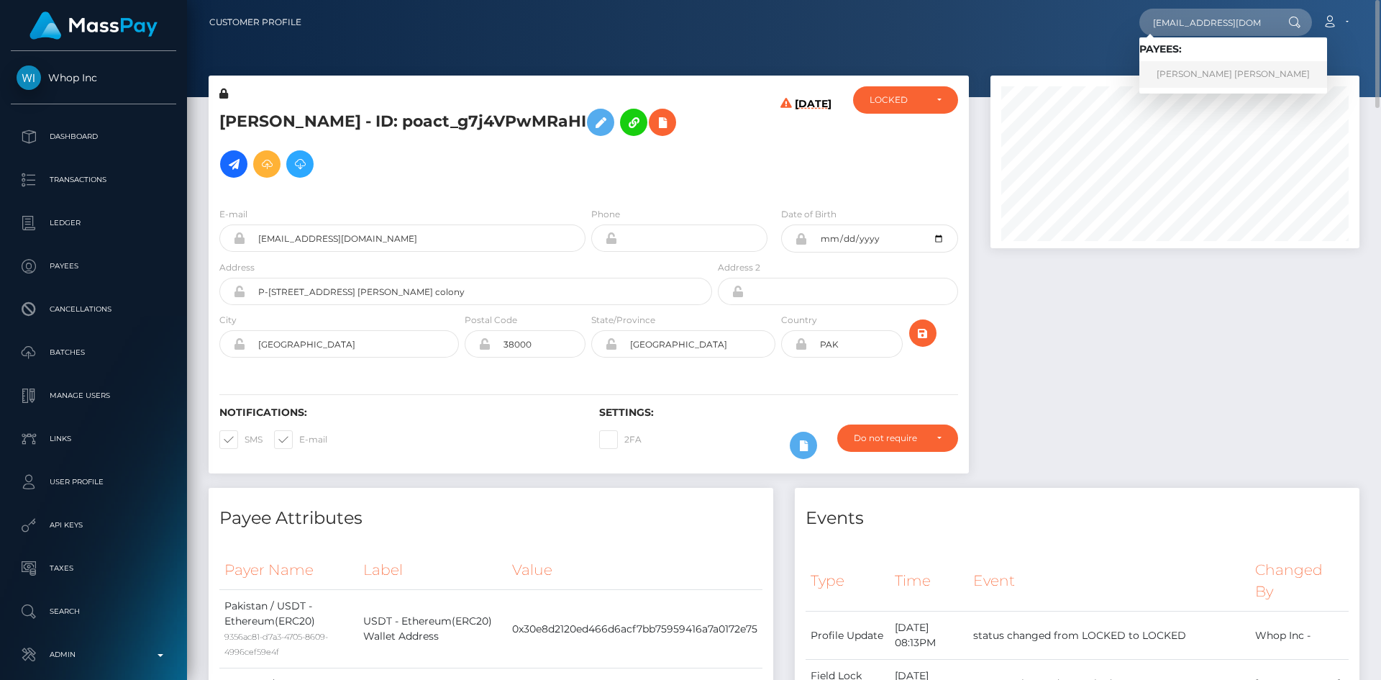
click at [1197, 77] on link "ASHLEY ELIZABETH MARVIN" at bounding box center [1233, 74] width 188 height 27
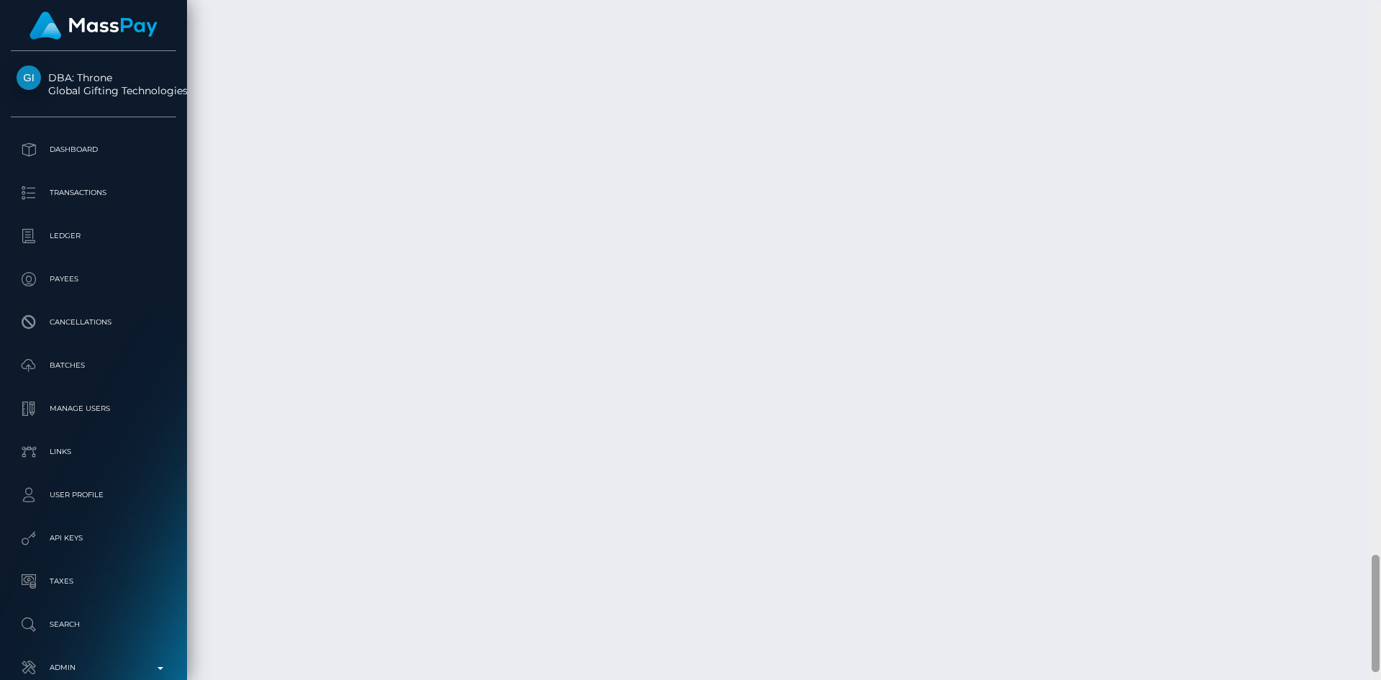
scroll to position [3175, 0]
click at [1325, 651] on div "Customer Profile Loading... Loading..." at bounding box center [784, 340] width 1194 height 680
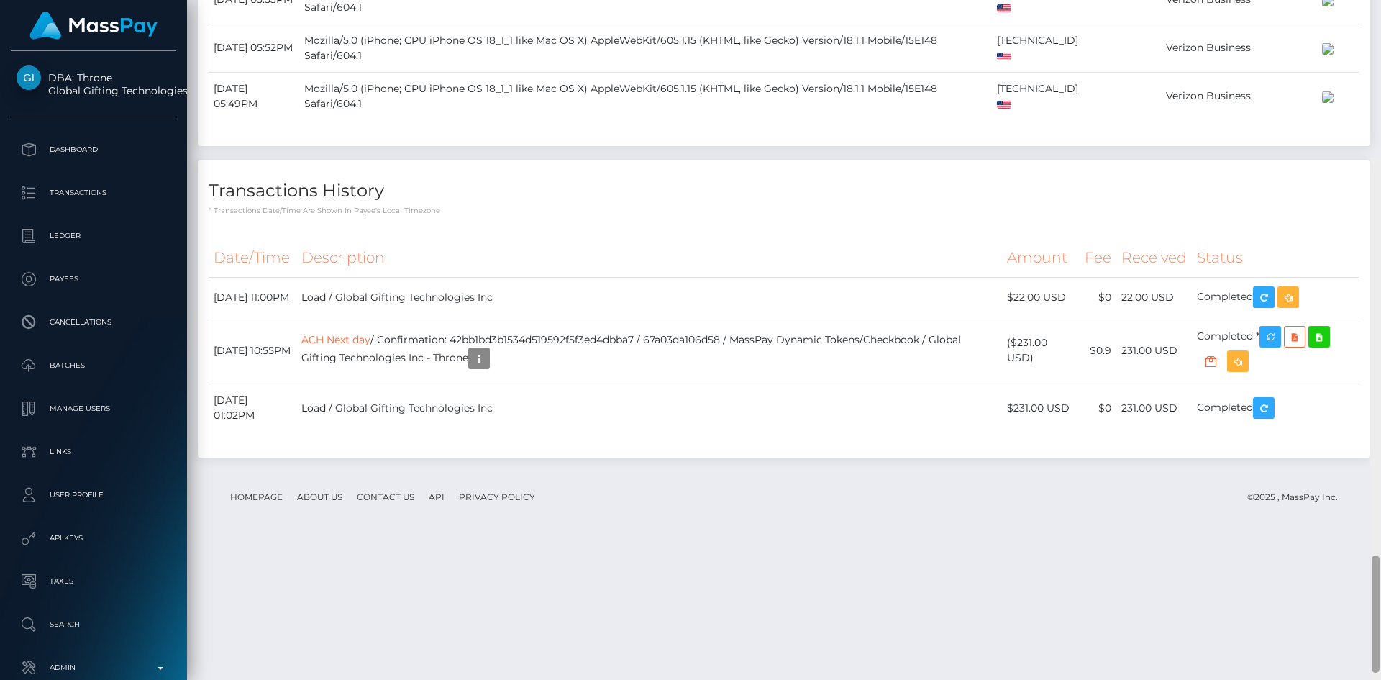
scroll to position [3237, 0]
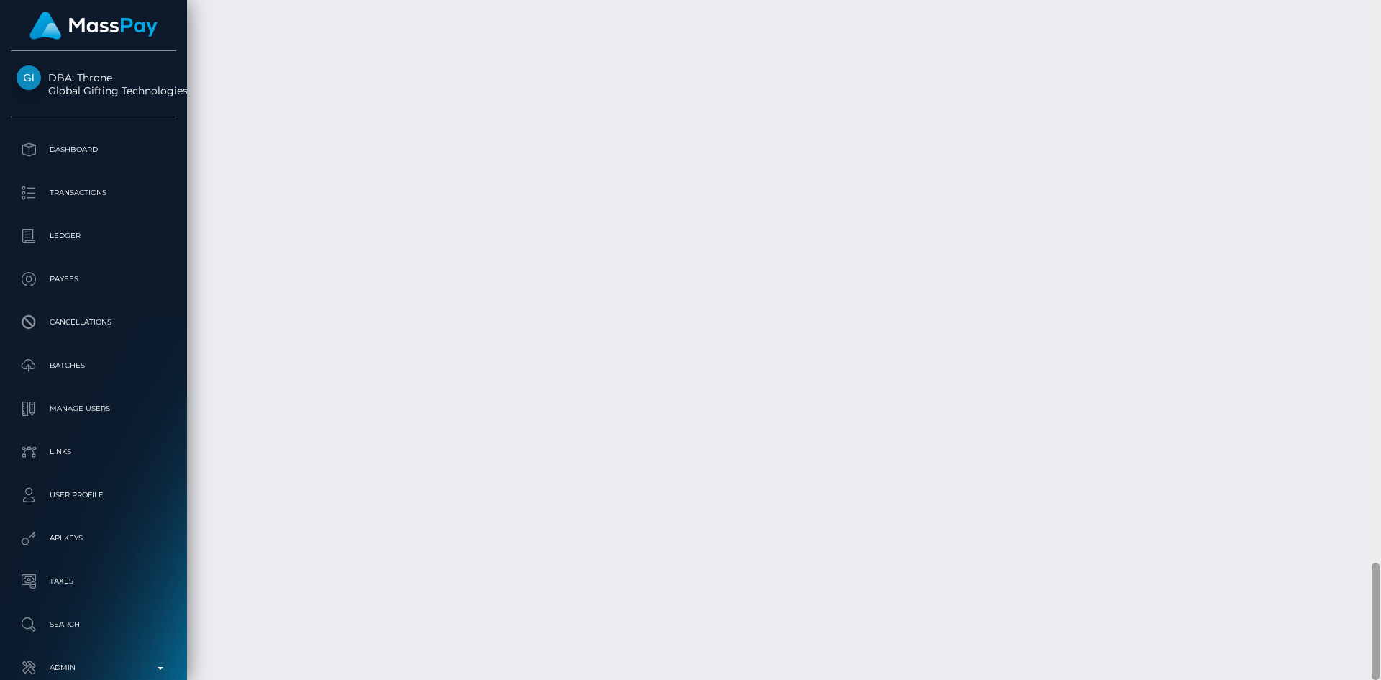
drag, startPoint x: 1378, startPoint y: 580, endPoint x: 1371, endPoint y: 639, distance: 59.3
click at [1371, 639] on div at bounding box center [1375, 620] width 8 height 117
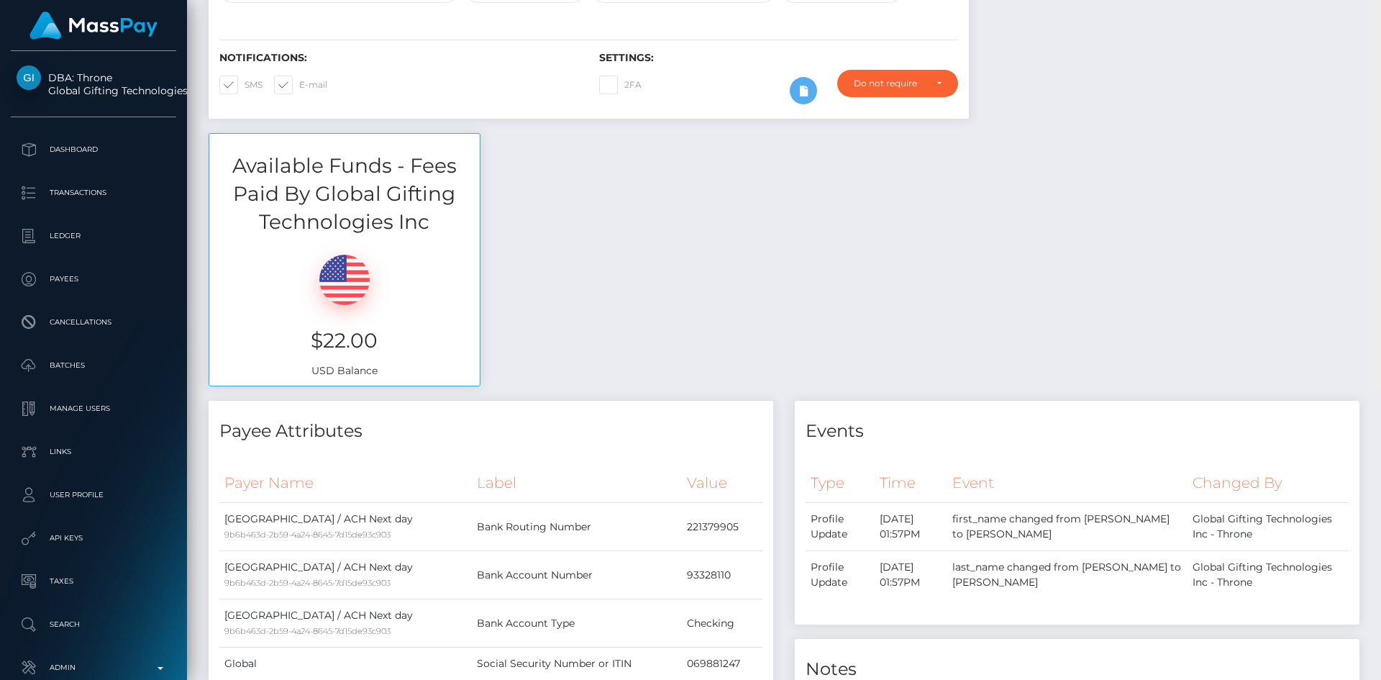
scroll to position [0, 0]
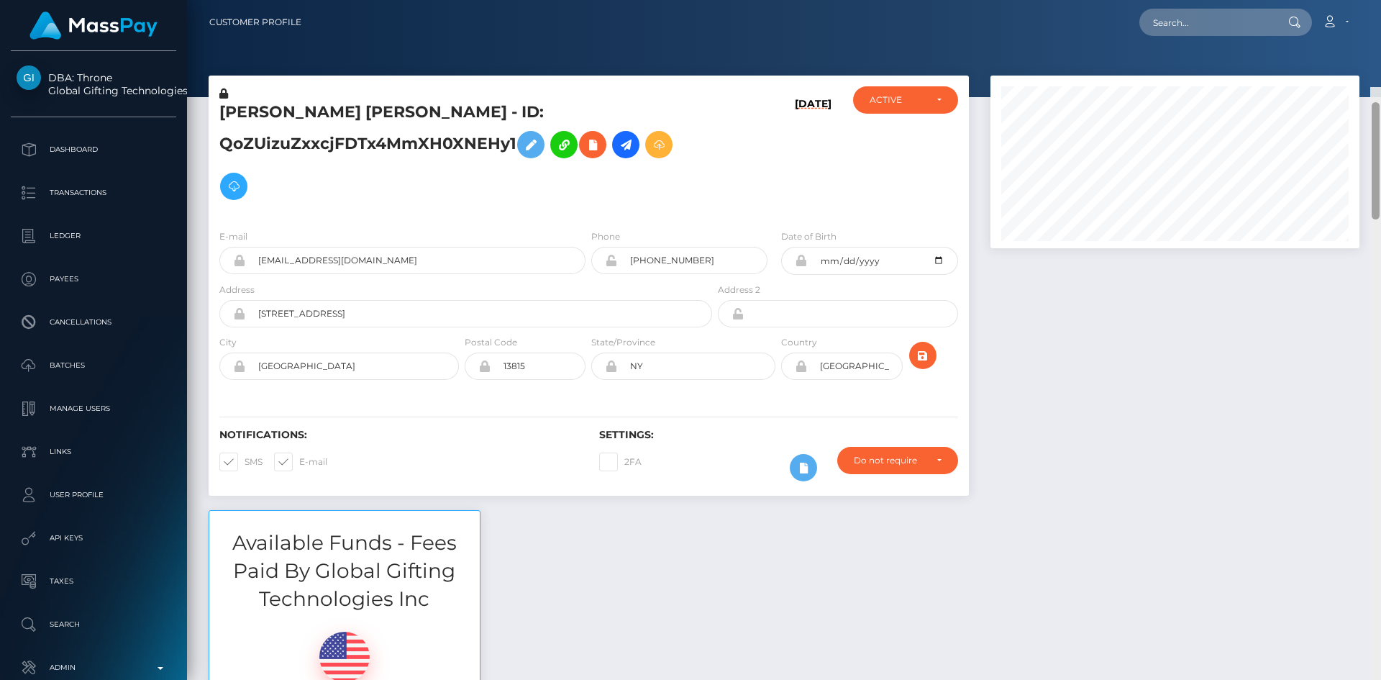
drag, startPoint x: 1373, startPoint y: 572, endPoint x: 1378, endPoint y: -29, distance: 601.9
click at [1378, 0] on html "DBA: Throne Global Gifting Technologies Inc Dashboard Transactions Ledger Payee…" at bounding box center [690, 340] width 1381 height 680
click at [1214, 28] on input "text" at bounding box center [1206, 22] width 135 height 27
paste input "Maria137817"
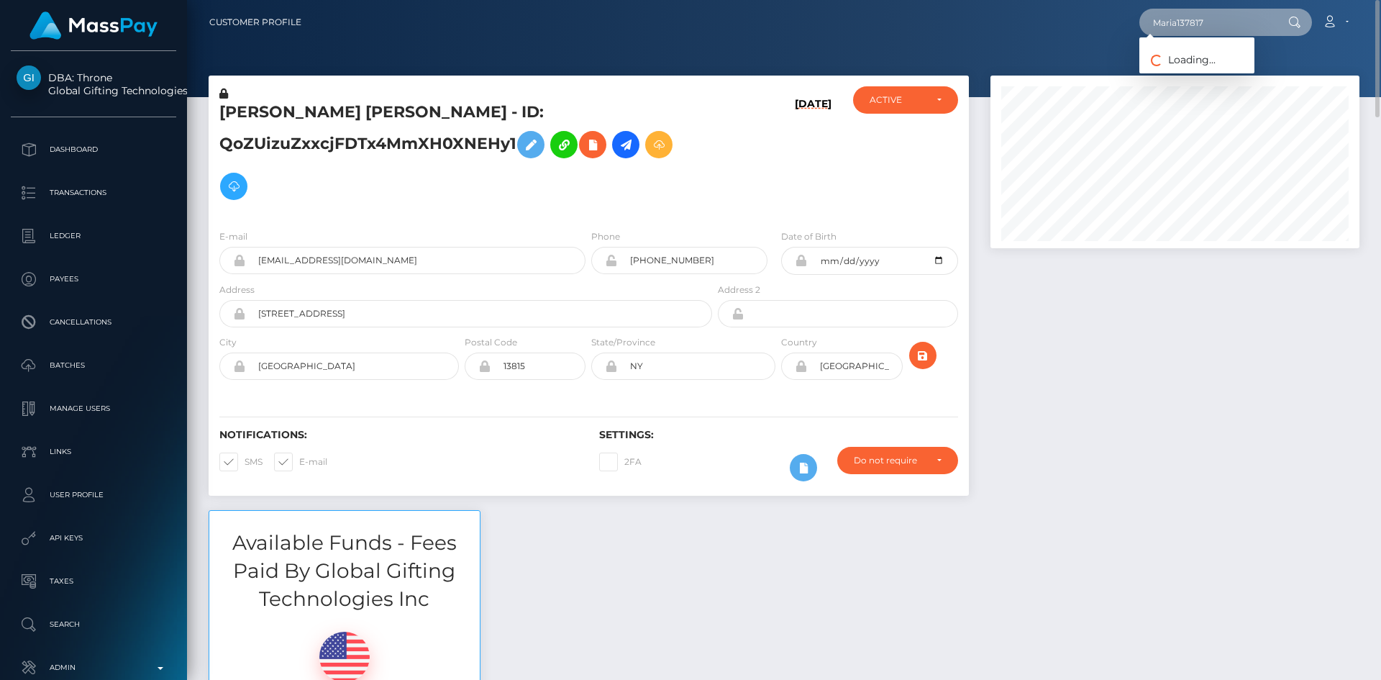
type input "Maria137817"
click at [1187, 78] on link "[PERSON_NAME]" at bounding box center [1196, 74] width 115 height 27
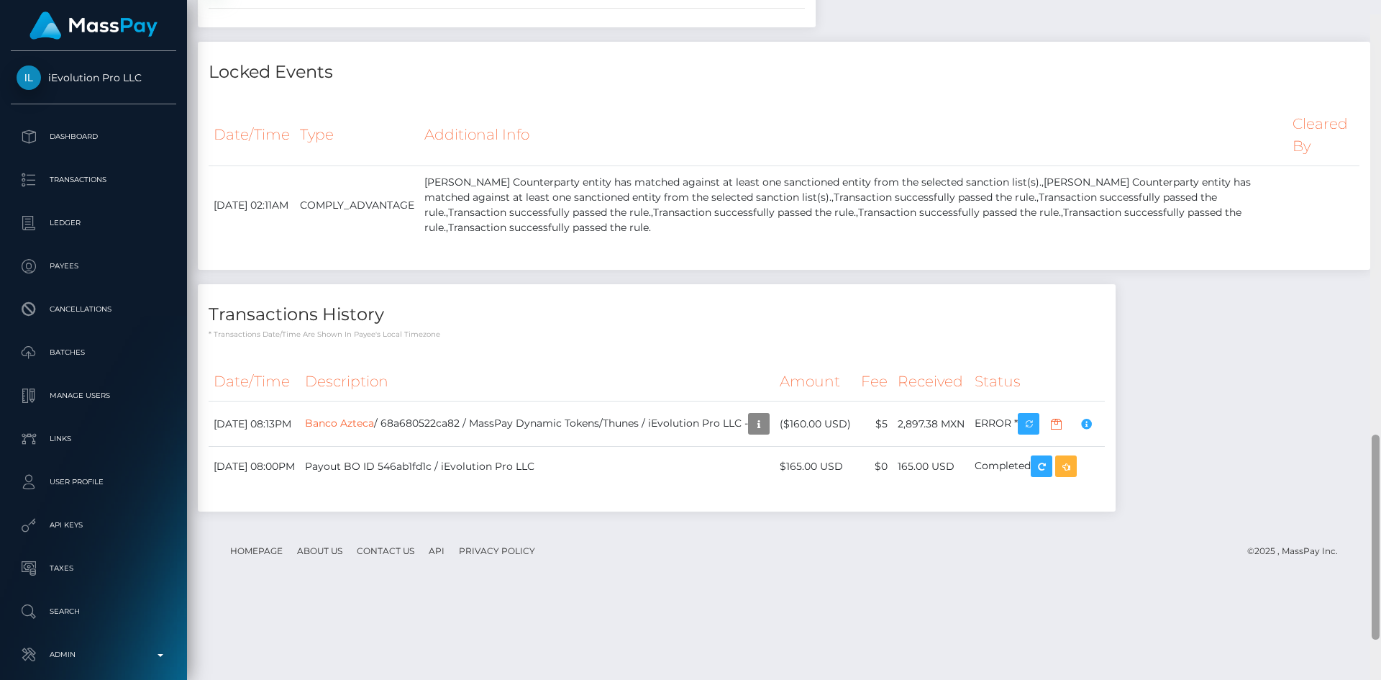
scroll to position [1367, 0]
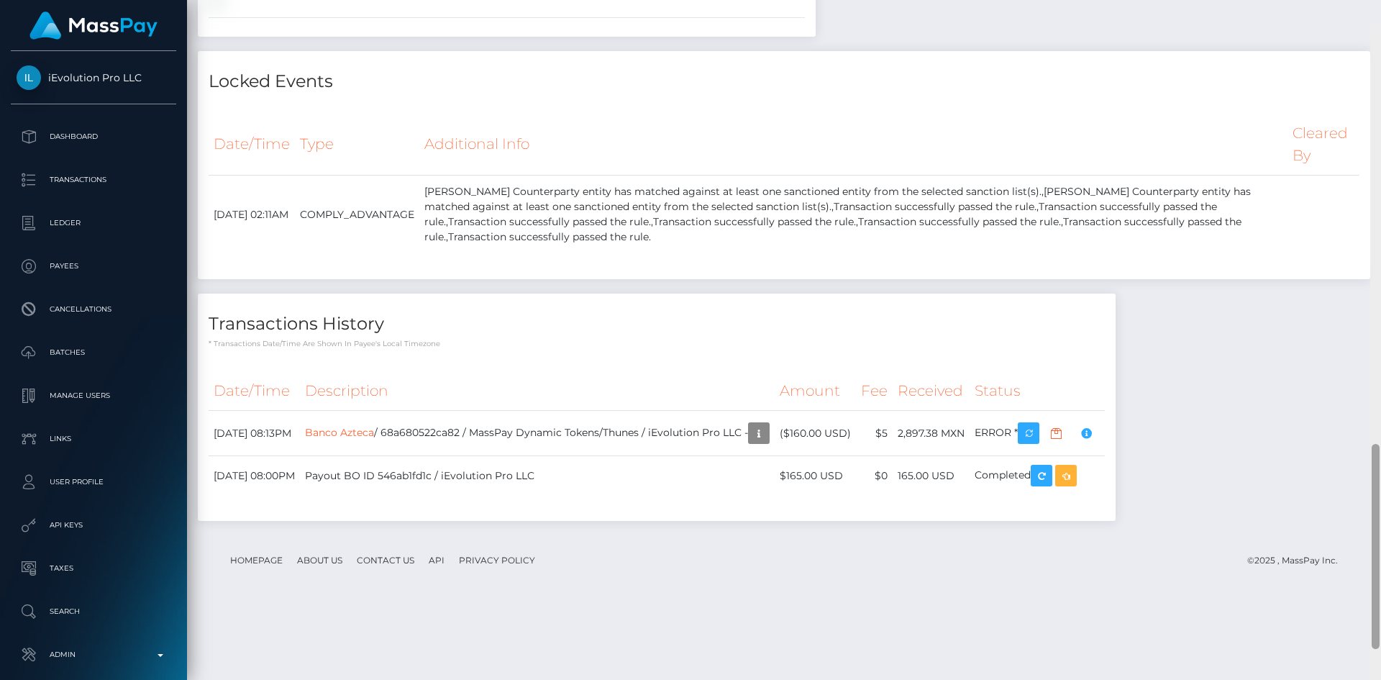
click at [1332, 517] on div "Customer Profile Loading... Loading..." at bounding box center [784, 340] width 1194 height 680
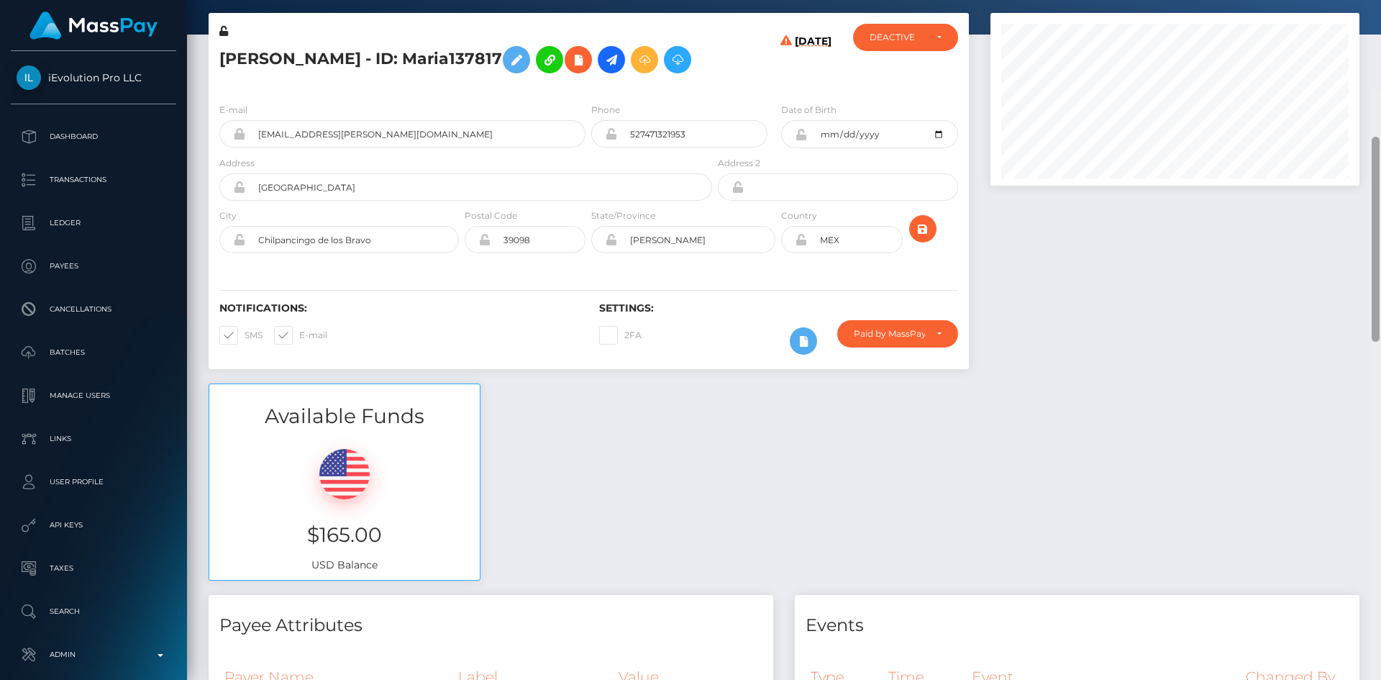
scroll to position [0, 0]
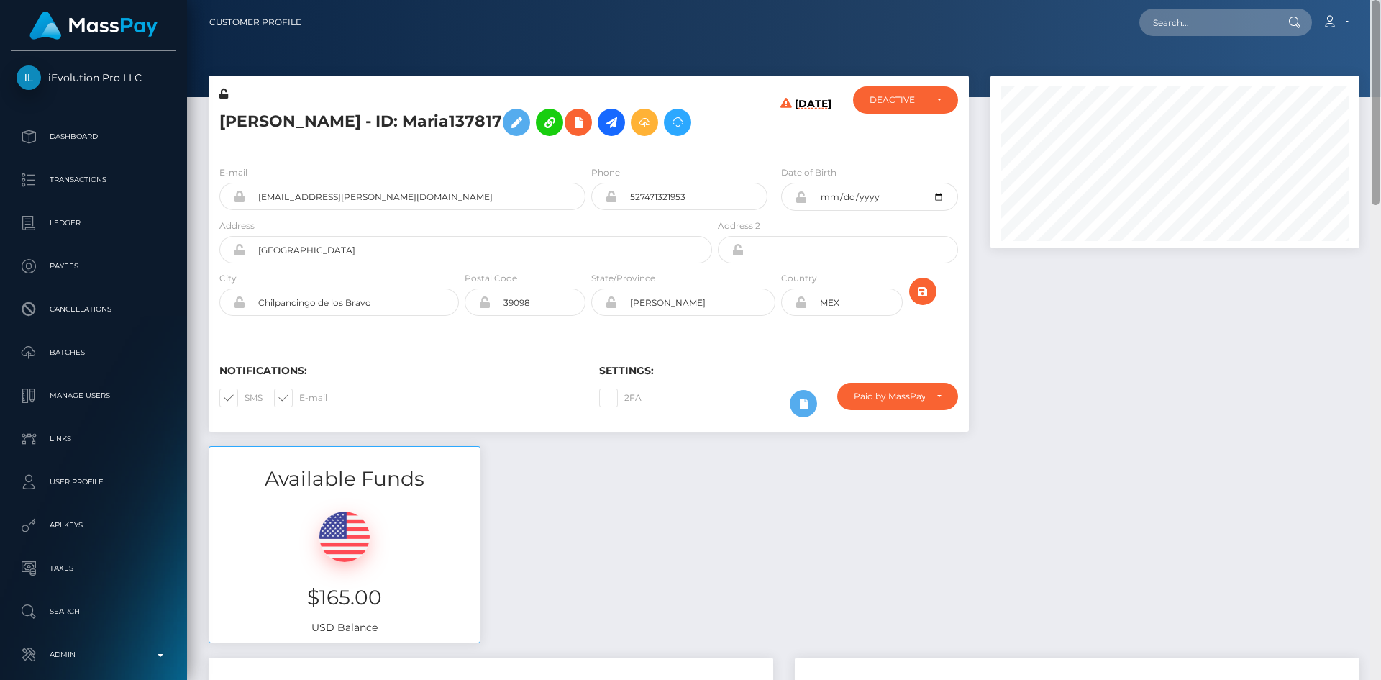
drag, startPoint x: 1378, startPoint y: 498, endPoint x: 1380, endPoint y: 57, distance: 441.5
click at [1380, 57] on div at bounding box center [1375, 340] width 11 height 680
click at [244, 128] on h5 "[PERSON_NAME] - ID: Maria137817" at bounding box center [461, 122] width 485 height 42
copy h5 "[DEMOGRAPHIC_DATA]"
